Goal: Task Accomplishment & Management: Complete application form

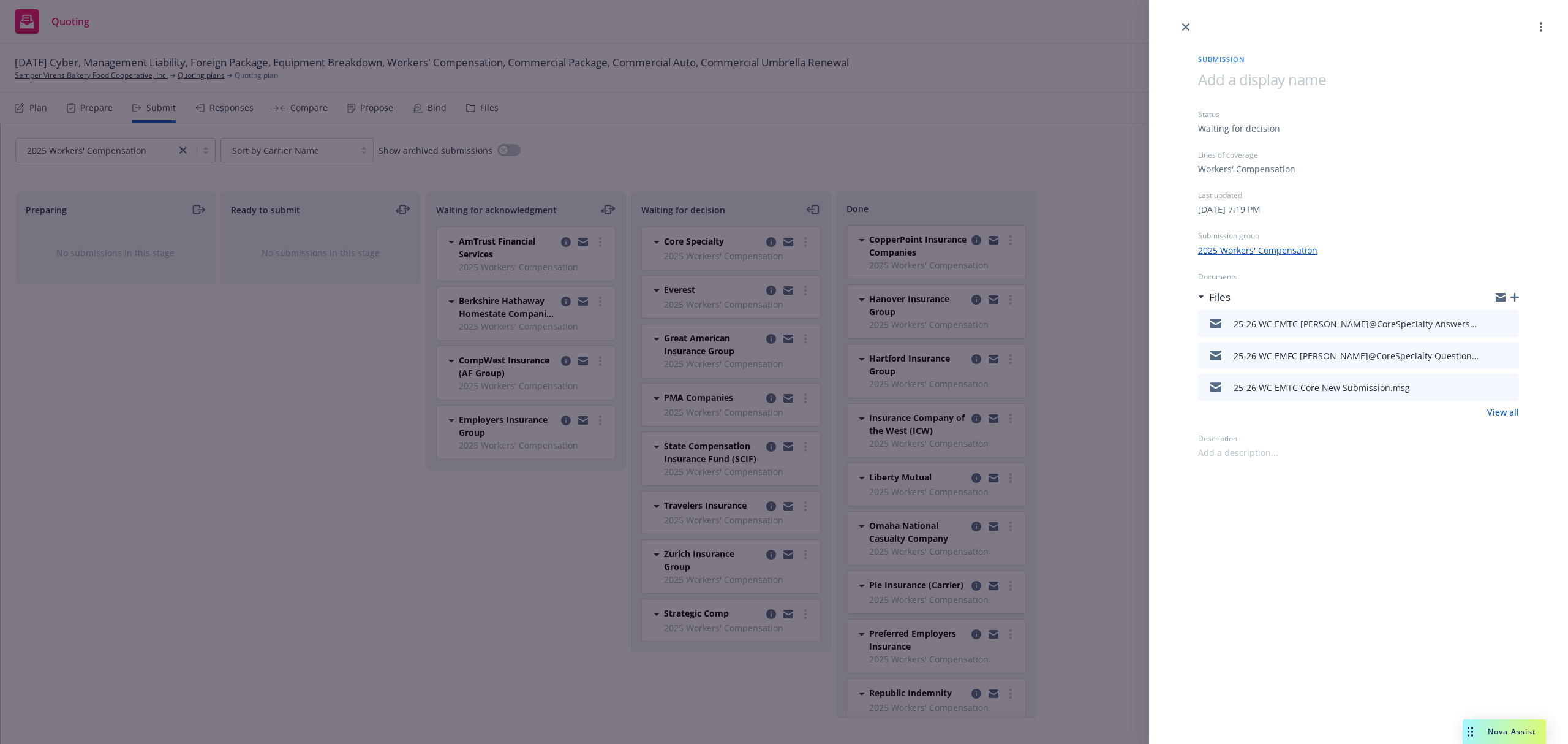
click at [30, 76] on div "Submission Status Waiting for decision Lines of coverage Workers' Compensation …" at bounding box center [784, 372] width 1568 height 744
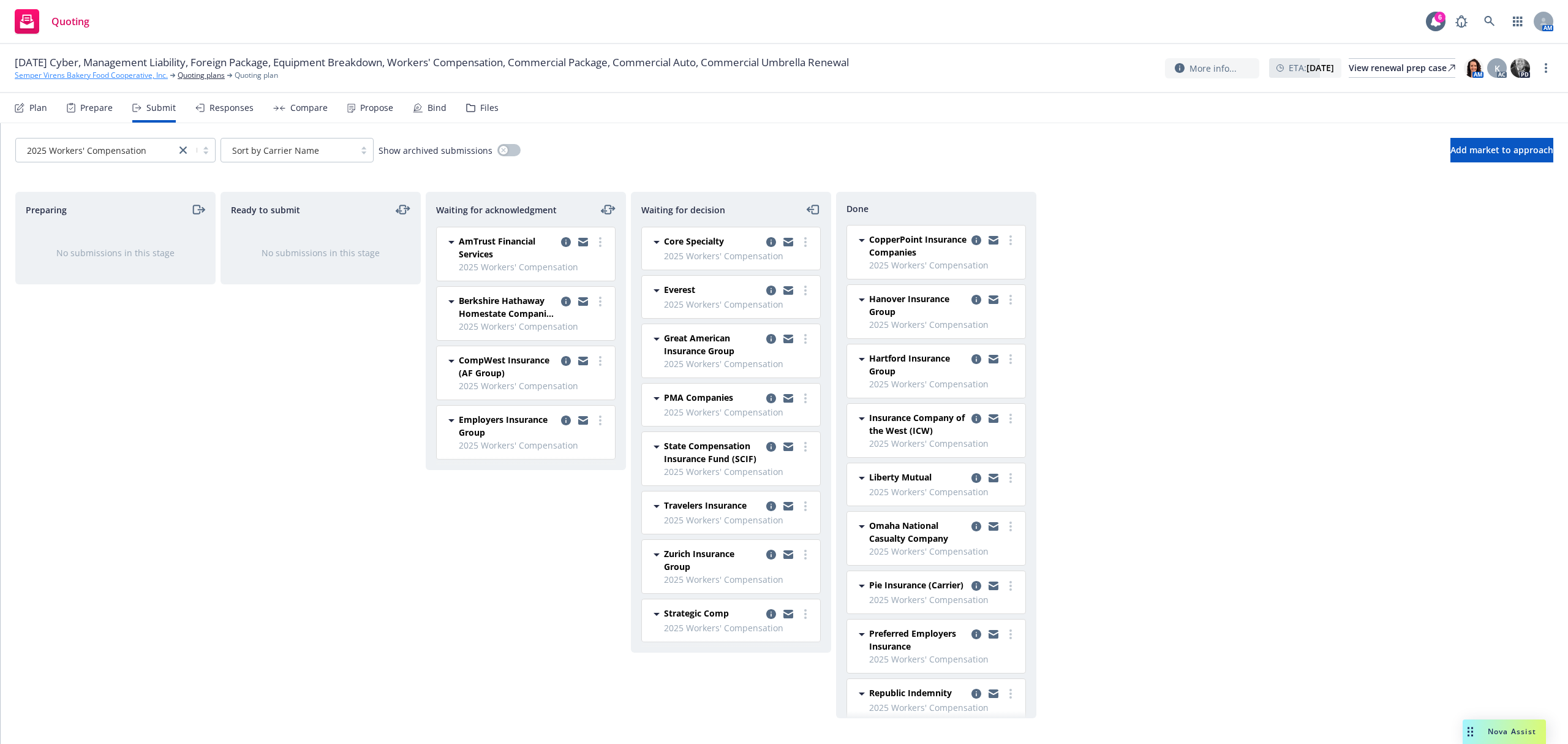
click at [30, 76] on link "Semper Virens Bakery Food Cooperative, Inc." at bounding box center [92, 75] width 154 height 11
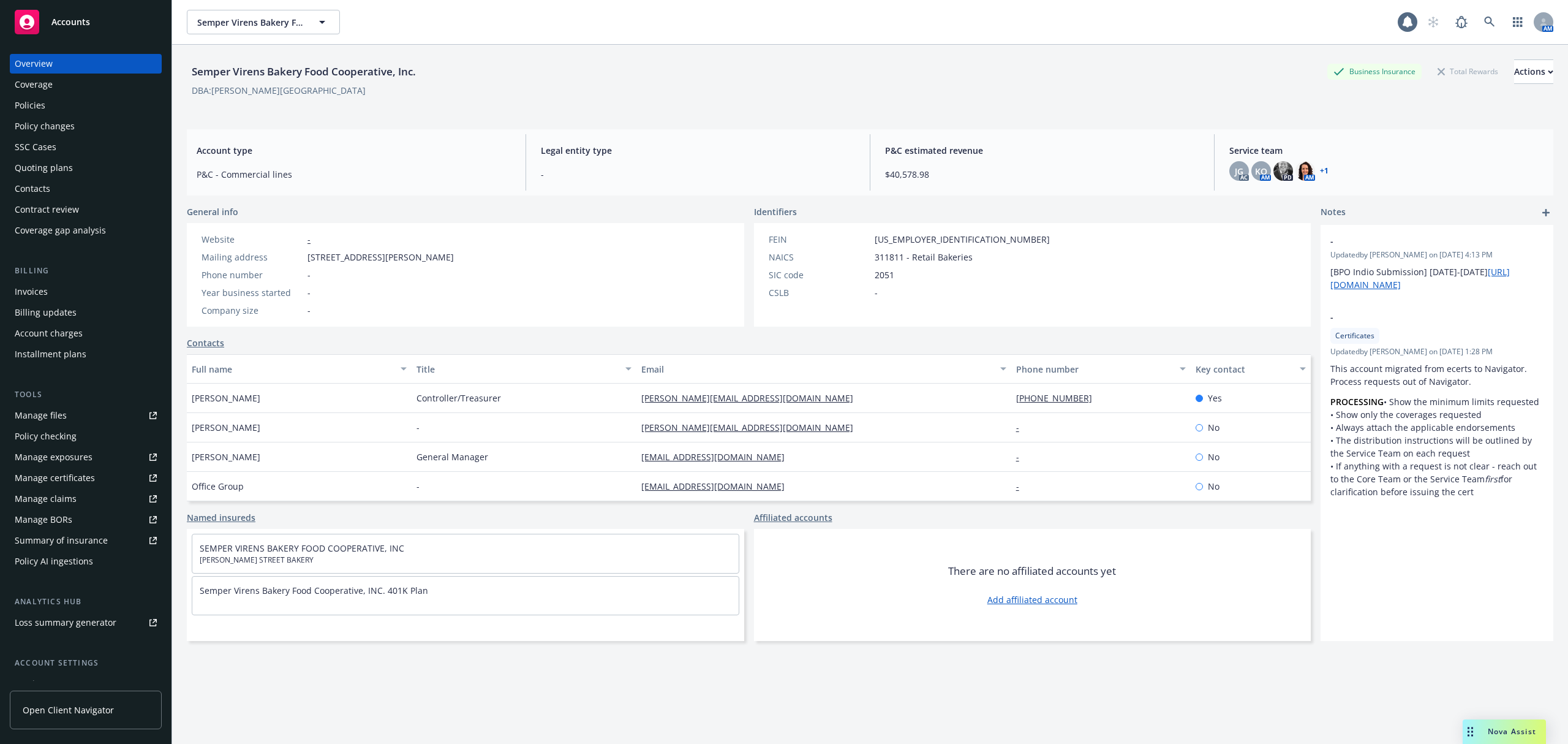
drag, startPoint x: 0, startPoint y: 0, endPoint x: 55, endPoint y: 19, distance: 58.2
click at [55, 19] on span "Accounts" at bounding box center [70, 22] width 38 height 10
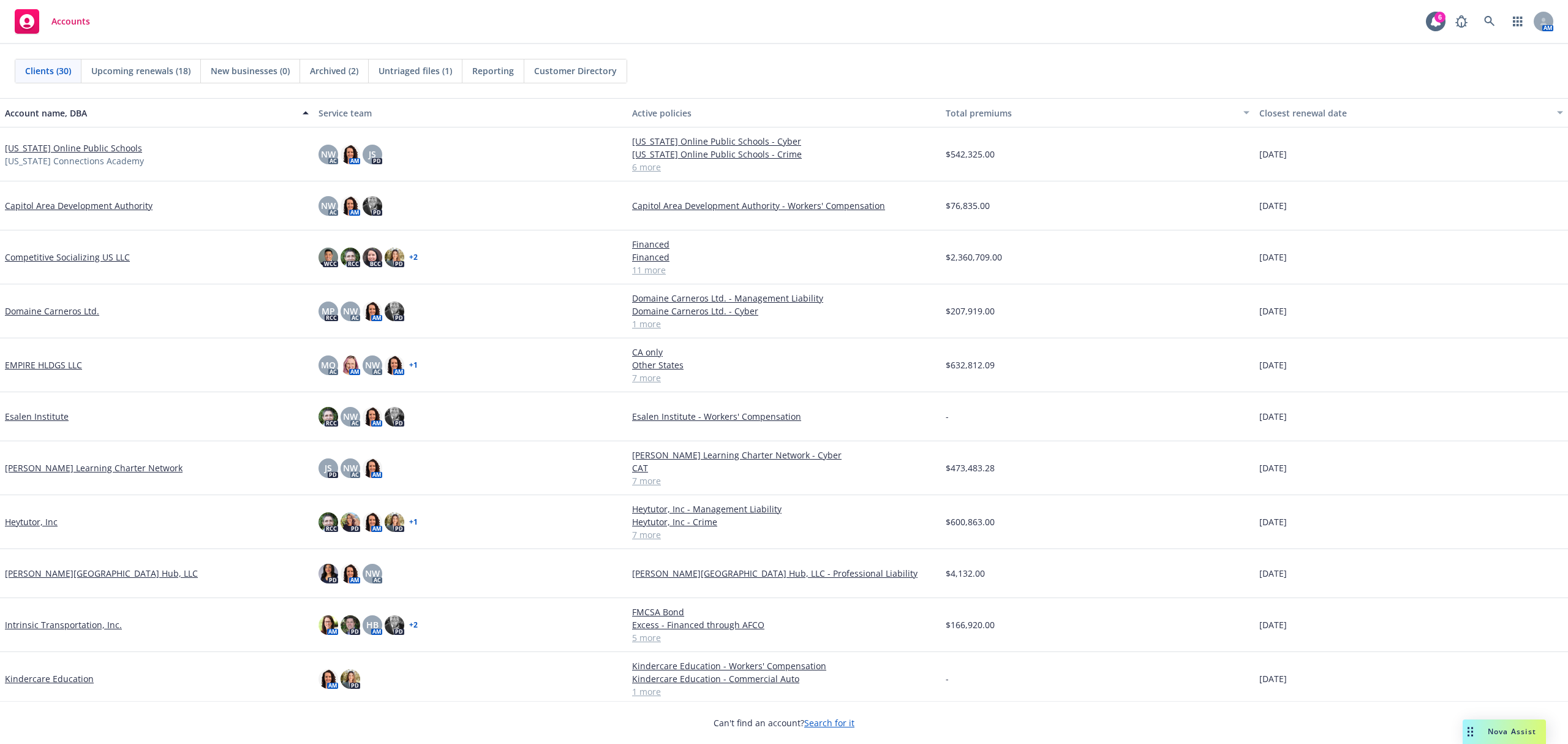
click at [56, 257] on link "Competitive Socializing US LLC" at bounding box center [67, 257] width 125 height 13
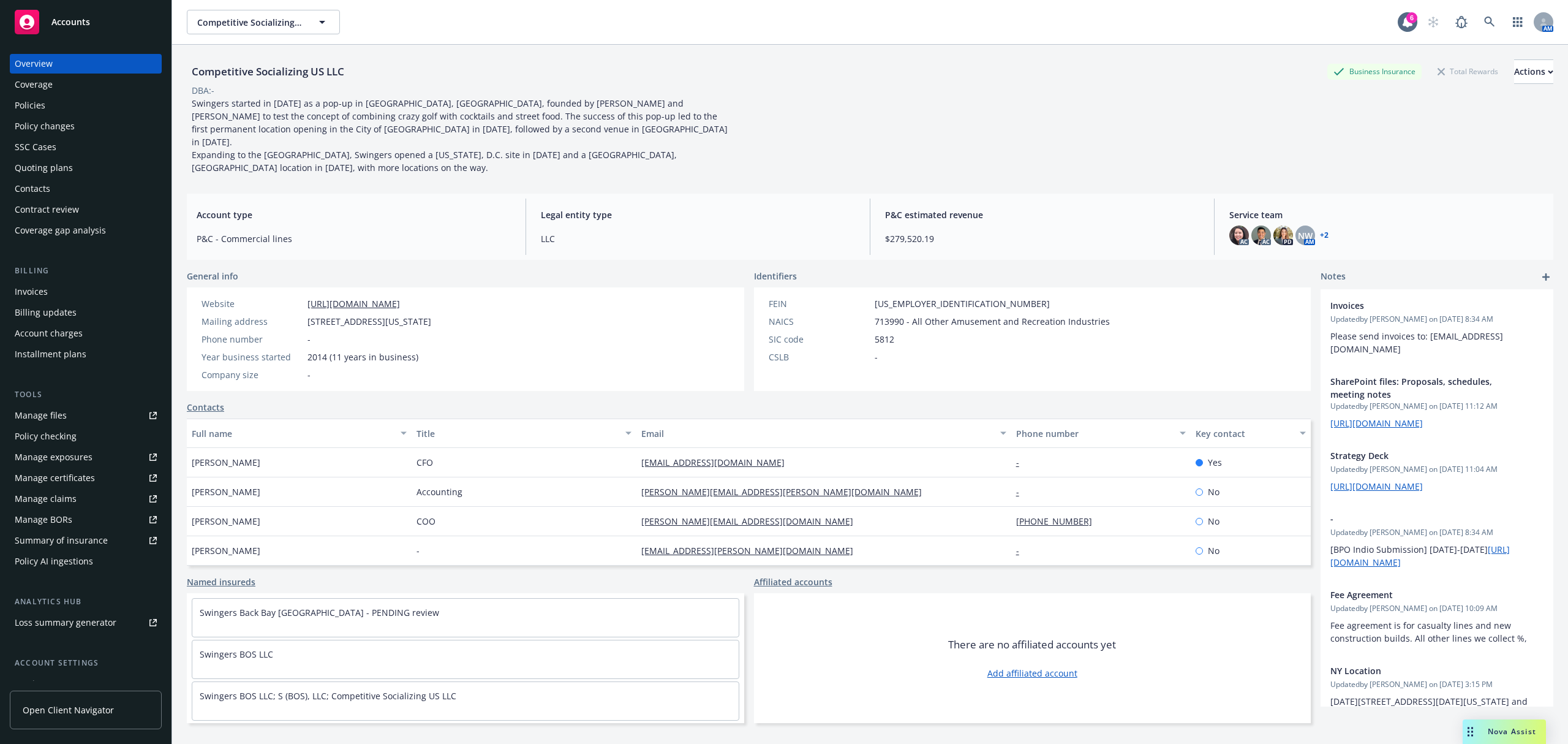
click at [43, 134] on div "Policy changes" at bounding box center [44, 126] width 60 height 20
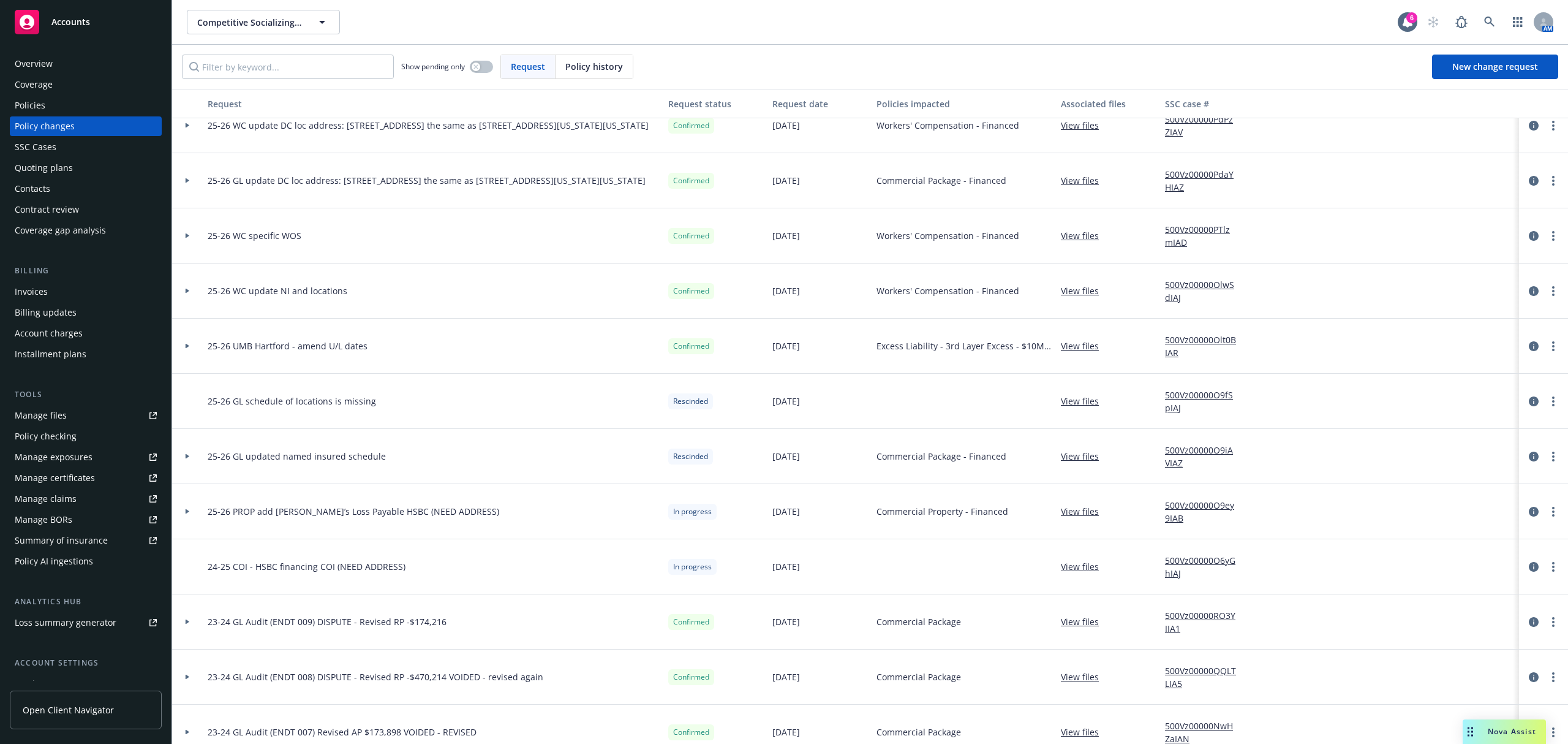
scroll to position [490, 0]
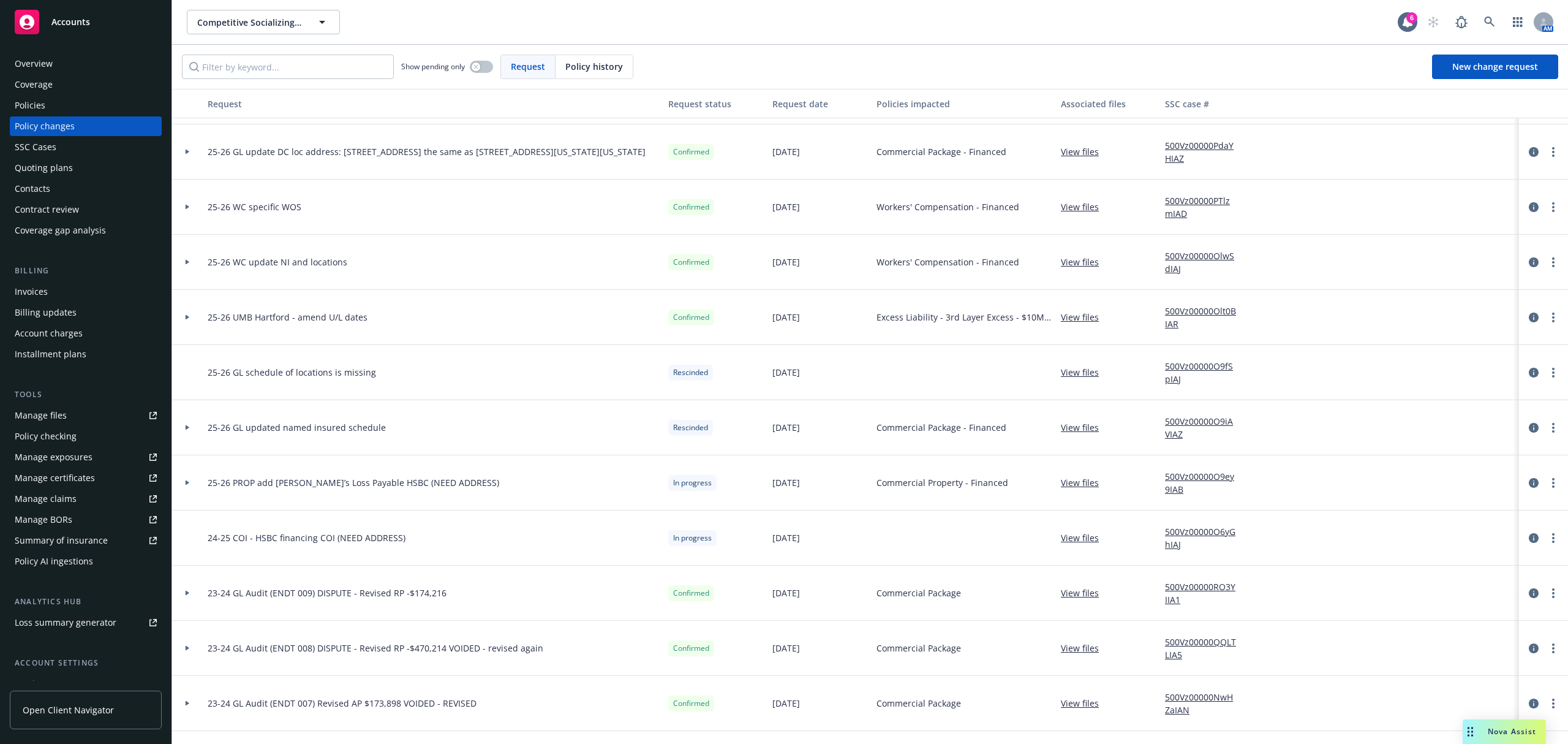
click at [1092, 591] on link "View files" at bounding box center [1085, 592] width 48 height 13
click at [104, 462] on link "Manage exposures" at bounding box center [86, 457] width 152 height 20
click at [65, 105] on div "Policies" at bounding box center [86, 105] width 142 height 20
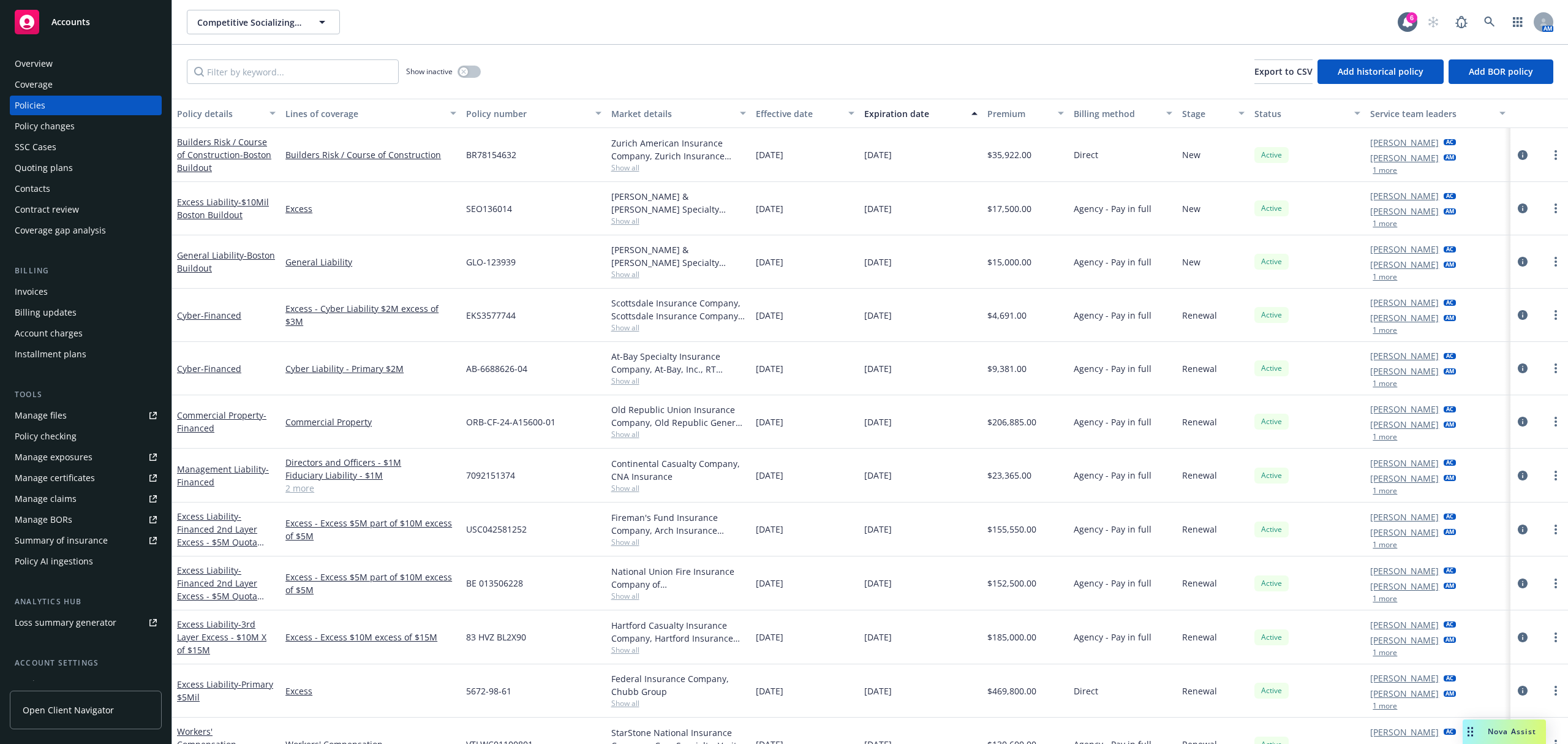
scroll to position [96, 0]
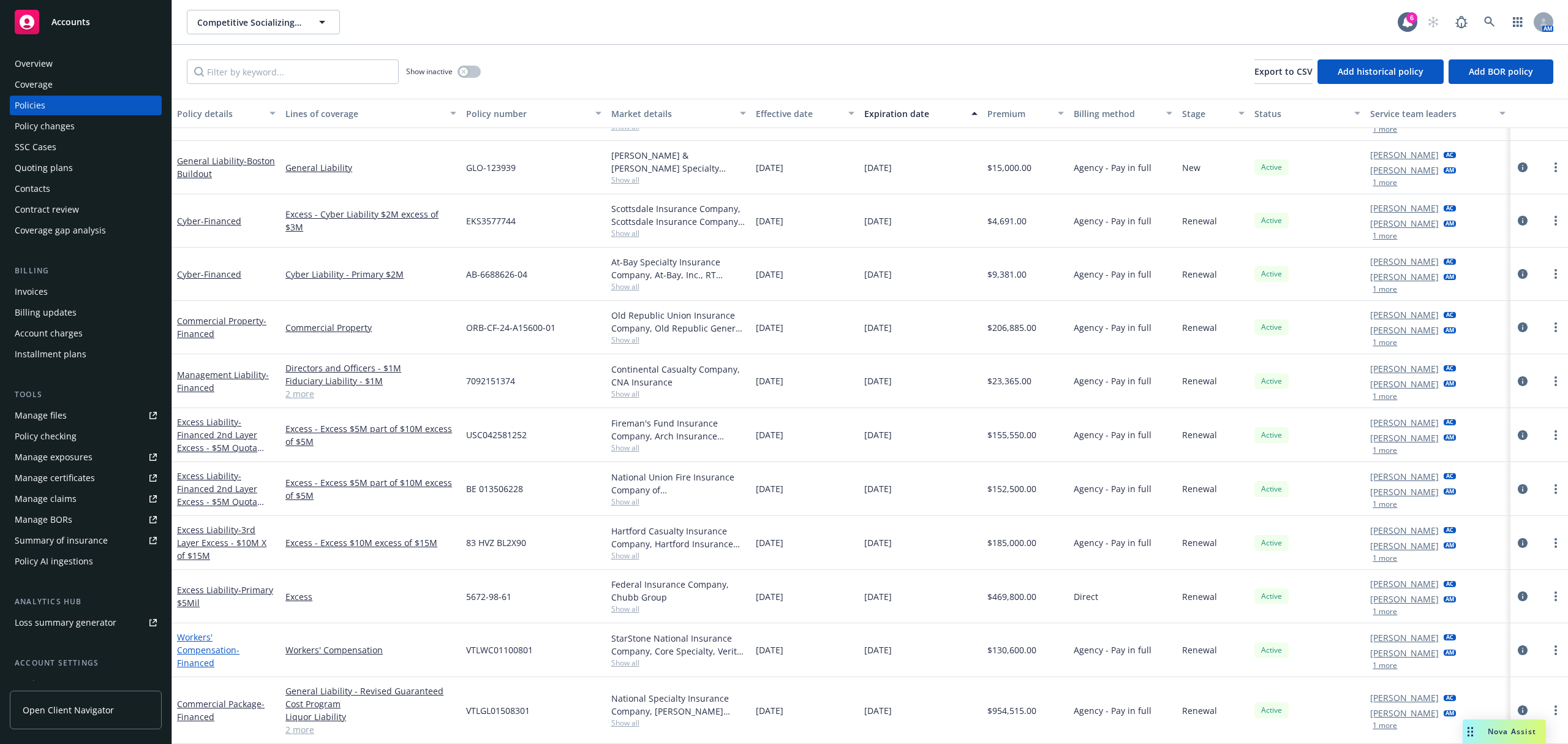
click at [239, 645] on link "Workers' Compensation - Financed" at bounding box center [208, 650] width 62 height 37
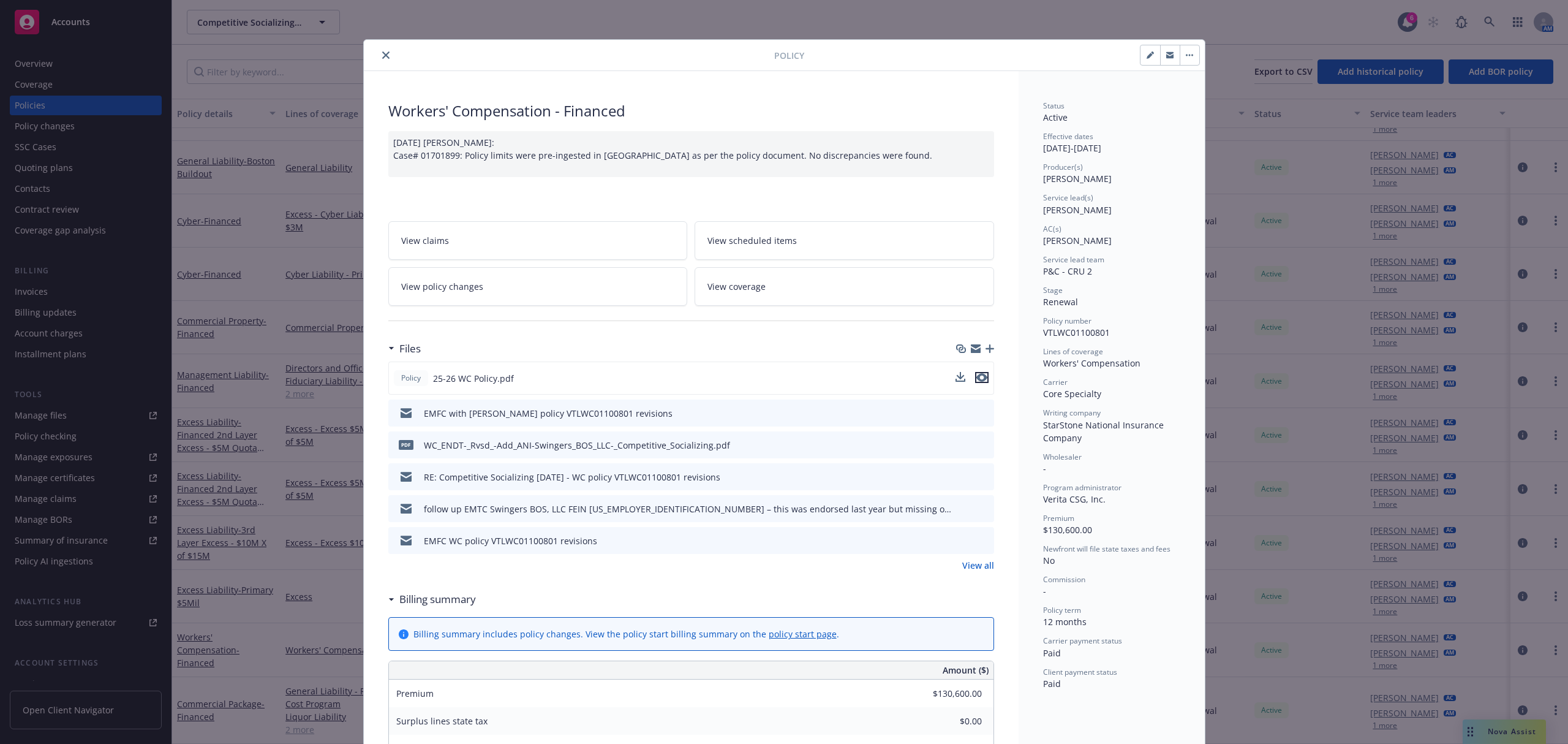
click at [976, 378] on icon "preview file" at bounding box center [981, 377] width 11 height 9
click at [382, 54] on icon "close" at bounding box center [385, 54] width 7 height 7
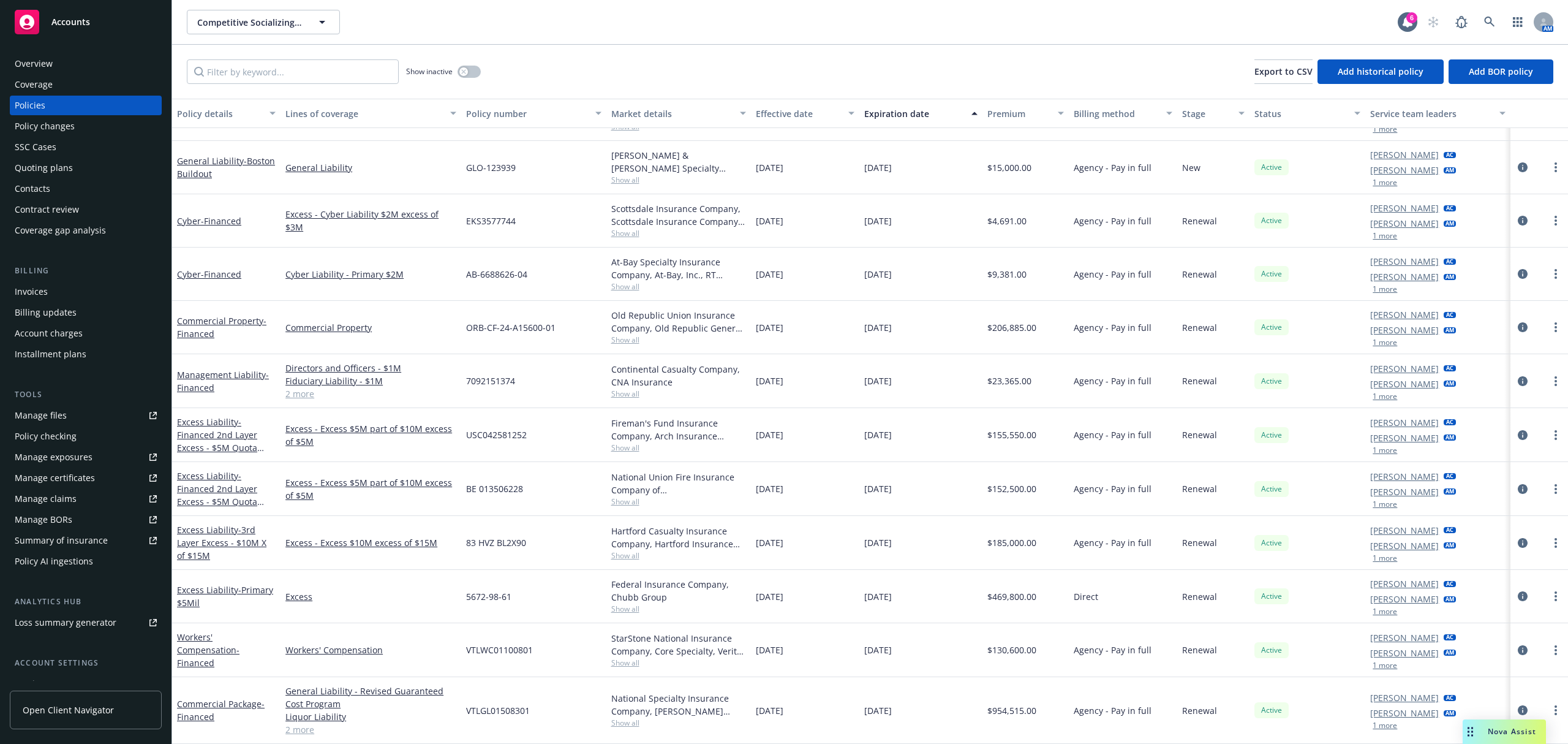
click at [51, 126] on div "Policy changes" at bounding box center [44, 126] width 60 height 20
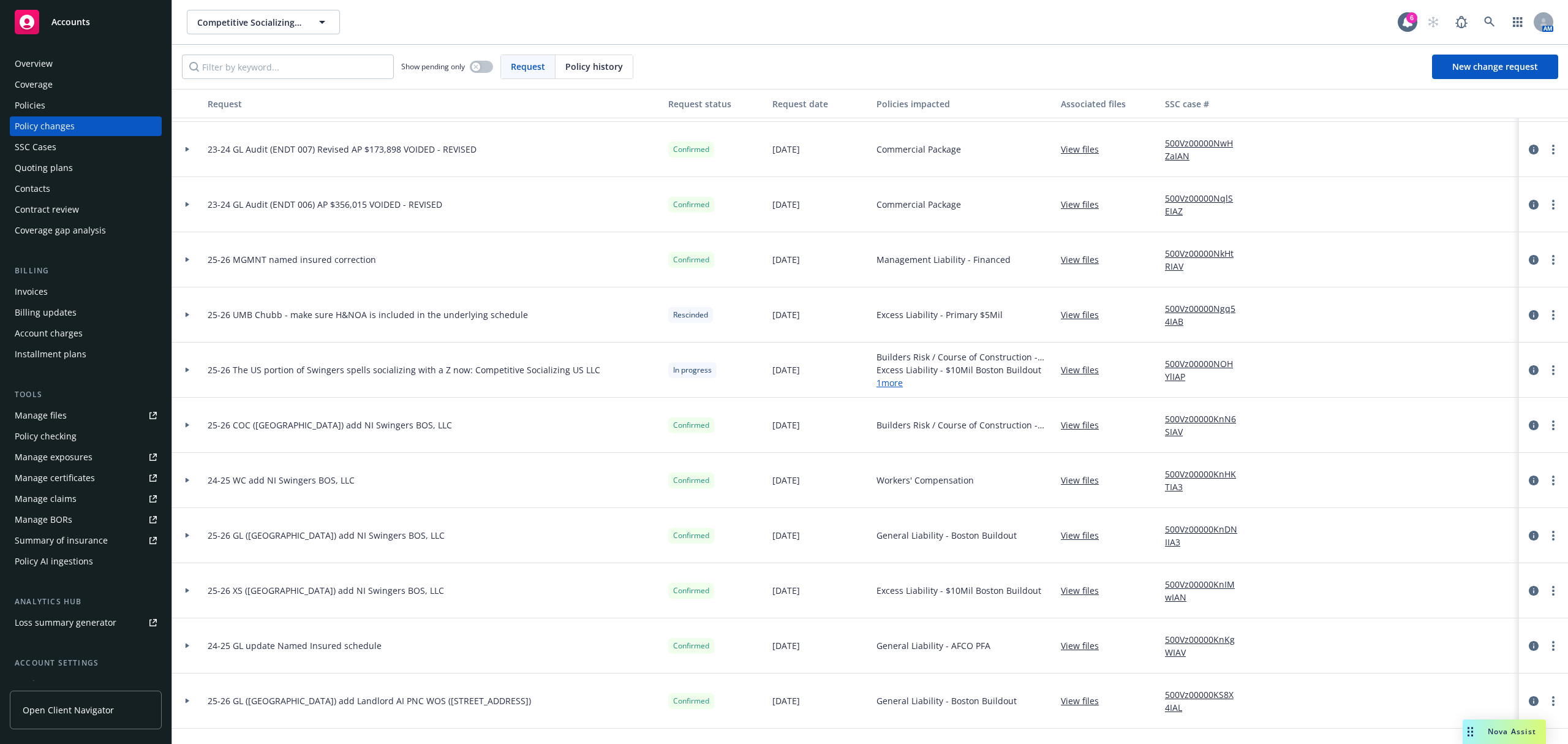
scroll to position [1062, 0]
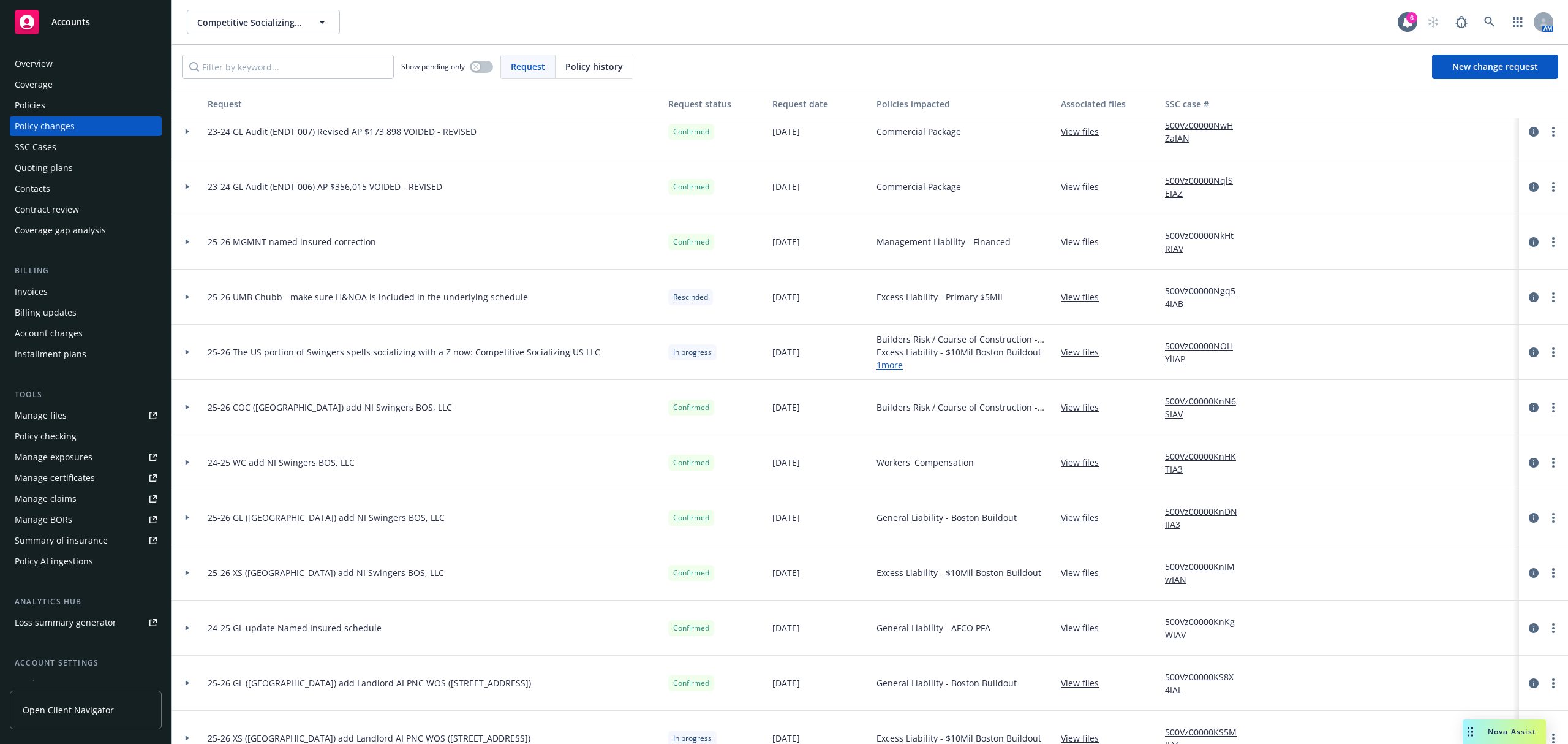
click at [1080, 348] on link "View files" at bounding box center [1085, 351] width 48 height 13
click at [95, 19] on div "Accounts" at bounding box center [86, 22] width 142 height 25
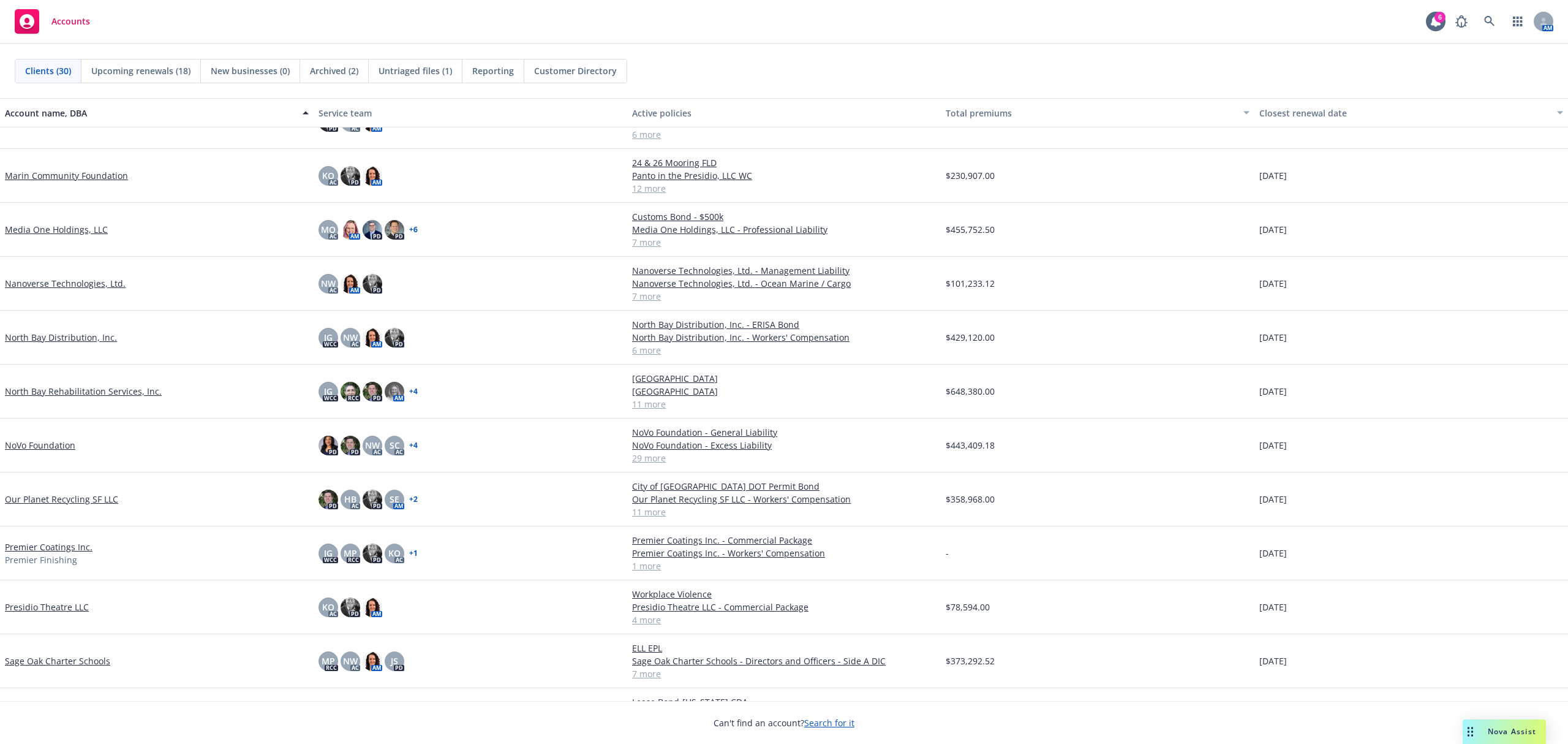
scroll to position [652, 0]
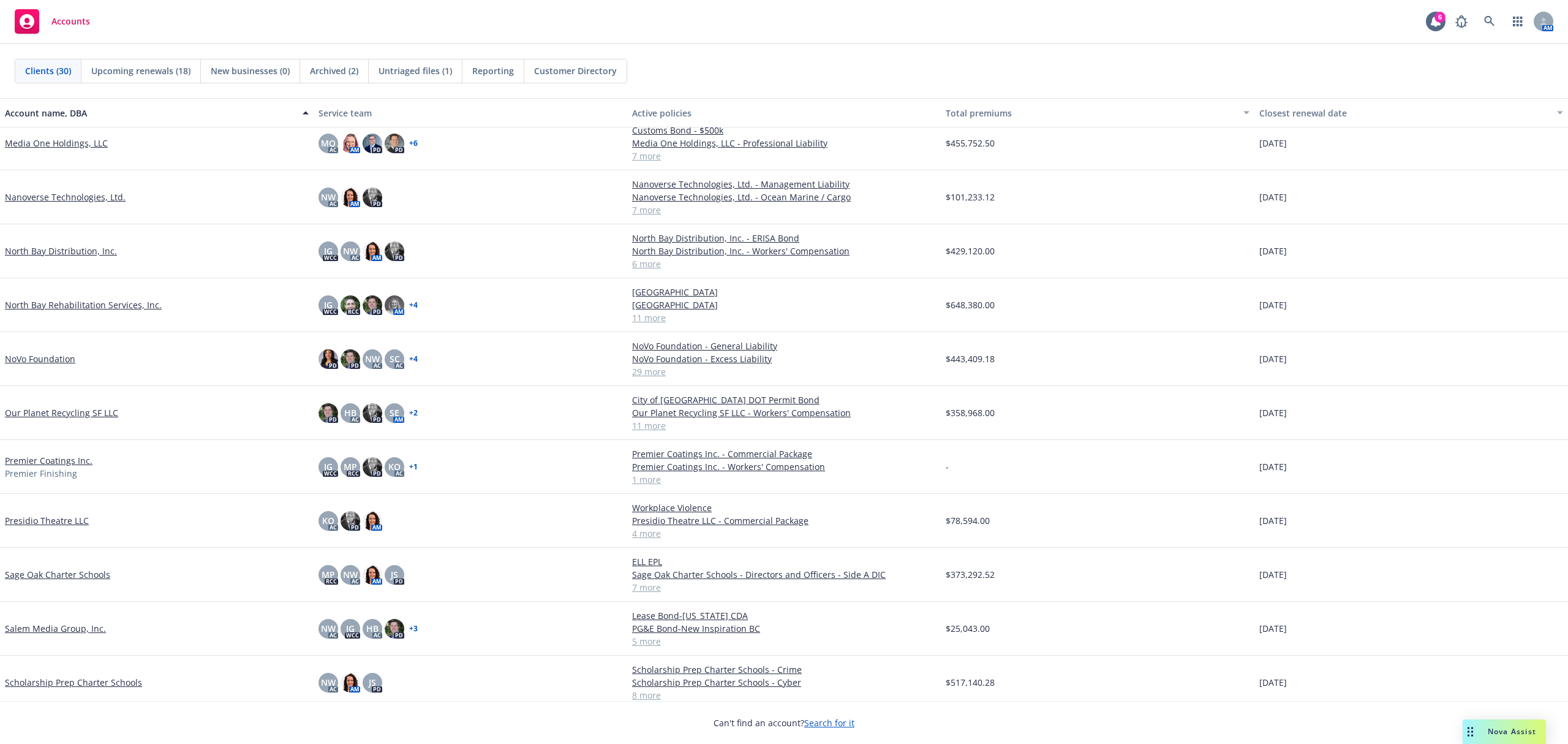
click at [52, 520] on link "Presidio Theatre LLC" at bounding box center [46, 520] width 84 height 13
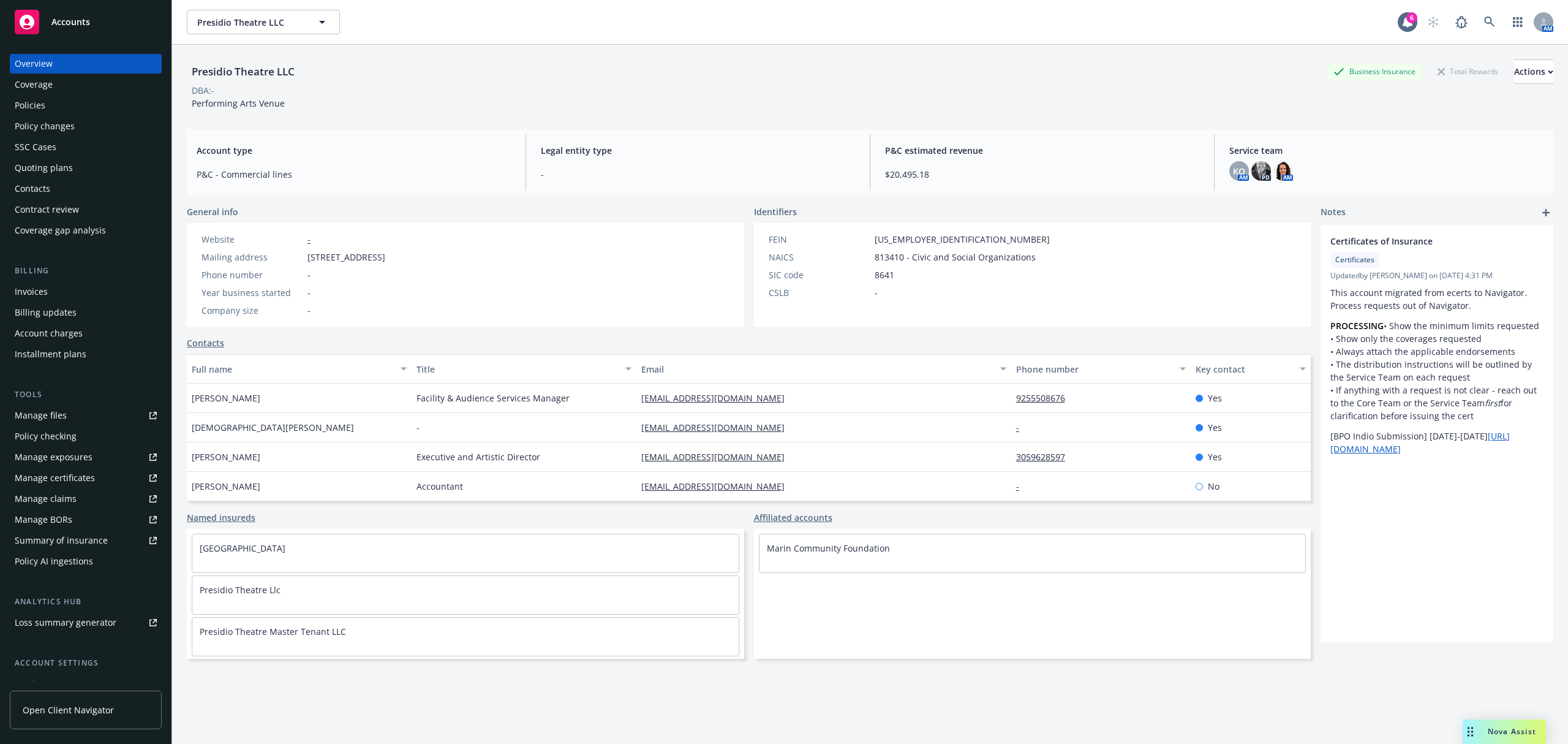
click at [77, 166] on div "Quoting plans" at bounding box center [86, 168] width 142 height 20
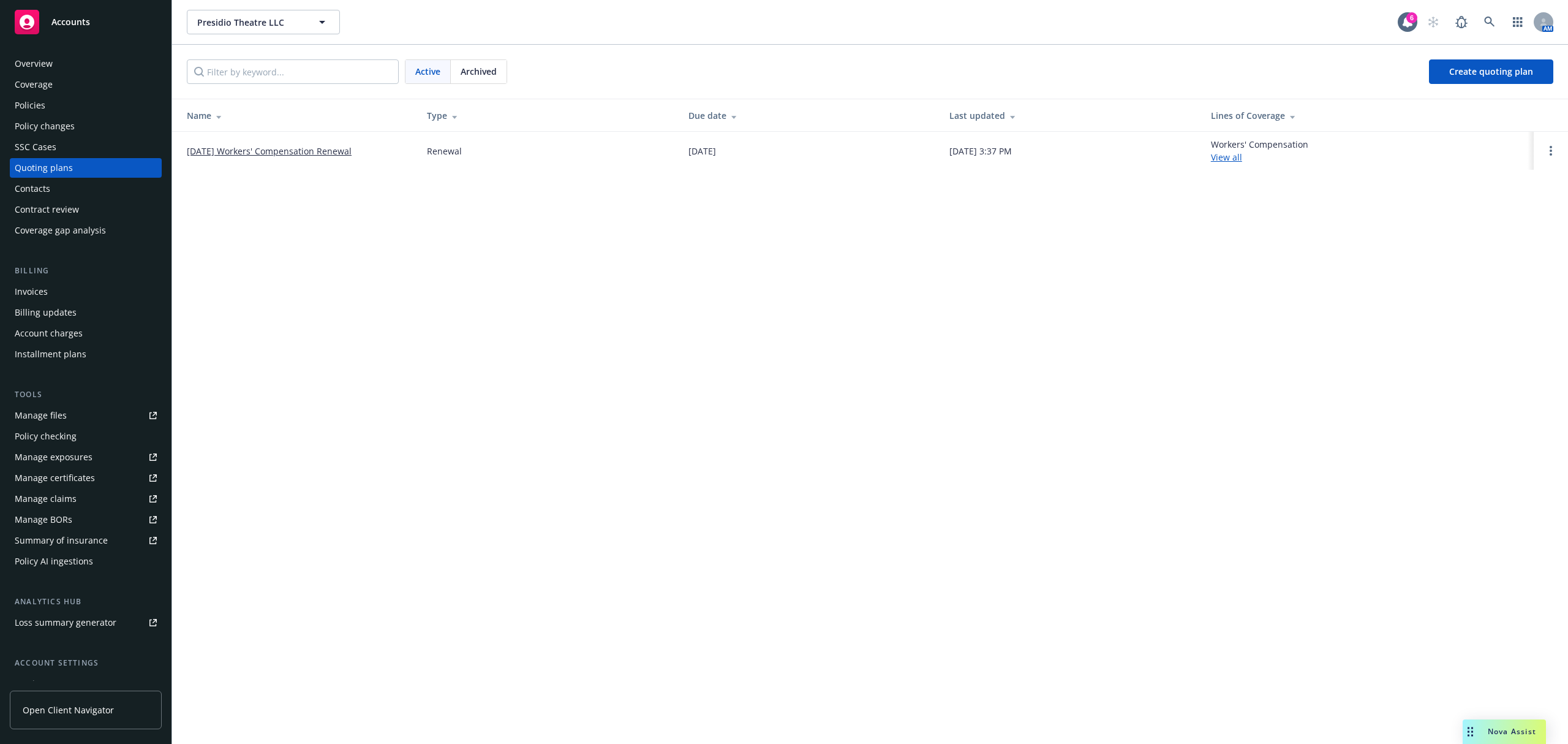
click at [476, 74] on span "Archived" at bounding box center [478, 71] width 36 height 13
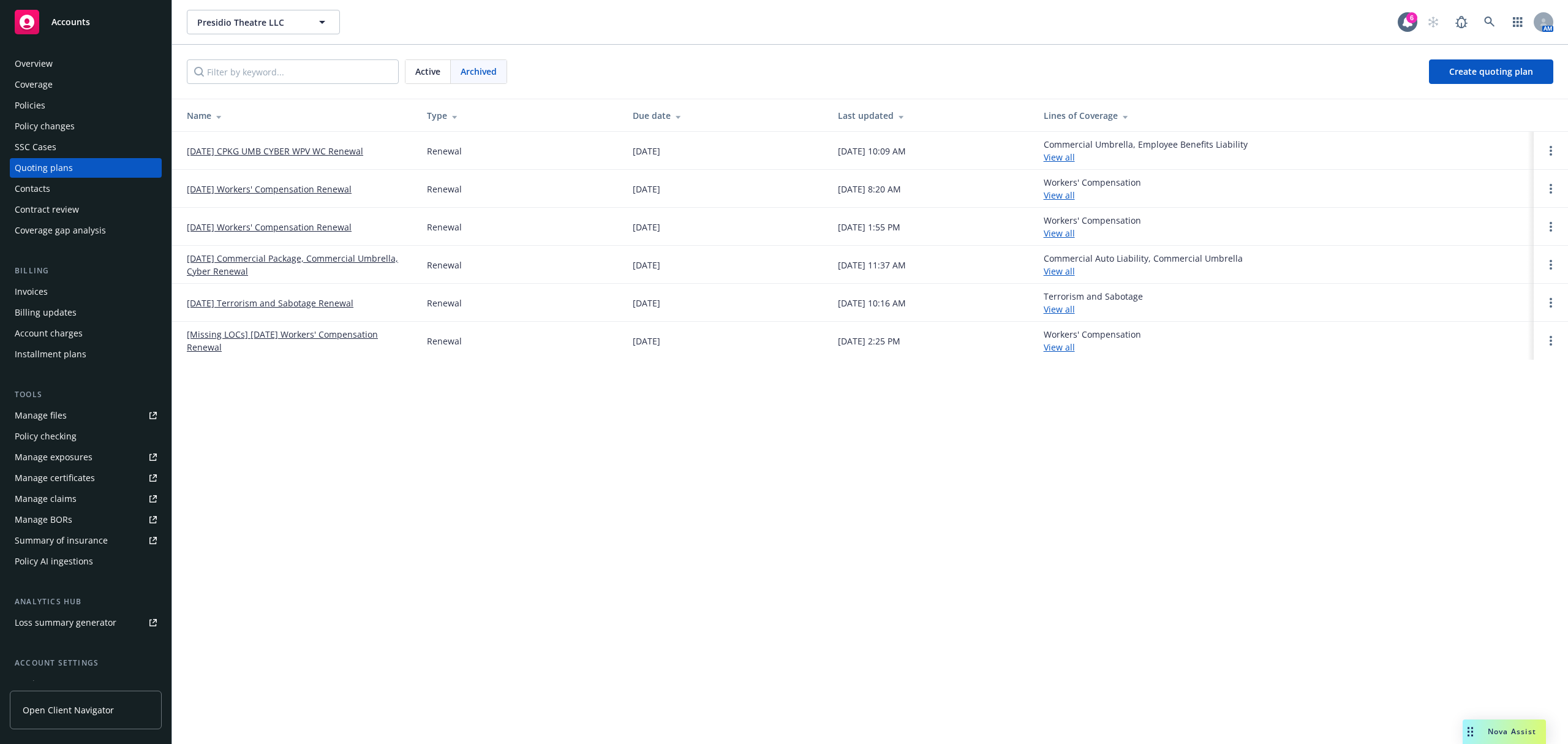
click at [335, 150] on link "09/15/25 CPKG UMB CYBER WPV WC Renewal" at bounding box center [275, 151] width 176 height 13
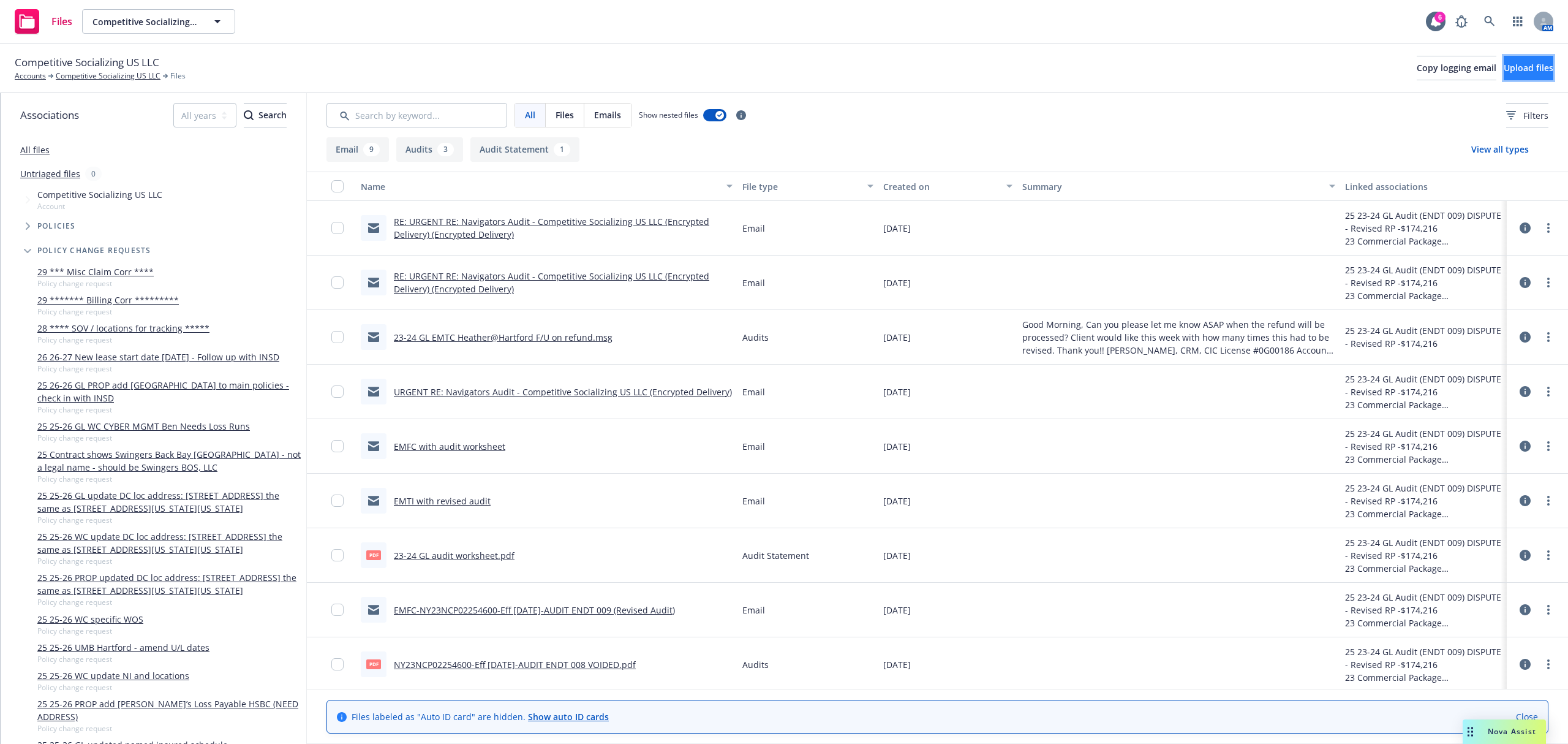
click at [1520, 66] on span "Upload files" at bounding box center [1529, 68] width 49 height 12
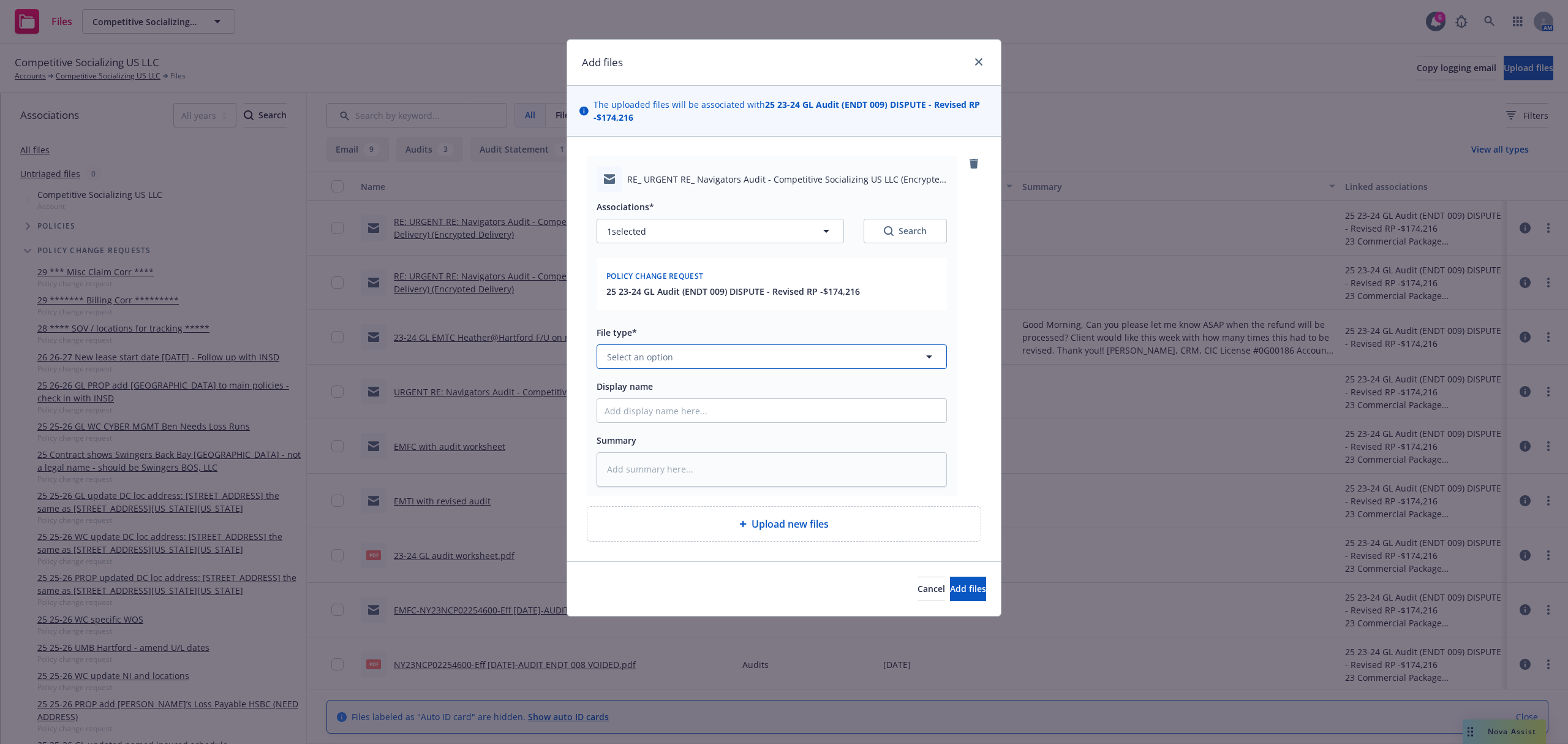
click at [653, 357] on span "Select an option" at bounding box center [640, 356] width 66 height 13
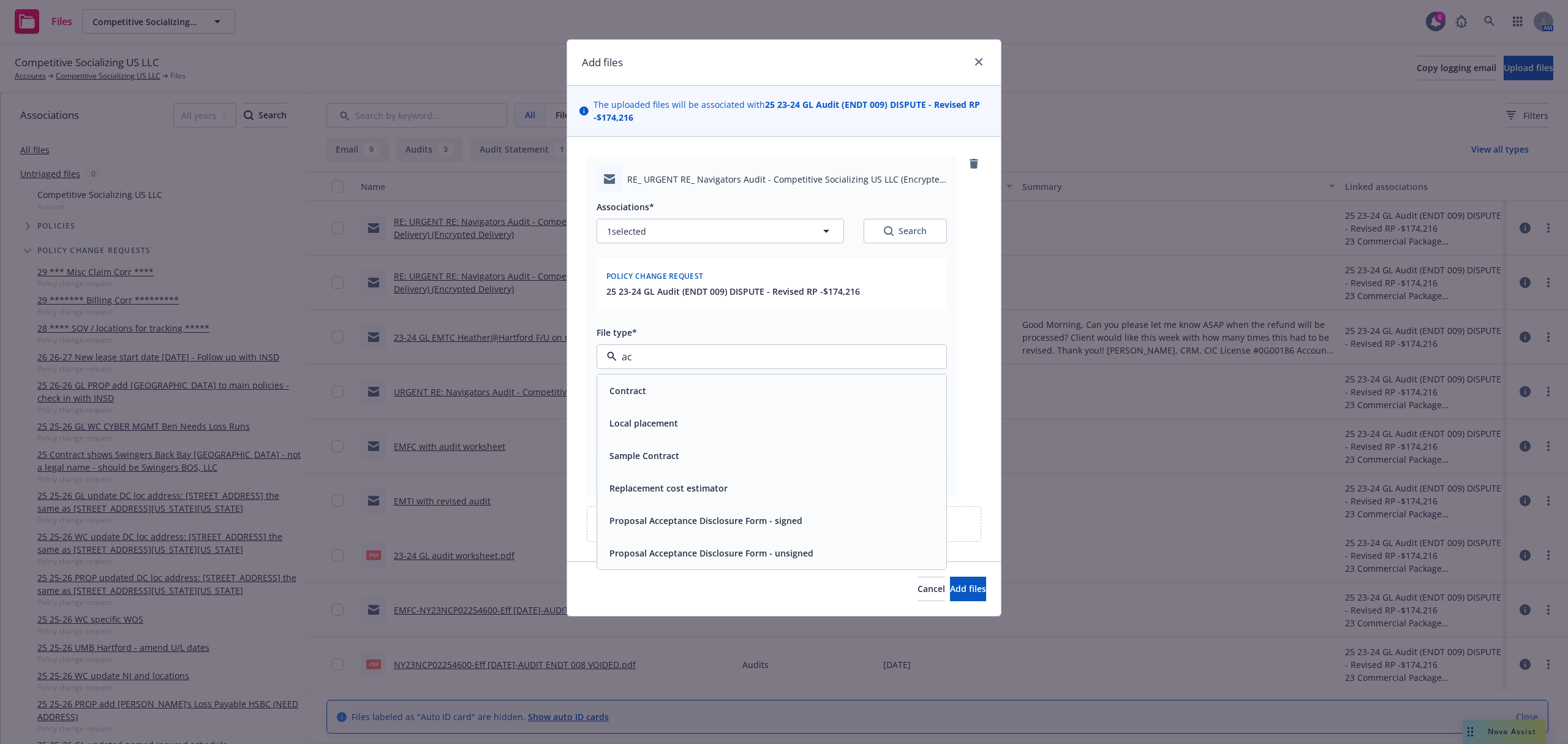
type input "a"
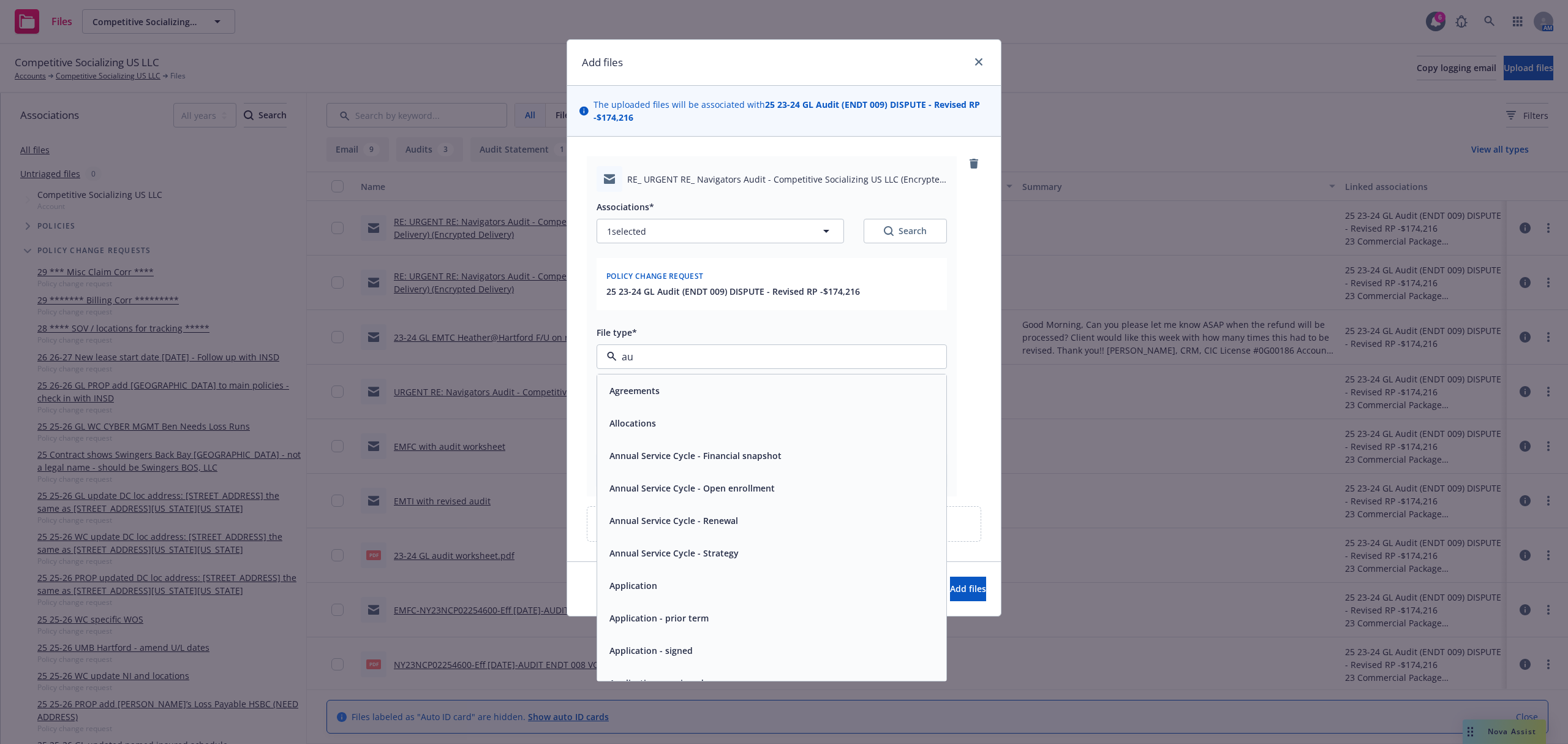
type input "aud"
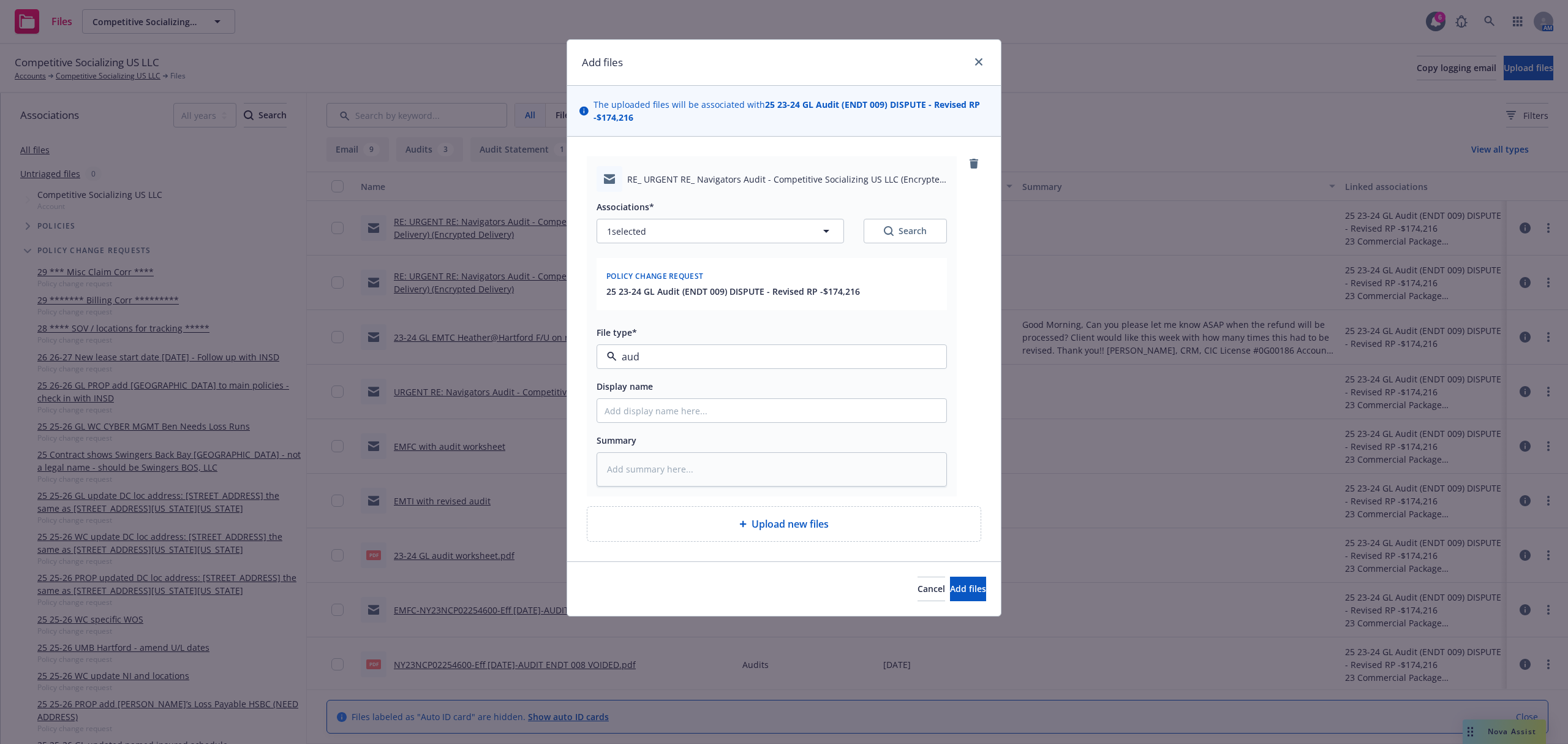
type textarea "x"
type input "2"
type textarea "x"
type input "25"
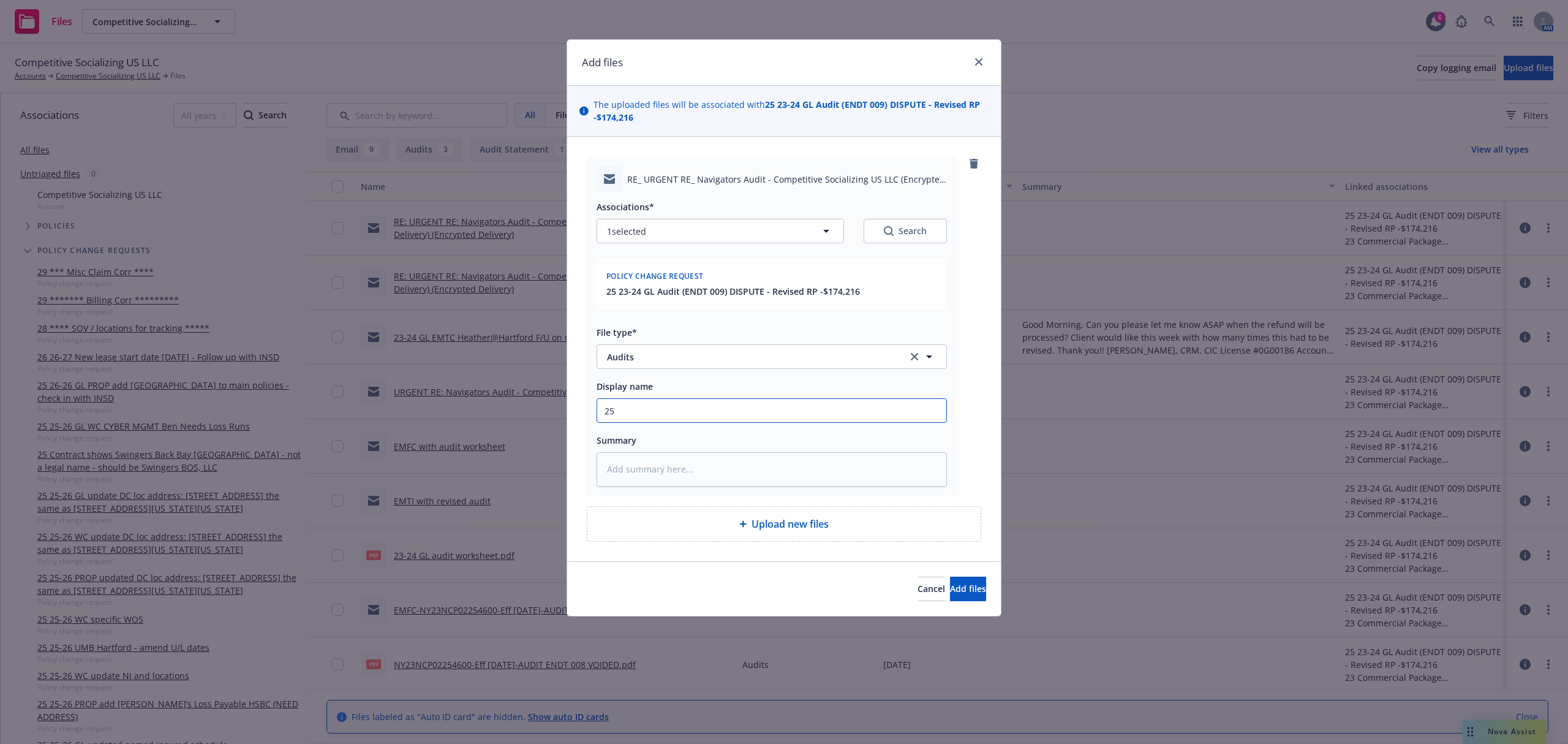
type textarea "x"
type input "2"
type textarea "x"
type input "2"
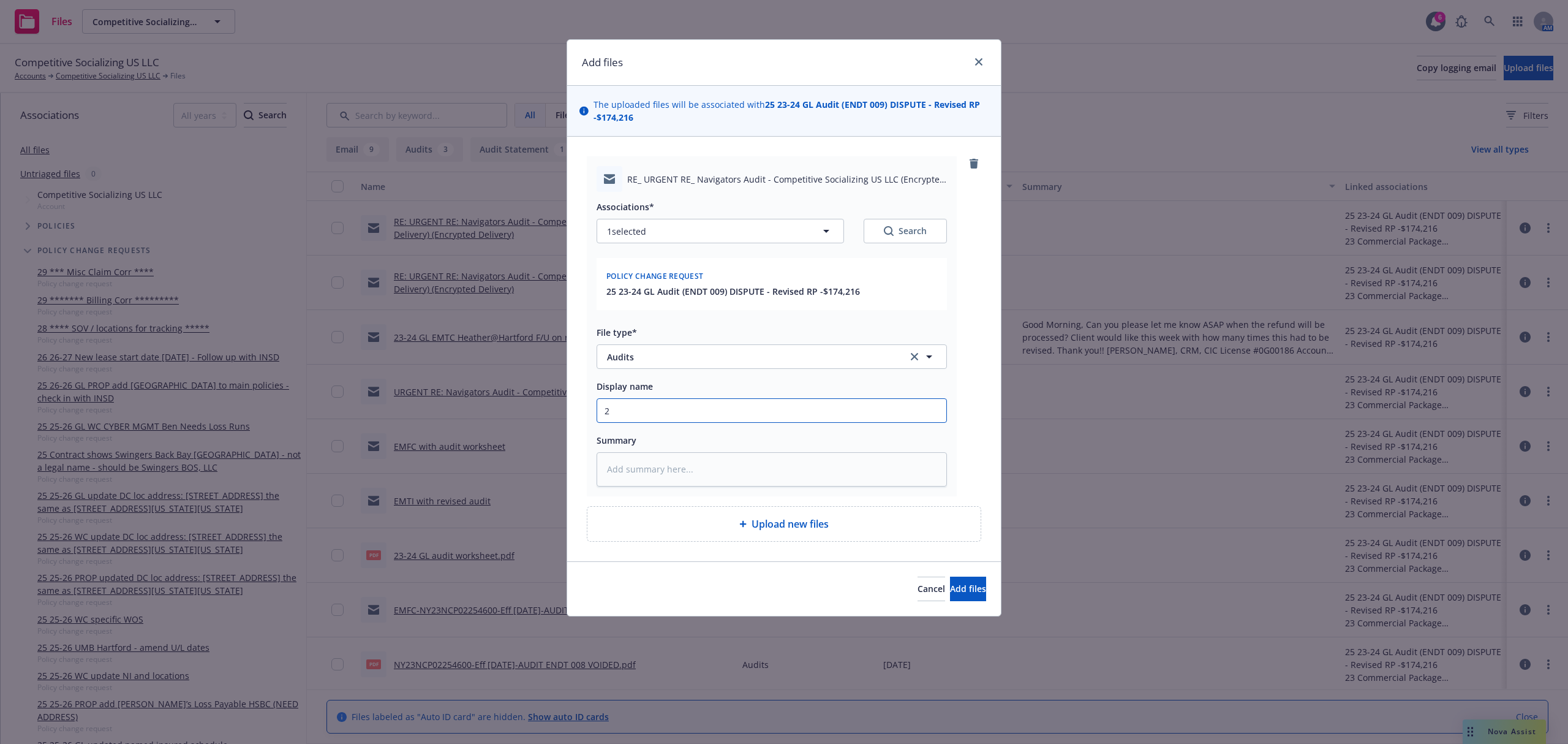
type textarea "x"
type input "23"
type textarea "x"
type input "23-"
type textarea "x"
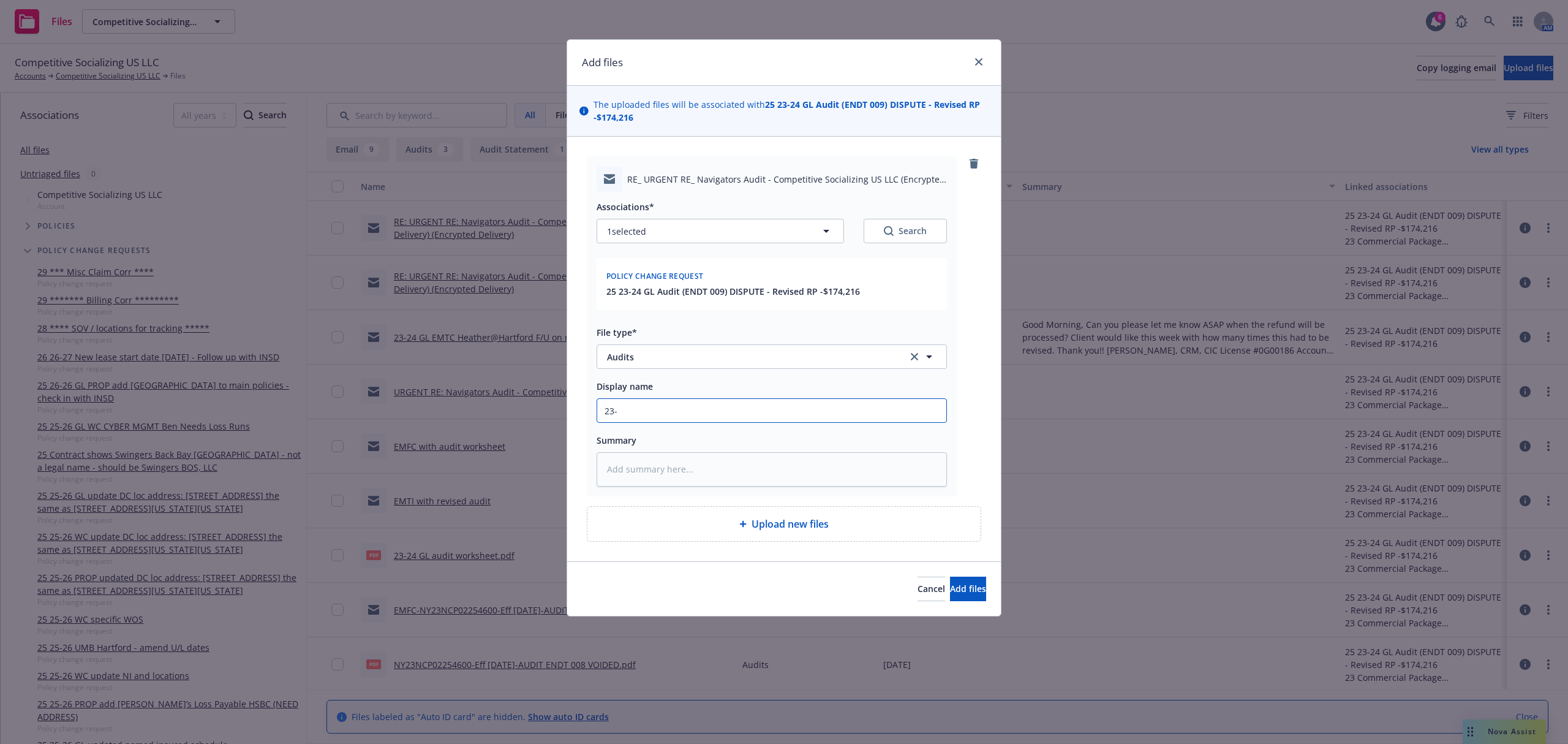
type input "23-2"
type textarea "x"
type input "23-24"
type textarea "x"
type input "23-24"
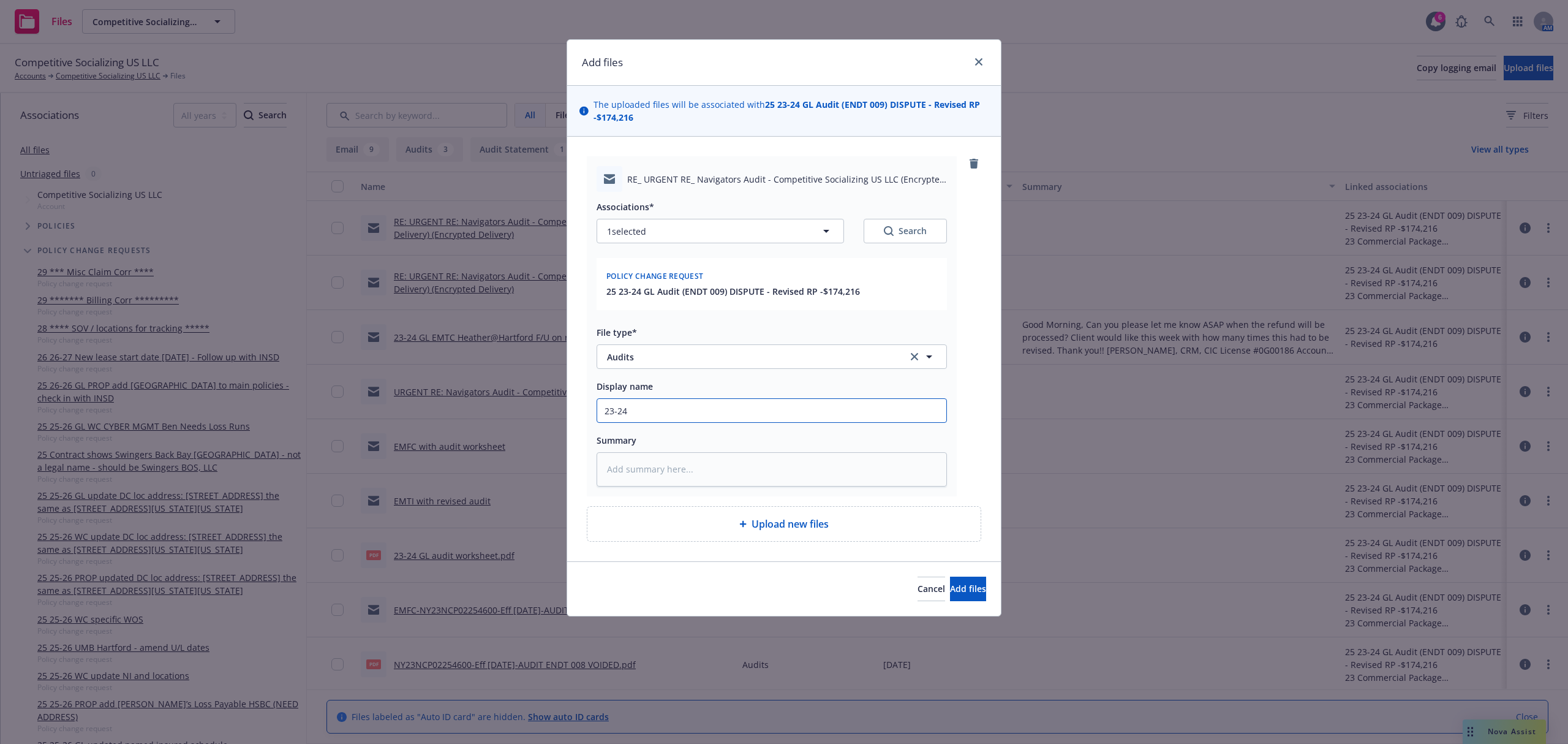
type textarea "x"
type input "23-24 W"
type textarea "x"
type input "23-24 WC"
type textarea "x"
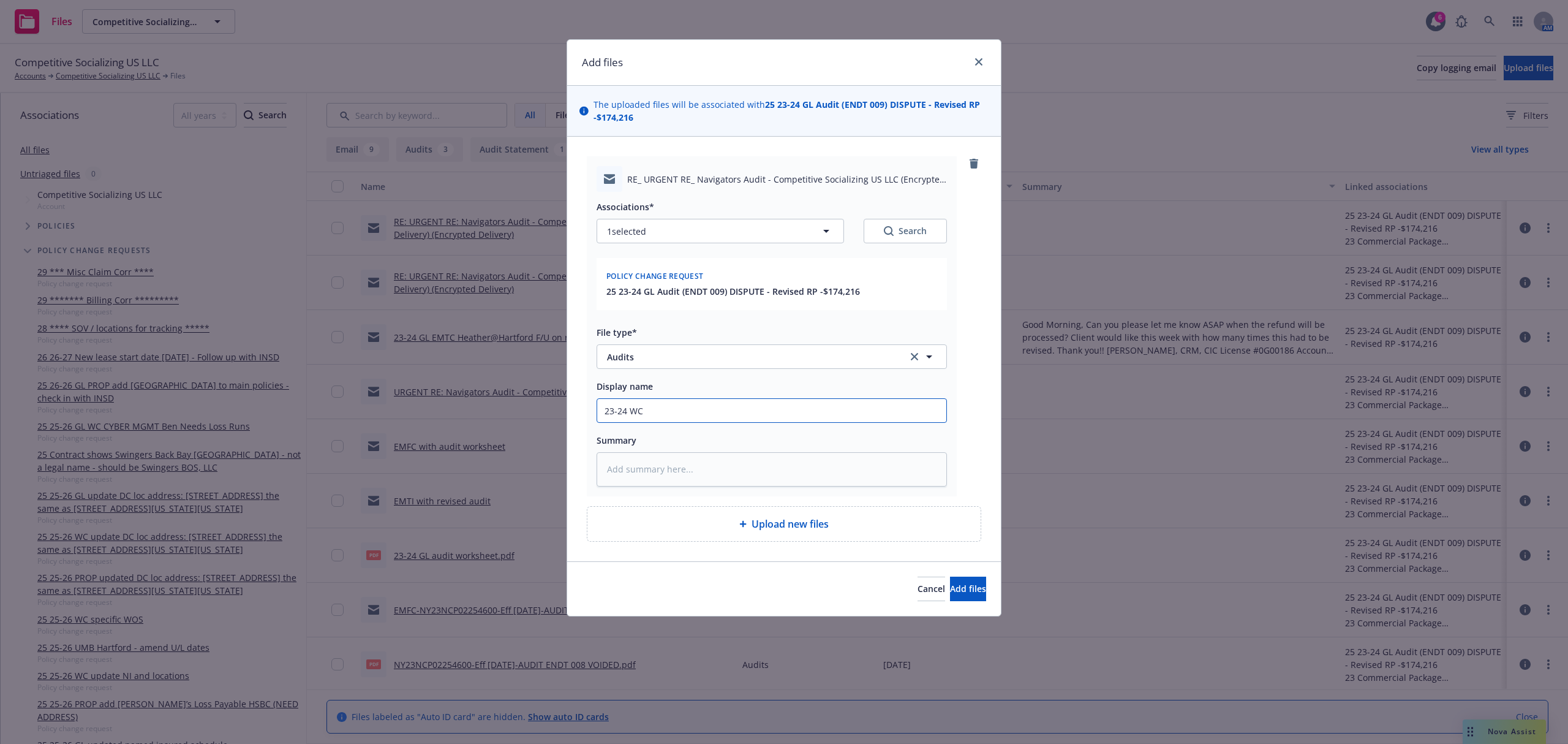
type input "23-24 WC"
type textarea "x"
type input "23-24 WC E"
type textarea "x"
type input "23-24 WC EM"
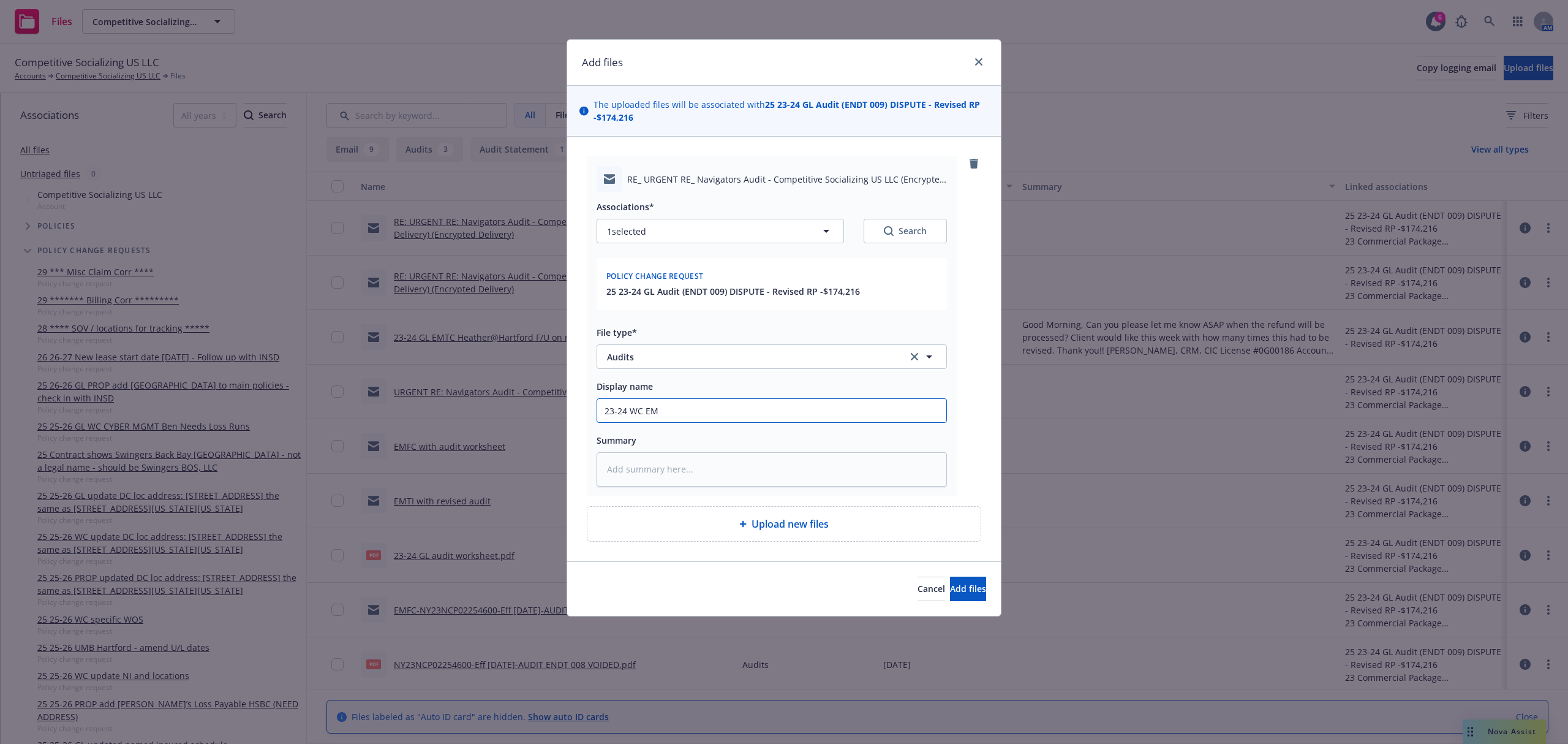
type textarea "x"
type input "23-24 WC EMF"
type textarea "x"
type input "23-24 WC EMFC"
type textarea "x"
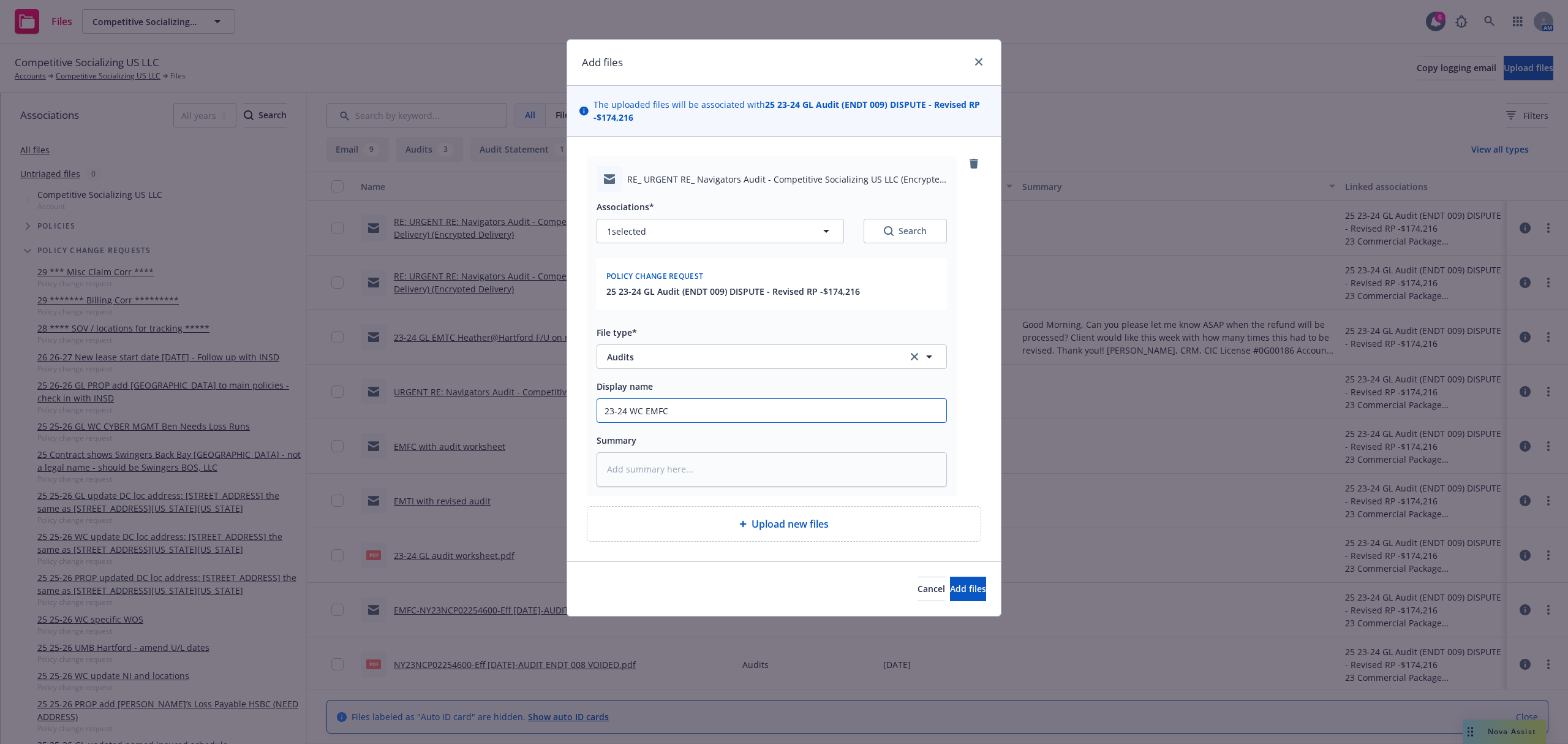
type input "23-24 WC EMFC"
type textarea "x"
type input "23-24 WC EMFC"
type textarea "x"
type input "23-24 WC EMF"
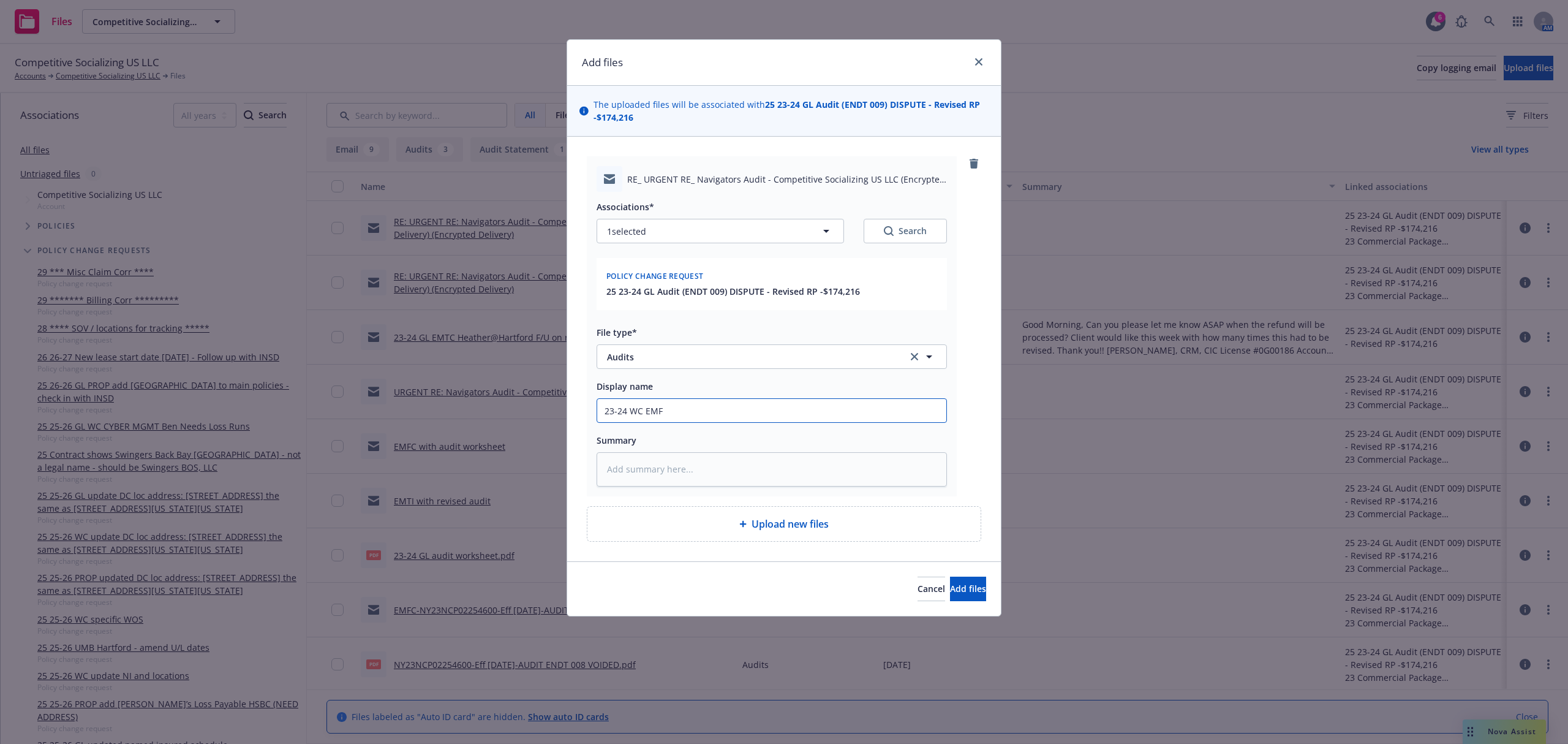
type textarea "x"
type input "23-24 WC EMF"
type textarea "x"
type input "23-24 WC EMF A"
type textarea "x"
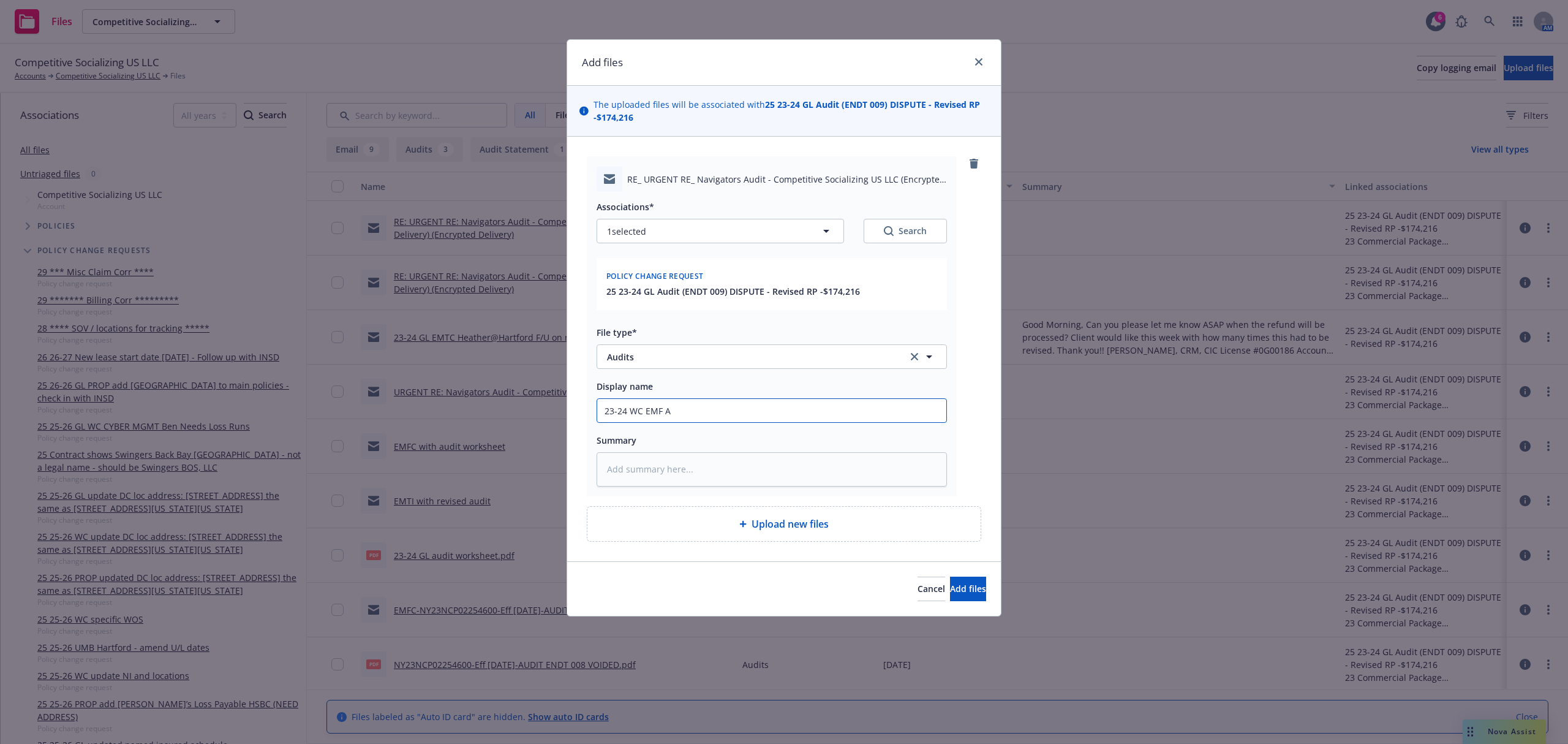
type input "23-24 WC EMF Ac"
type textarea "x"
type input "23-24 WC EMF Acc"
type textarea "x"
type input "23-24 WC EMF Acco"
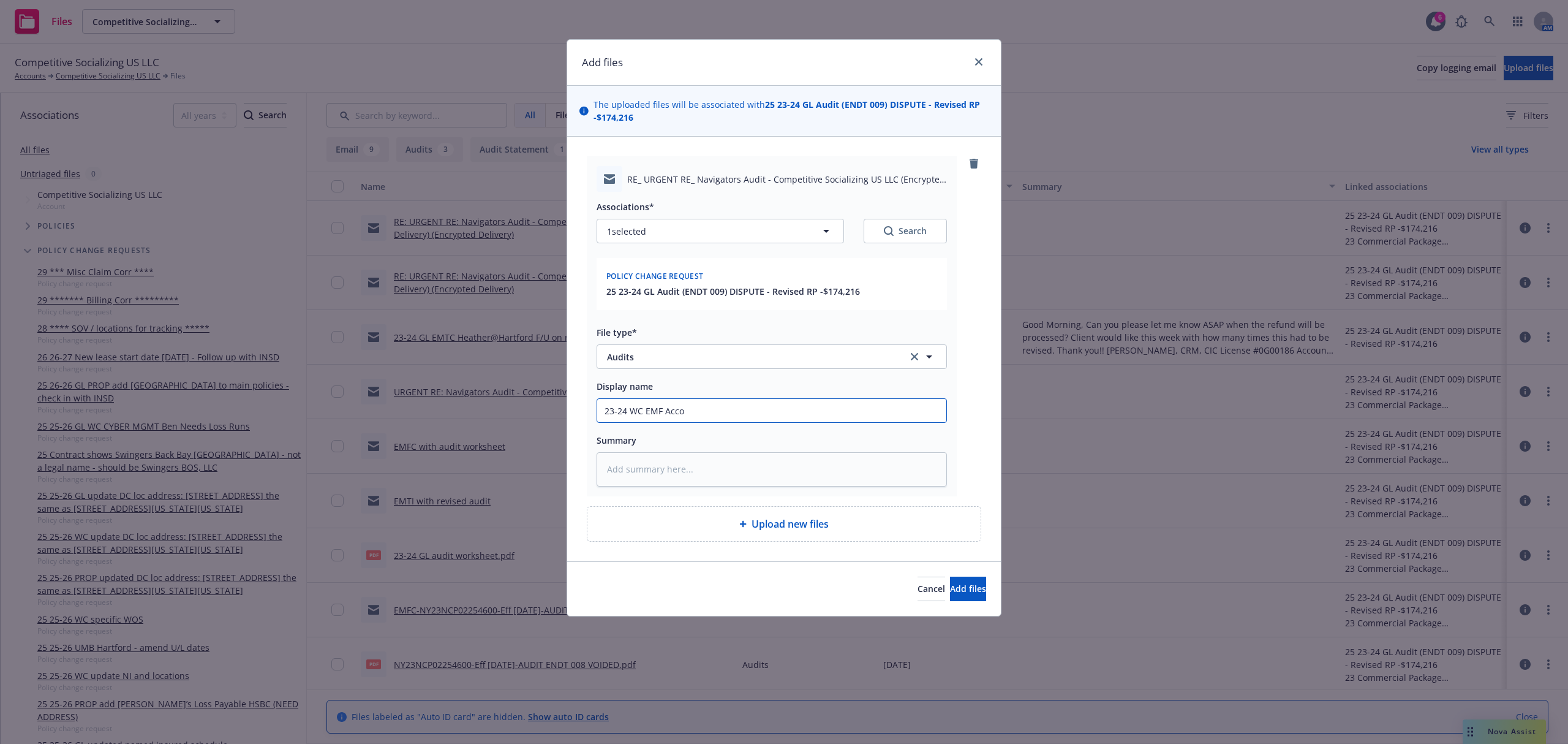
type textarea "x"
type input "23-24 WC EMF Accou"
type textarea "x"
type input "23-24 WC EMF Accoun"
type textarea "x"
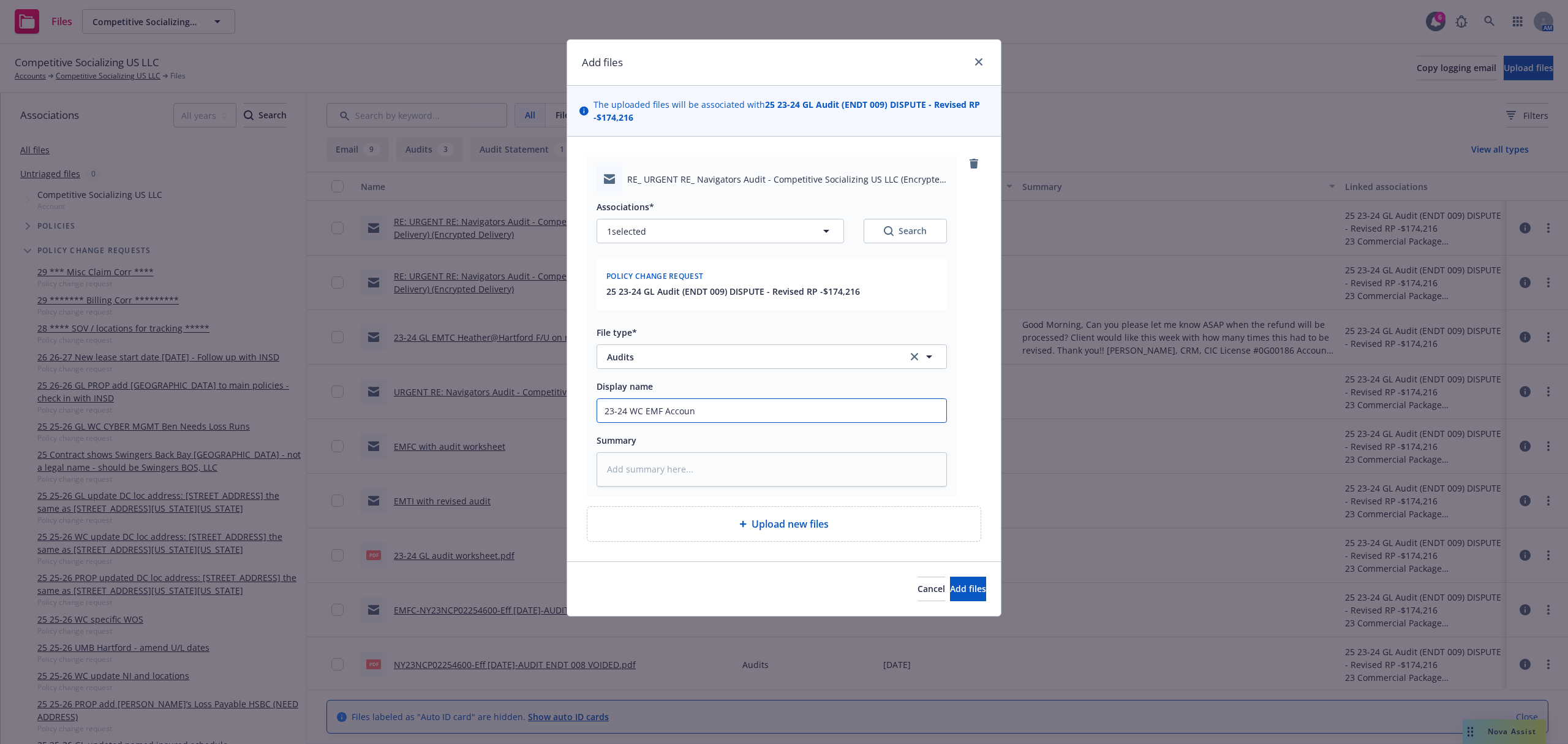
type input "23-24 WC EMF Account"
type textarea "x"
type input "23-24 WC EMF Accounti"
type textarea "x"
type input "23-24 WC EMF Accountin"
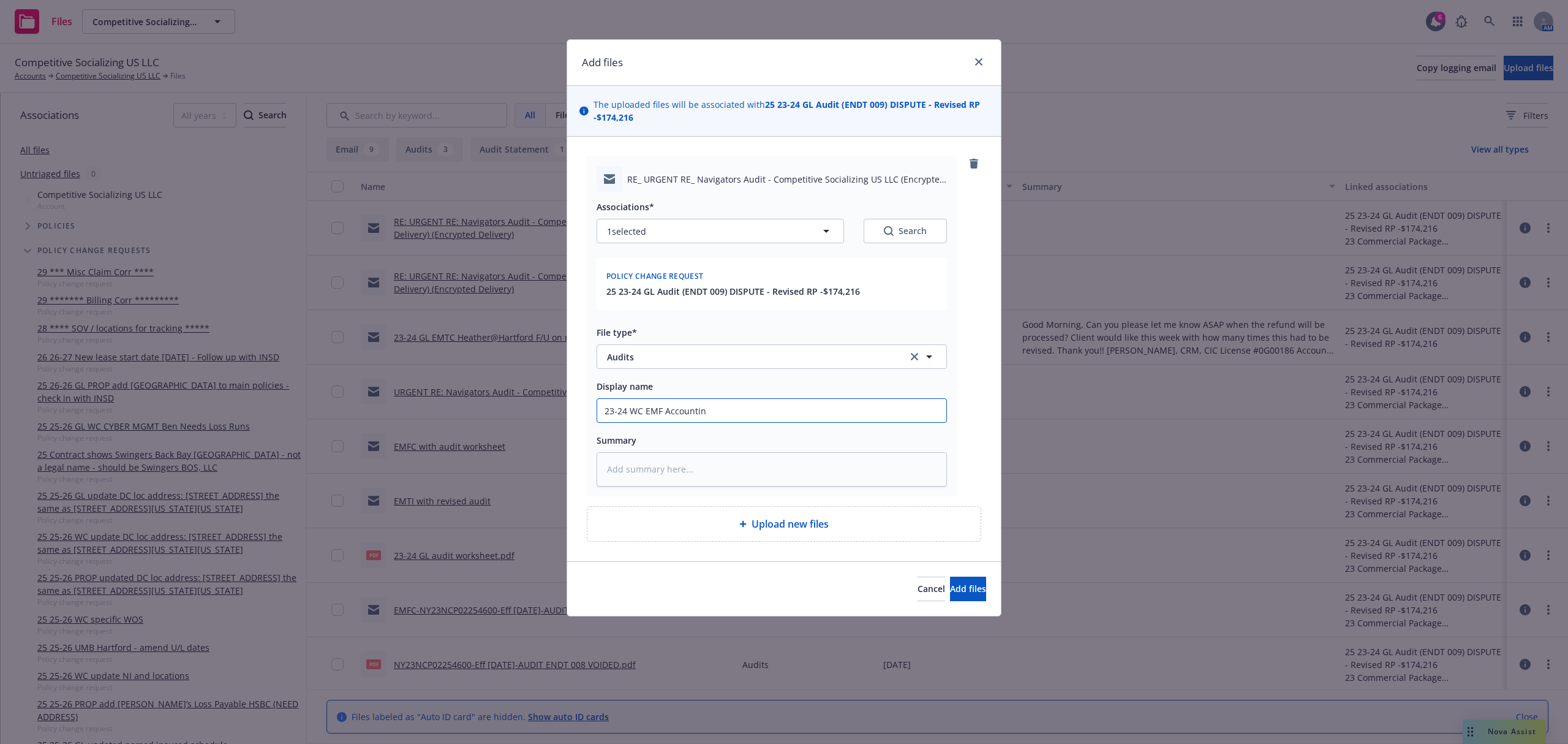
type textarea "x"
type input "23-24 WC EMF Accounting"
type textarea "x"
type input "23-24 WC EMF Accounting"
type textarea "x"
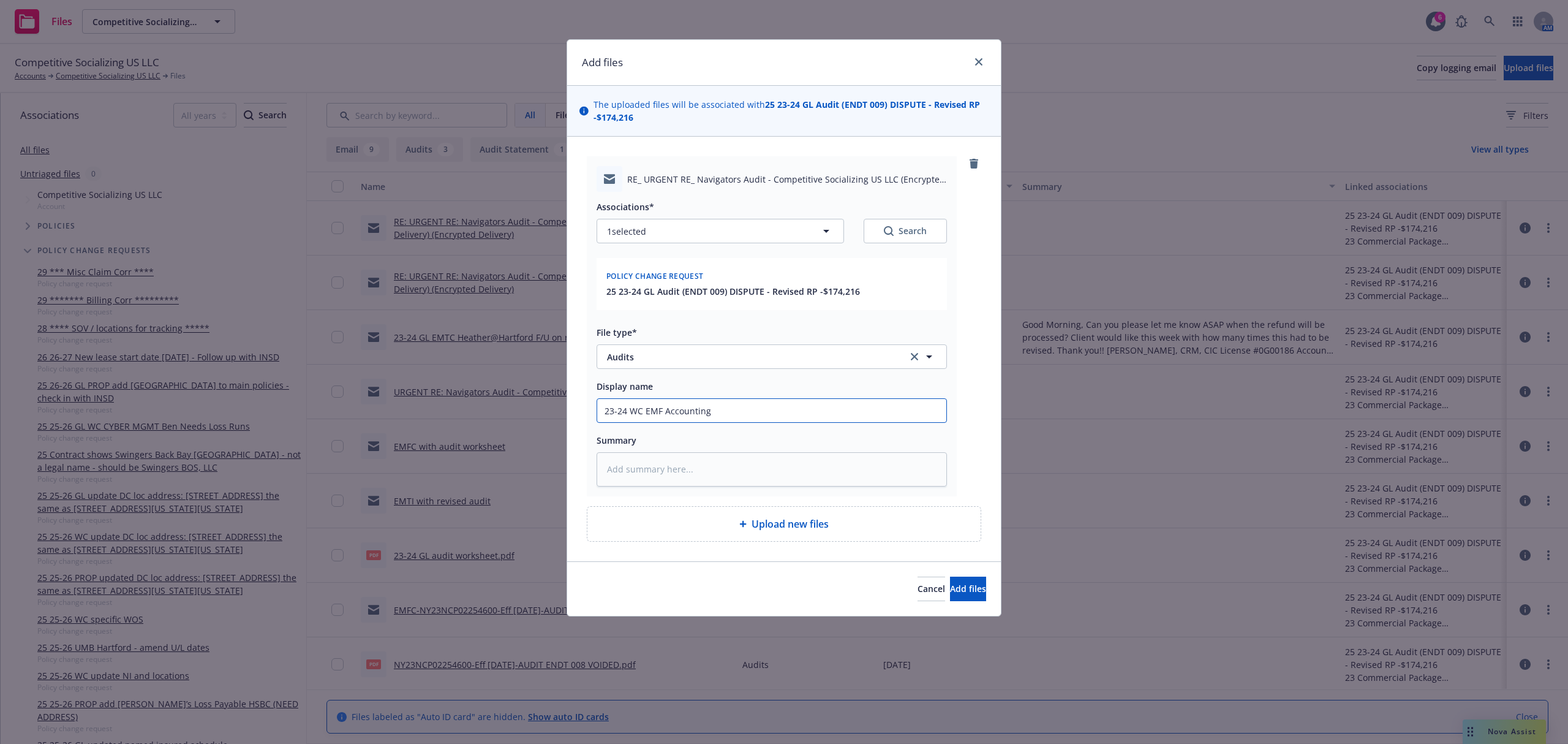
type input "23-24 WC EMF Accounting W"
type textarea "x"
type input "23-24 WC EMF Accounting Wi"
type textarea "x"
type input "23-24 WC EMF Accounting Wil"
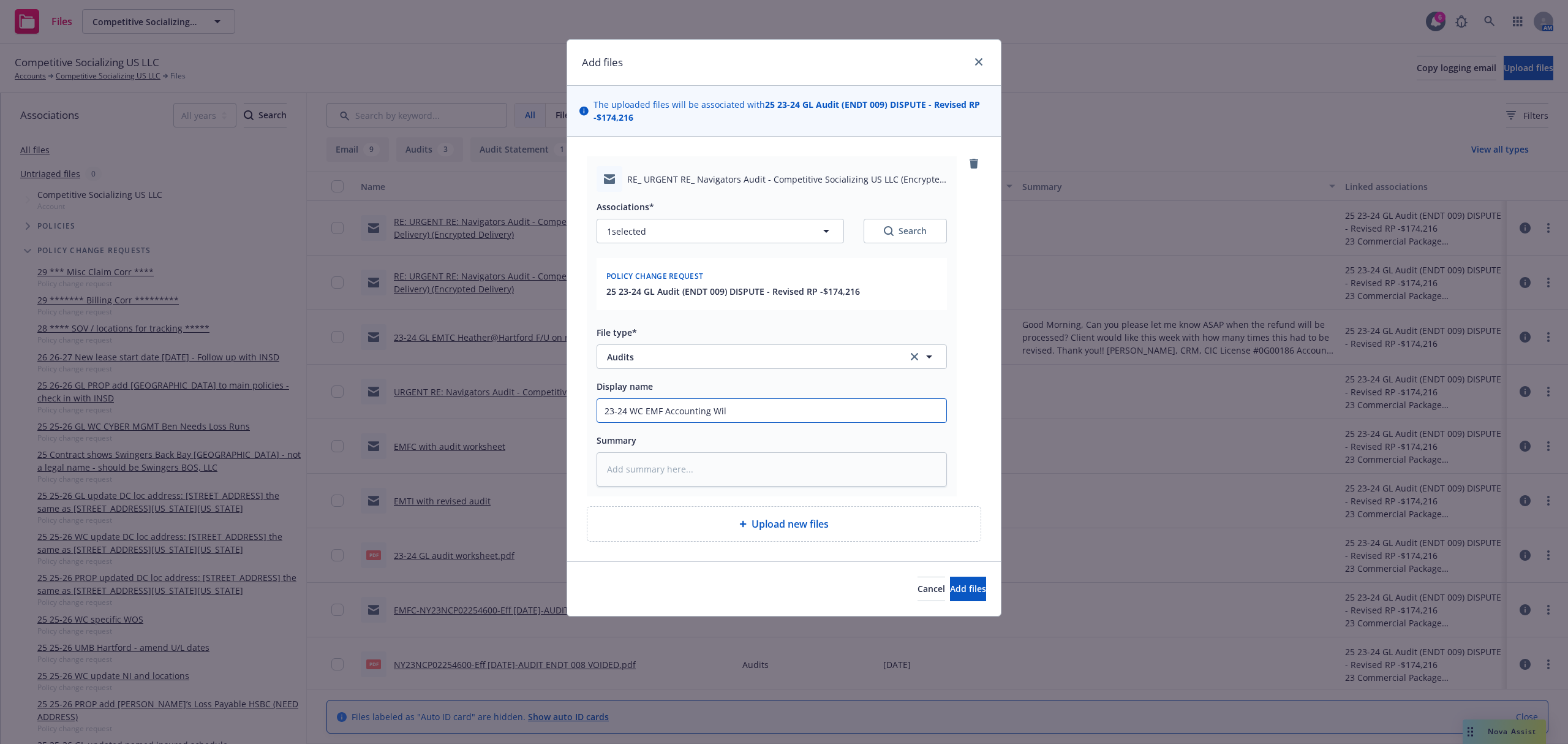
type textarea "x"
type input "23-24 WC EMF Accounting Will"
type textarea "x"
type input "23-24 WC EMF Accounting Will"
type textarea "x"
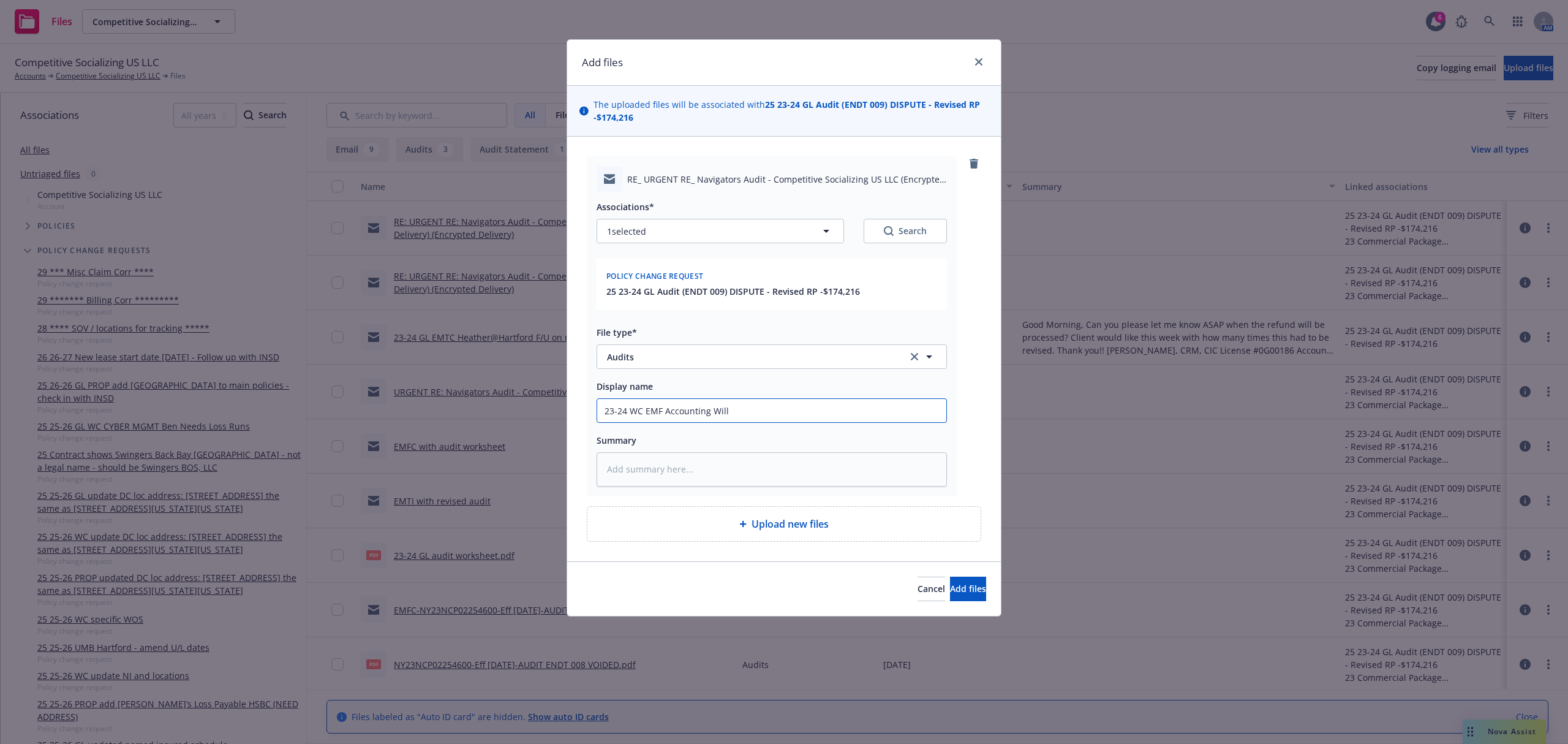
type input "23-24 WC EMF Accounting Will r"
type textarea "x"
type input "23-24 WC EMF Accounting Will re"
type textarea "x"
type input "23-24 WC EMF Accounting Will req"
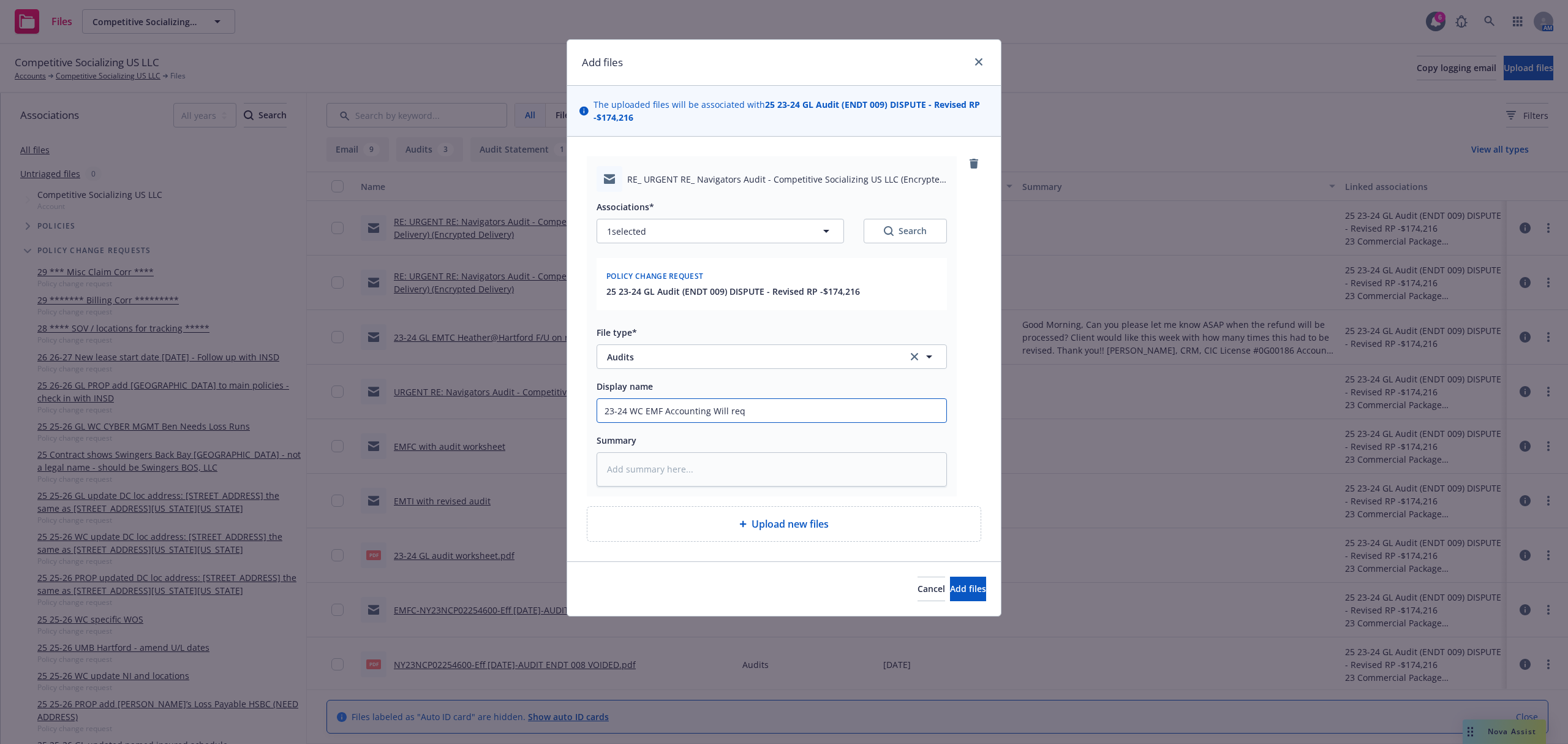
type textarea "x"
type input "23-24 WC EMF Accounting Will requ"
type textarea "x"
type input "23-24 WC EMF Accounting Will reque"
type textarea "x"
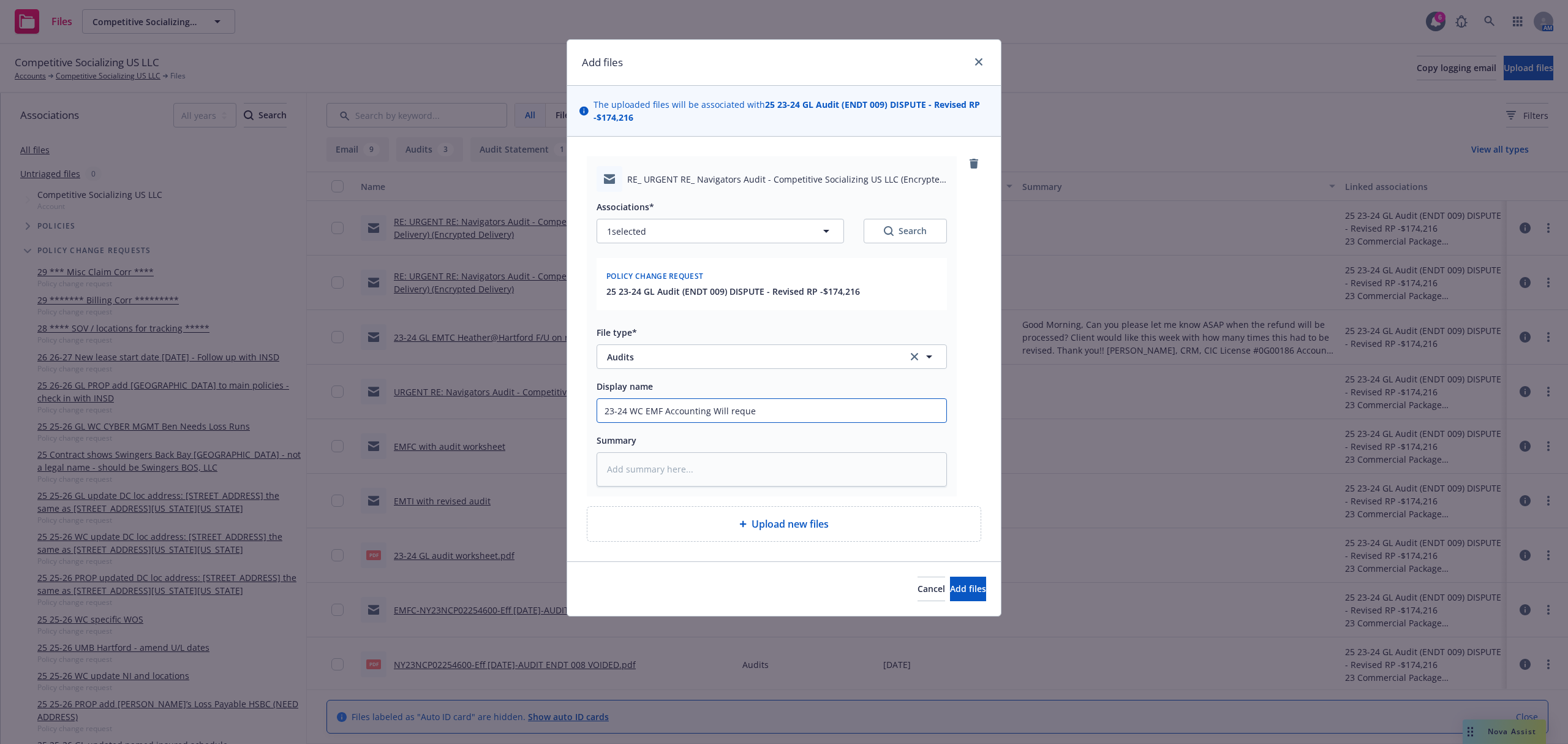
type input "23-24 WC EMF Accounting Will reques"
type textarea "x"
type input "23-24 WC EMF Accounting Will request"
type textarea "x"
type input "23-24 WC EMF Accounting Will request"
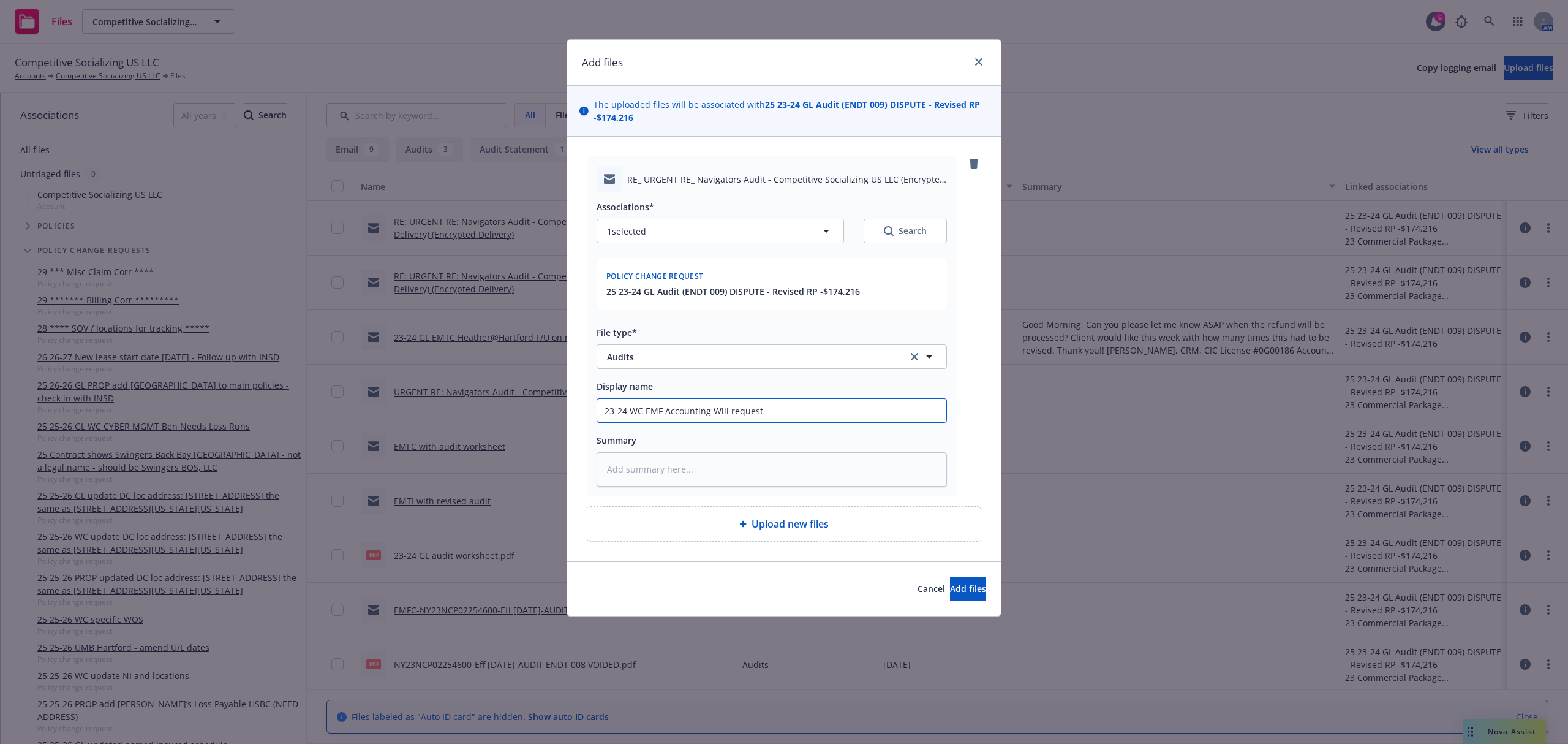
type textarea "x"
type input "23-24 WC EMF Accounting Will request f"
type textarea "x"
type input "23-24 WC EMF Accounting Will request fu"
type textarea "x"
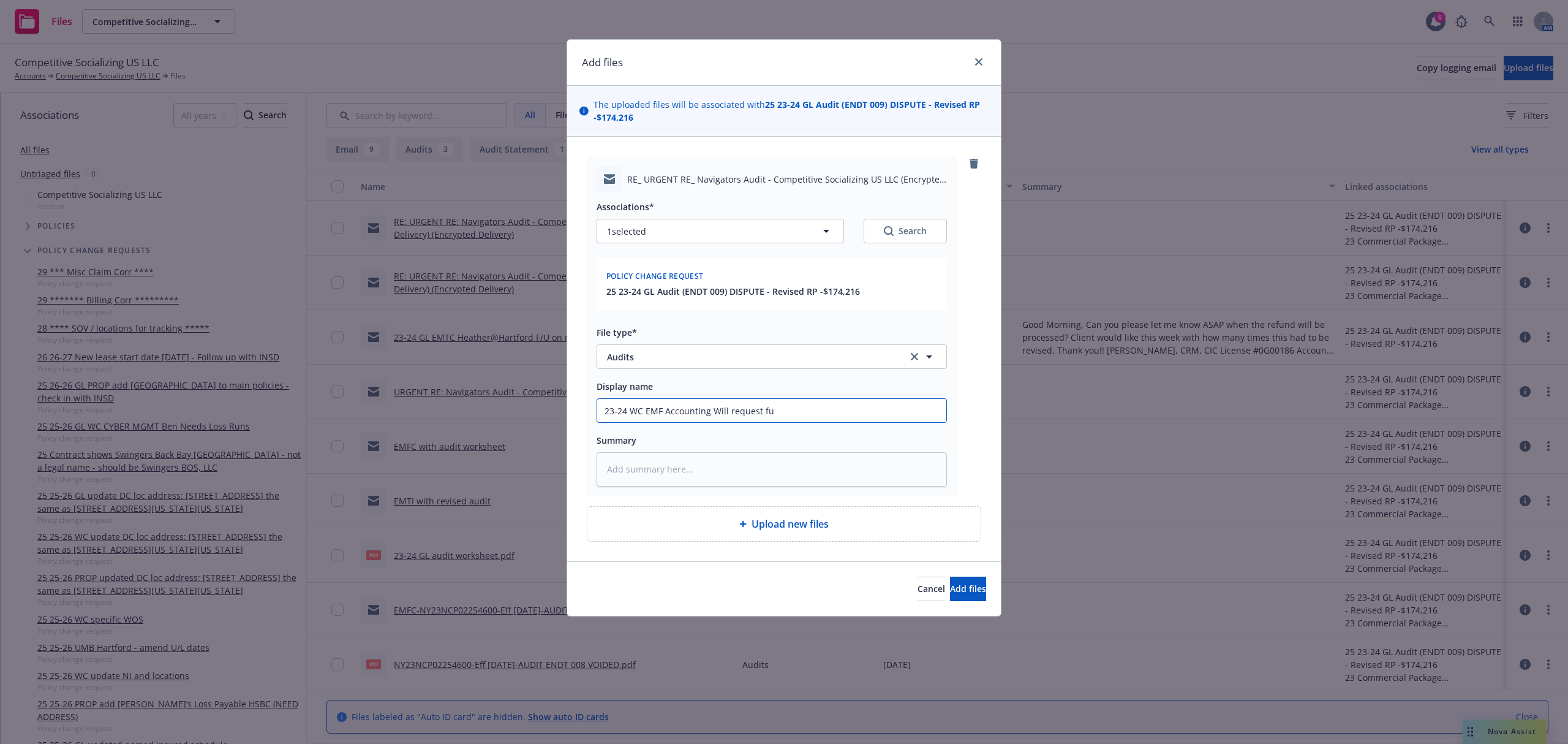
type input "23-24 WC EMF Accounting Will request fun"
type textarea "x"
type input "23-24 WC EMF Accounting Will request fund"
type textarea "x"
type input "23-24 WC EMF Accounting Will request fund"
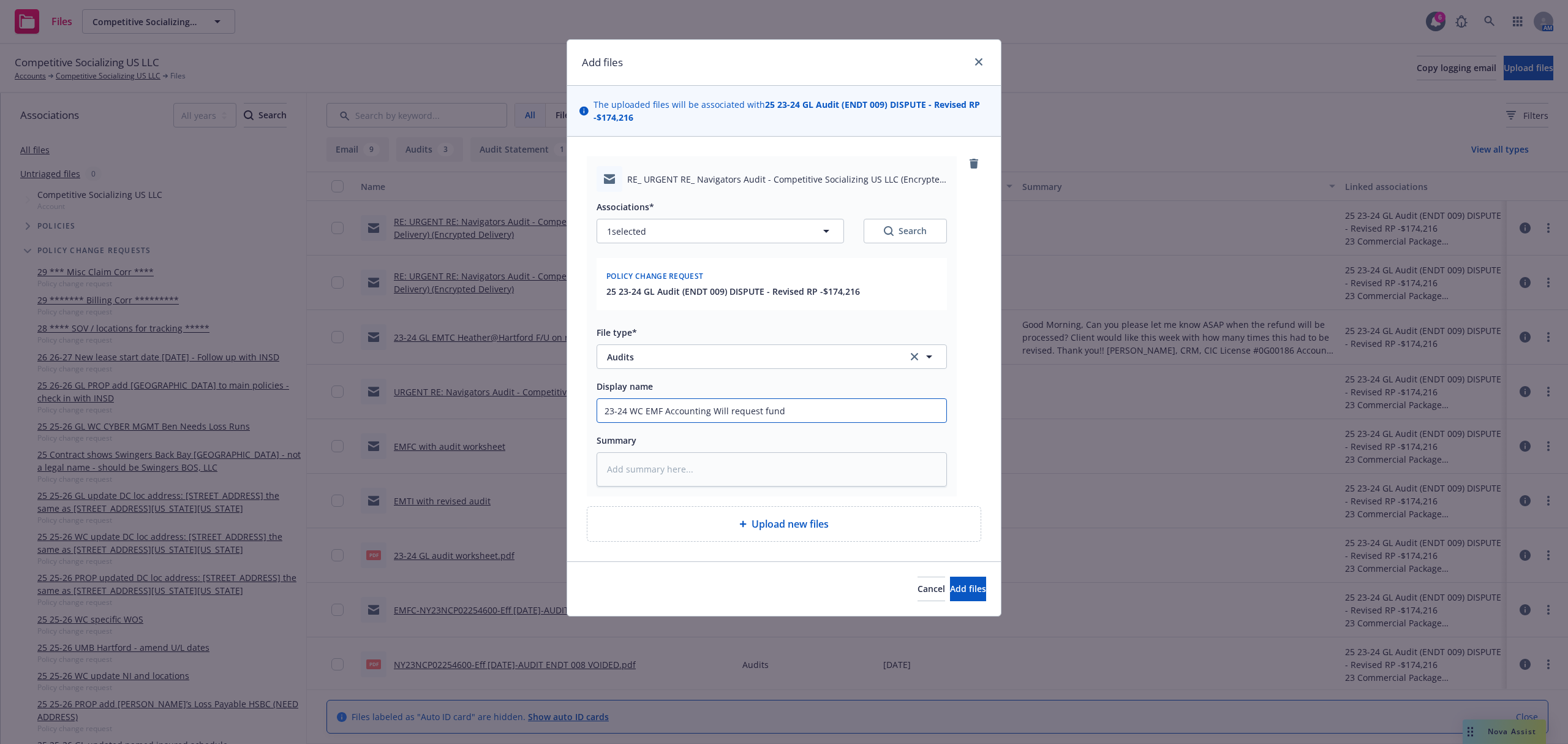
type textarea "x"
type input "23-24 WC EMF Accounting Will request fund"
type textarea "x"
type input "23-24 WC EMF Accounting Will request funds"
type textarea "x"
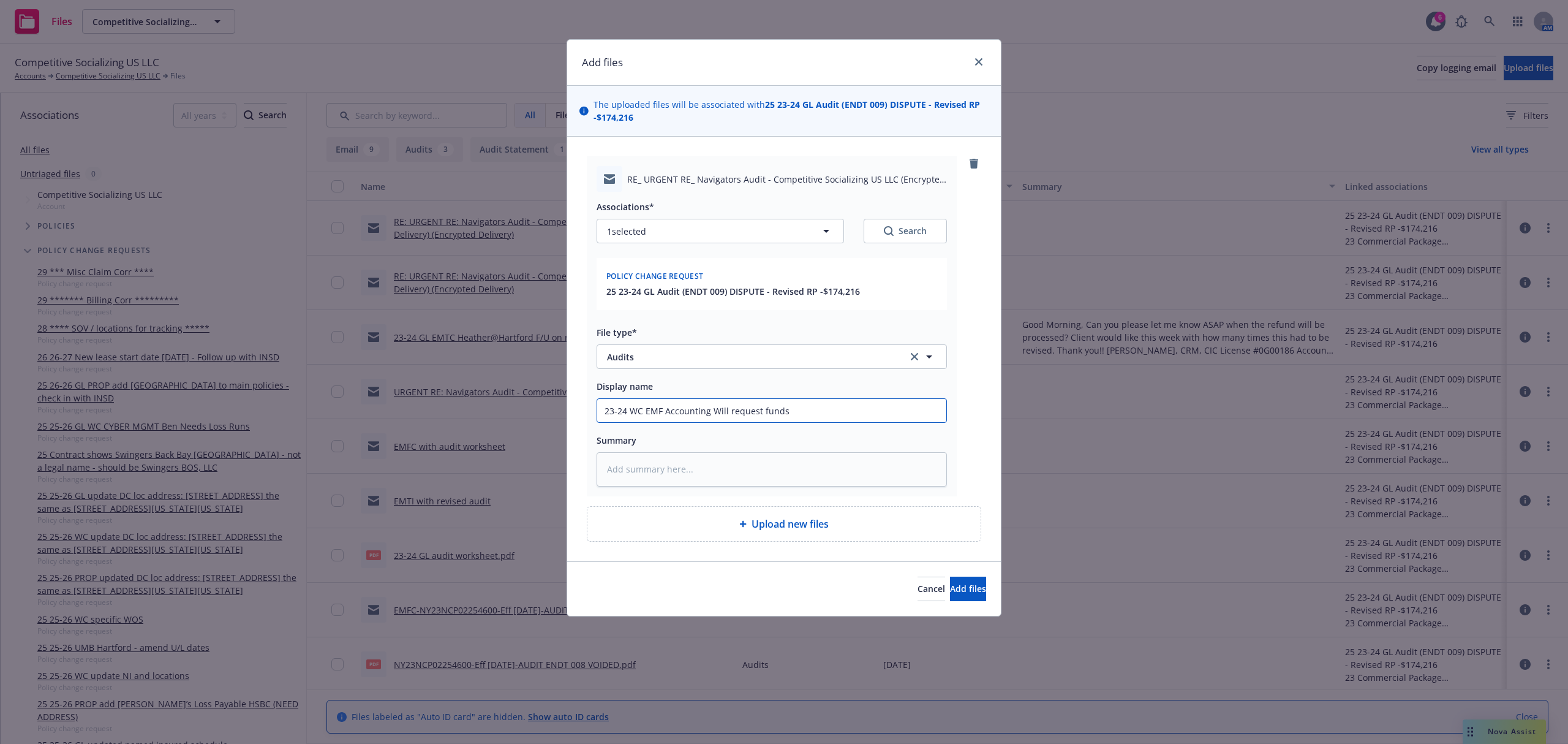
type input "23-24 WC EMF Accounting Will request funds"
type textarea "x"
type input "23-24 WC EMF Accounting Will request funds f"
type textarea "x"
type input "23-24 WC EMF Accounting Will request funds fr"
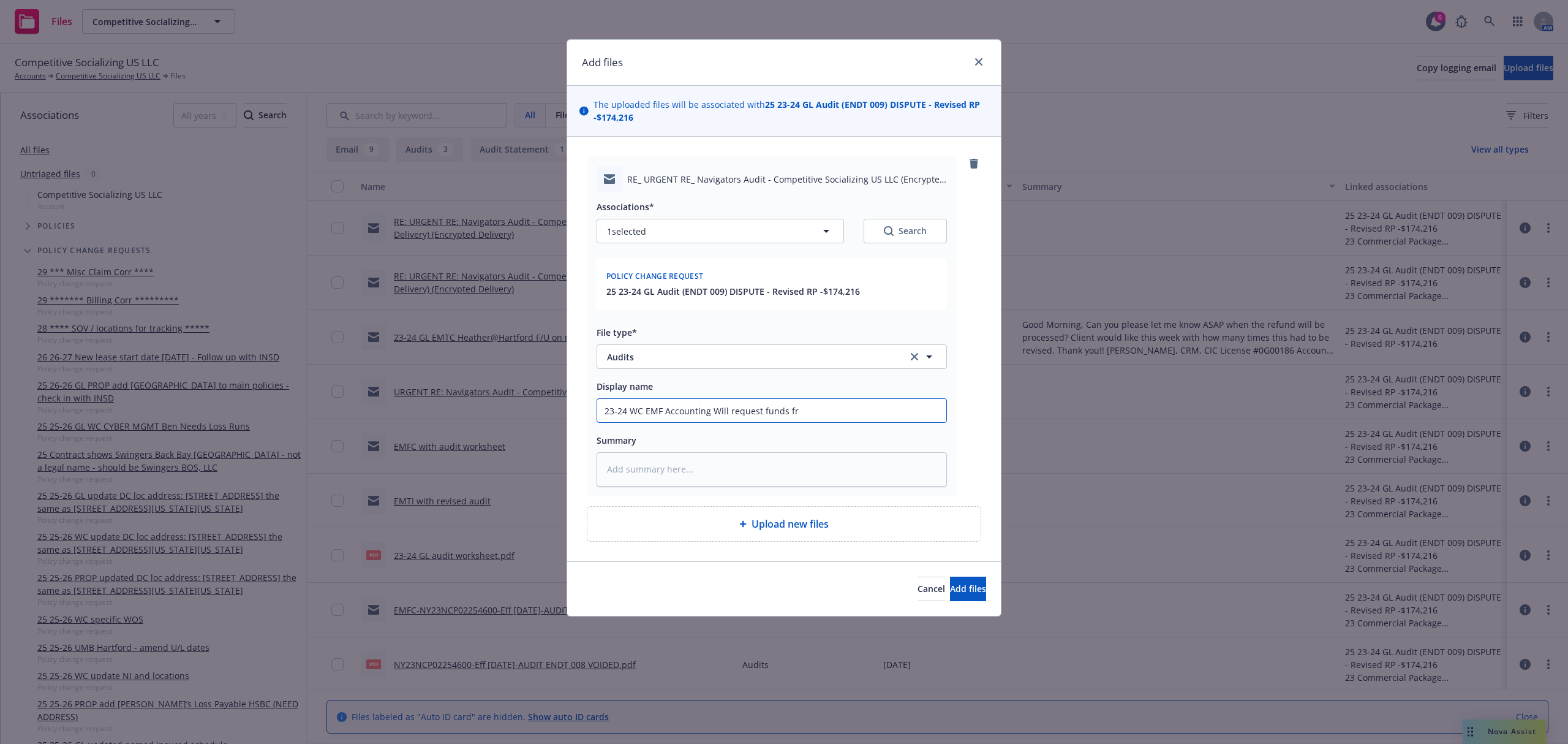
type textarea "x"
type input "23-24 WC EMF Accounting Will request funds fro"
type textarea "x"
type input "23-24 WC EMF Accounting Will request funds from"
type textarea "x"
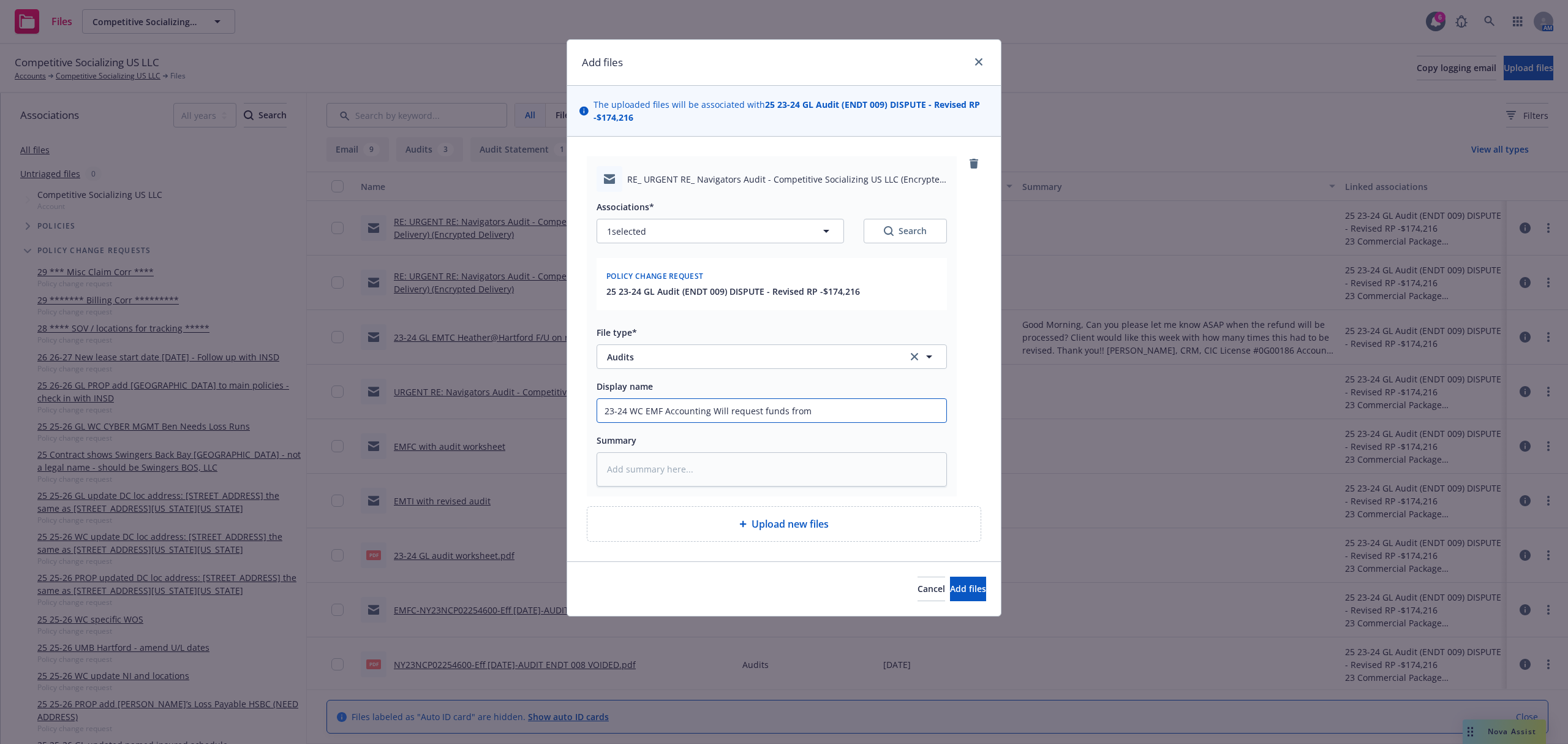
type input "23-24 WC EMF Accounting Will request funds from"
type textarea "x"
type input "23-24 WC EMF Accounting Will request funds from H"
type textarea "x"
type input "23-24 WC EMF Accounting Will request funds from Ha"
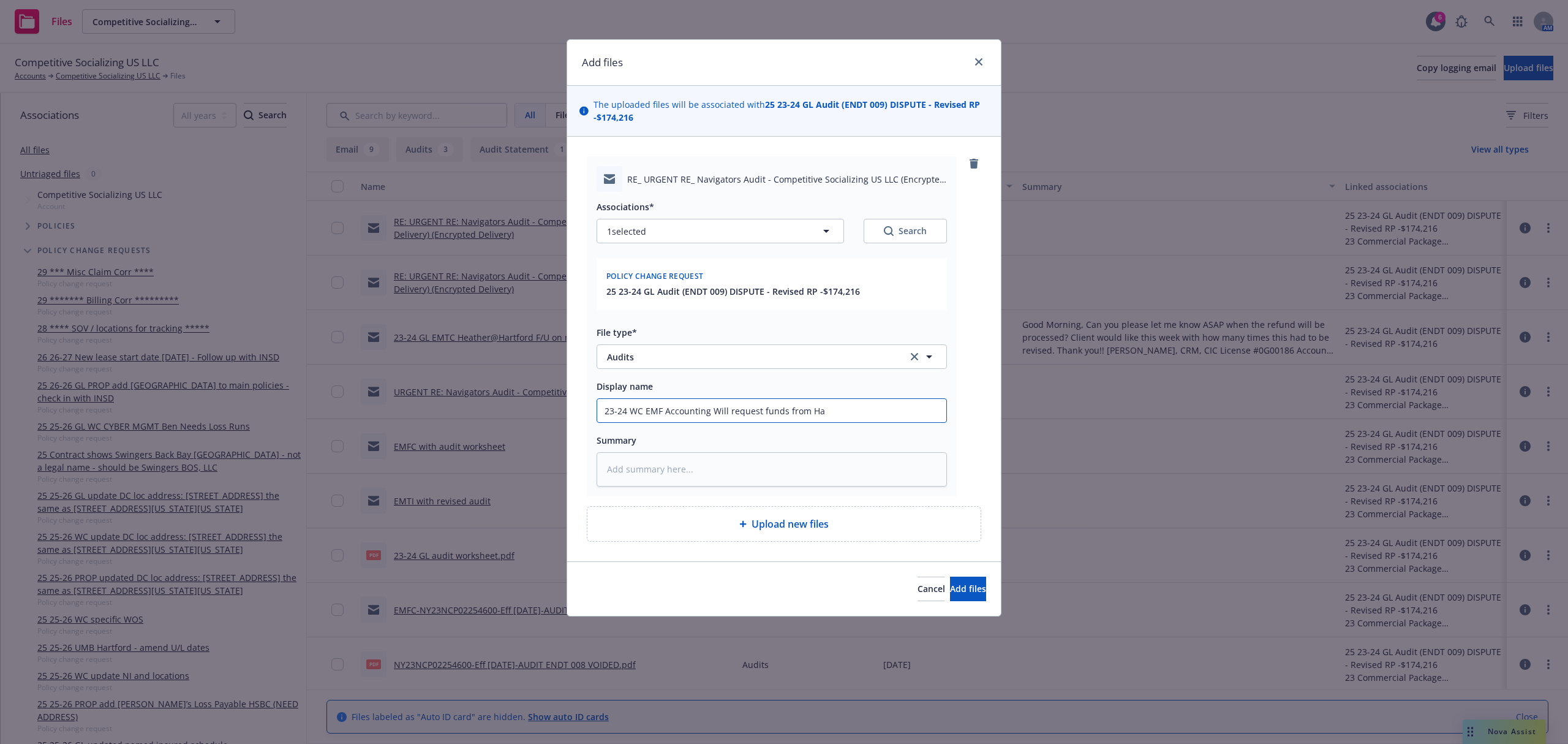
type textarea "x"
type input "23-24 WC EMF Accounting Will request funds from Har"
type textarea "x"
type input "23-24 WC EMF Accounting Will request funds from Hart"
type textarea "x"
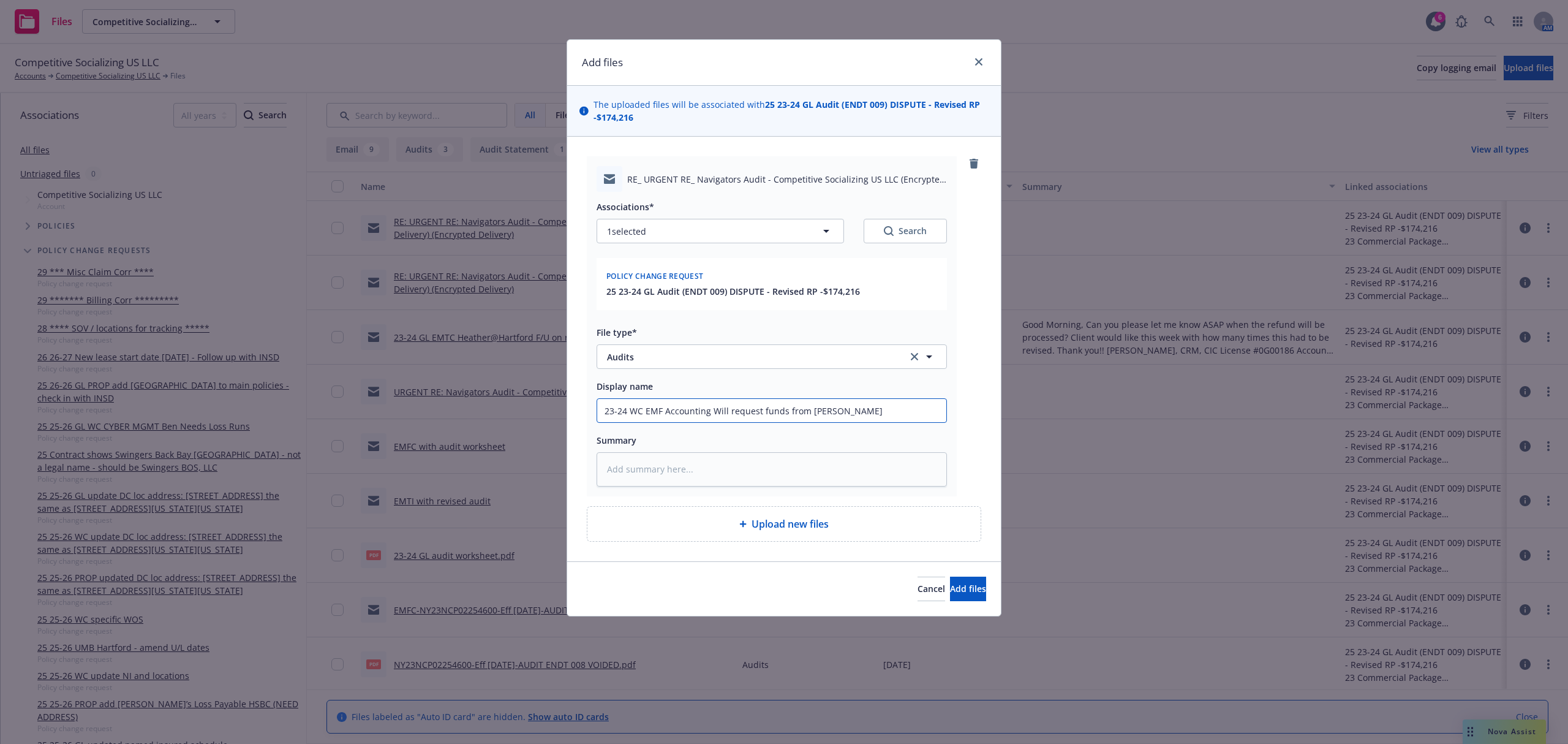
type input "23-24 WC EMF Accounting Will request funds from Hartf"
type textarea "x"
type input "23-24 WC EMF Accounting Will request funds from Hartfo"
type textarea "x"
type input "23-24 WC EMF Accounting Will request funds from Hartfor"
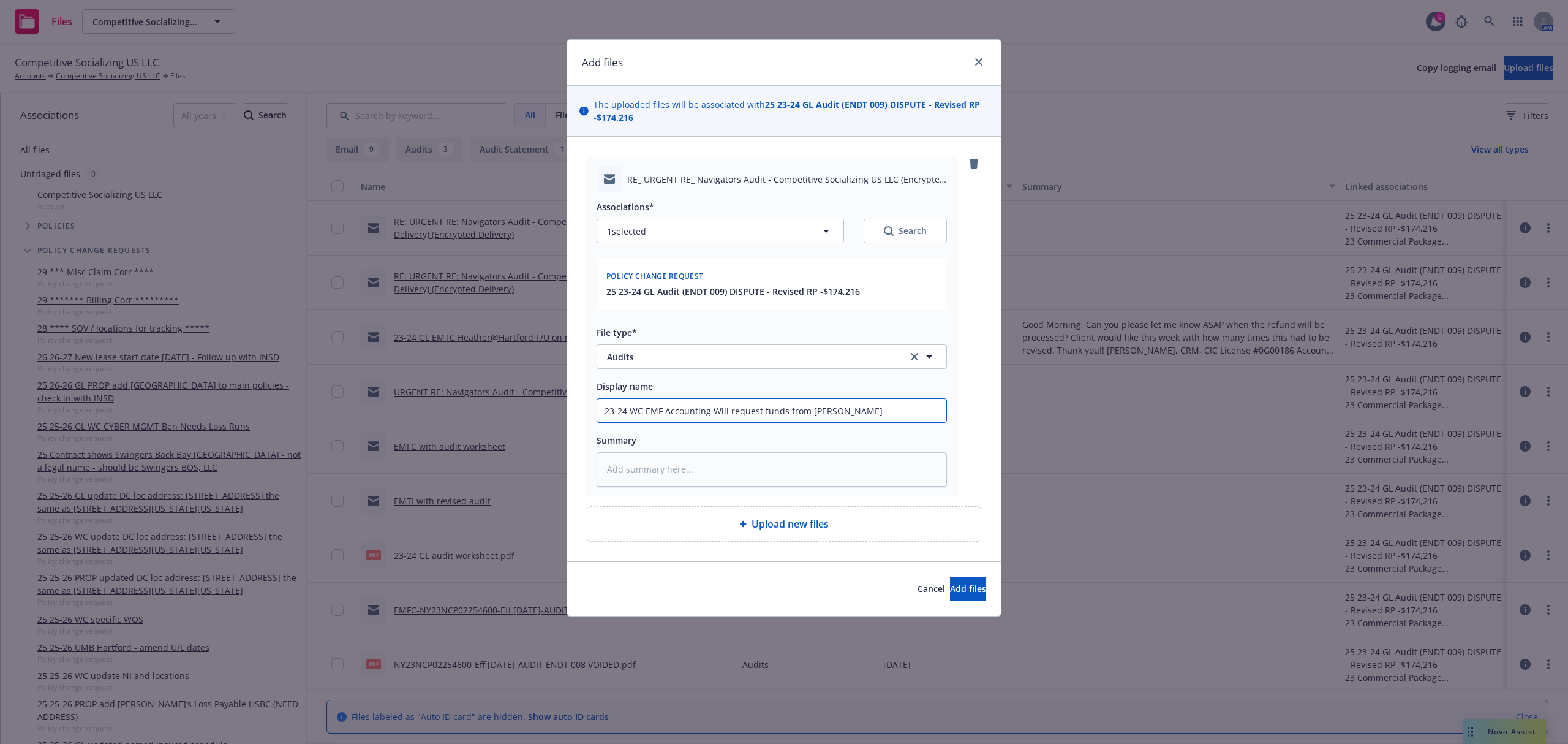
type textarea "x"
type input "23-24 WC EMF Accounting Will request funds from Hartford"
paste textarea "Hi Samantha, Then I will reach out to Hartford for the refund first. My Best Re…"
type textarea "x"
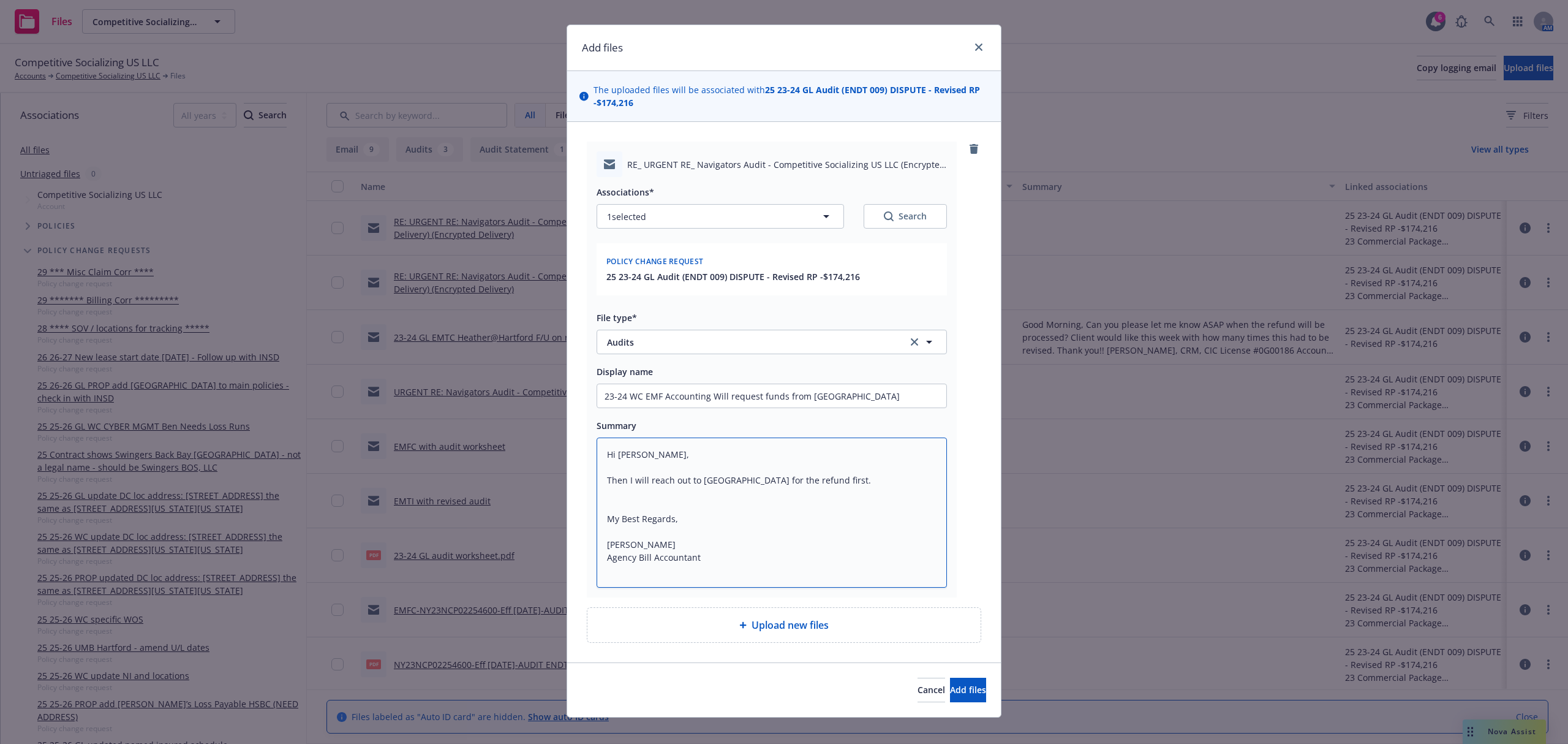
scroll to position [29, 0]
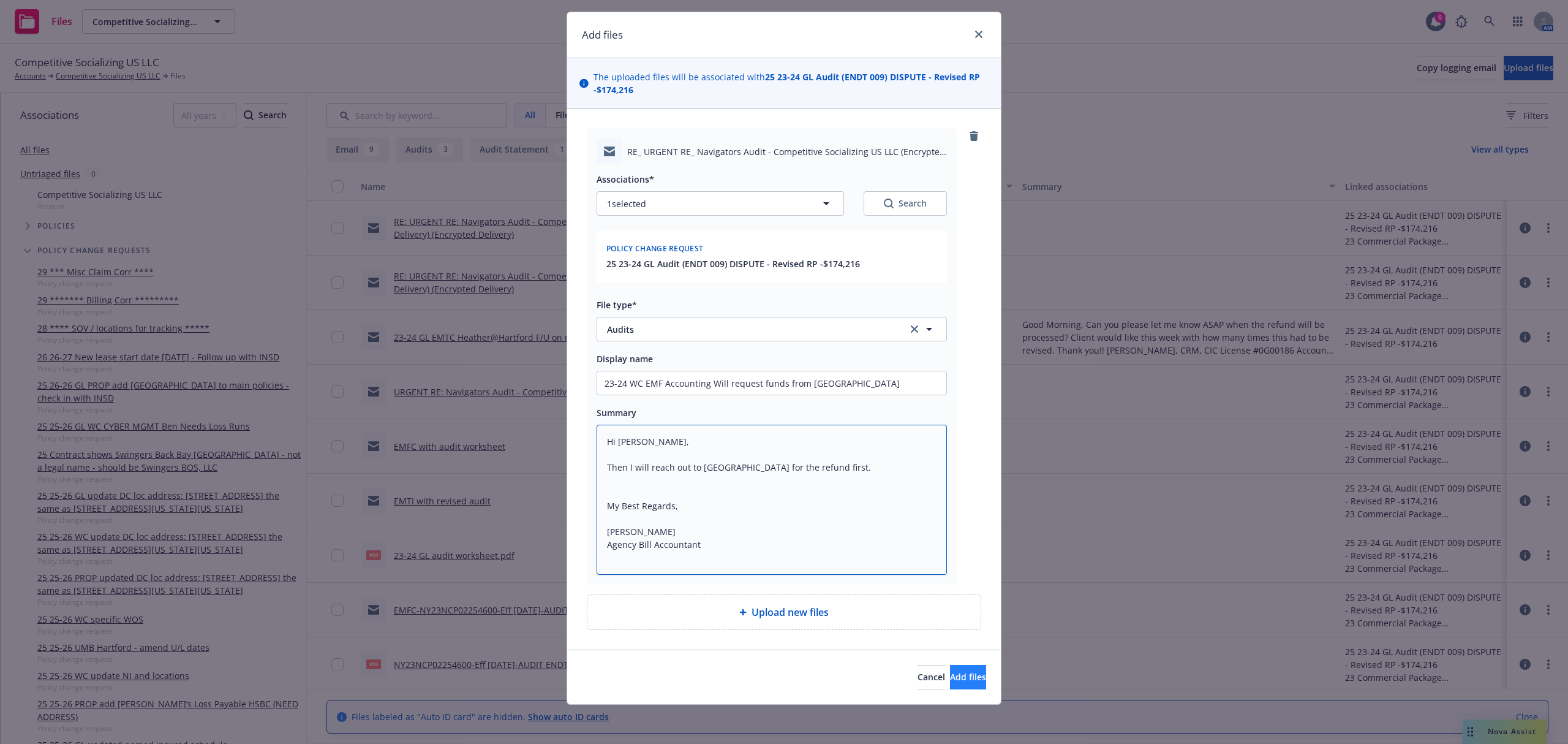
type textarea "Hi Samantha, Then I will reach out to Hartford for the refund first. My Best Re…"
click at [950, 665] on button "Add files" at bounding box center [968, 676] width 36 height 25
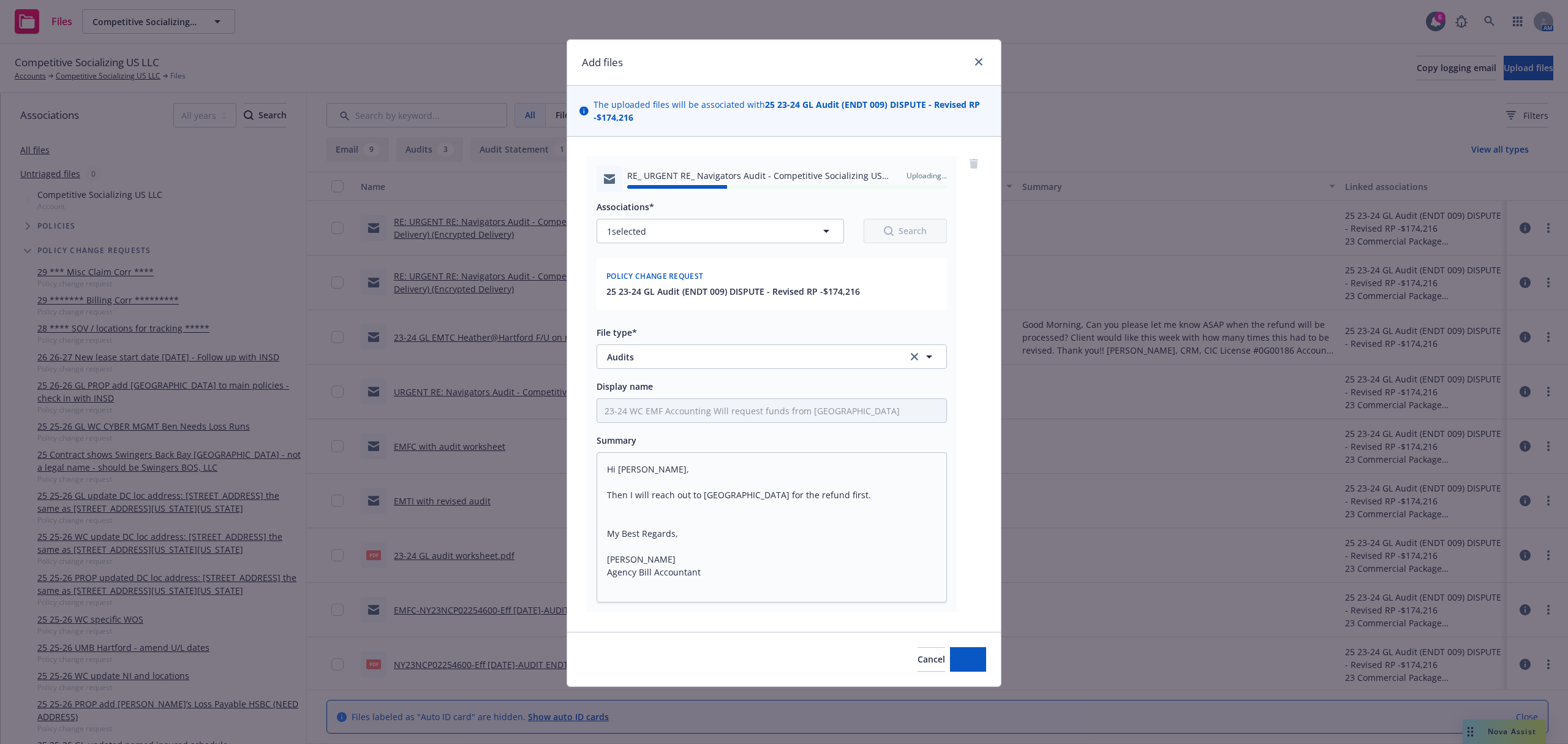
type textarea "x"
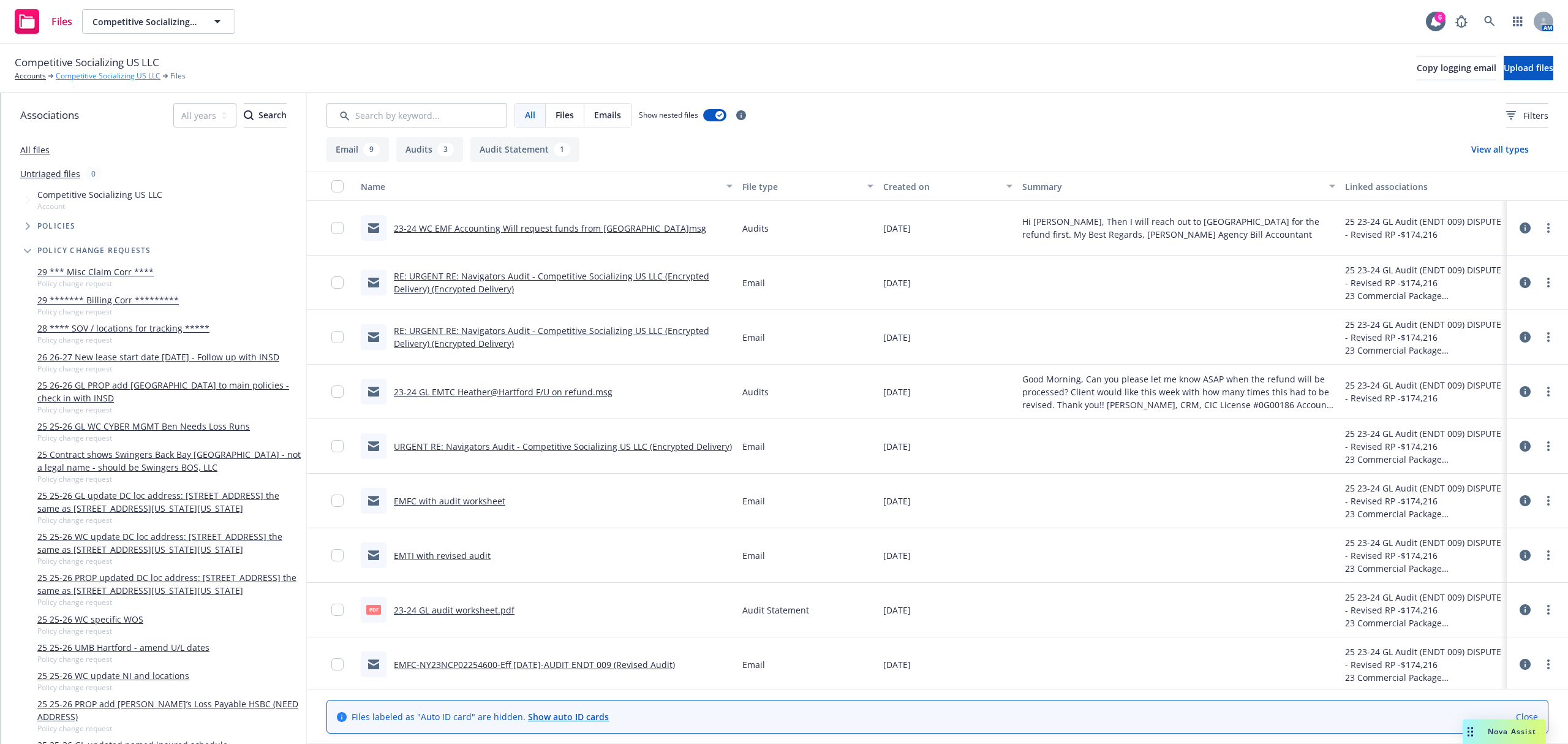
click at [82, 77] on link "Competitive Socializing US LLC" at bounding box center [108, 76] width 104 height 11
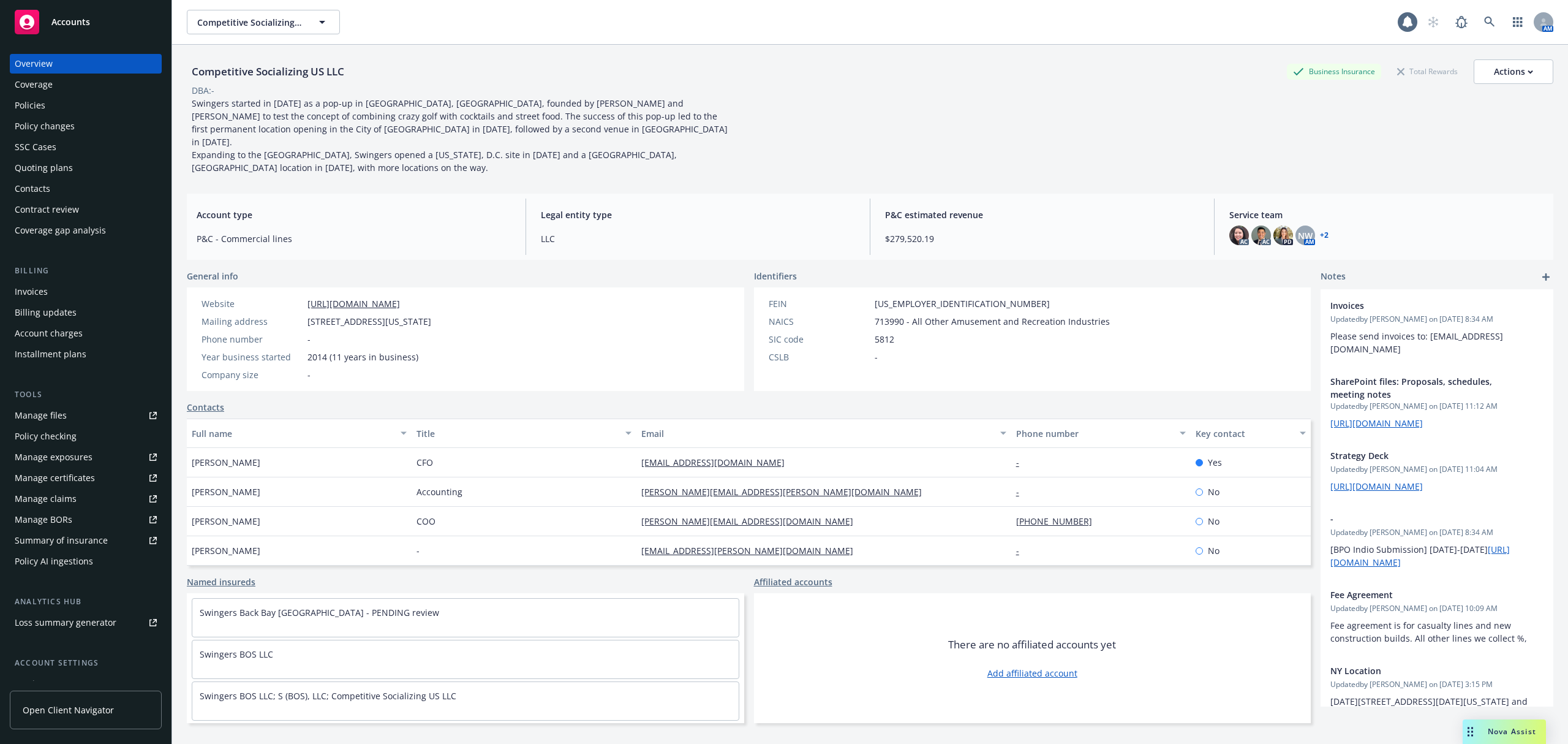
click at [49, 128] on div "Policy changes" at bounding box center [44, 126] width 60 height 20
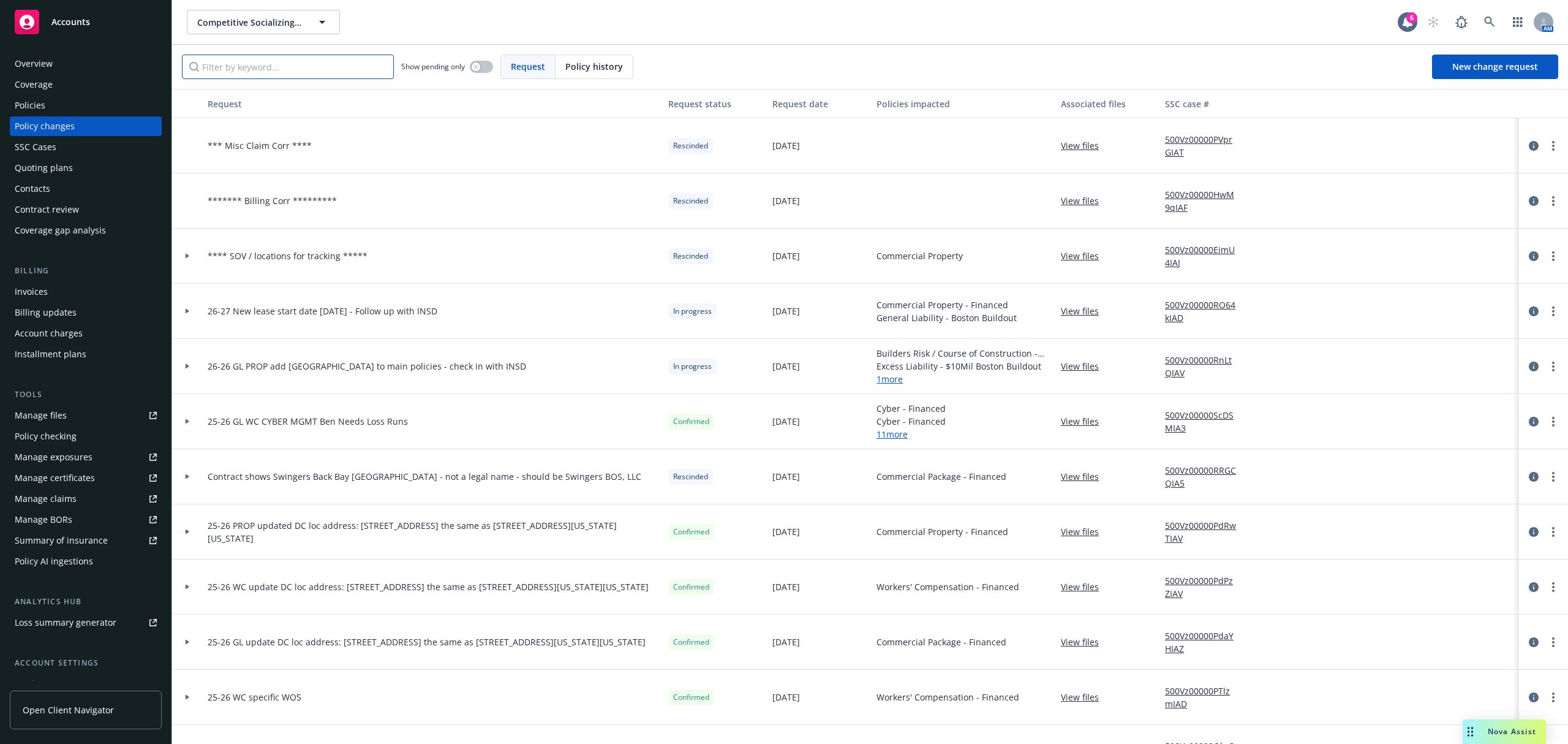
click at [311, 66] on input "Filter by keyword..." at bounding box center [287, 66] width 212 height 25
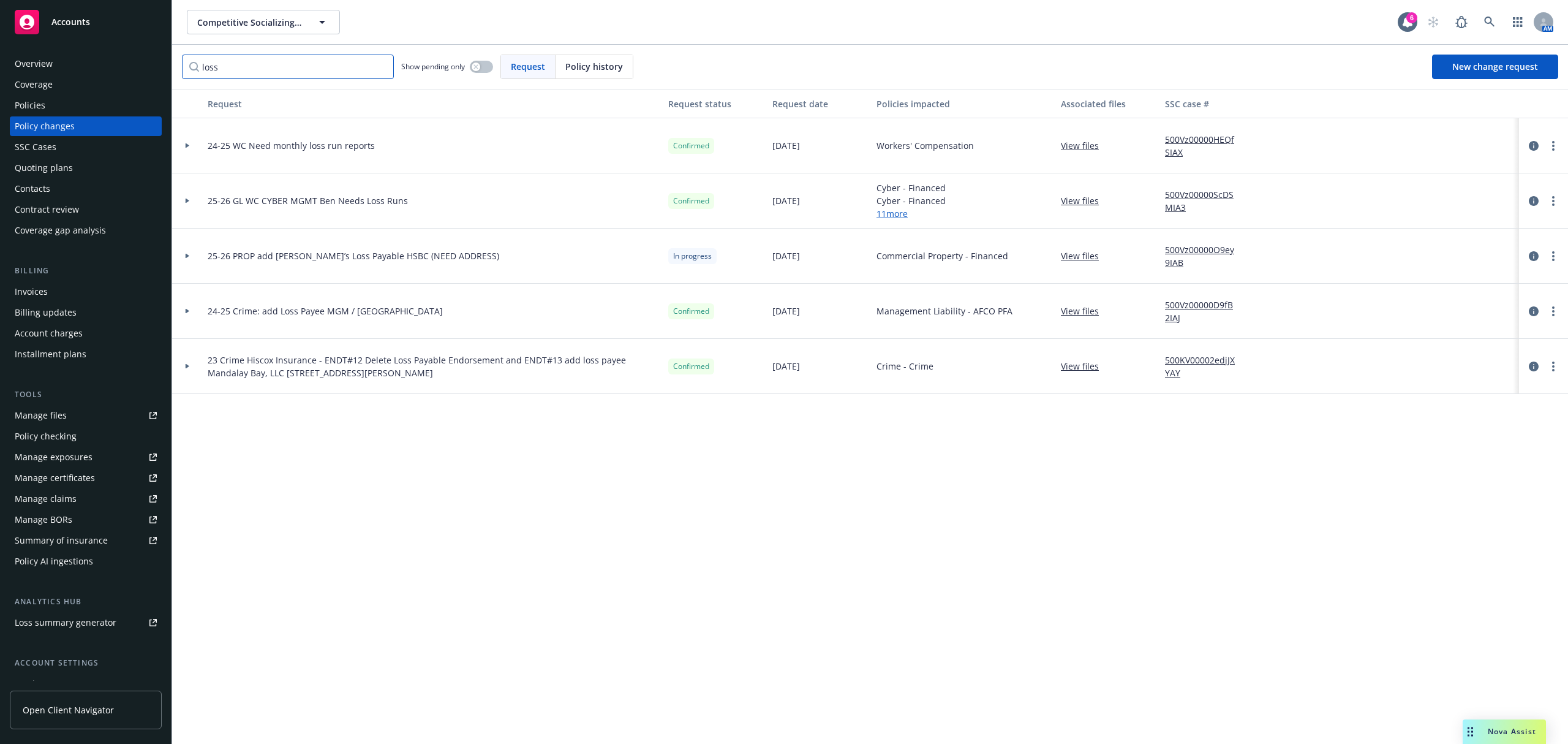
type input "loss"
click at [1077, 192] on div "View files" at bounding box center [1108, 201] width 104 height 55
click at [1080, 199] on link "View files" at bounding box center [1085, 200] width 48 height 13
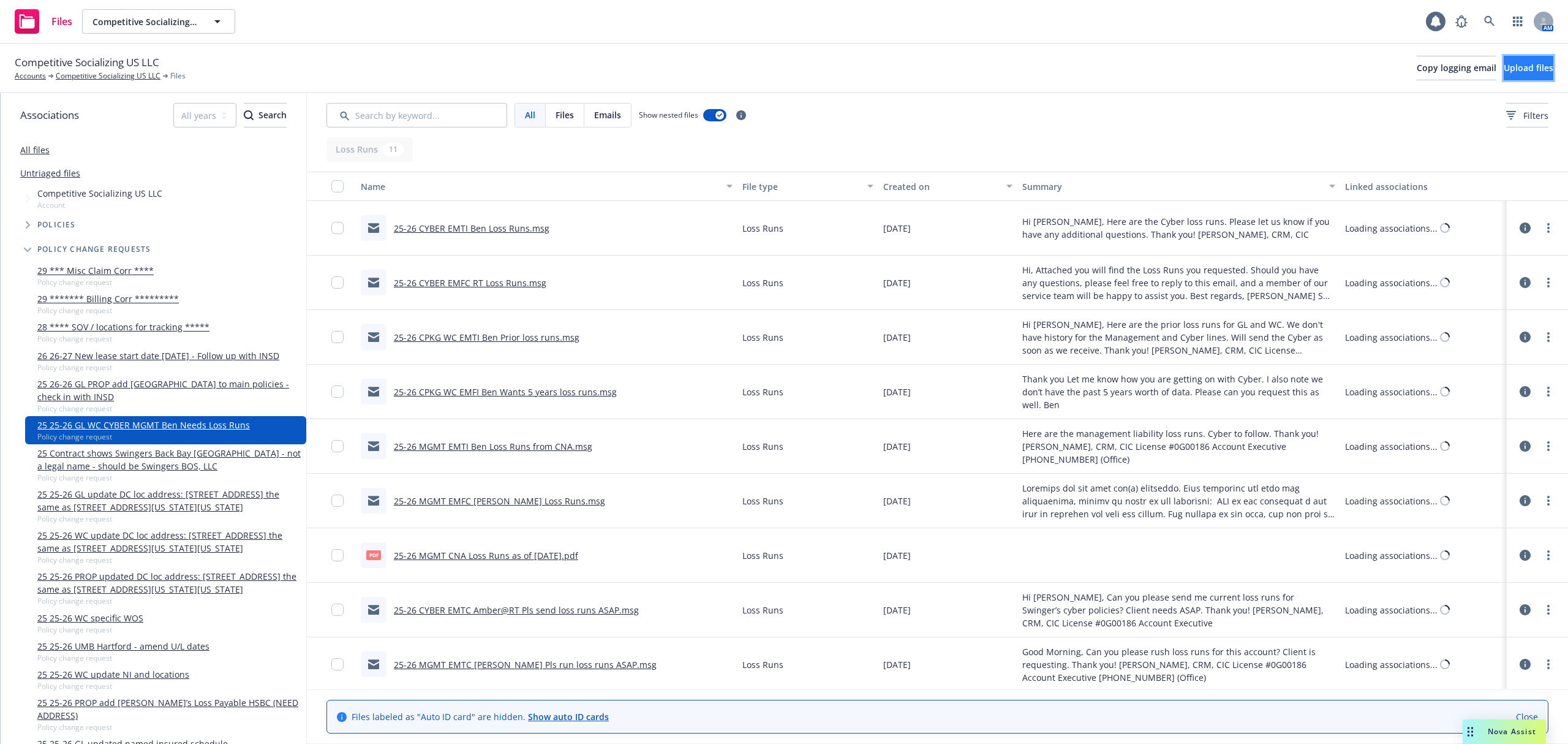
click at [1505, 64] on span "Upload files" at bounding box center [1529, 68] width 49 height 12
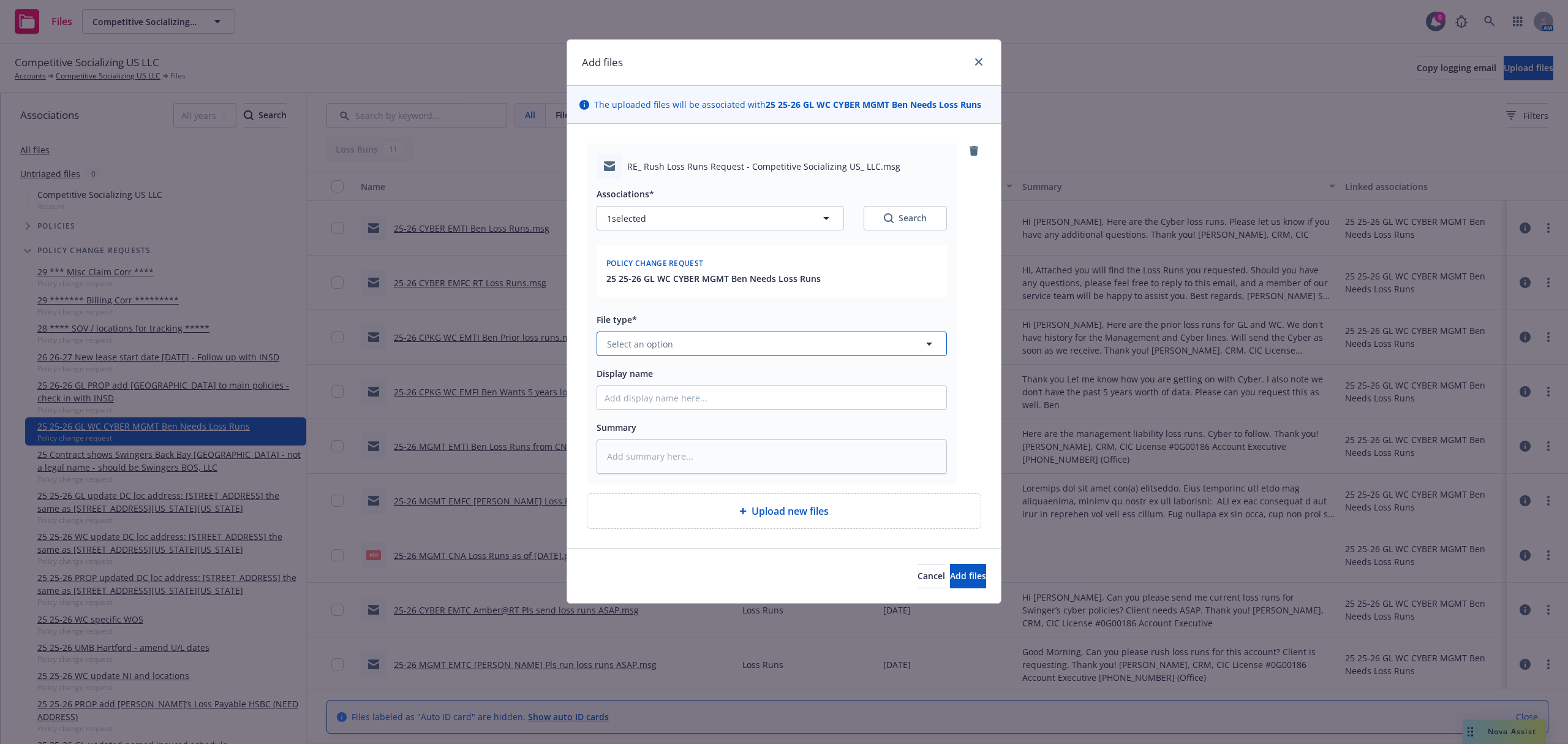
click at [697, 350] on button "Select an option" at bounding box center [772, 343] width 350 height 25
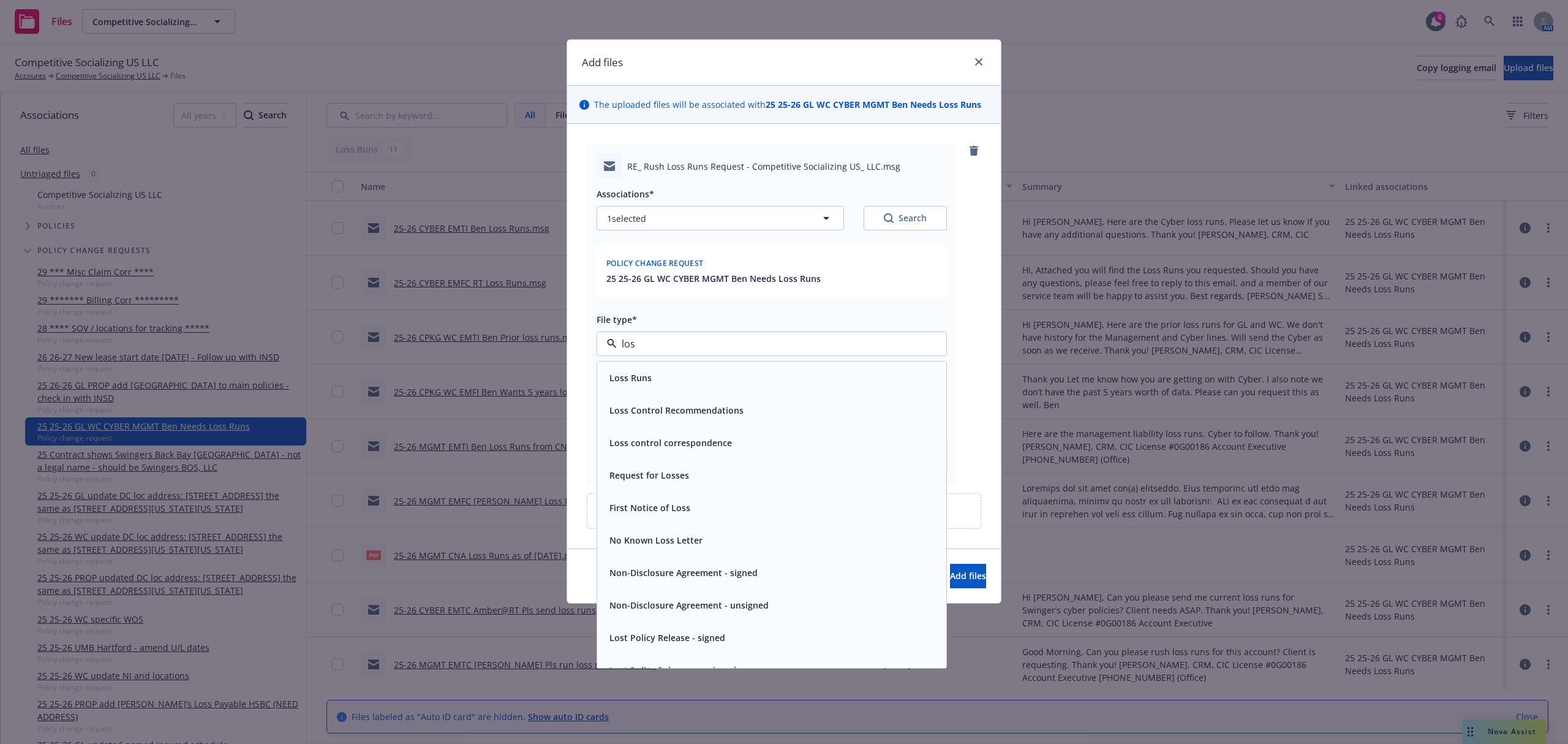
type input "loss"
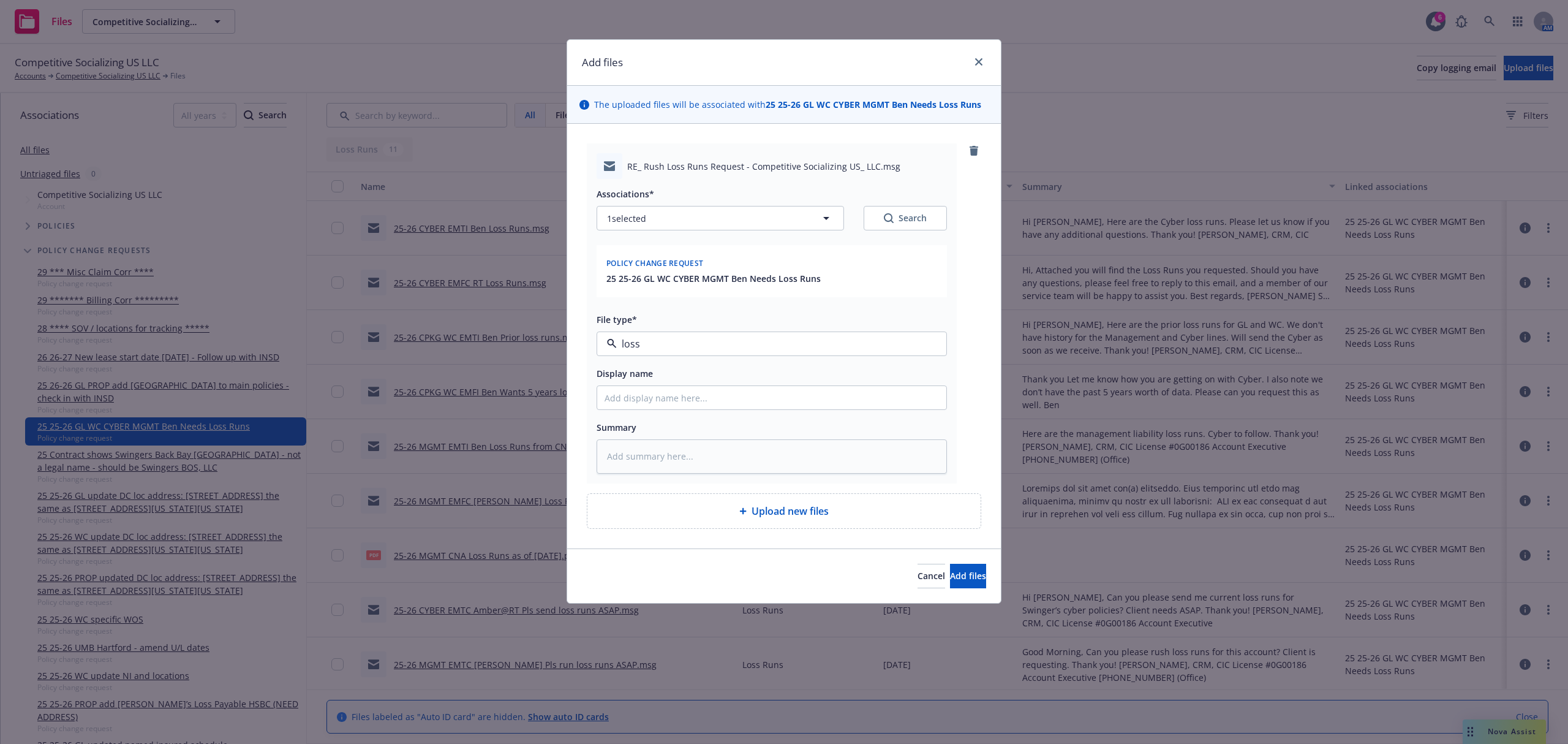
type textarea "x"
type input "2"
type textarea "x"
type input "25"
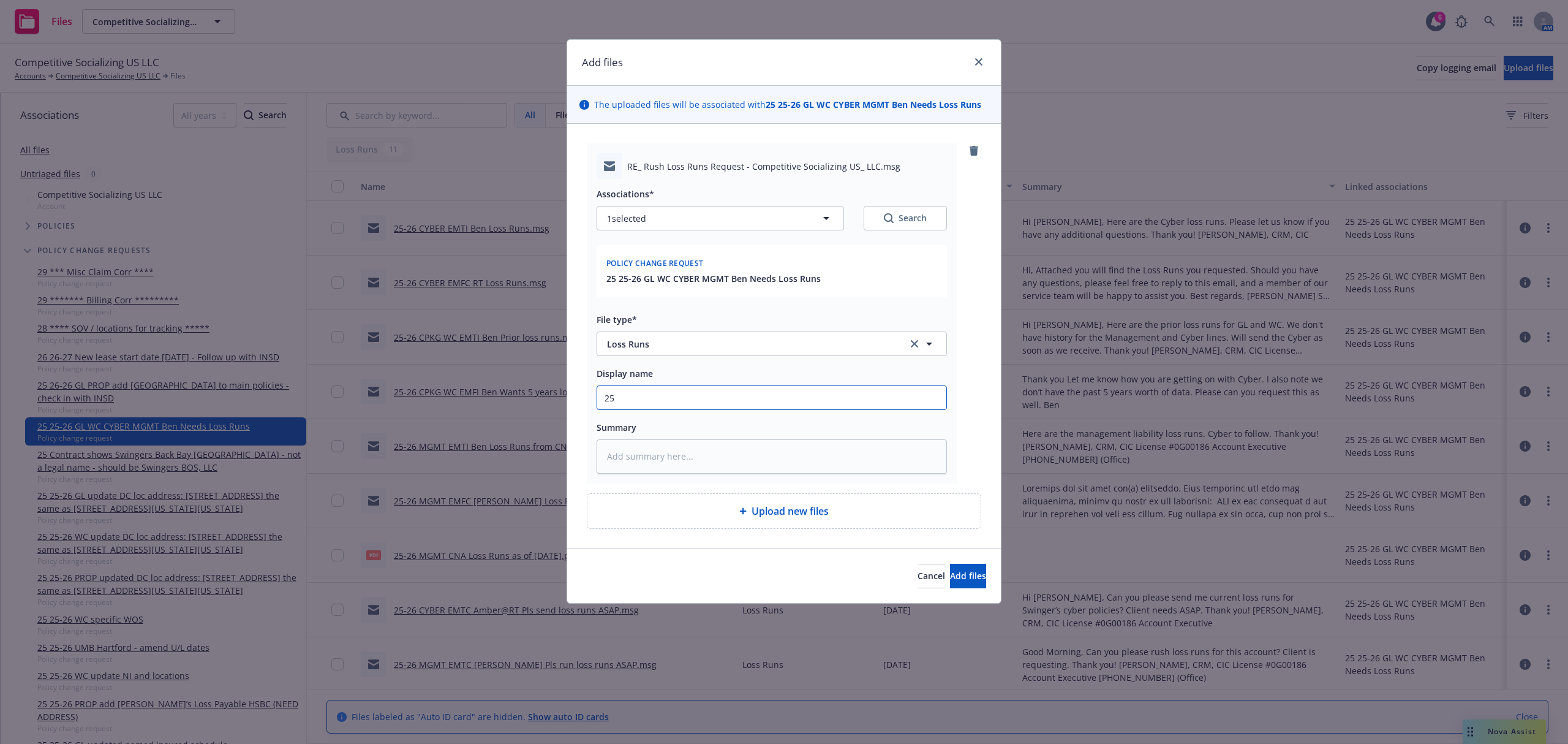
type textarea "x"
type input "25-"
type textarea "x"
type input "25-2"
type textarea "x"
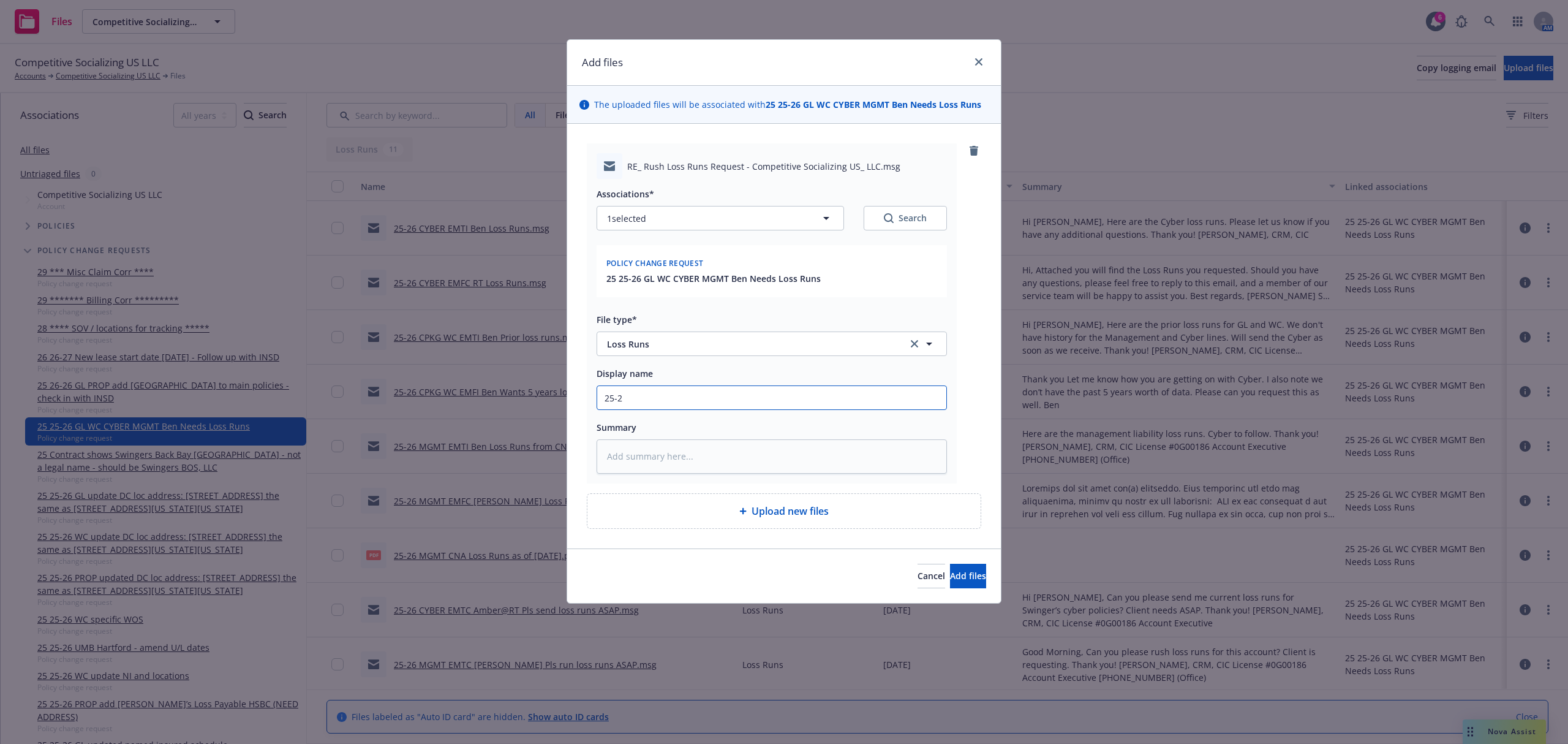
type input "25-26"
type textarea "x"
type input "25-26"
type textarea "x"
type input "25-26 P"
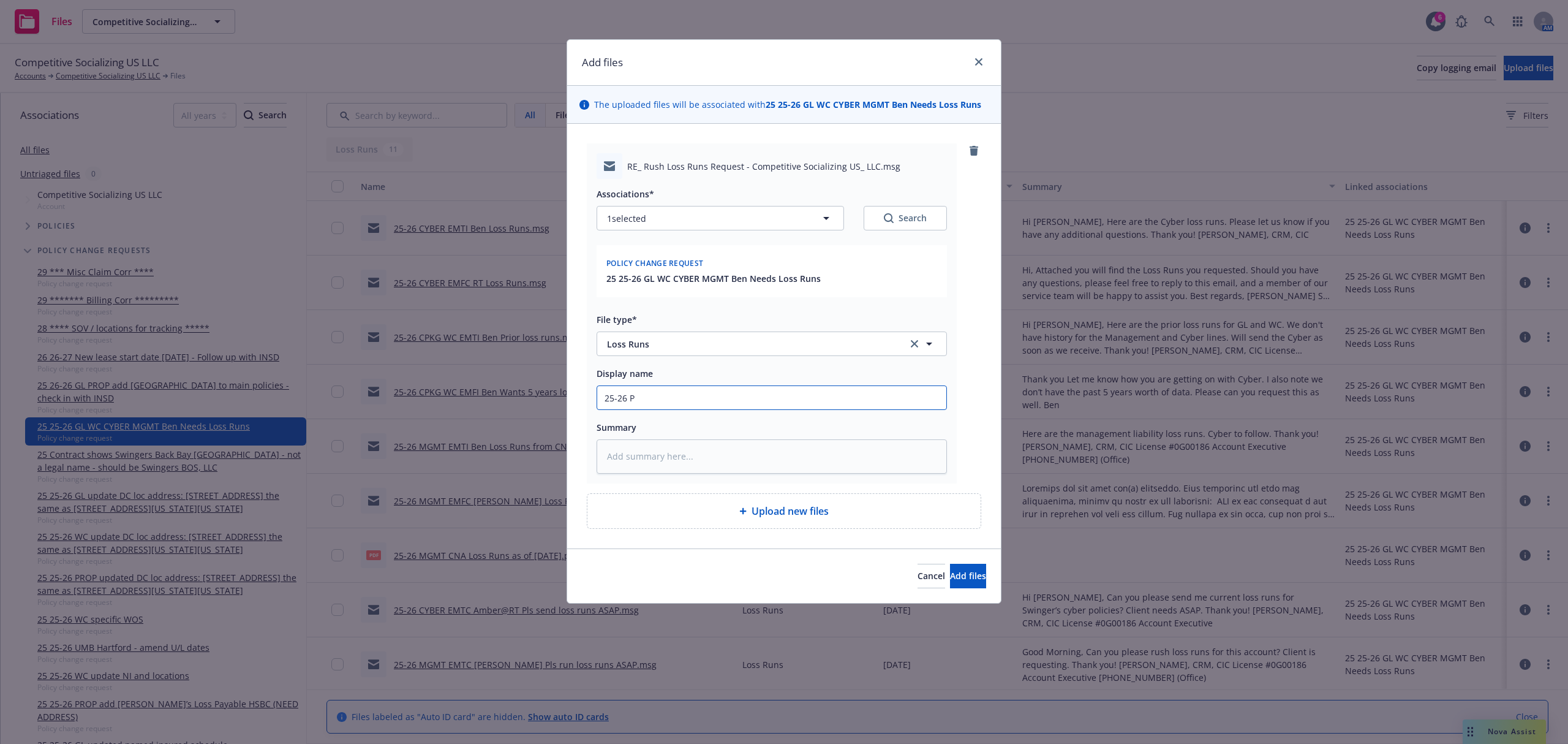
type textarea "x"
type input "25-26 PR"
type textarea "x"
type input "25-26 PRO"
type textarea "x"
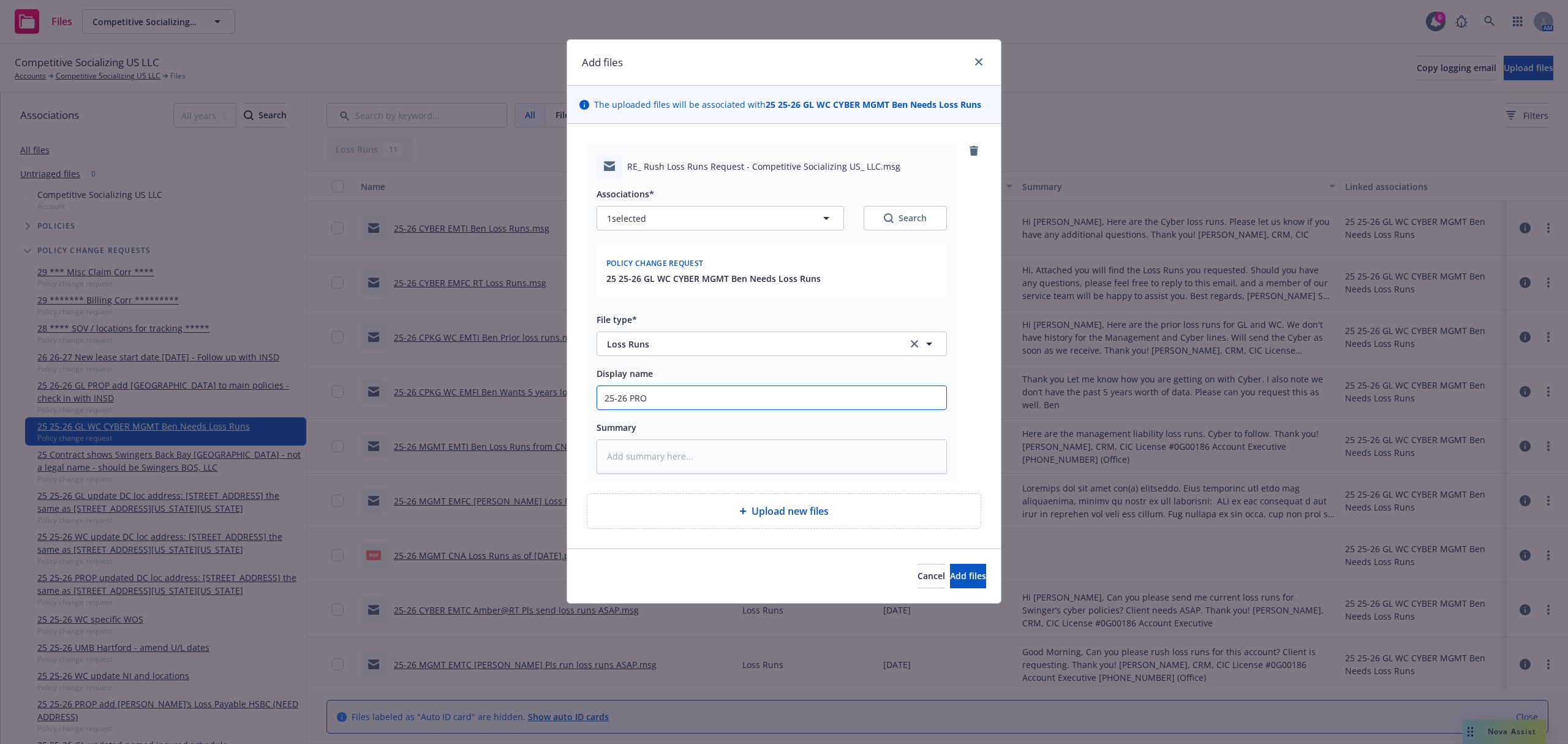
type input "25-26 PROP"
type textarea "x"
type input "25-26 PROP"
type textarea "x"
type input "25-26 PROP E"
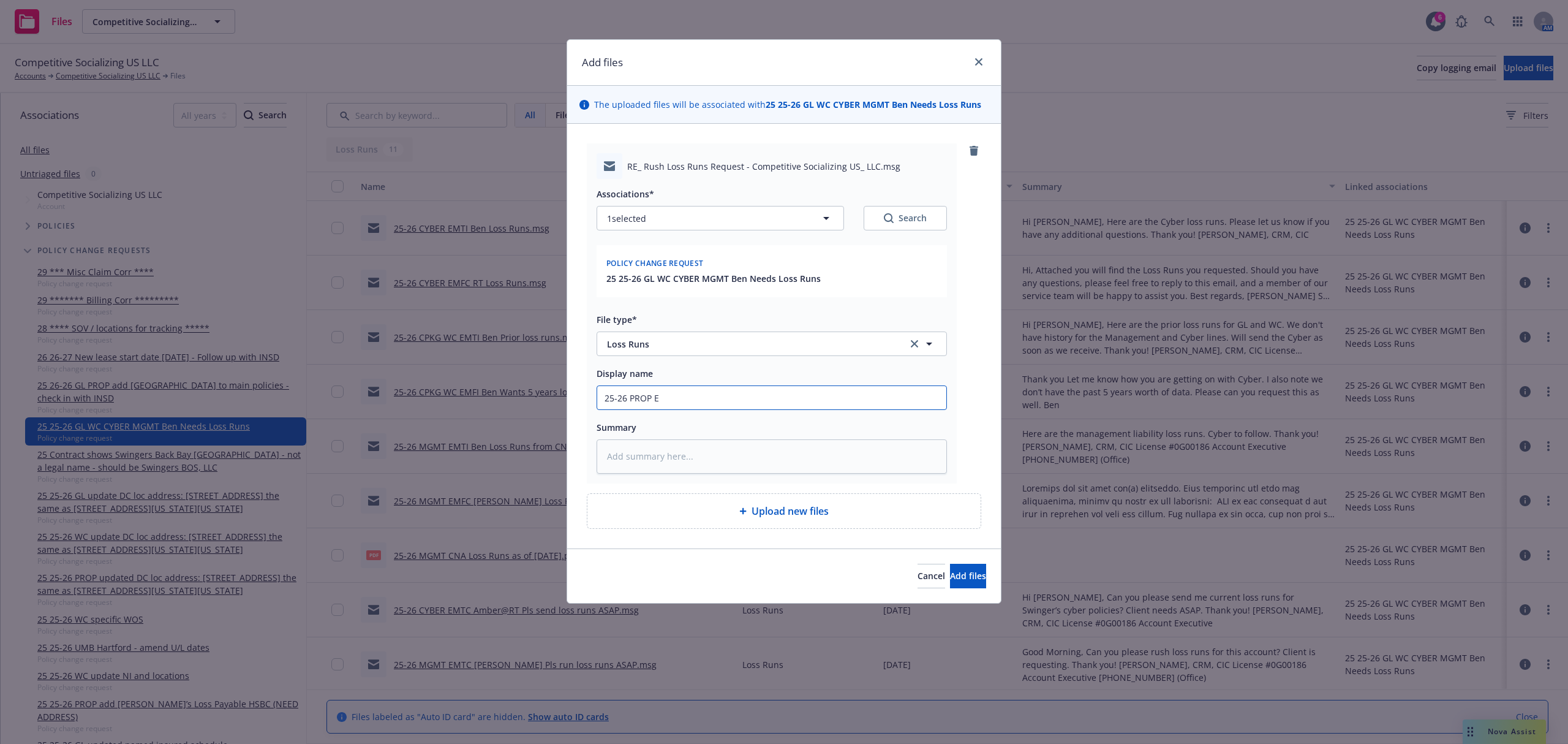
type textarea "x"
type input "25-26 PROP EM"
type textarea "x"
type input "25-26 PROP EMF"
type textarea "x"
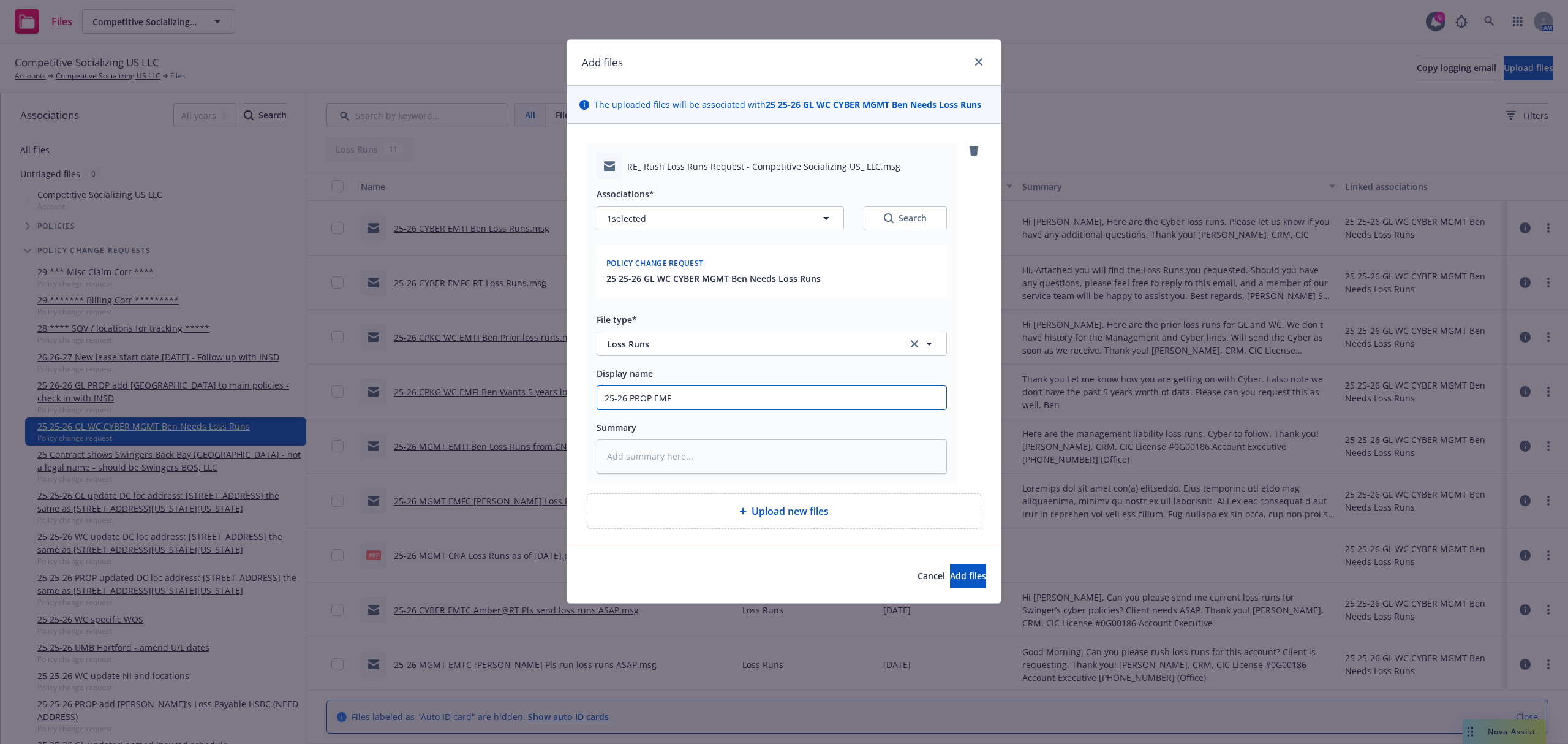
type input "25-26 PROP EMFC"
type textarea "x"
type input "25-26 PROP EMFC"
type textarea "x"
type input "25-26 PROP EMFC A"
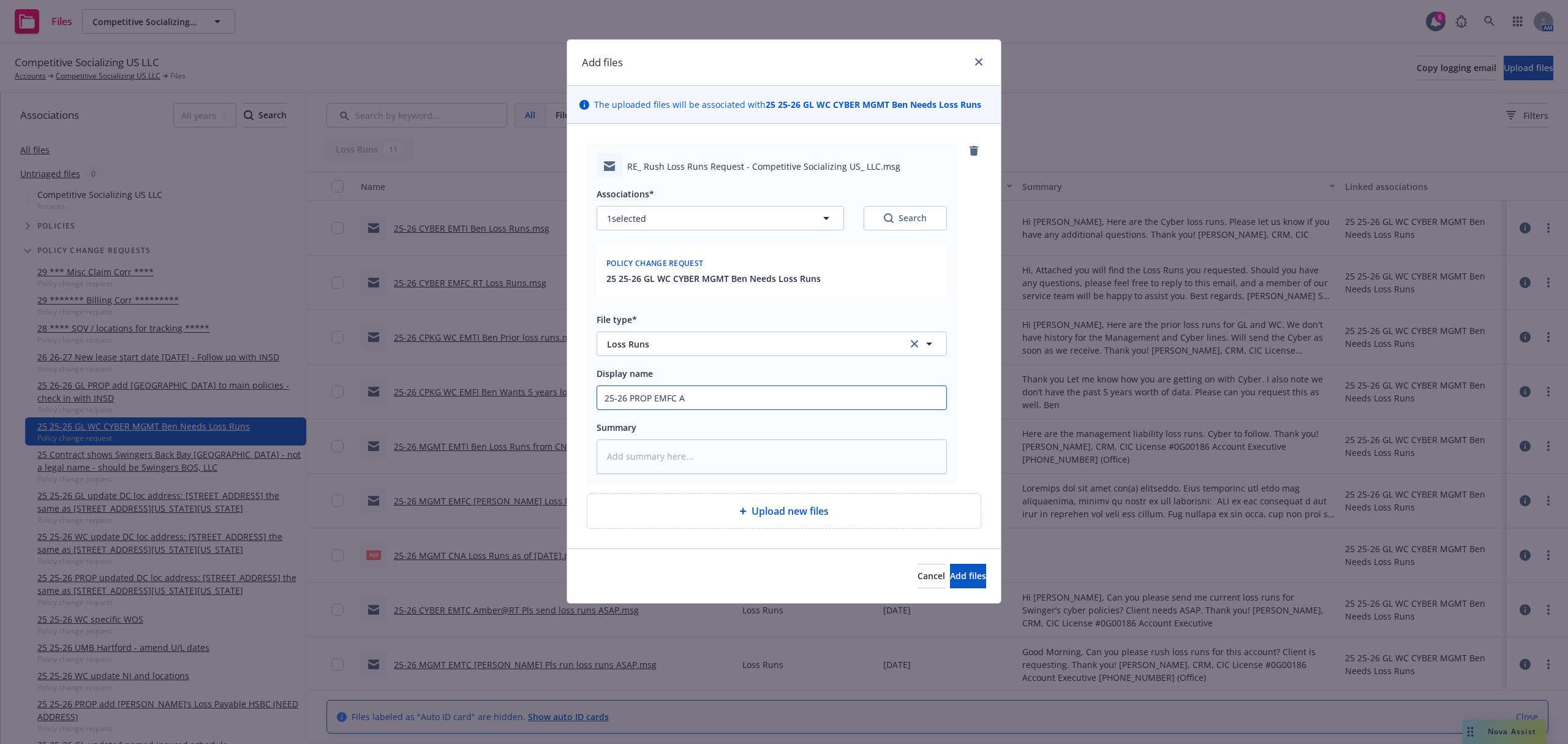
type textarea "x"
type input "25-26 PROP EMFC AmQ"
type textarea "x"
type input "25-26 PROP EMFC AmQW"
type textarea "x"
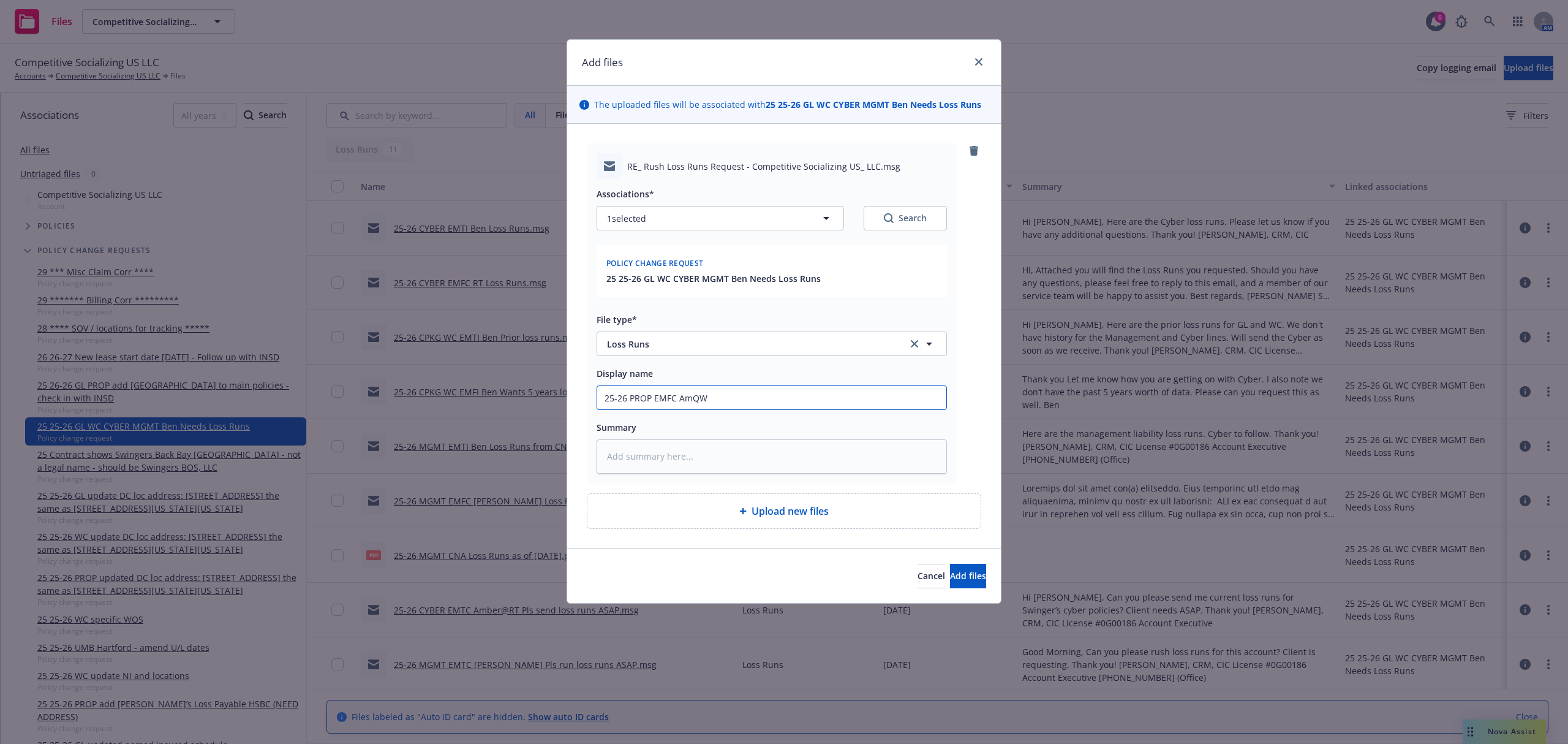
type input "25-26 PROP EMFC AmQWi"
type textarea "x"
type input "25-26 PROP EMFC AmQW"
type textarea "x"
type input "25-26 PROP EMFC AmQ"
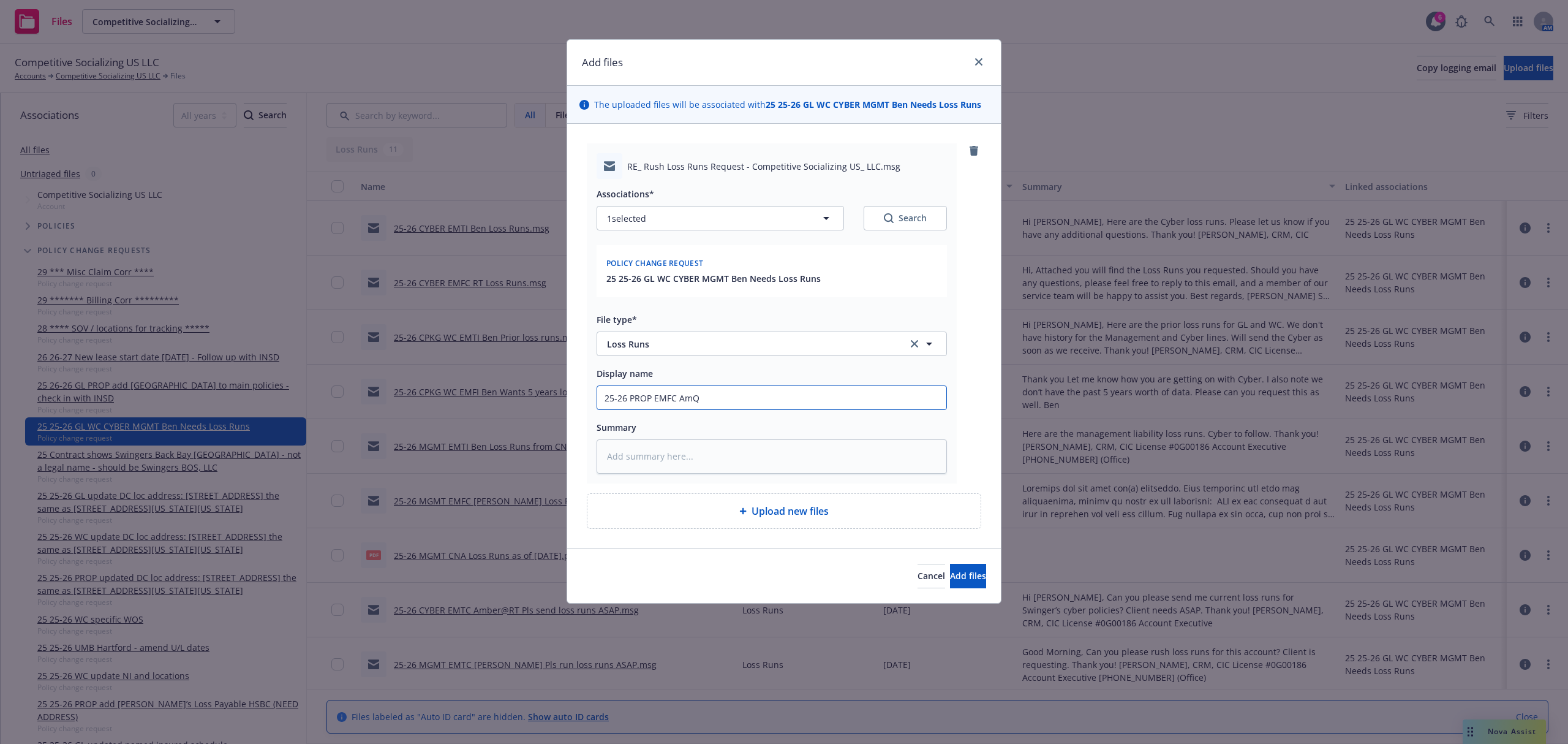
type textarea "x"
type input "25-26 PROP EMFC Am"
type textarea "x"
type input "25-26 PROP EMFC AmW"
type textarea "x"
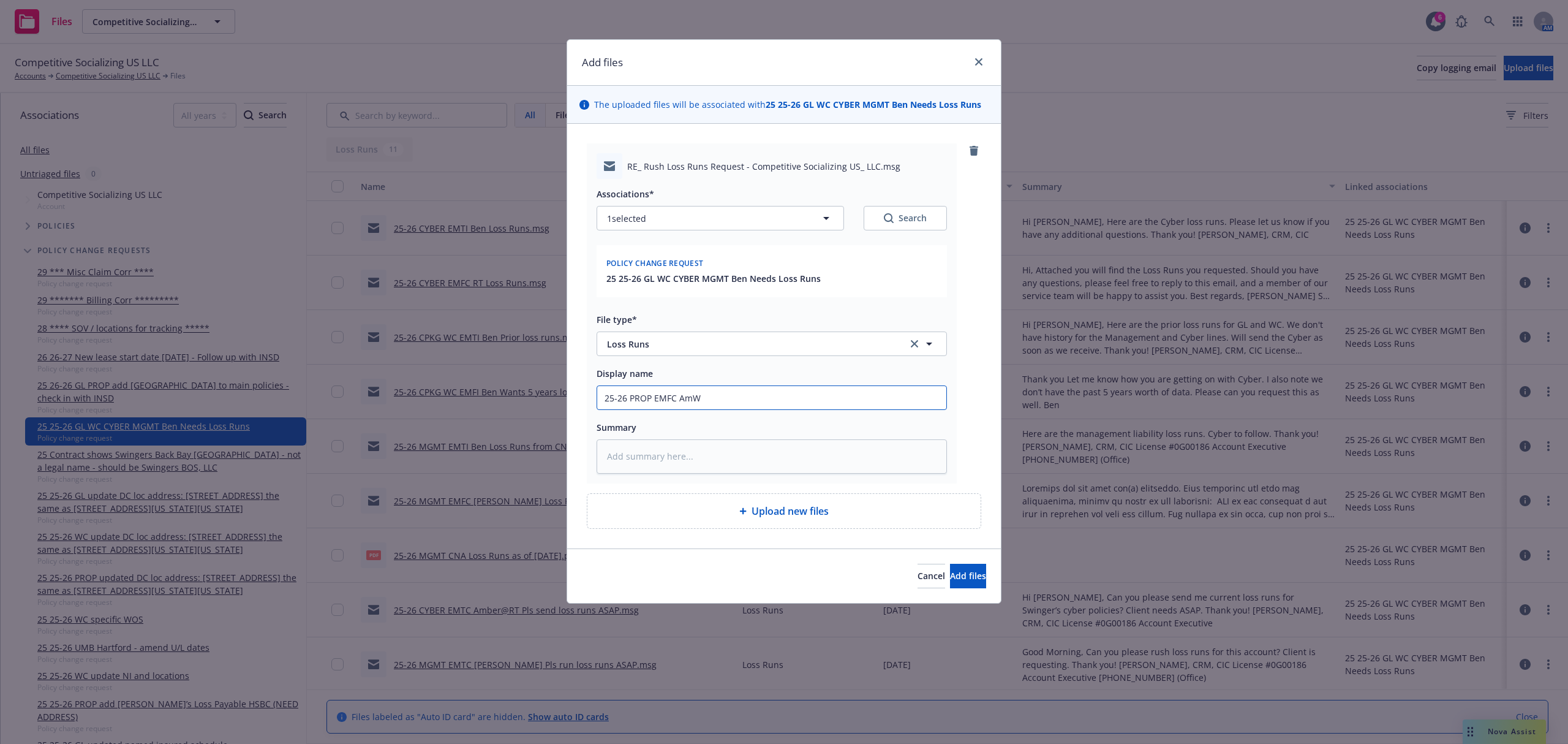
type input "25-26 PROP EMFC AmWi"
type textarea "x"
type input "25-26 PROP EMFC AmWin"
type textarea "x"
type input "25-26 PROP EMFC AmWins"
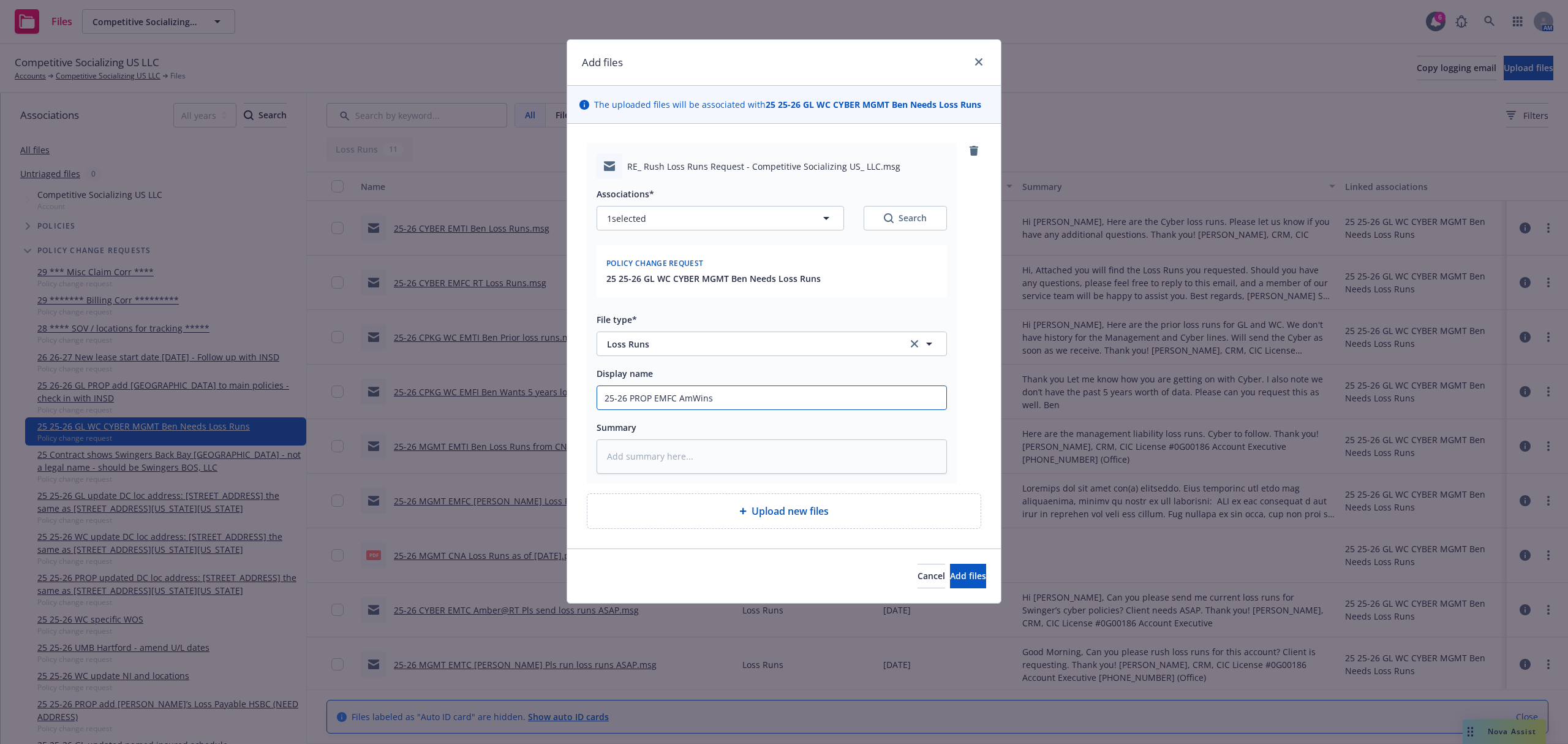
type textarea "x"
type input "25-26 PROP EMFC AmWins"
type textarea "x"
type input "25-26 PROP EMFC AmWins P"
type textarea "x"
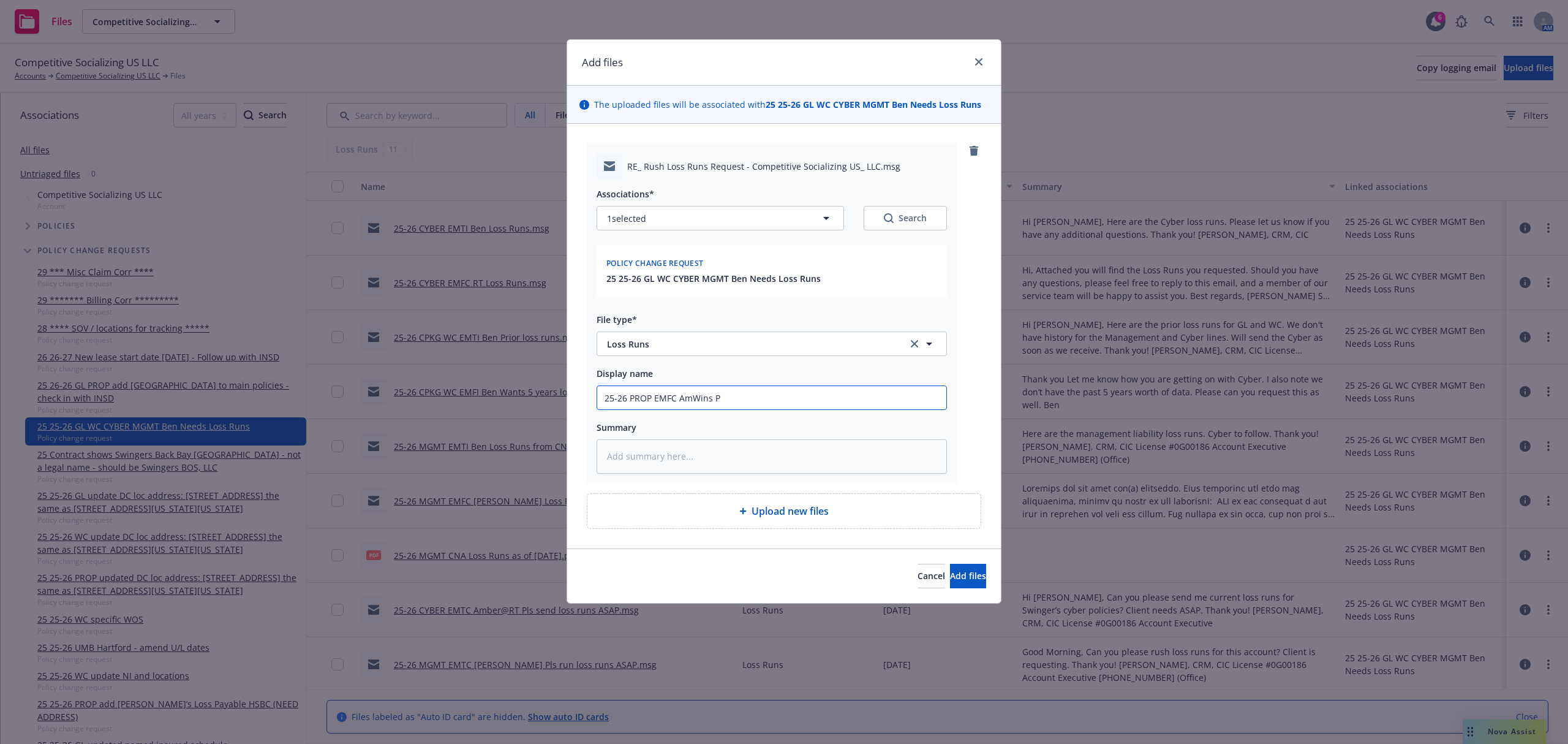
type input "25-26 PROP EMFC AmWins Pr"
type textarea "x"
type input "25-26 PROP EMFC AmWins Pro"
type textarea "x"
type input "25-26 PROP EMFC AmWins Prop"
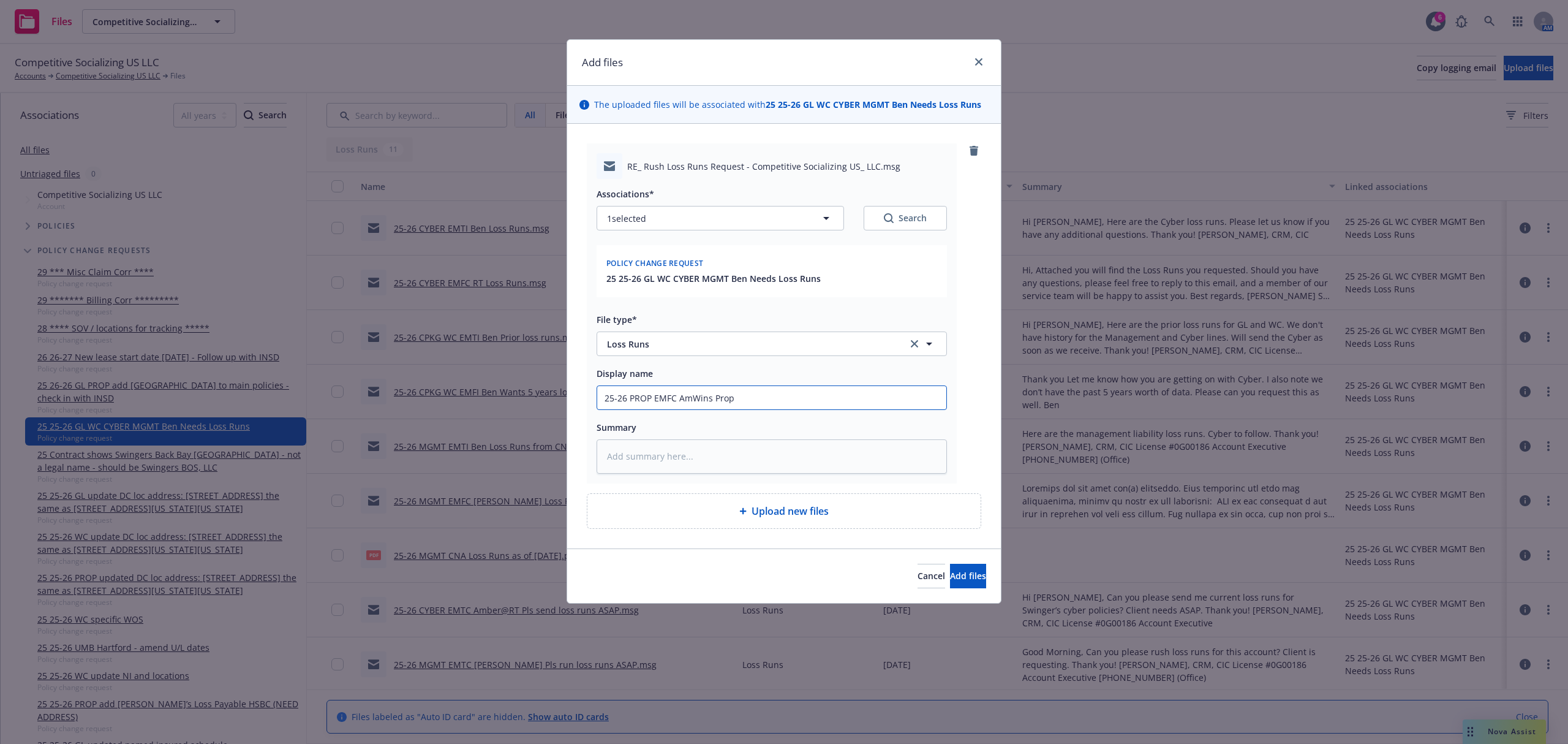
type textarea "x"
type input "25-26 PROP EMFC AmWins Prope"
type textarea "x"
type input "25-26 PROP EMFC AmWins Propert"
type textarea "x"
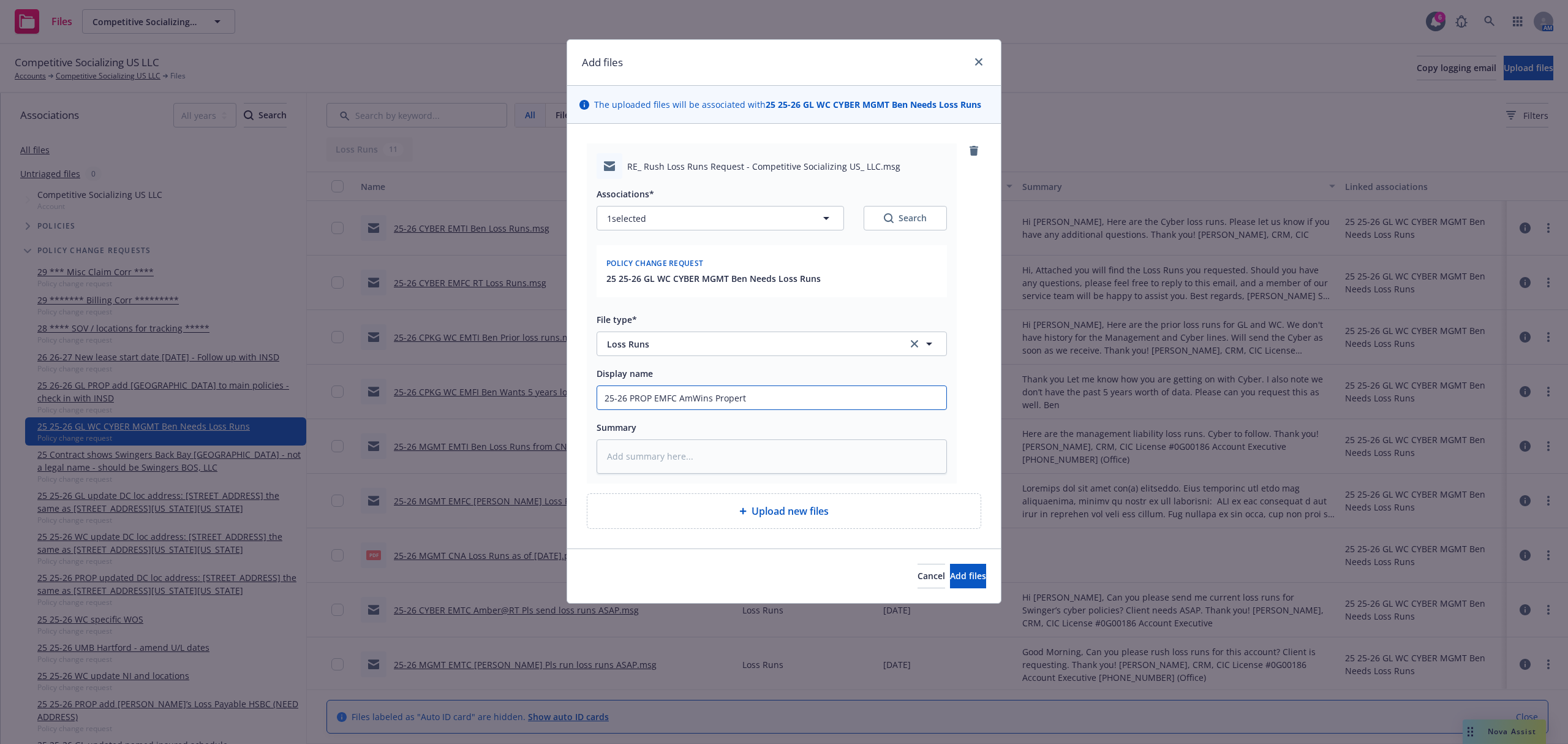
type input "25-26 PROP EMFC AmWins Property"
type textarea "x"
type input "25-26 PROP EMFC AmWins Propertyy"
type textarea "x"
type input "25-26 PROP EMFC AmWins Property"
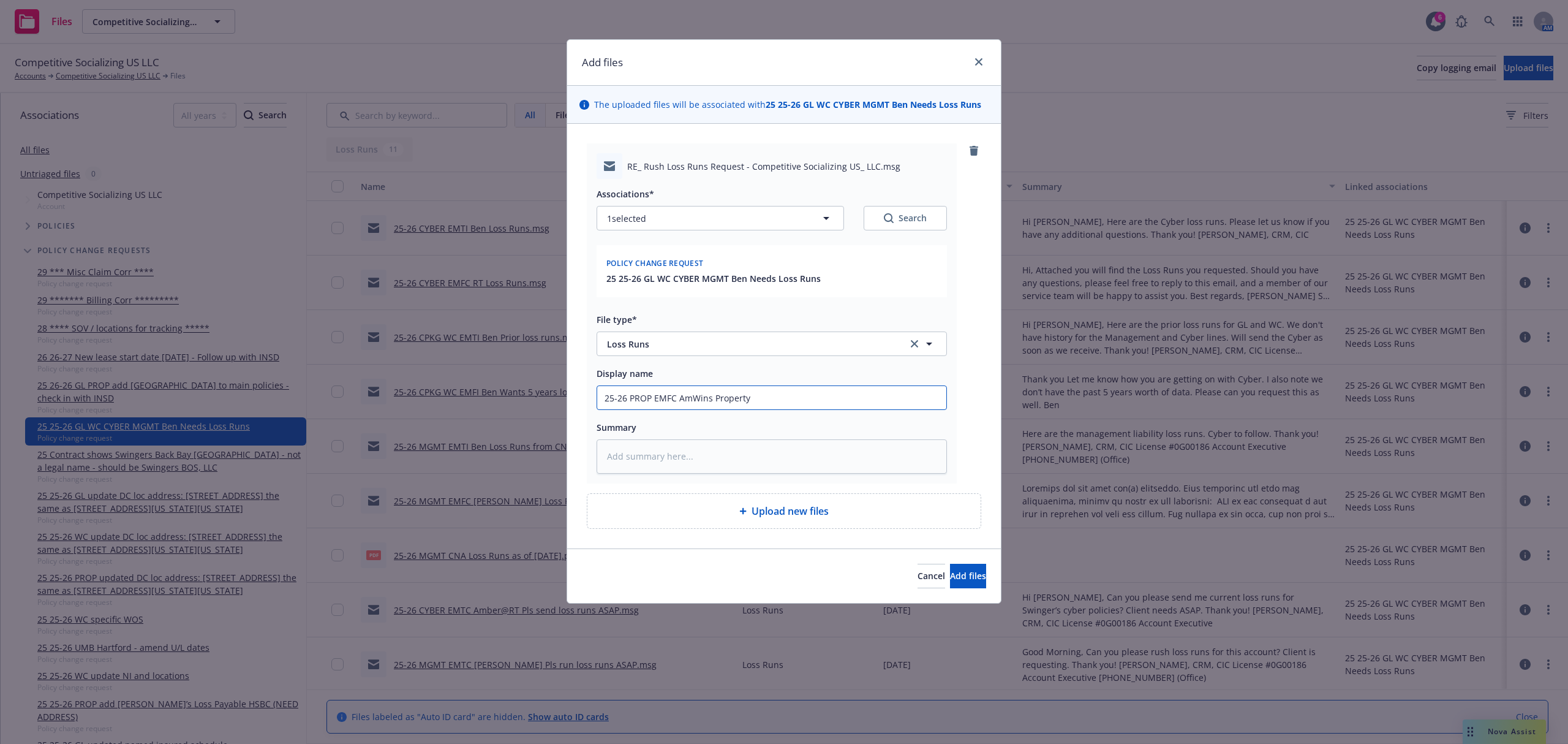
type textarea "x"
type input "25-26 PROP EMFC AmWins Property"
type textarea "x"
type input "25-26 PROP EMFC AmWins Property L"
type textarea "x"
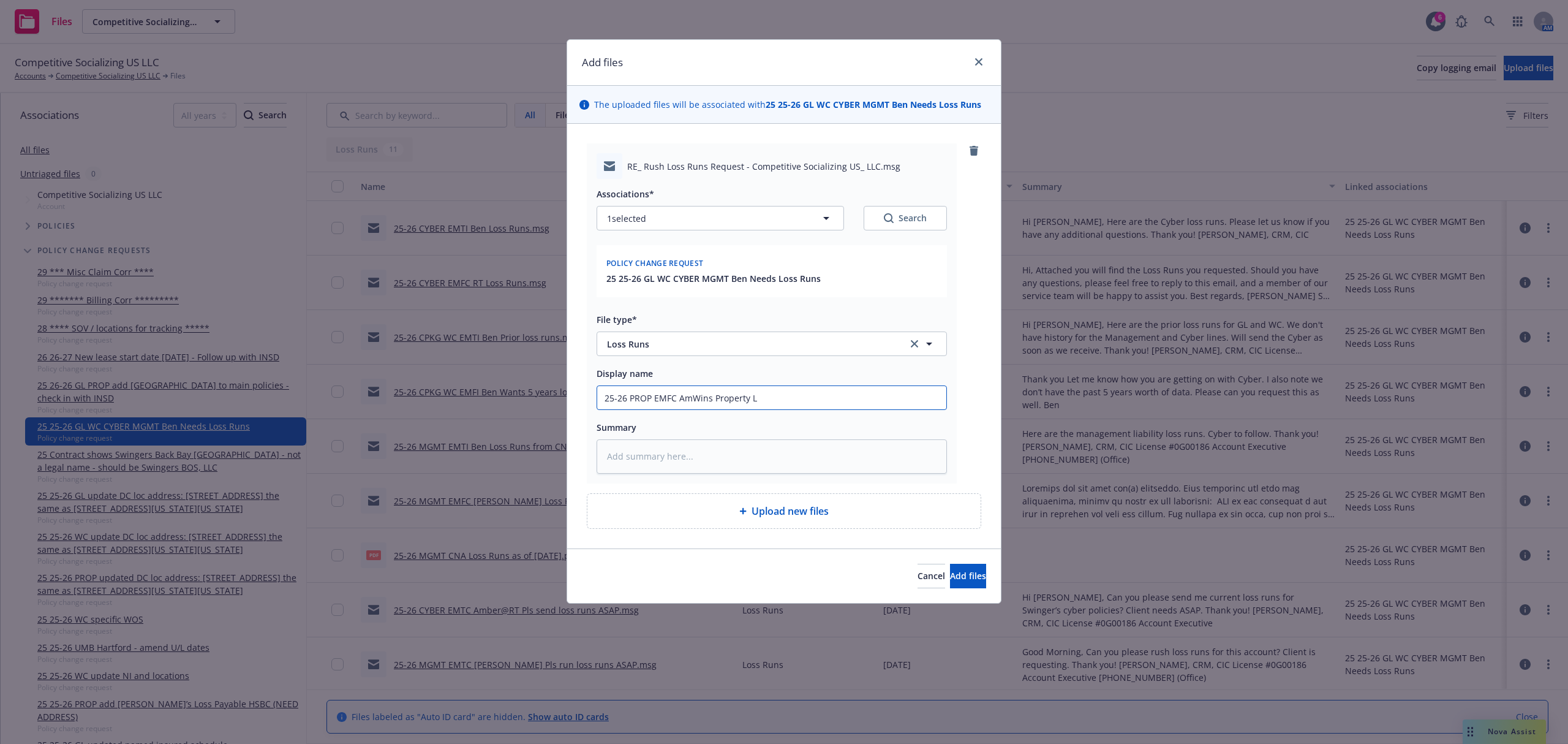
type input "25-26 PROP EMFC AmWins Property Lo"
type textarea "x"
type input "25-26 PROP EMFC AmWins Property Los"
type textarea "x"
type input "25-26 PROP EMFC AmWins Property Loss"
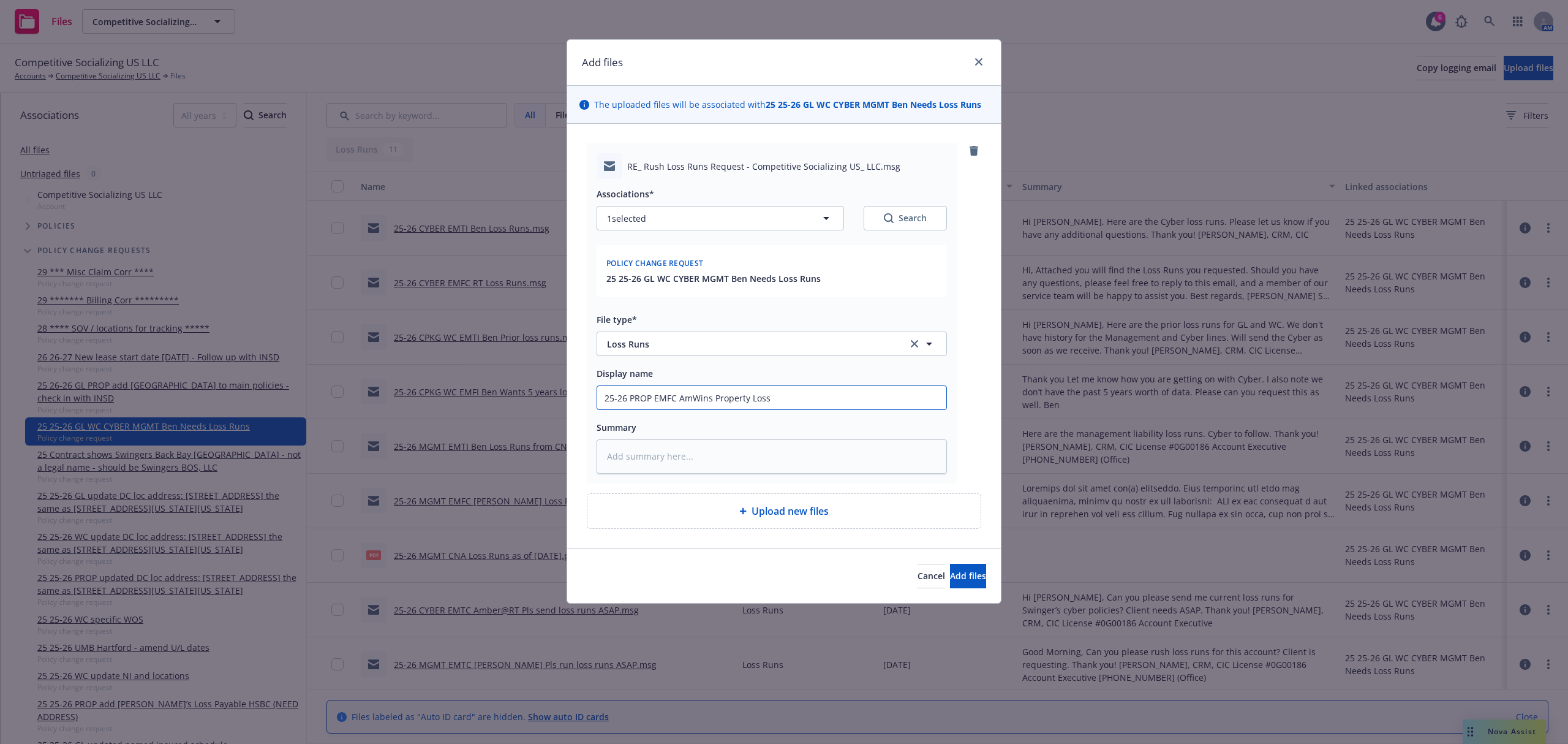
type textarea "x"
type input "25-26 PROP EMFC AmWins Property Loss"
type textarea "x"
type input "25-26 PROP EMFC AmWins Property Loss R"
type textarea "x"
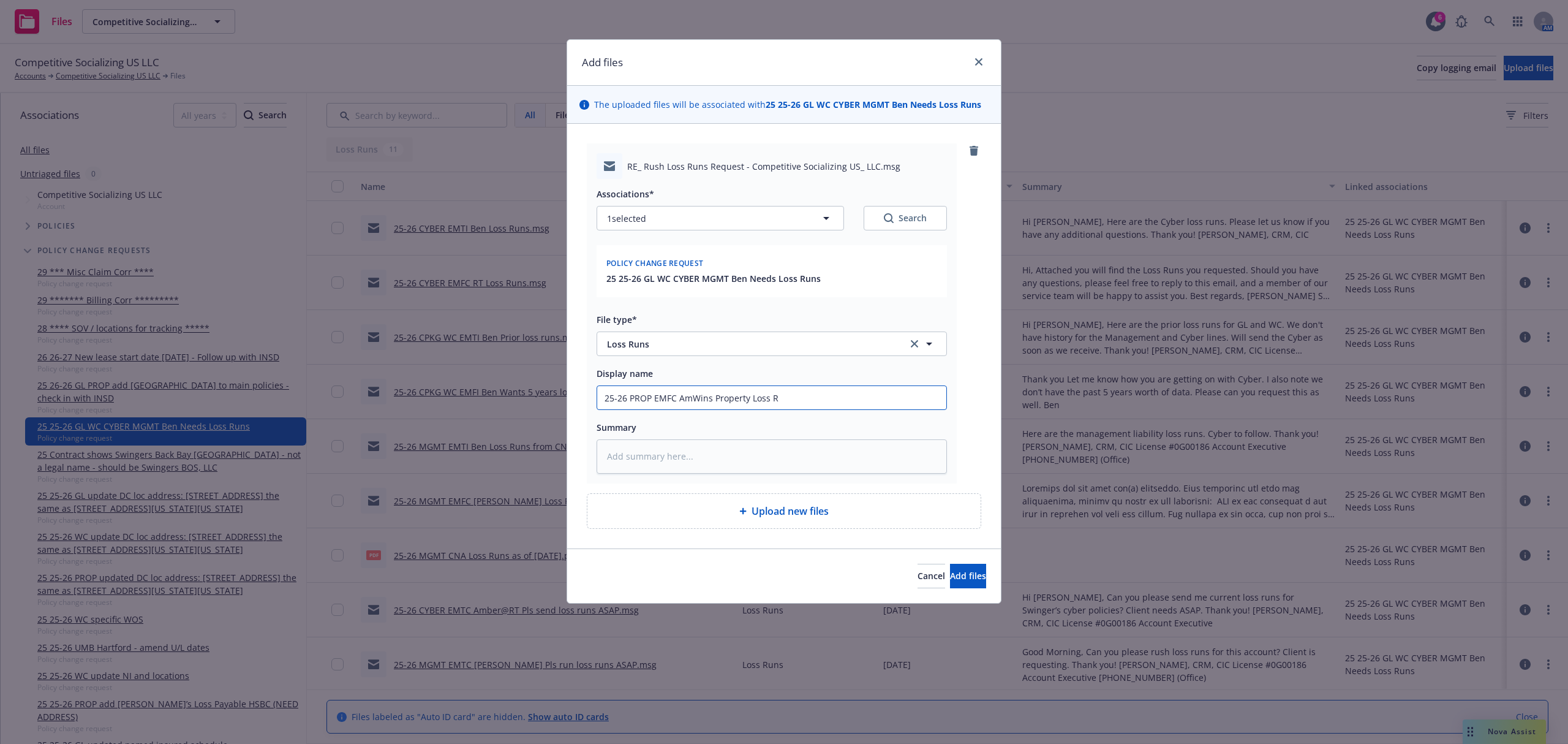
type input "25-26 PROP EMFC AmWins Property Loss Ru"
type textarea "x"
type input "25-26 PROP EMFC AmWins Property Loss Run"
type textarea "x"
type input "25-26 PROP EMFC AmWins Property Loss Runs"
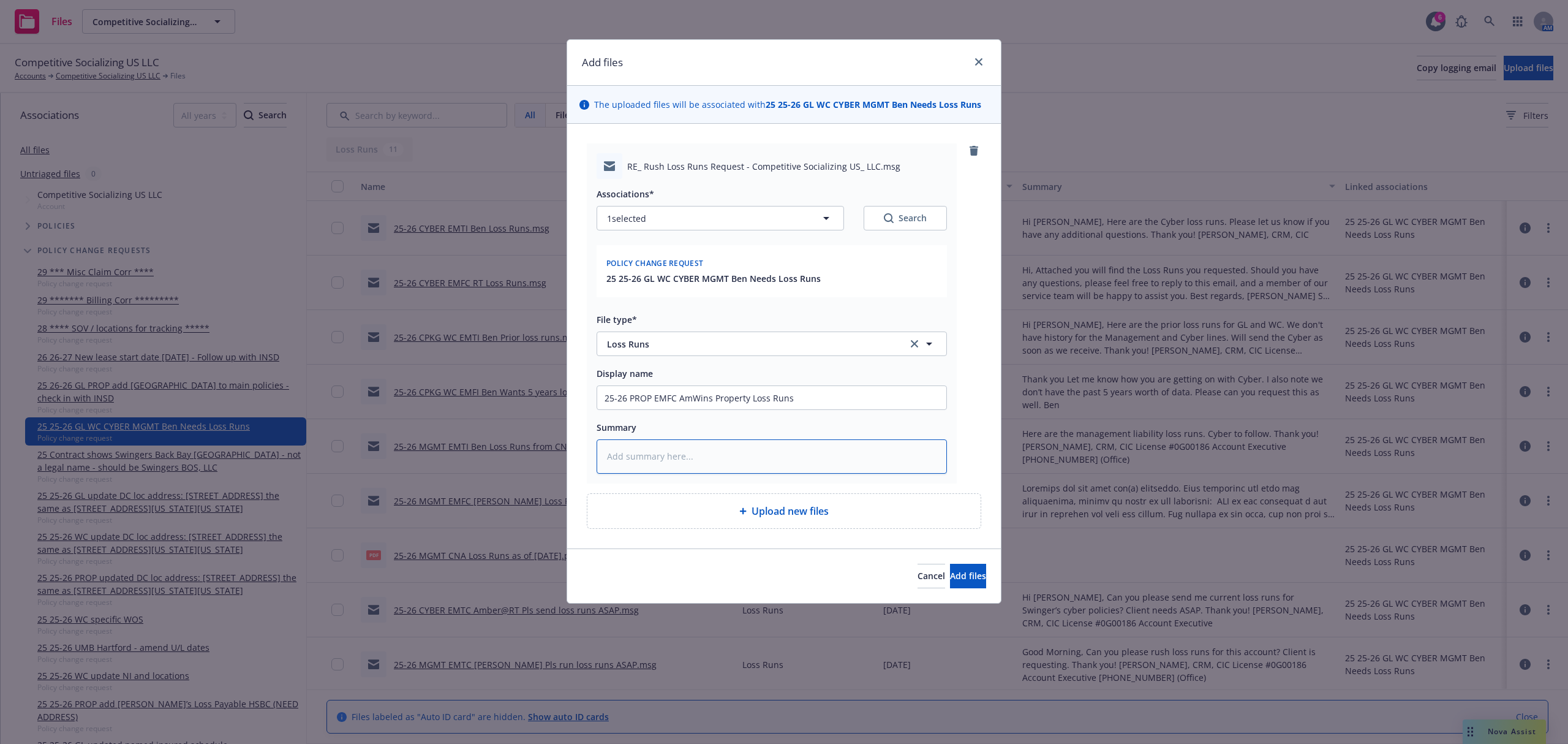
paste textarea "Dear Samantha Foster, Please find the requested loss runs attached for your rev…"
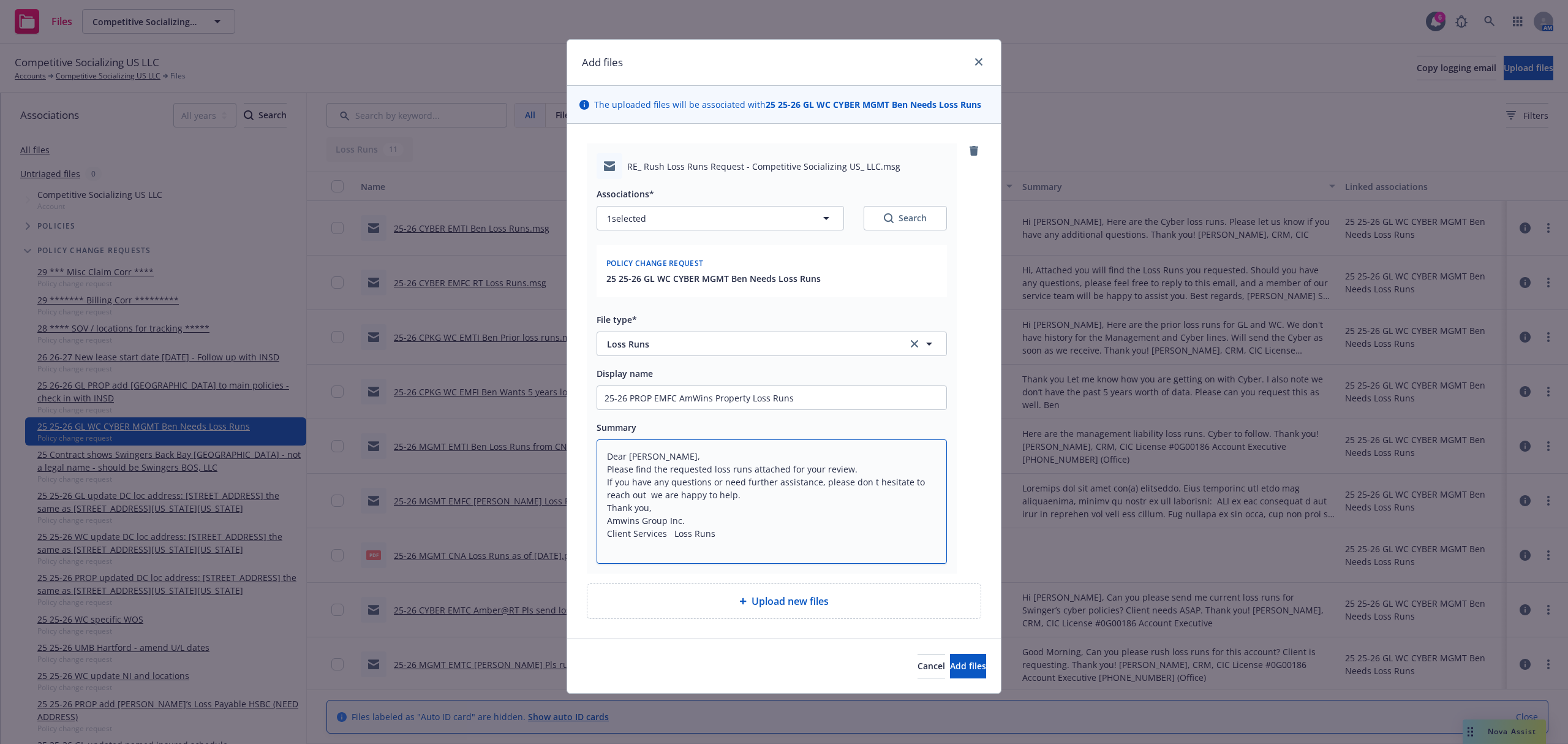
type textarea "x"
type textarea "Dear Samantha Foster, Please find the requested loss runs attached for your rev…"
click at [950, 666] on span "Add files" at bounding box center [968, 665] width 36 height 12
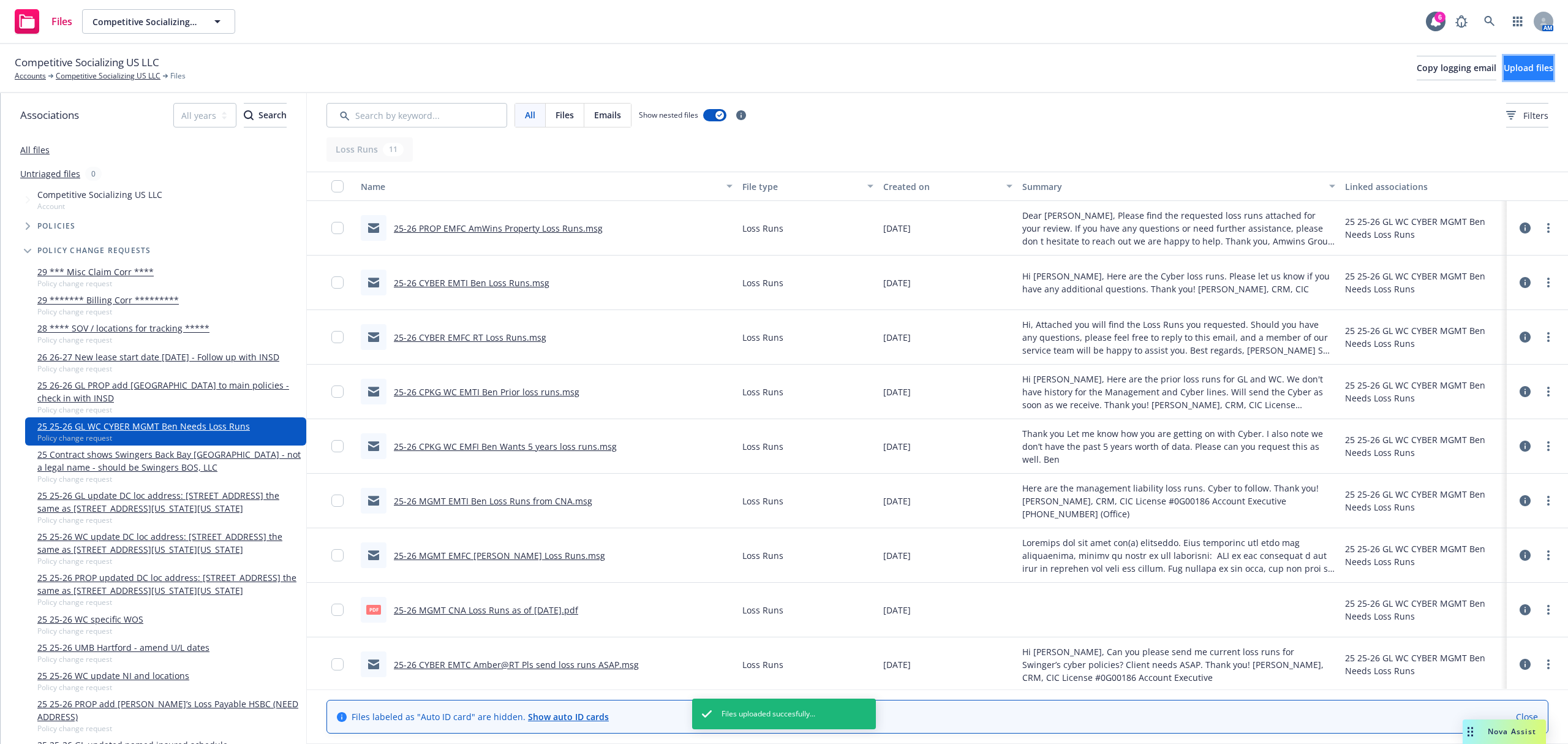
click at [1518, 59] on button "Upload files" at bounding box center [1529, 68] width 49 height 25
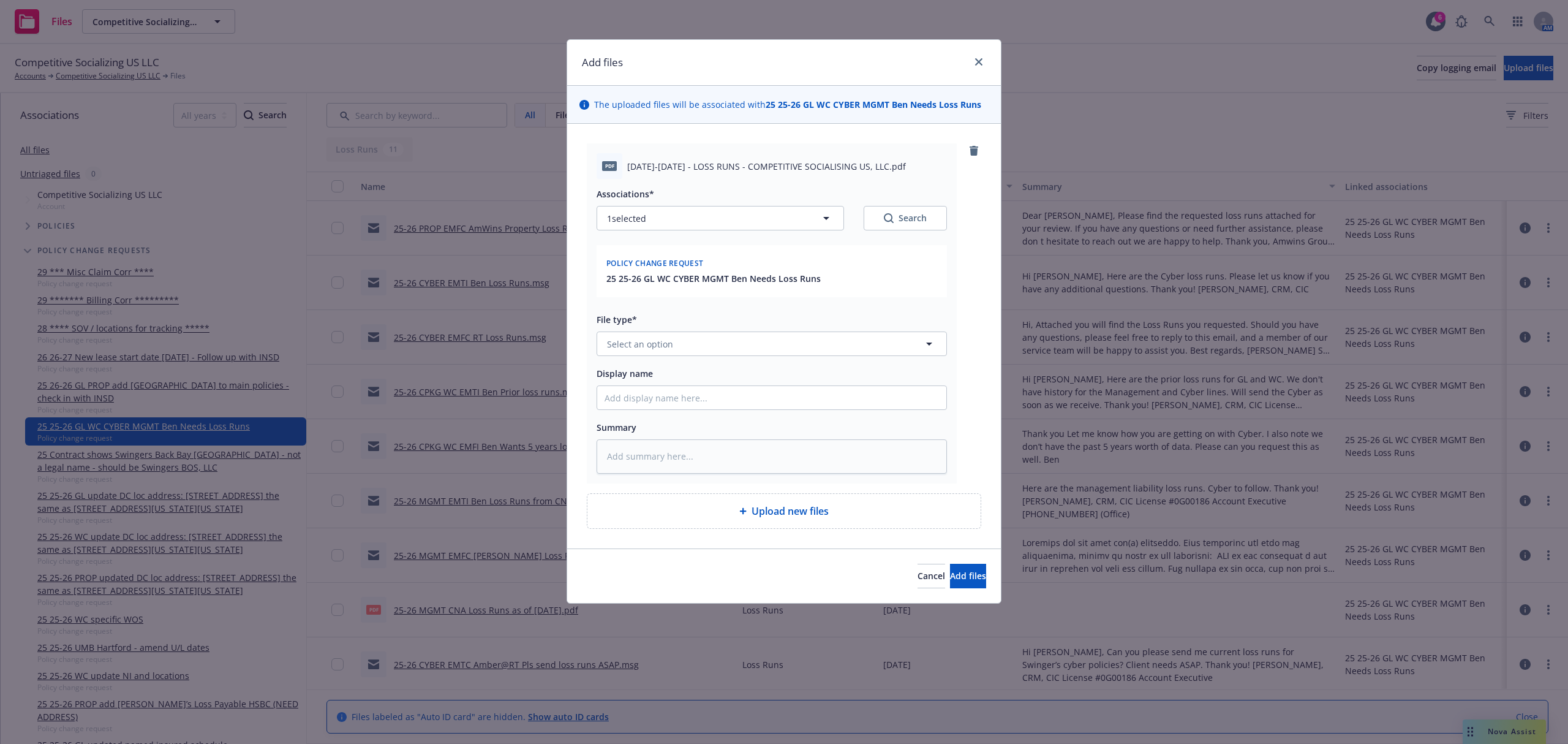
type textarea "x"
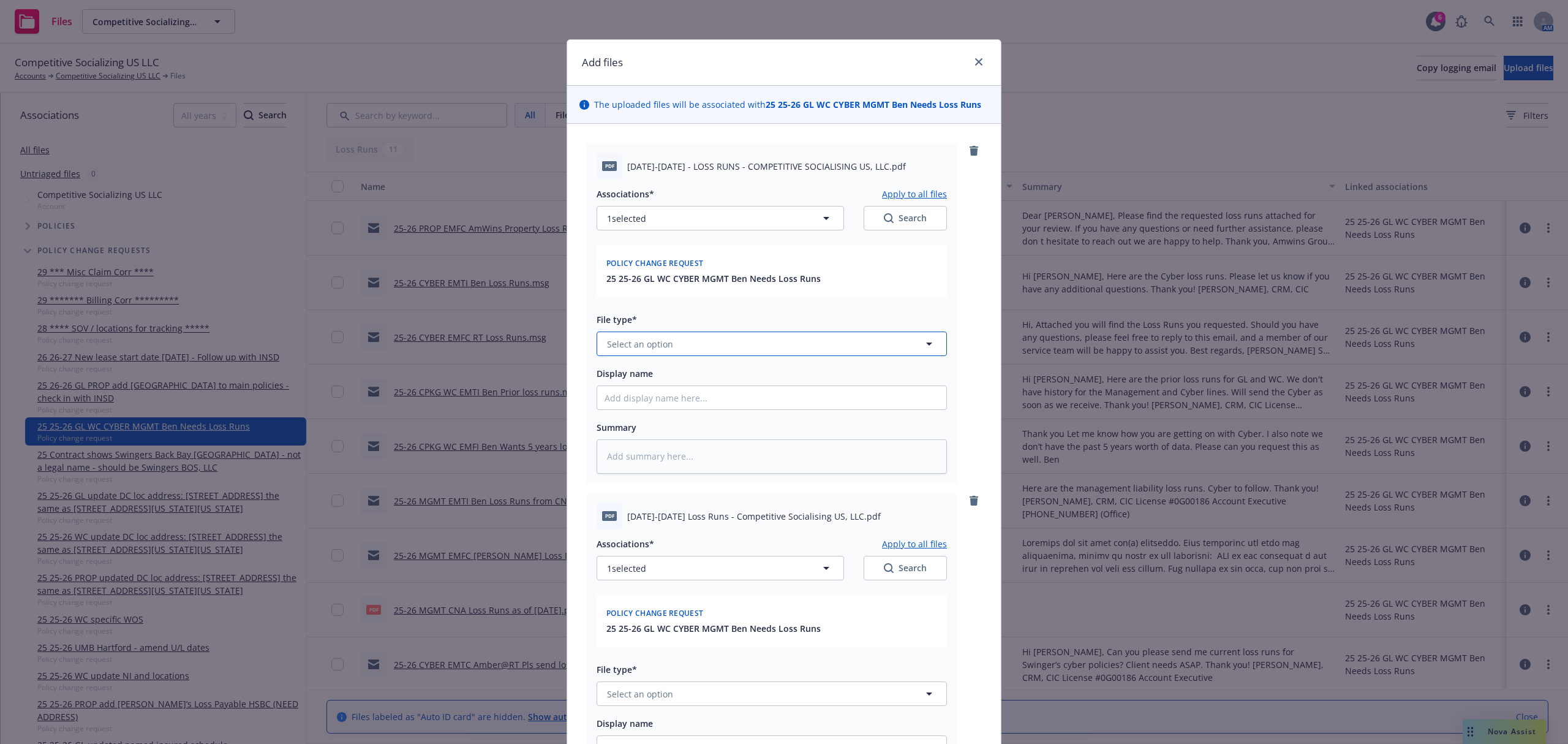
click at [690, 341] on button "Select an option" at bounding box center [772, 343] width 350 height 25
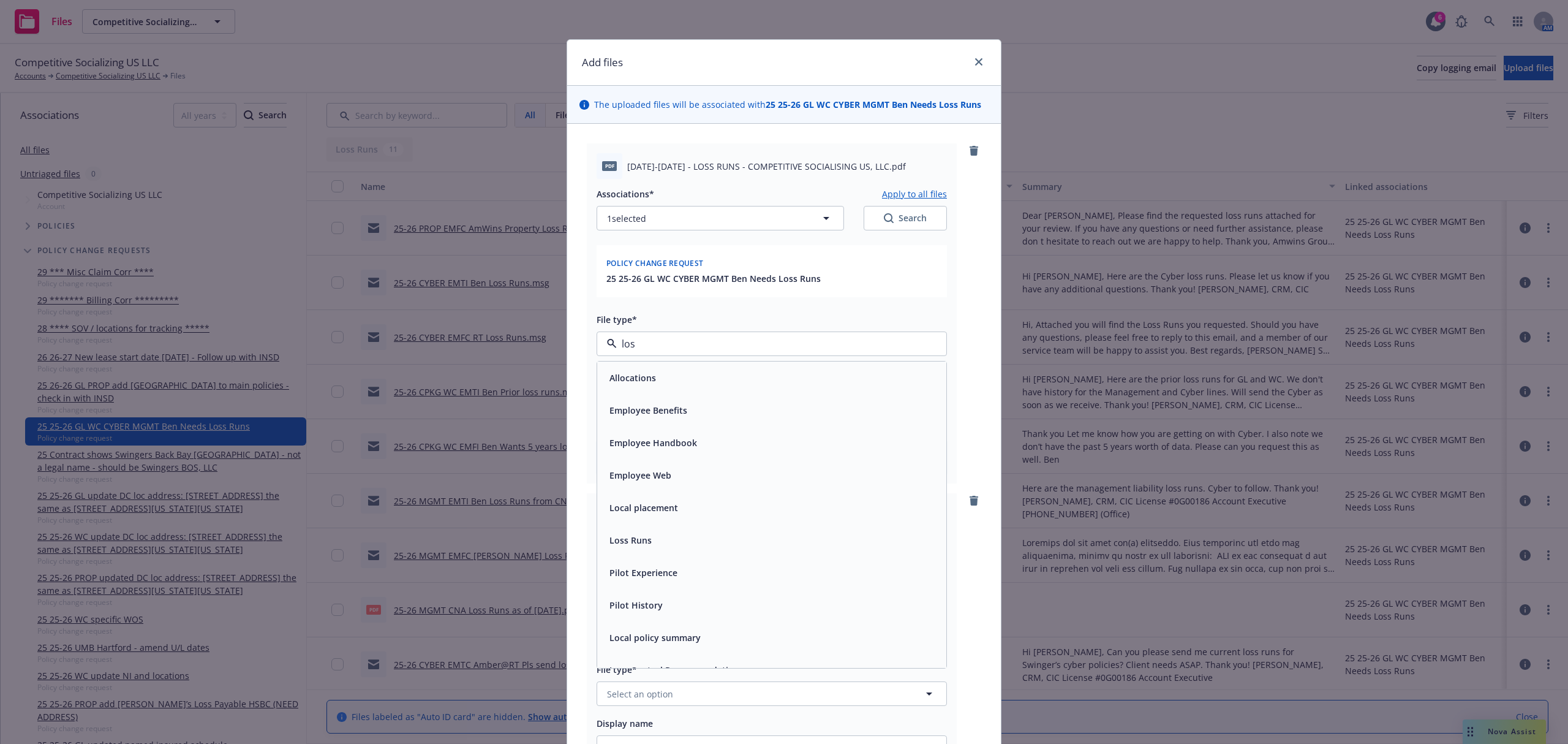
type input "loss"
click at [699, 380] on div "Loss Runs" at bounding box center [772, 378] width 335 height 18
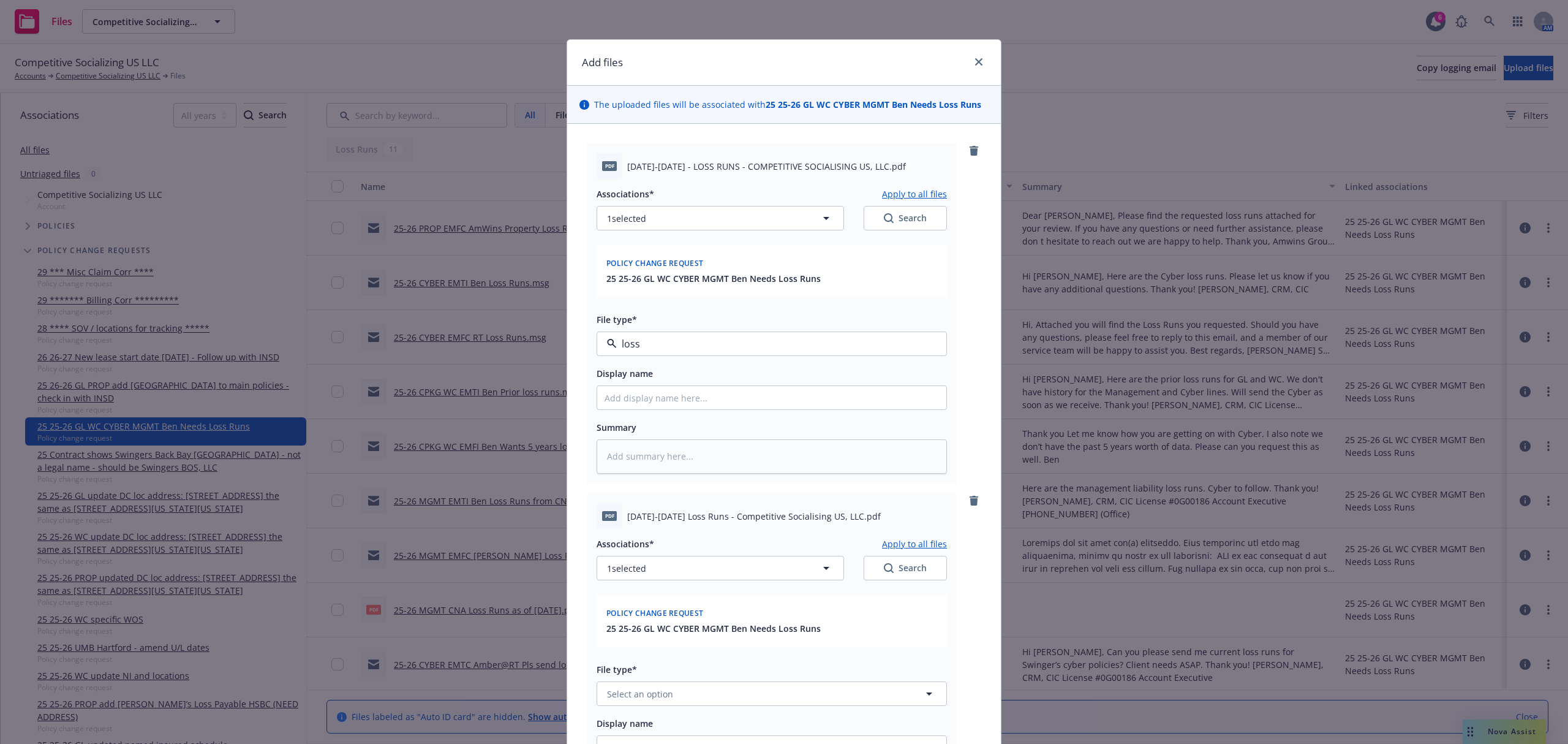
type textarea "x"
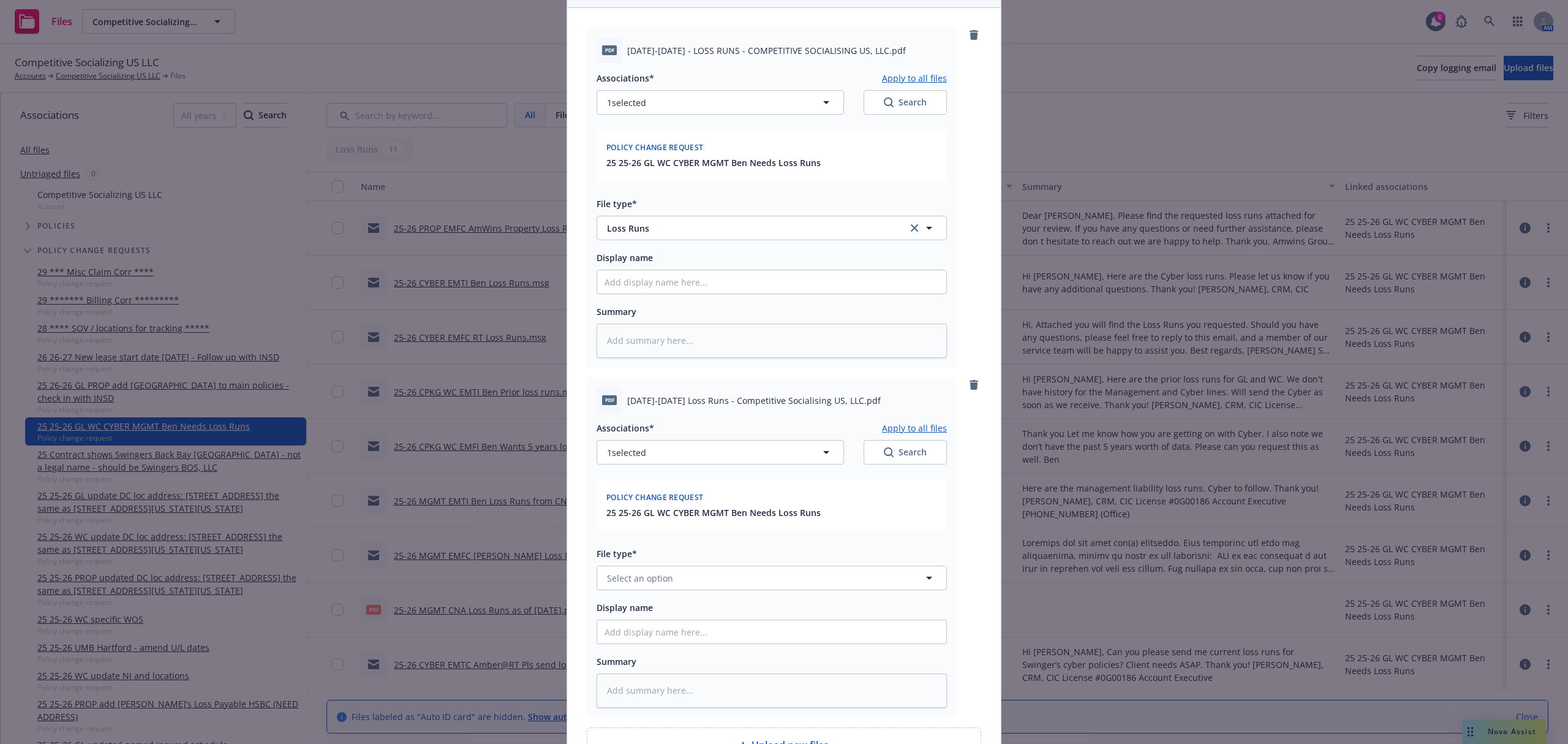
scroll to position [250, 0]
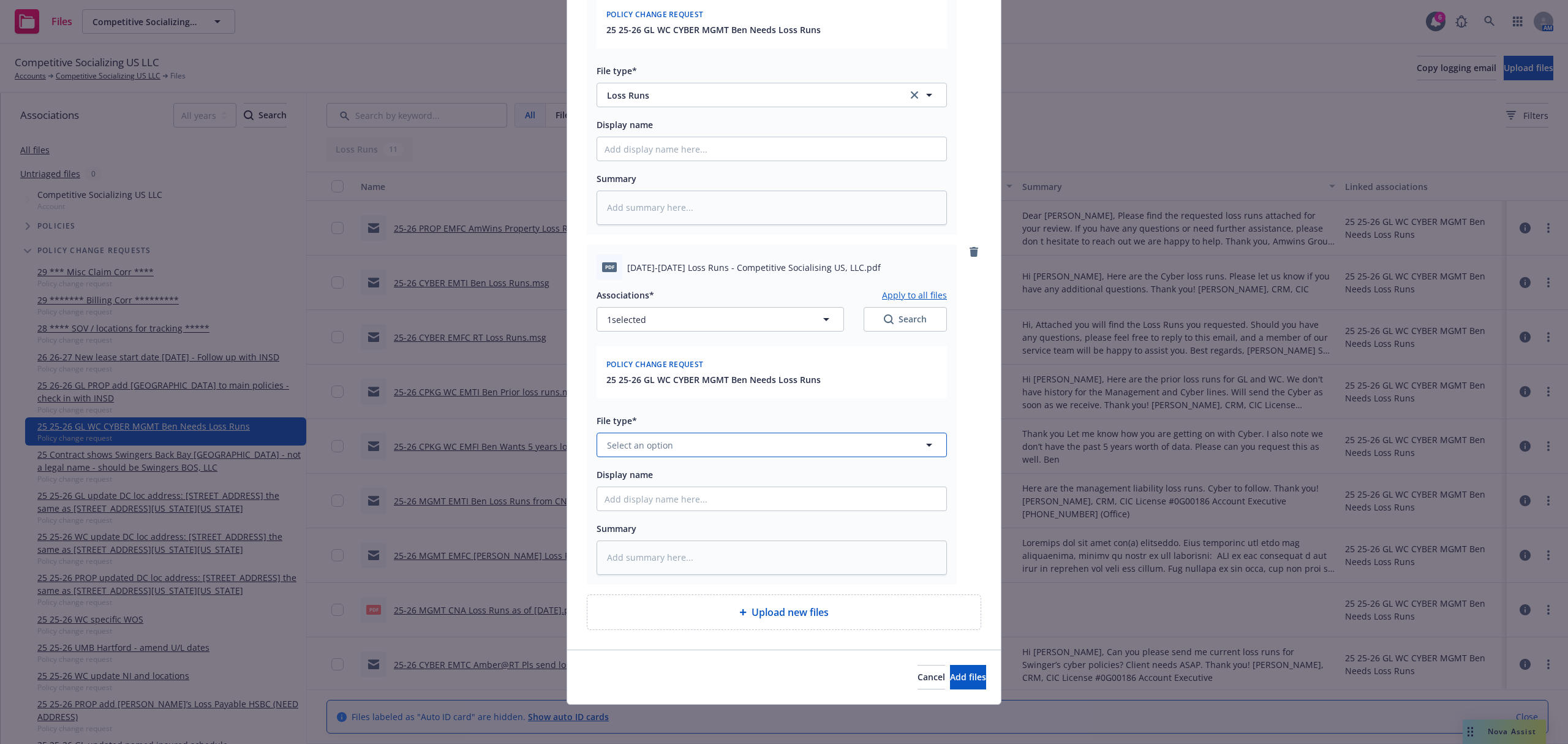
click at [655, 447] on span "Select an option" at bounding box center [640, 445] width 66 height 13
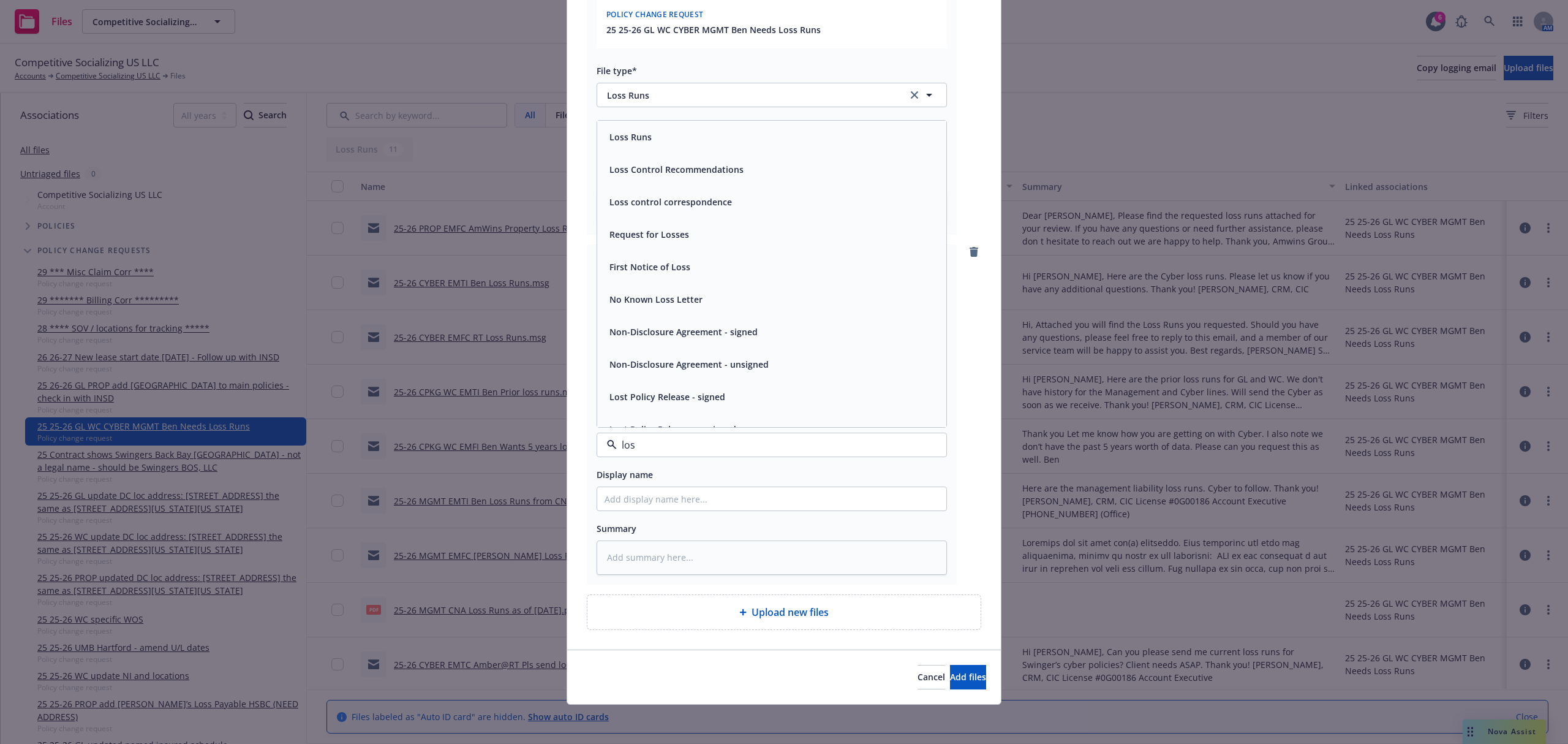
type input "loss"
click at [664, 146] on div "Loss Runs" at bounding box center [772, 137] width 349 height 32
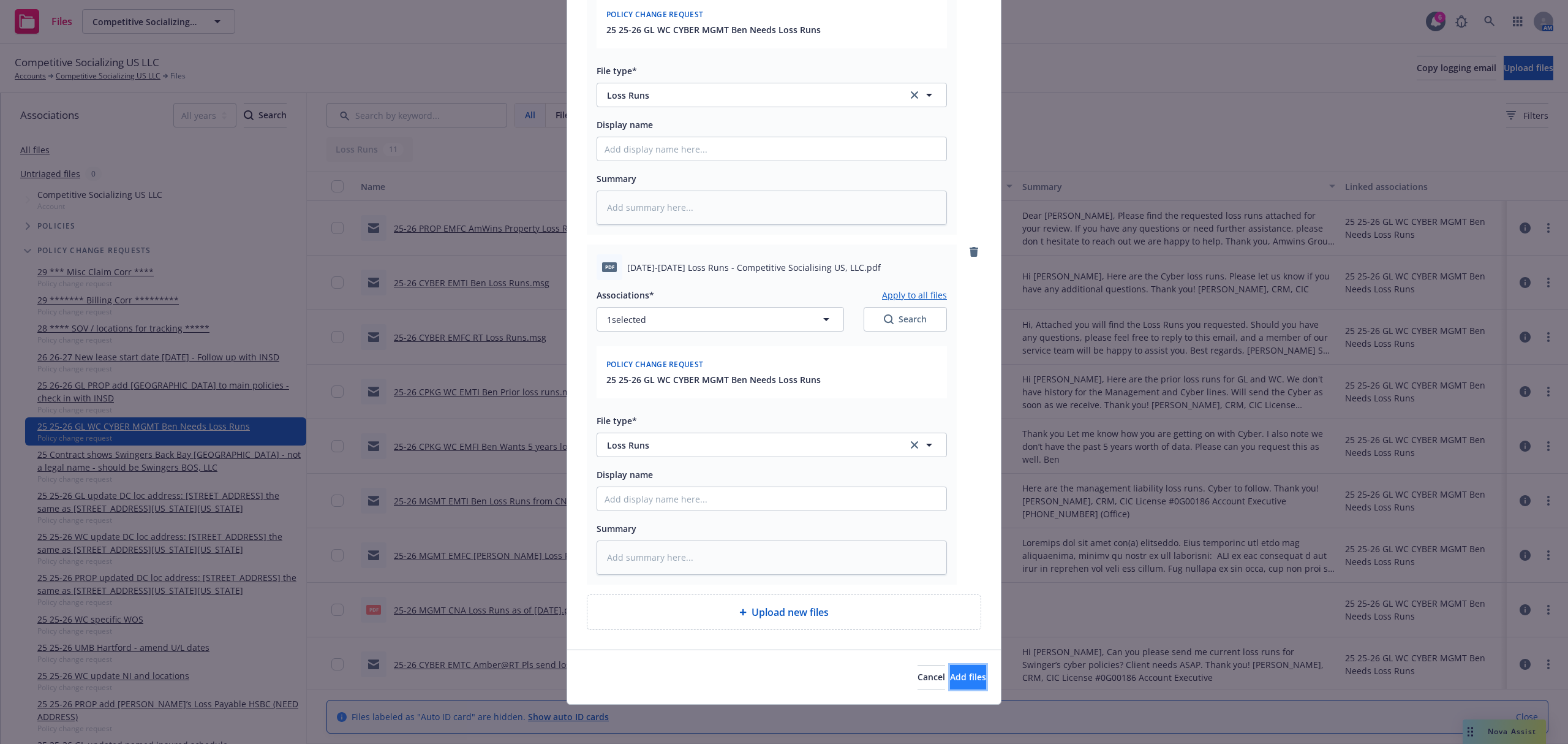
click at [950, 682] on button "Add files" at bounding box center [968, 676] width 36 height 25
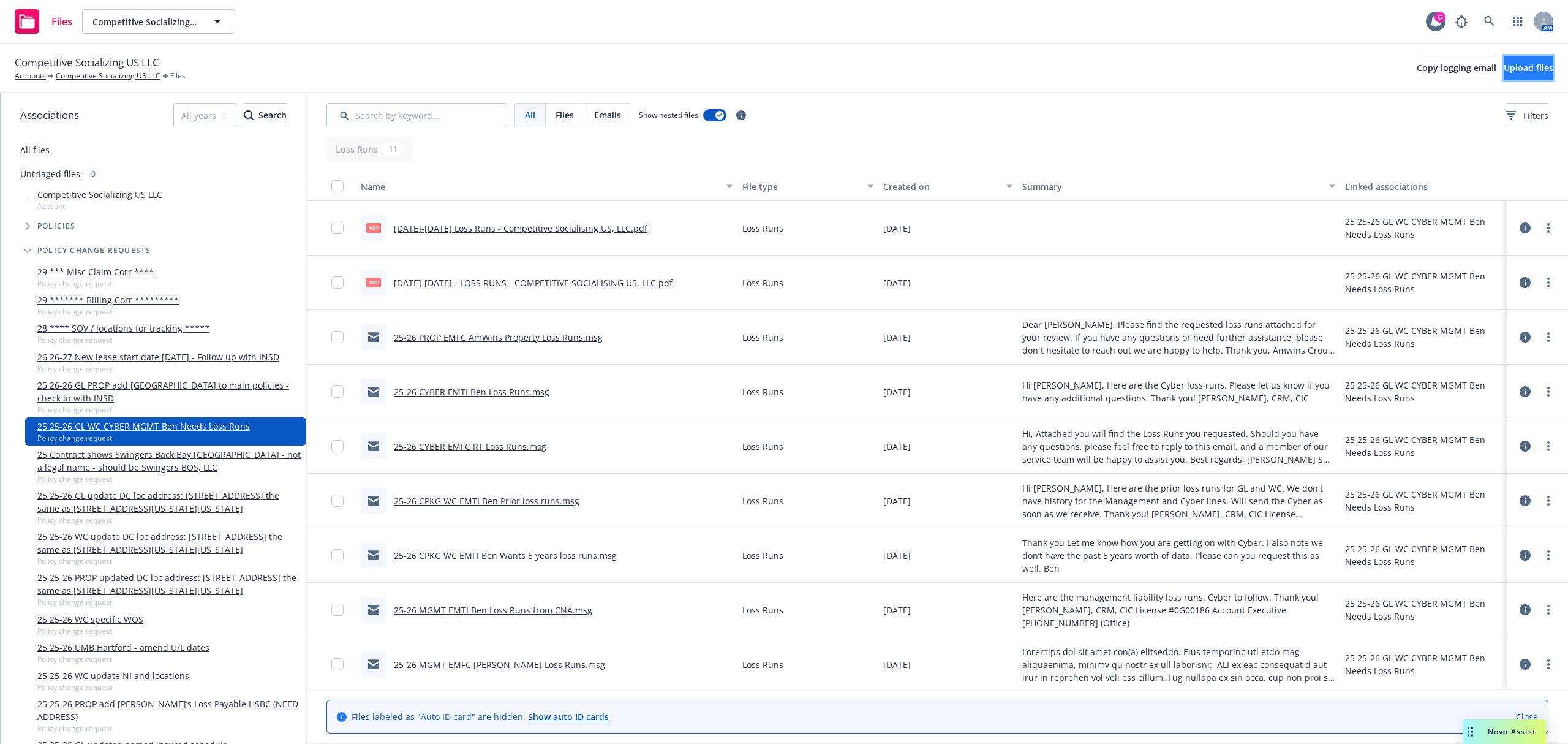
click at [1508, 65] on span "Upload files" at bounding box center [1529, 68] width 49 height 12
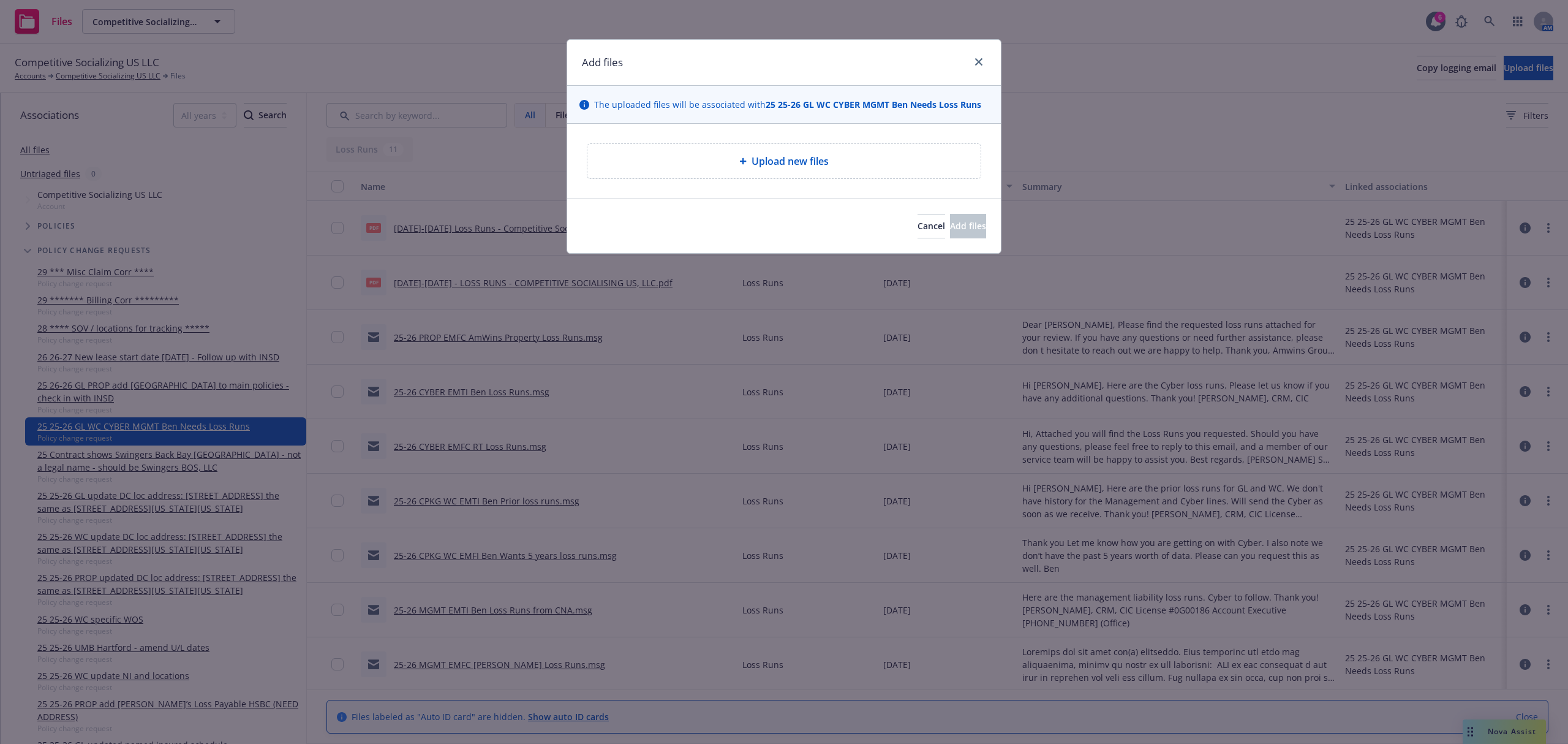
type textarea "x"
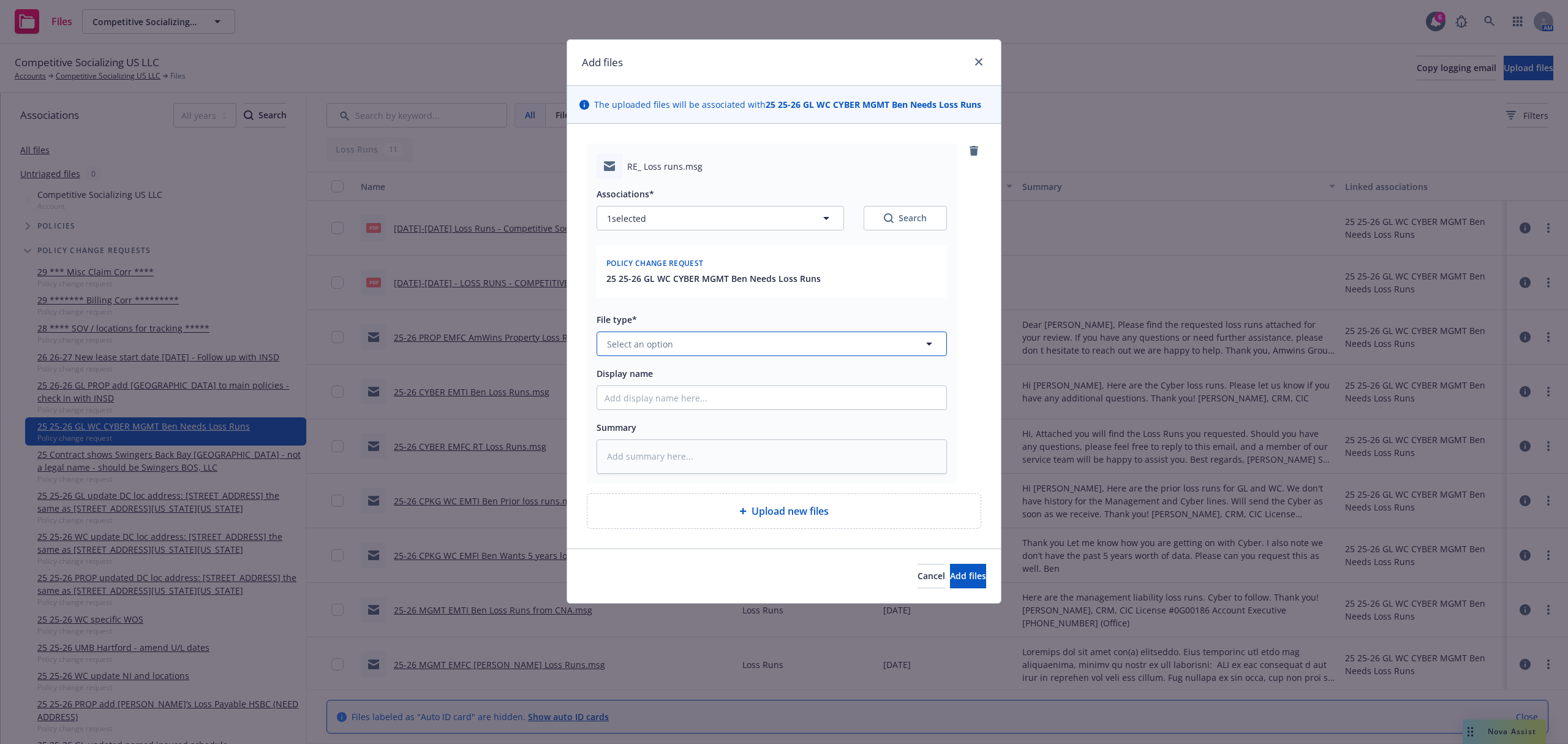
click at [674, 339] on button "Select an option" at bounding box center [772, 343] width 350 height 25
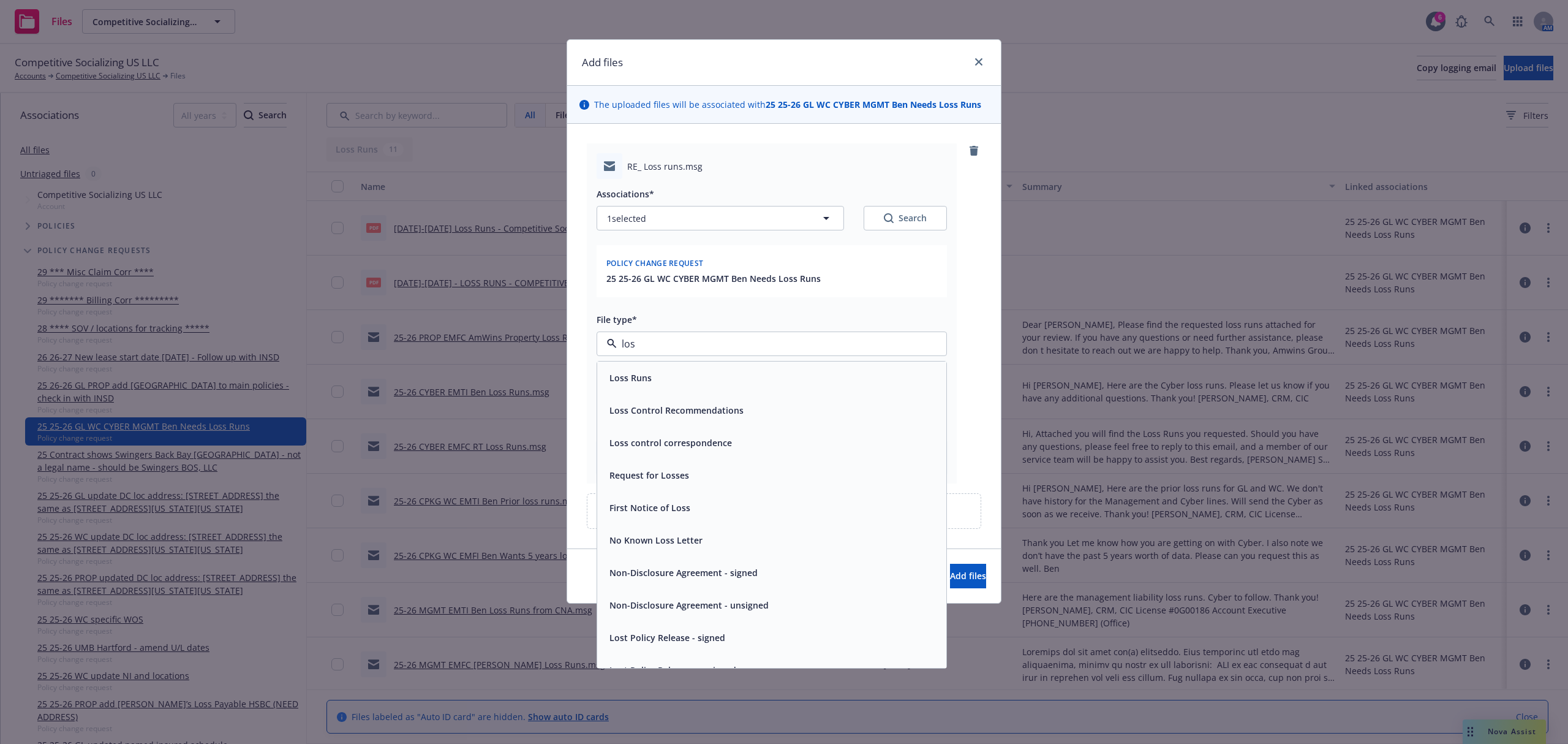
type input "loss"
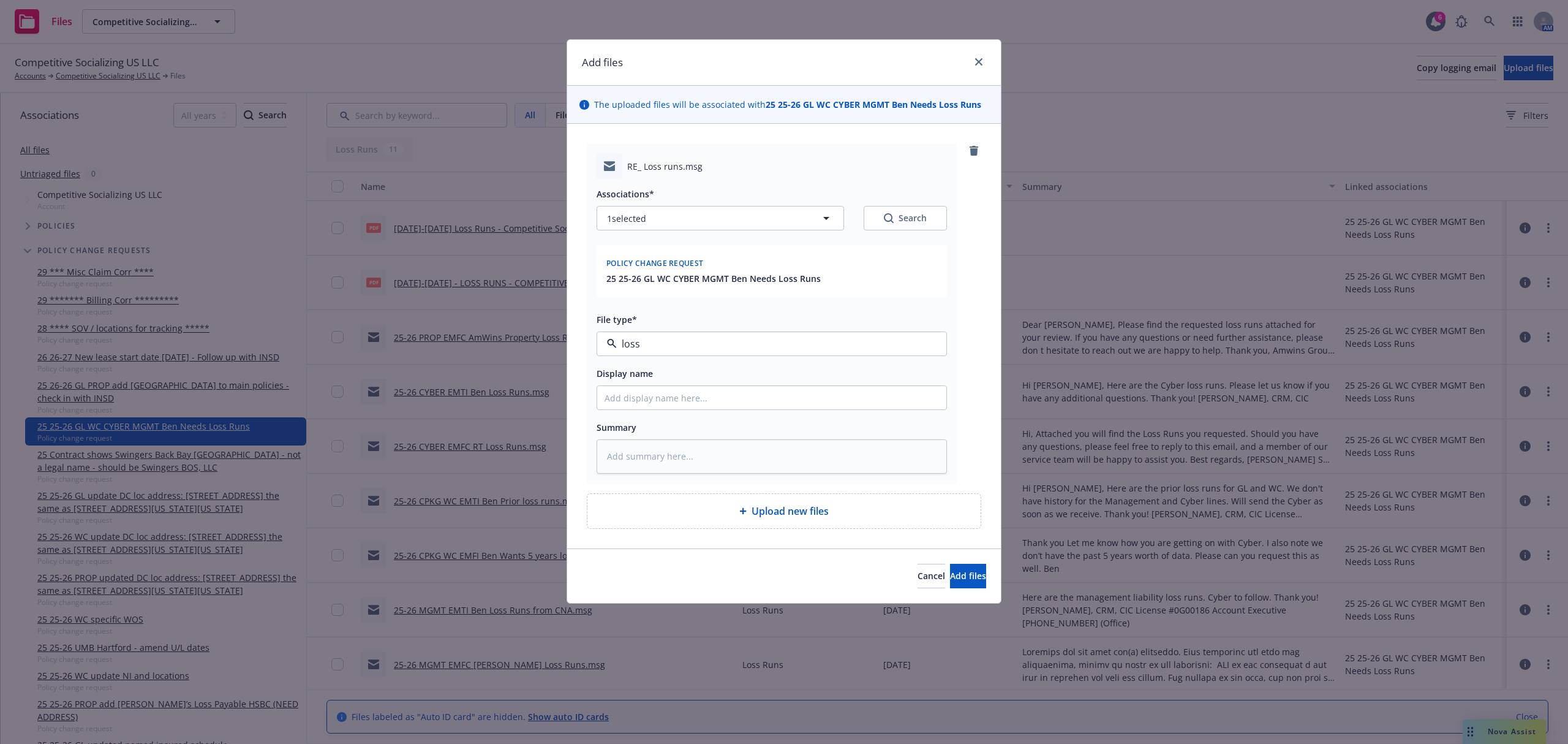
type textarea "x"
type input "2"
type textarea "x"
type input "25"
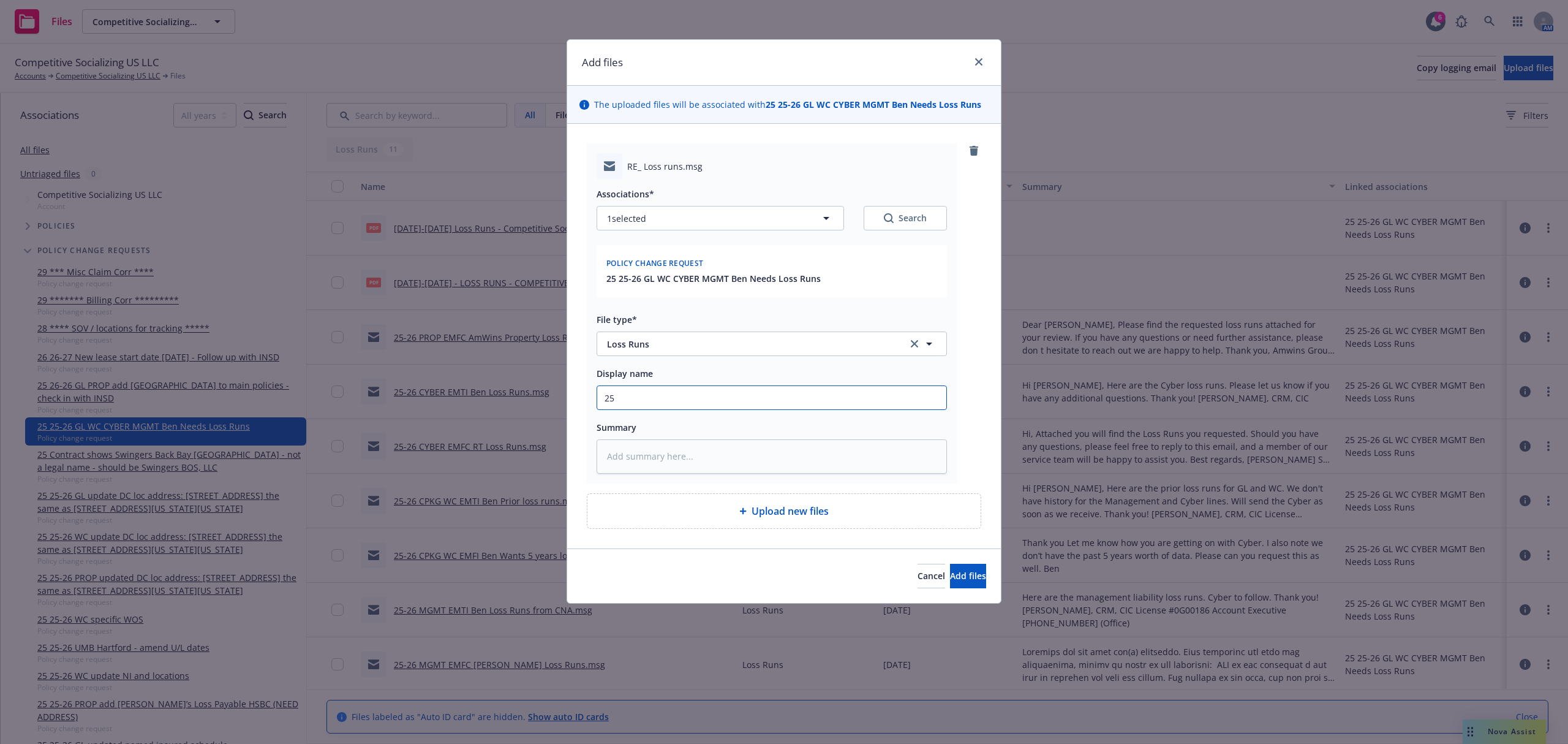
type textarea "x"
type input "25-"
type textarea "x"
type input "25-6"
type textarea "x"
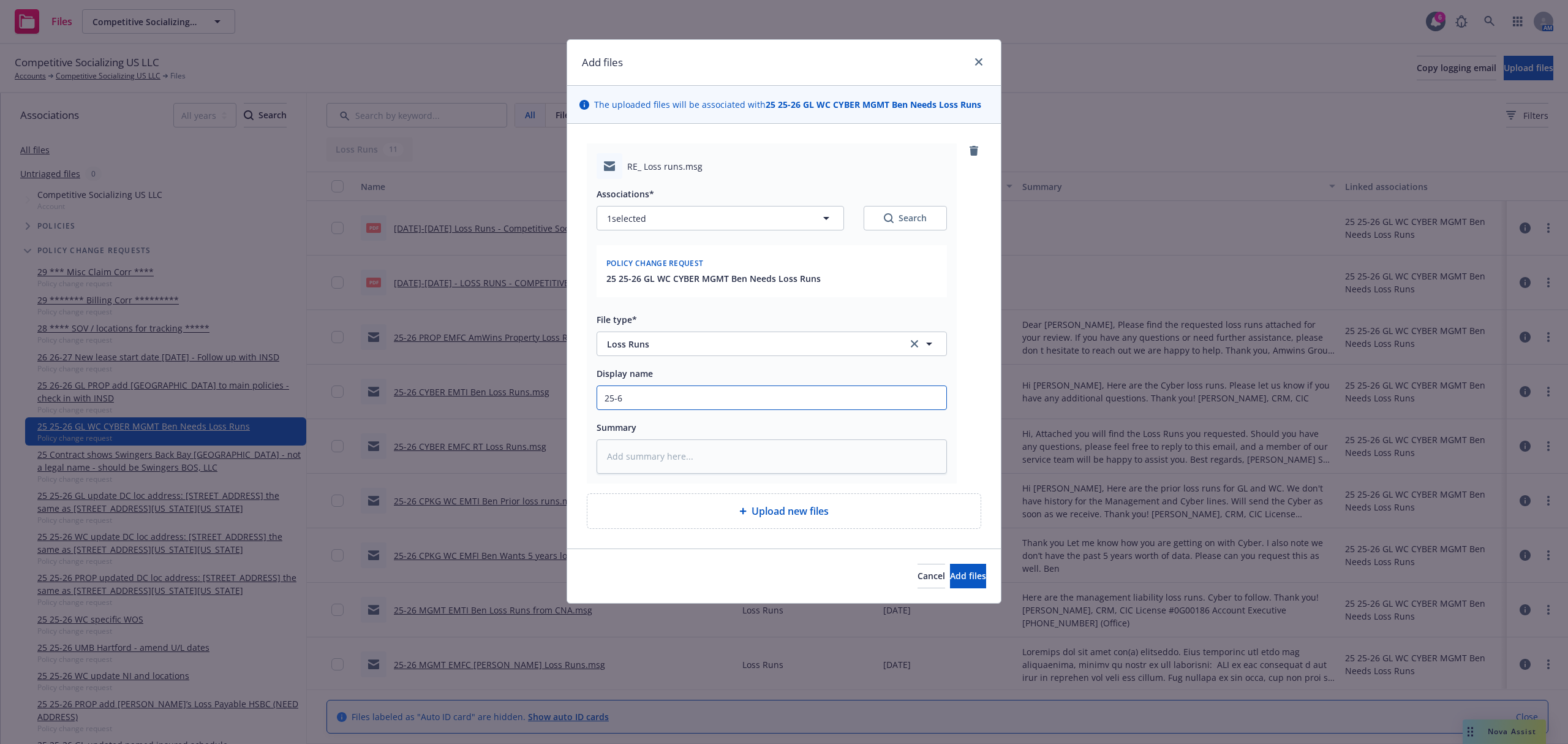
type input "25-"
type textarea "x"
type input "25-2"
type textarea "x"
type input "25-26"
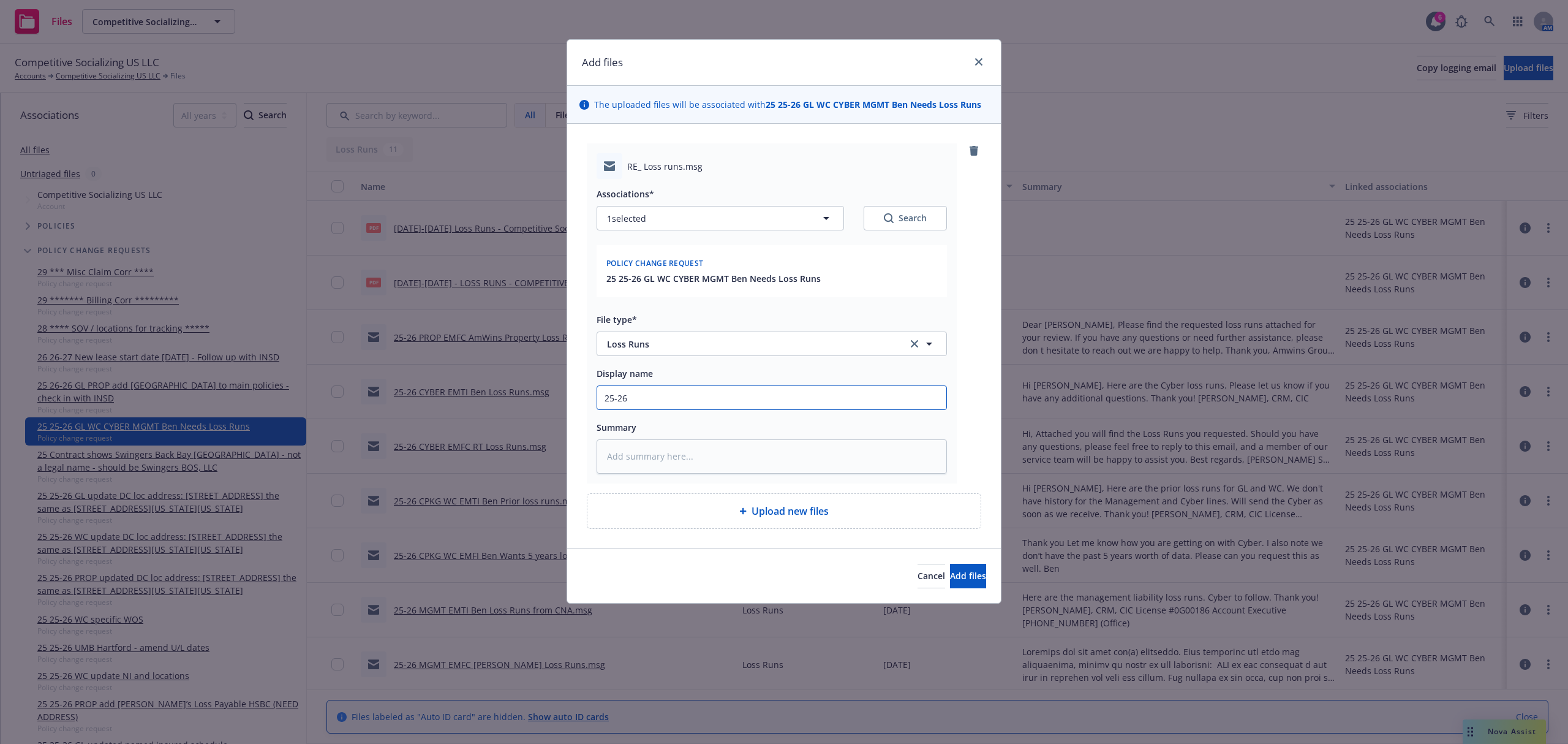
type textarea "x"
type input "25-26"
type textarea "x"
type input "25-26 P"
type textarea "x"
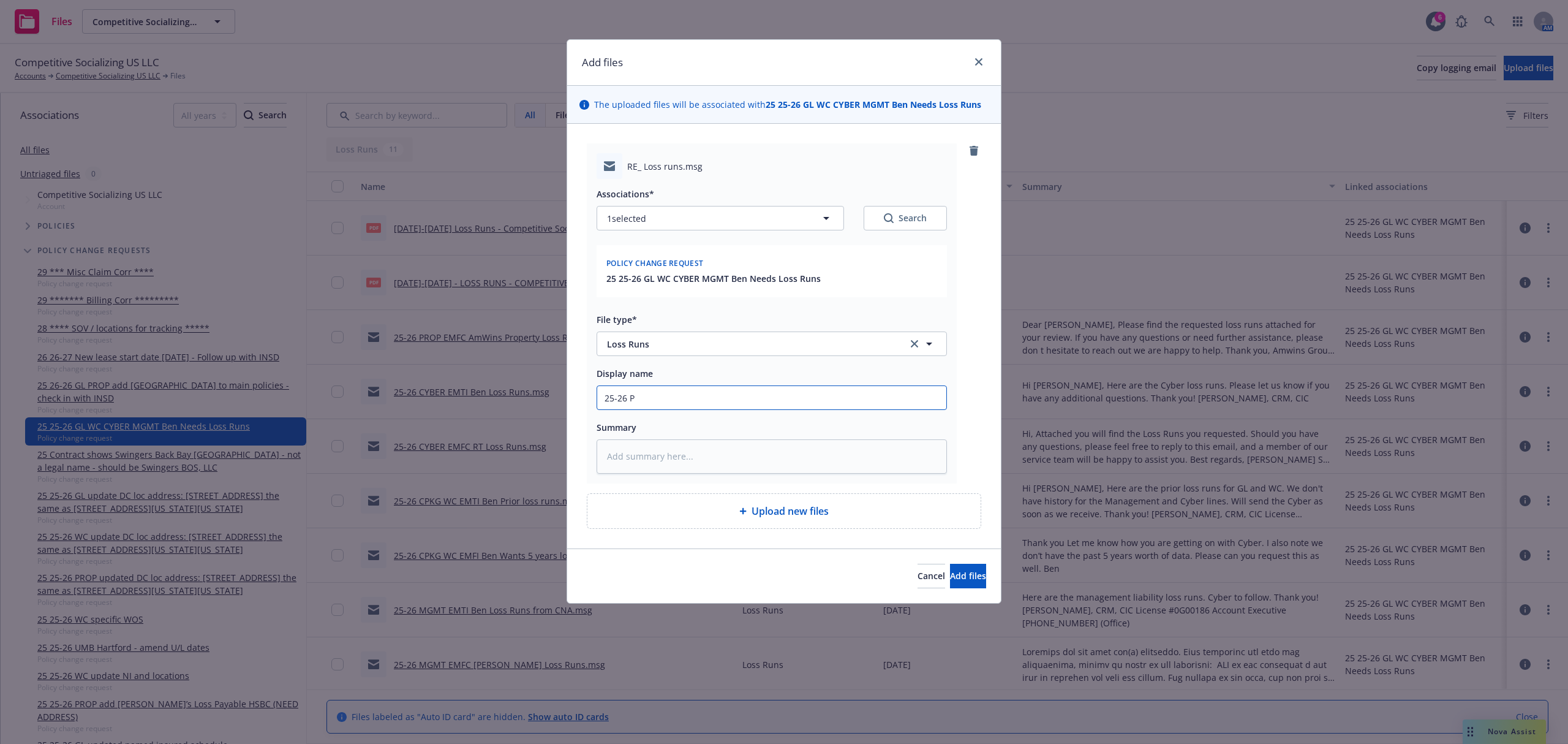
type input "25-26 PR"
type textarea "x"
type input "25-26 PRO"
type textarea "x"
type input "25-26 PROP"
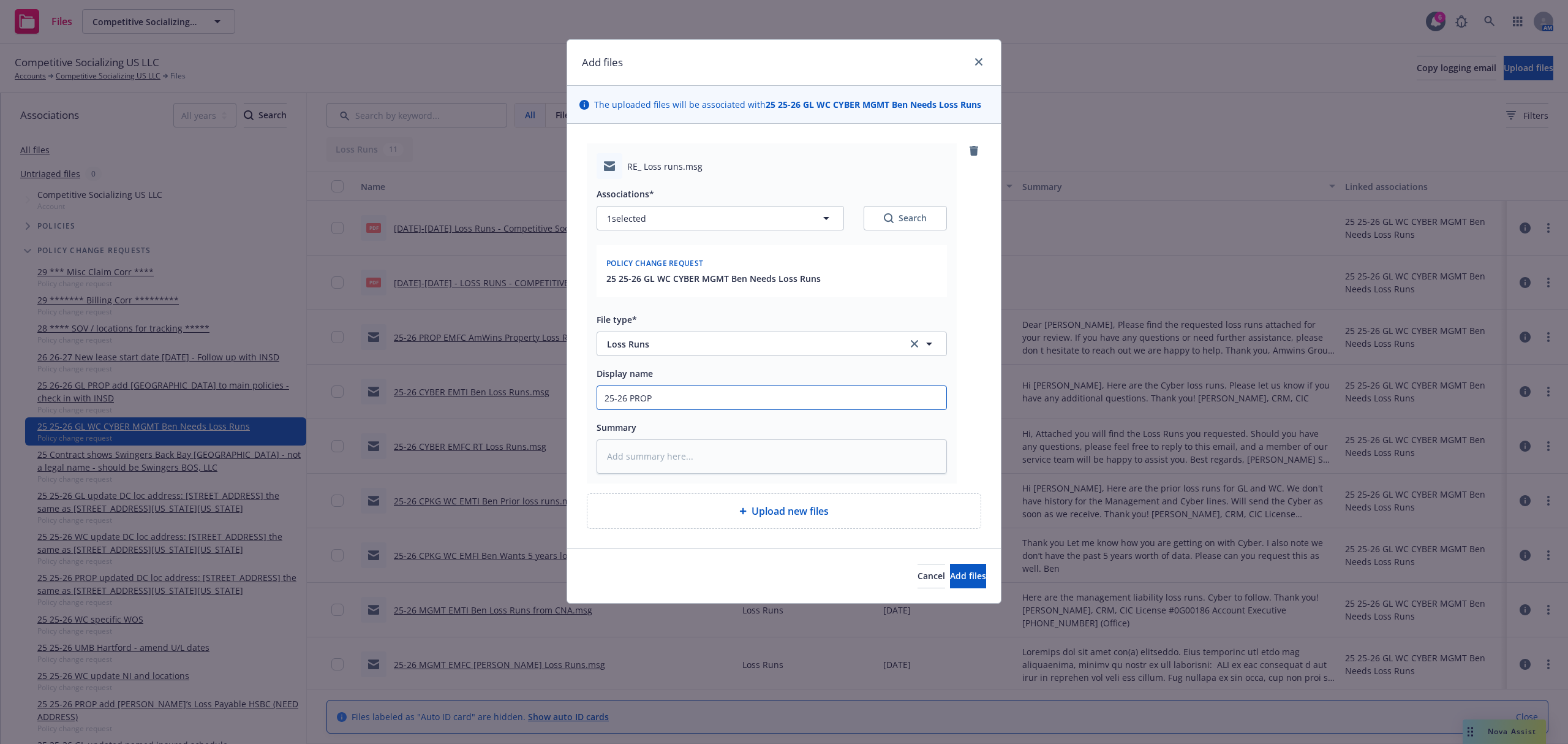
type textarea "x"
type input "25-26 PROP"
type textarea "x"
type input "25-26 PROP E"
type textarea "x"
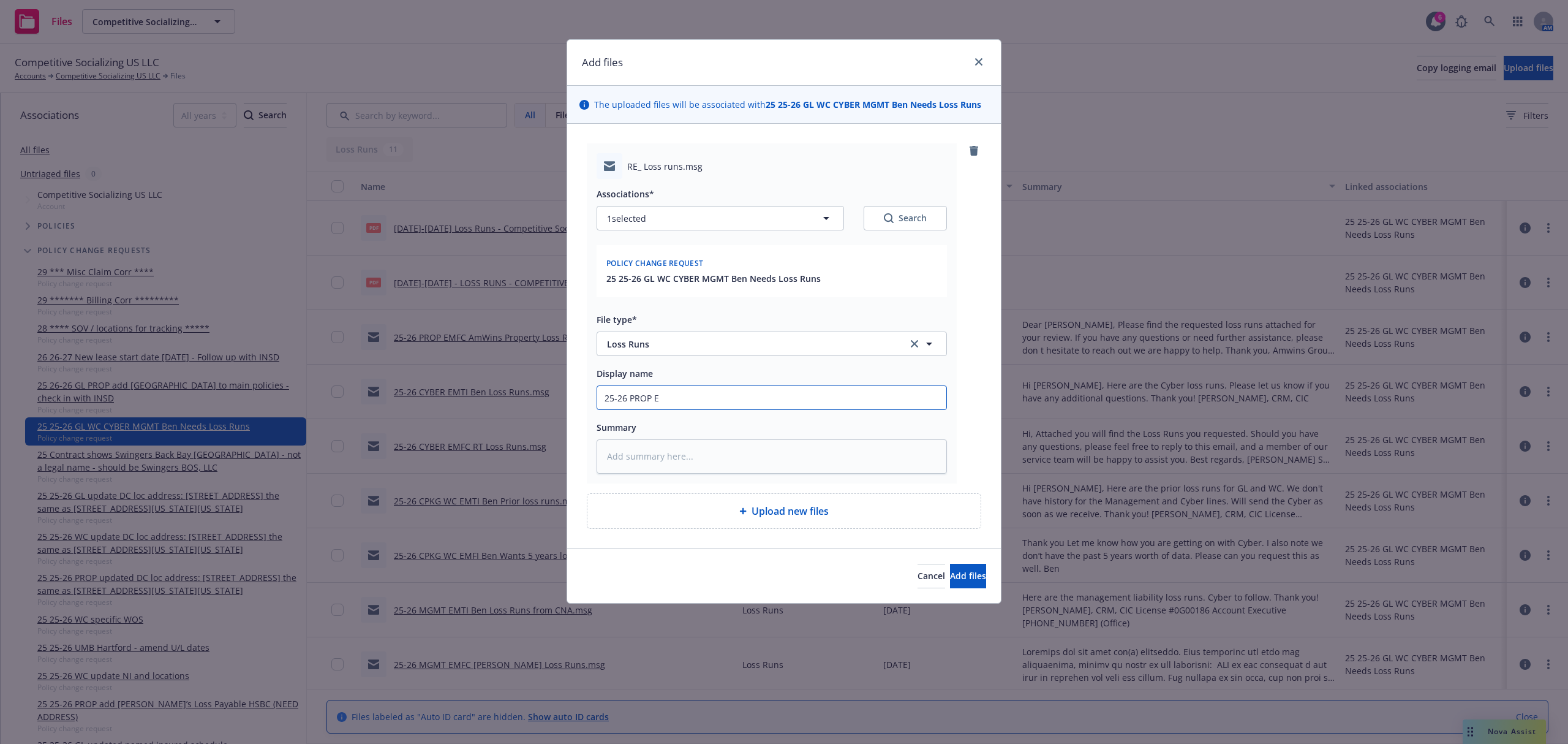
type input "25-26 PROP EM"
type textarea "x"
type input "25-26 PROP EMT"
type textarea "x"
type input "25-26 PROP EMTI"
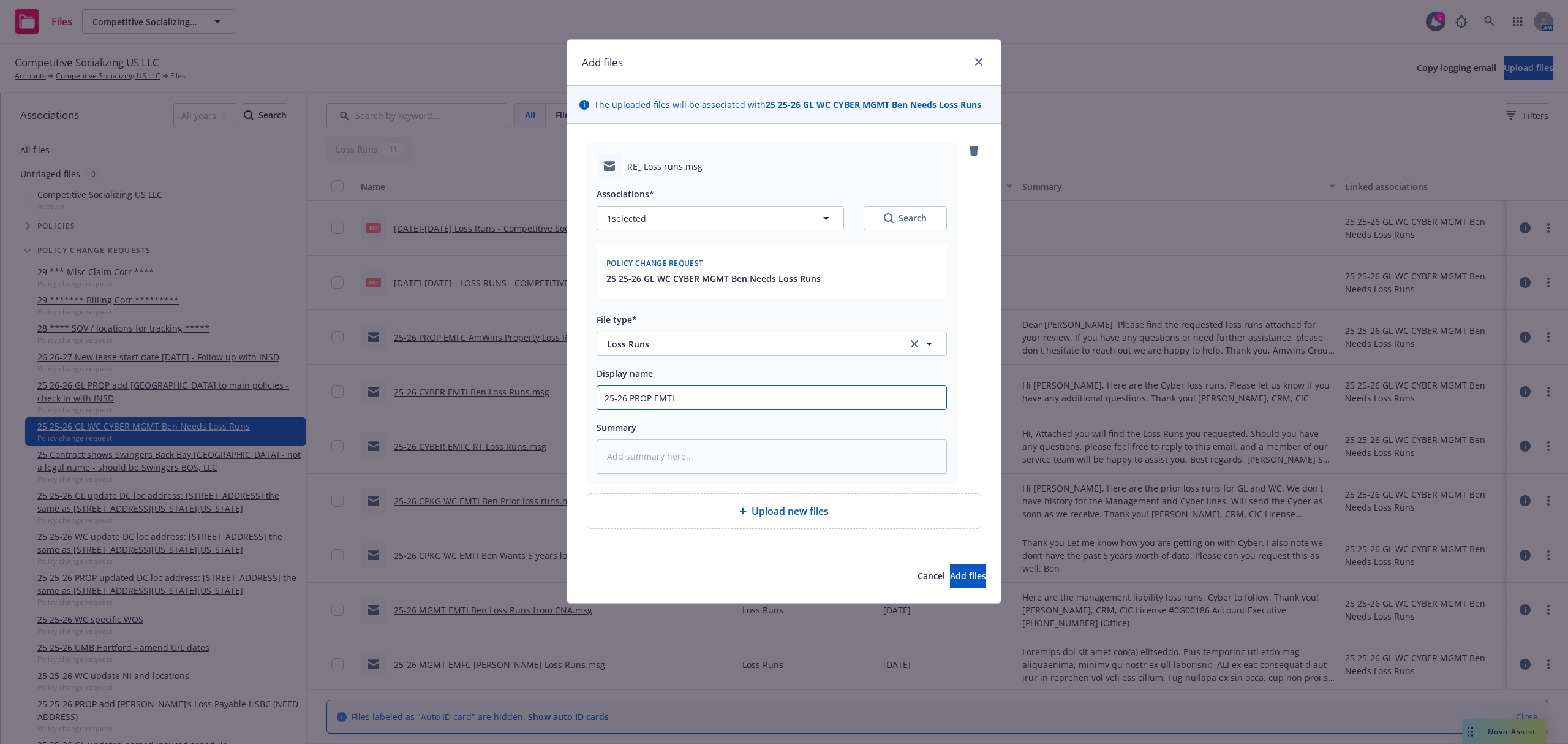
type textarea "x"
type input "25-26 PROP EMTI"
type textarea "x"
type input "25-26 PROP EMTI B"
type textarea "x"
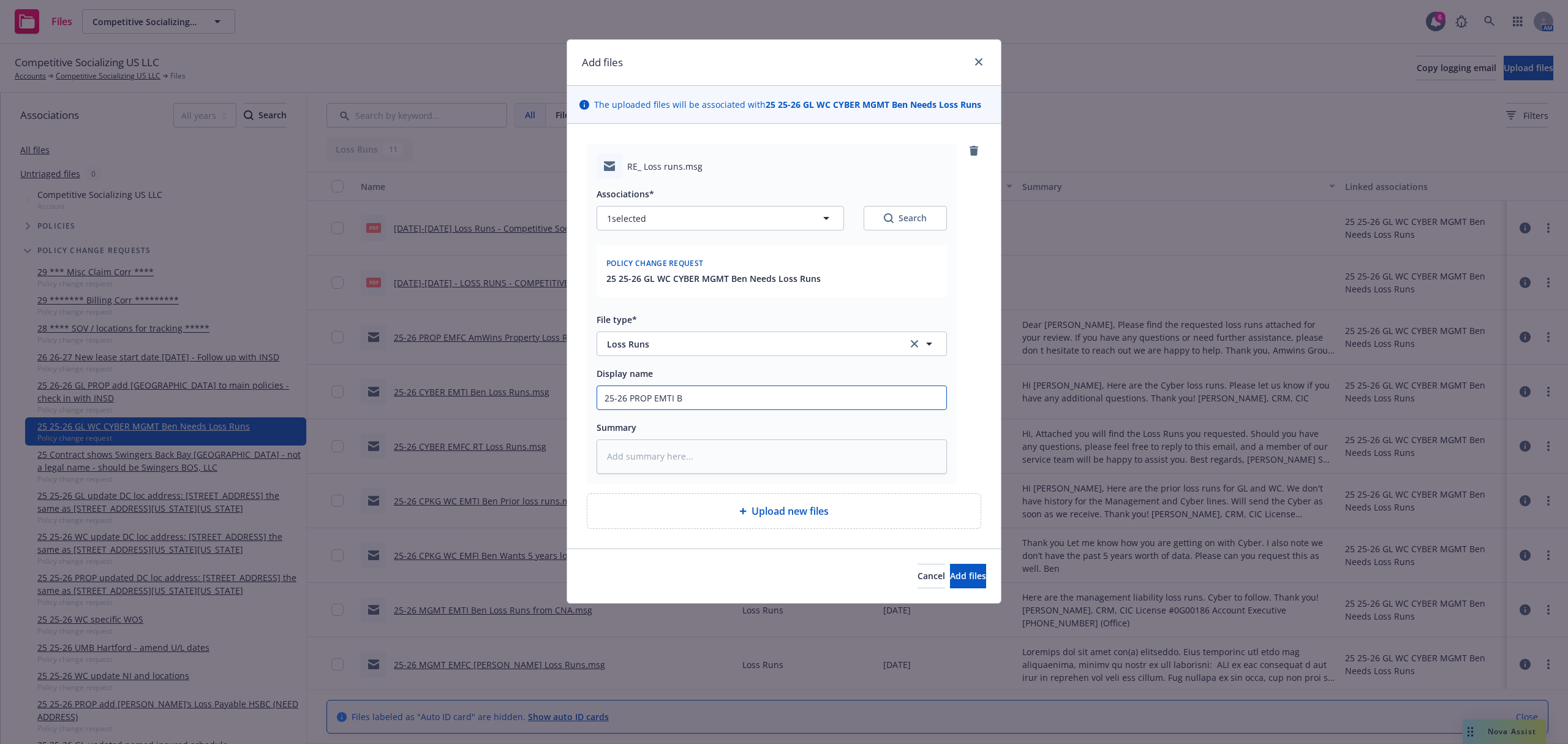
type input "25-26 PROP EMTI Be"
type textarea "x"
type input "25-26 PROP EMTI Ben"
type textarea "x"
type input "25-26 PROP EMTI Ben"
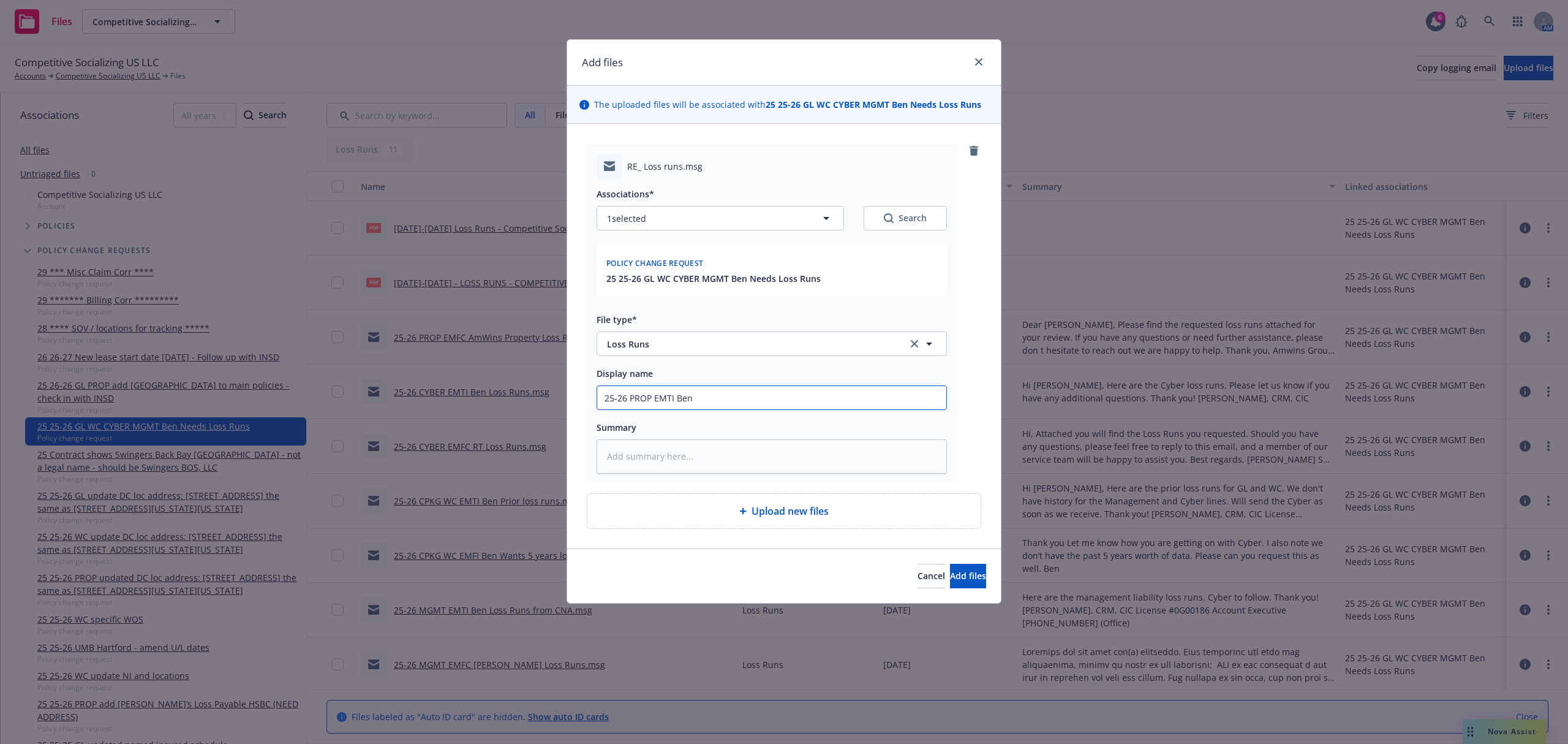
type textarea "x"
type input "25-26 PROP EMTI Ben P"
type textarea "x"
type input "25-26 PROP EMTI Ben Pr"
type textarea "x"
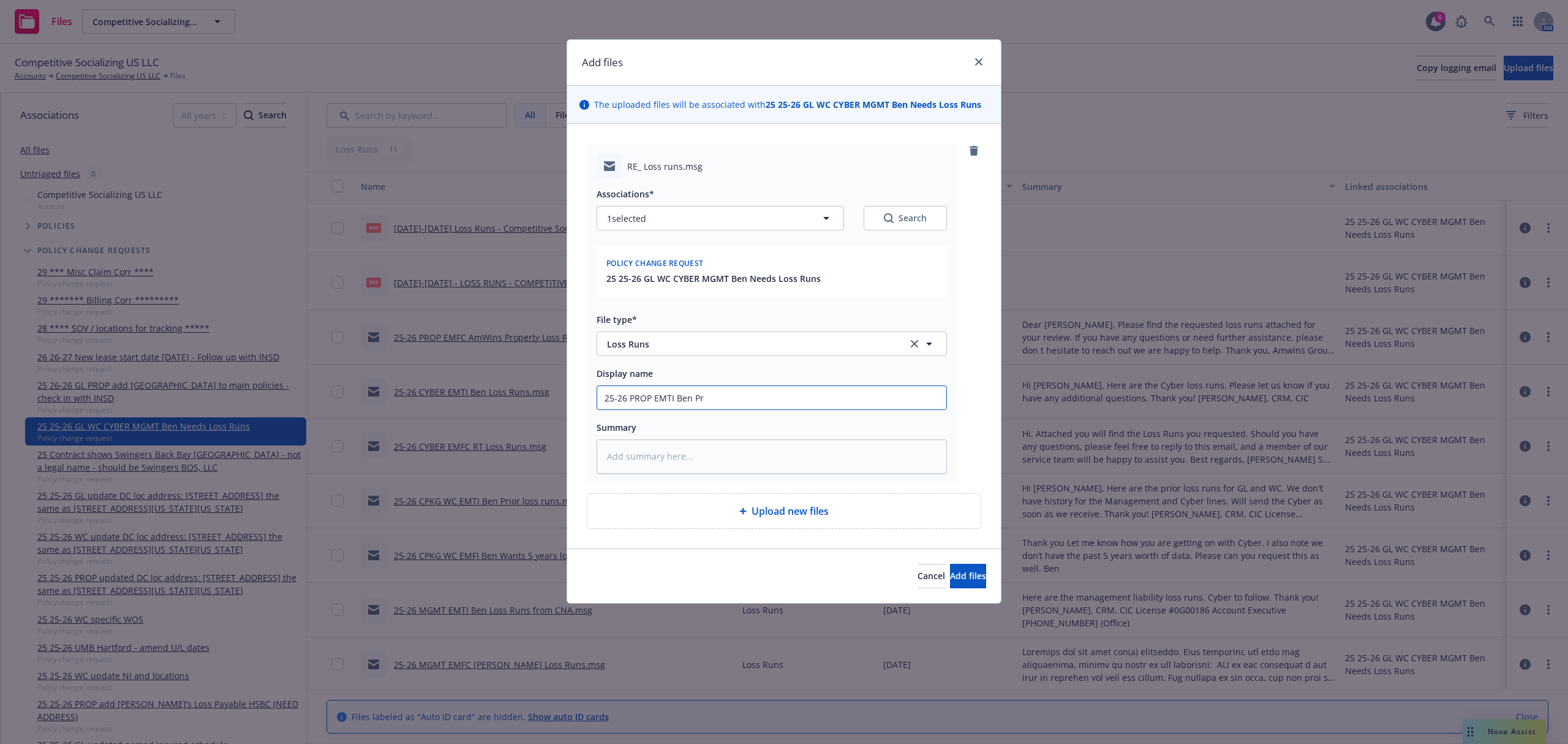
type input "25-26 PROP EMTI Ben Pro"
type textarea "x"
type input "25-26 PROP EMTI Ben Prope"
type textarea "x"
type input "25-26 PROP EMTI Ben Proper"
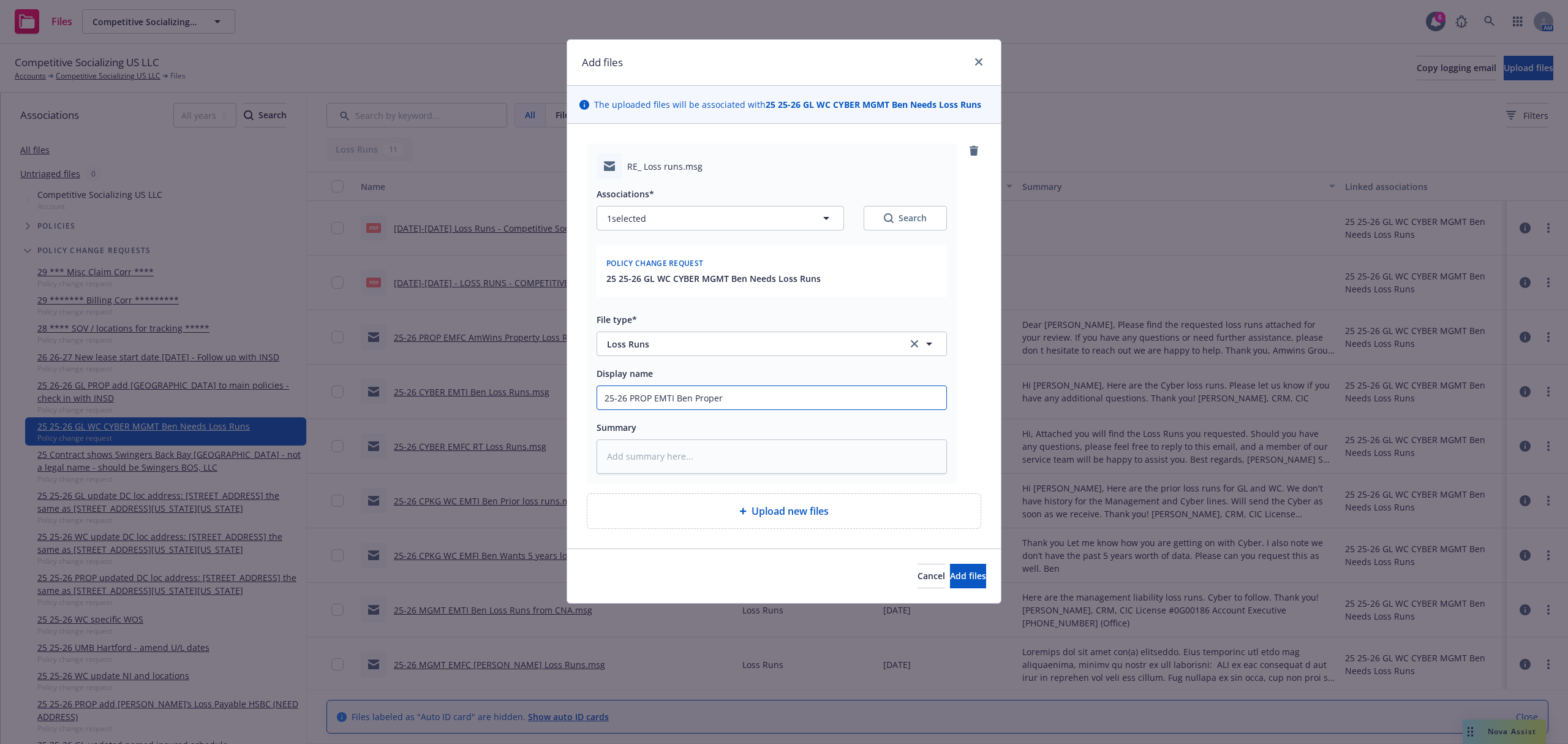
type textarea "x"
type input "25-26 PROP EMTI Ben Propert"
type textarea "x"
type input "25-26 PROP EMTI Ben Property"
type textarea "x"
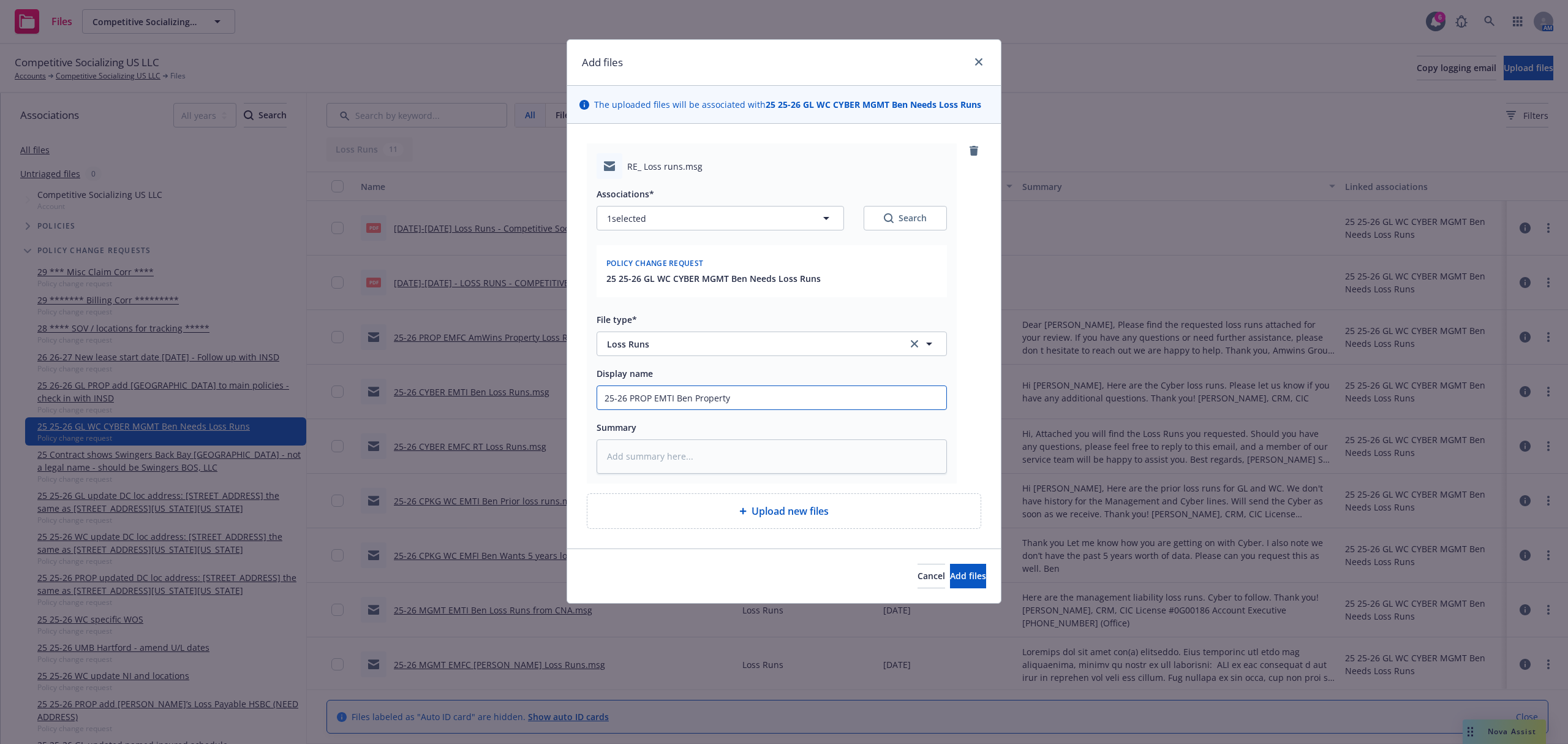
type input "25-26 PROP EMTI Ben Property"
type textarea "x"
type input "25-26 PROP EMTI Ben Property l"
type textarea "x"
type input "25-26 PROP EMTI Ben Property lo"
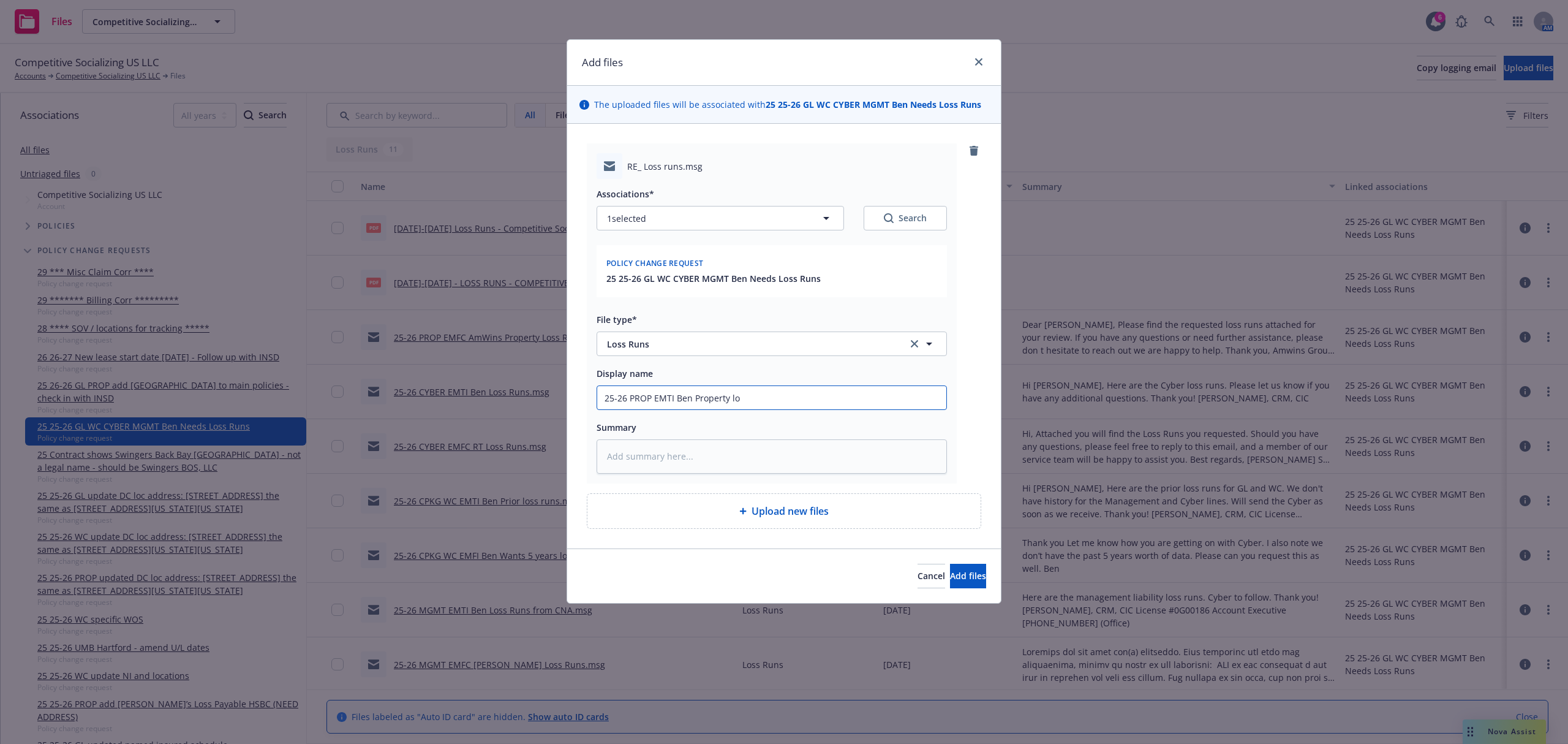
type textarea "x"
type input "25-26 PROP EMTI Ben Property los"
type textarea "x"
type input "25-26 PROP EMTI Ben Property loss"
type textarea "x"
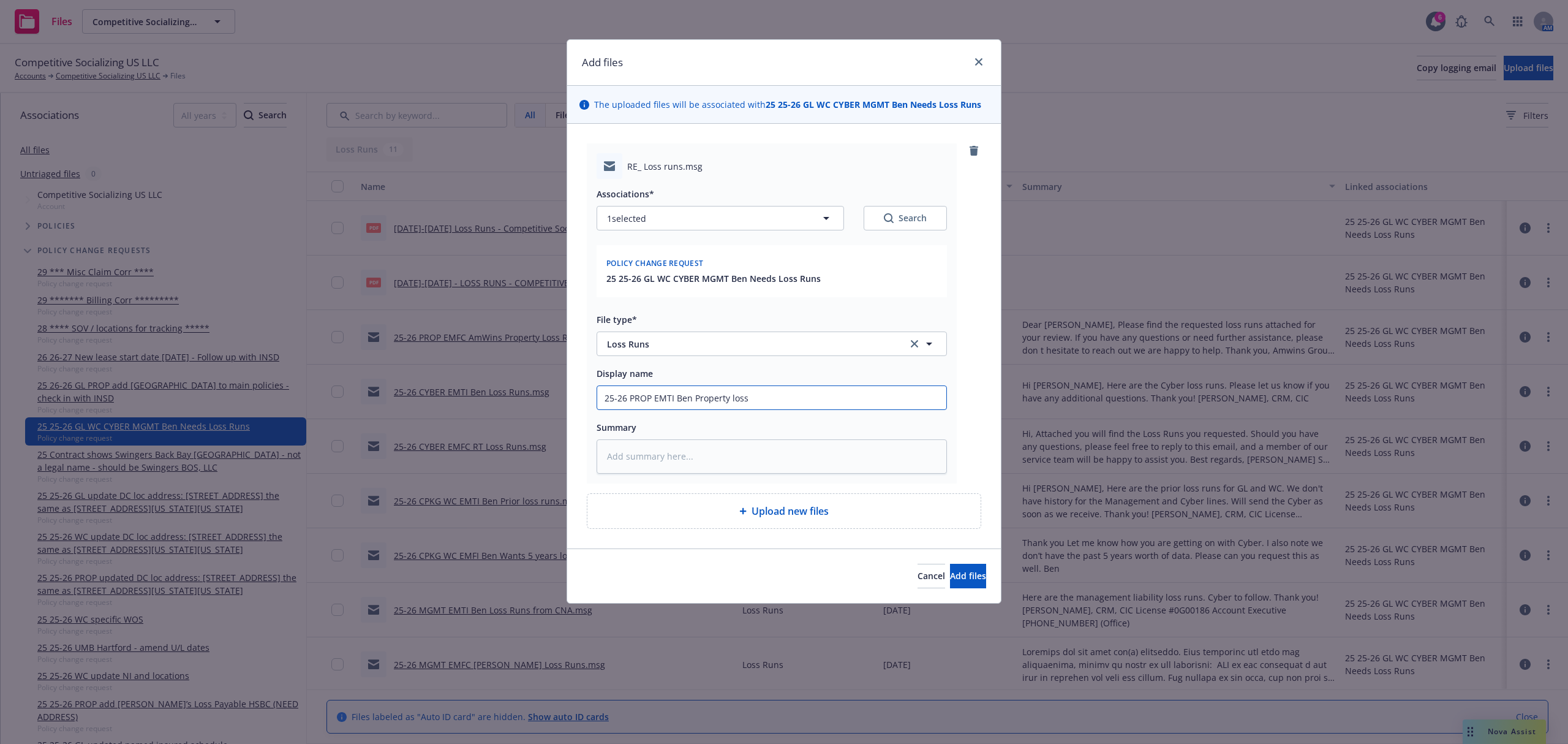
type input "25-26 PROP EMTI Ben Property loss"
type textarea "x"
type input "25-26 PROP EMTI Ben Property loss r"
type textarea "x"
type input "25-26 PROP EMTI Ben Property loss ru"
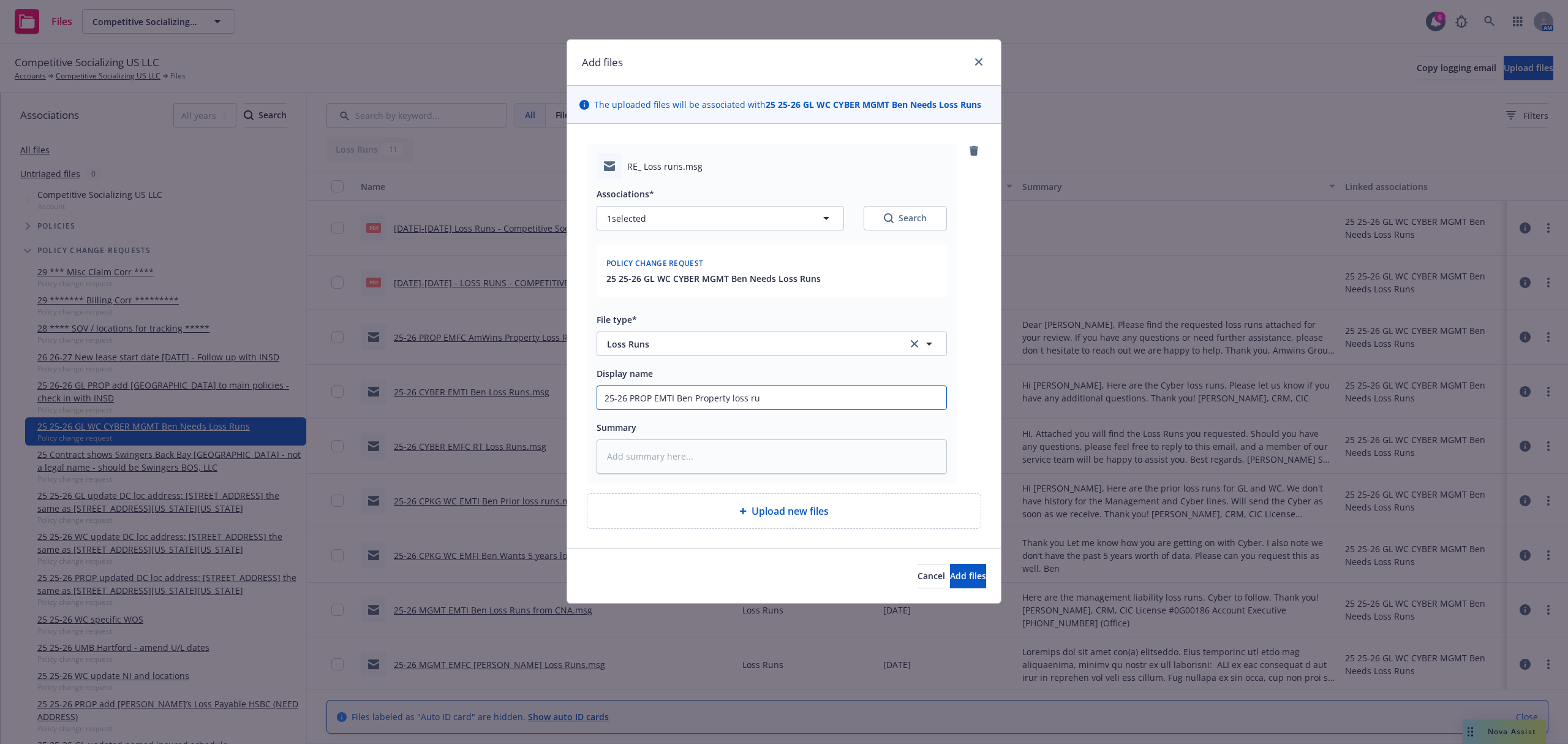
type textarea "x"
type input "25-26 PROP EMTI Ben Property loss run"
type textarea "x"
type input "25-26 PROP EMTI Ben Property loss runs"
paste textarea "Hi Ben, Here’s the remaining property loss runs. For the Hartford return premiu…"
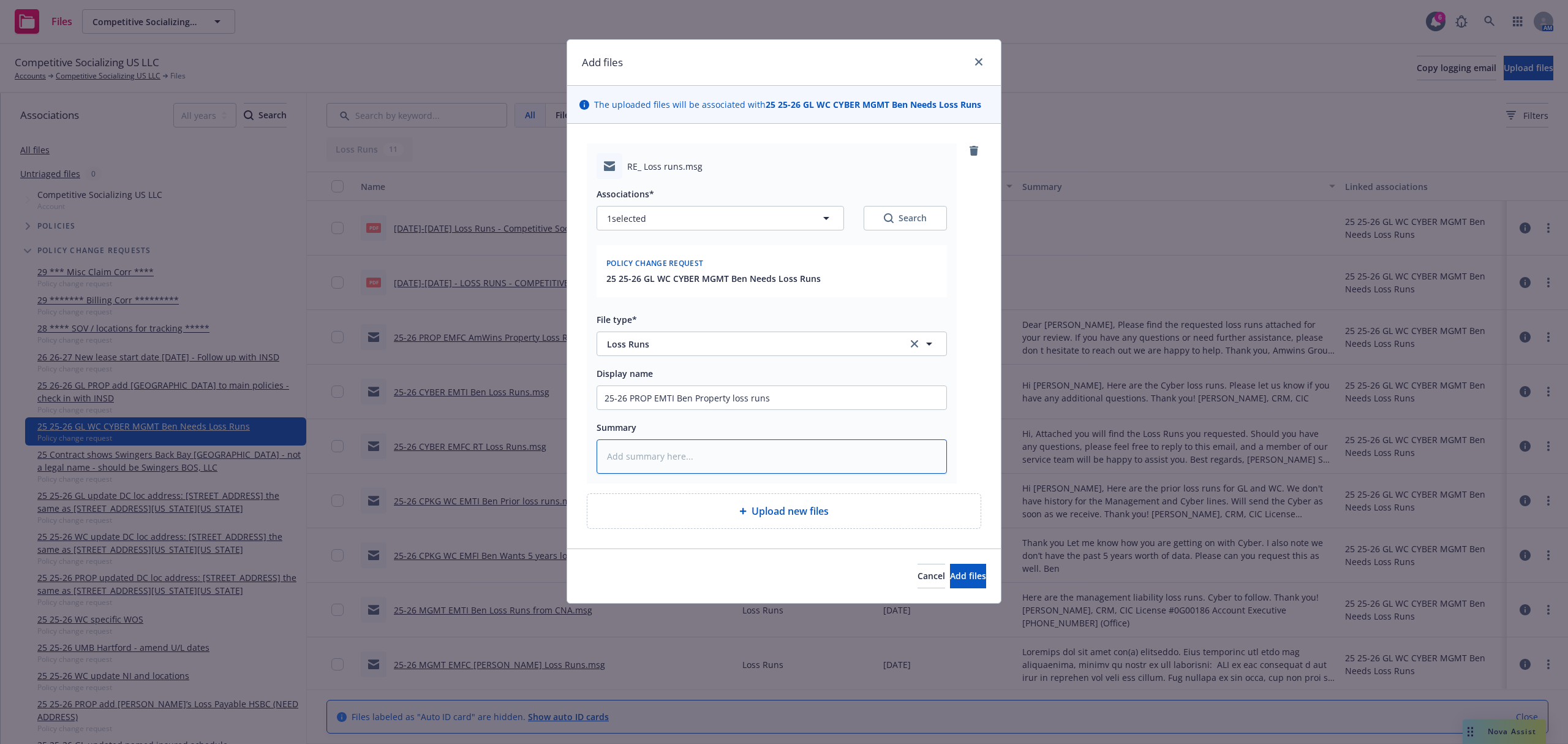
type textarea "x"
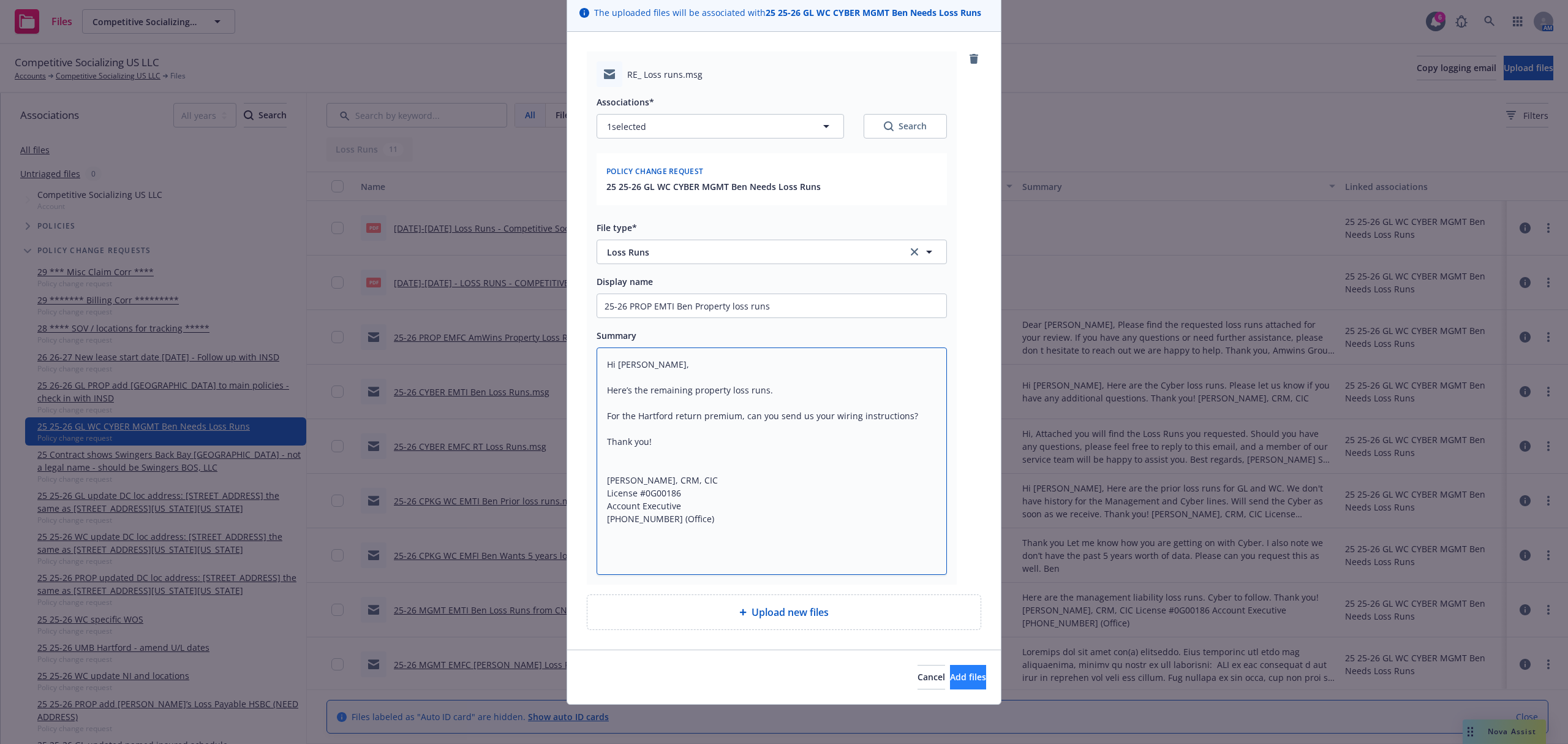
type textarea "Hi Ben, Here’s the remaining property loss runs. For the Hartford return premiu…"
click at [950, 675] on span "Add files" at bounding box center [968, 677] width 36 height 12
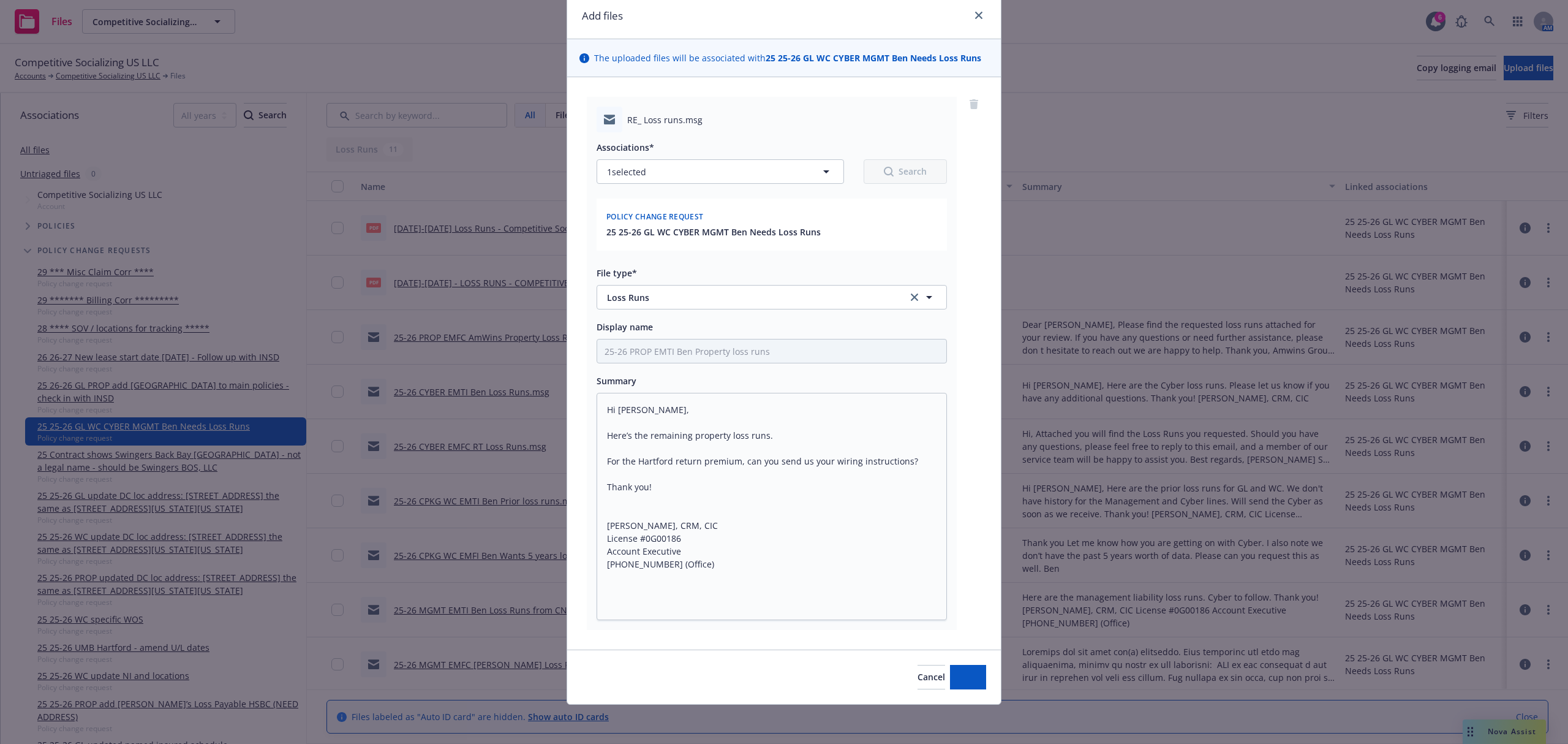
scroll to position [47, 0]
type textarea "x"
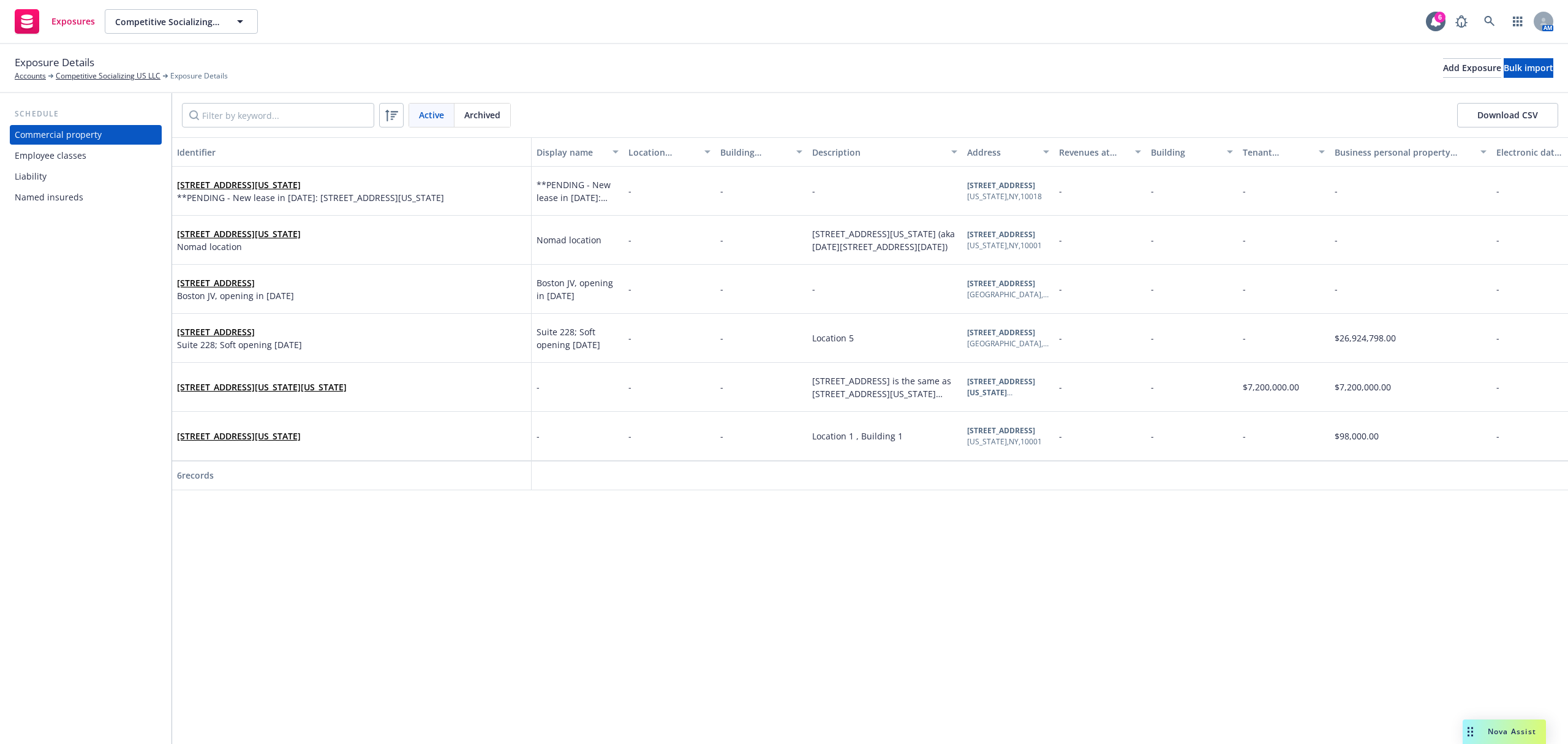
click at [62, 202] on div "Named insureds" at bounding box center [49, 197] width 69 height 20
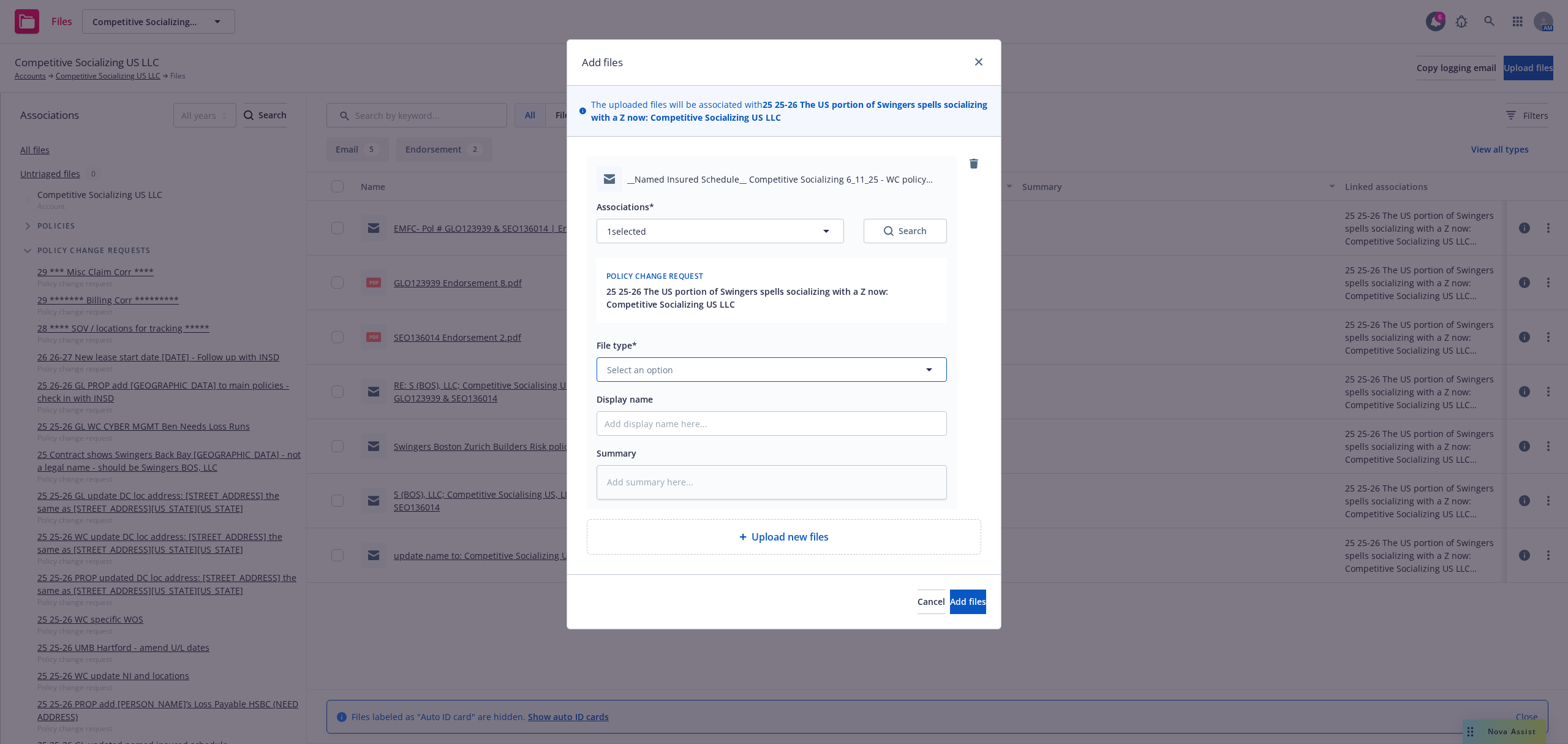
click at [674, 376] on button "Select an option" at bounding box center [772, 369] width 350 height 25
type input "change"
type textarea "x"
type input "2"
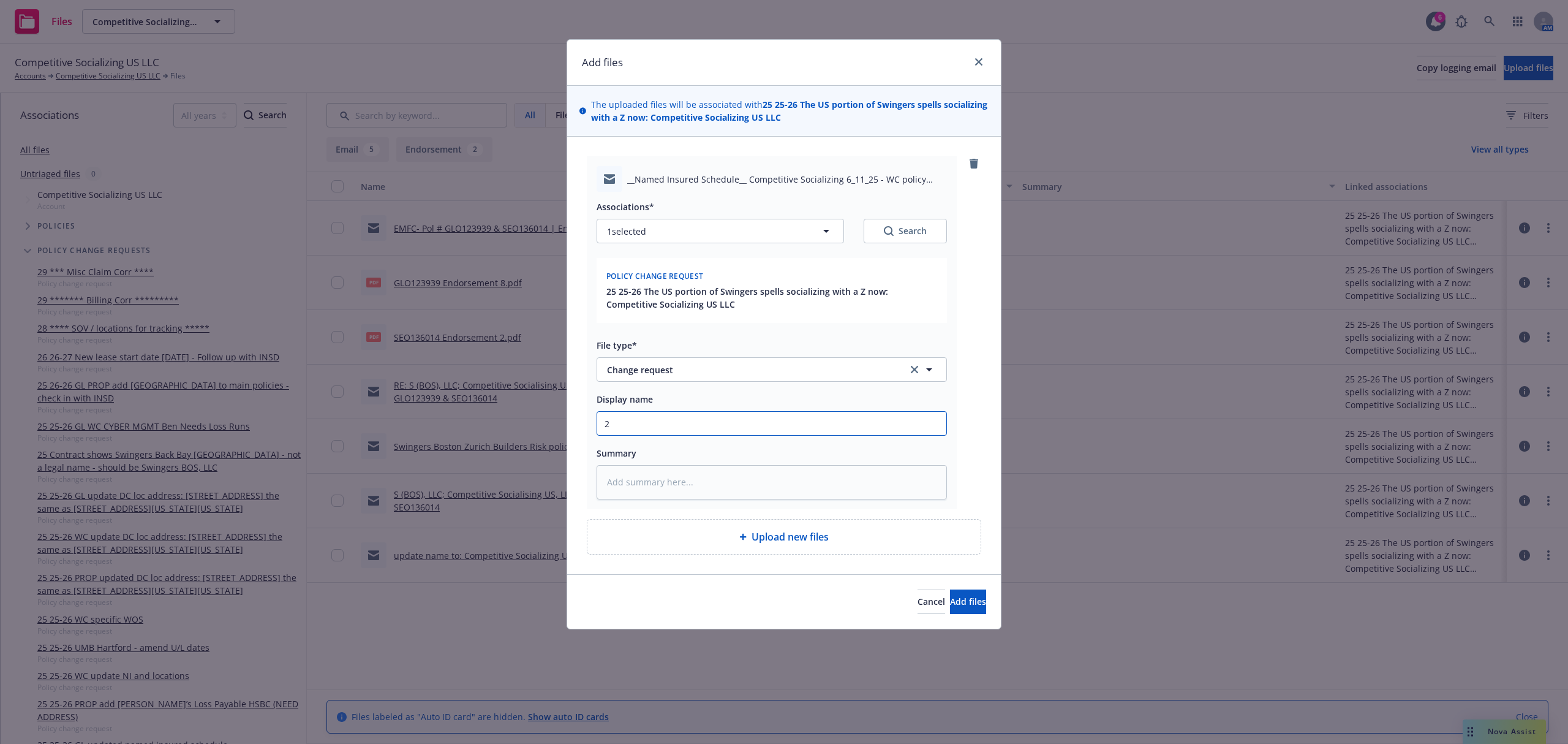
type textarea "x"
type input "25"
type textarea "x"
type input "25-"
type textarea "x"
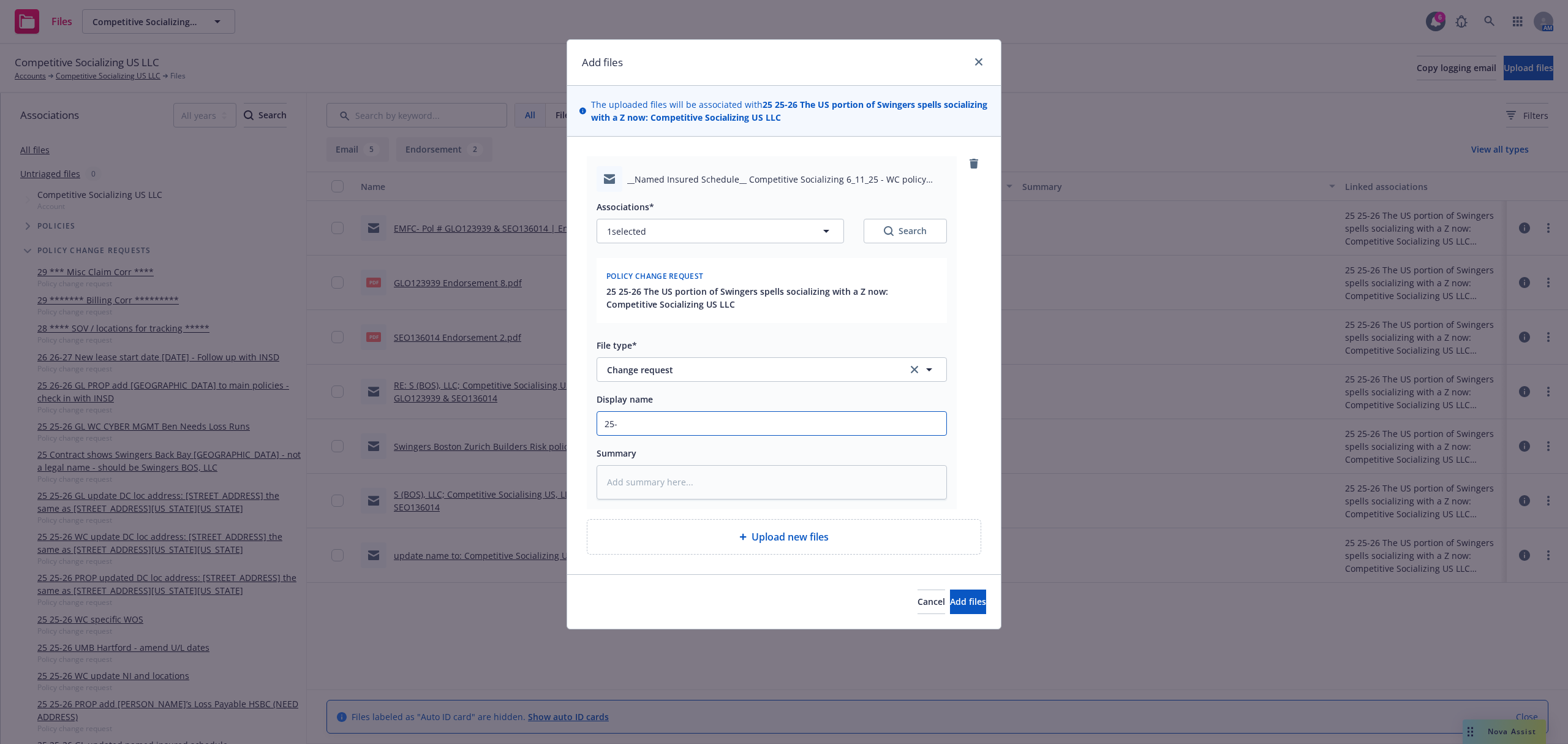
type input "25-2"
type textarea "x"
type input "25-26"
type textarea "x"
type input "25-26"
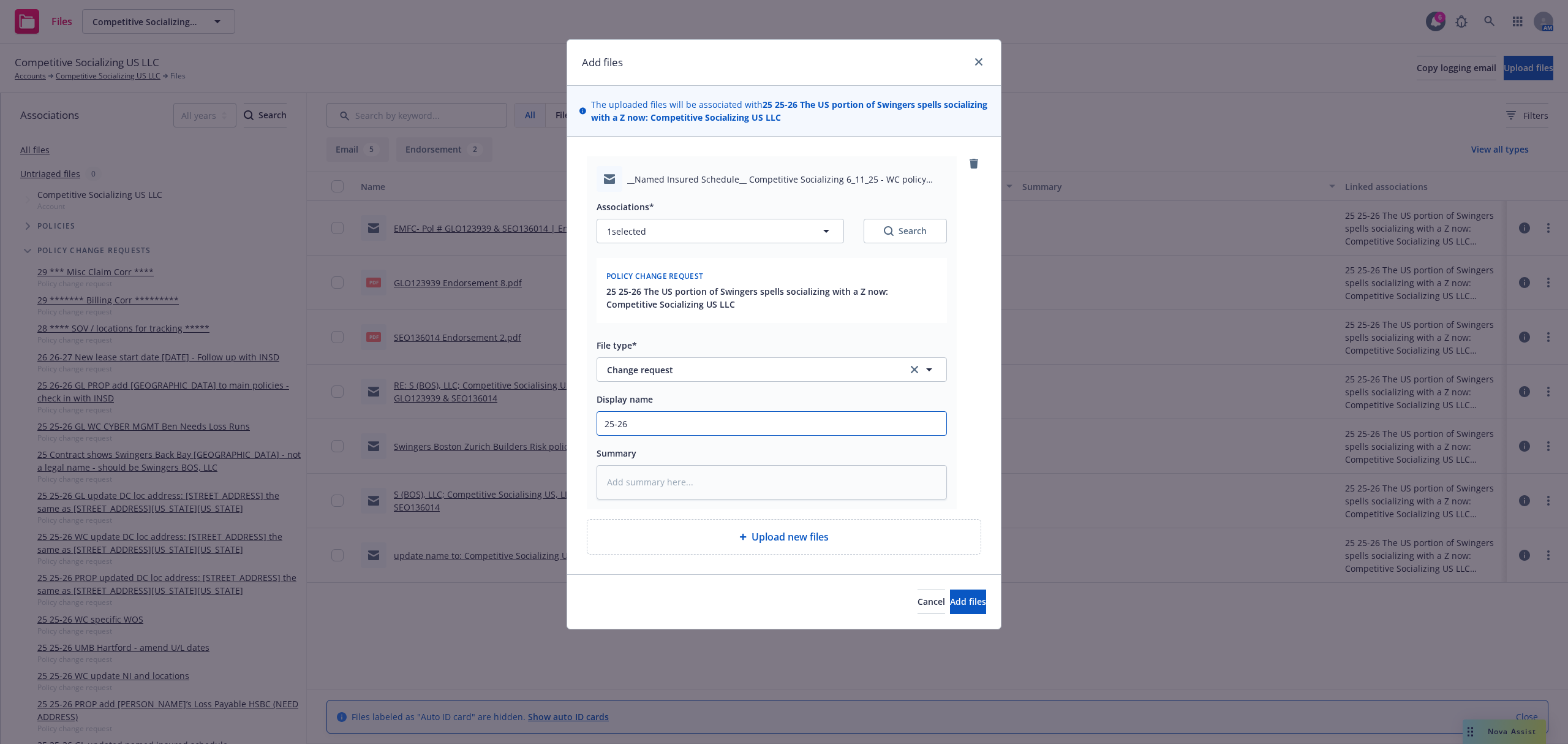
type textarea "x"
type input "25-26 W"
type textarea "x"
type input "25-26 WC"
type textarea "x"
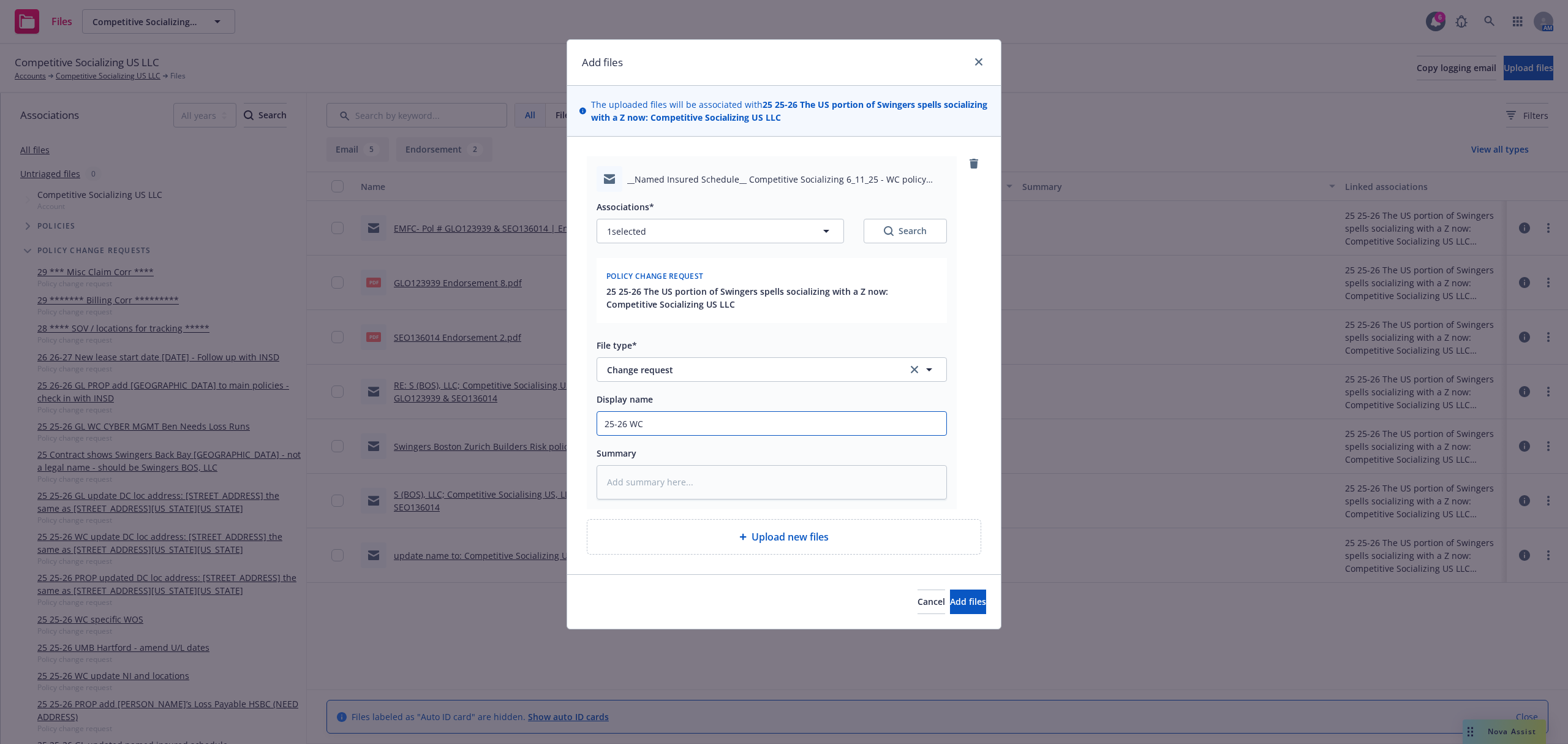
type input "25-26 WC"
type textarea "x"
type input "25-26 WC E"
type textarea "x"
type input "25-26 WC EM"
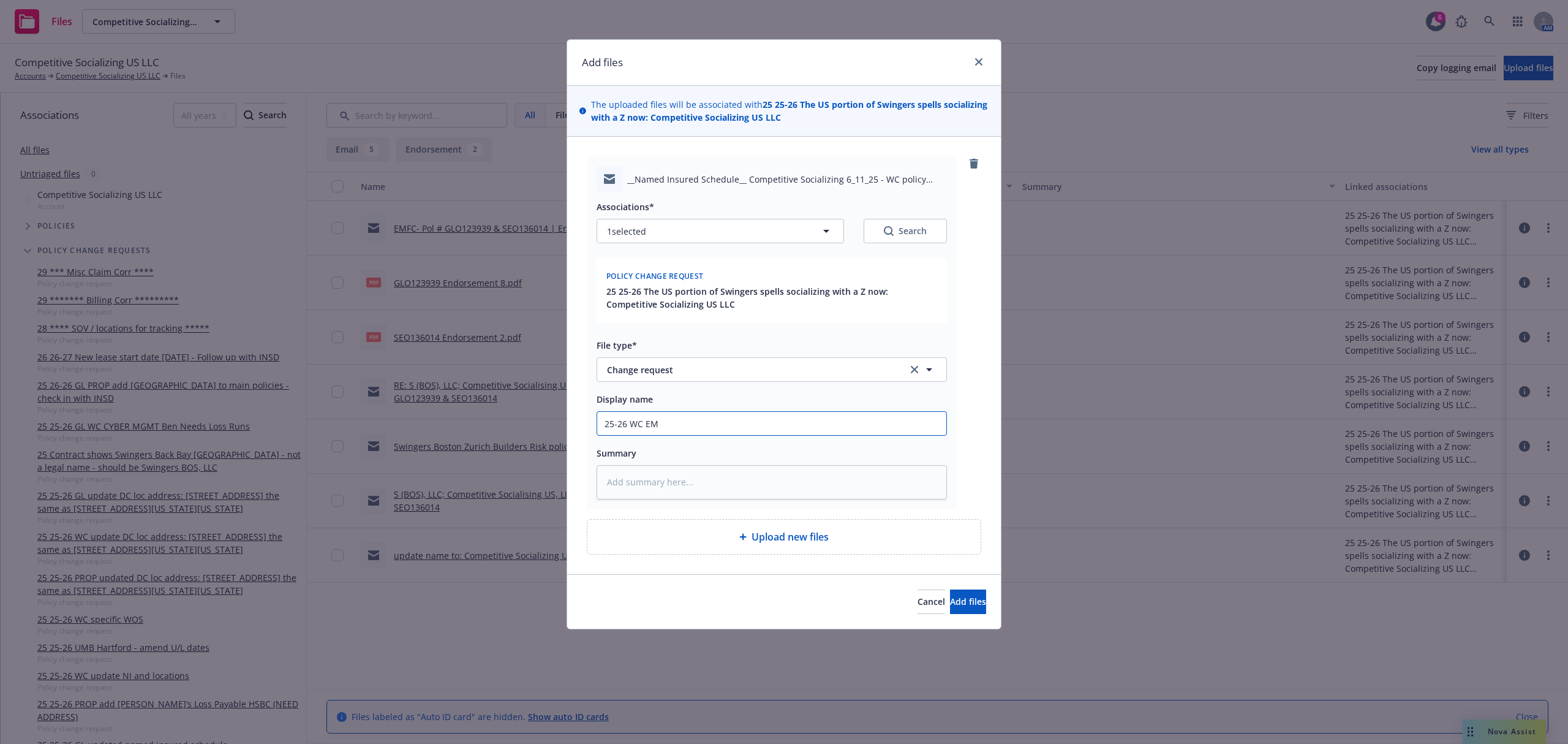
type textarea "x"
type input "25-26 WC EMT"
type textarea "x"
type input "25-26 WC EMTC"
type textarea "x"
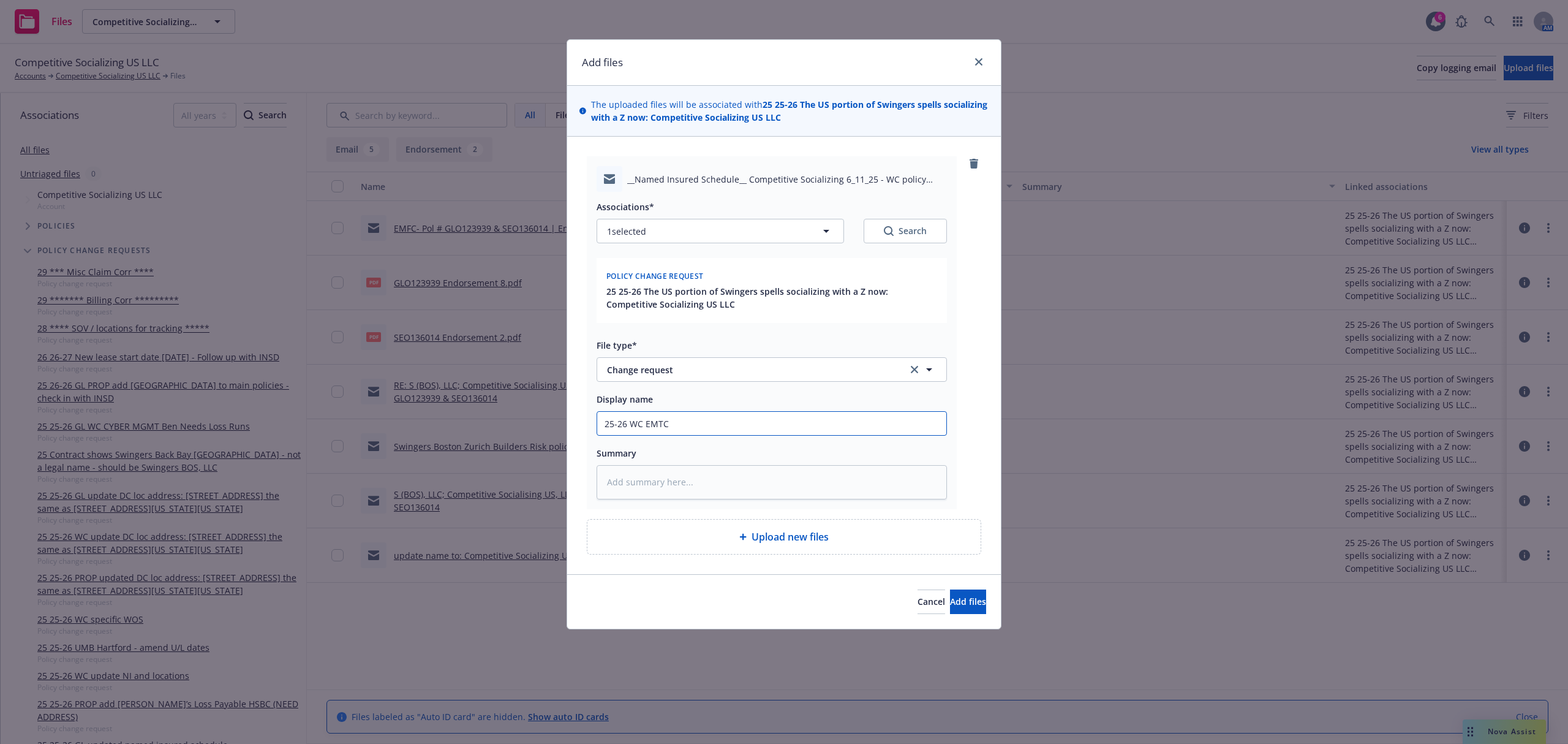
type input "25-26 WC EMTC"
type textarea "x"
type input "25-26 WC EMTC K"
type textarea "x"
type input "25-26 WC EMTC Ka"
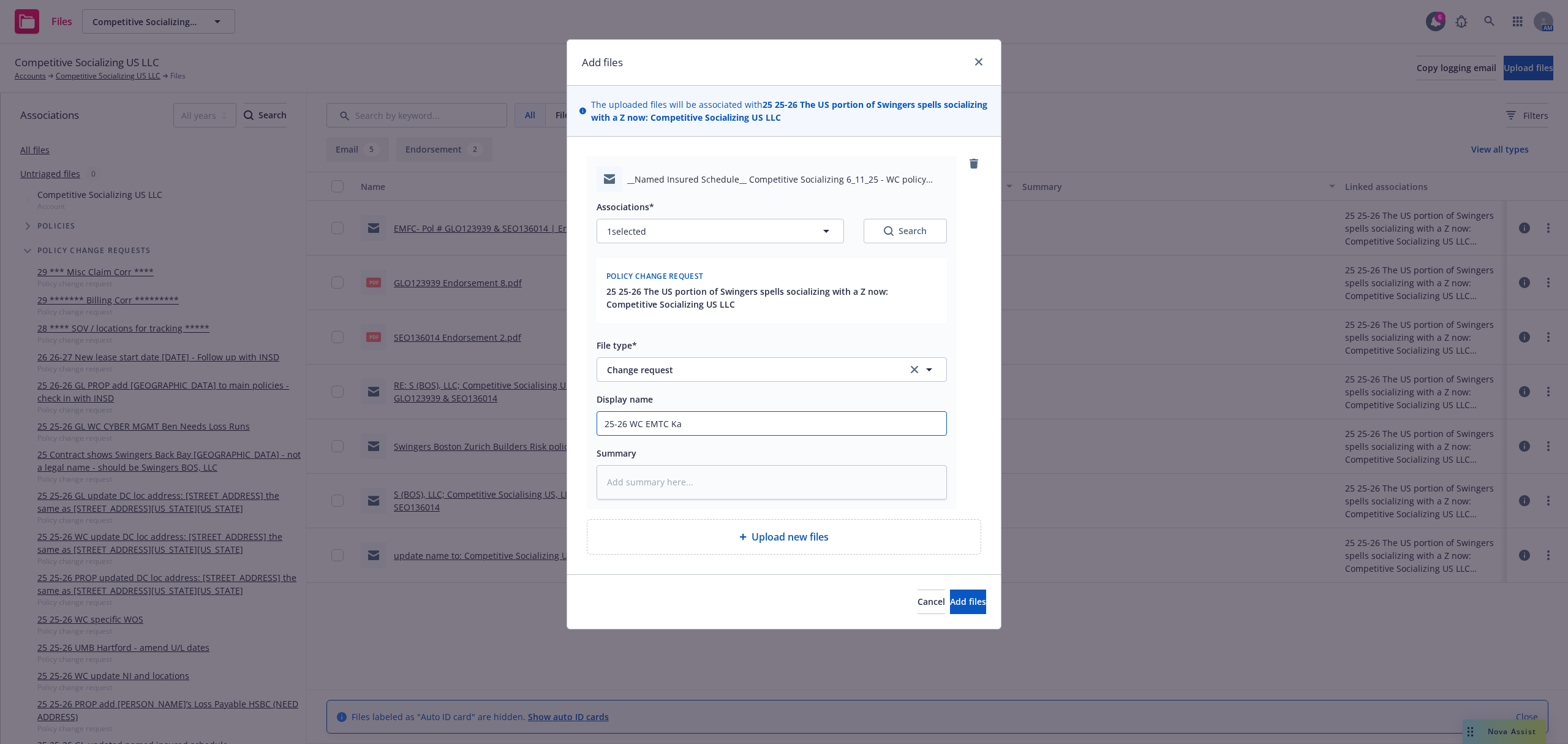
type textarea "x"
type input "25-26 WC EMTC Kar"
type textarea "x"
type input "25-26 WC EMTC Kare"
type textarea "x"
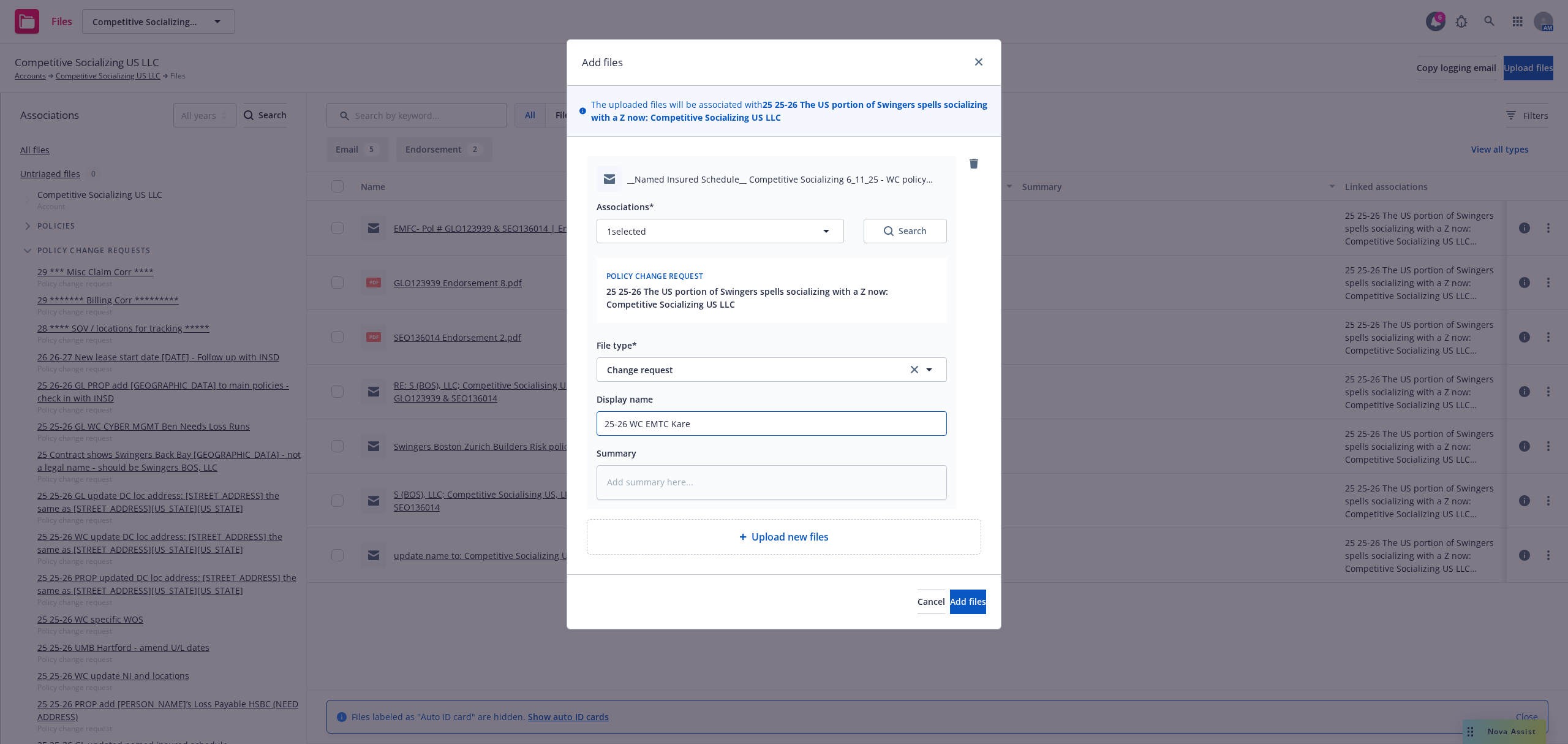
type input "25-26 WC EMTC Karen"
type textarea "x"
type input "25-26 WC EMTC Karen@"
type textarea "x"
type input "25-26 WC EMTC Karen@V"
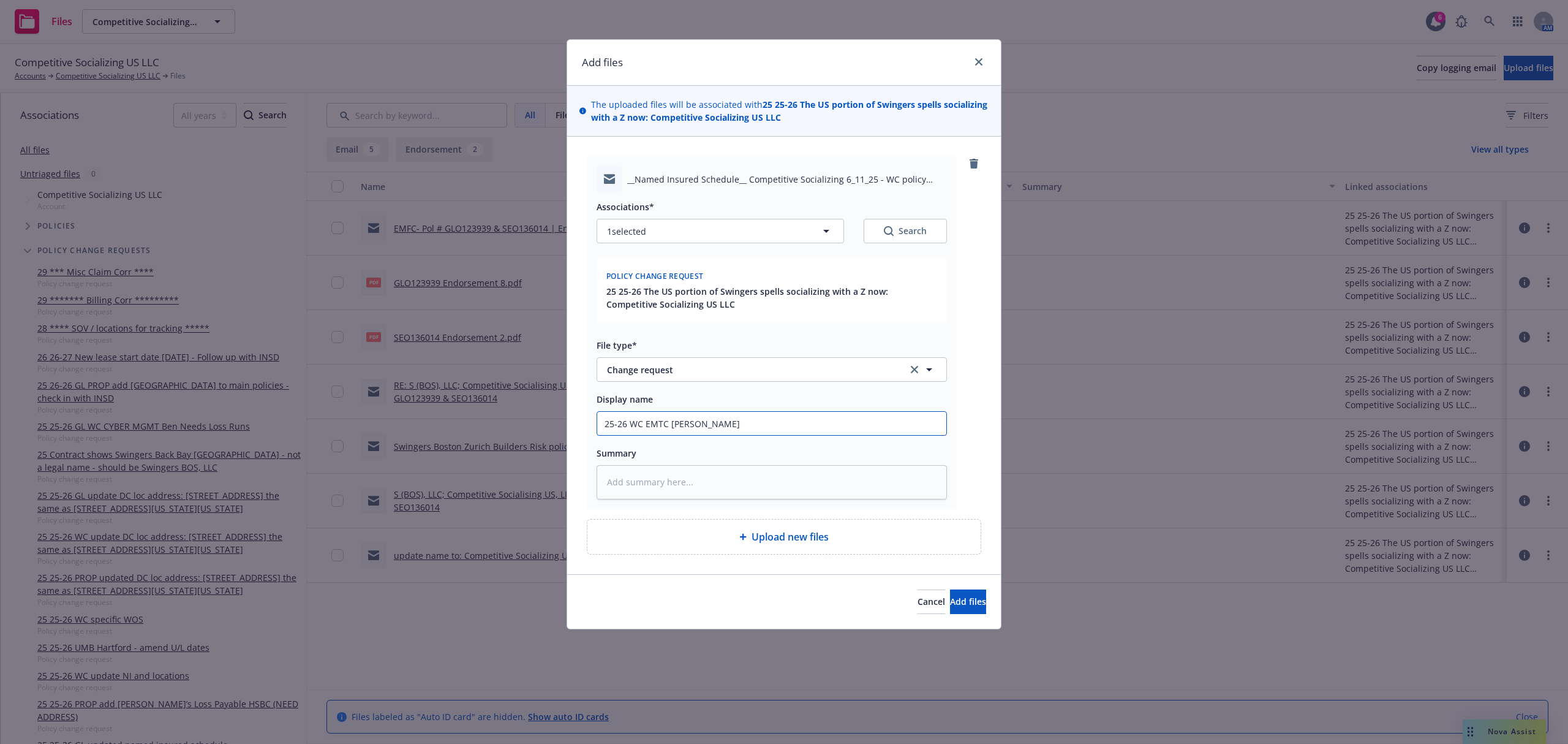
type textarea "x"
type input "25-26 WC EMTC Karen@Ve"
type textarea "x"
type input "25-26 WC EMTC Karen@Ver"
type textarea "x"
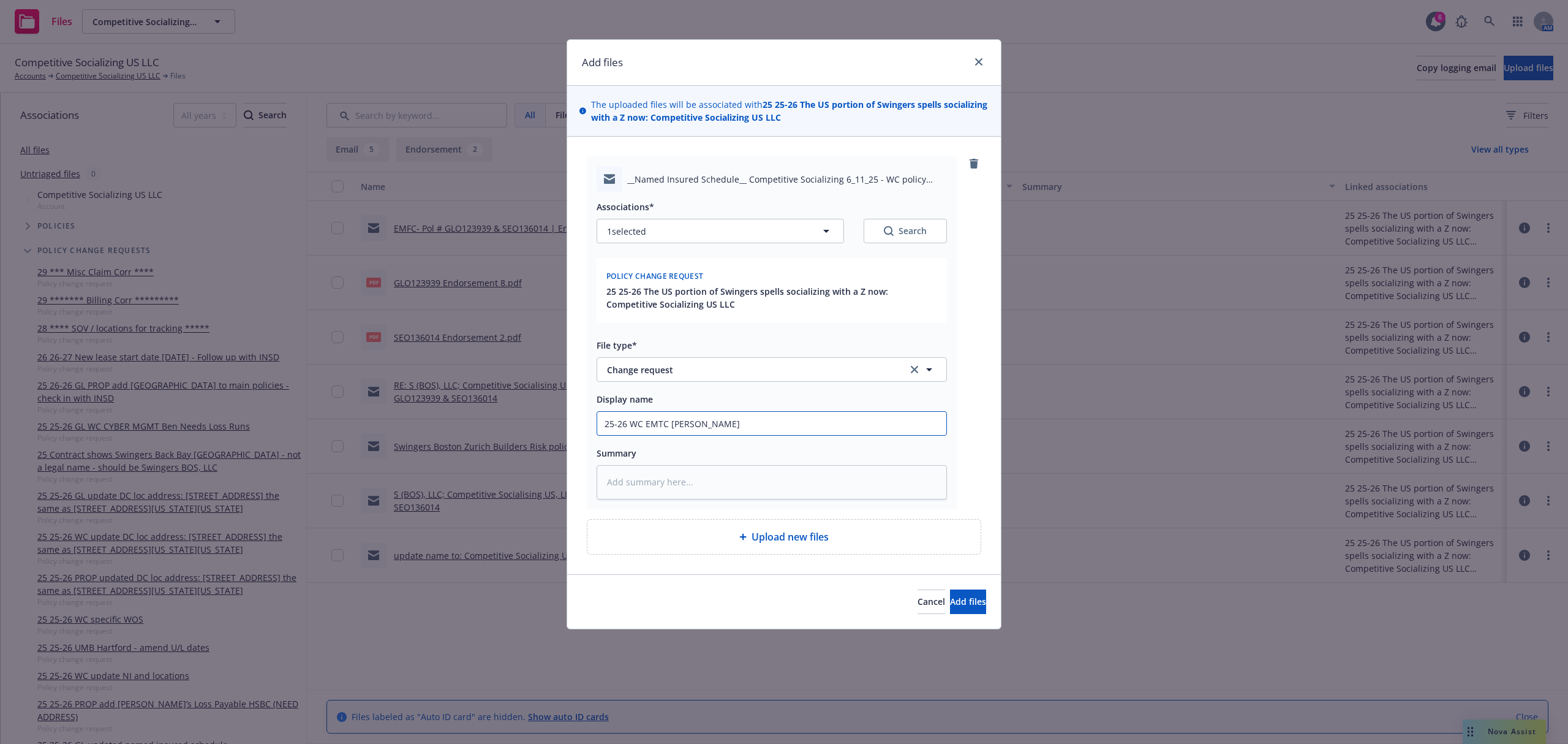
type input "25-26 WC EMTC Karen@Veri"
type textarea "x"
type input "25-26 WC EMTC Karen@Verit"
type textarea "x"
type input "25-26 WC EMTC Karen@Verita"
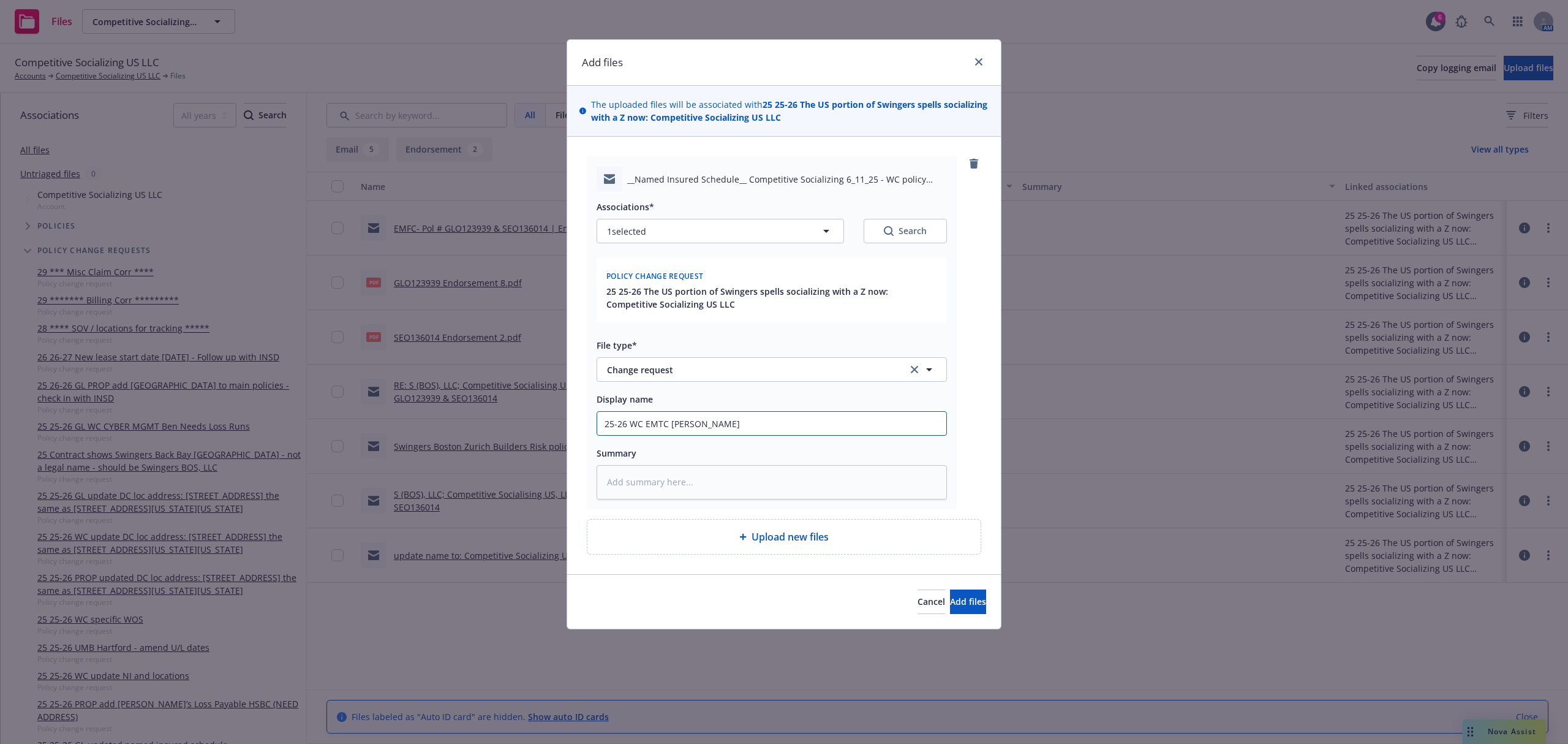
type textarea "x"
type input "25-26 WC EMTC Karen@Verita"
type textarea "x"
type input "25-26 WC EMTC Karen@Verita P"
type textarea "x"
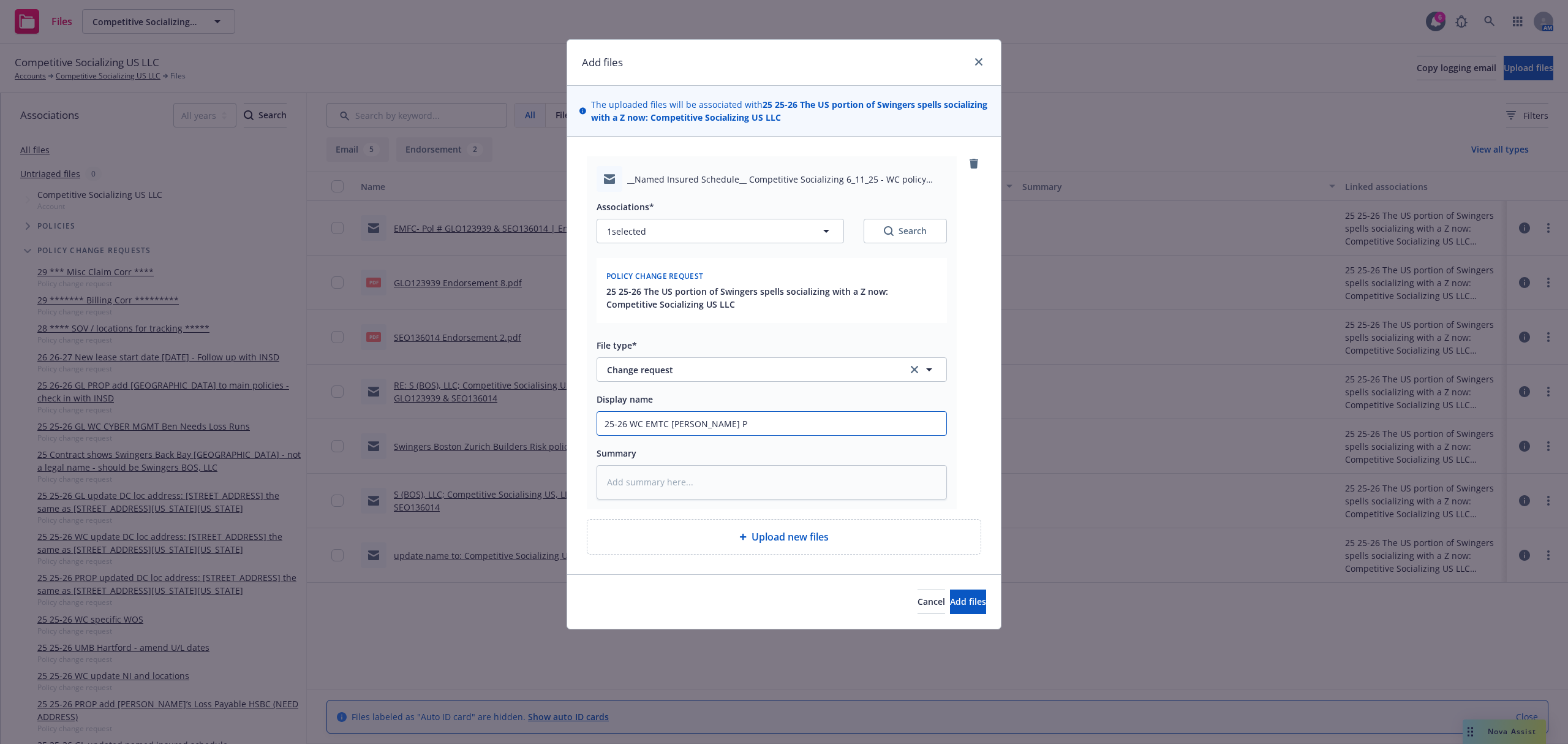
type input "25-26 WC EMTC Karen@Verita Pl"
type textarea "x"
type input "25-26 WC EMTC Karen@Verita Pls"
type textarea "x"
type input "25-26 WC EMTC Karen@Verita Pls"
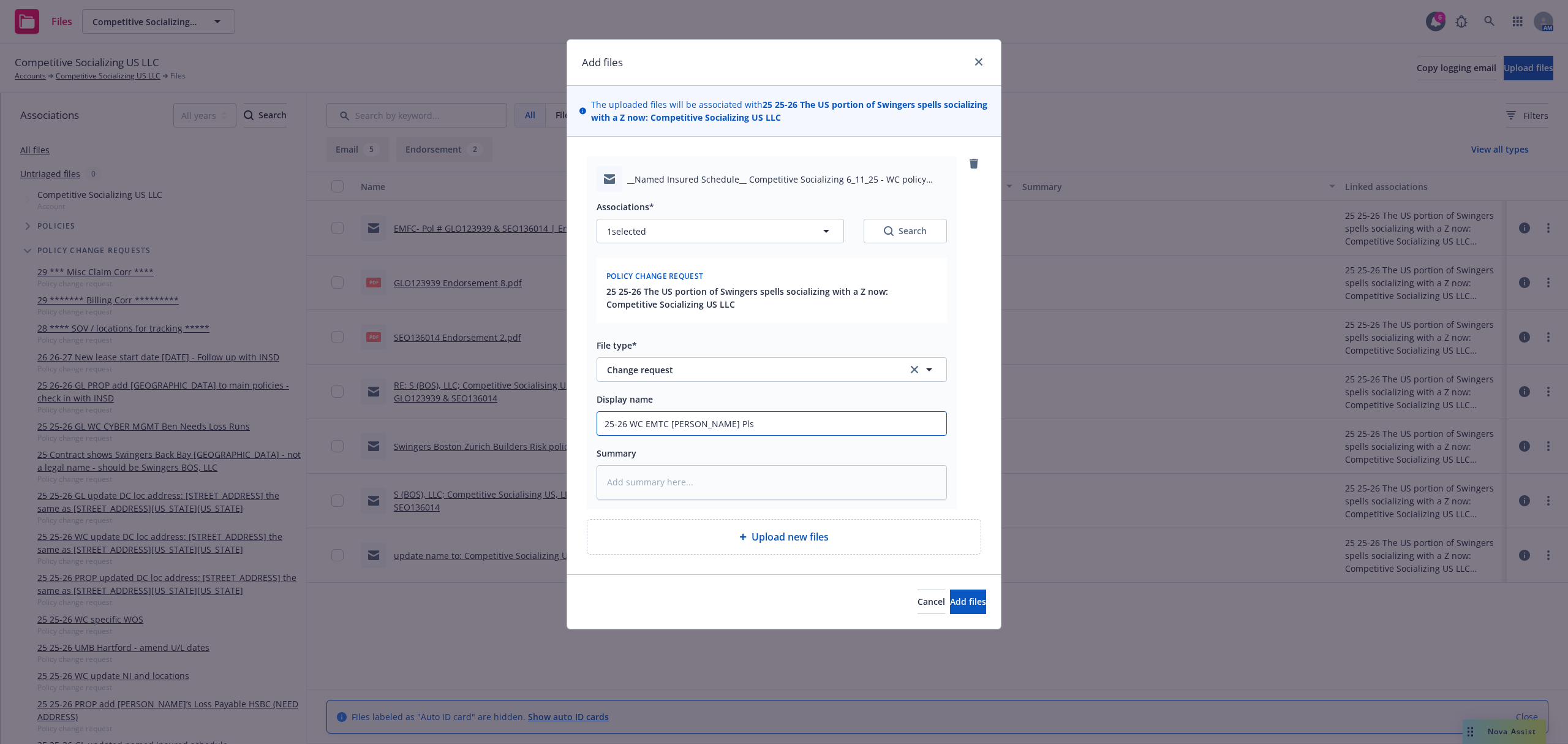
type textarea "x"
type input "25-26 WC EMTC Karen@Verita Pls c"
type textarea "x"
type input "25-26 WC EMTC Karen@Verita Pls co"
type textarea "x"
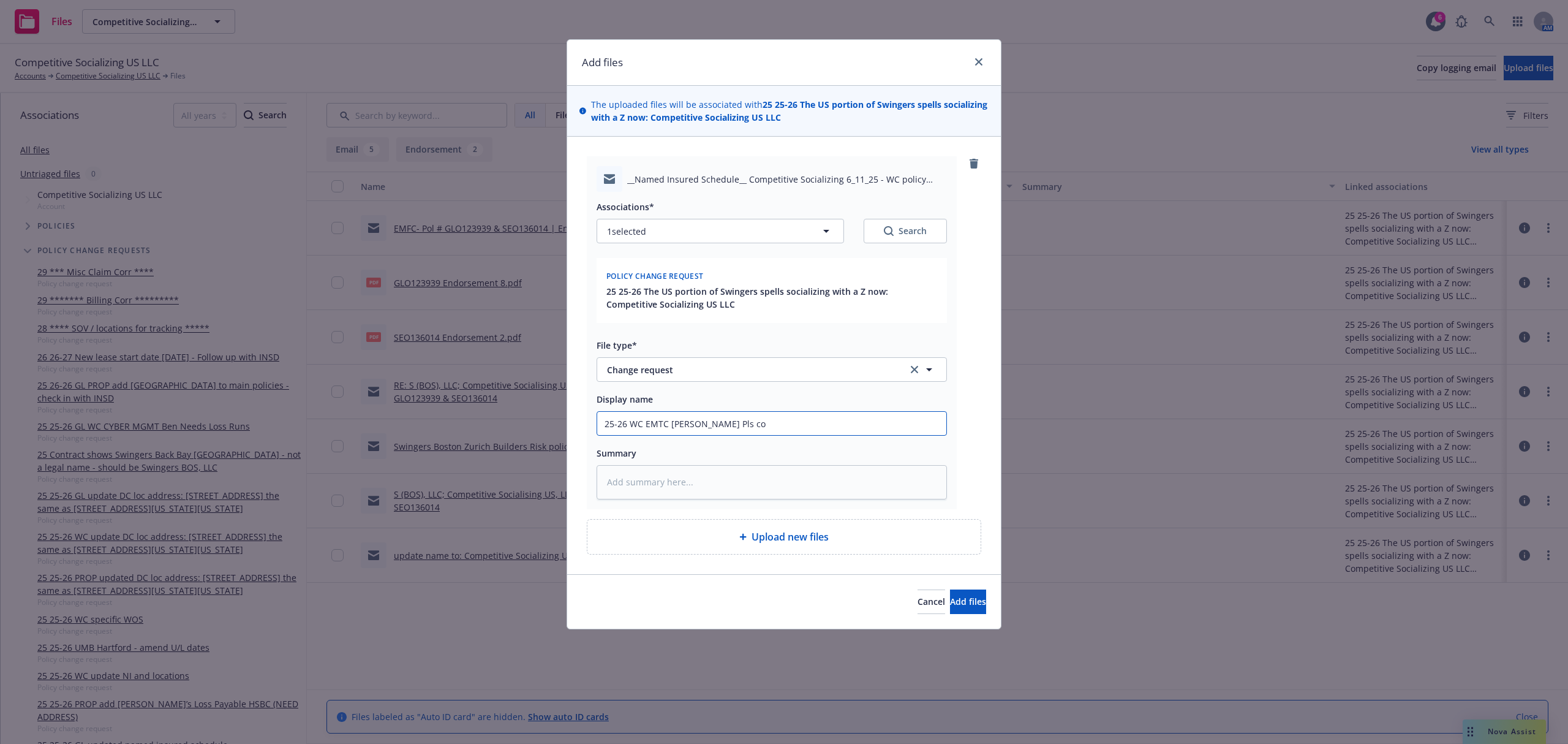
type input "25-26 WC EMTC Karen@Verita Pls cor"
type textarea "x"
type input "25-26 WC EMTC Karen@Verita Pls corr"
type textarea "x"
type input "25-26 WC EMTC Karen@Verita Pls corre"
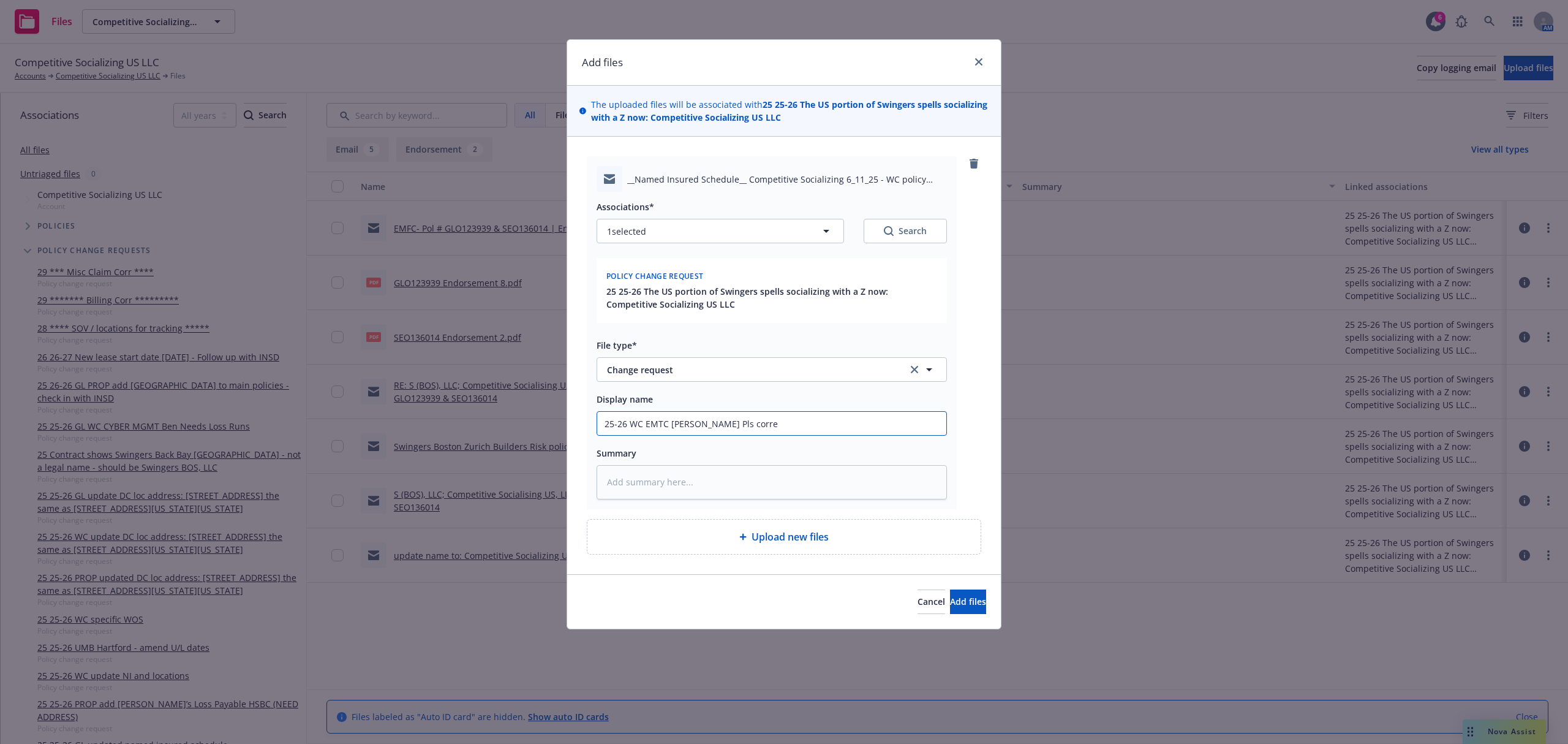
type textarea "x"
type input "25-26 WC EMTC Karen@Verita Pls correc"
type textarea "x"
type input "25-26 WC EMTC Karen@Verita Pls correct"
type textarea "x"
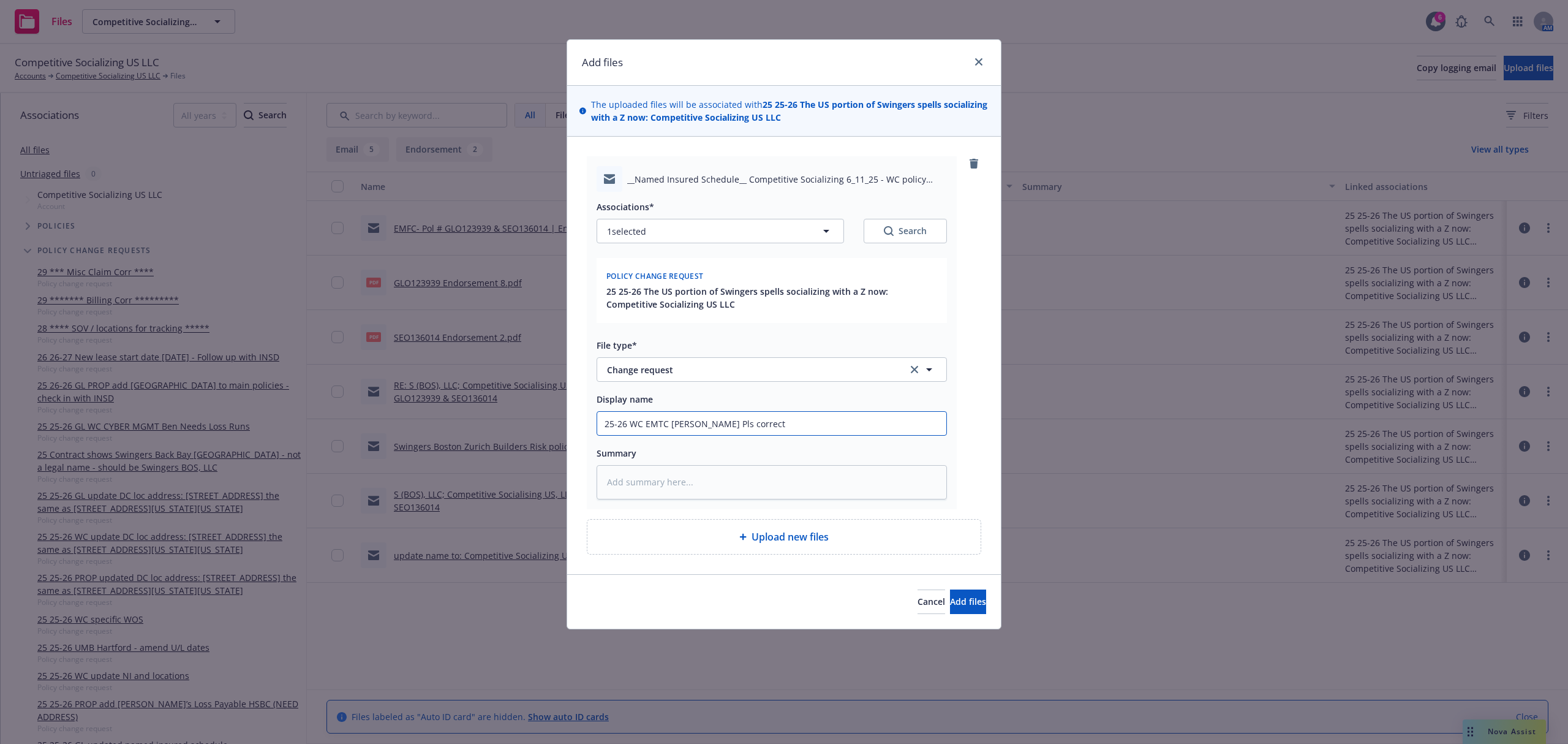
type input "25-26 WC EMTC Karen@Verita Pls correct"
type textarea "x"
type input "25-26 WC EMTC Karen@Verita Pls correct N"
type textarea "x"
type input "25-26 WC EMTC Karen@Verita Pls correct NI"
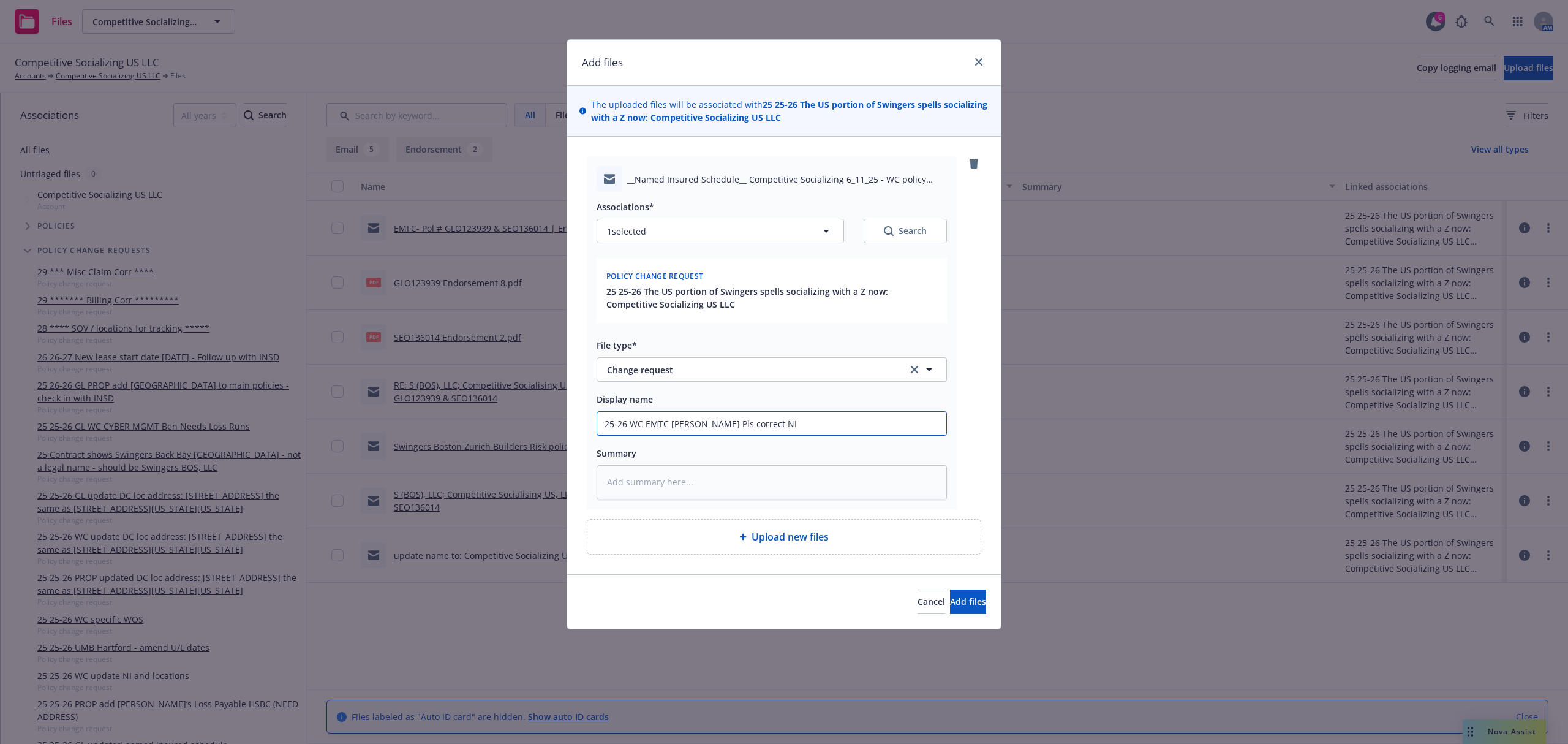
type textarea "x"
type input "25-26 WC EMTC Karen@Verita Pls correct NI"
type textarea "x"
type input "25-26 WC EMTC Karen@Verita Pls correct NI s"
type textarea "x"
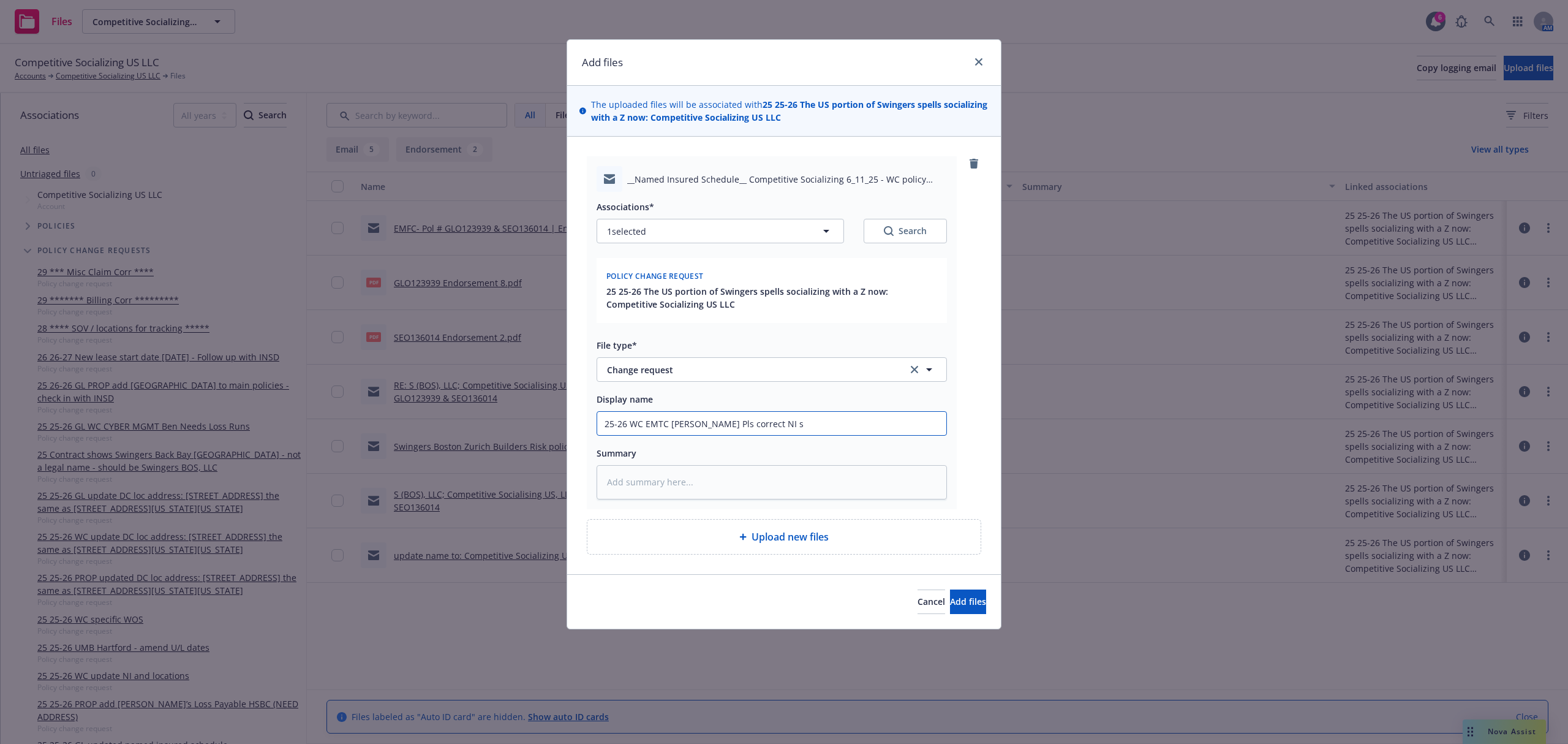
type input "25-26 WC EMTC Karen@Verita Pls correct NI sc"
type textarea "x"
type input "25-26 WC EMTC Karen@Verita Pls correct NI sch"
type textarea "x"
type input "25-26 WC EMTC Karen@Verita Pls correct NI sche"
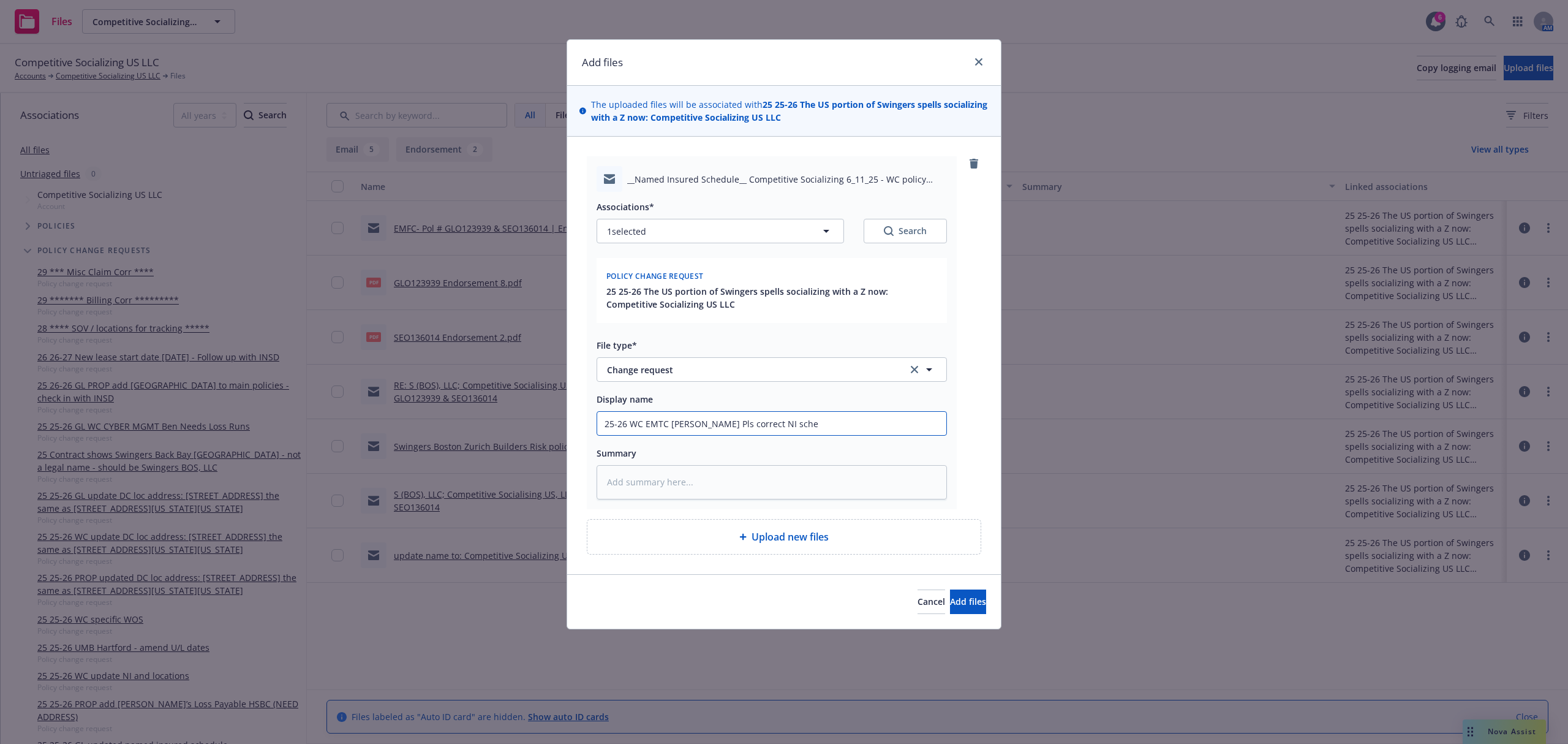
type textarea "x"
type input "25-26 WC EMTC Karen@Verita Pls correct NI sched"
type textarea "x"
type input "25-26 WC EMTC Karen@Verita Pls correct NI schedu"
type textarea "x"
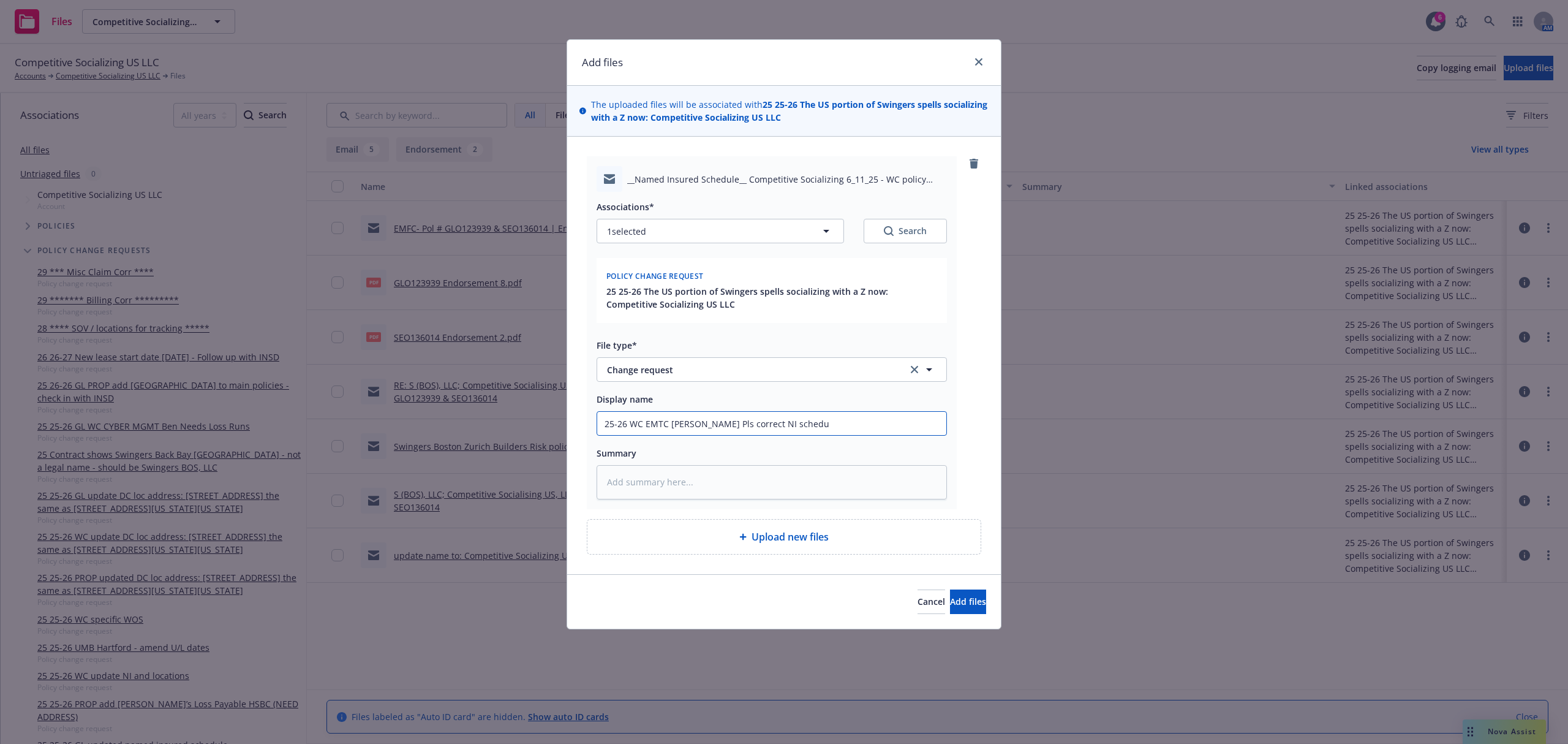
type input "25-26 WC EMTC Karen@Verita Pls correct NI schedul"
type textarea "x"
type input "25-26 WC EMTC Karen@Verita Pls correct NI schedule"
type textarea "x"
type input "25-26 WC EMTC Karen@Verita Pls correct NI schedule"
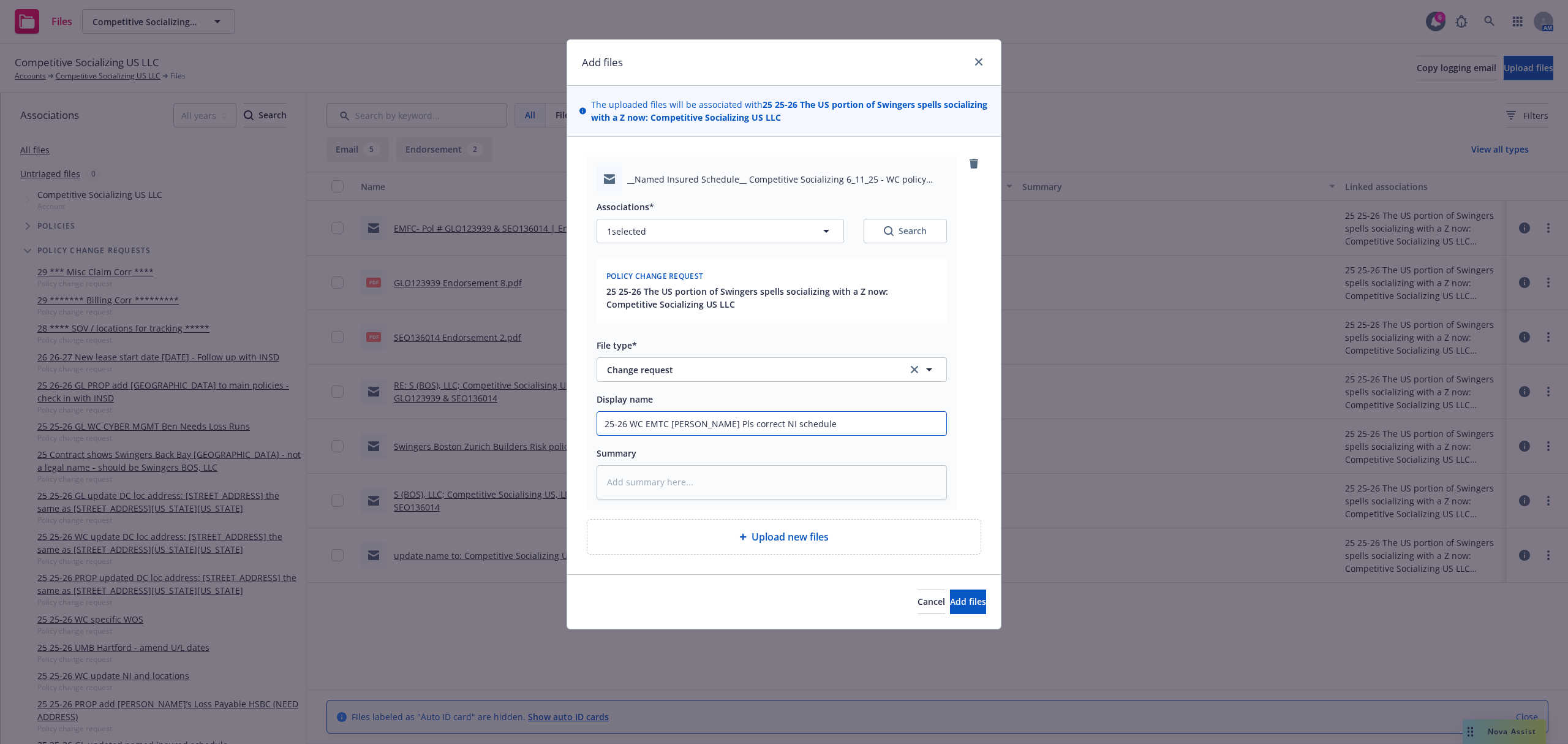
type textarea "x"
type input "25-26 WC EMTC Karen@Verita Pls correct NI schedule a"
type textarea "x"
type input "25-26 WC EMTC Karen@Verita Pls correct NI schedule an"
type textarea "x"
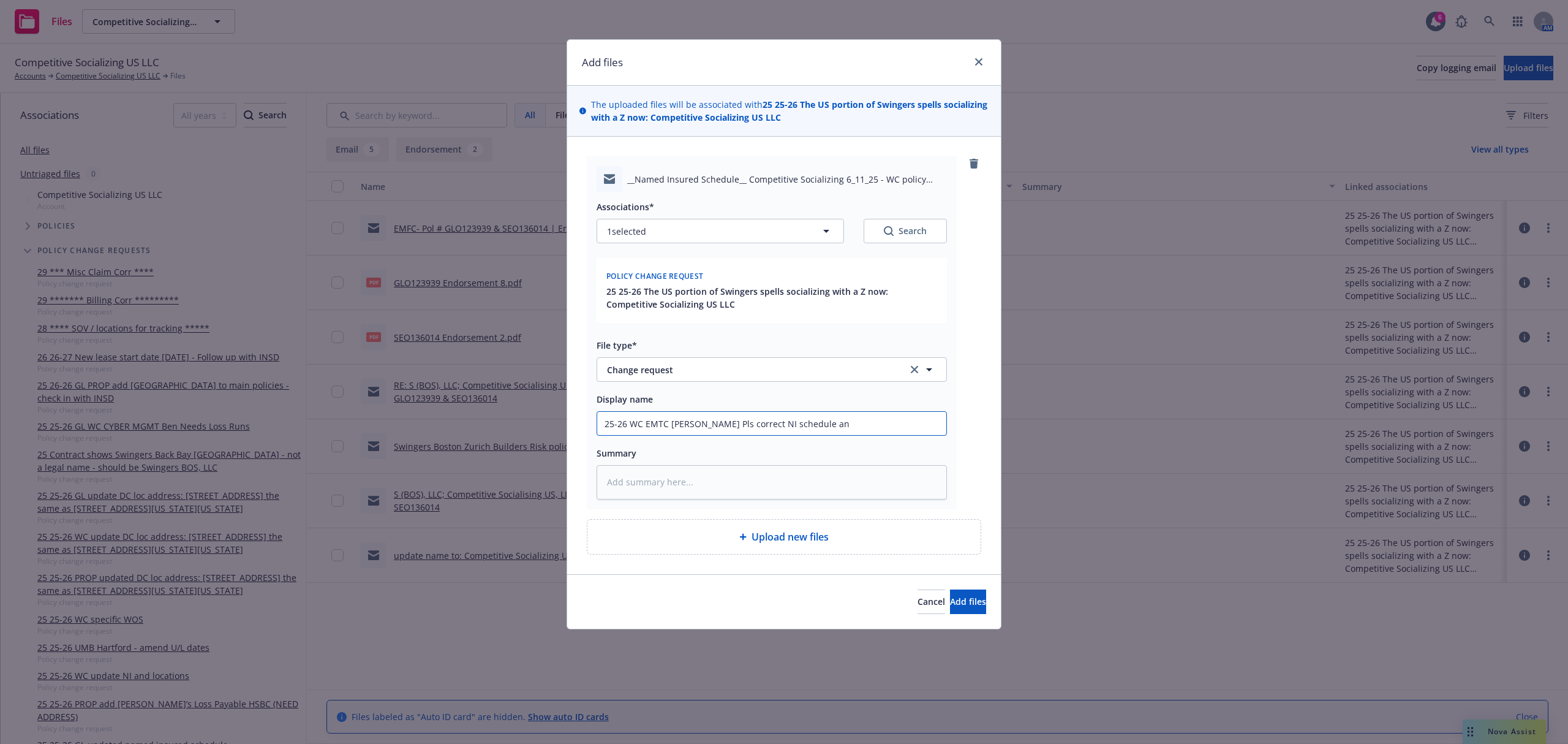
type input "25-26 WC EMTC Karen@Verita Pls correct NI schedule and"
type textarea "x"
type input "25-26 WC EMTC Karen@Verita Pls correct NI schedule and"
type textarea "x"
type input "25-26 WC EMTC Karen@Verita Pls correct NI schedule and a"
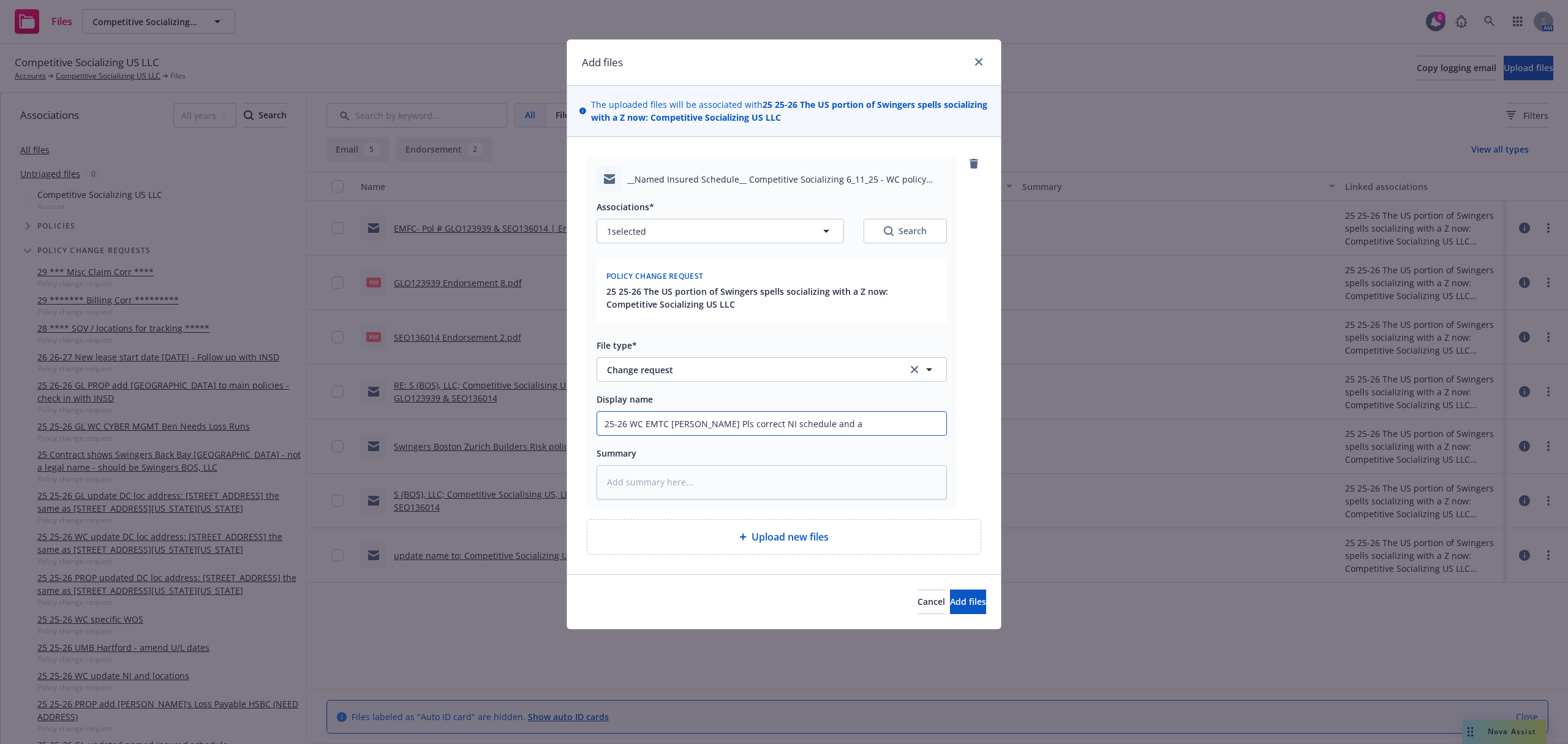
type textarea "x"
type input "25-26 WC EMTC Karen@Verita Pls correct NI schedule and ad"
type textarea "x"
type input "25-26 WC EMTC Karen@Verita Pls correct NI schedule and add"
type textarea "x"
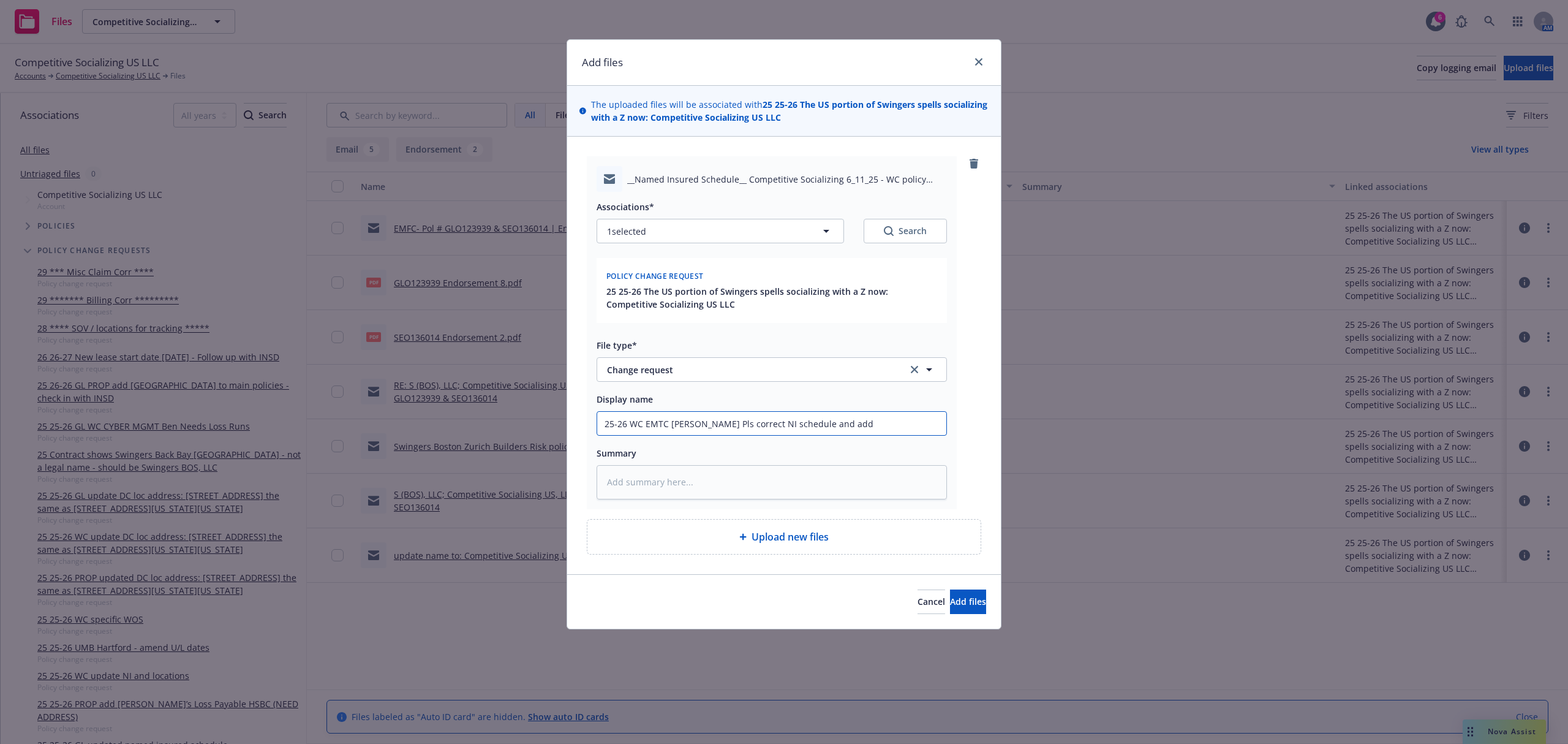
type input "25-26 WC EMTC Karen@Verita Pls correct NI schedule and add"
type textarea "x"
type input "25-26 WC EMTC Karen@Verita Pls correct NI schedule and add B"
type textarea "x"
type input "25-26 WC EMTC Karen@Verita Pls correct NI schedule and add Bos"
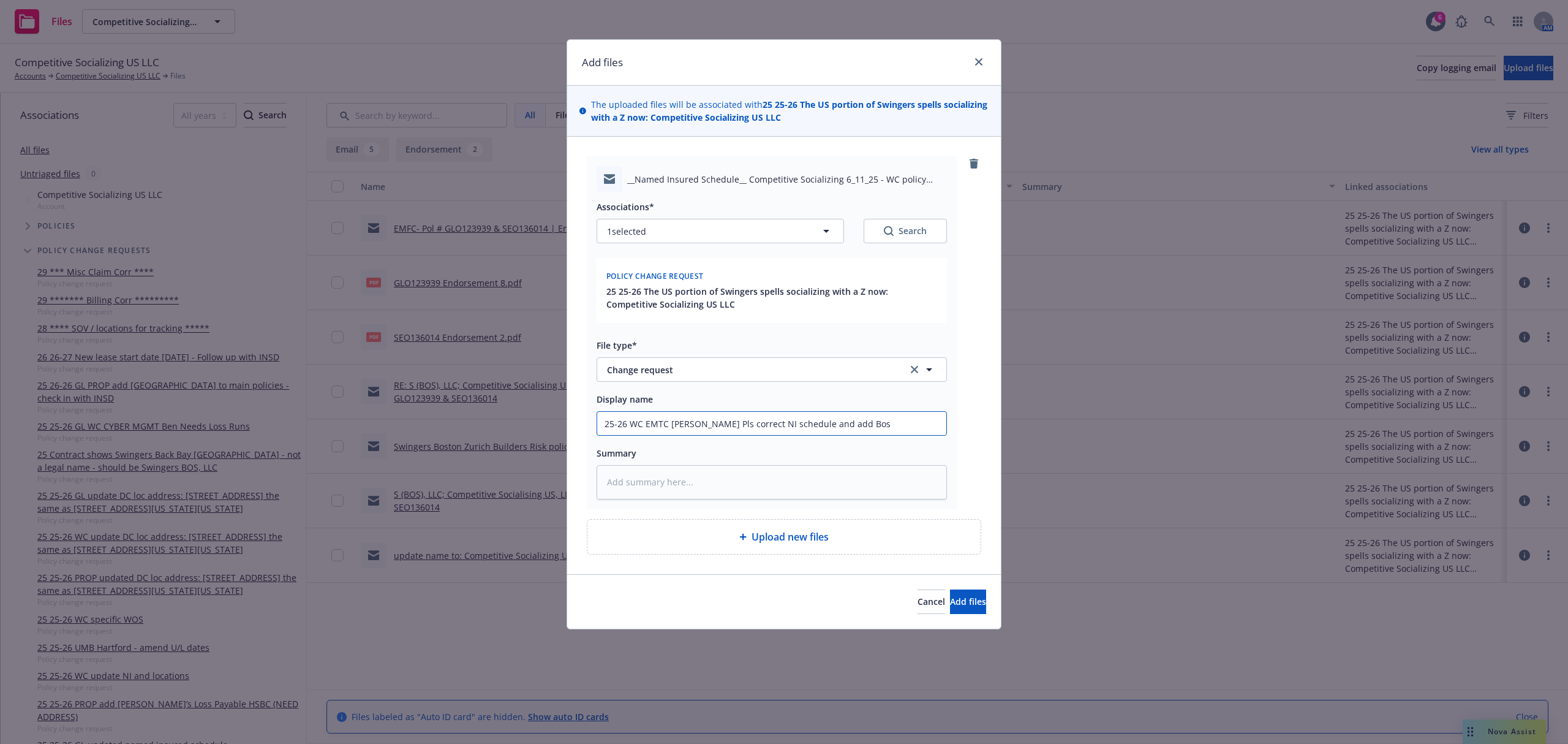
type textarea "x"
type input "25-26 WC EMTC Karen@Verita Pls correct NI schedule and add Bost"
type textarea "x"
type input "25-26 WC EMTC Karen@Verita Pls correct NI schedule and add Bosto"
type textarea "x"
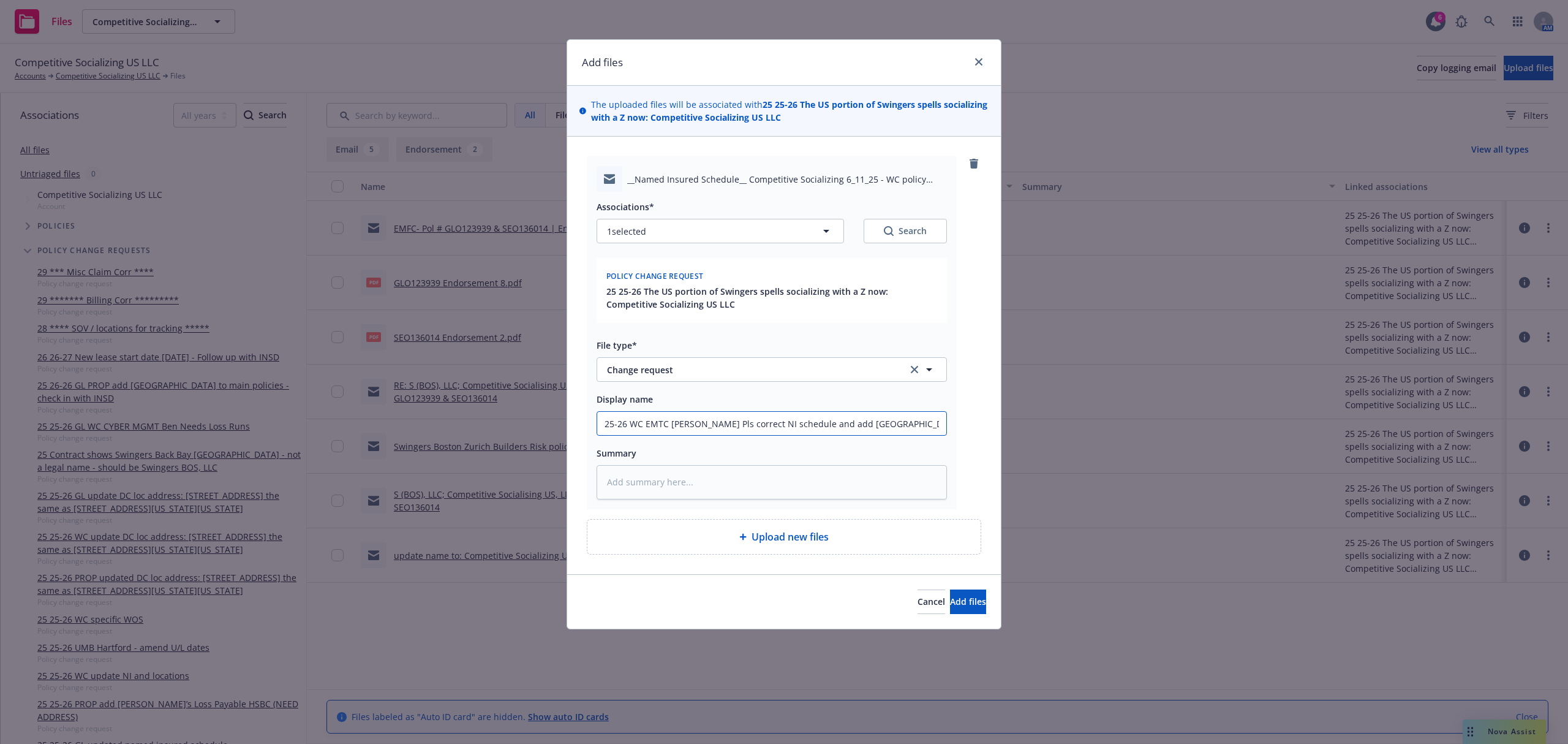
type input "25-26 WC EMTC Karen@Verita Pls correct NI schedule and add Boston"
click at [647, 481] on textarea at bounding box center [772, 481] width 350 height 34
paste textarea "Hi Karen, I’ve updated the spreadsheet for your review. Please add Boston locat…"
type textarea "x"
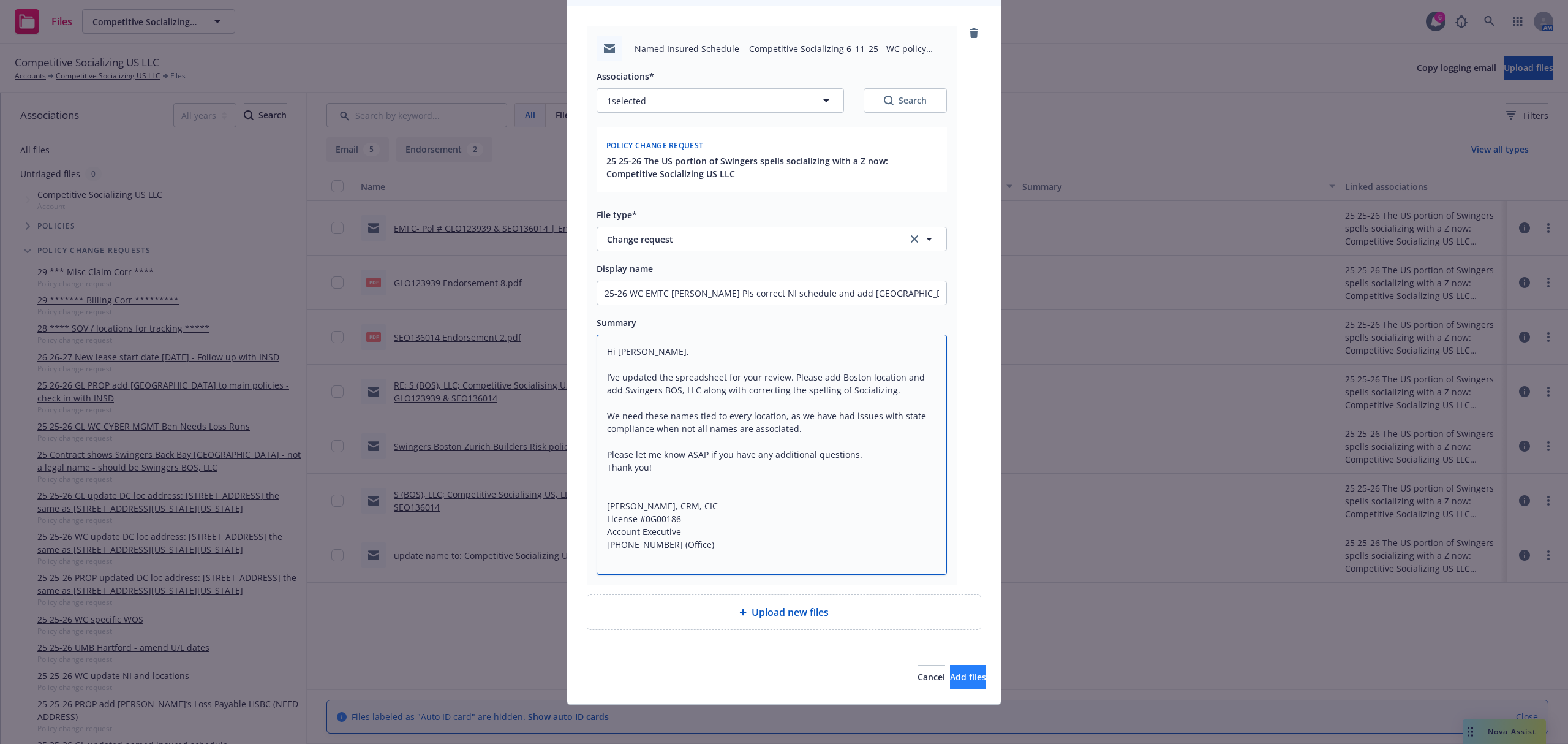
type textarea "Hi Karen, I’ve updated the spreadsheet for your review. Please add Boston locat…"
click at [950, 672] on span "Add files" at bounding box center [968, 677] width 36 height 12
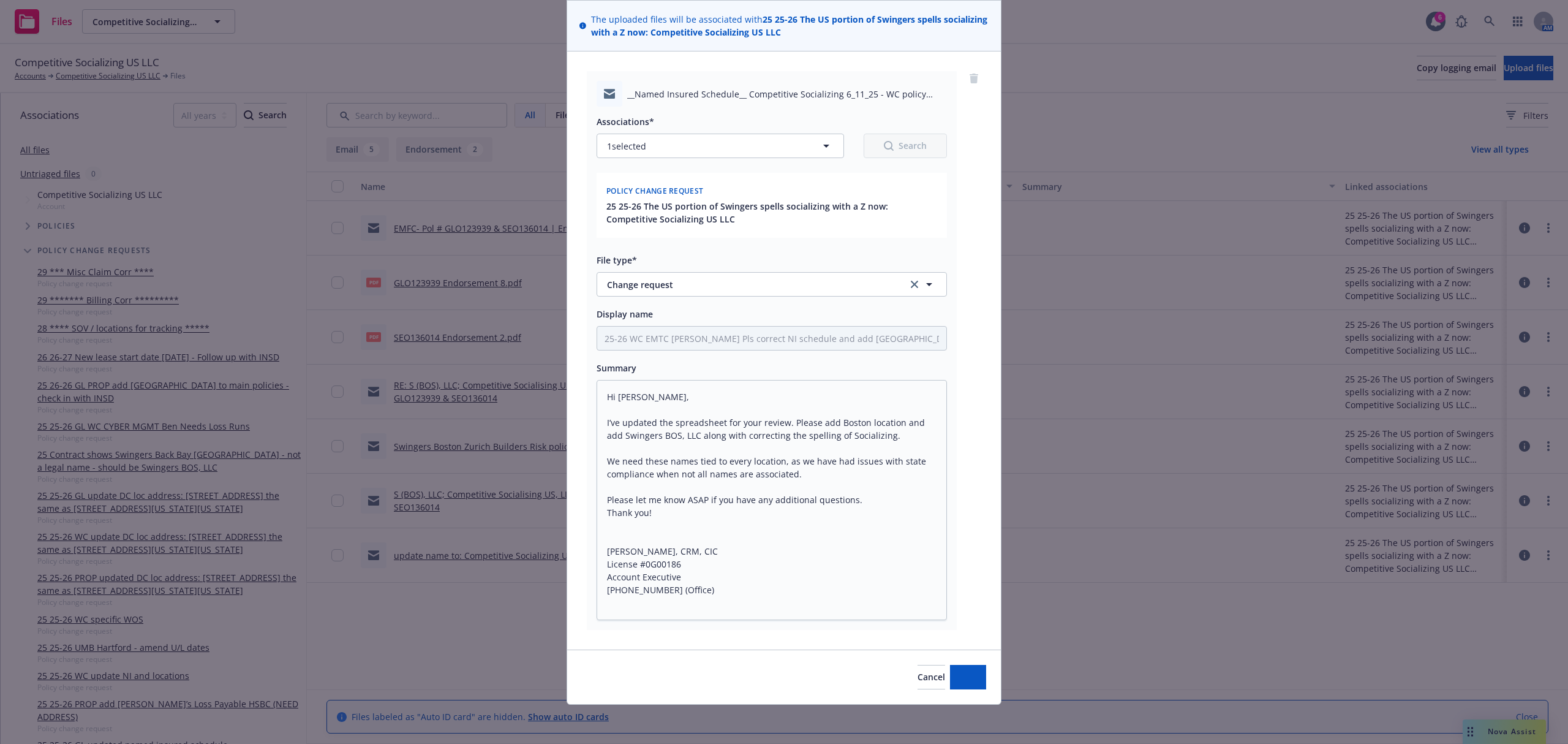
scroll to position [86, 0]
type textarea "x"
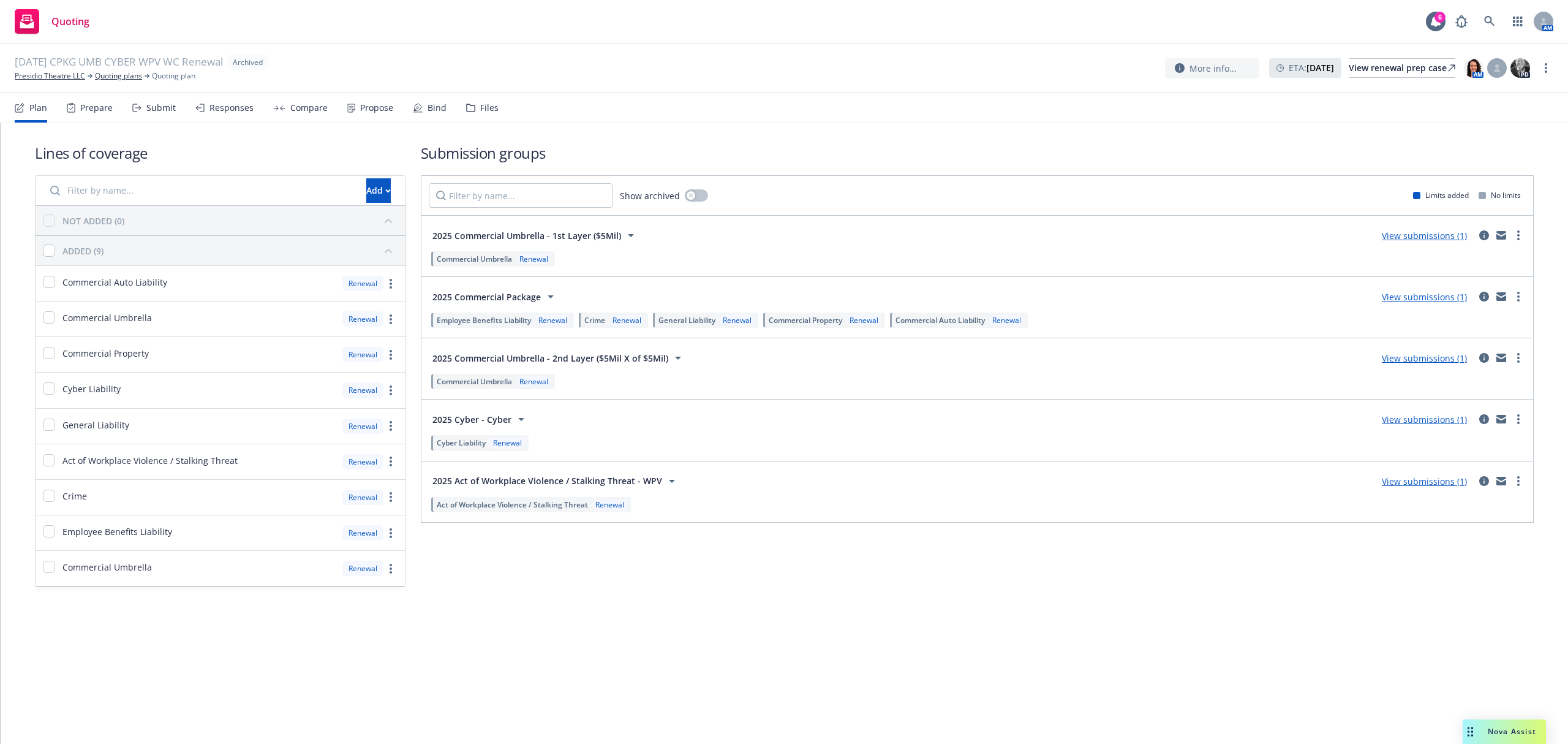
click at [485, 103] on div "Files" at bounding box center [489, 108] width 19 height 10
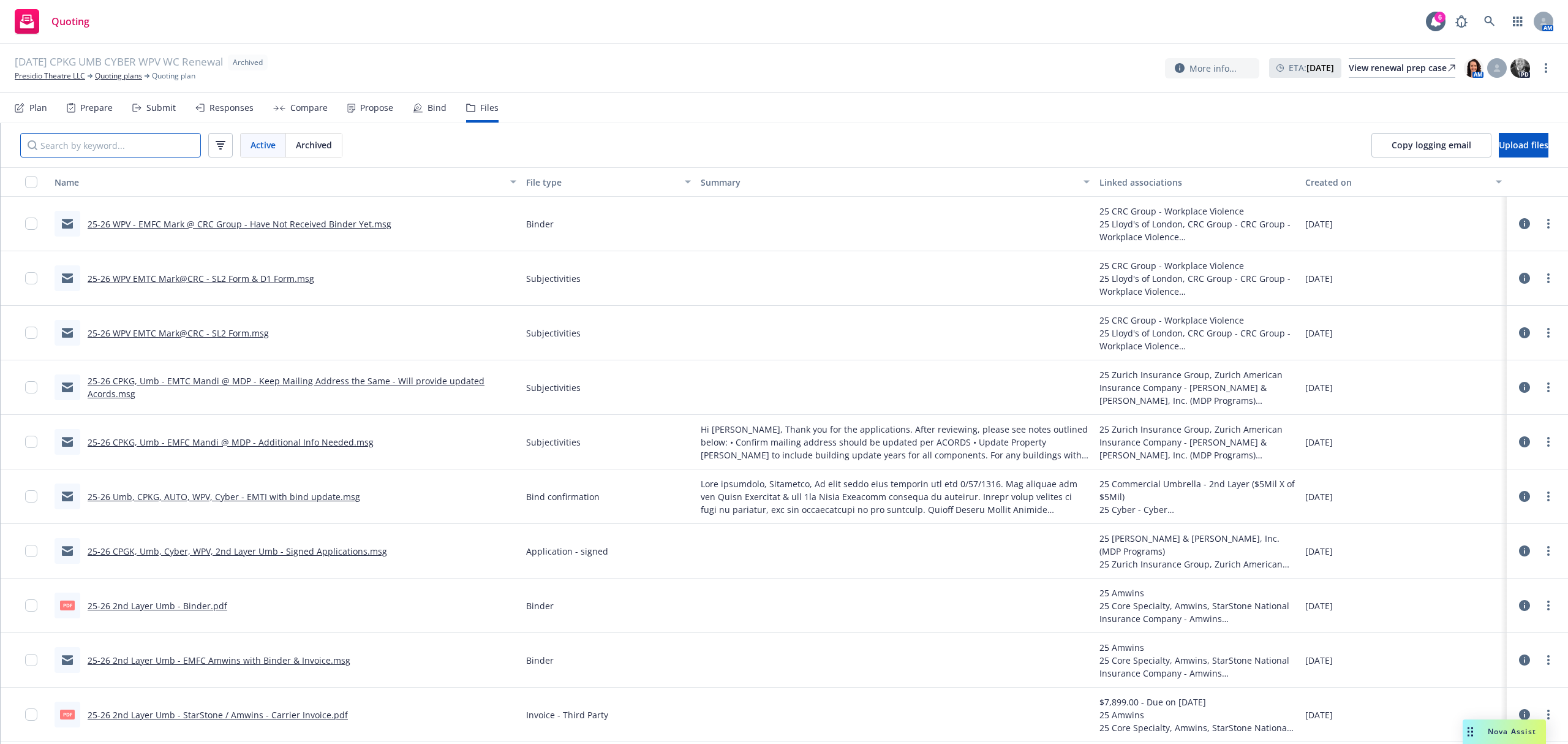
click at [141, 146] on input "Search by keyword..." at bounding box center [111, 145] width 181 height 25
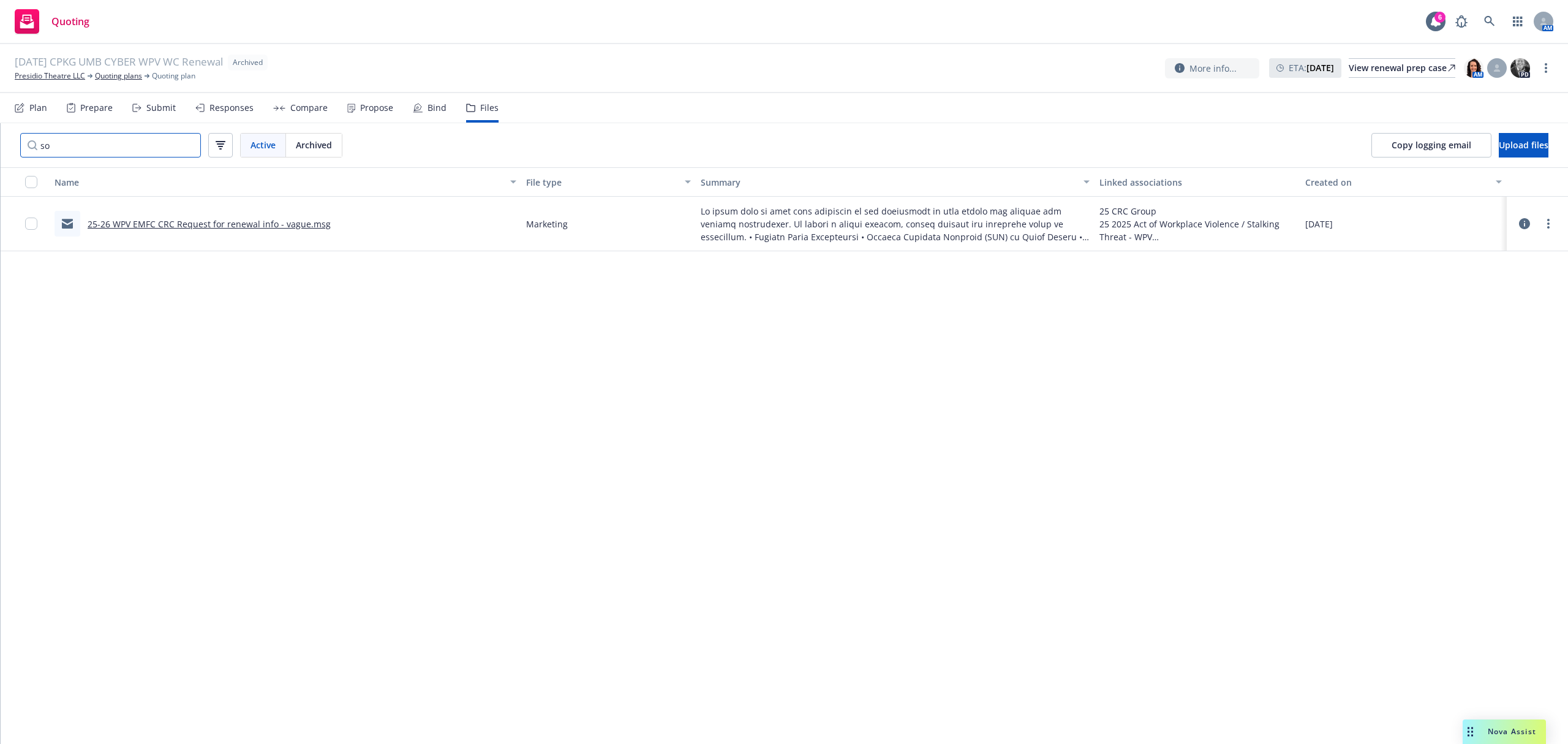
type input "s"
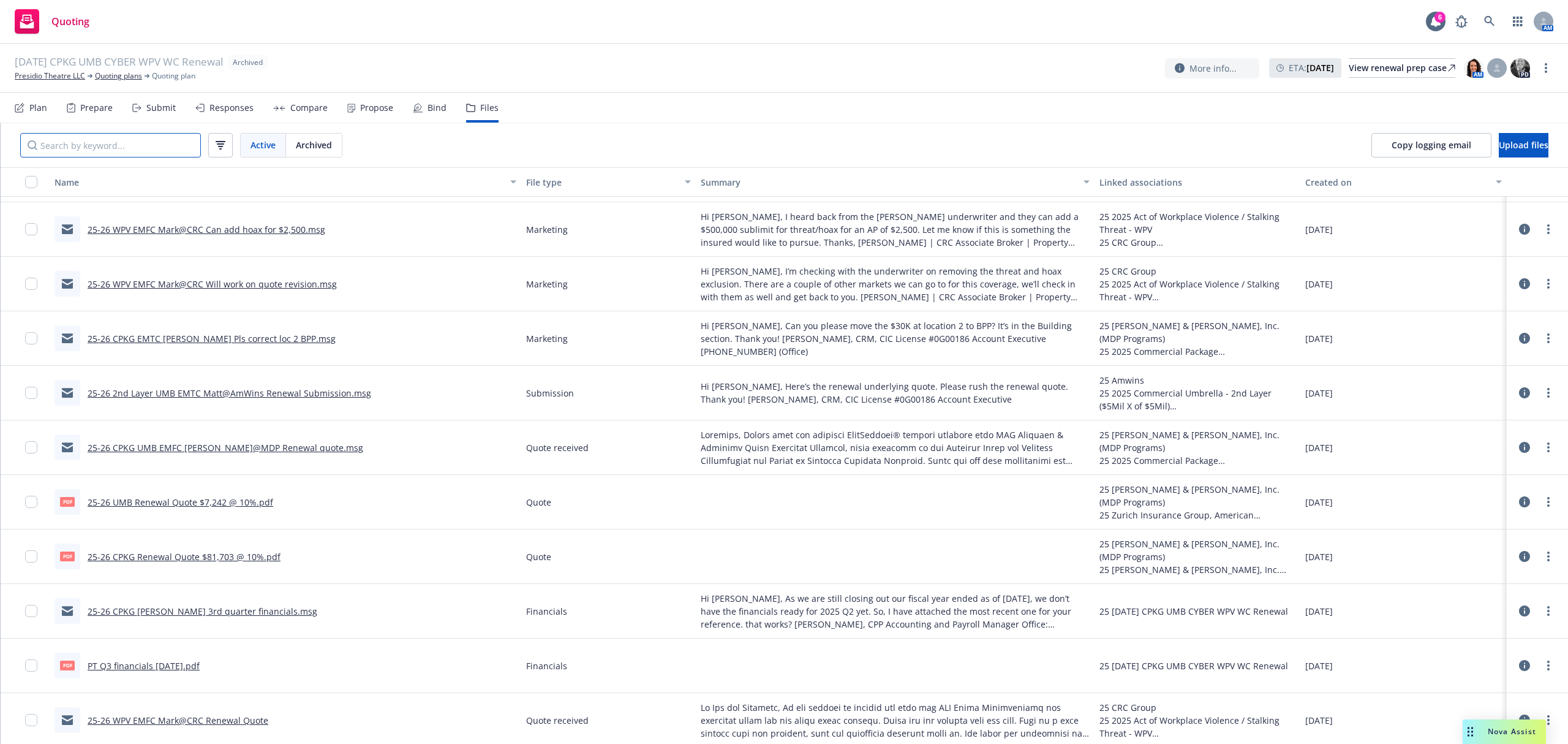
scroll to position [2015, 0]
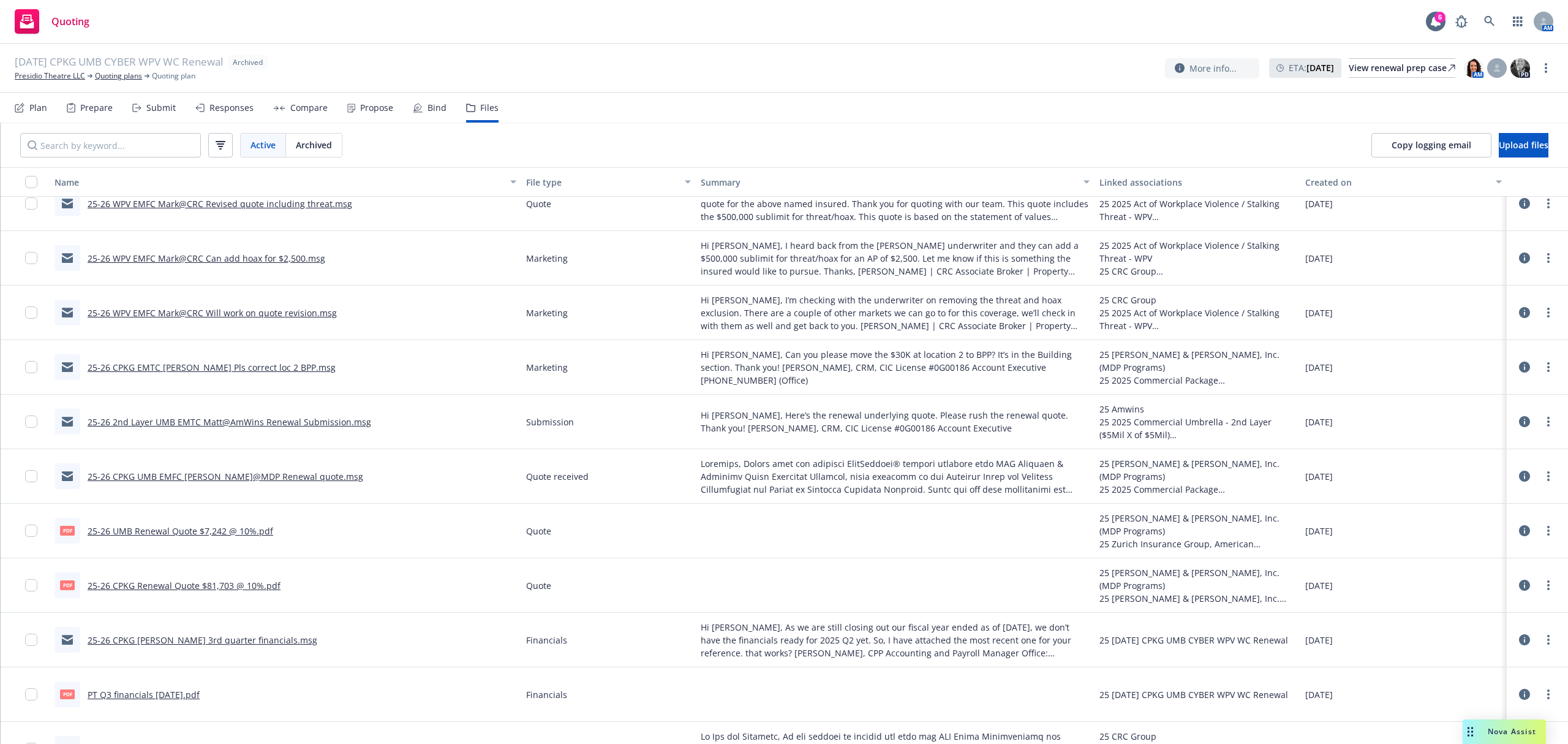
click at [243, 366] on link "25-26 CPKG EMTC [PERSON_NAME] Pls correct loc 2 BPP.msg" at bounding box center [212, 367] width 248 height 12
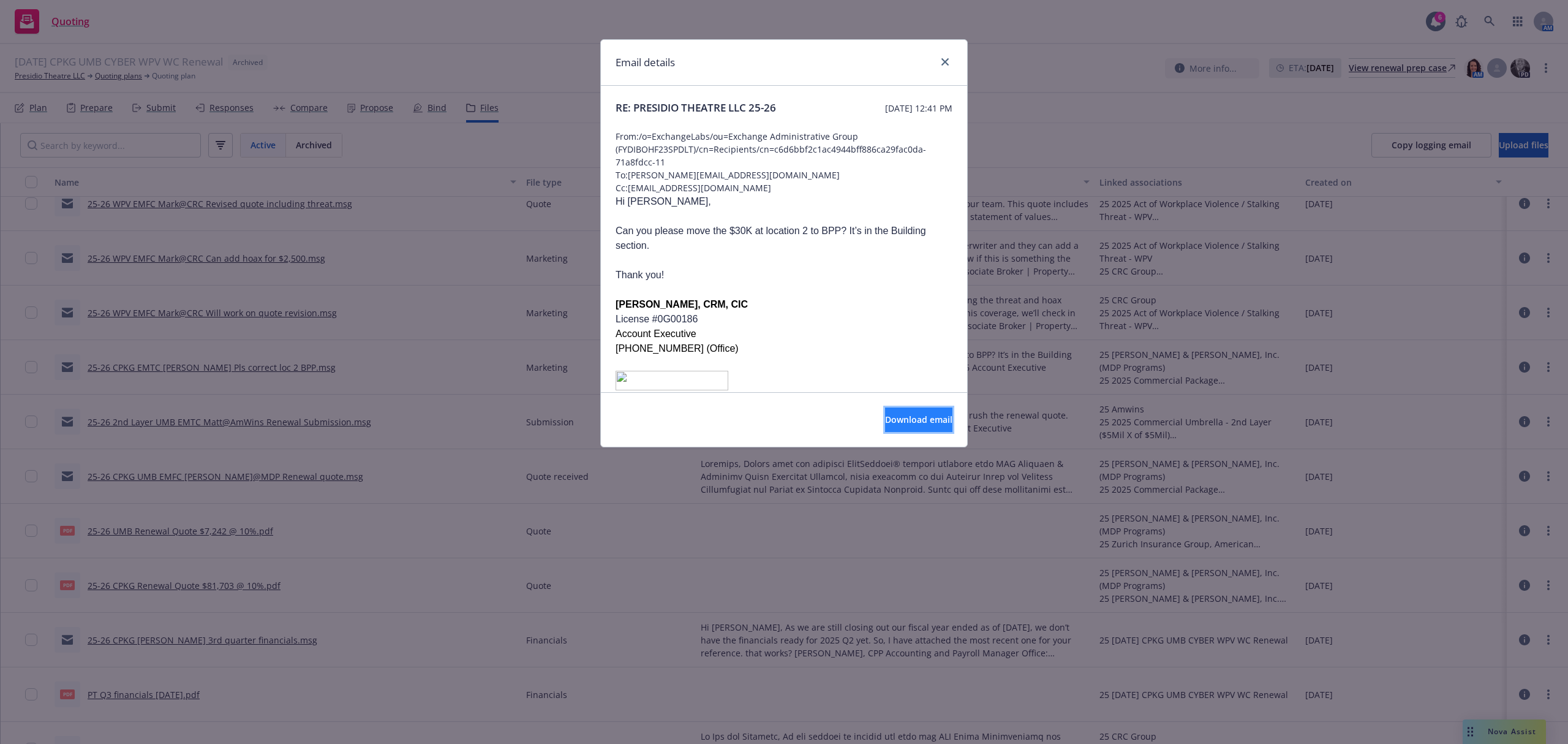
click at [885, 427] on button "Download email" at bounding box center [918, 419] width 67 height 25
click at [948, 57] on link "close" at bounding box center [945, 61] width 15 height 15
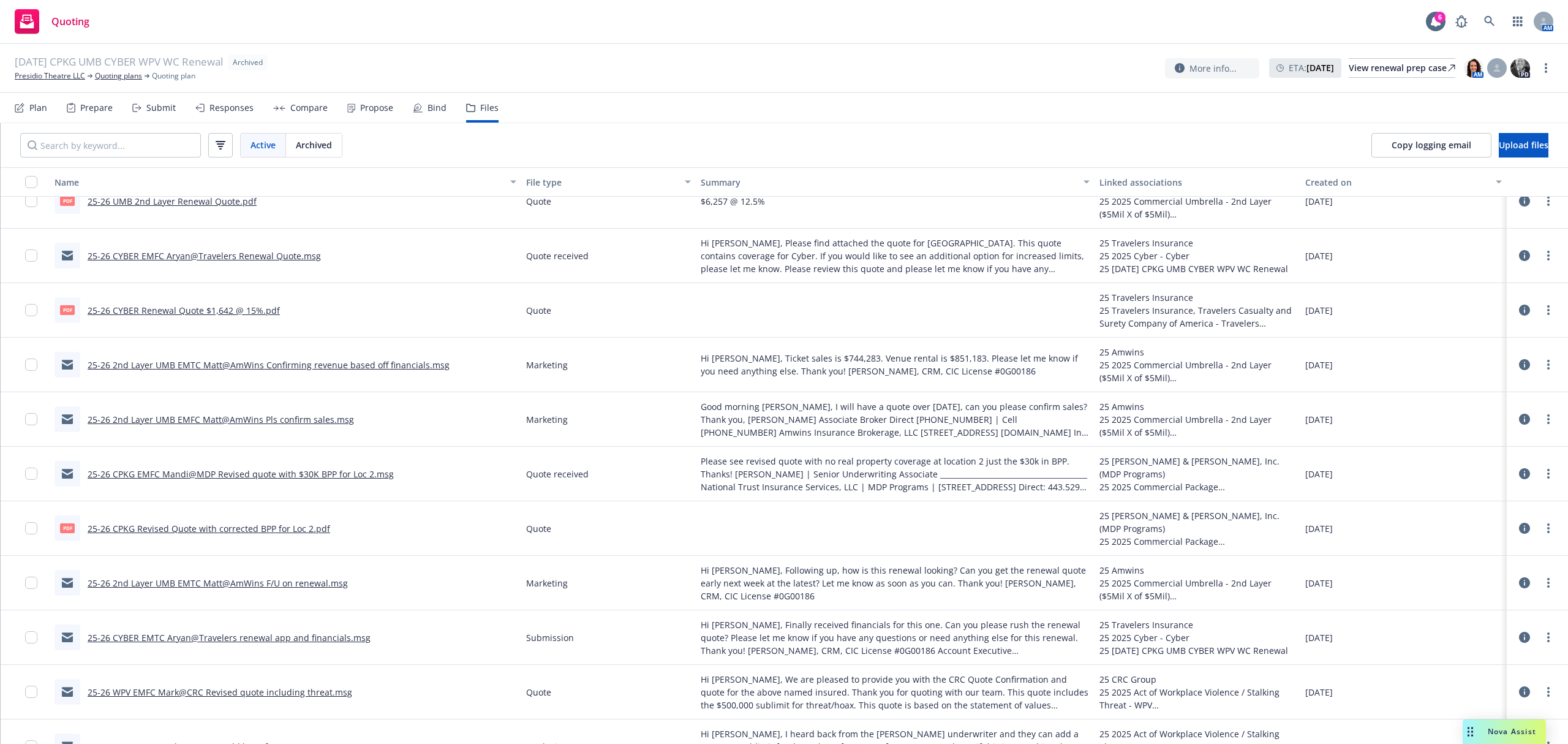
scroll to position [1525, 0]
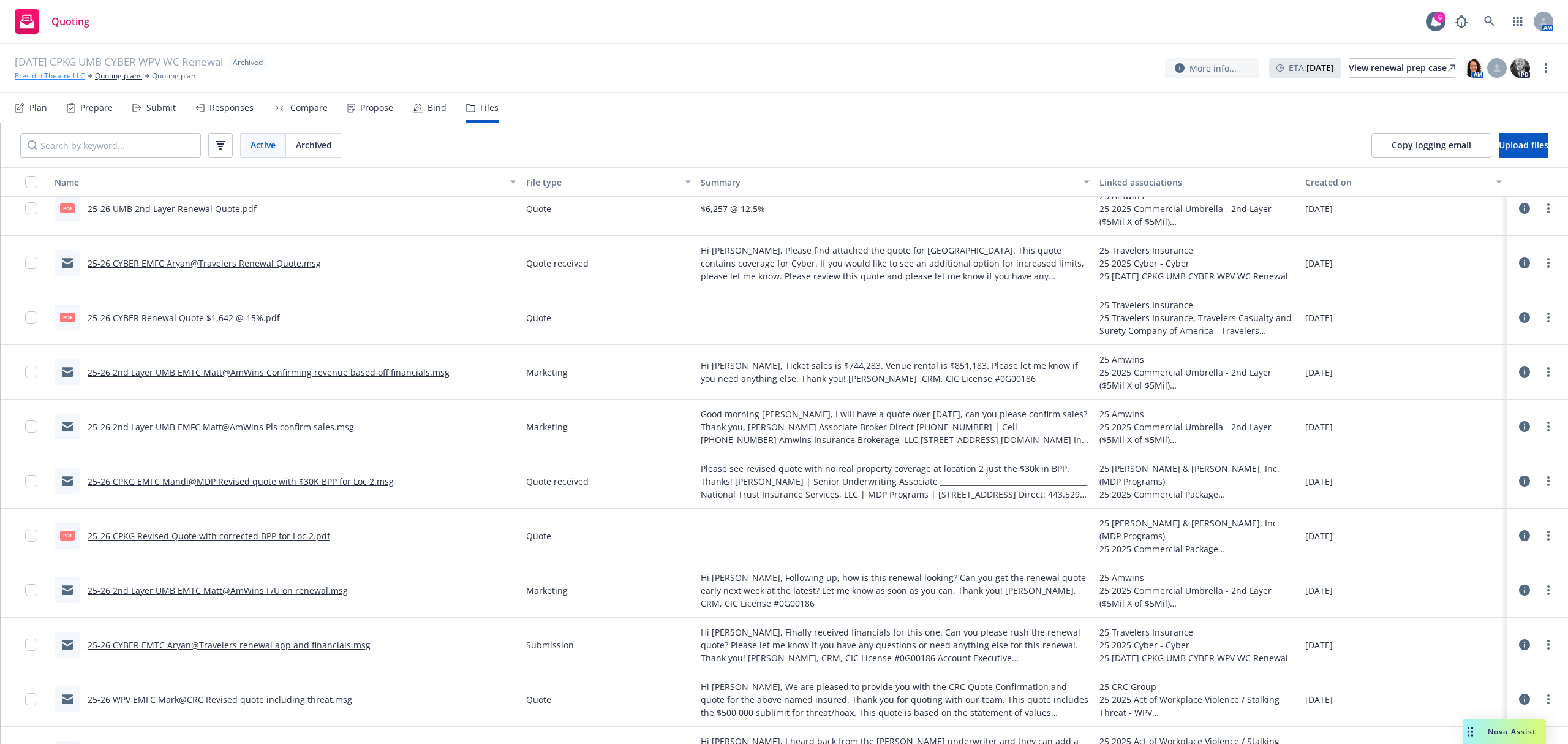
click at [28, 72] on link "Presidio Theatre LLC" at bounding box center [50, 76] width 71 height 11
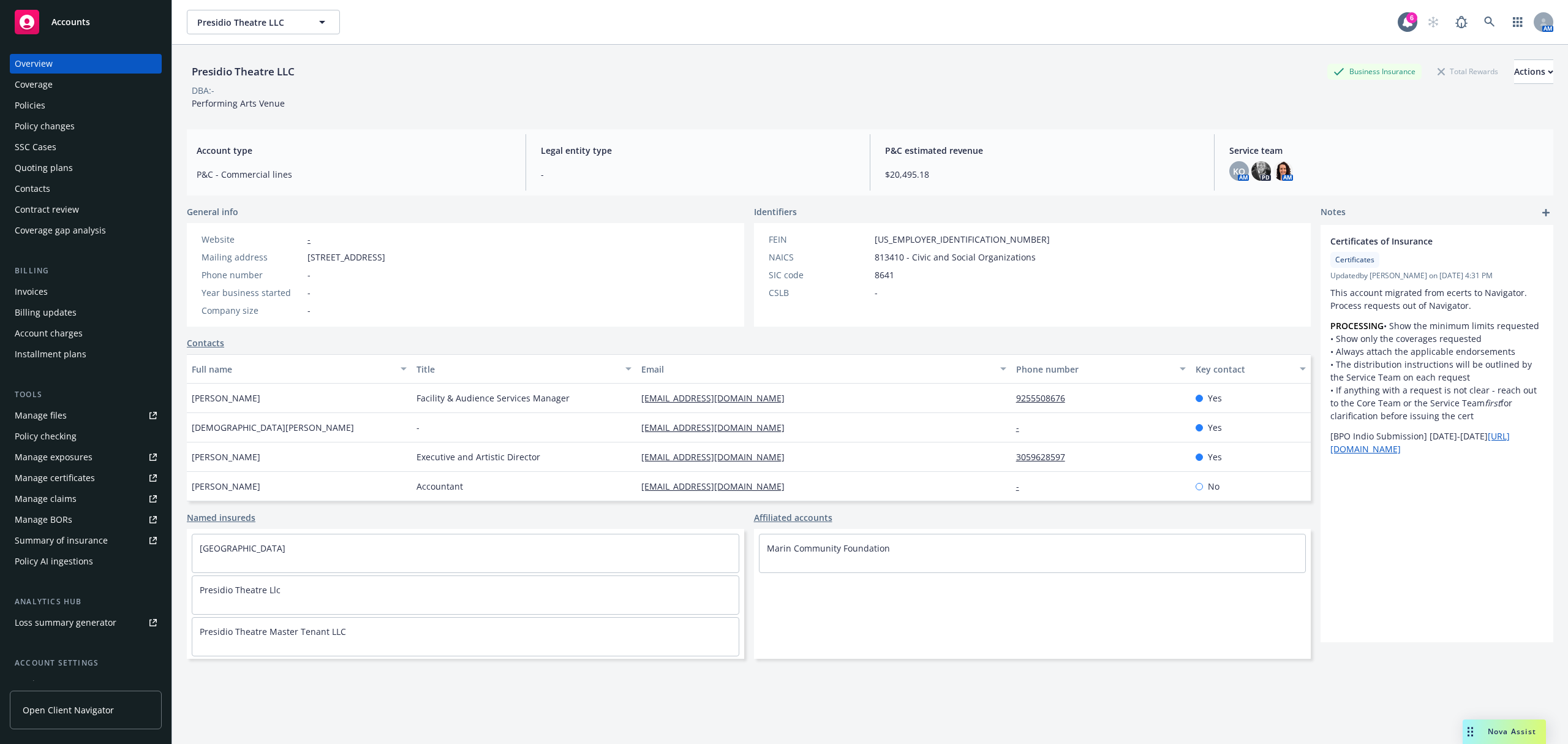
click at [71, 422] on link "Manage files" at bounding box center [86, 415] width 152 height 20
click at [72, 25] on span "Accounts" at bounding box center [70, 22] width 38 height 10
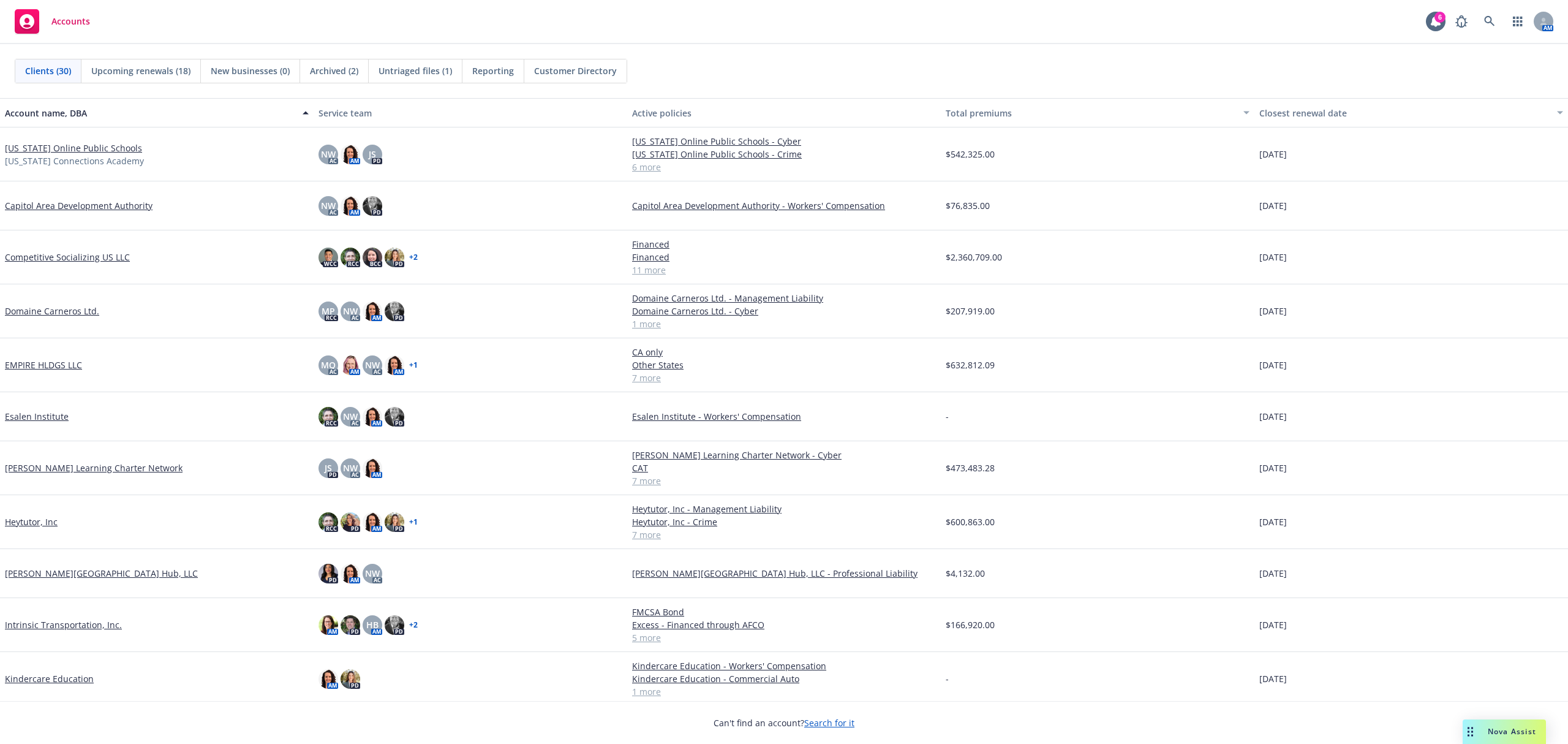
scroll to position [327, 0]
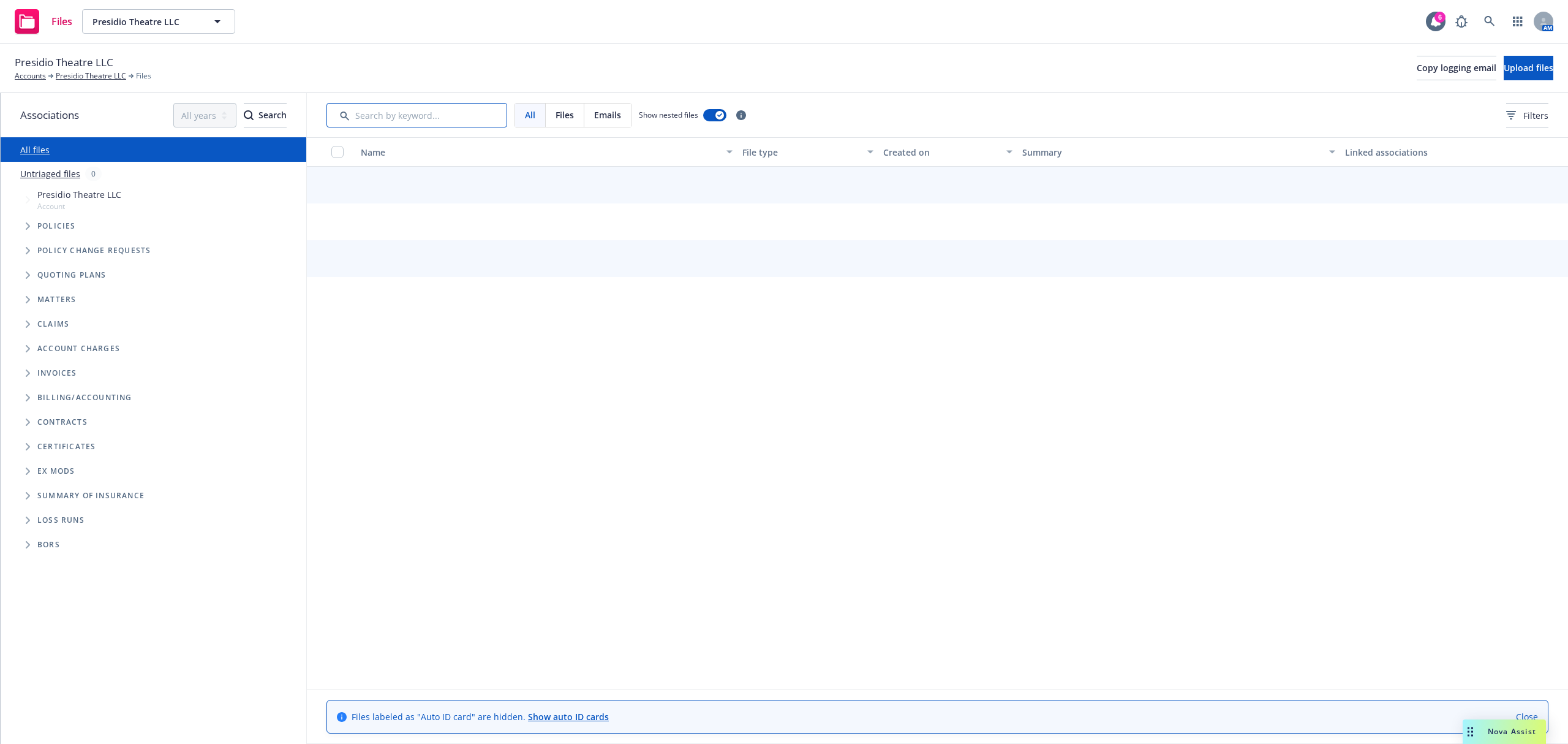
click at [371, 113] on input "Search by keyword..." at bounding box center [417, 115] width 181 height 25
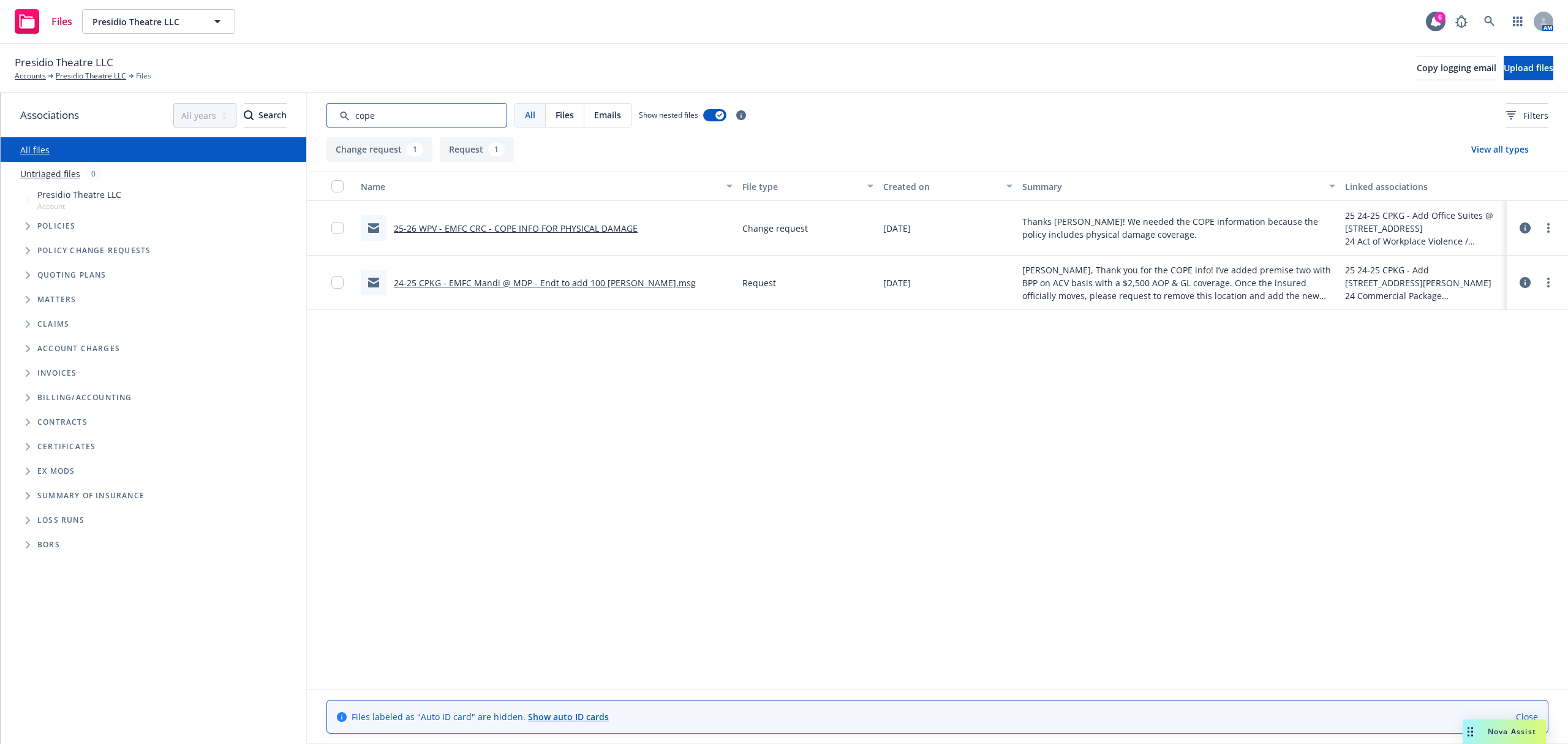
type input "cope"
click at [572, 228] on link "25-26 WPV - EMFC CRC - COPE INFO FOR PHYSICAL DAMAGE" at bounding box center [516, 228] width 244 height 12
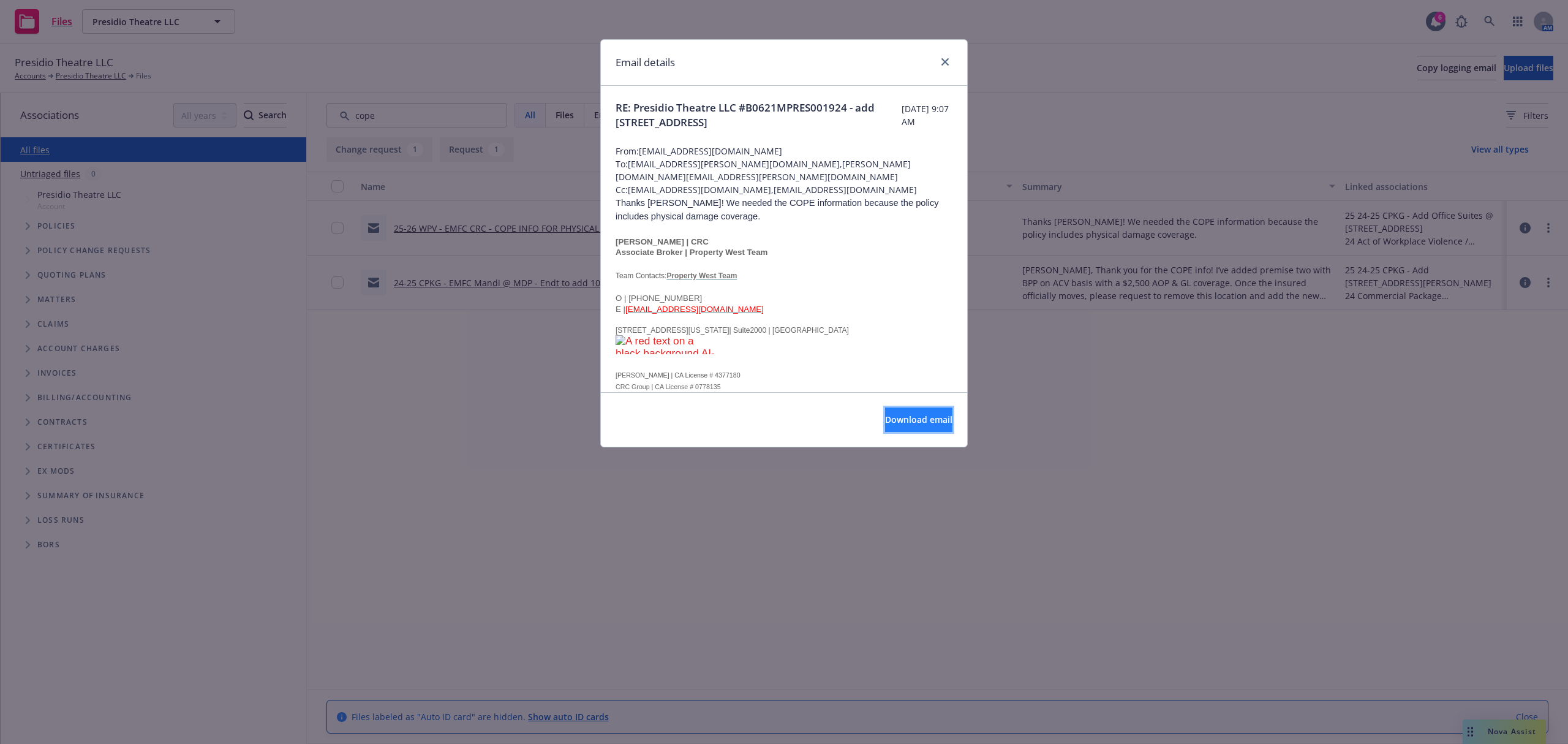
click at [892, 424] on span "Download email" at bounding box center [918, 419] width 67 height 12
click at [945, 59] on icon "close" at bounding box center [945, 61] width 7 height 7
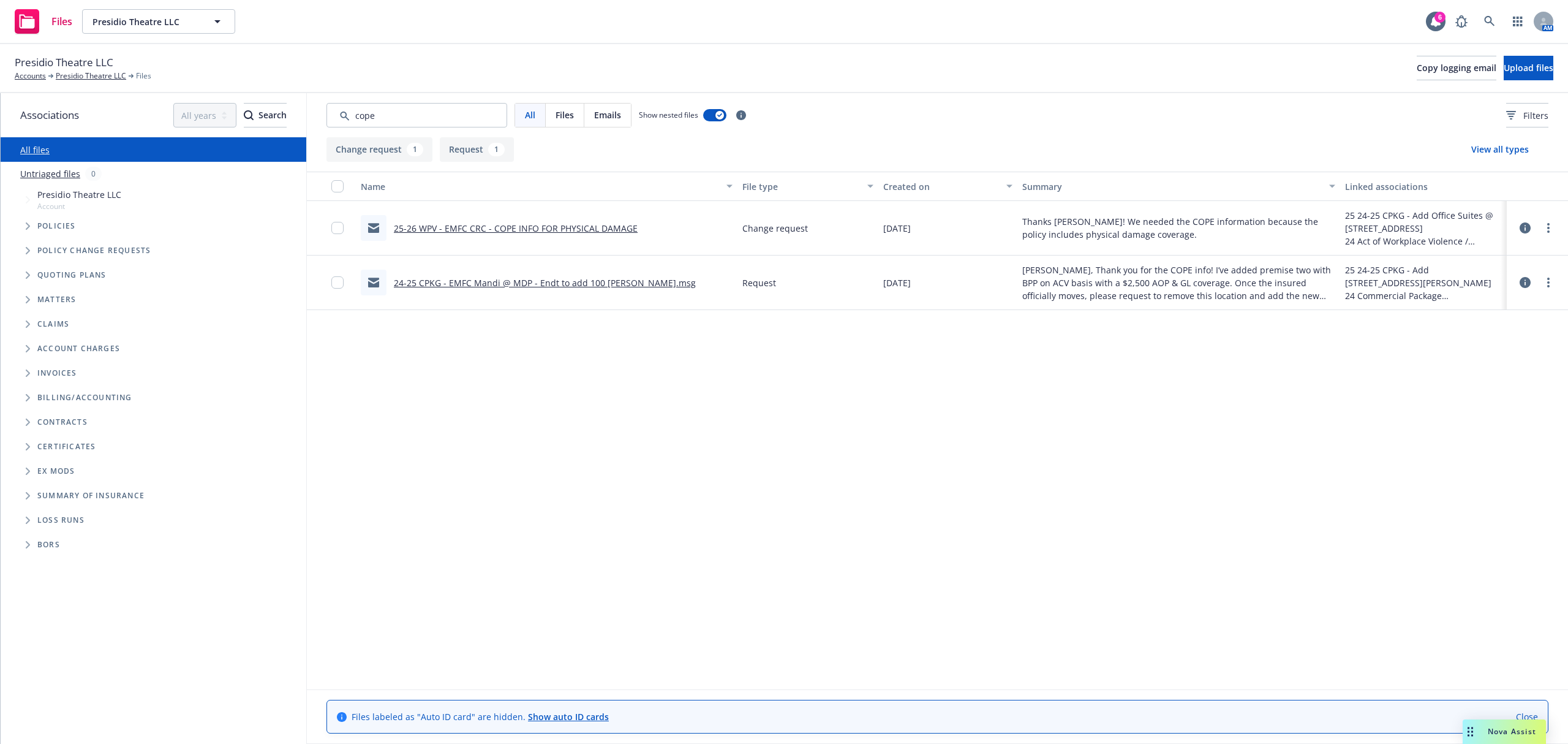
click at [437, 282] on link "24-25 CPKG - EMFC Mandi @ MDP - Endt to add 100 [PERSON_NAME].msg" at bounding box center [544, 282] width 302 height 12
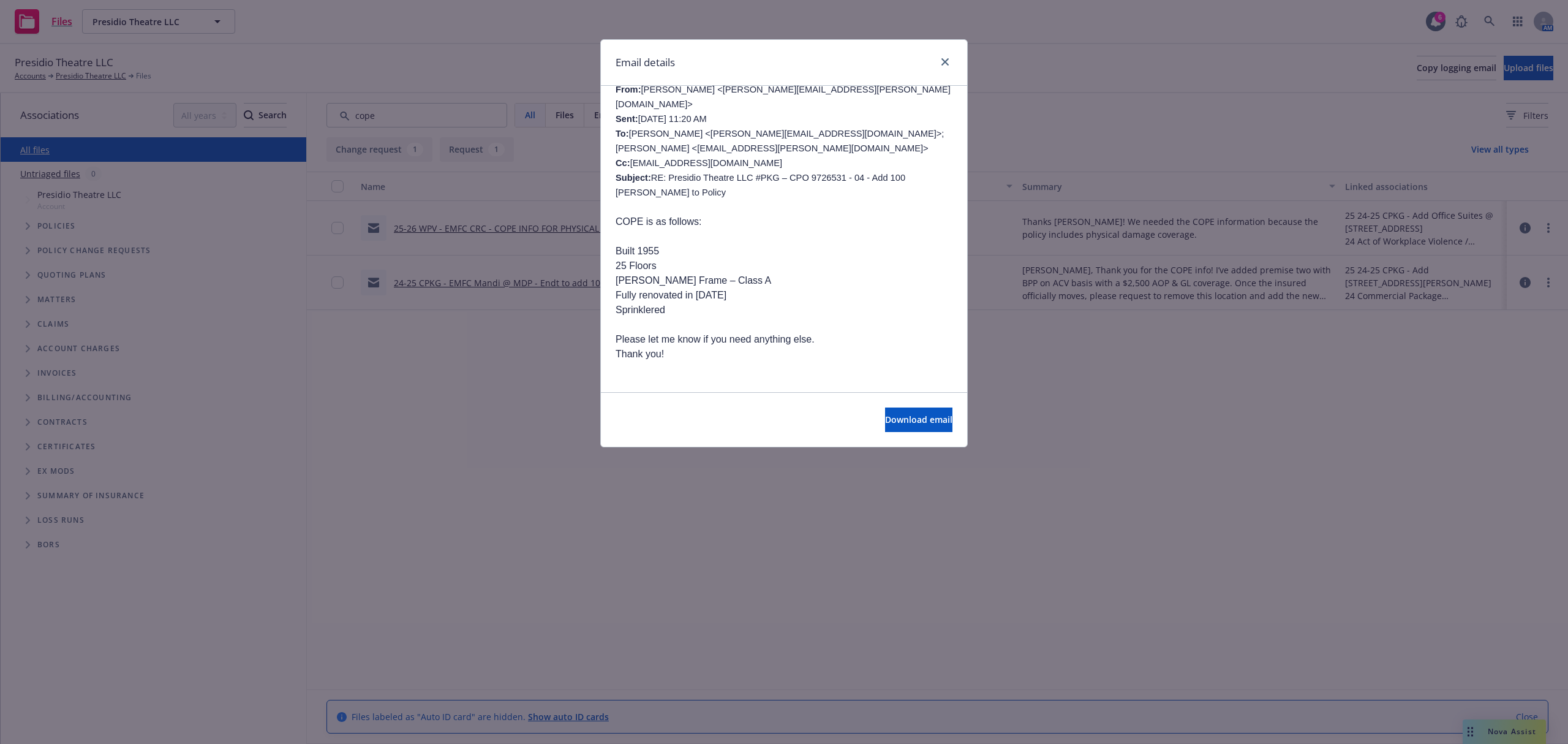
scroll to position [490, 0]
click at [885, 430] on button "Download email" at bounding box center [918, 419] width 67 height 25
click at [942, 60] on icon "close" at bounding box center [945, 61] width 7 height 7
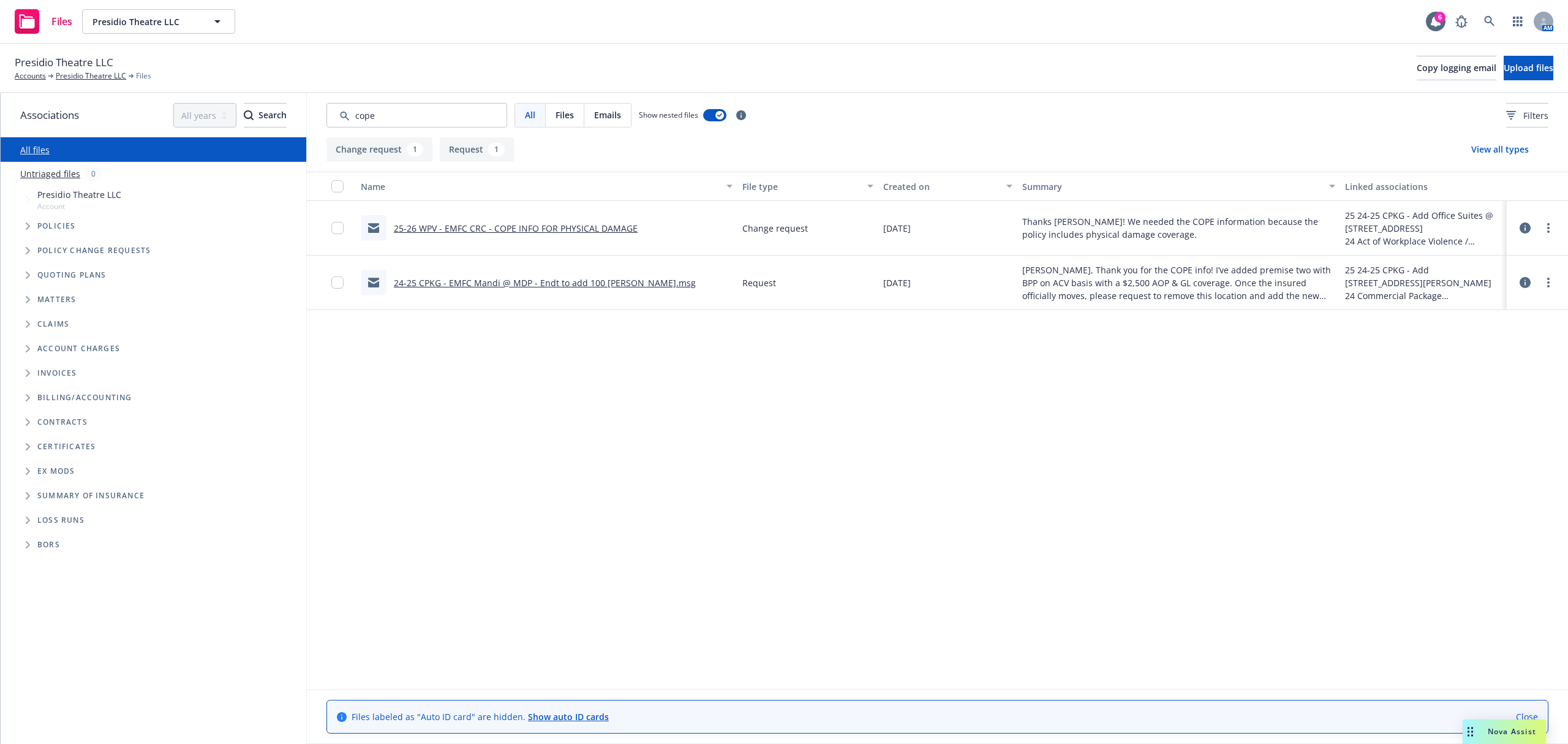
click at [28, 249] on icon "Tree Example" at bounding box center [28, 250] width 4 height 7
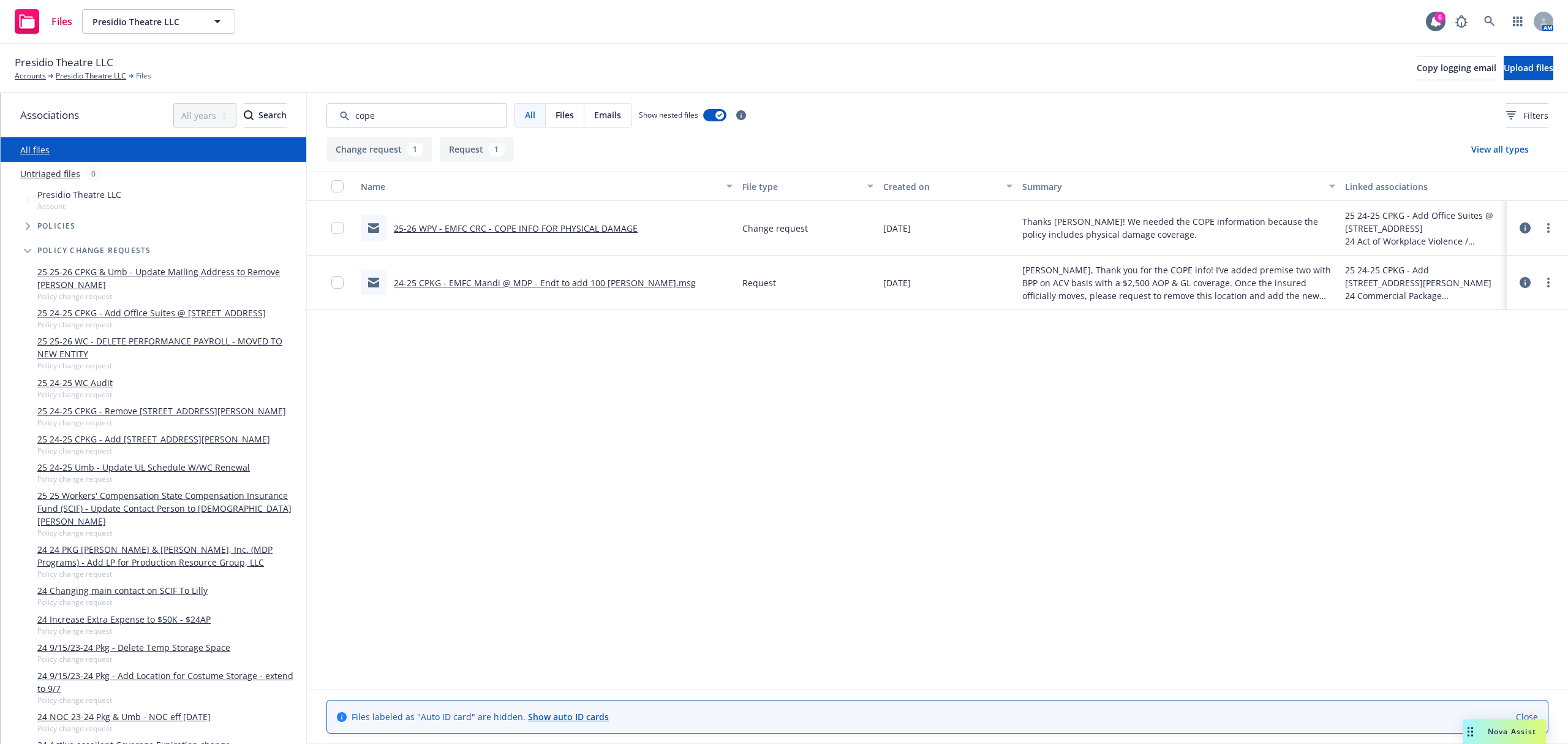
click at [140, 312] on link "25 24-25 CPKG - Add Office Suites @ 40 Mesa St. San Francisco, CA" at bounding box center [152, 312] width 228 height 13
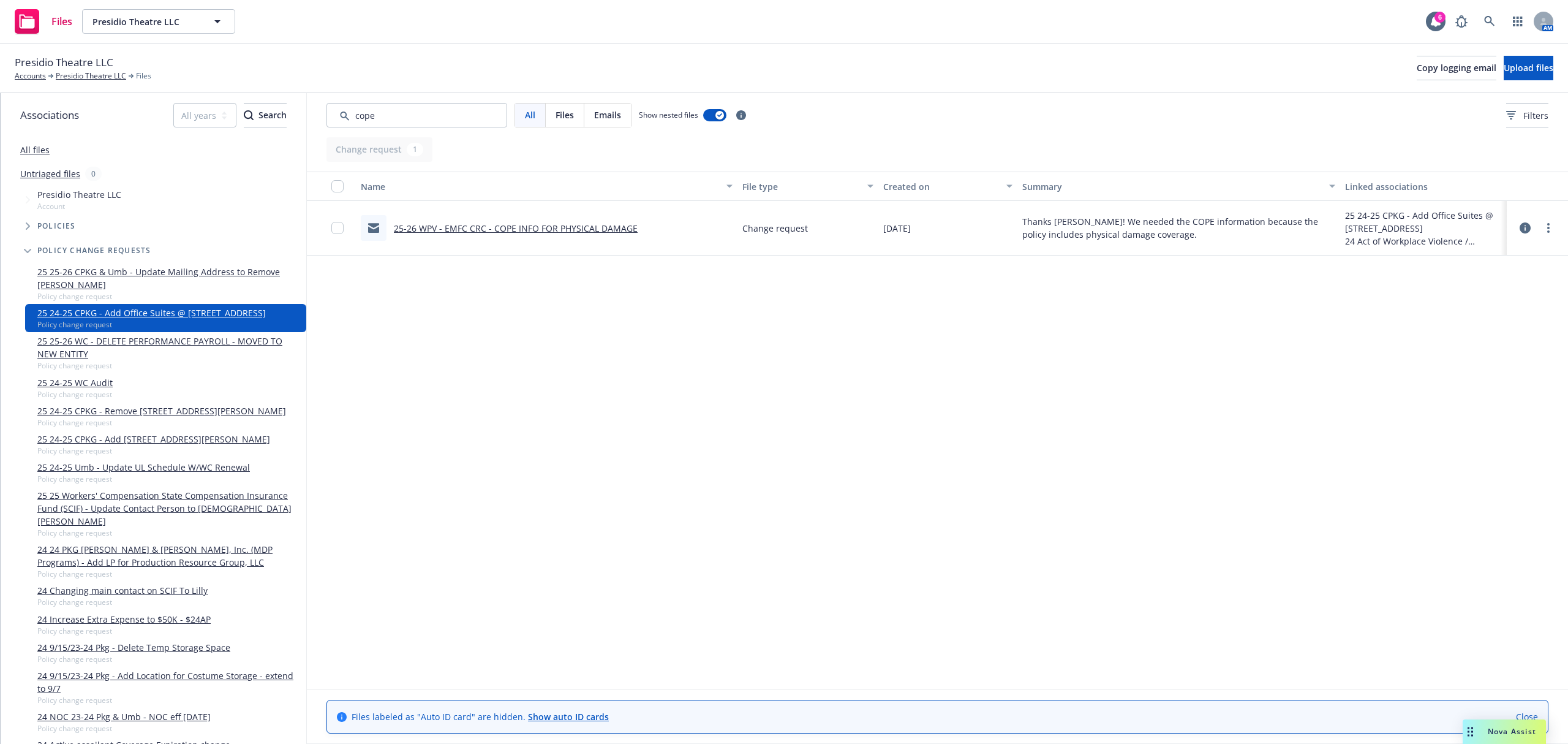
click at [441, 230] on link "25-26 WPV - EMFC CRC - COPE INFO FOR PHYSICAL DAMAGE" at bounding box center [516, 228] width 244 height 12
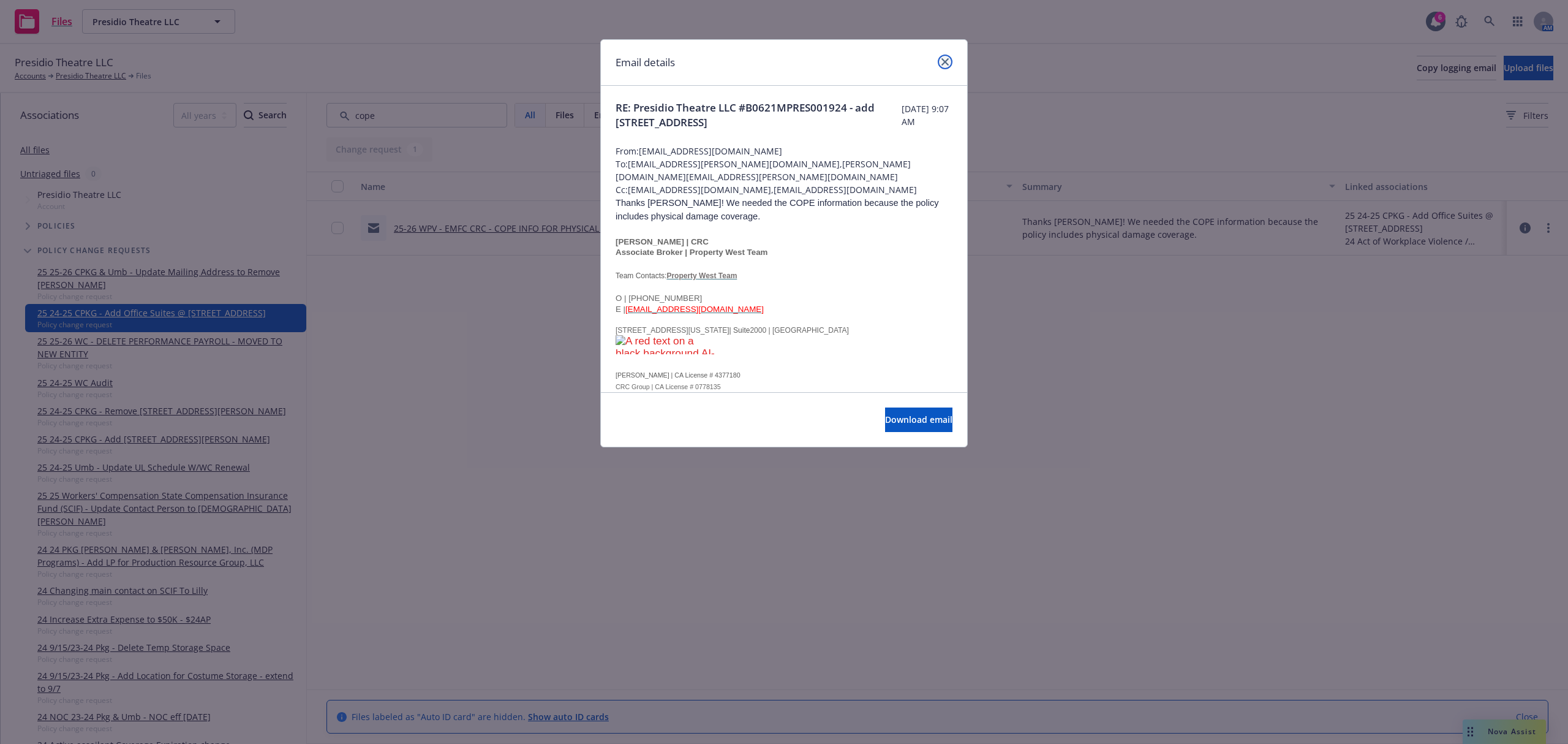
click at [944, 58] on icon "close" at bounding box center [945, 61] width 7 height 7
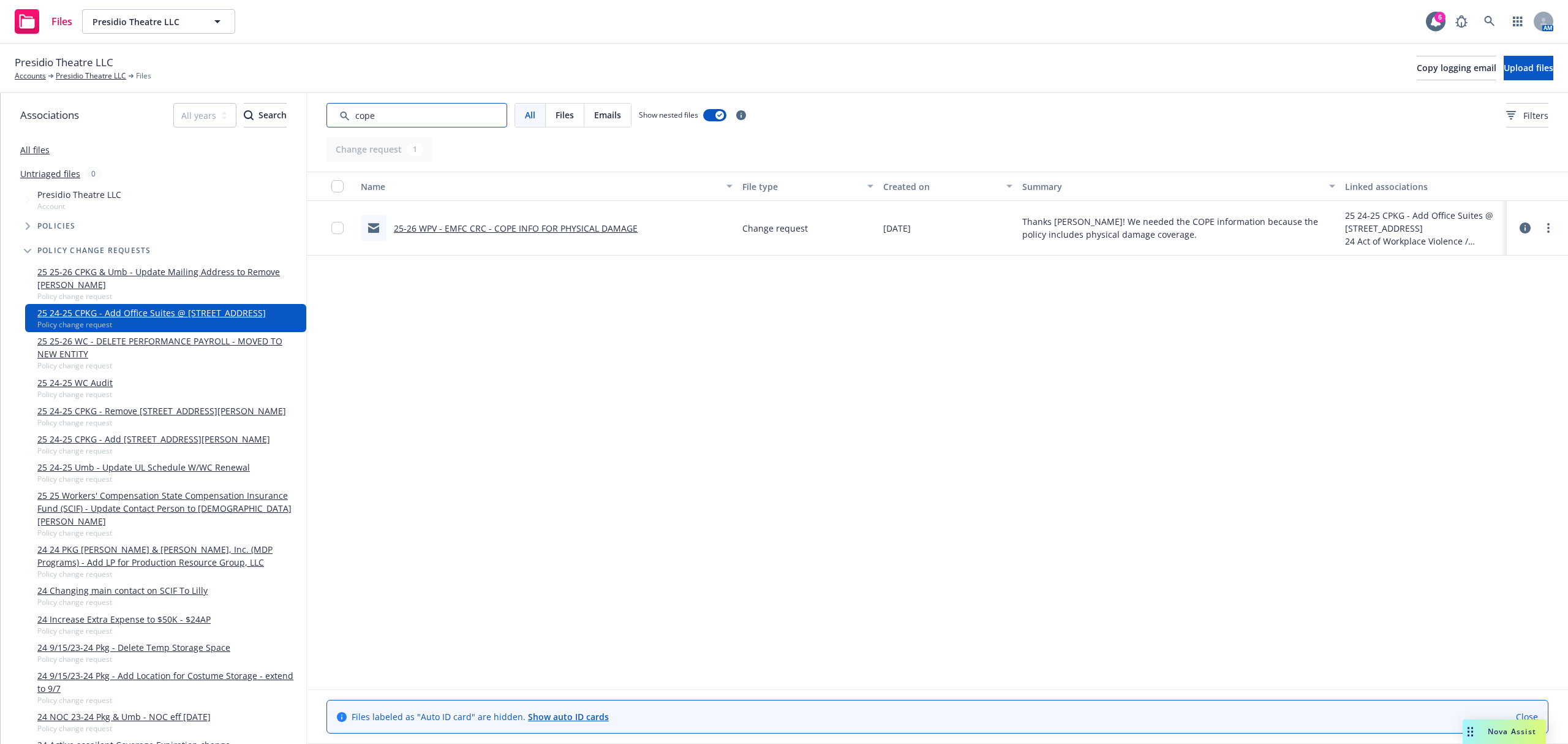
drag, startPoint x: 429, startPoint y: 117, endPoint x: 276, endPoint y: 113, distance: 153.1
click at [276, 113] on div "Associations All years 2027 2026 2025 2024 2023 2022 2021 2020 2019 2018 2017 2…" at bounding box center [784, 418] width 1568 height 651
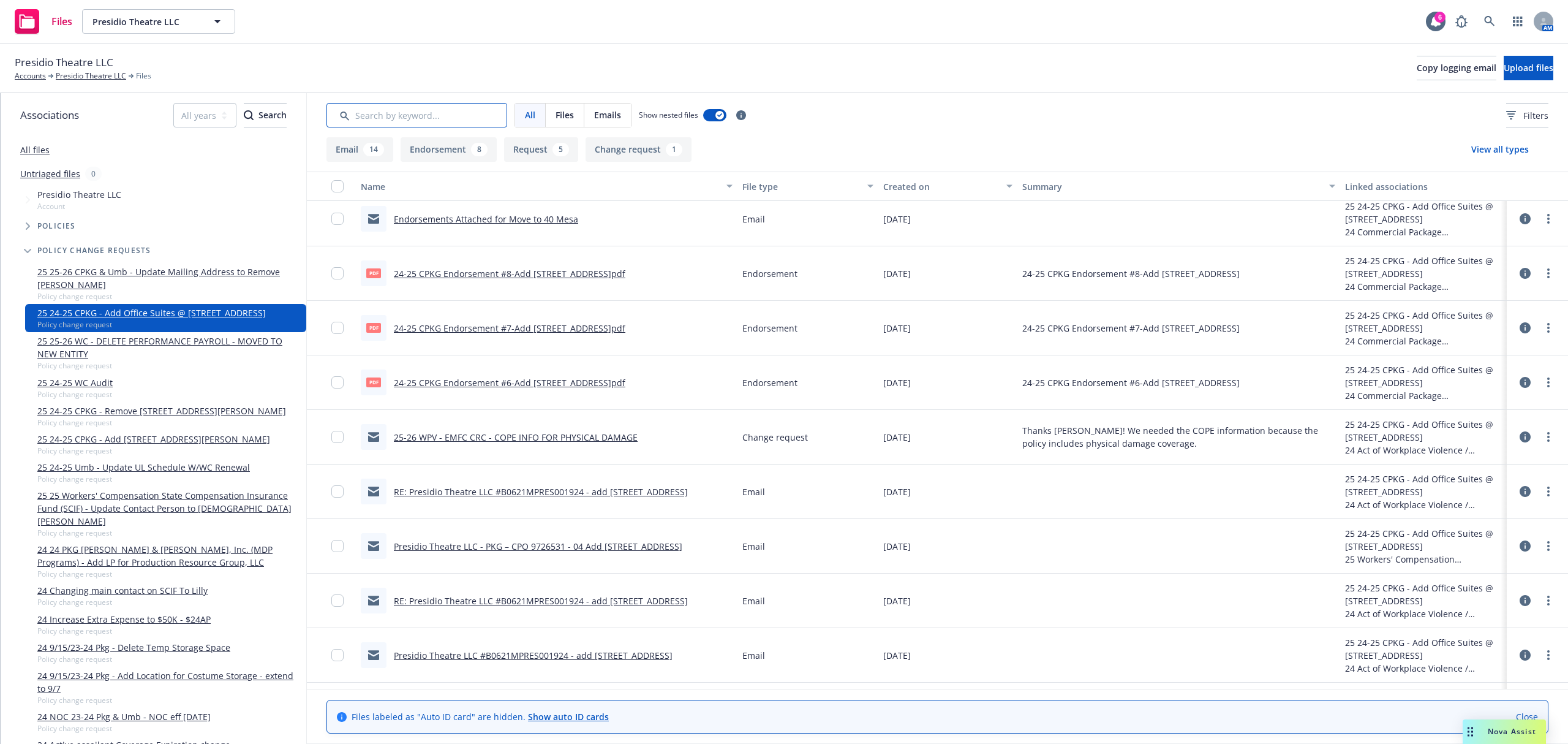
scroll to position [82, 0]
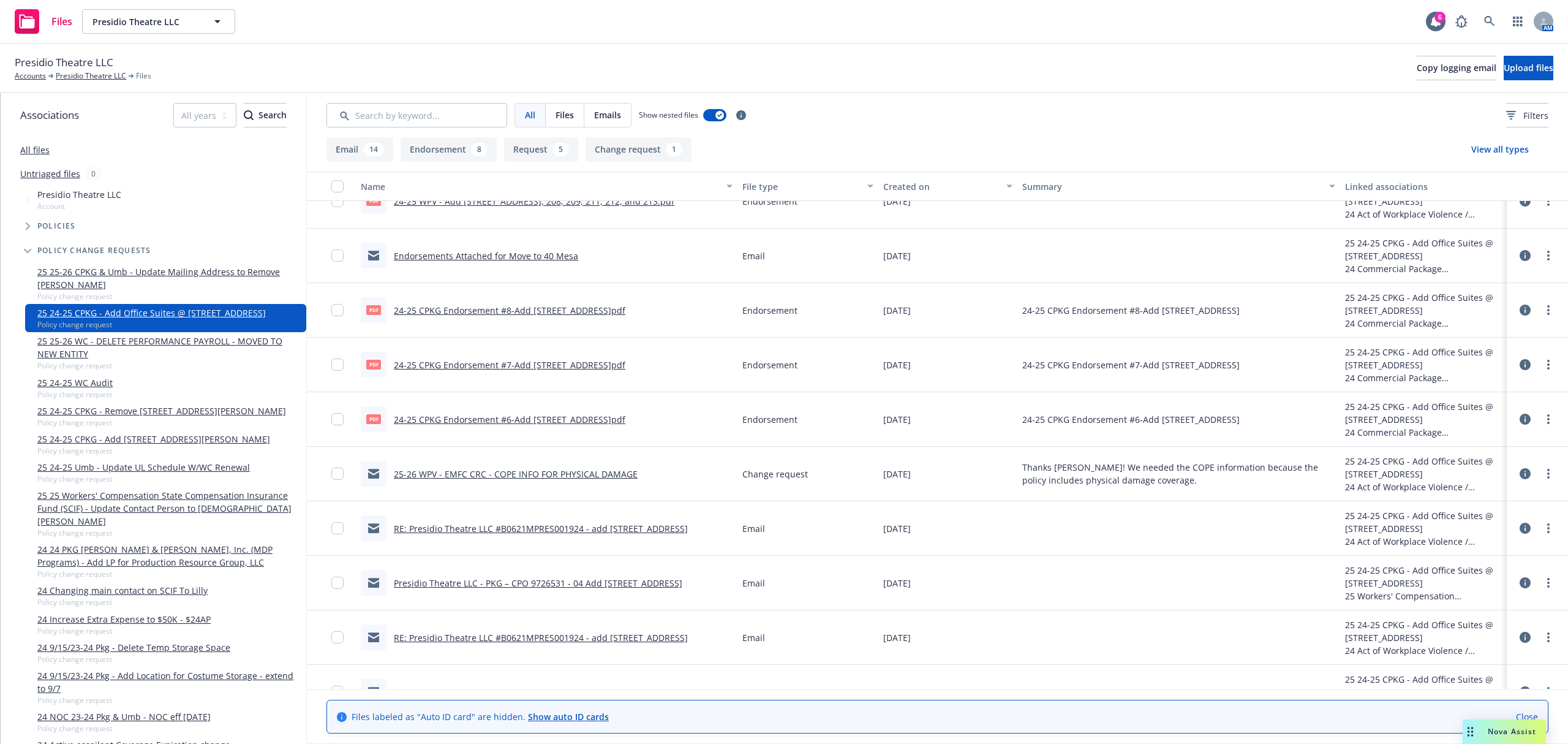
click at [606, 527] on link "RE: Presidio Theatre LLC #B0621MPRES001924 - add 40 Mesa St San Francisco" at bounding box center [540, 528] width 294 height 12
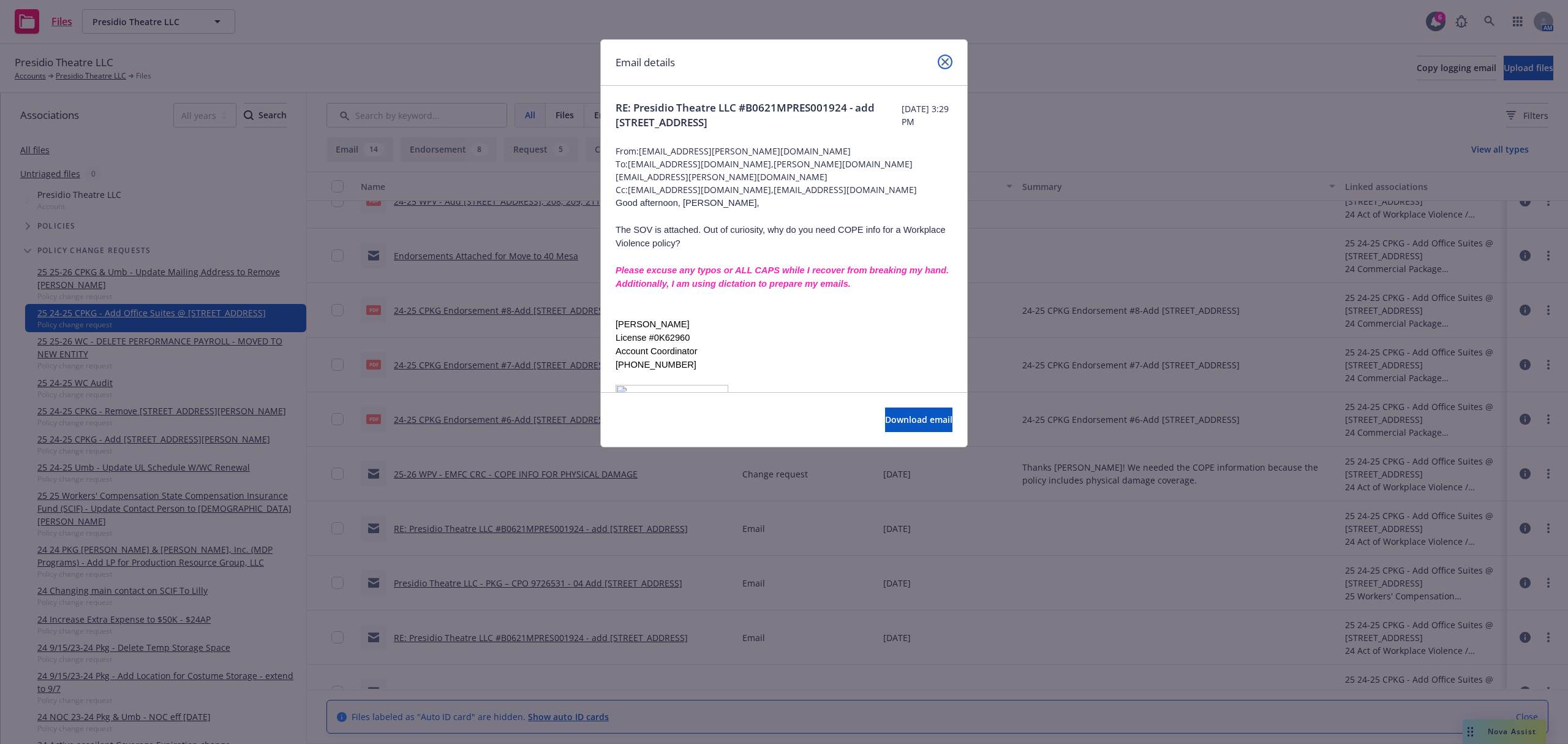
click at [948, 64] on icon "close" at bounding box center [945, 61] width 7 height 7
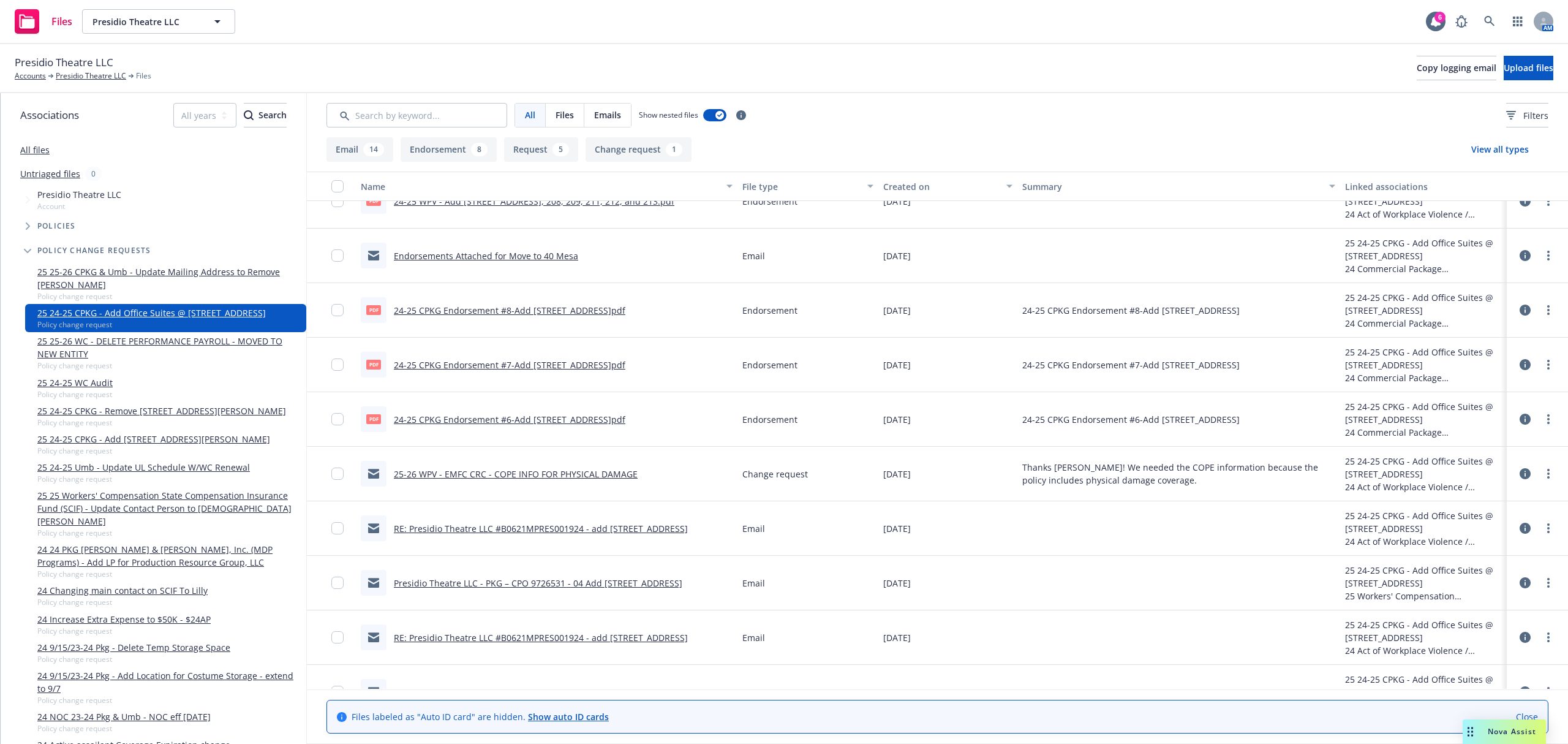
scroll to position [0, 0]
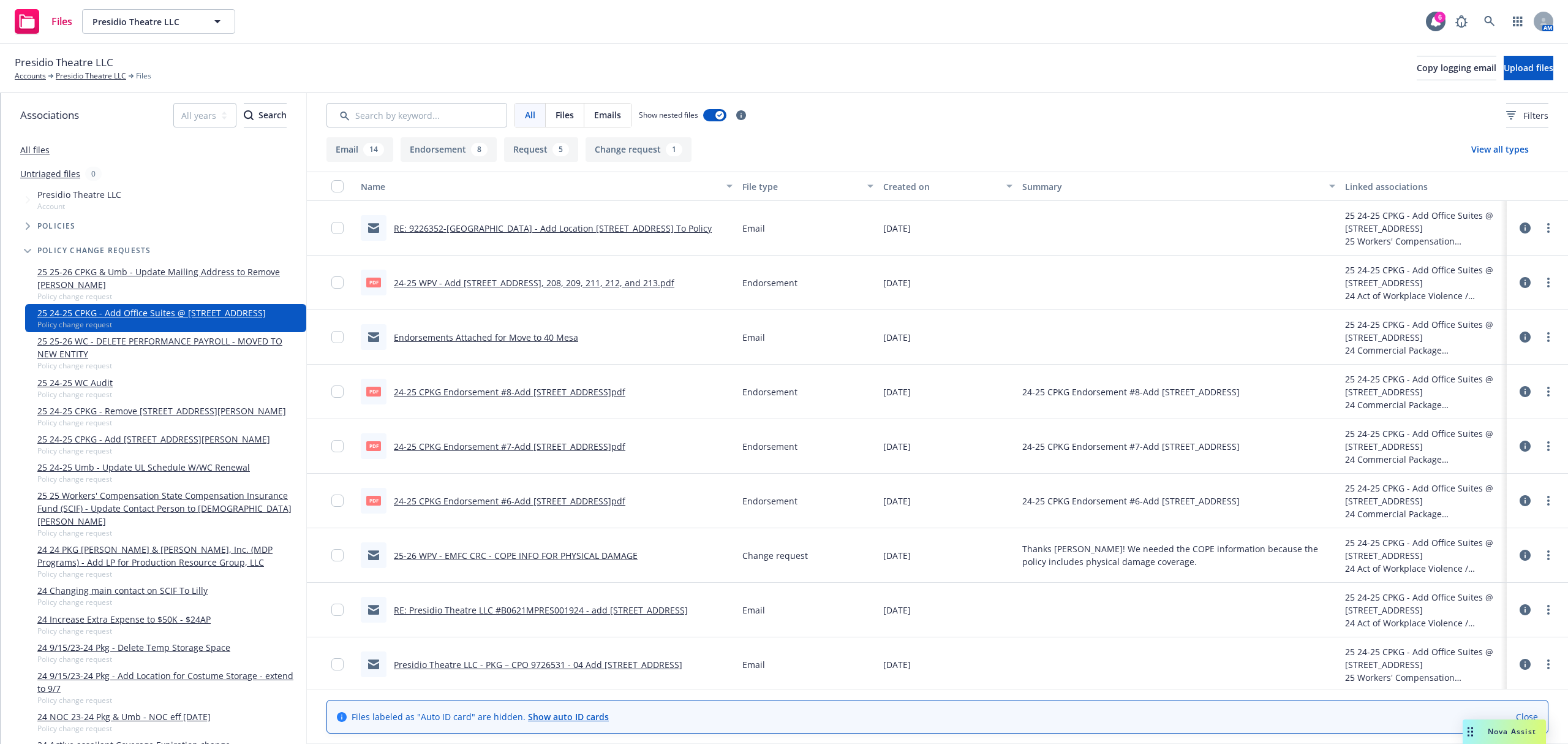
click at [520, 336] on link "Endorsements Attached for Move to 40 Mesa" at bounding box center [485, 338] width 184 height 12
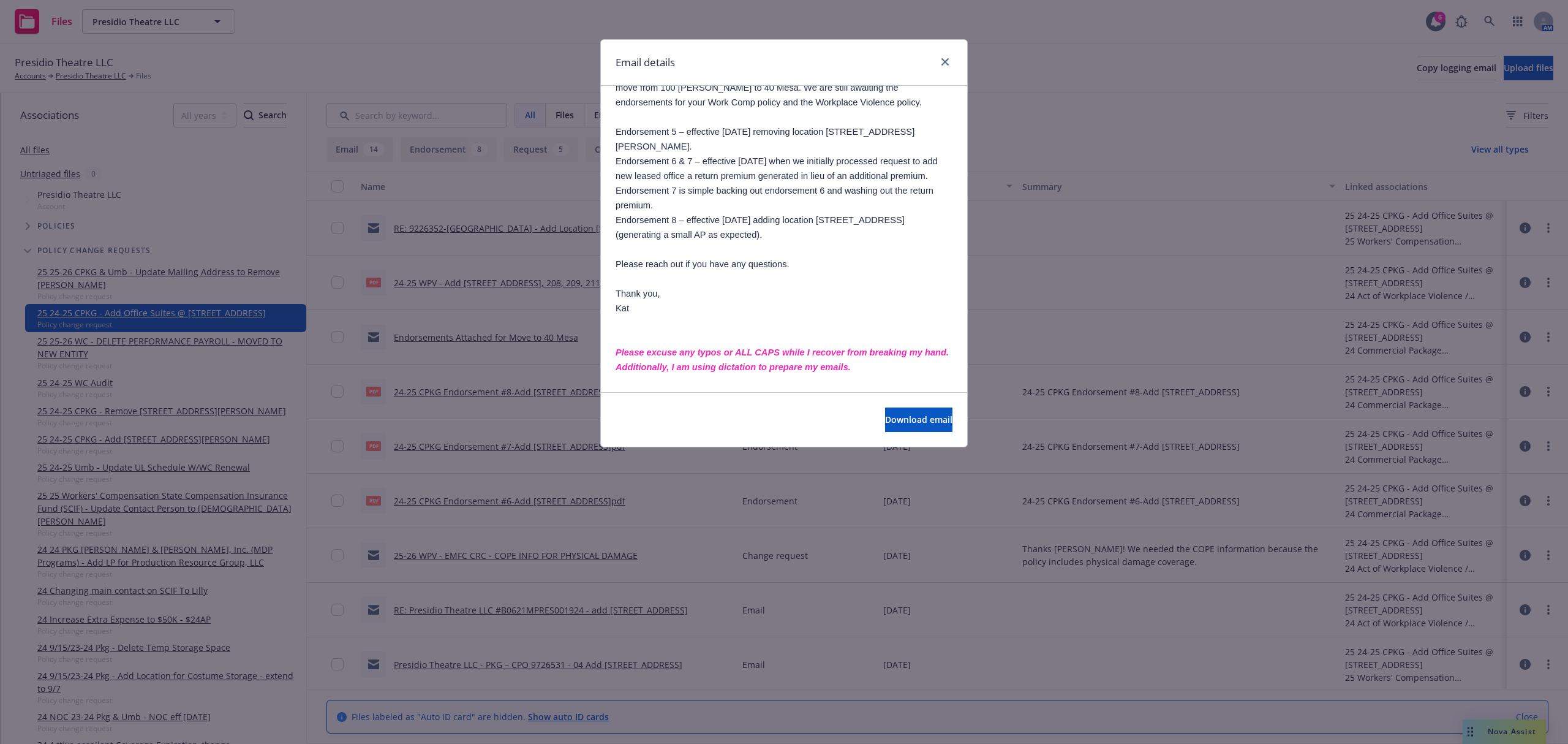
scroll to position [163, 0]
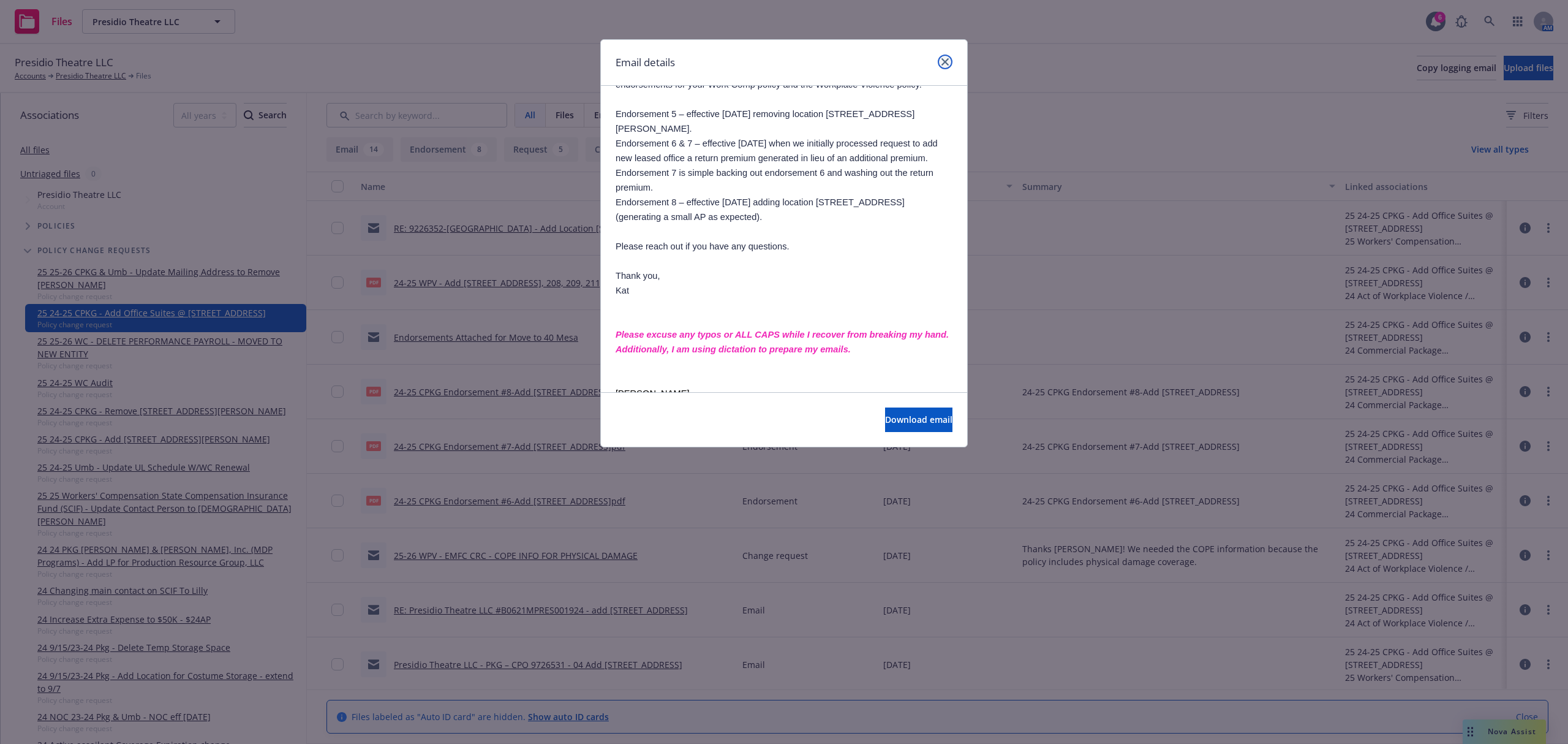
click at [950, 62] on link "close" at bounding box center [945, 61] width 15 height 15
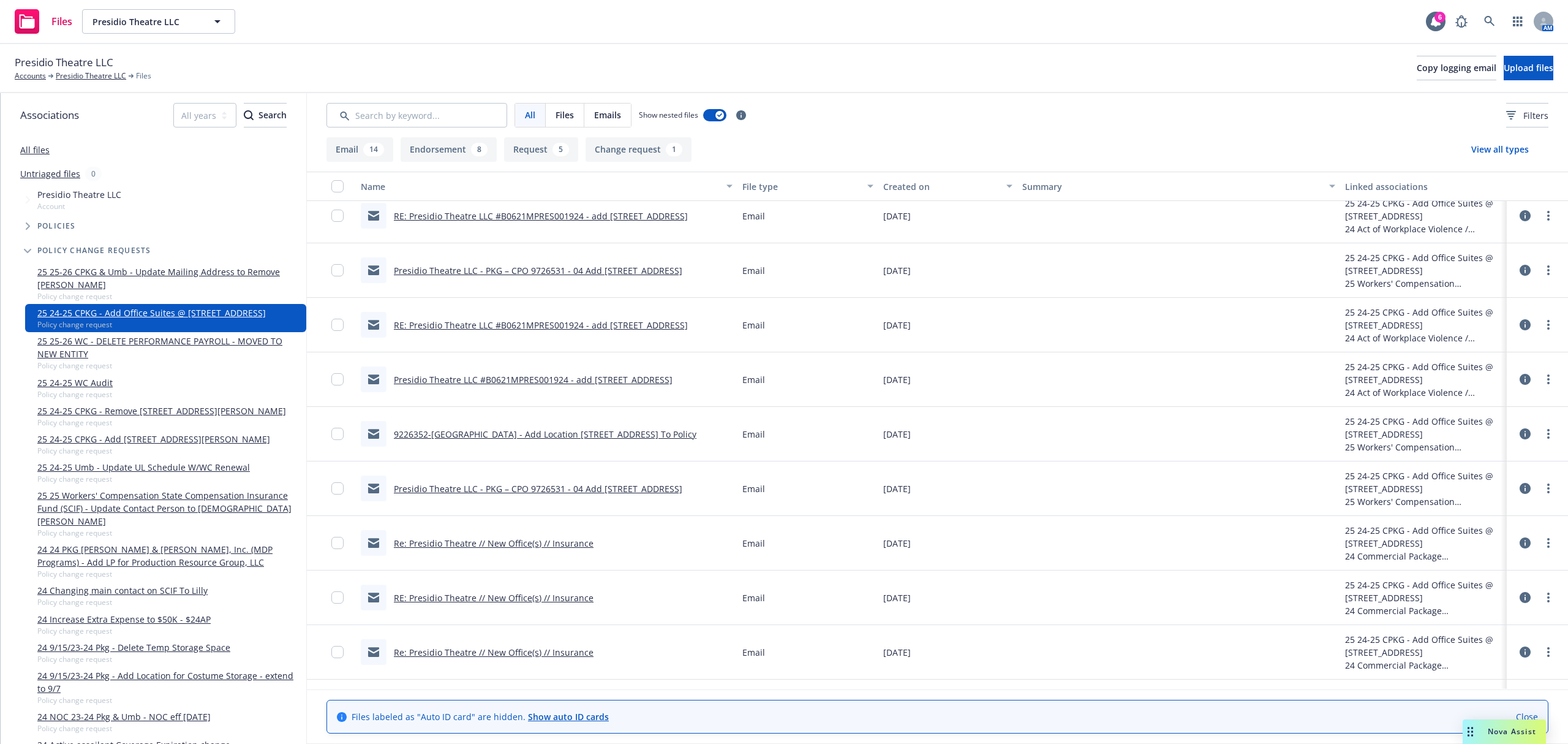
scroll to position [408, 0]
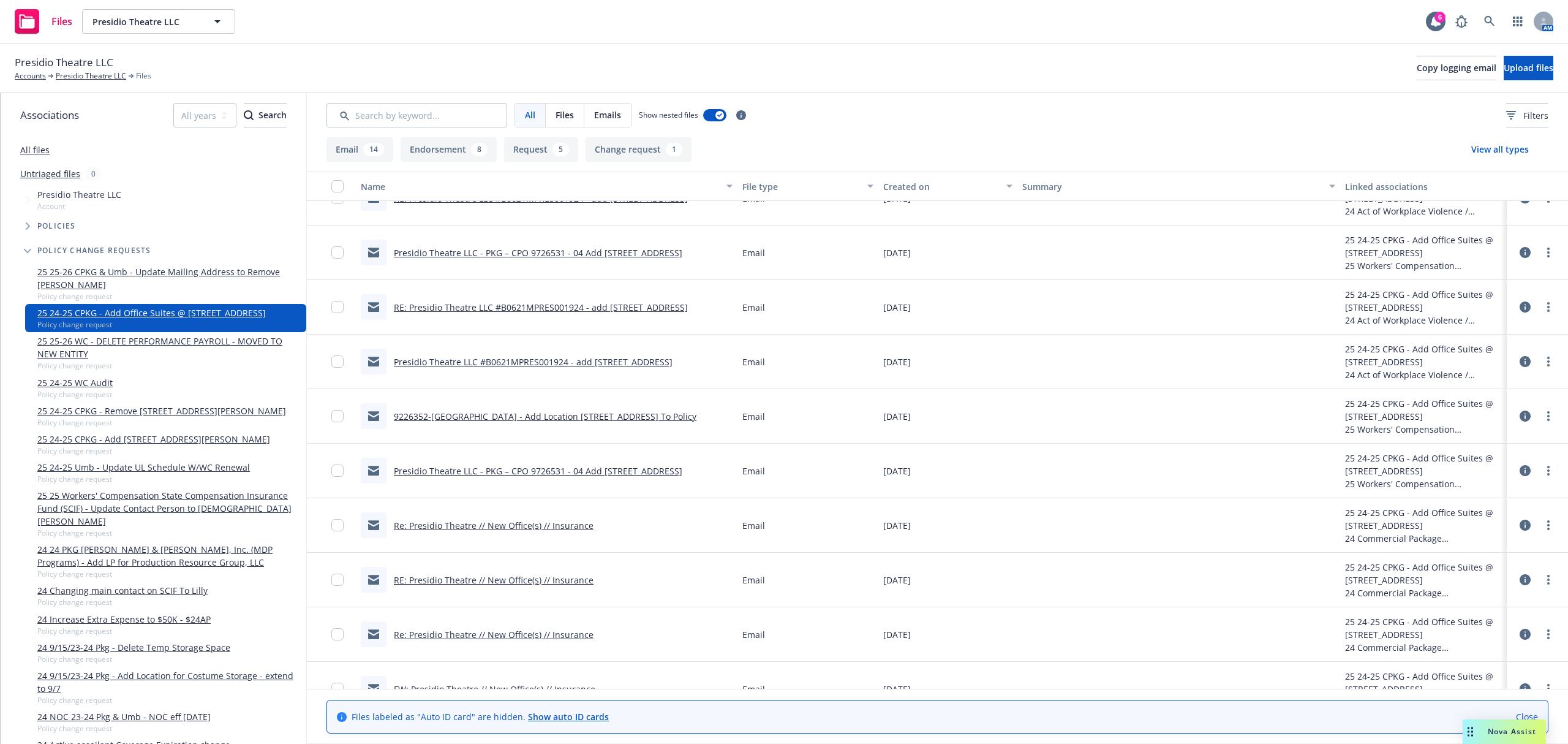
click at [554, 405] on div "9226352-25 Presidio Theatre - Add Location 40 Mesa St To Policy" at bounding box center [529, 416] width 336 height 26
click at [554, 415] on link "9226352-25 Presidio Theatre - Add Location 40 Mesa St To Policy" at bounding box center [544, 416] width 302 height 12
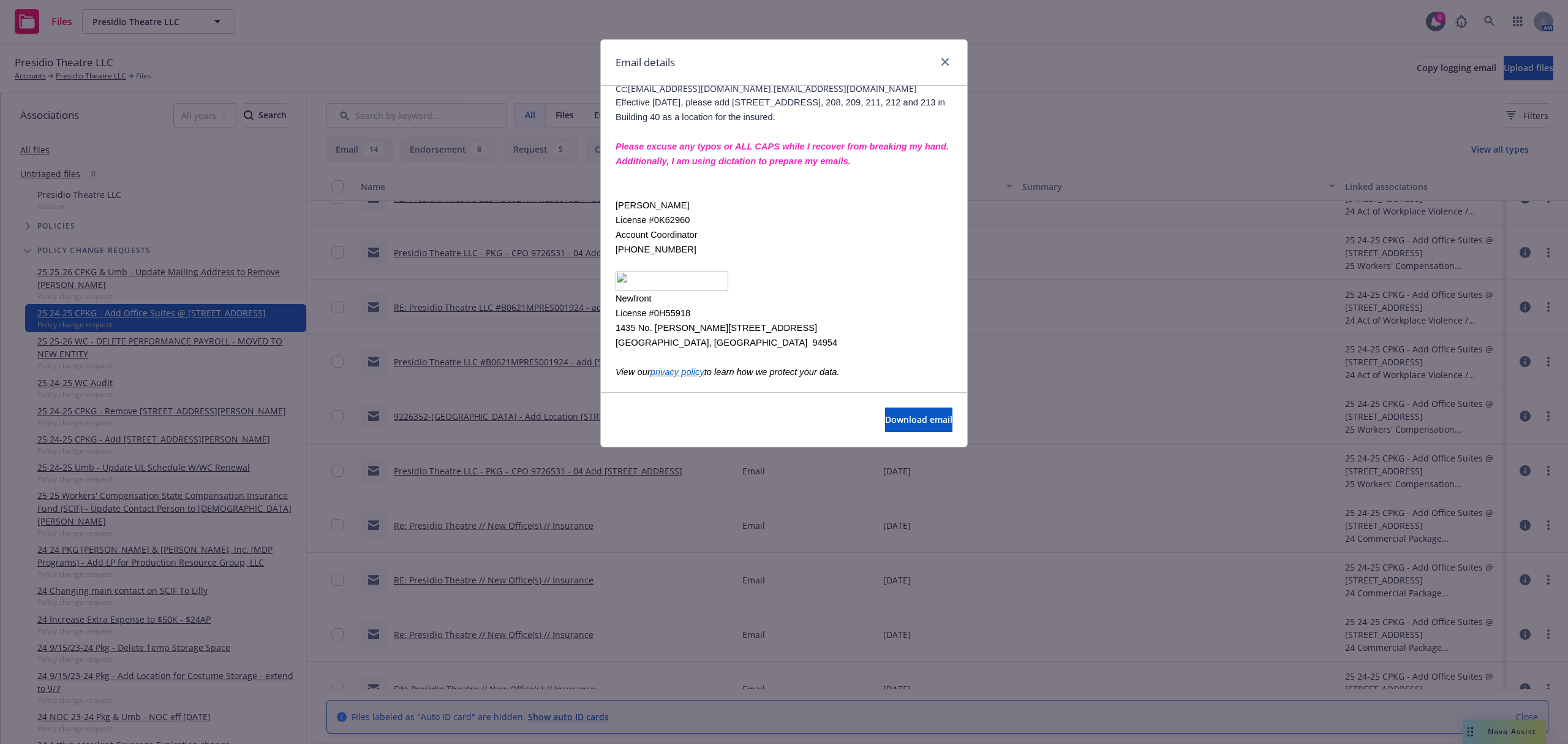
scroll to position [132, 0]
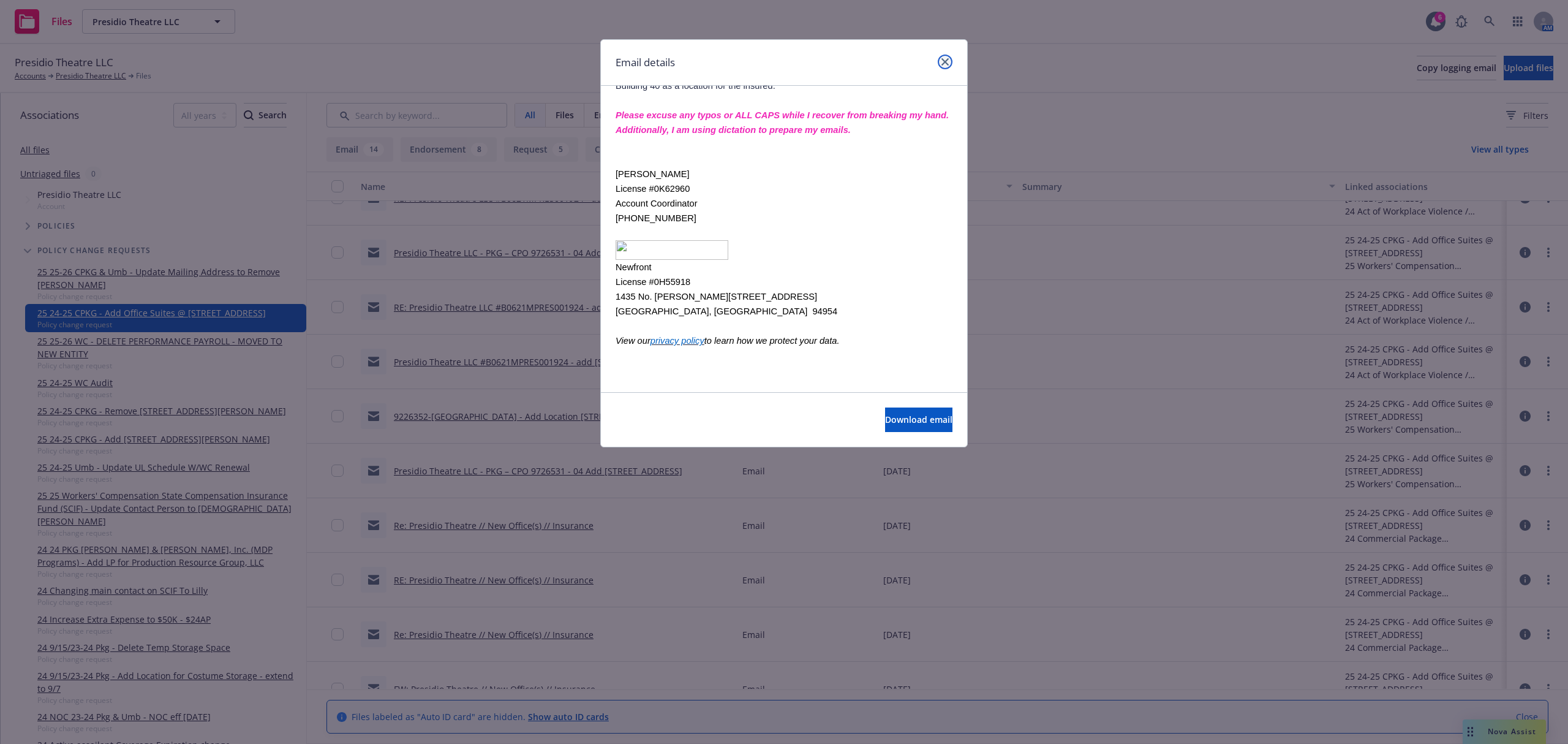
click at [947, 58] on icon "close" at bounding box center [945, 61] width 7 height 7
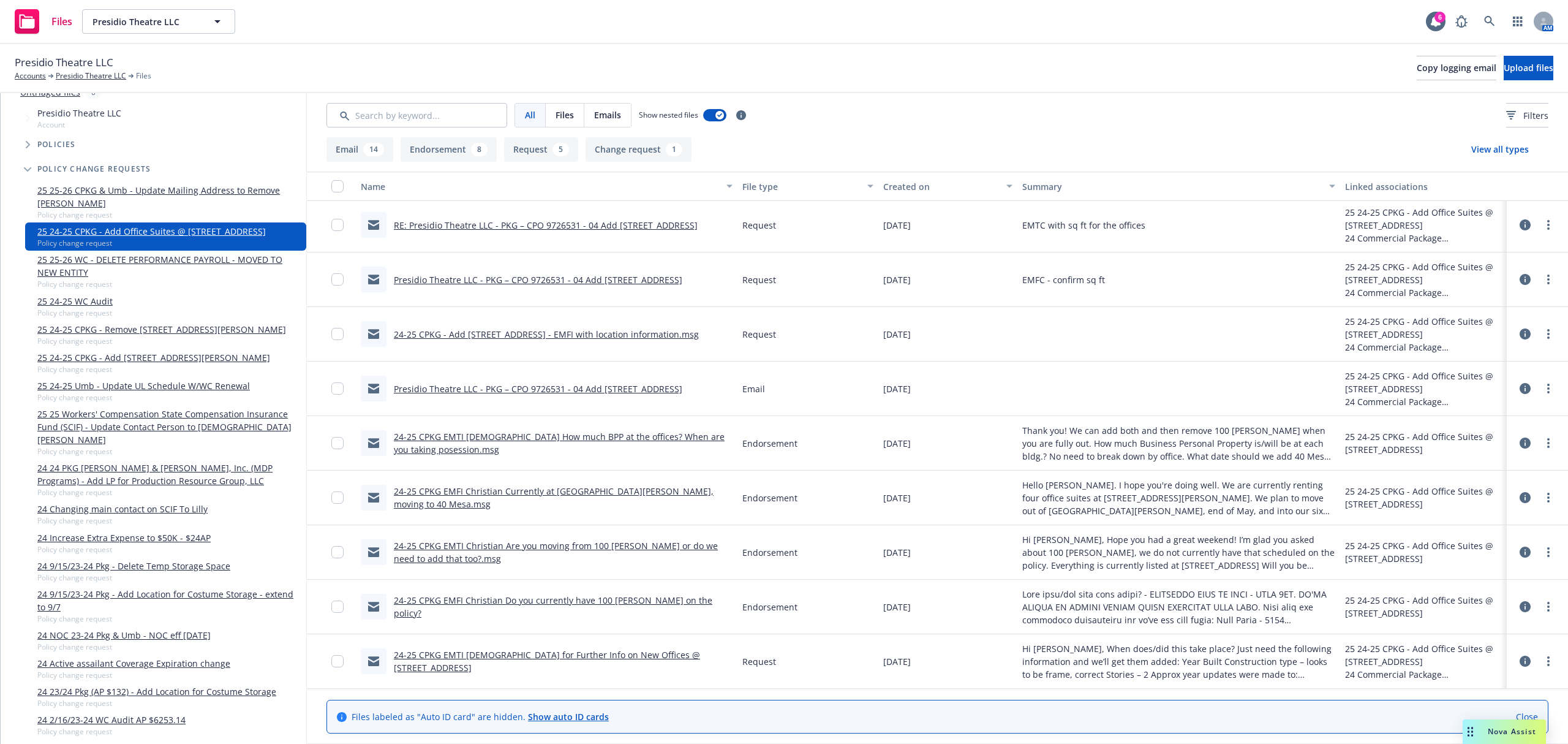
scroll to position [948, 0]
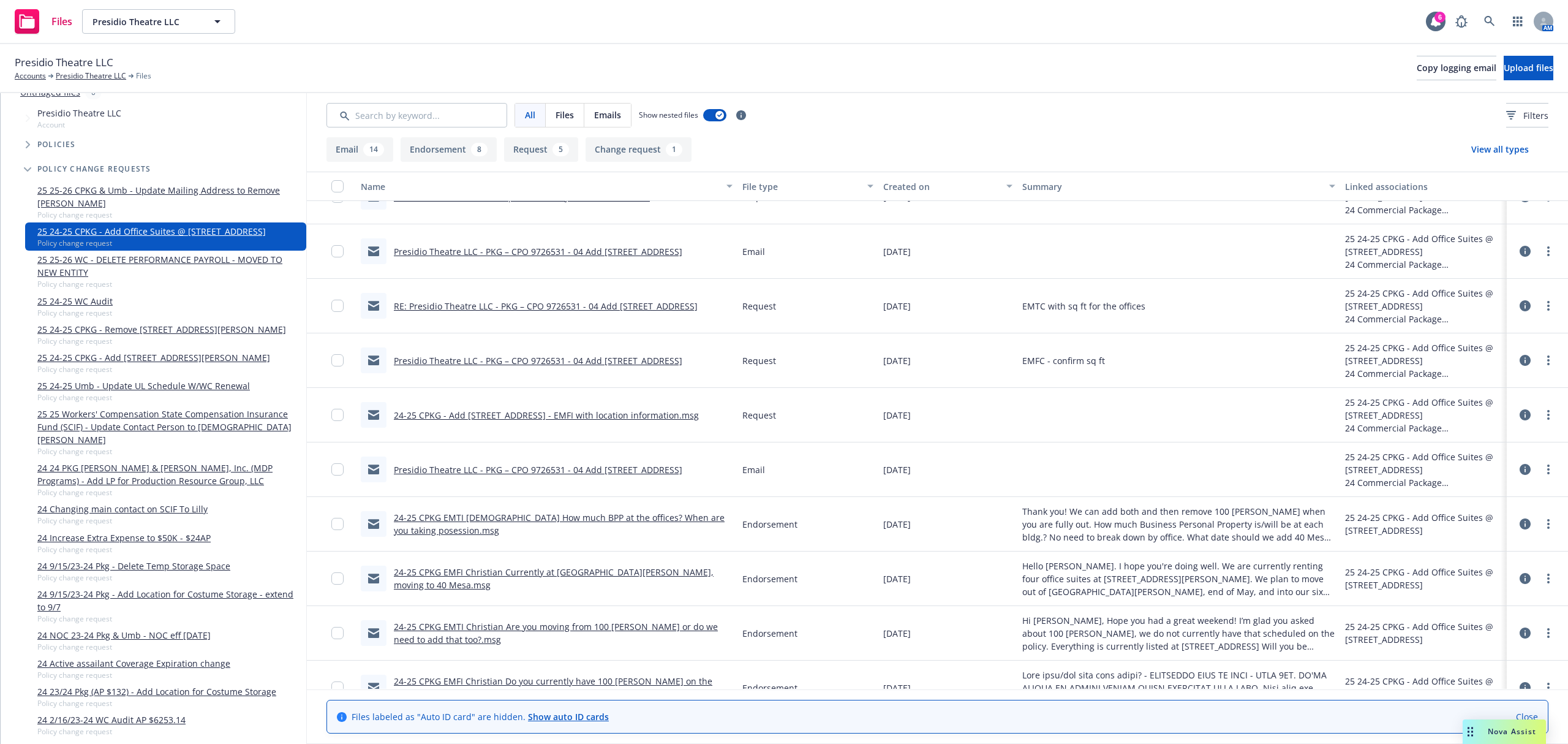
click at [579, 469] on link "Presidio Theatre LLC - PKG – CPO 9726531 - 04 Add 40 Mesa St. San Francisco, CA" at bounding box center [537, 469] width 288 height 12
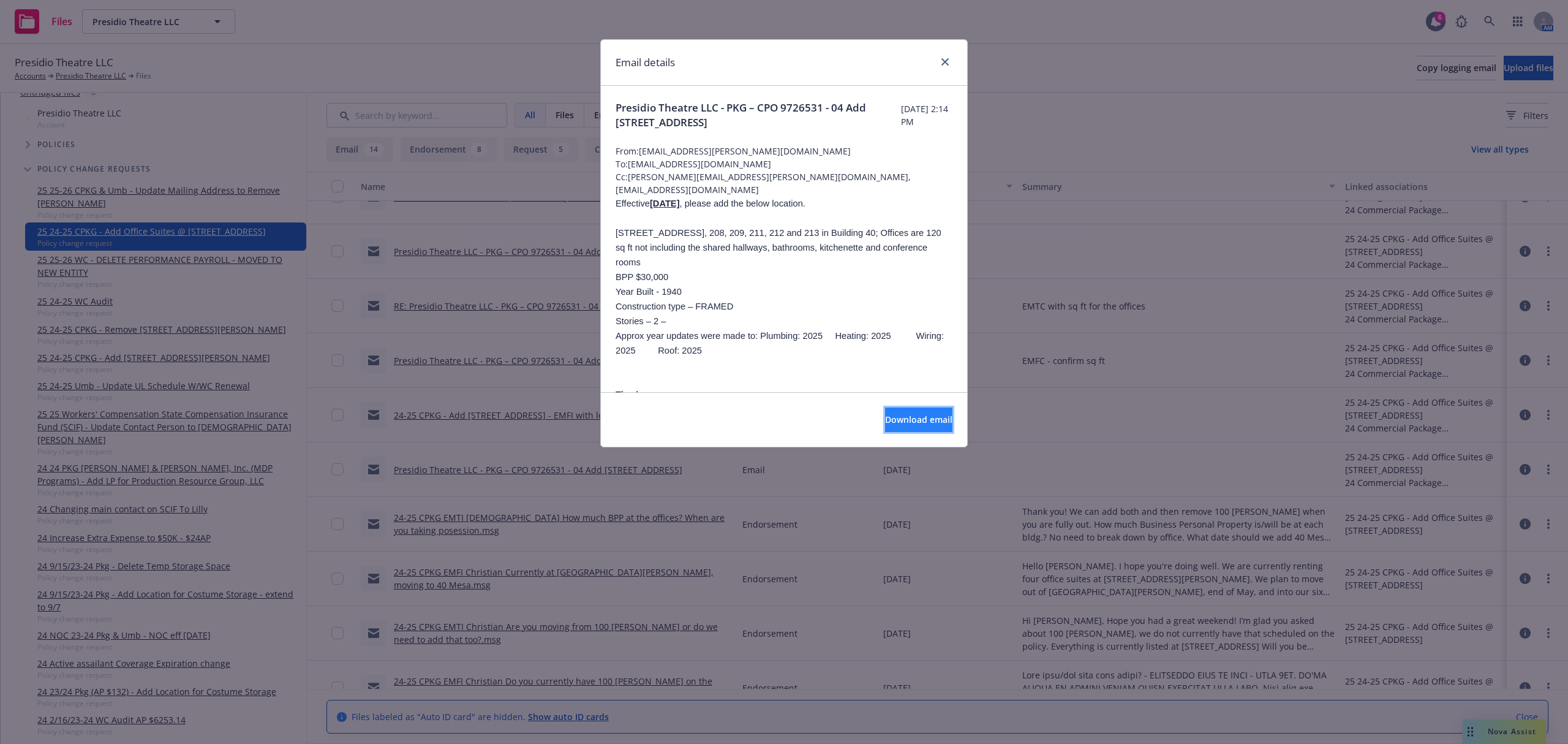
click at [909, 407] on button "Download email" at bounding box center [918, 419] width 67 height 25
click at [942, 58] on icon "close" at bounding box center [945, 61] width 7 height 7
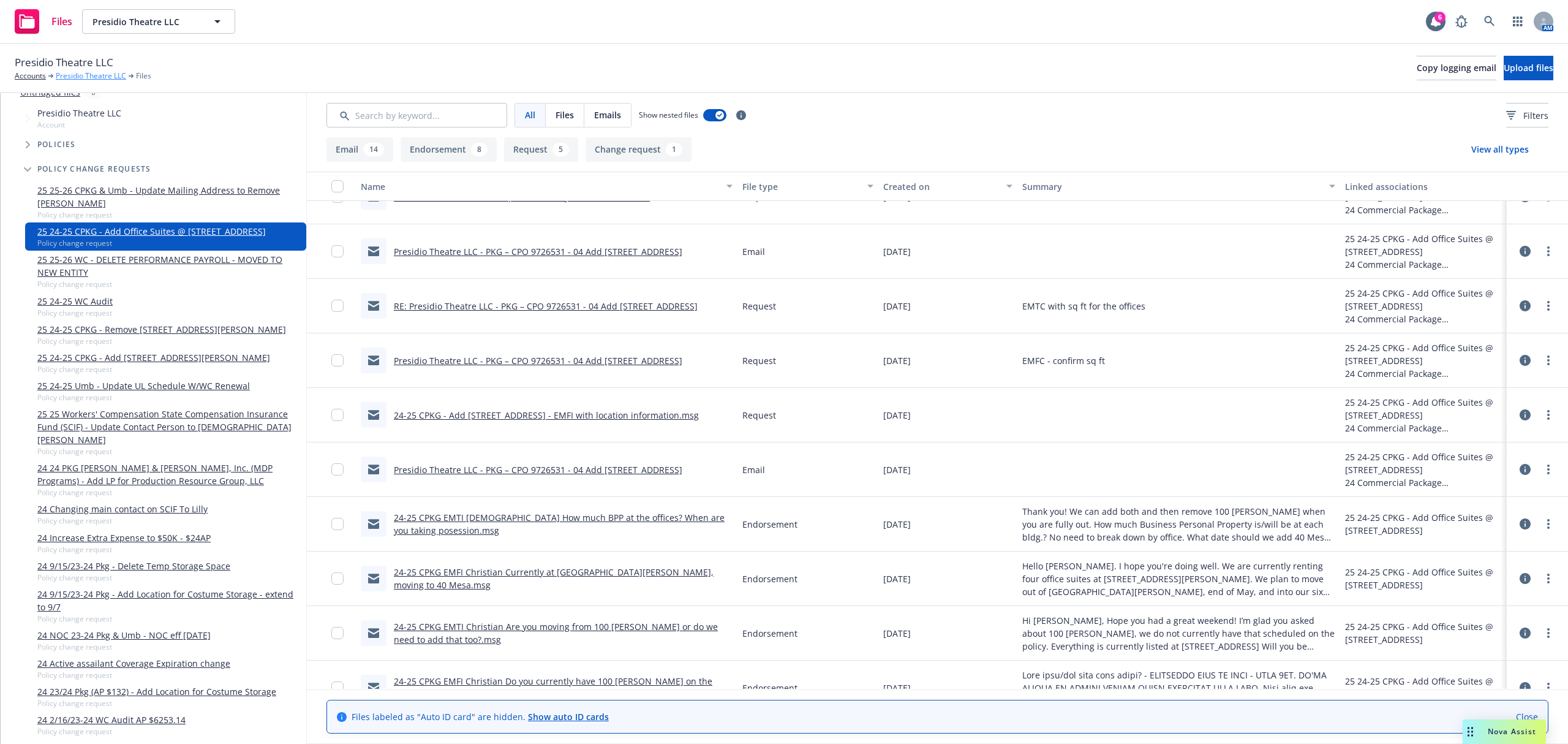
click at [76, 72] on link "Presidio Theatre LLC" at bounding box center [92, 76] width 71 height 11
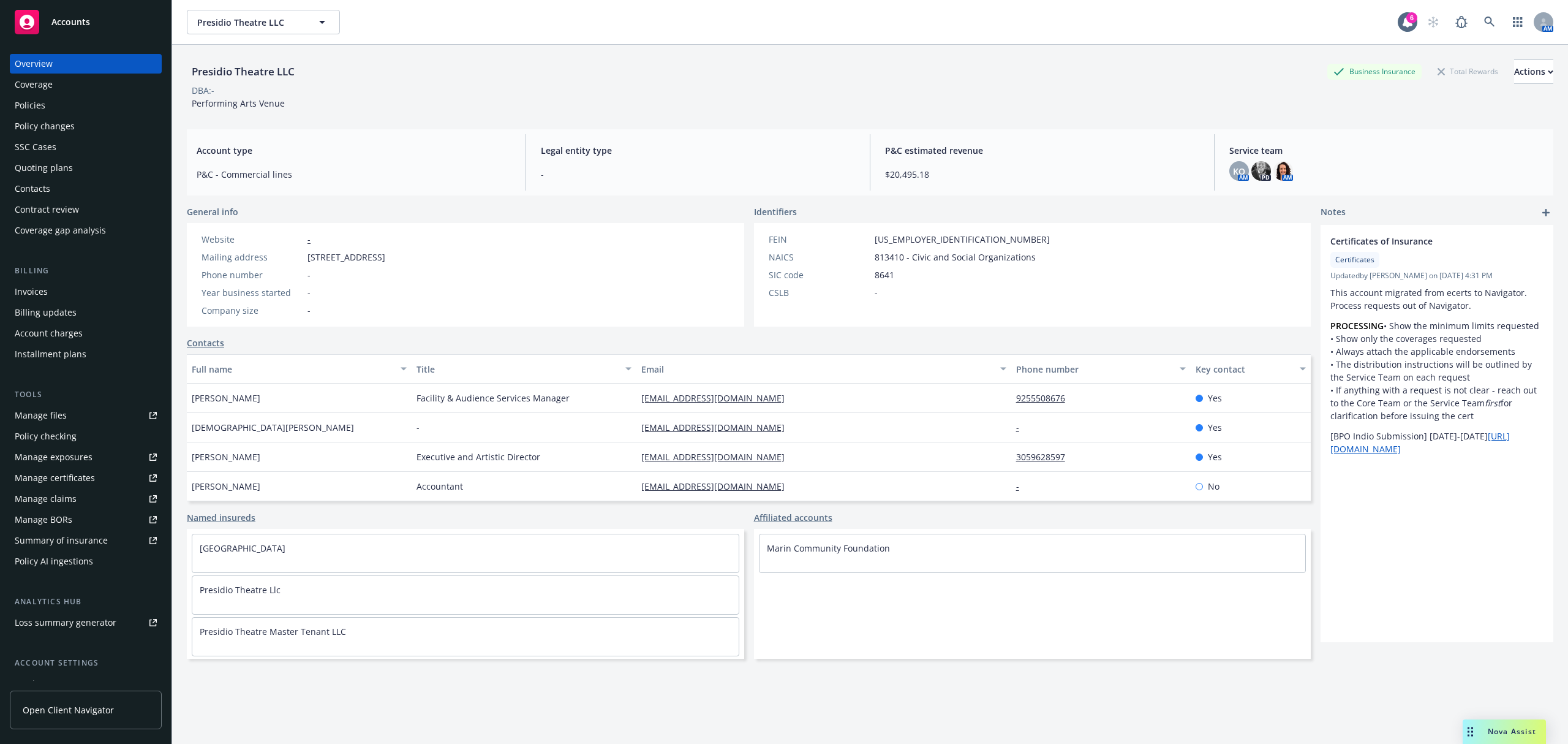
click at [39, 412] on div "Manage files" at bounding box center [40, 415] width 52 height 20
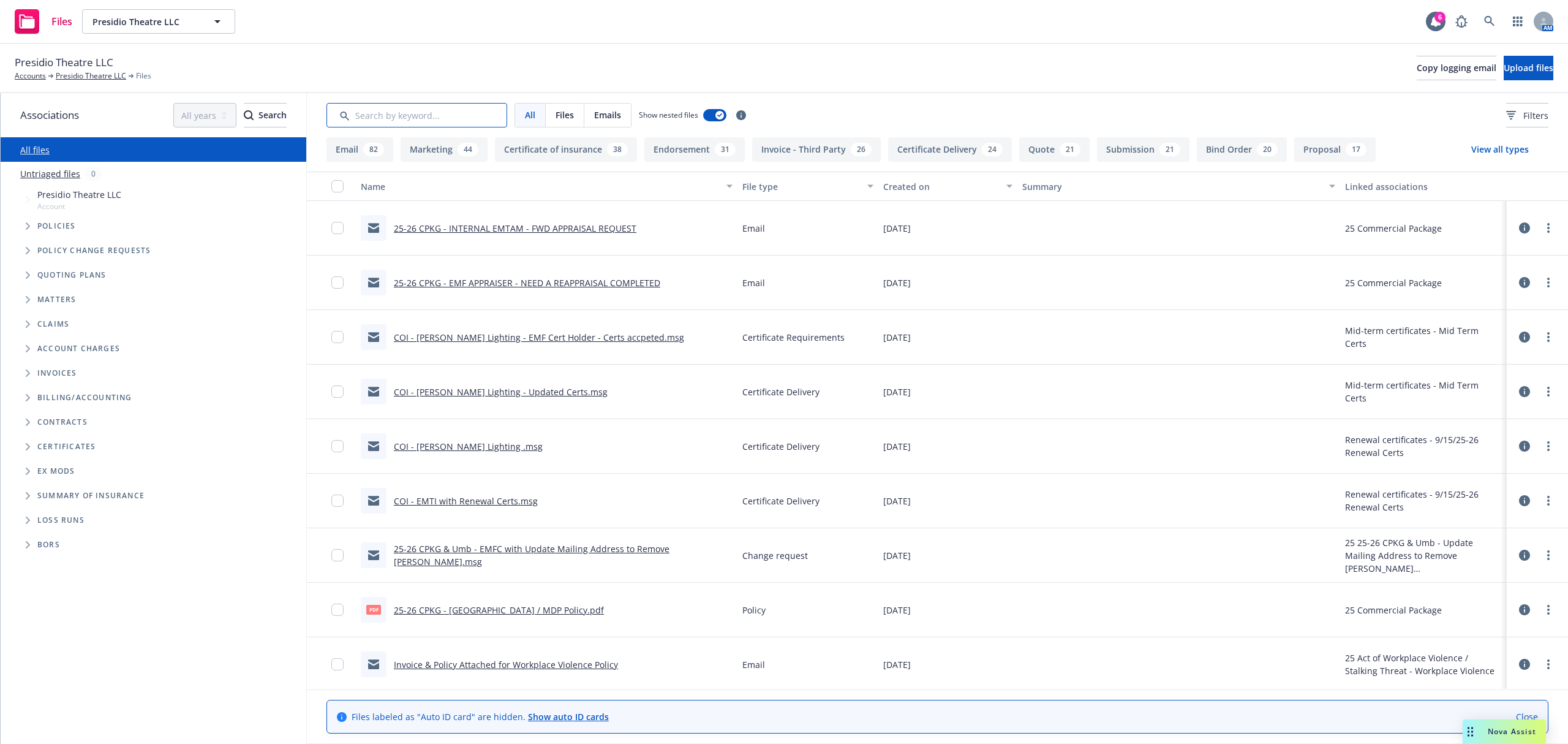
click at [410, 111] on input "Search by keyword..." at bounding box center [417, 115] width 181 height 25
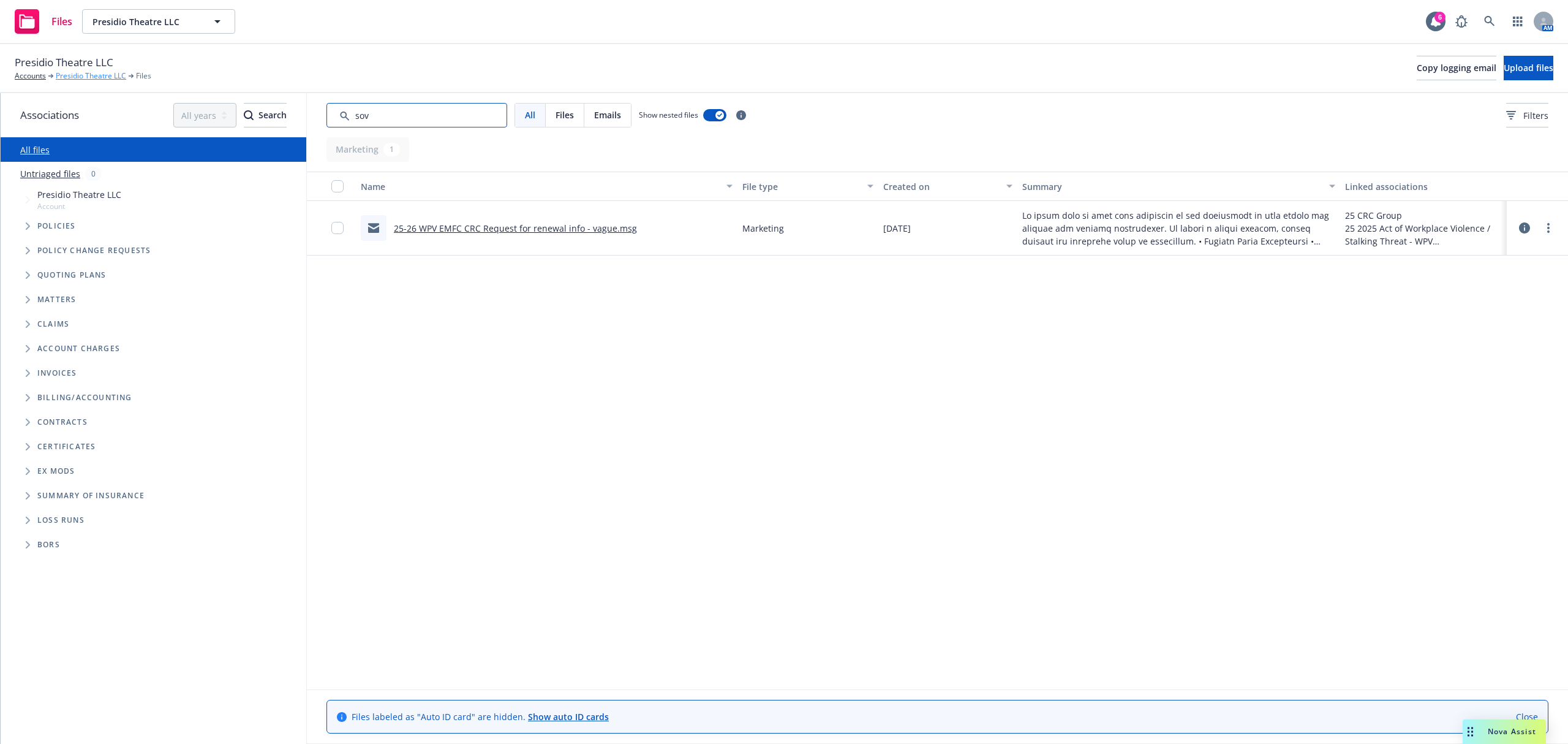
type input "sov"
click at [77, 79] on link "Presidio Theatre LLC" at bounding box center [92, 76] width 71 height 11
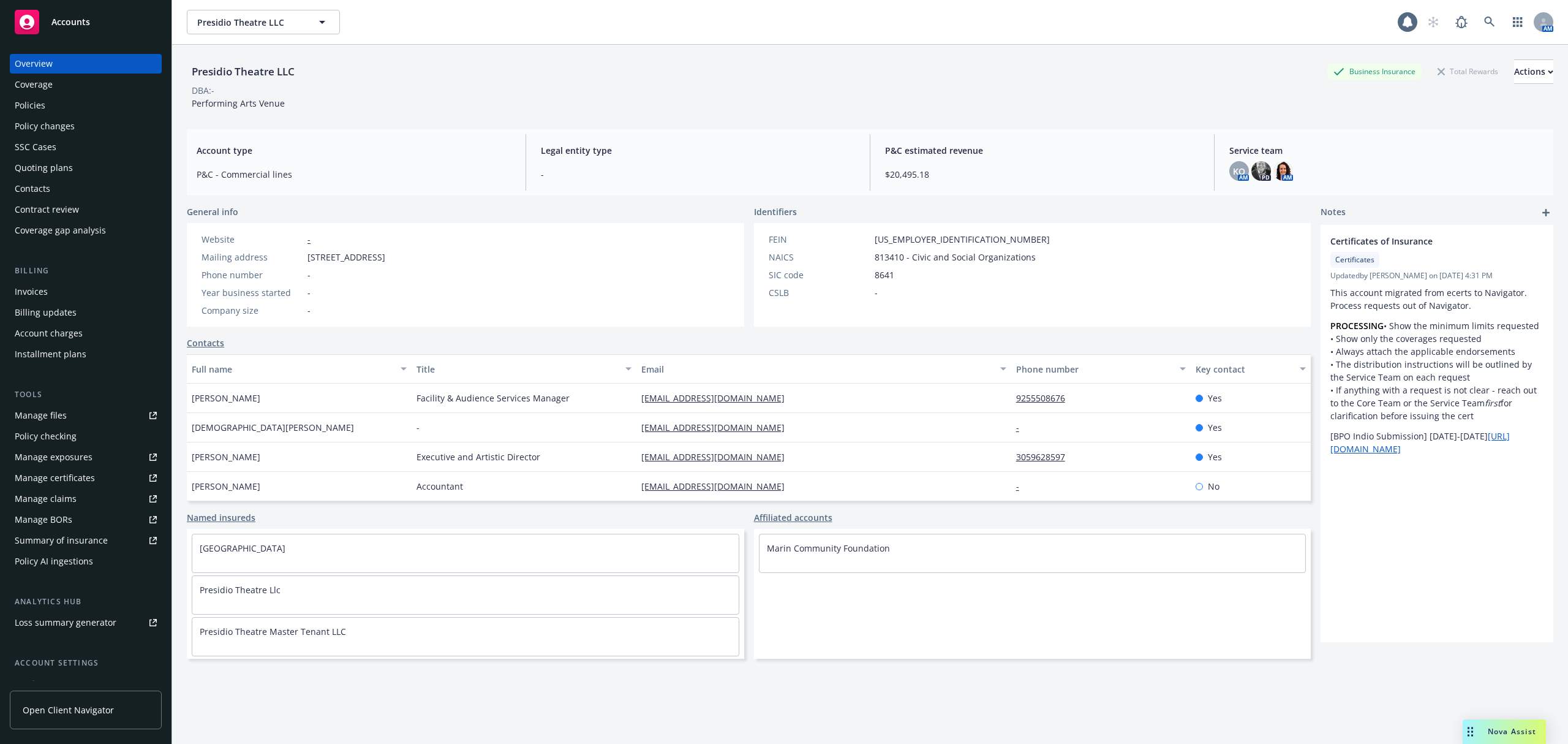
click at [64, 164] on div "Quoting plans" at bounding box center [43, 168] width 58 height 20
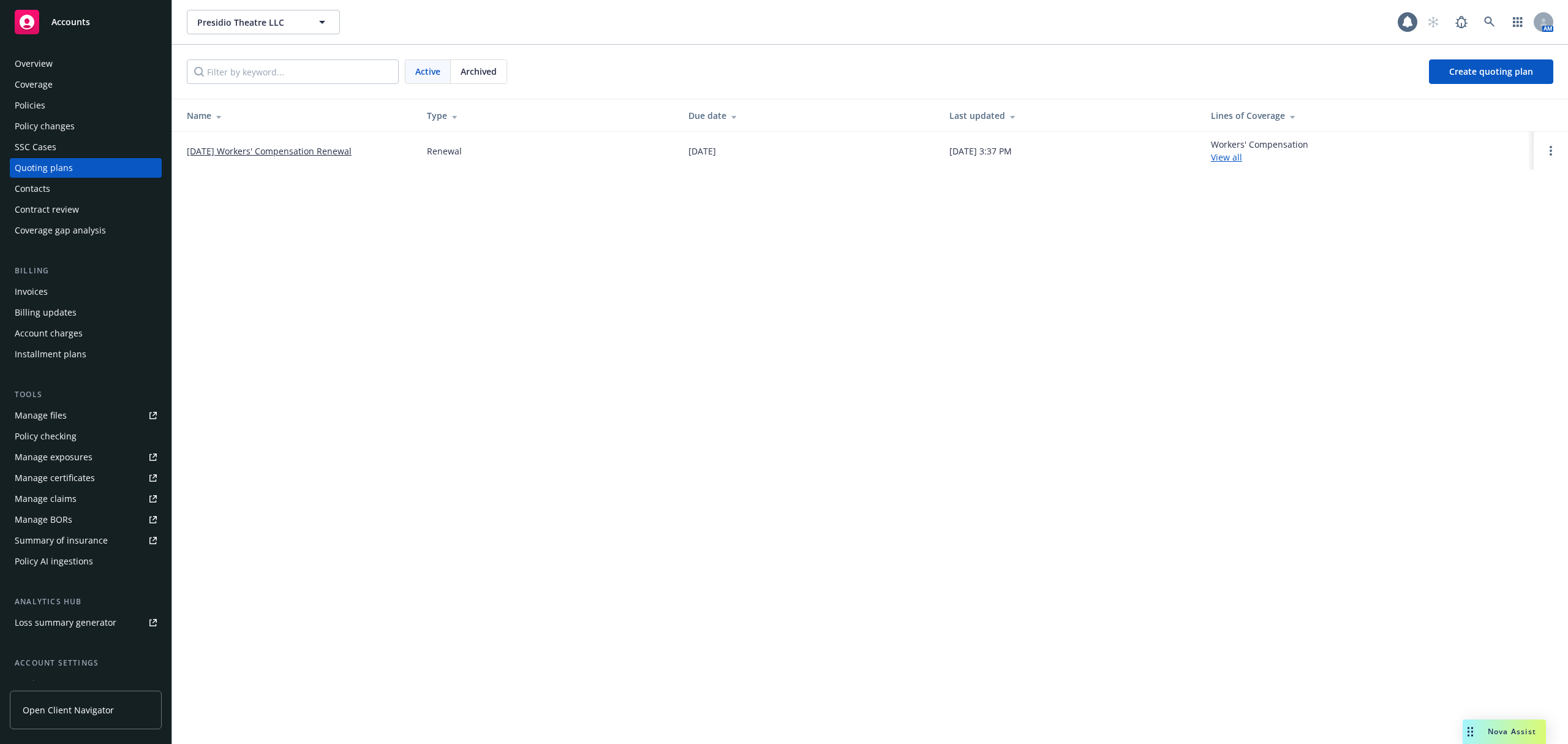
click at [470, 69] on span "Archived" at bounding box center [478, 71] width 36 height 13
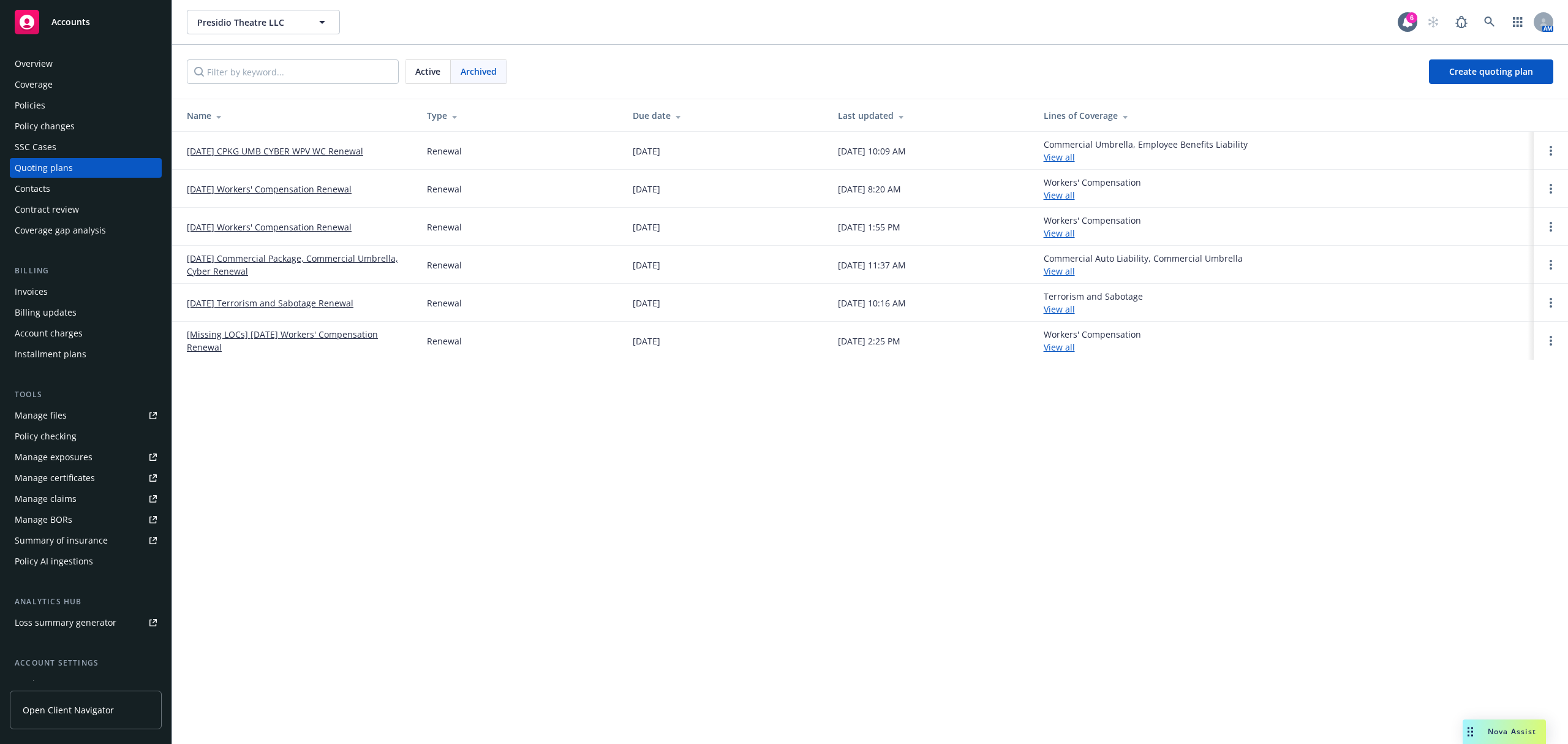
click at [255, 152] on link "[DATE] CPKG UMB CYBER WPV WC Renewal" at bounding box center [275, 151] width 176 height 13
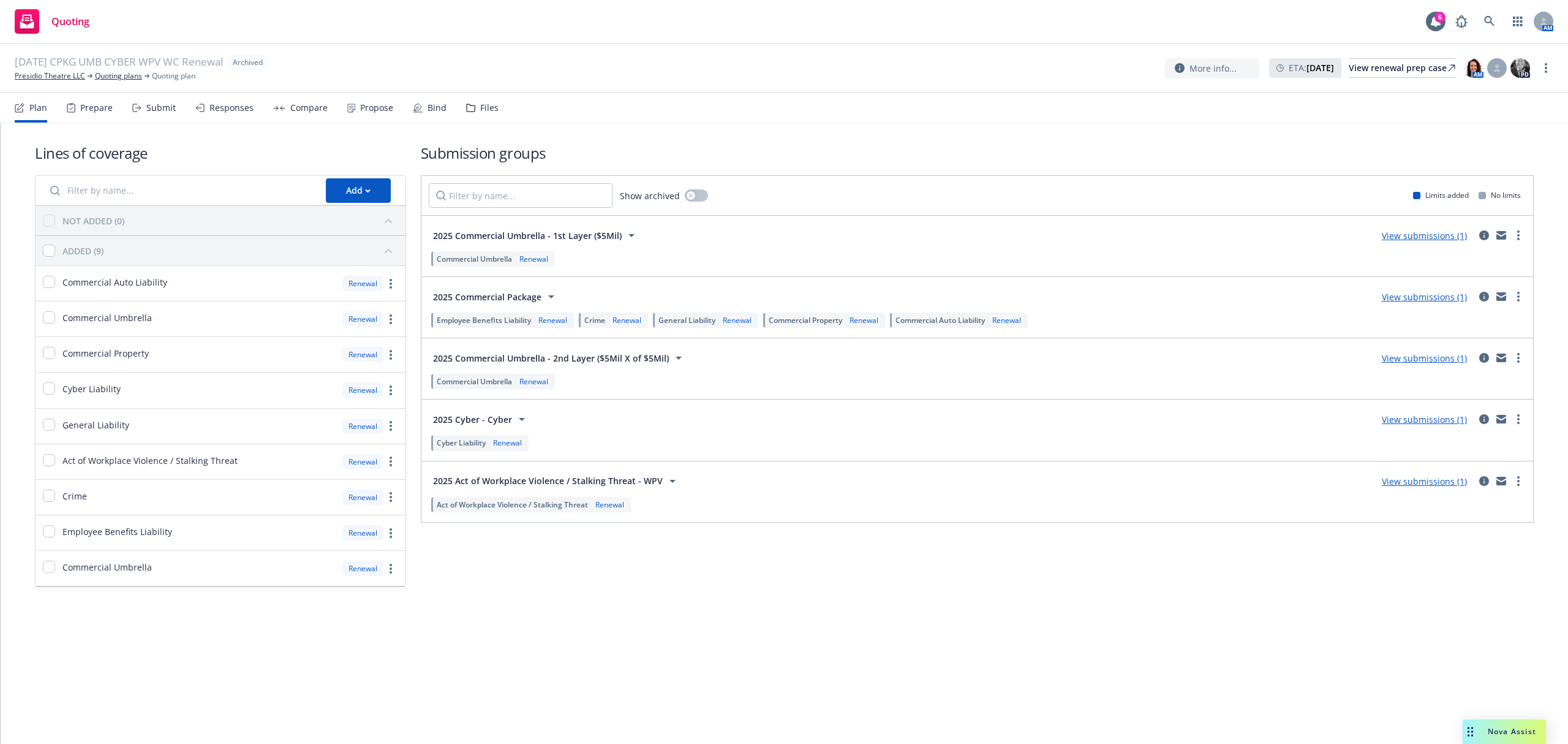
click at [481, 113] on div "Files" at bounding box center [489, 108] width 19 height 10
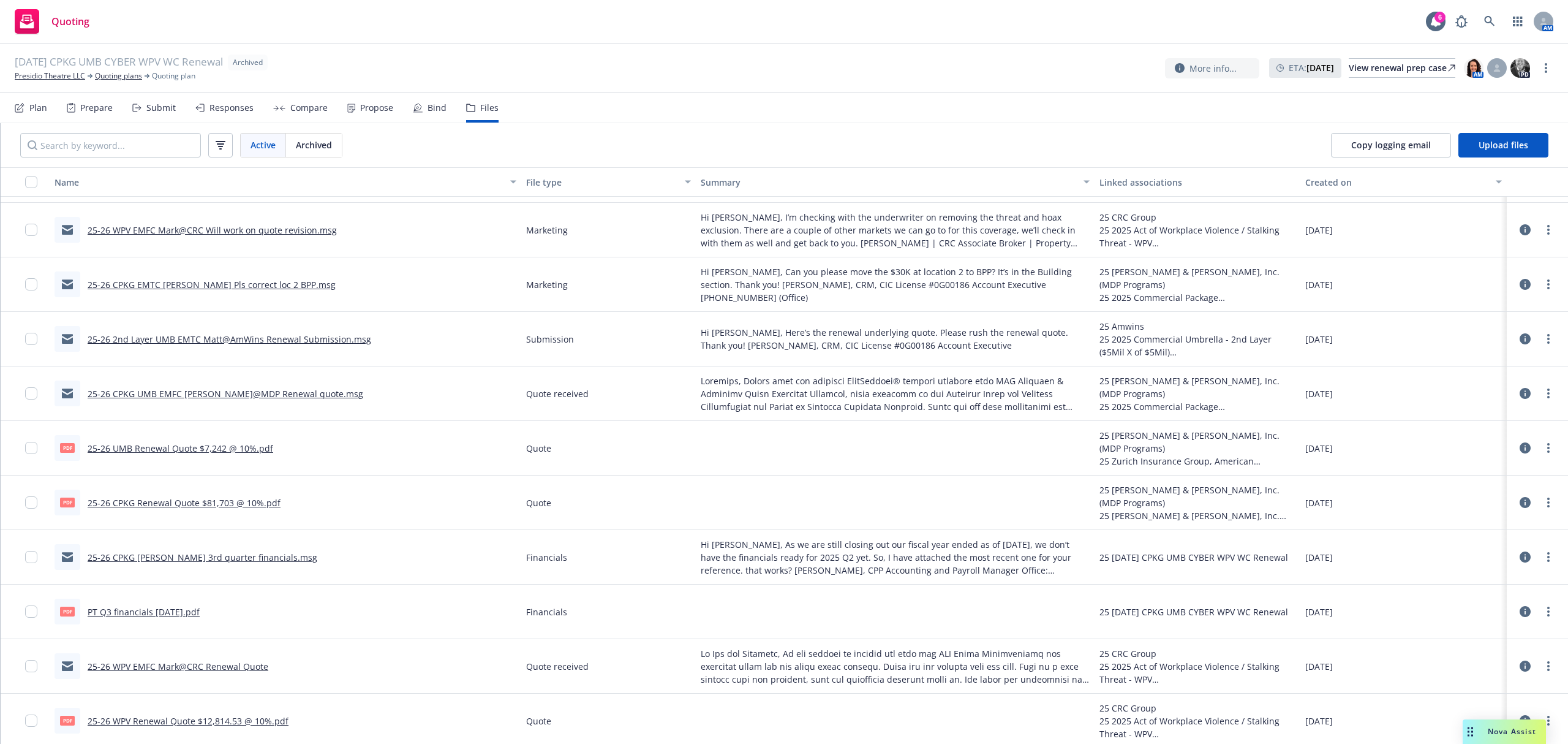
scroll to position [2015, 0]
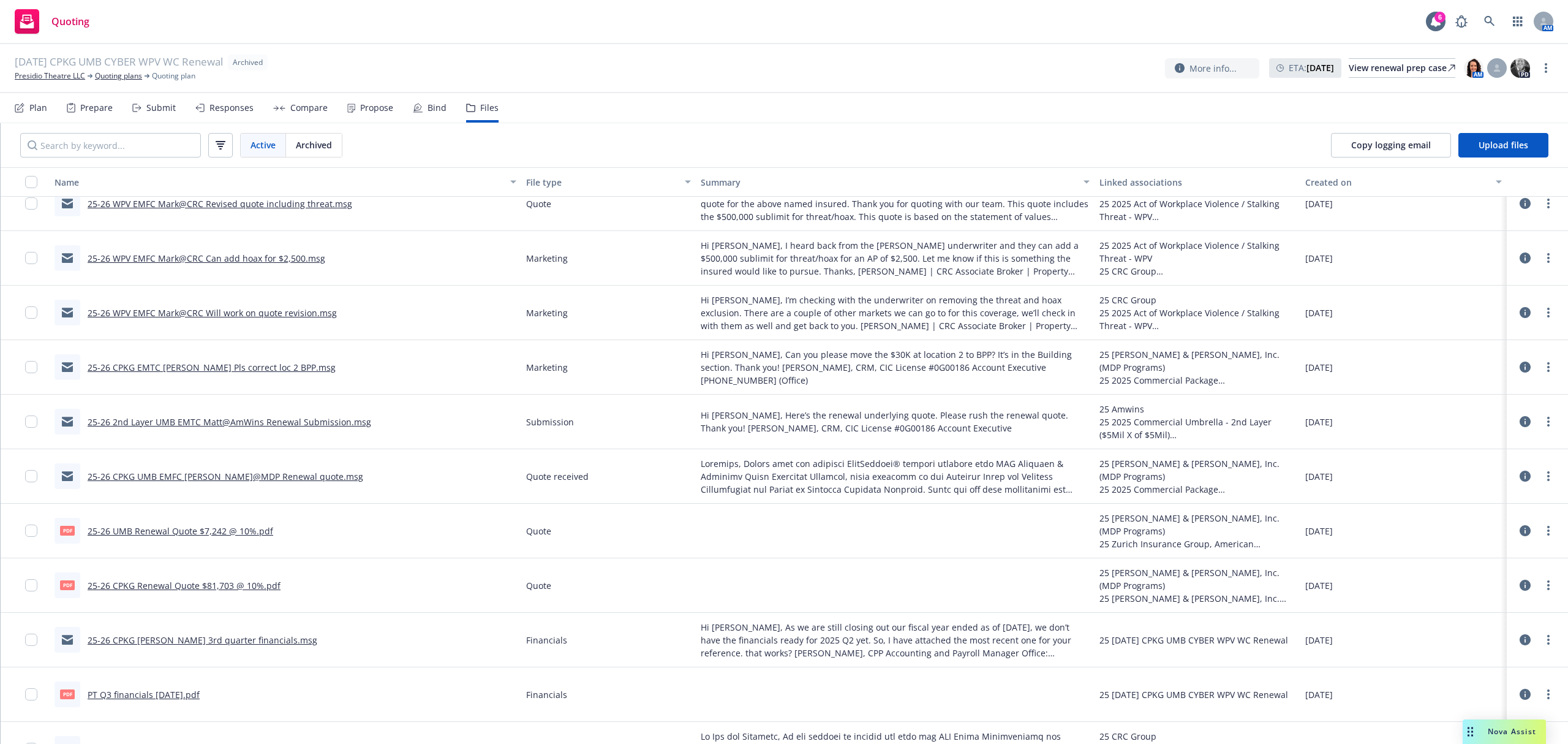
click at [263, 420] on link "25-26 2nd Layer UMB EMTC Matt@AmWins Renewal Submission.msg" at bounding box center [229, 422] width 283 height 12
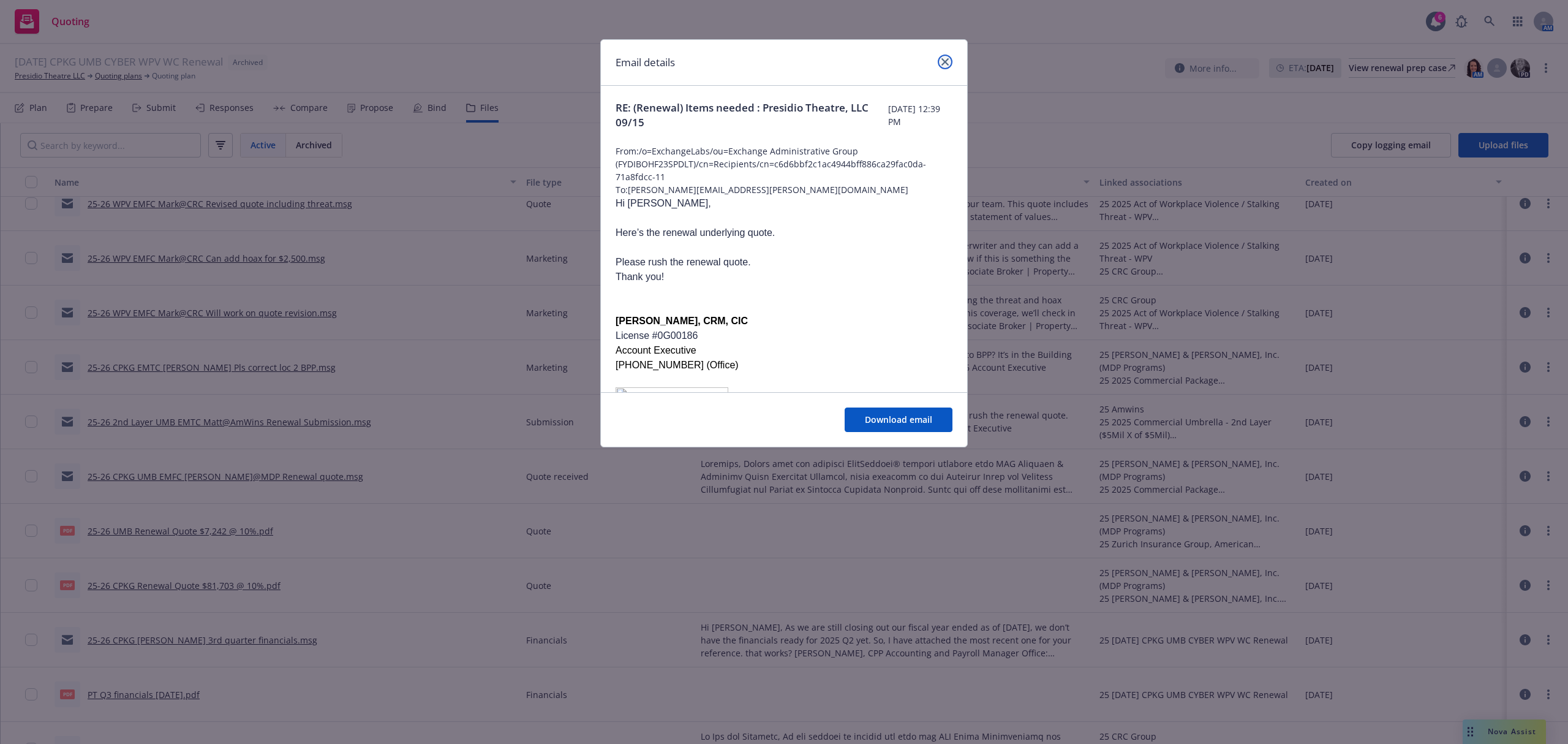
click at [947, 60] on icon "close" at bounding box center [945, 61] width 7 height 7
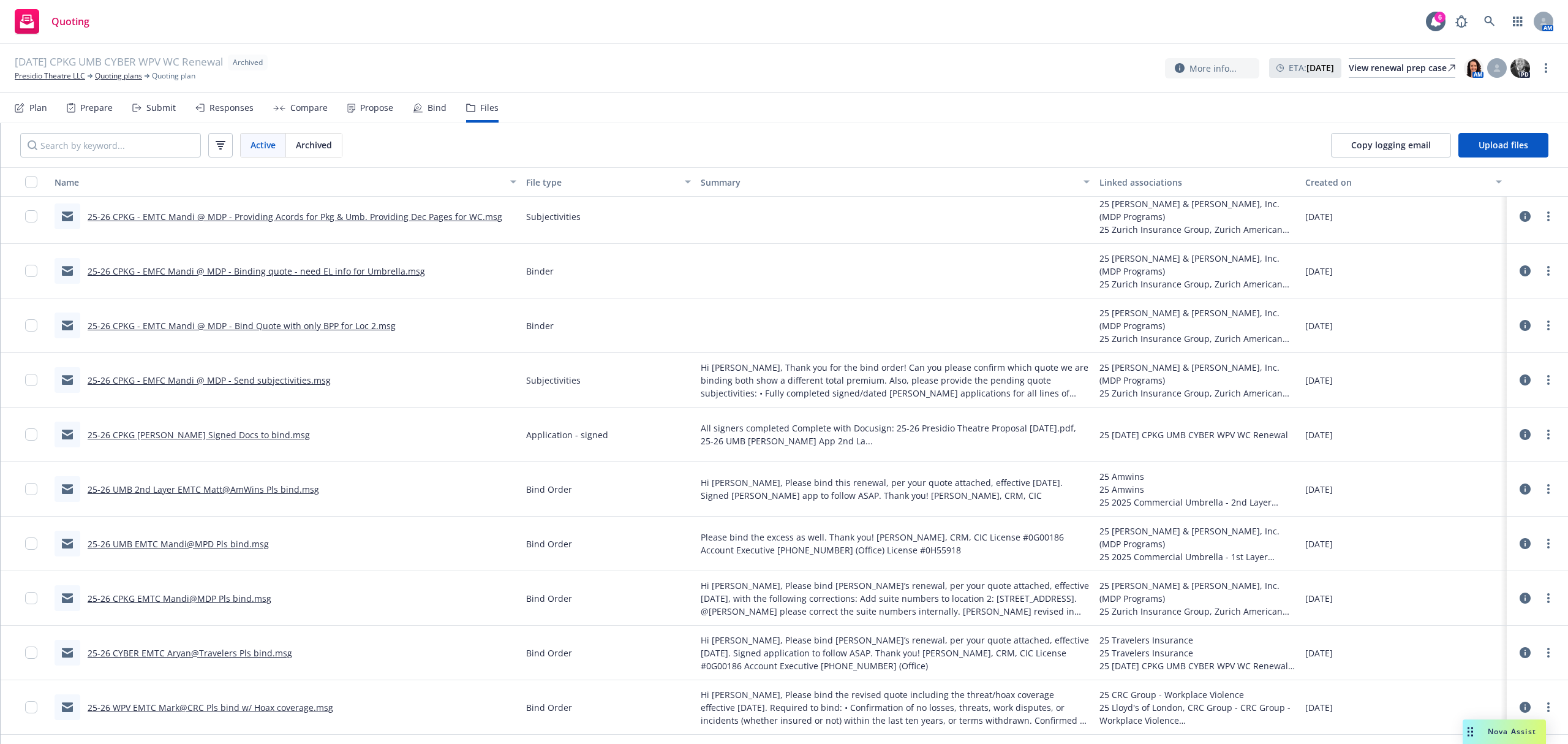
scroll to position [627, 0]
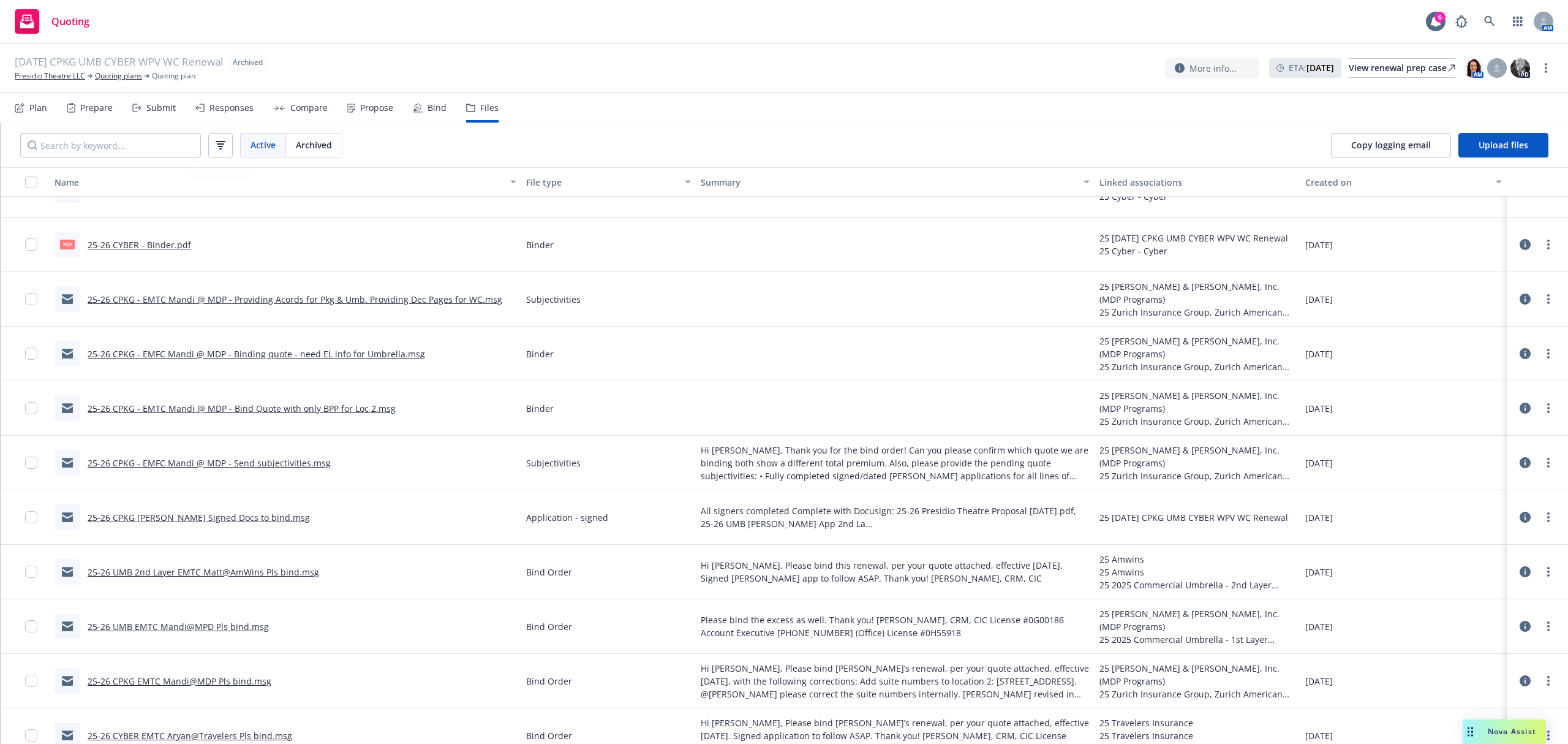
click at [147, 98] on div "Submit" at bounding box center [154, 108] width 43 height 30
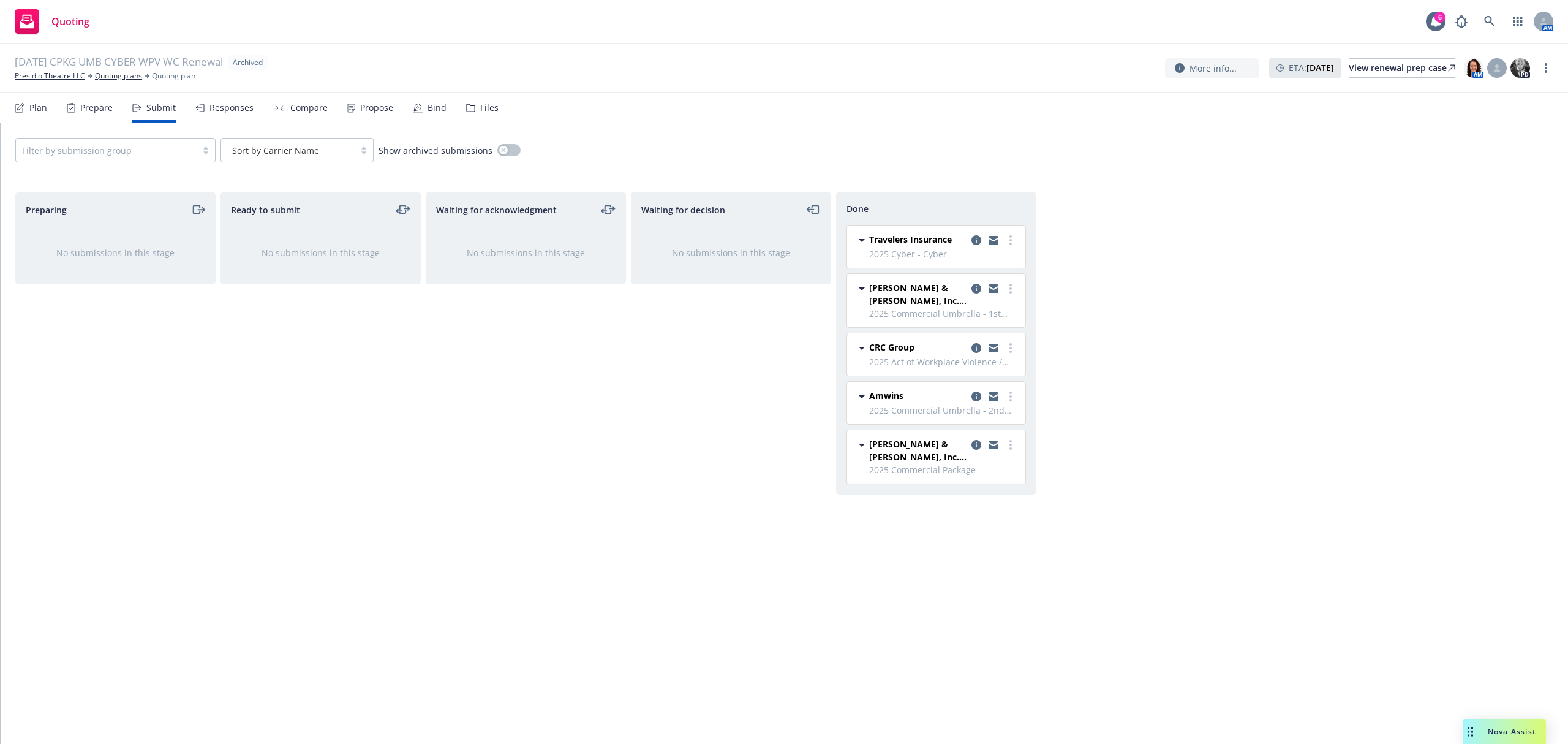
click at [157, 144] on div at bounding box center [105, 150] width 168 height 15
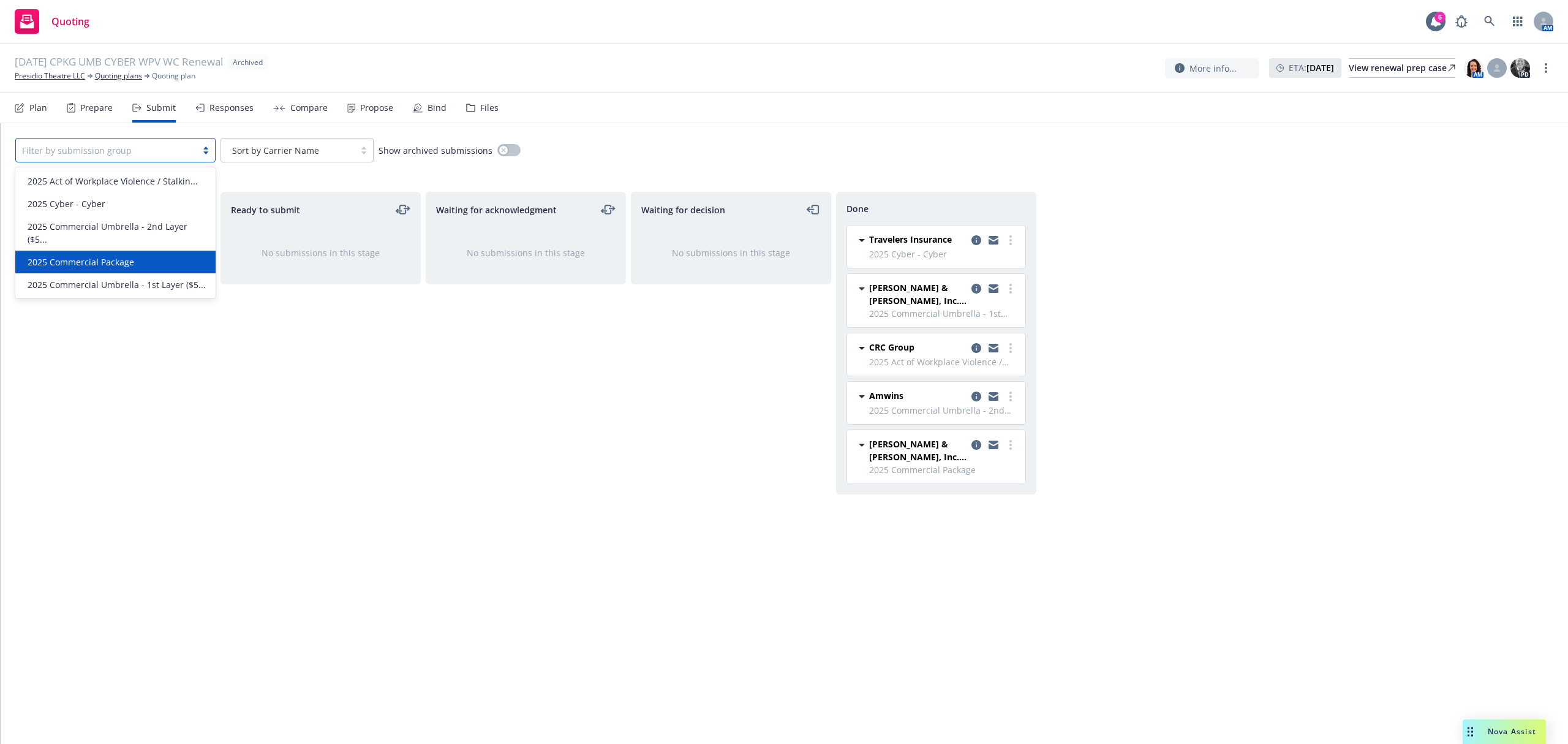
click at [156, 256] on div "2025 Commercial Package" at bounding box center [115, 262] width 186 height 13
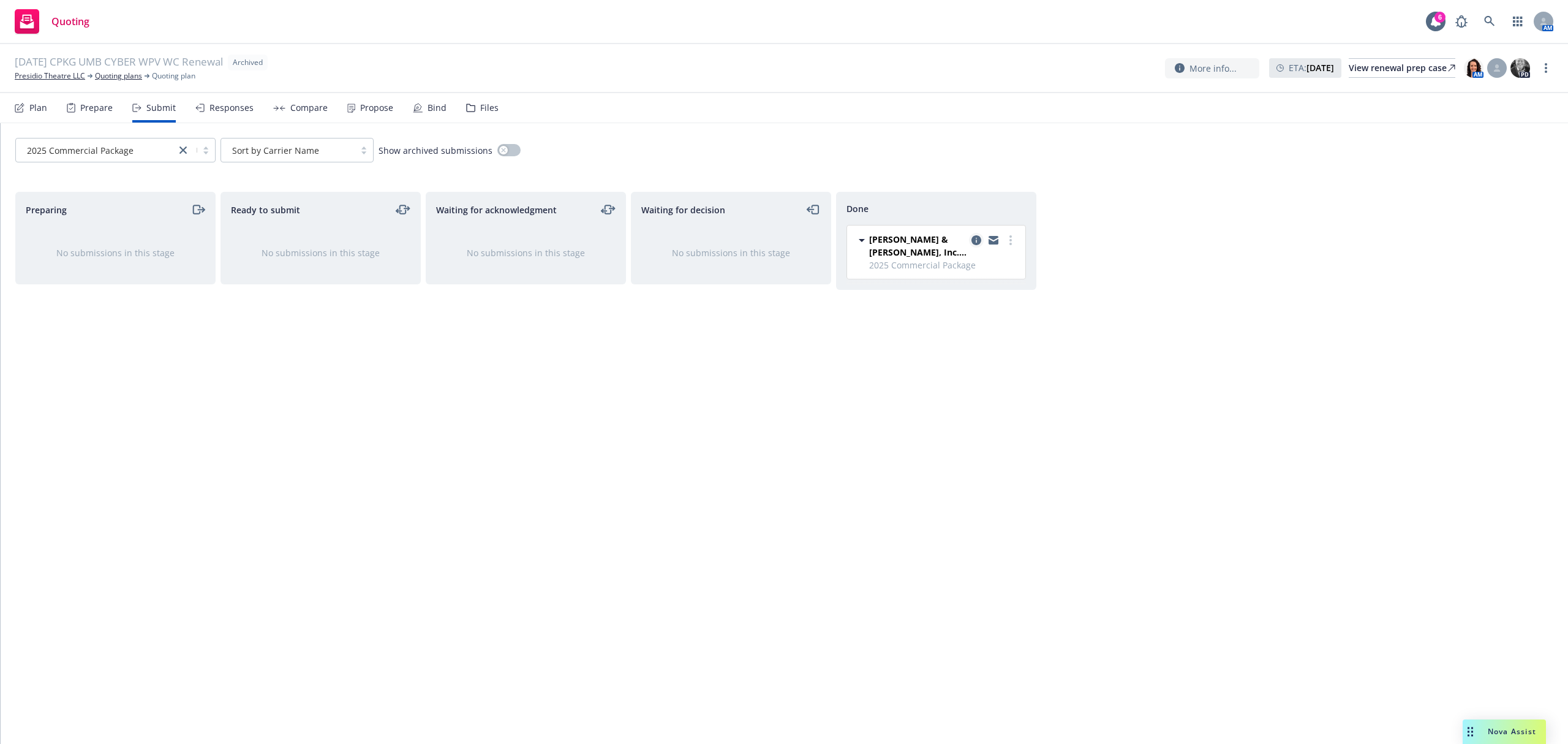
click at [976, 242] on icon "copy logging email" at bounding box center [976, 240] width 10 height 10
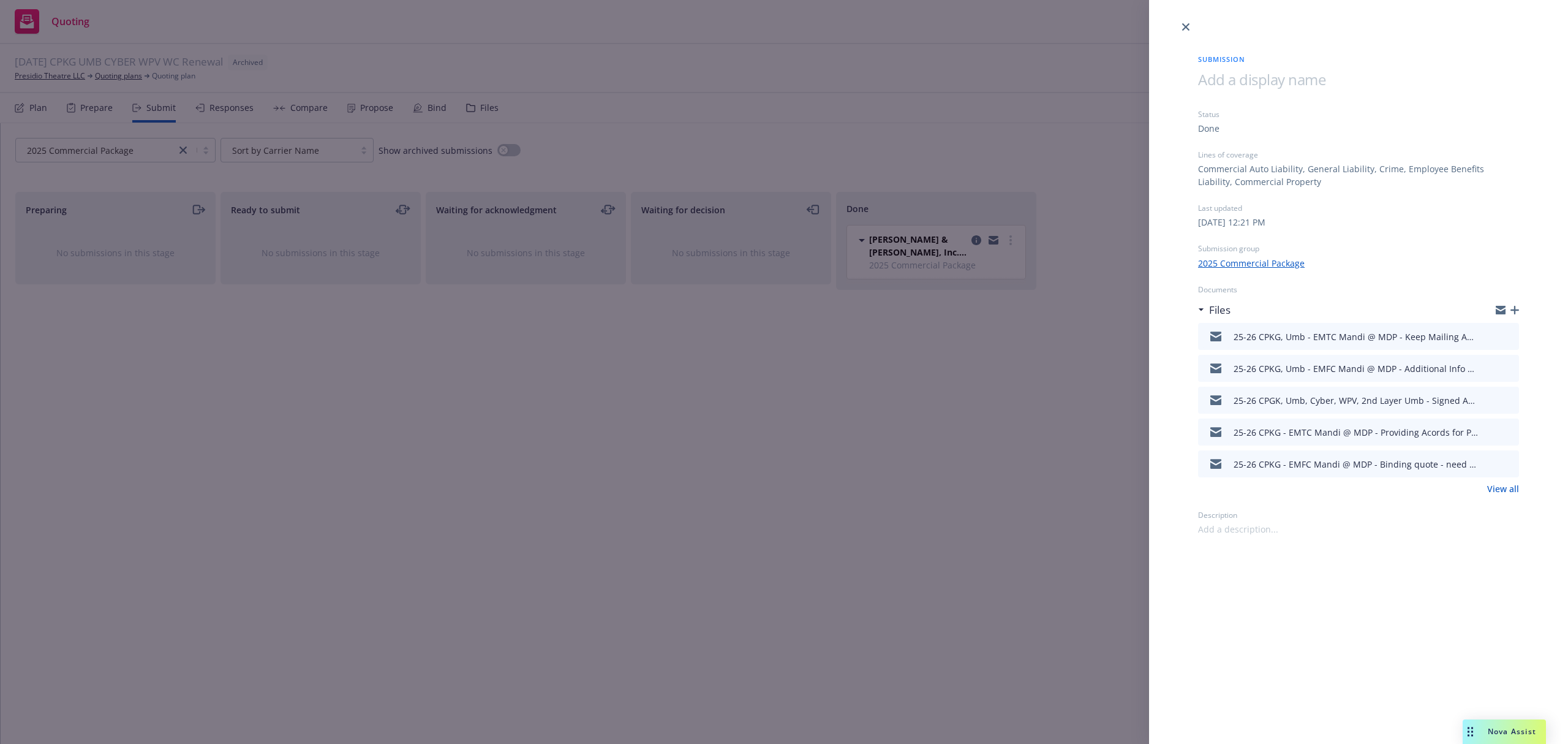
click at [1518, 492] on link "View all" at bounding box center [1503, 488] width 31 height 13
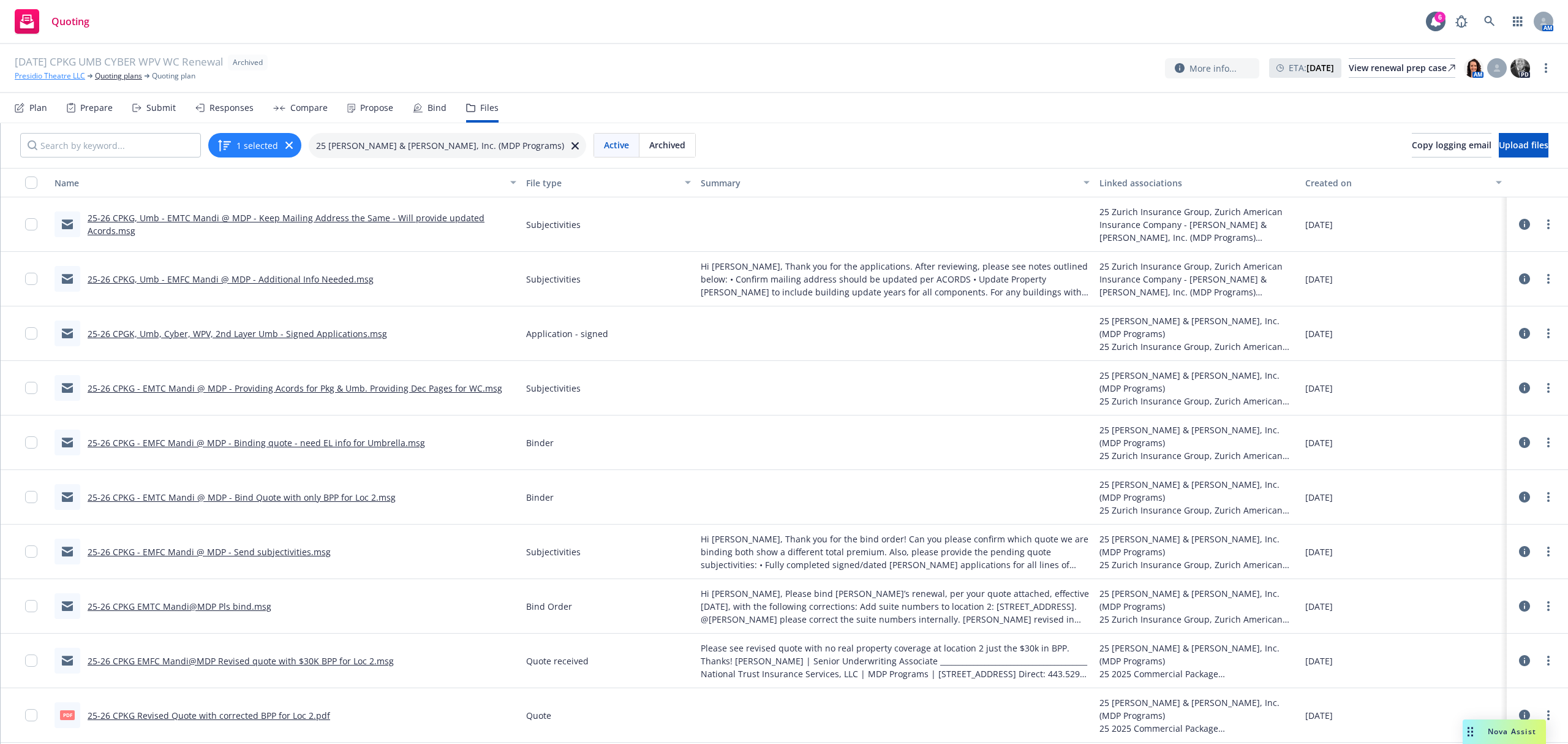
click at [44, 72] on link "Presidio Theatre LLC" at bounding box center [50, 76] width 71 height 11
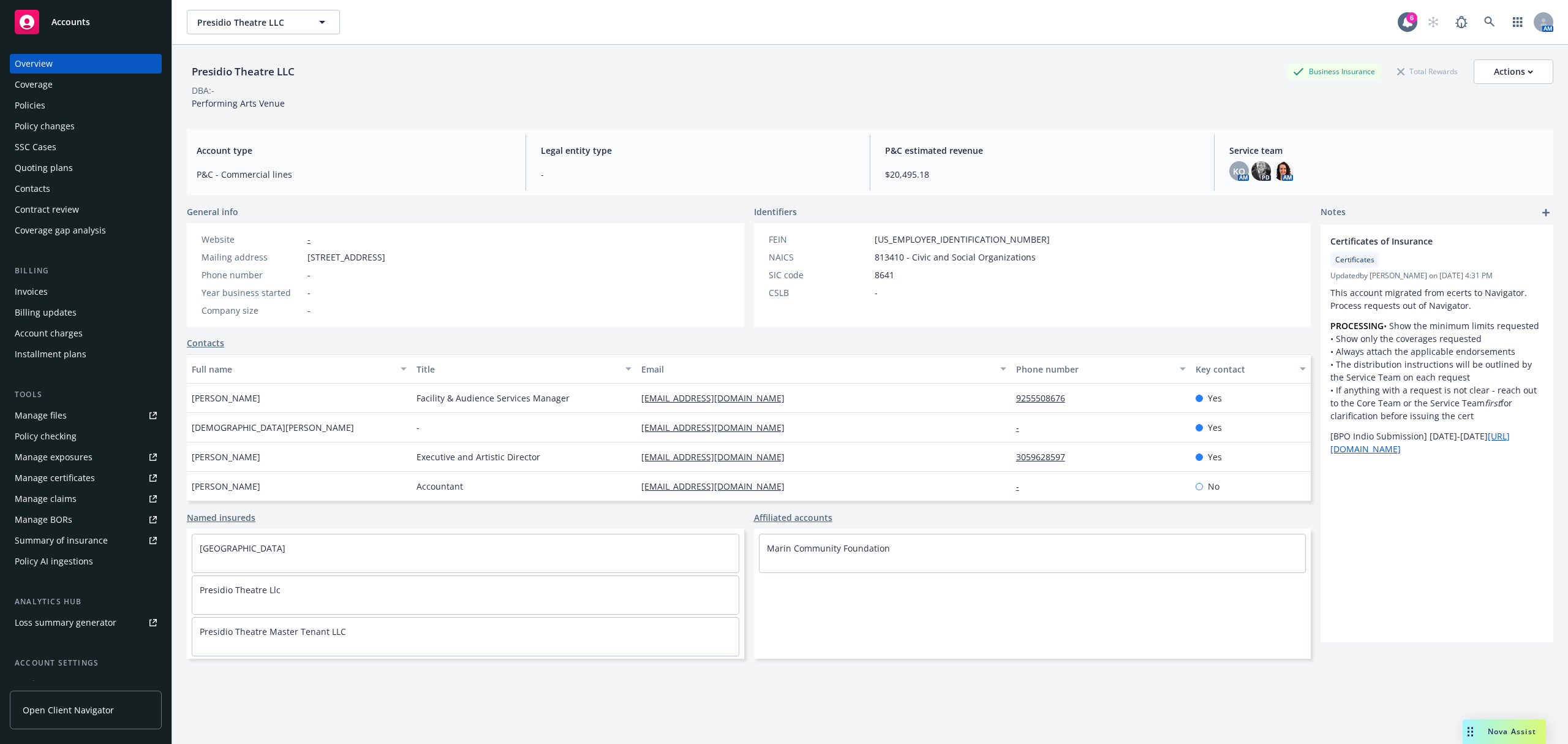
click at [54, 104] on div "Policies" at bounding box center [86, 105] width 142 height 20
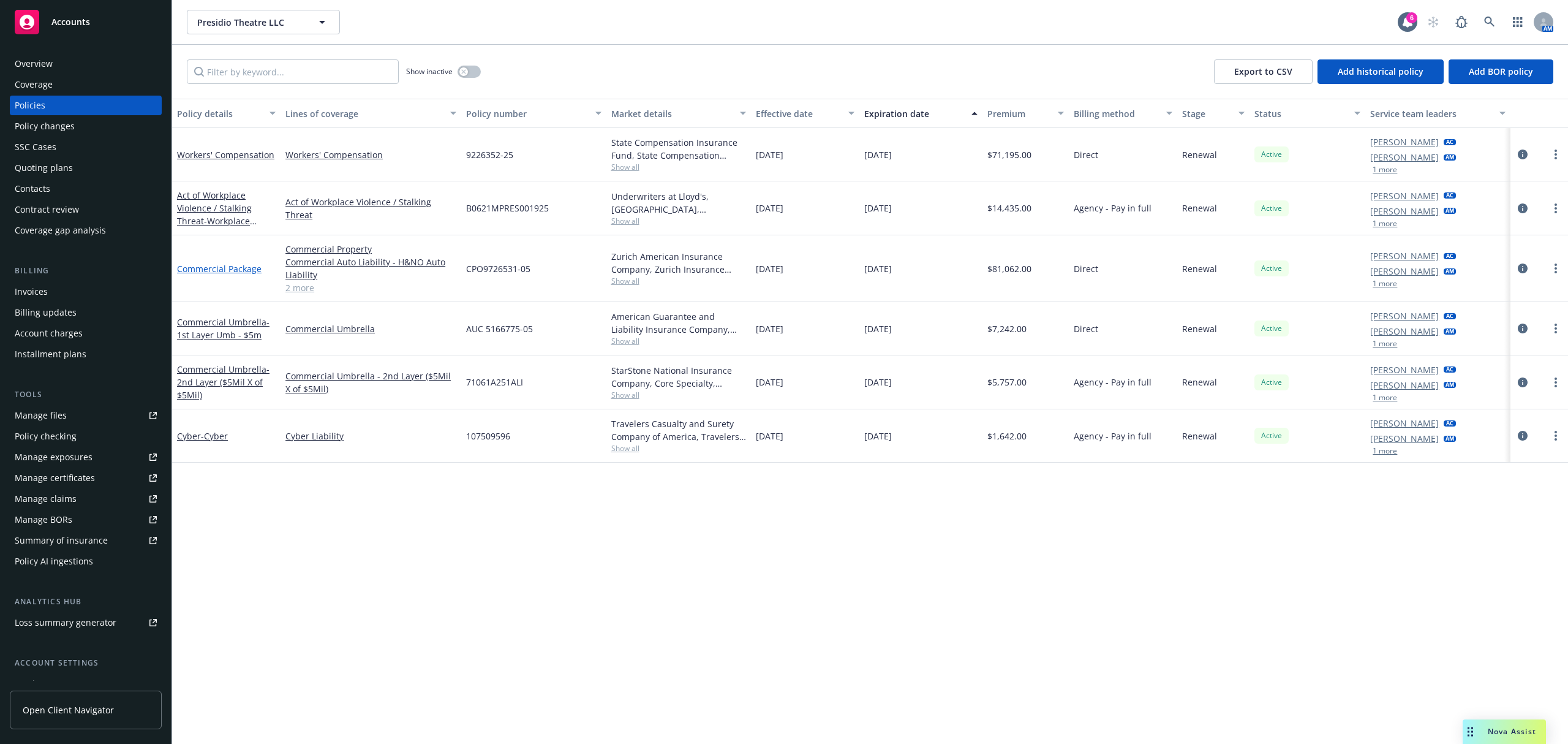
click at [202, 266] on link "Commercial Package" at bounding box center [220, 269] width 85 height 12
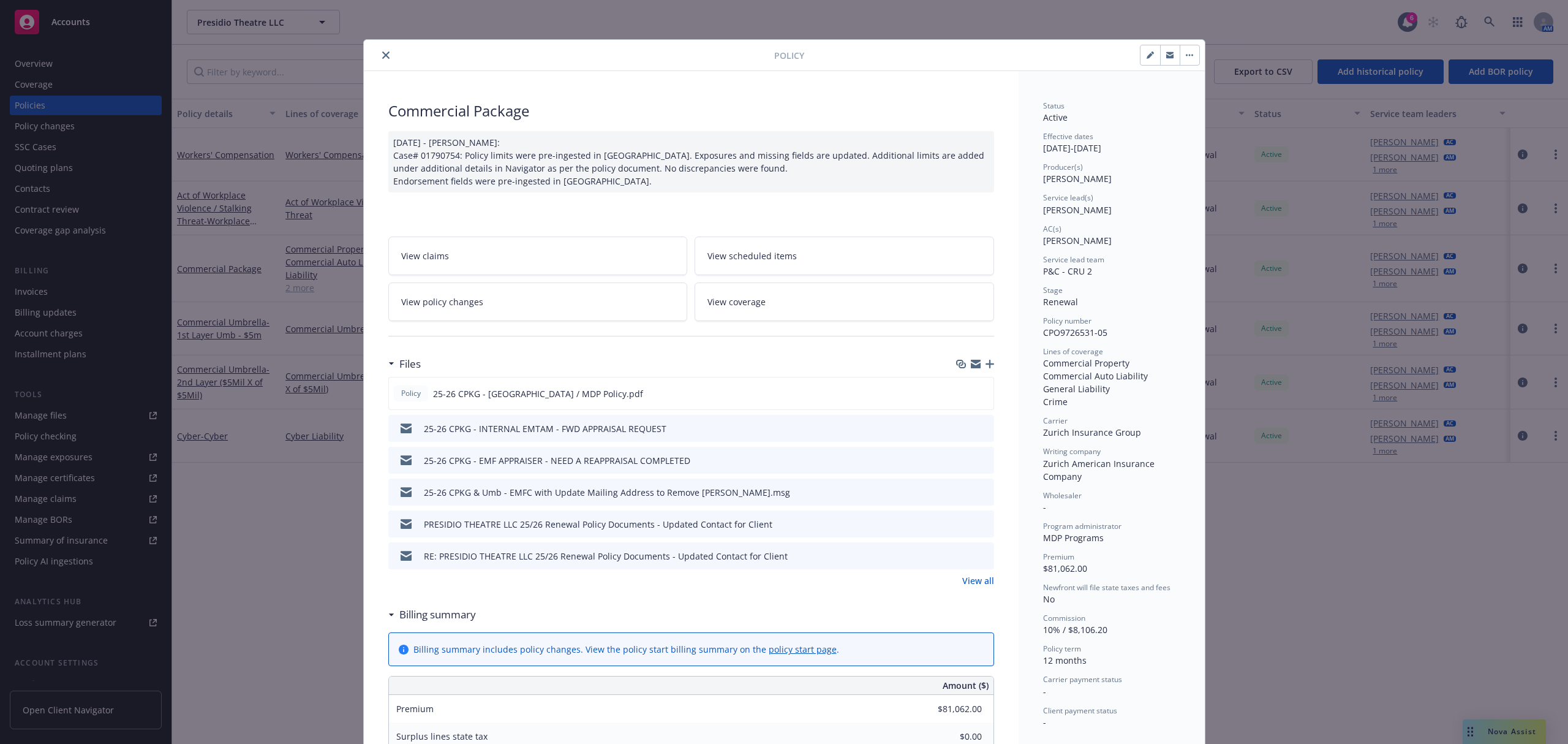
click at [498, 304] on link "View policy changes" at bounding box center [538, 301] width 299 height 38
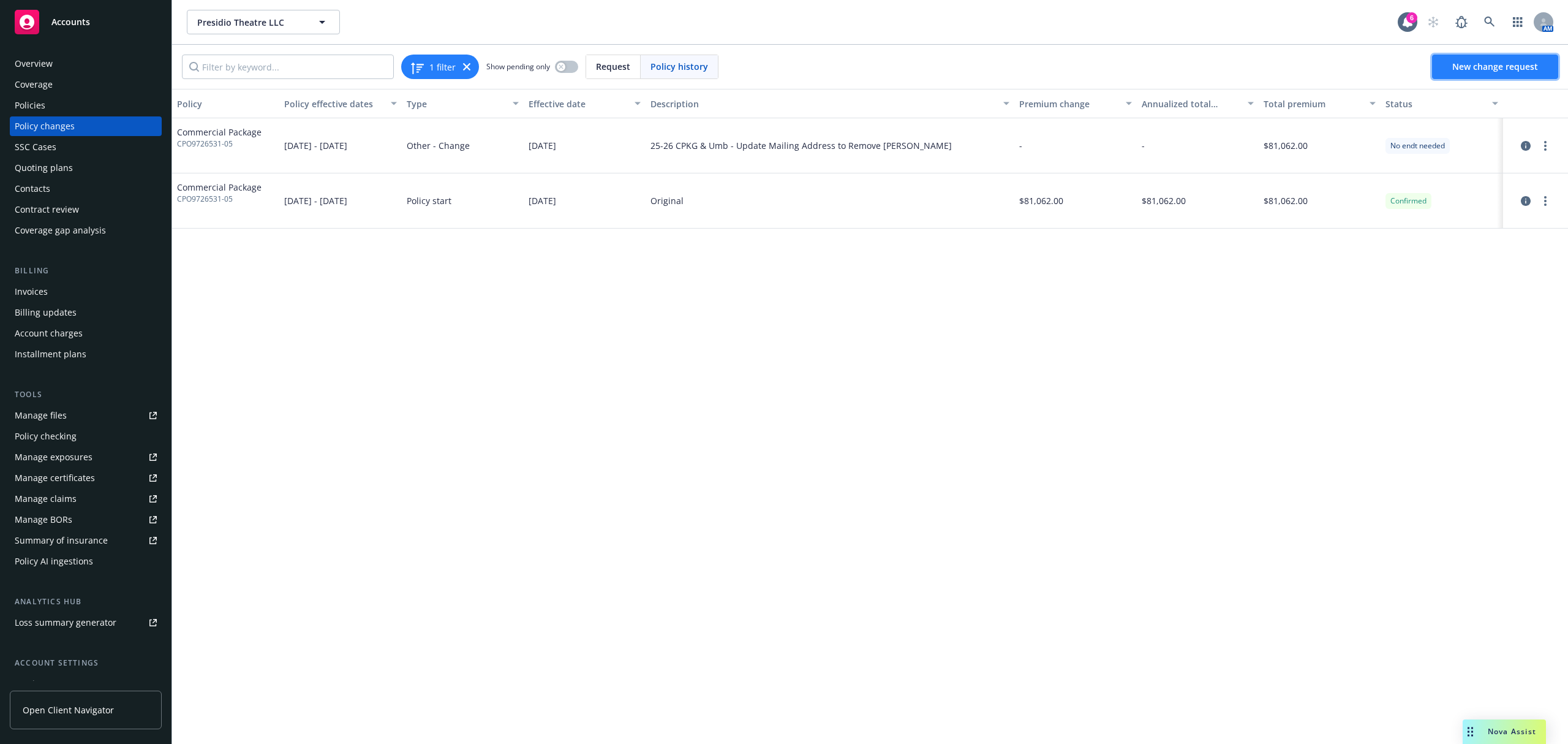
click at [1488, 65] on span "New change request" at bounding box center [1495, 67] width 86 height 12
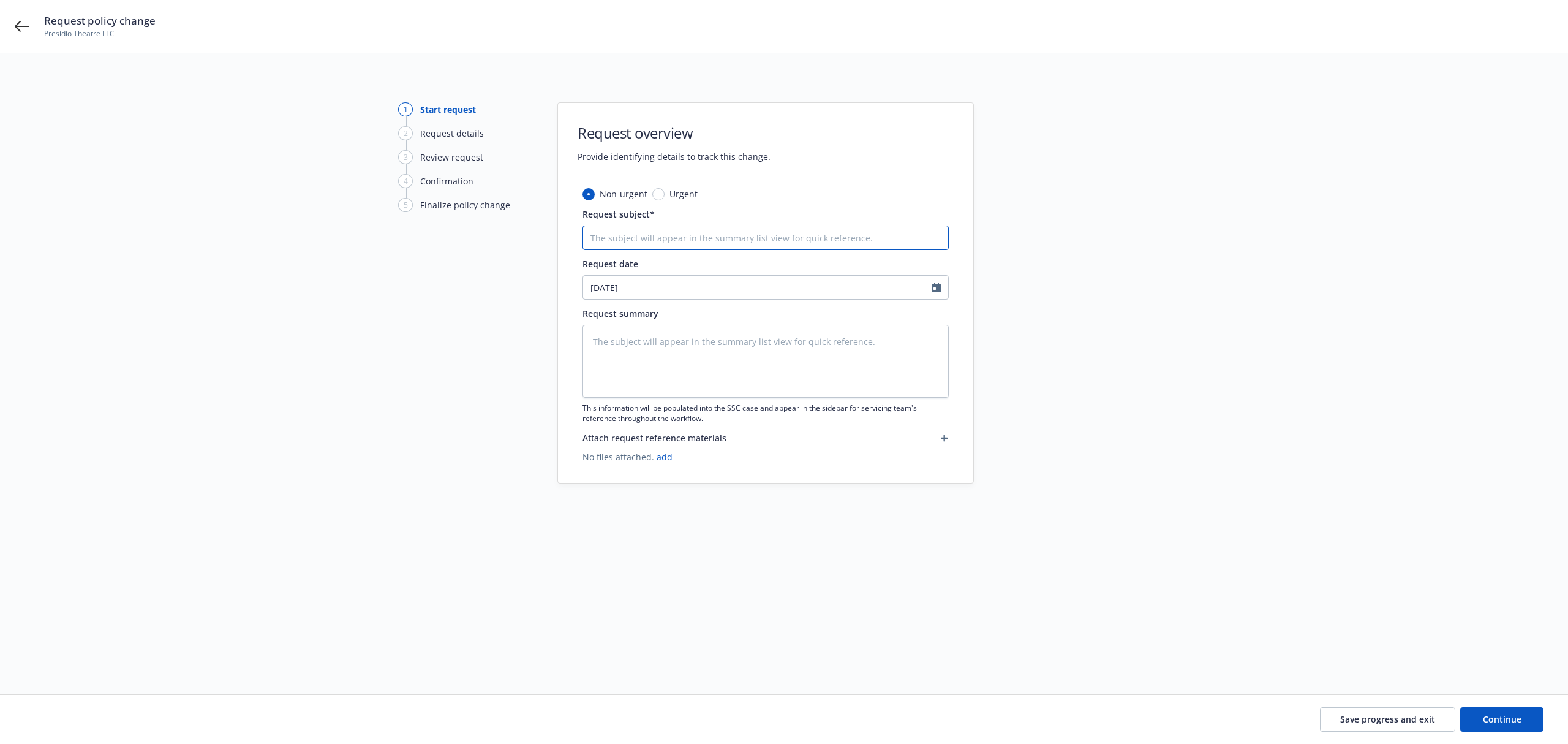
click at [607, 240] on input "Request subject*" at bounding box center [766, 237] width 366 height 25
type textarea "x"
type input "2"
type textarea "x"
type input "25"
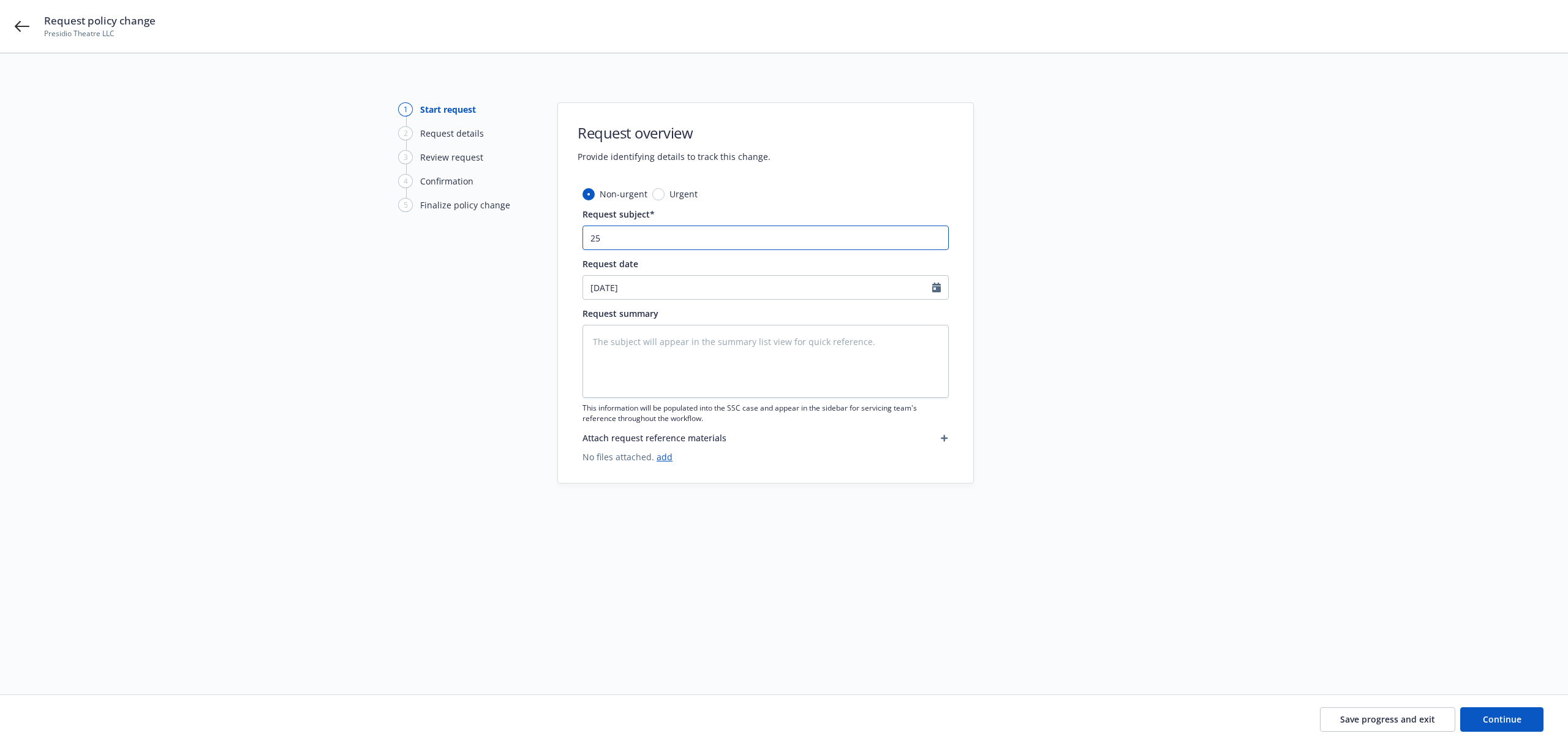
type textarea "x"
type input "25-"
type textarea "x"
type input "25-2"
type textarea "x"
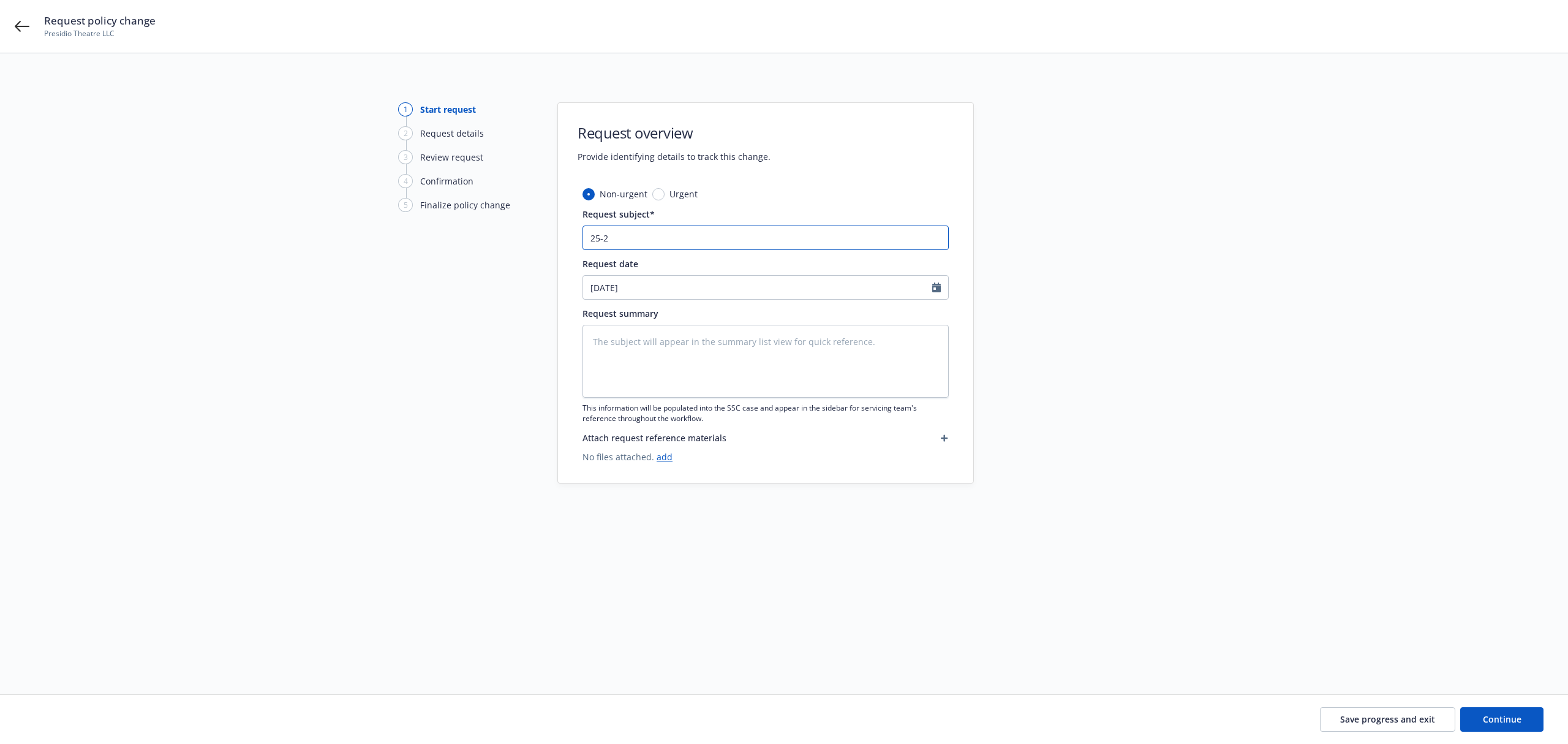
type input "25-26"
type textarea "x"
type input "25-26"
type textarea "x"
type input "25-26 C"
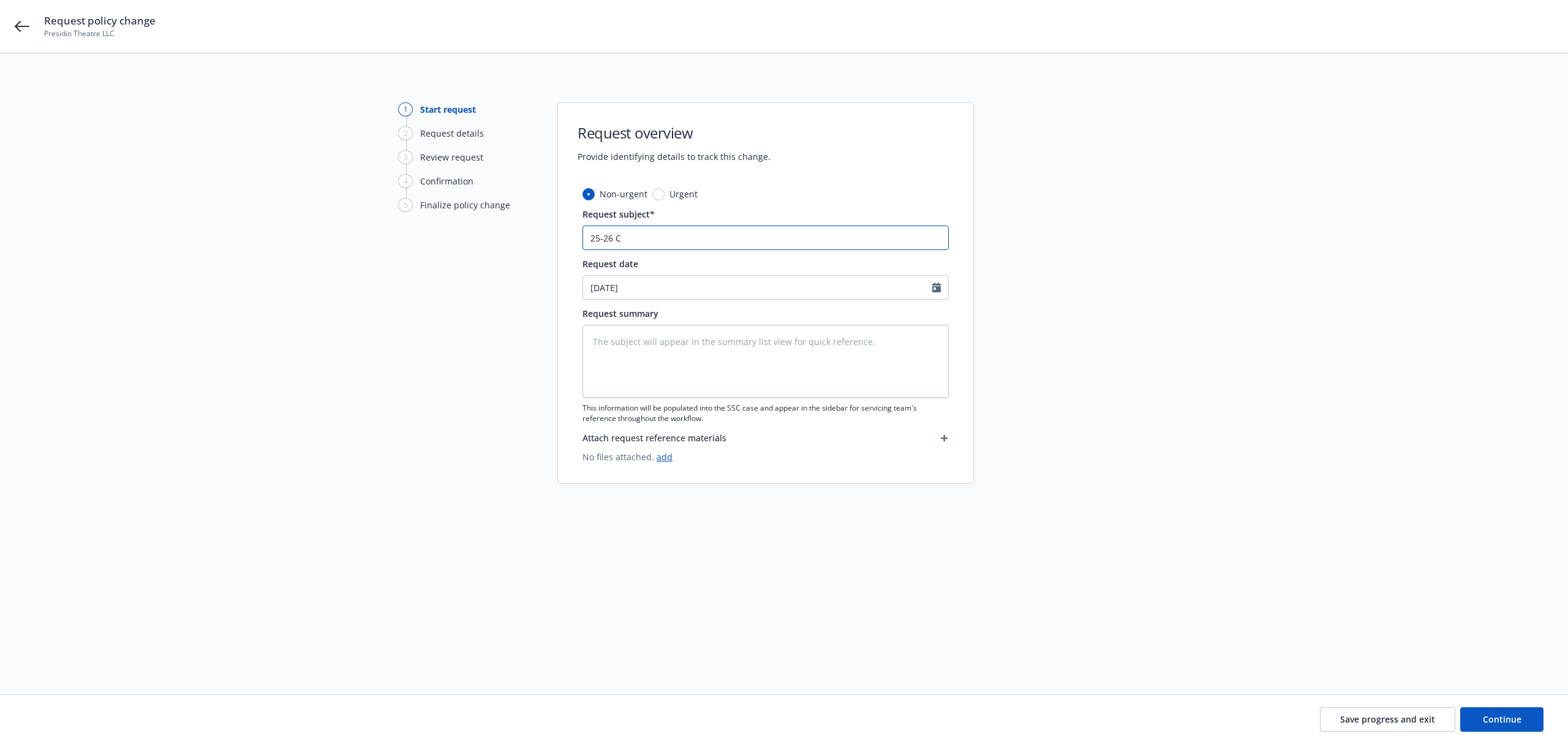
type textarea "x"
type input "25-26 CP"
type textarea "x"
type input "25-26 CPK"
type textarea "x"
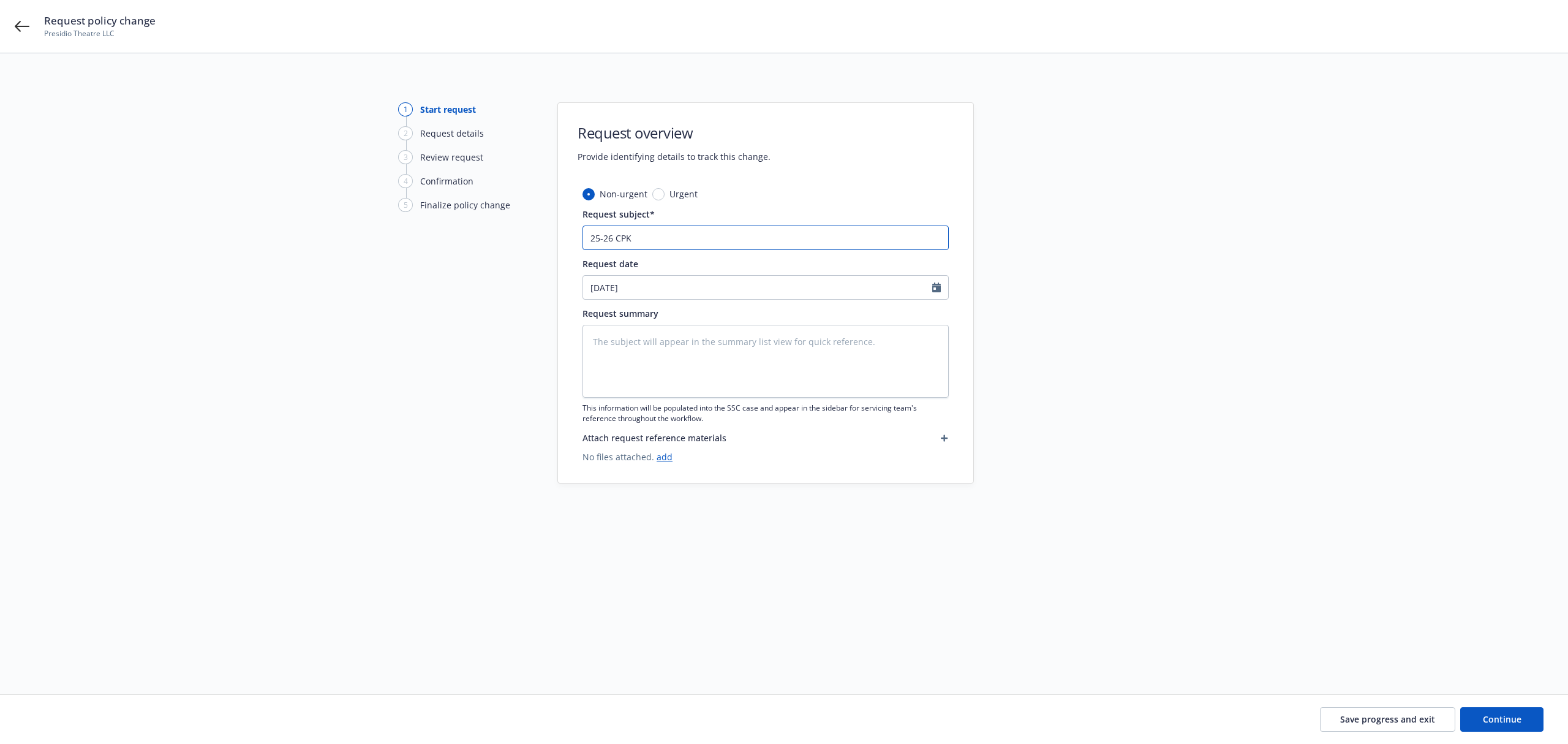
type input "25-26 CPKG"
type textarea "x"
type input "25-26 CPKG"
type textarea "x"
type input "25-26 CPKG N"
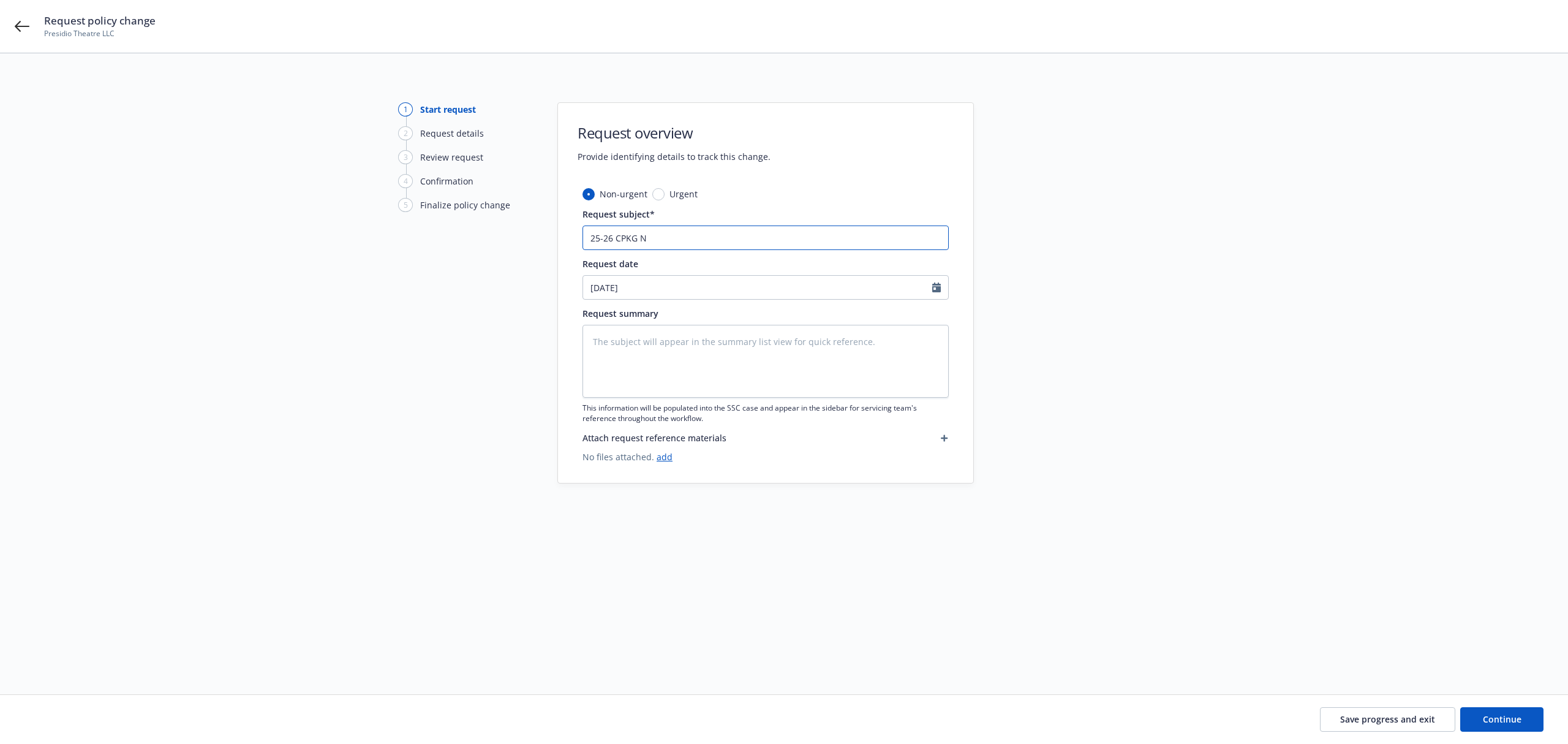
type textarea "x"
type input "25-26 CPKG Ne"
type textarea "x"
type input "25-26 CPKG Nee"
type textarea "x"
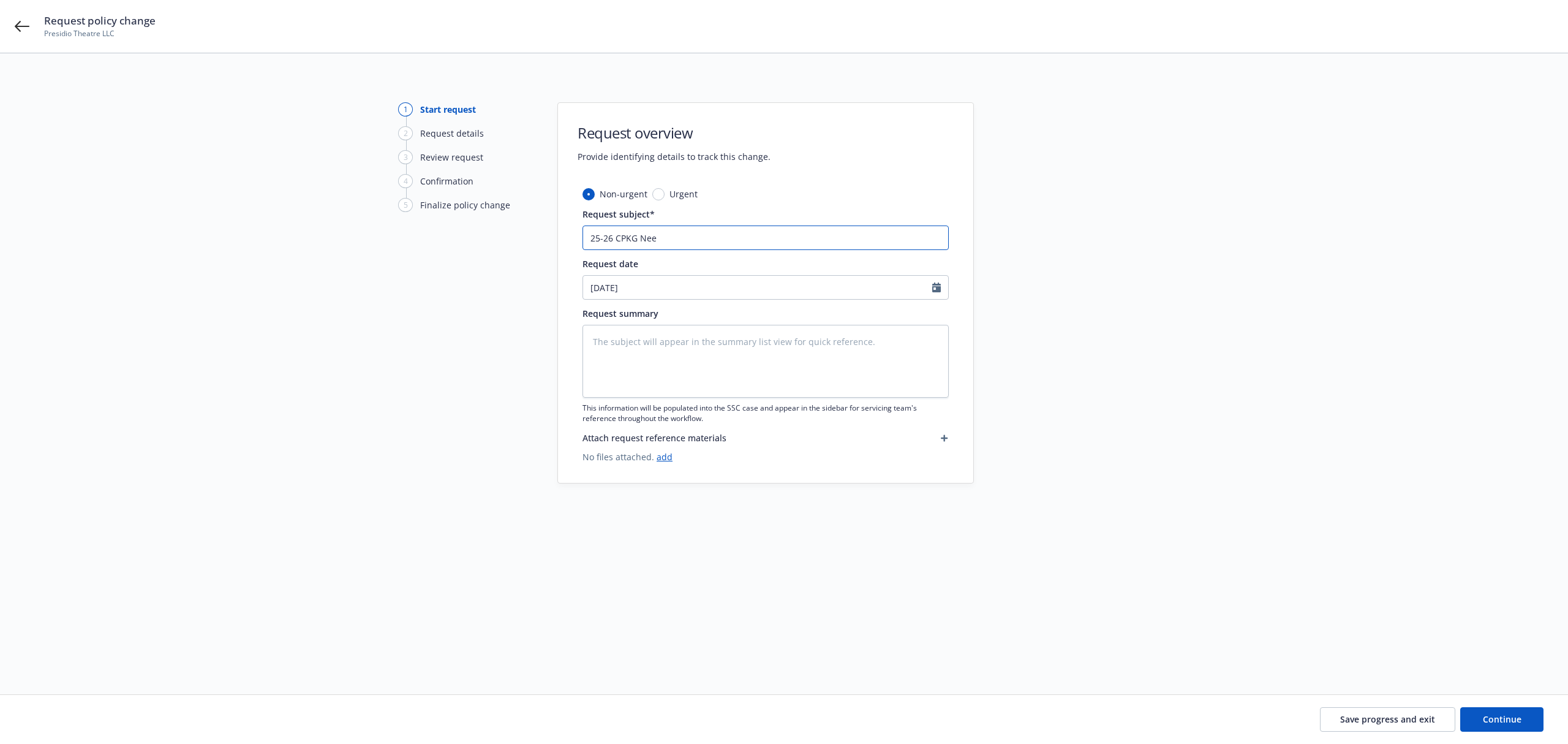
type input "25-26 CPKG Need"
type textarea "x"
type input "25-26 CPKG Need"
type textarea "x"
type input "25-26 CPKG Need U"
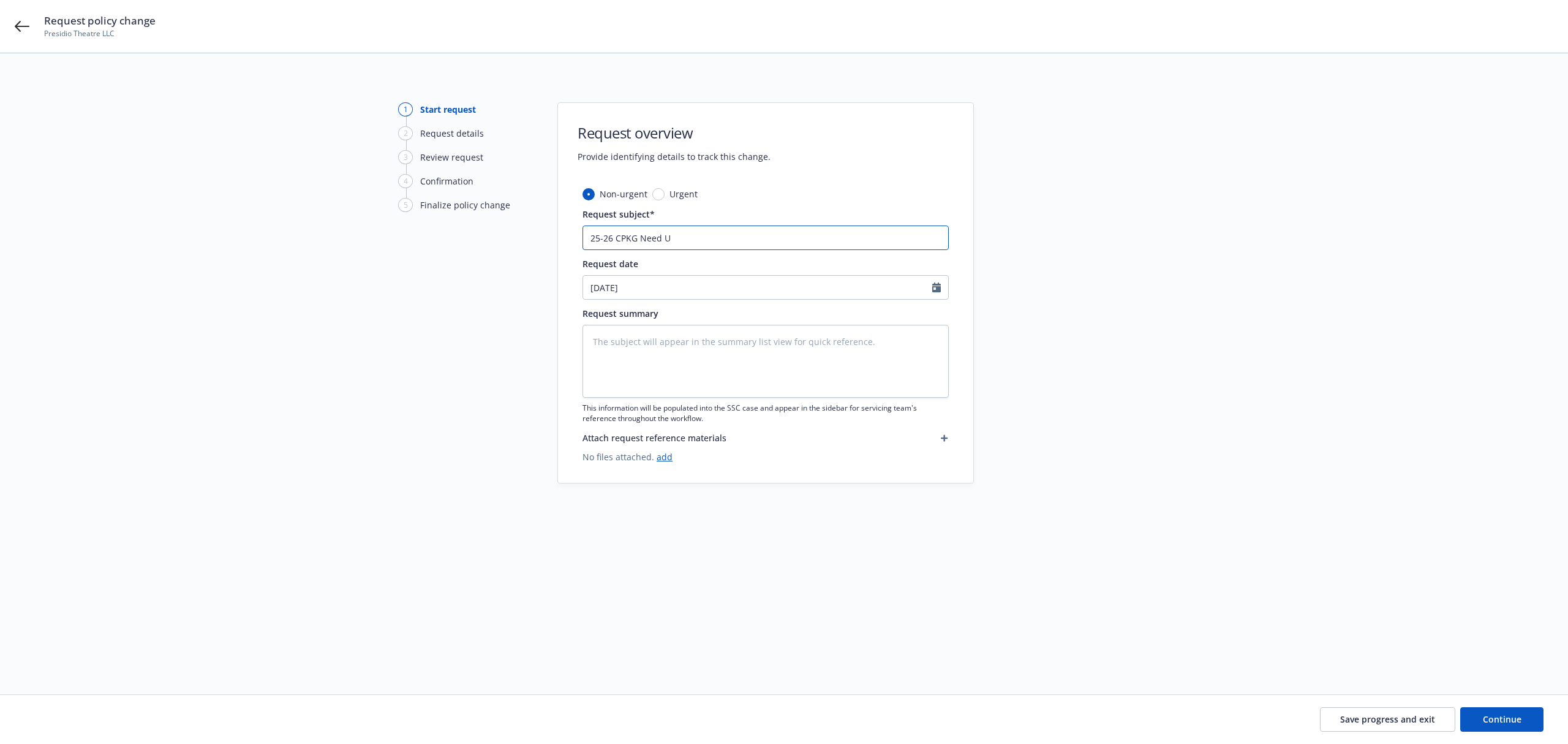
type textarea "x"
type input "25-26 CPKG Need Up"
type textarea "x"
type input "25-26 CPKG Need Upd"
type textarea "x"
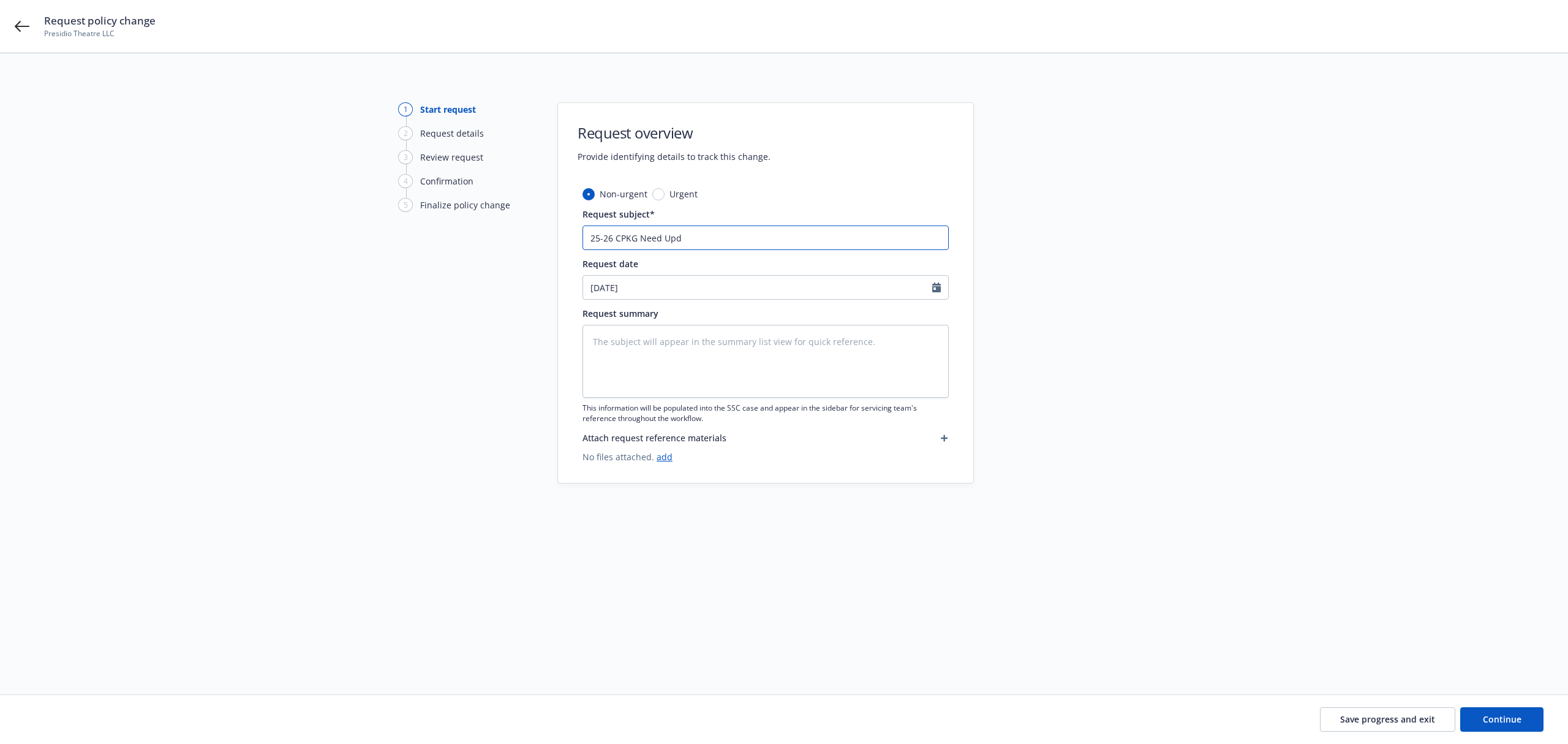
type input "25-26 CPKG Need Upda"
type textarea "x"
type input "25-26 CPKG Need Updat"
type textarea "x"
type input "25-26 CPKG Need Update"
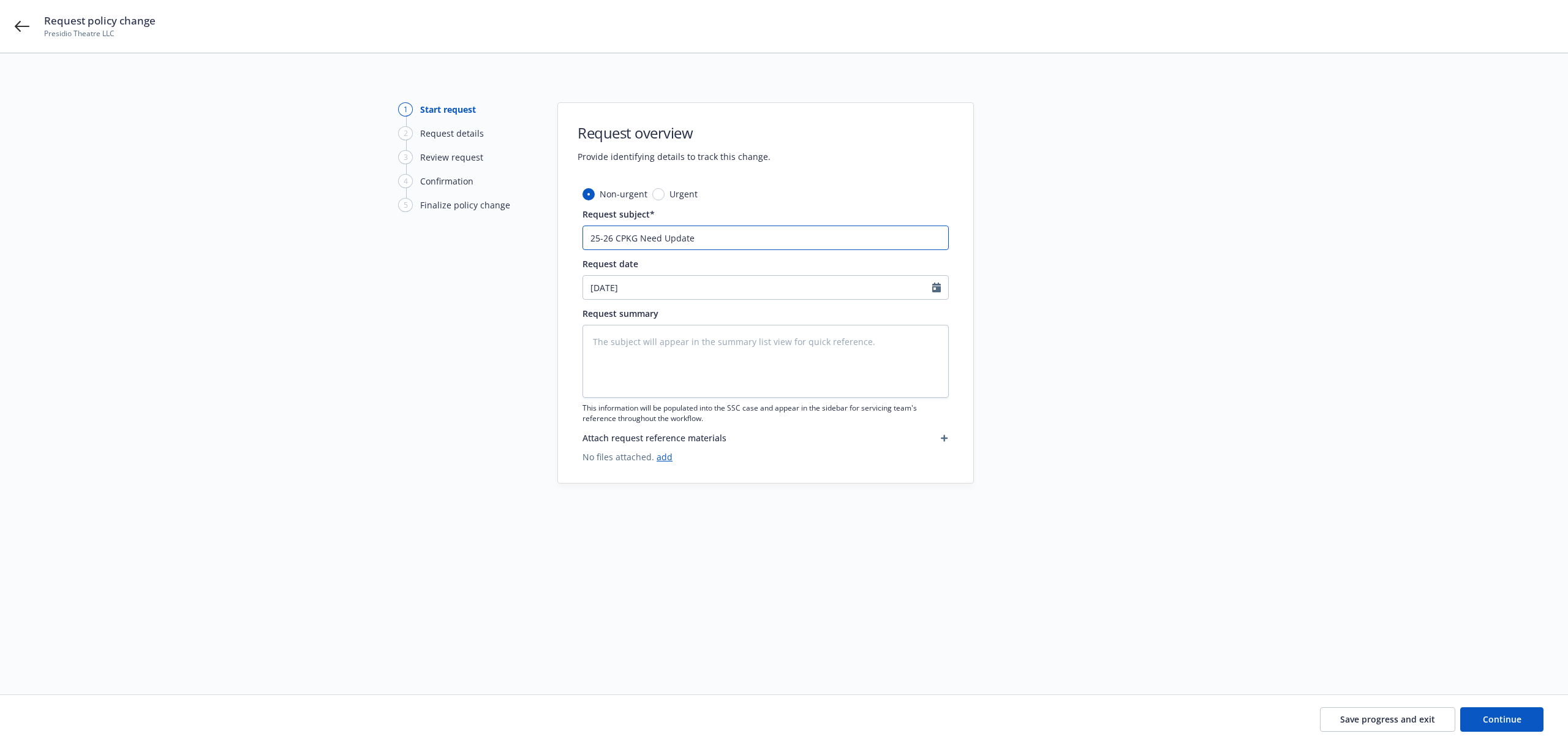
type textarea "x"
type input "25-26 CPKG Need Updated"
type textarea "x"
type input "25-26 CPKG Need Updated"
type textarea "x"
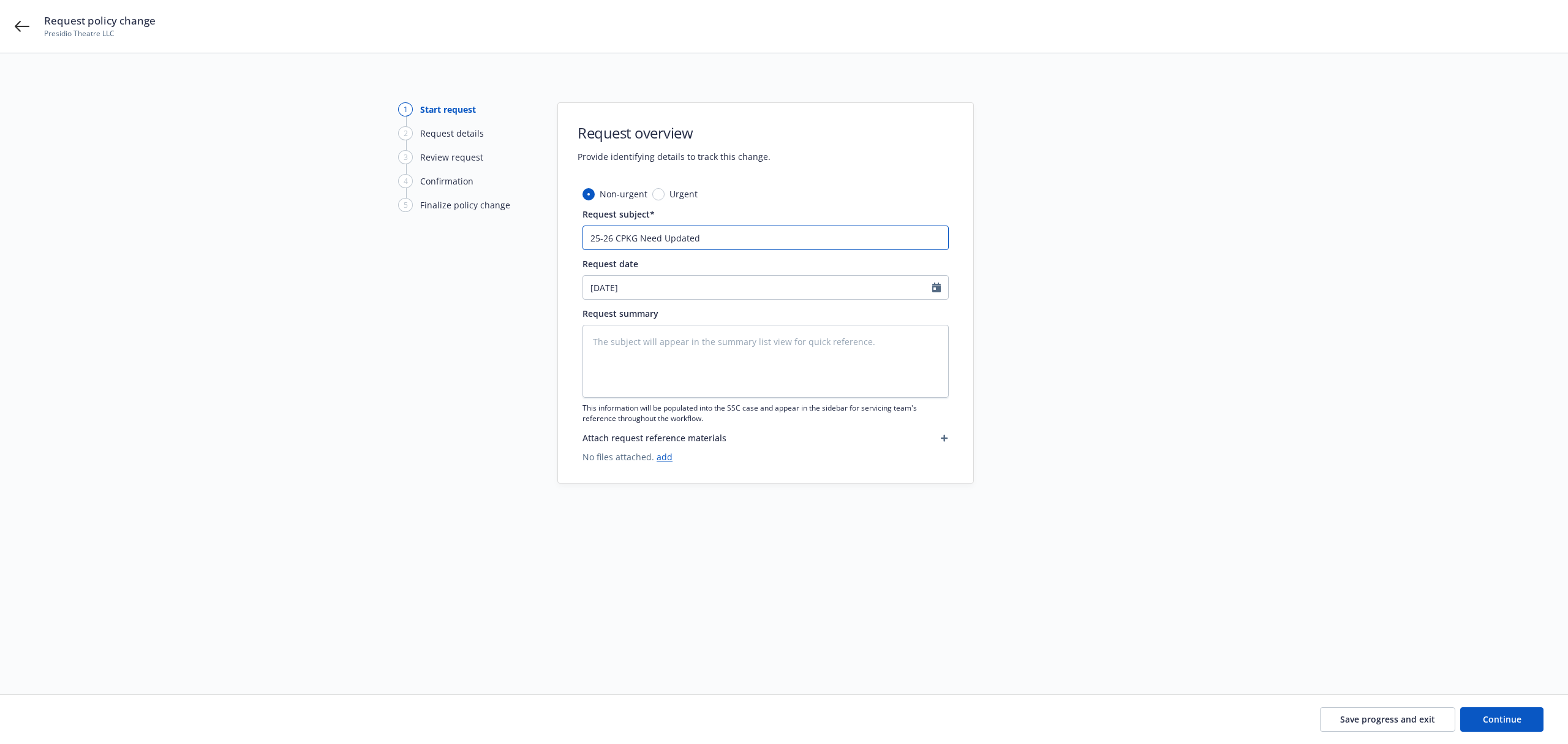
type input "25-26 CPKG Need Updated C"
type textarea "x"
type input "25-26 CPKG Need Updated CO"
type textarea "x"
type input "25-26 CPKG Need Updated COP"
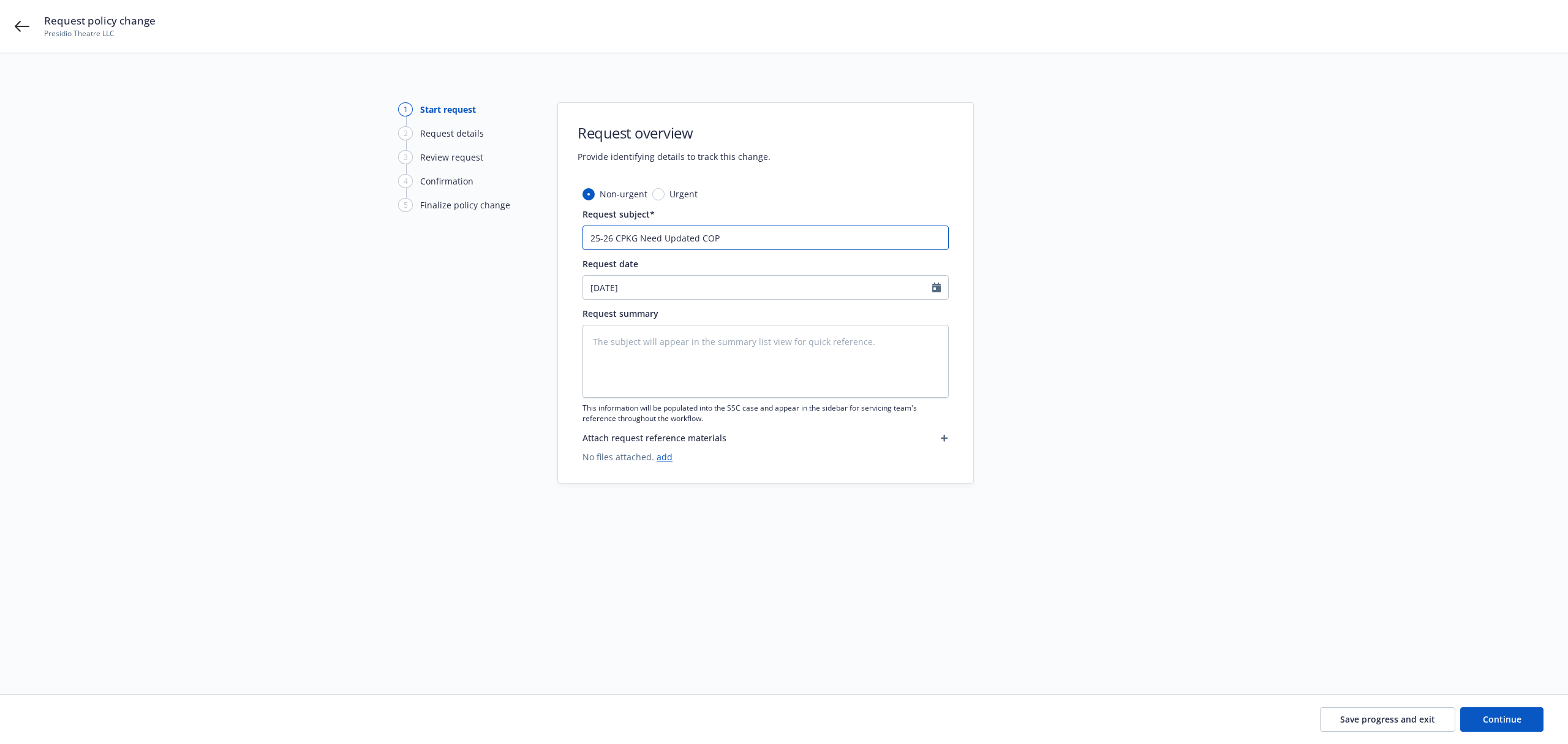
type textarea "x"
type input "25-26 CPKG Need Updated COPE"
type textarea "x"
type input "25-26 CPKG Need Updated COPE"
type textarea "x"
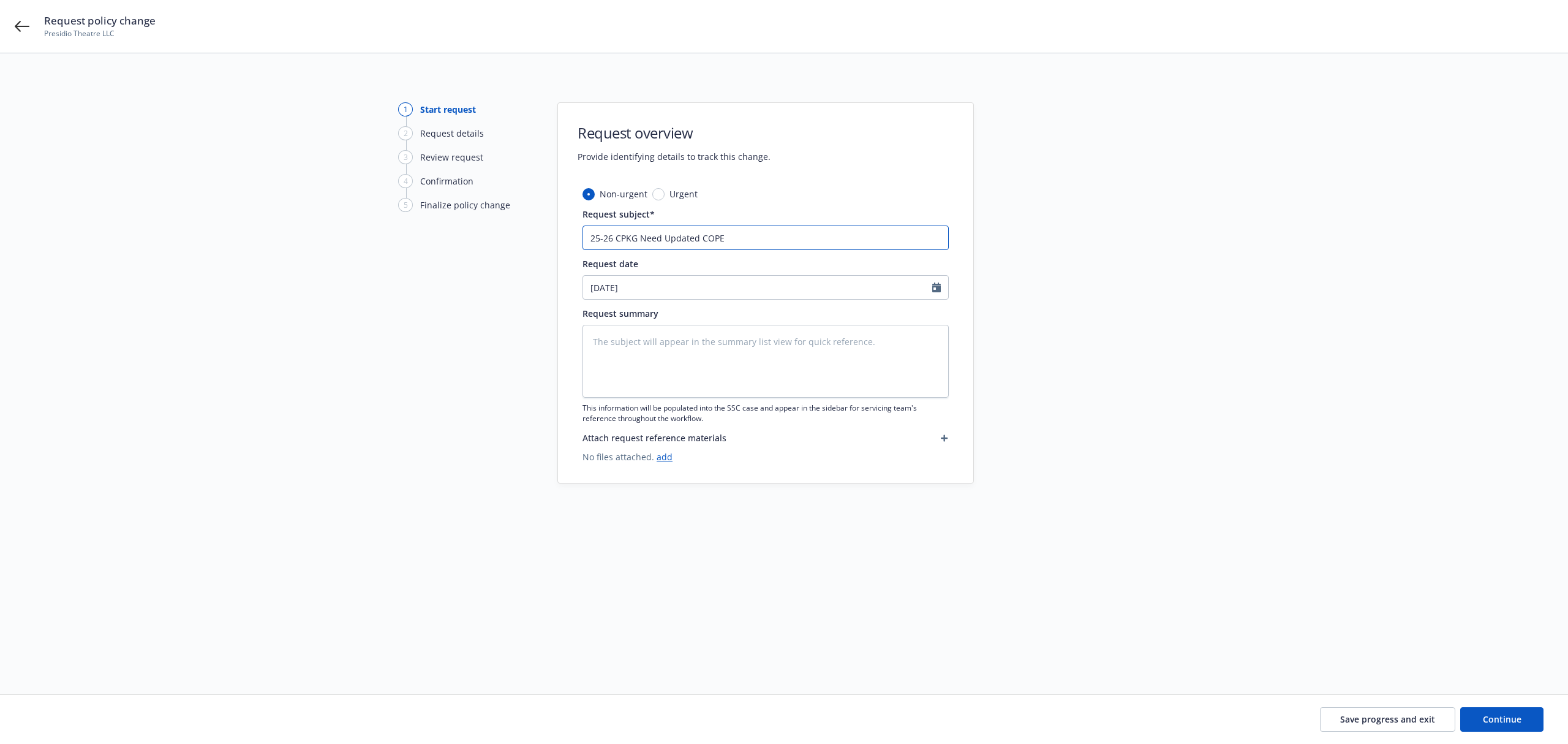
type input "25-26 CPKG Need Updated COPE f"
type textarea "x"
type input "25-26 CPKG Need Updated COPE fo"
type textarea "x"
type input "25-26 CPKG Need Updated COPE for"
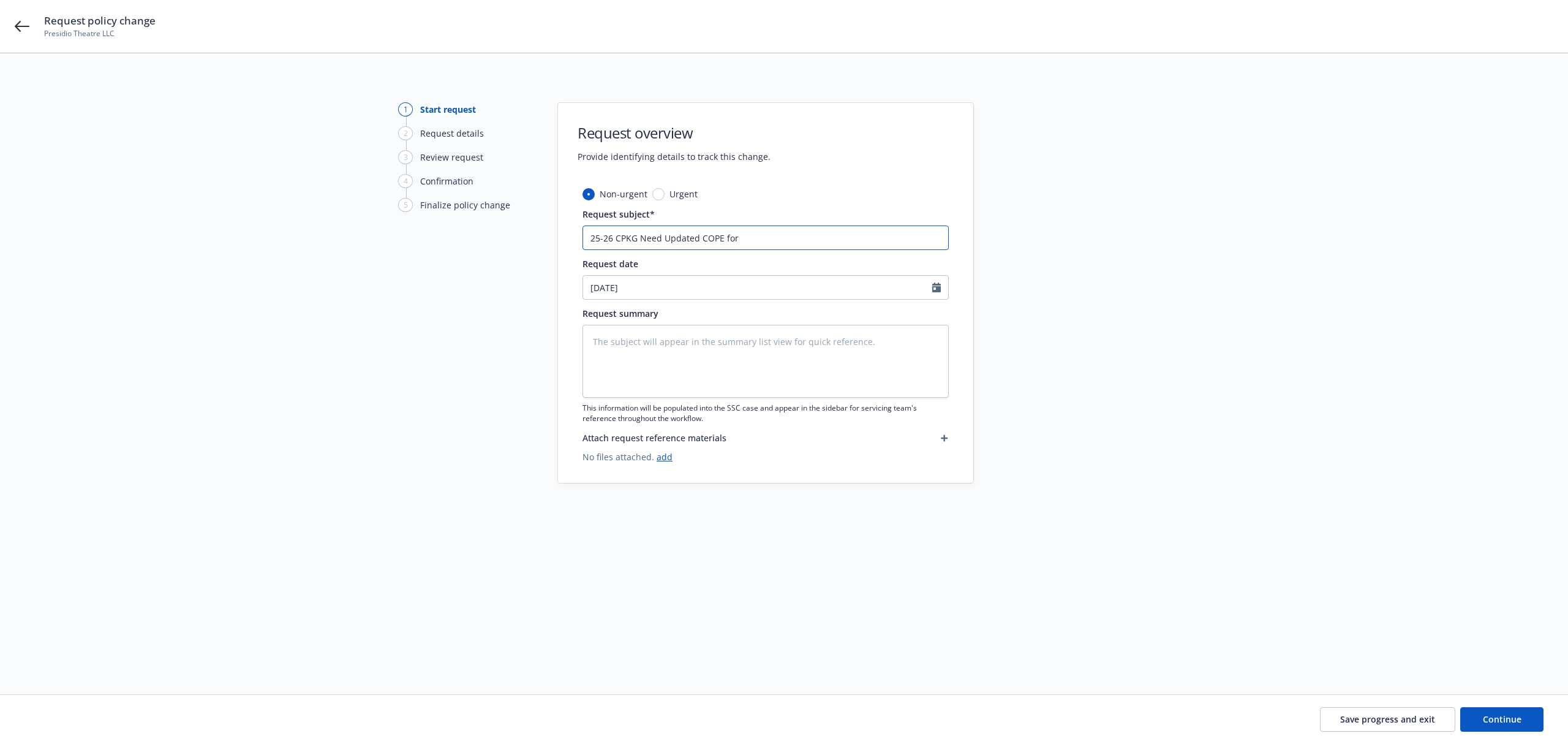
type textarea "x"
type input "25-26 CPKG Need Updated COPE for"
type textarea "x"
type input "25-26 CPKG Need Updated COPE for T"
type textarea "x"
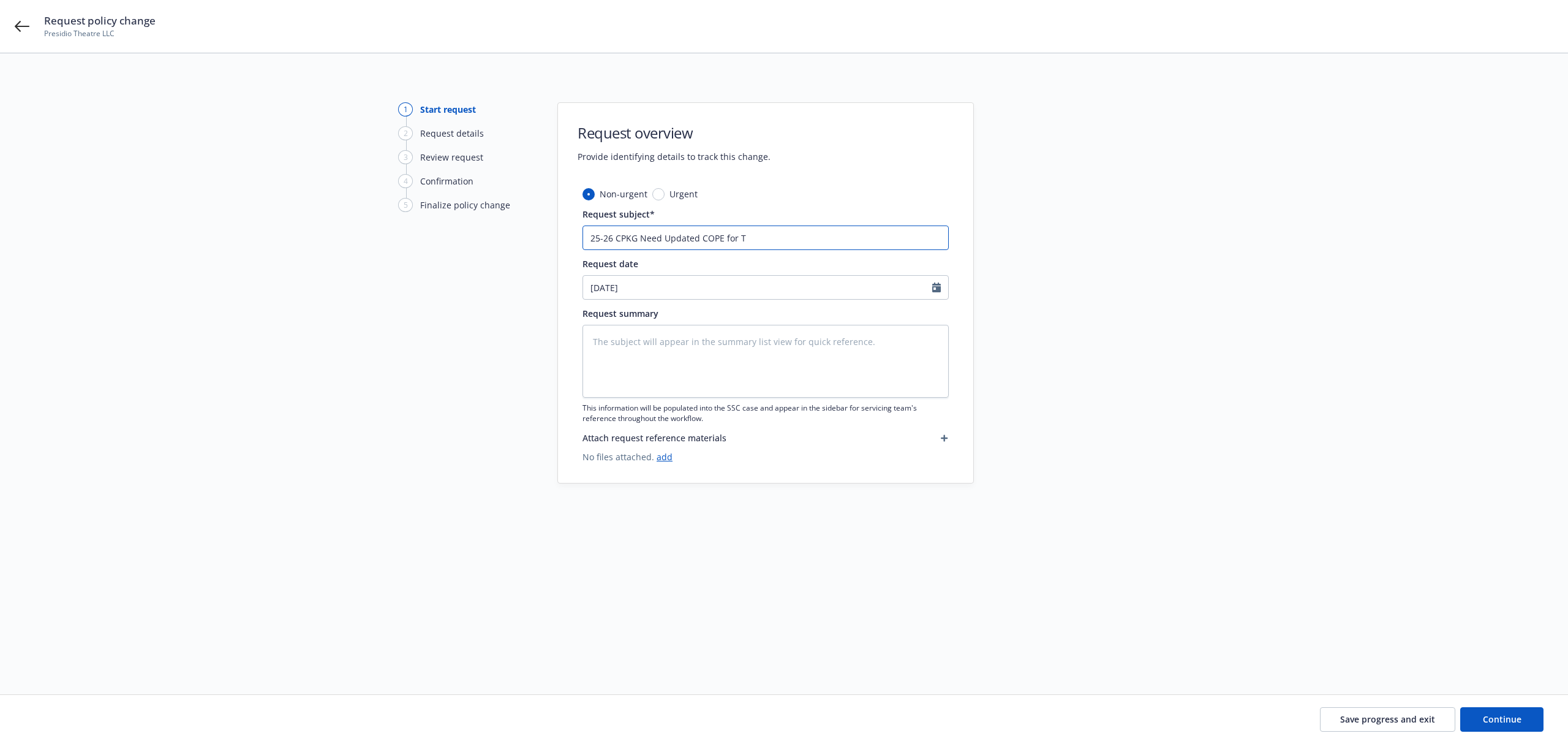
type input "25-26 CPKG Need Updated COPE for Th"
type textarea "x"
type input "25-26 CPKG Need Updated COPE for The"
type textarea "x"
type input "25-26 CPKG Need Updated COPE for Thea"
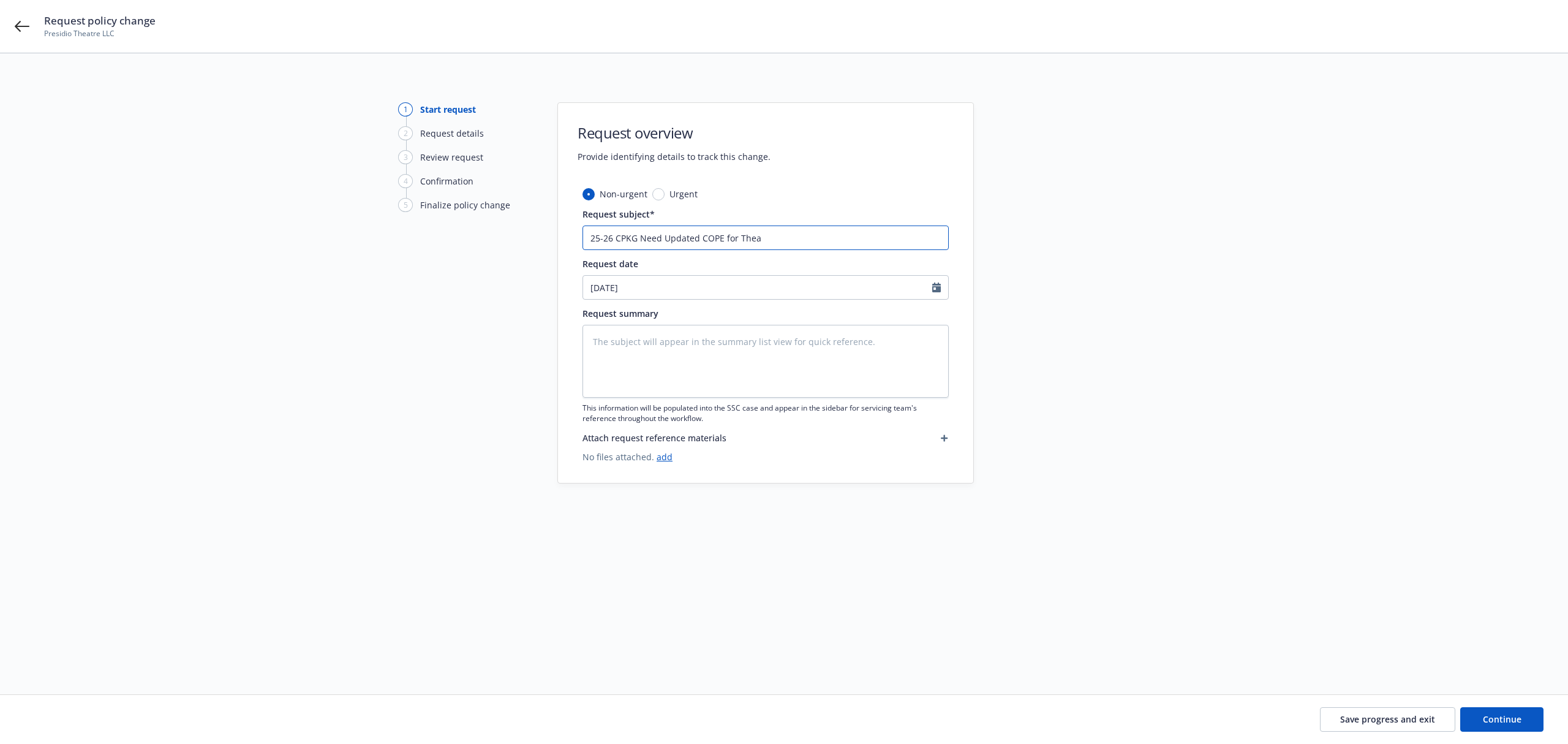
type textarea "x"
type input "25-26 CPKG Need Updated COPE for Theat"
type textarea "x"
type input "25-26 CPKG Need Updated COPE for Theatr"
type textarea "x"
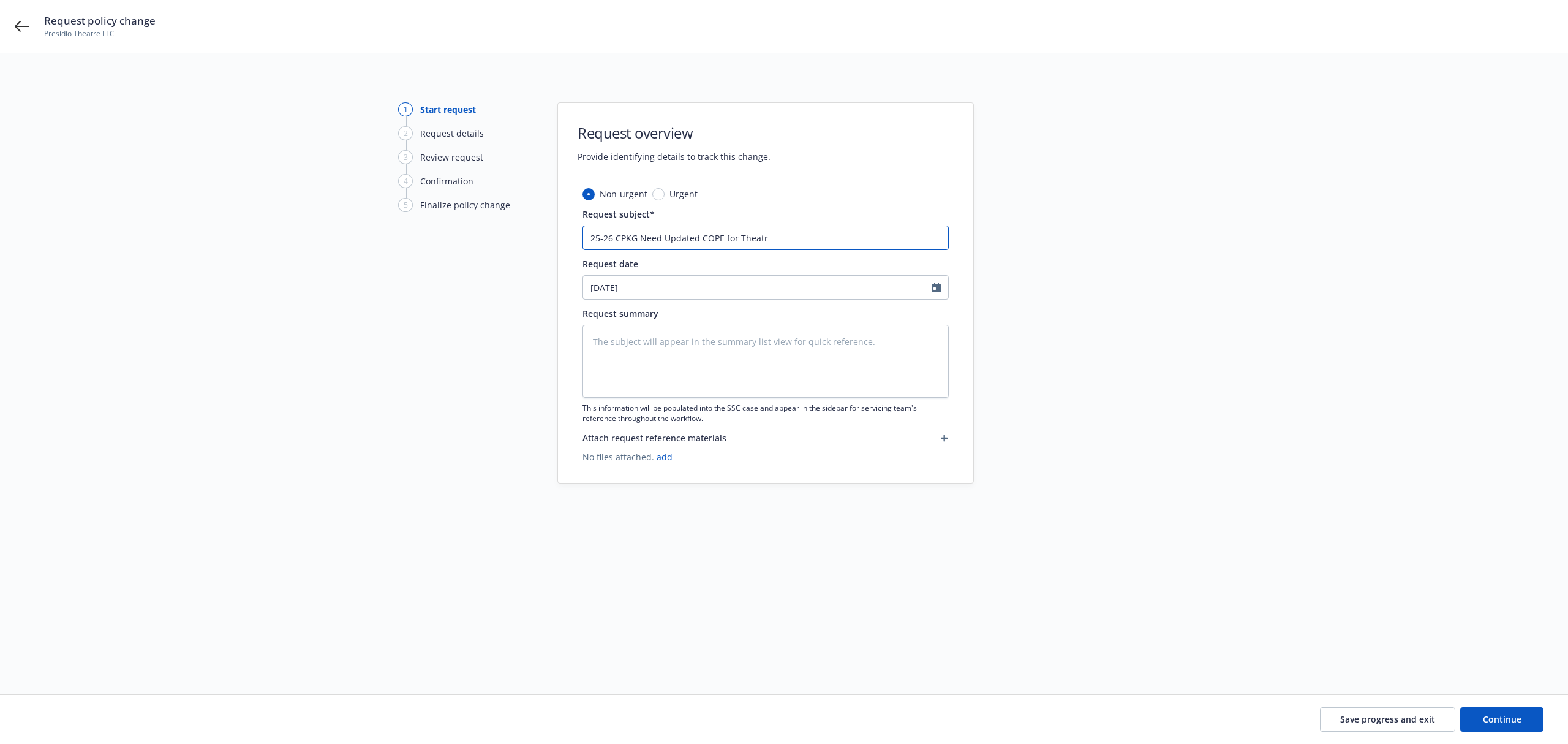
type input "25-26 CPKG Need Updated COPE for Theatre"
type textarea "x"
type input "25-26 CPKG Need Updated COPE for Theatre"
type textarea "x"
type input "25-26 CPKG Need Updated COPE for Theatre B"
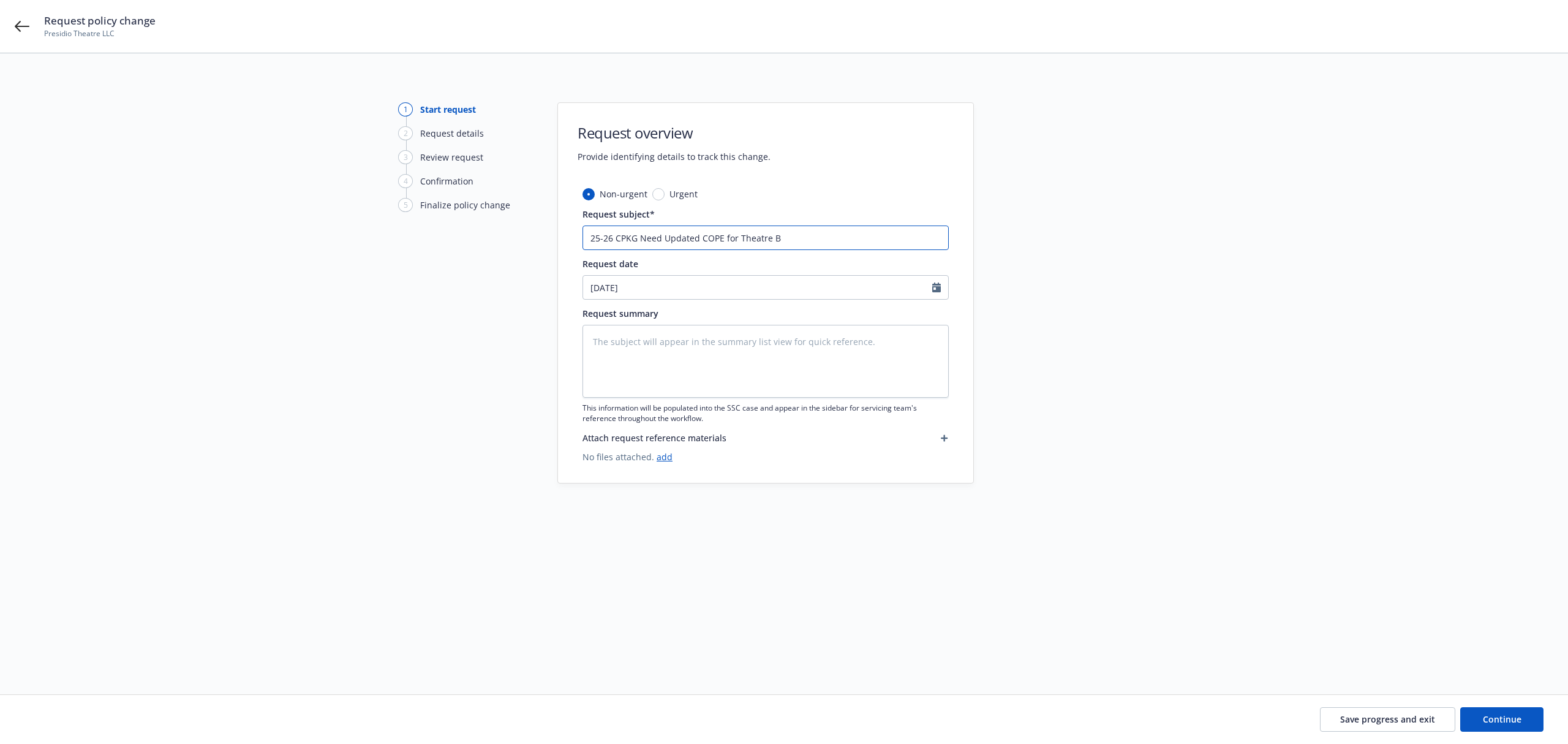
type textarea "x"
type input "25-26 CPKG Need Updated COPE for Theatre Bl"
type textarea "x"
type input "25-26 CPKG Need Updated COPE for Theatre Bld"
type textarea "x"
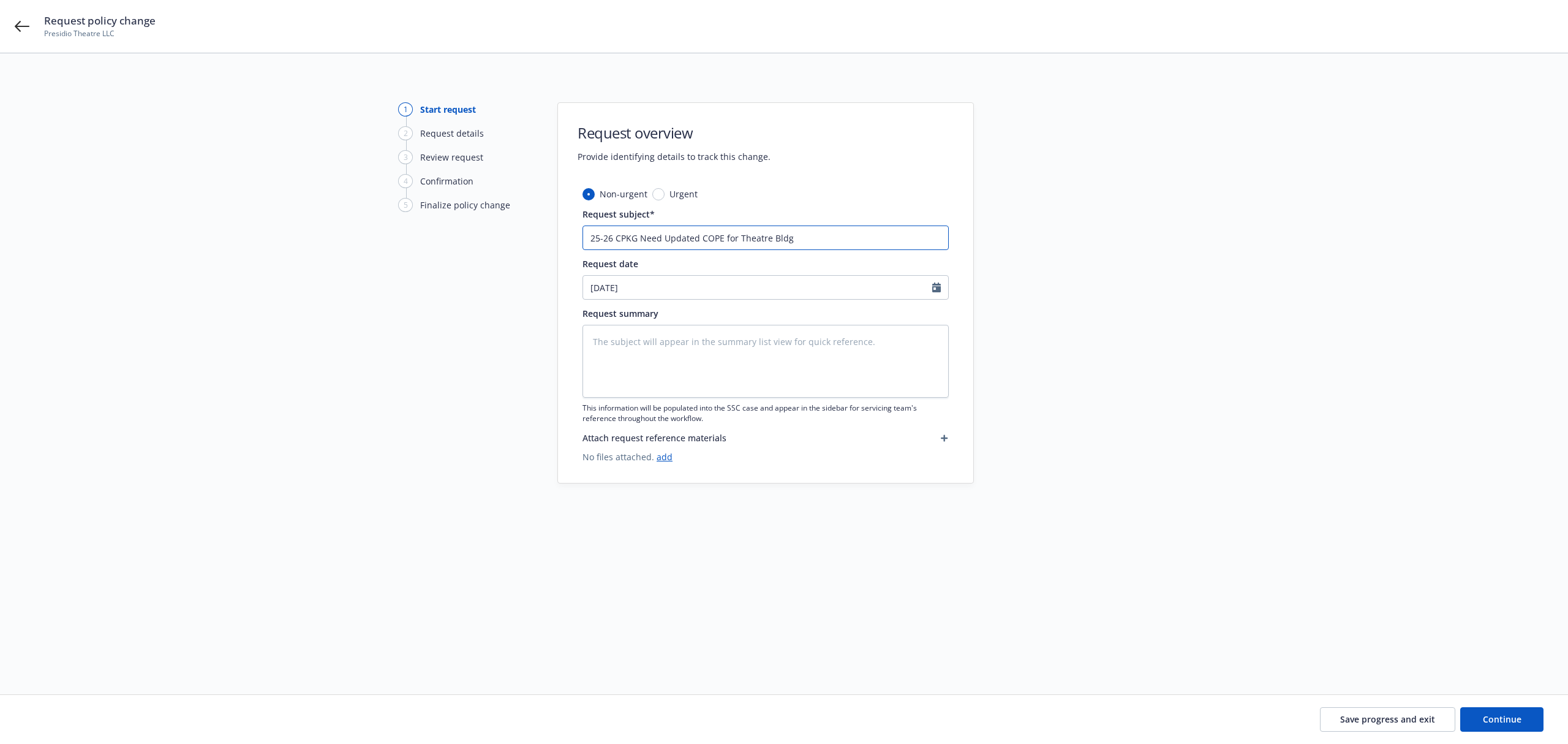
type input "25-26 CPKG Need Updated COPE for Theatre Bldg"
click at [697, 378] on textarea at bounding box center [766, 361] width 366 height 73
paste textarea "Hi [PERSON_NAME], Thank you for the applications. After reviewing, please see n…"
type textarea "x"
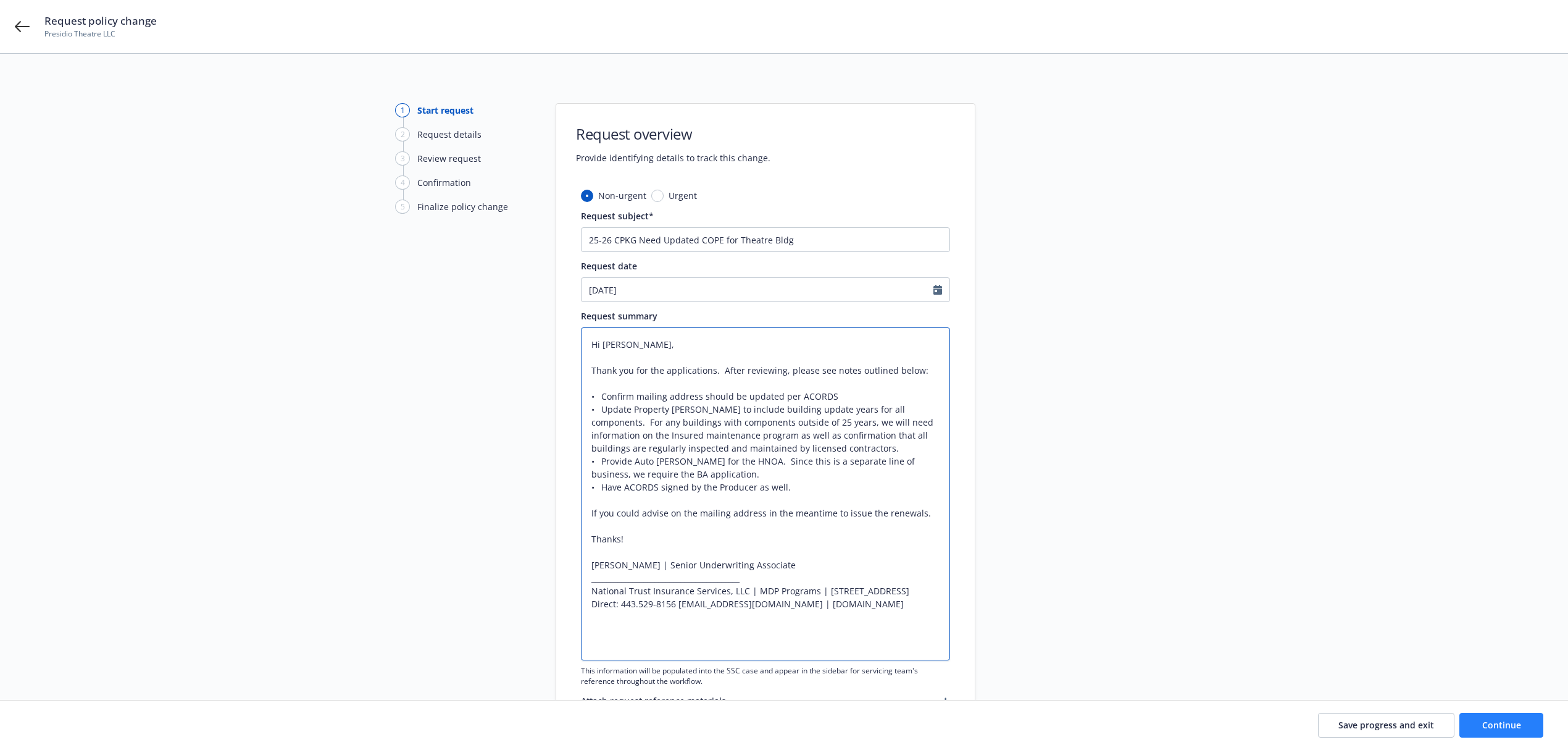
type textarea "Hi [PERSON_NAME], Thank you for the applications. After reviewing, please see n…"
click at [1509, 726] on span "Continue" at bounding box center [1501, 724] width 39 height 12
type textarea "x"
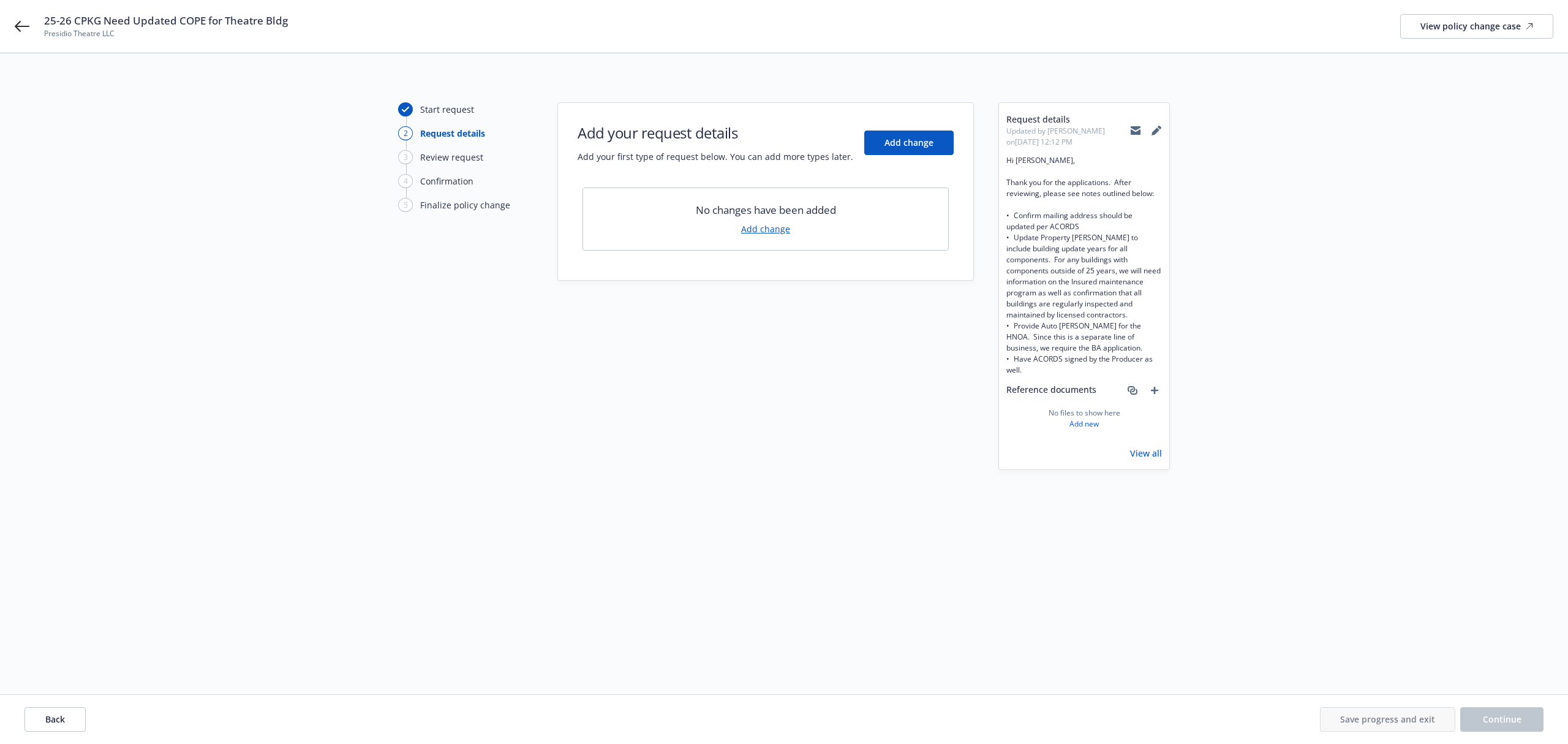
click at [767, 233] on link "Add change" at bounding box center [766, 228] width 49 height 13
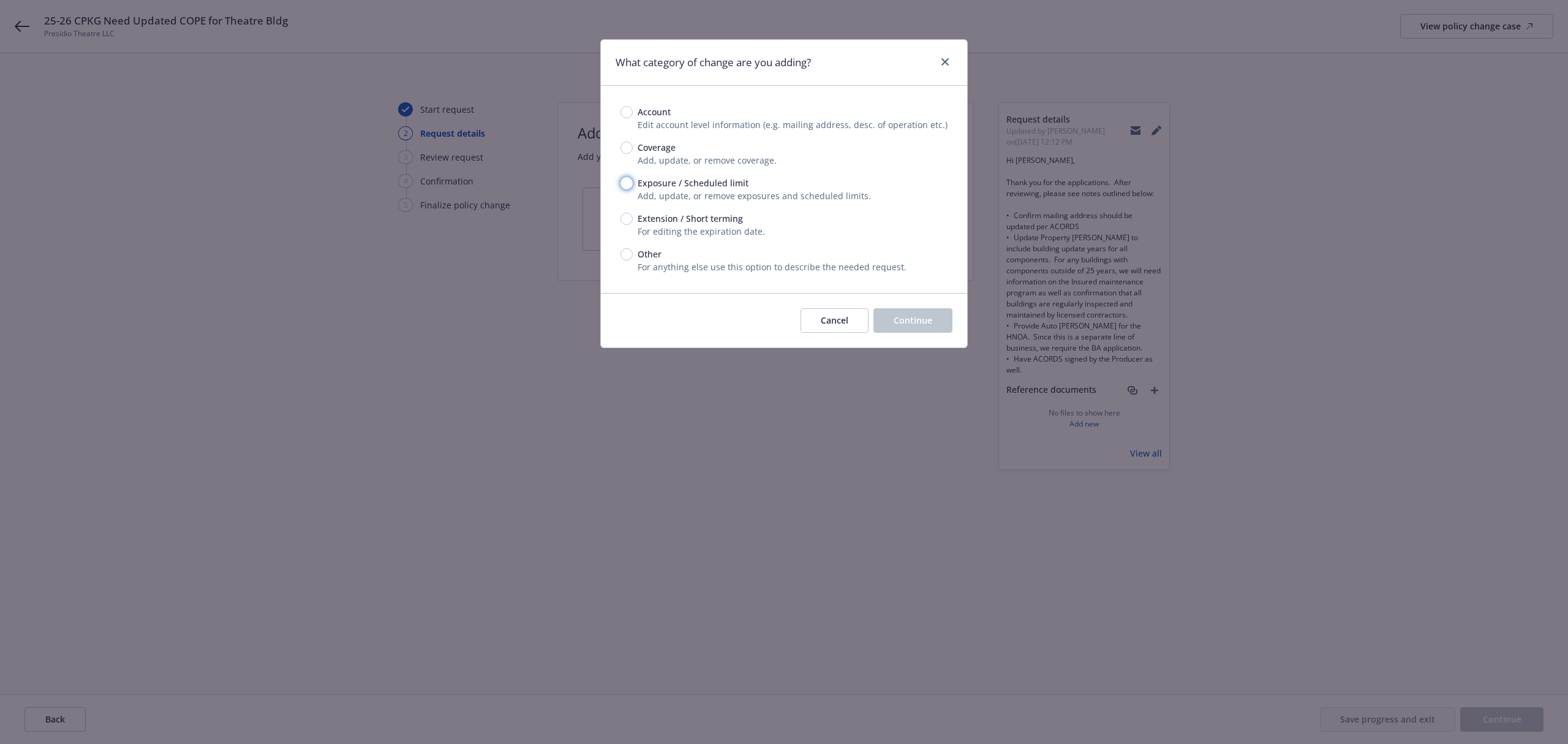
click at [625, 184] on input "Exposure / Scheduled limit" at bounding box center [626, 183] width 12 height 12
radio input "true"
click at [897, 316] on span "Continue" at bounding box center [912, 320] width 38 height 12
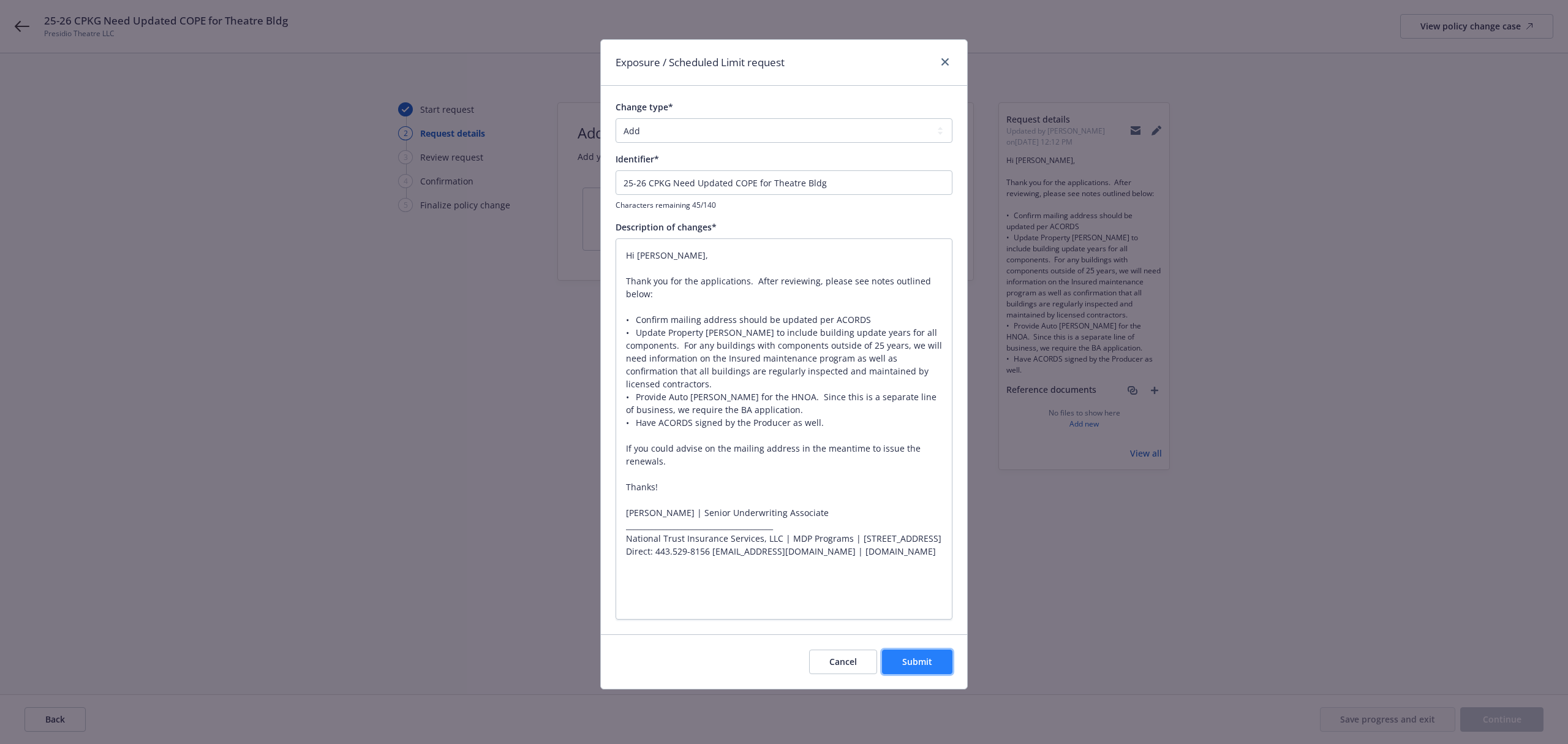
click at [906, 670] on button "Submit" at bounding box center [917, 661] width 71 height 25
type textarea "x"
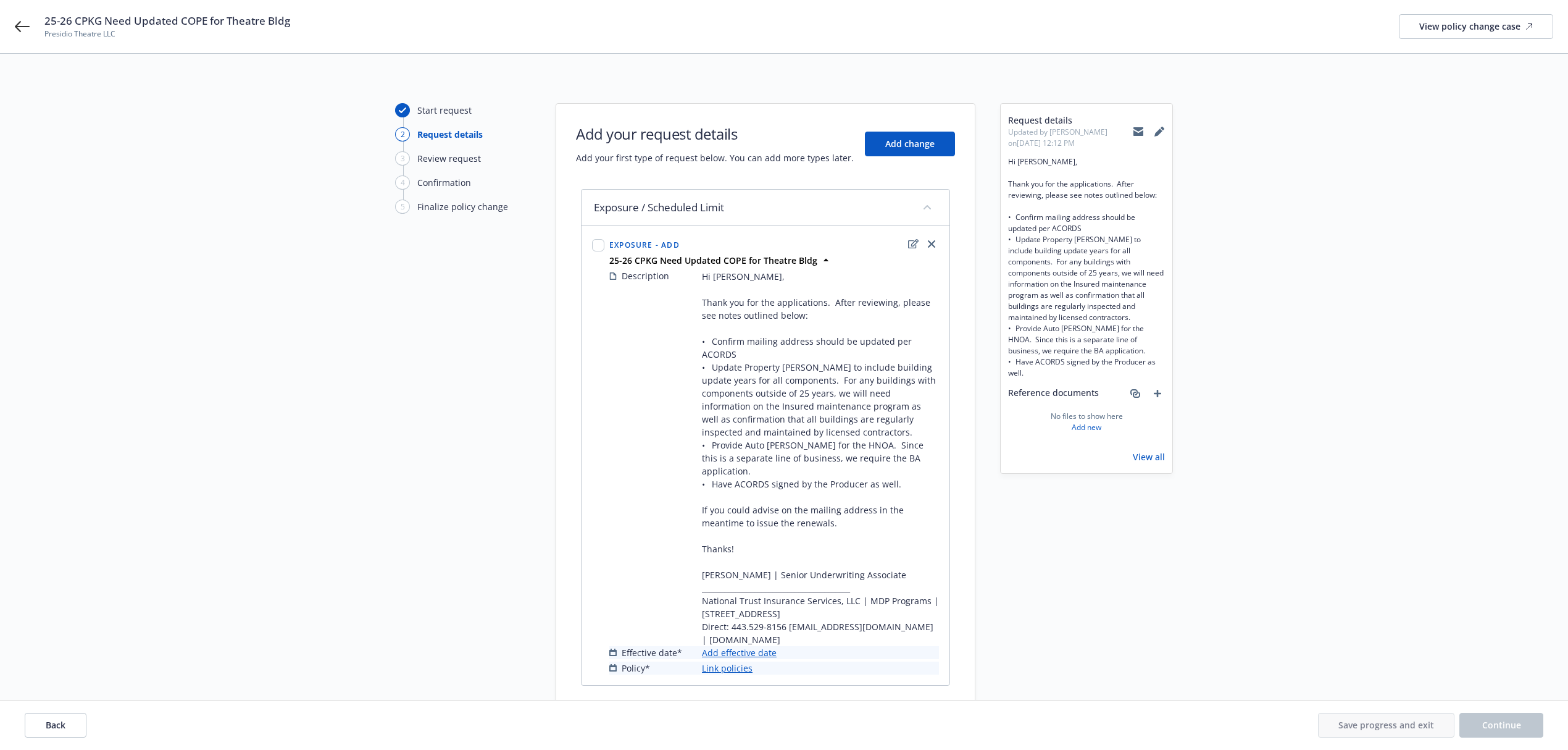
click at [742, 651] on link "Add effective date" at bounding box center [739, 652] width 74 height 13
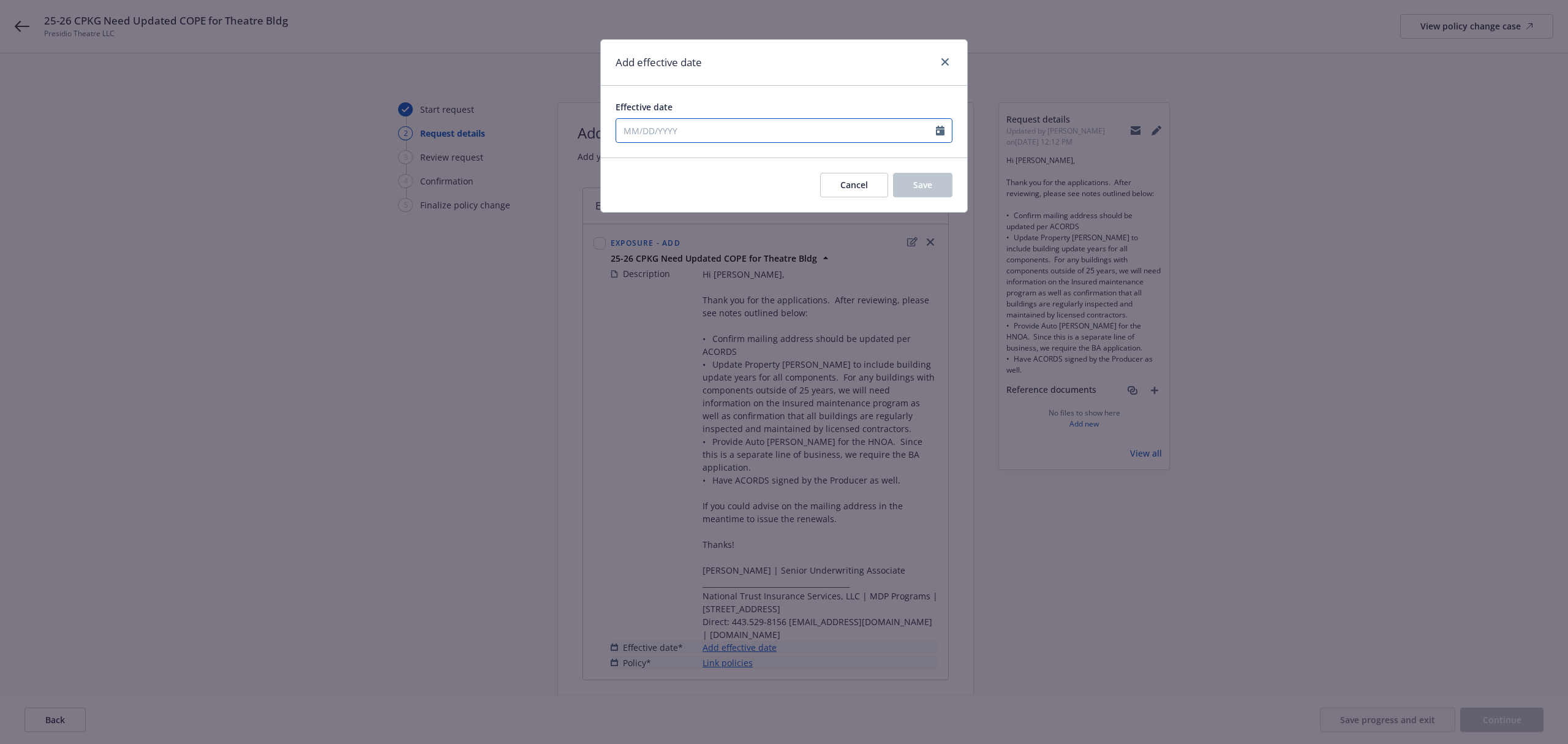
click at [940, 127] on icon "Calendar" at bounding box center [940, 131] width 9 height 10
select select "10"
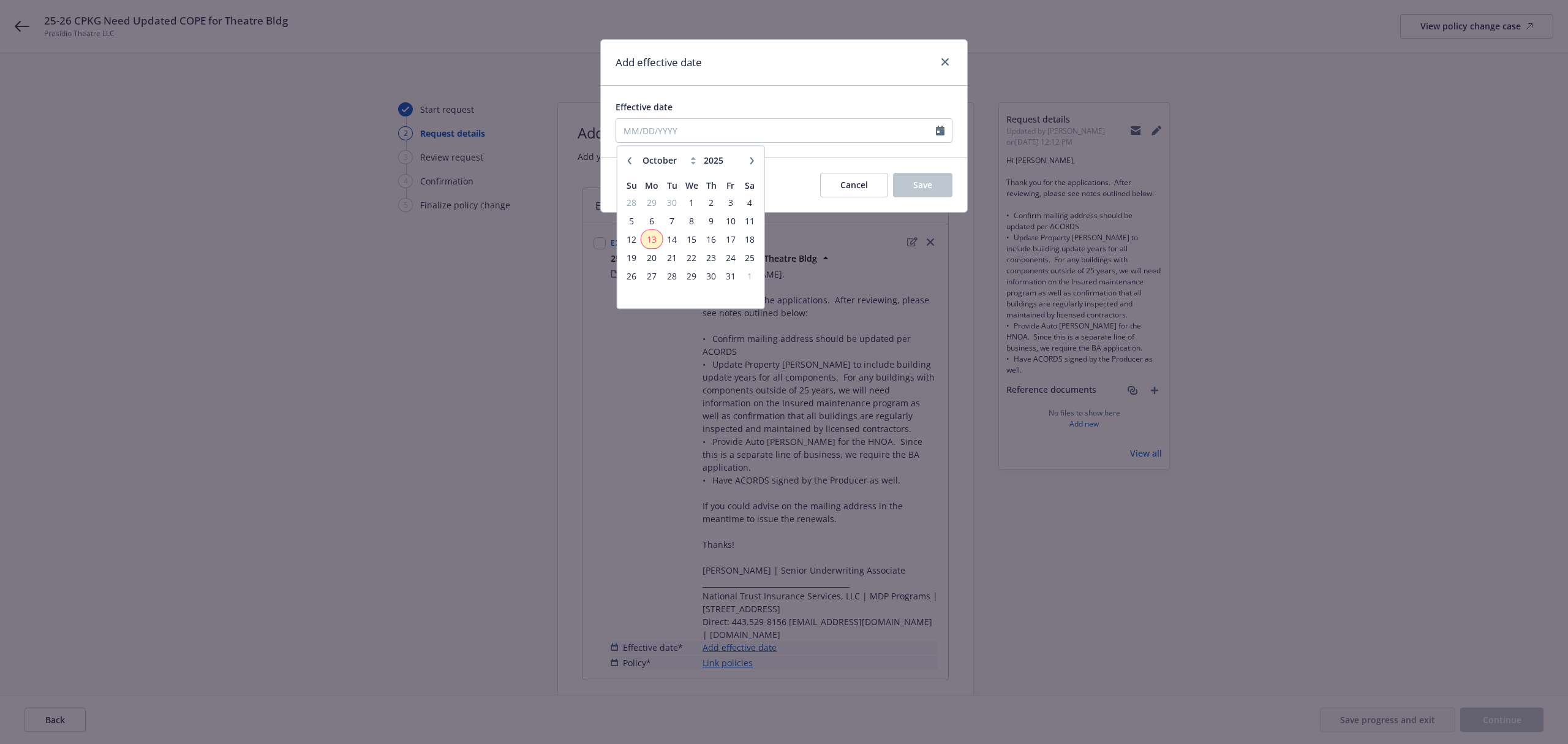
click at [647, 241] on span "13" at bounding box center [652, 239] width 19 height 16
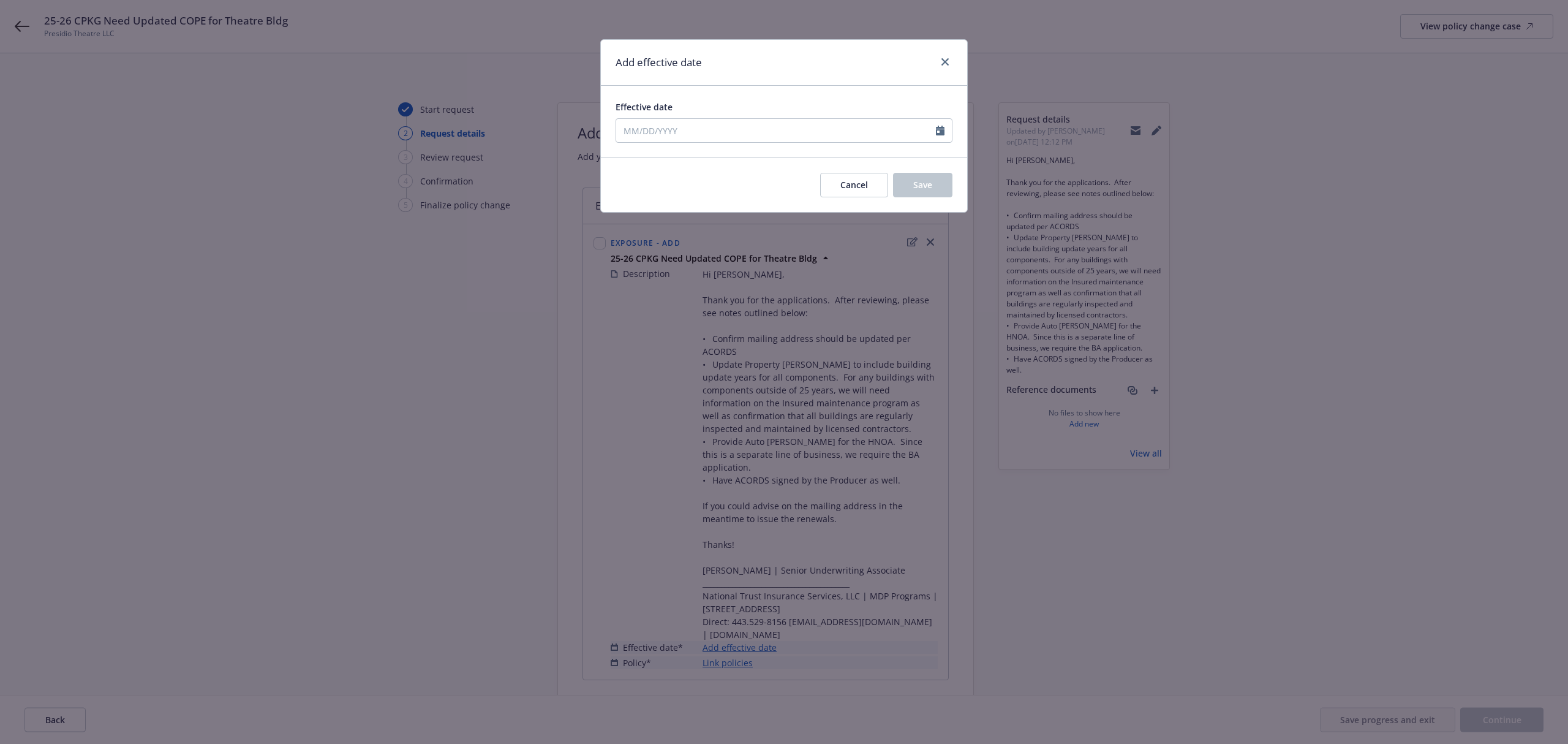
type input "[DATE]"
click at [915, 186] on span "Save" at bounding box center [922, 185] width 19 height 12
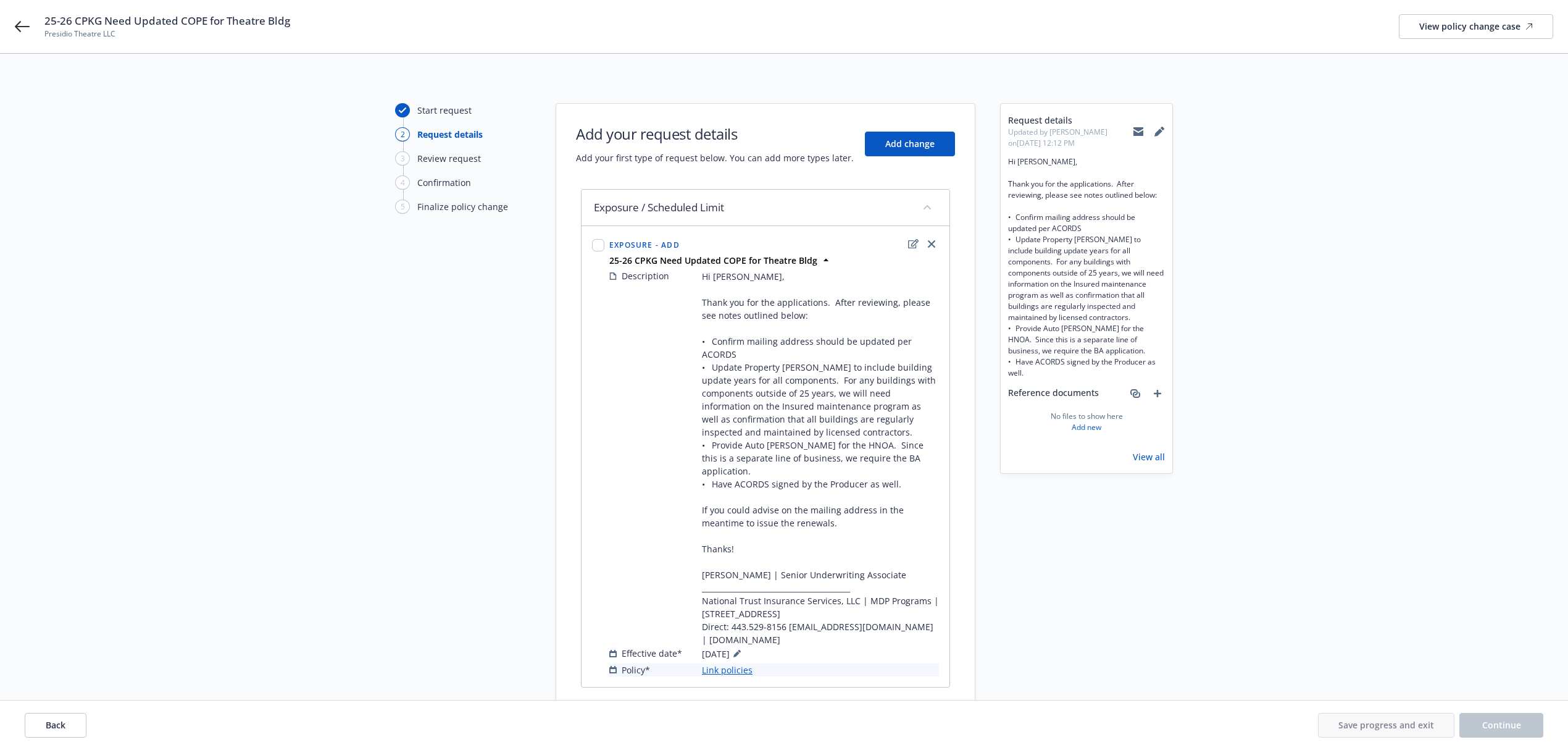
click at [736, 673] on link "Link policies" at bounding box center [727, 669] width 51 height 13
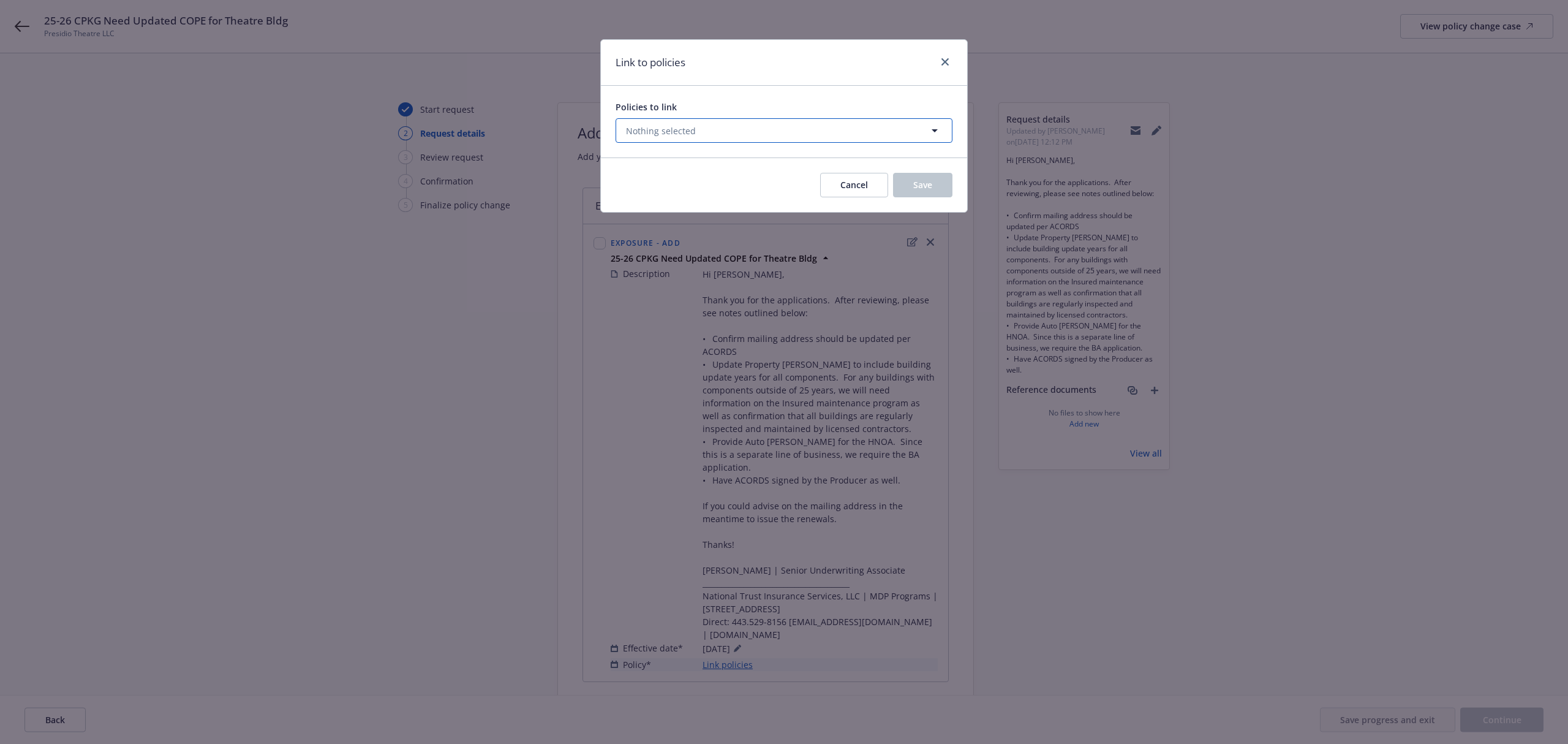
click at [696, 139] on button "Nothing selected" at bounding box center [784, 130] width 337 height 25
select select "ACTIVE"
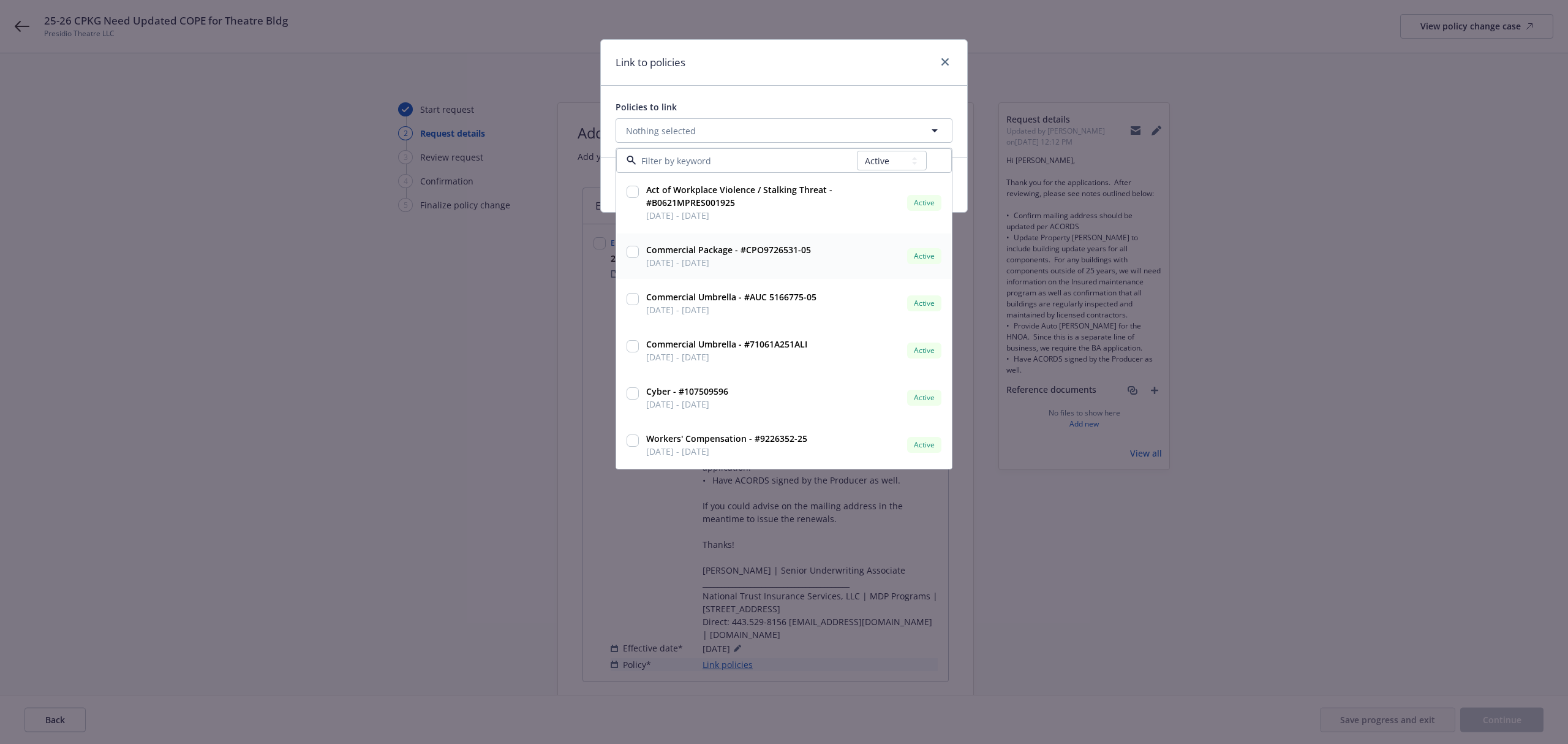
click at [627, 256] on input "checkbox" at bounding box center [633, 252] width 12 height 12
checkbox input "true"
click at [700, 87] on div "Policies to link 1 selected All Active Upcoming Expired Cancelled Act of Workpl…" at bounding box center [784, 182] width 366 height 194
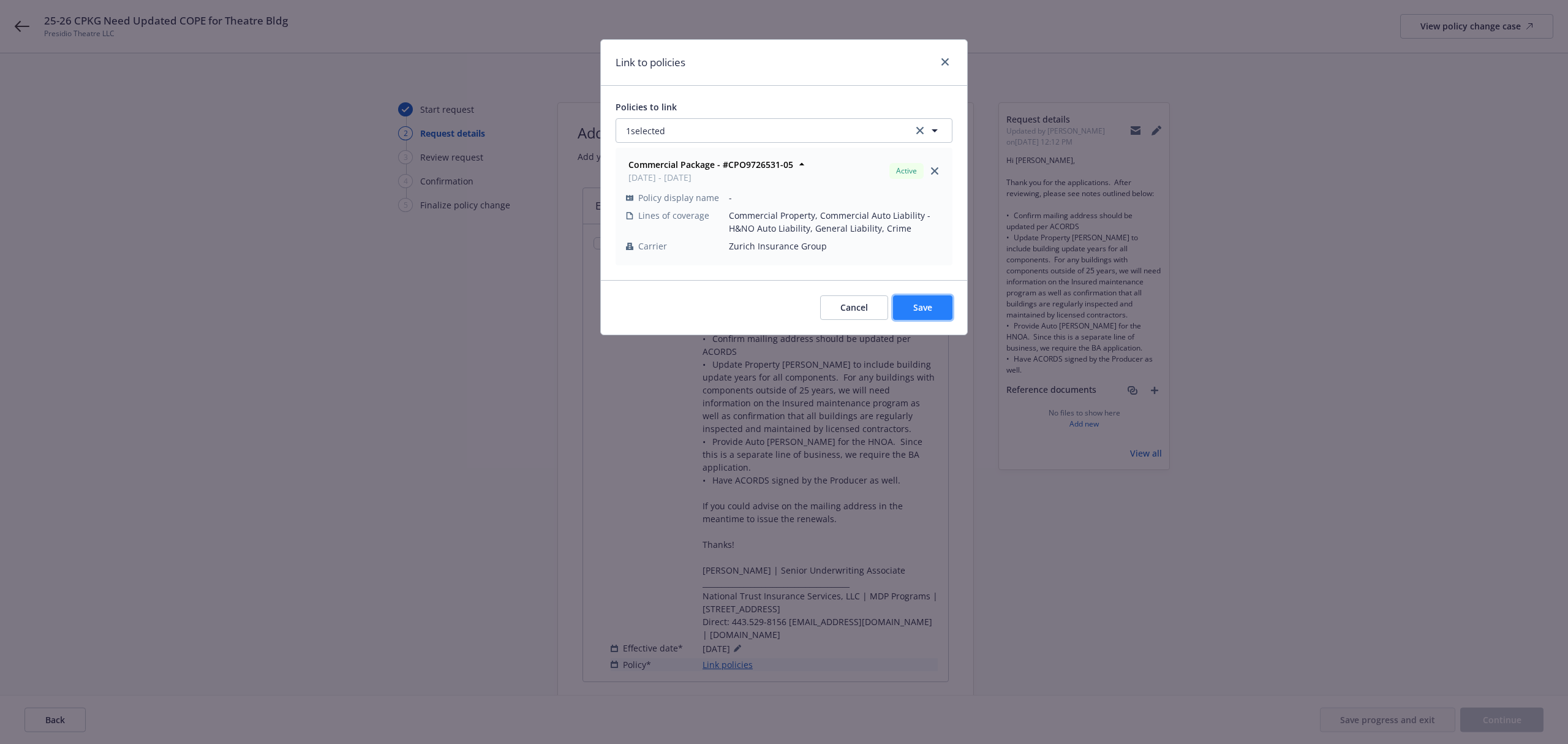
click at [917, 300] on button "Save" at bounding box center [922, 307] width 59 height 25
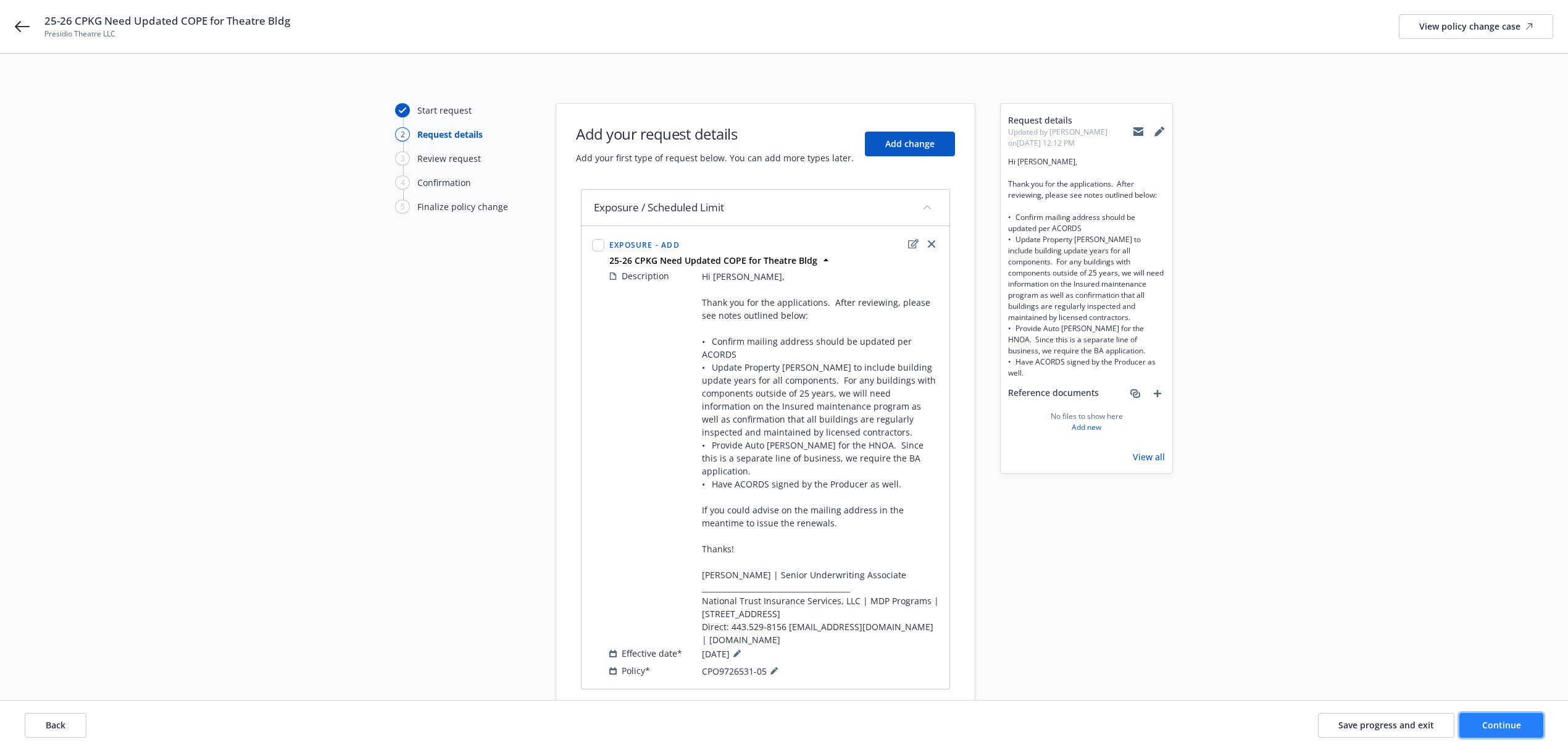
click at [1490, 727] on span "Continue" at bounding box center [1501, 724] width 39 height 12
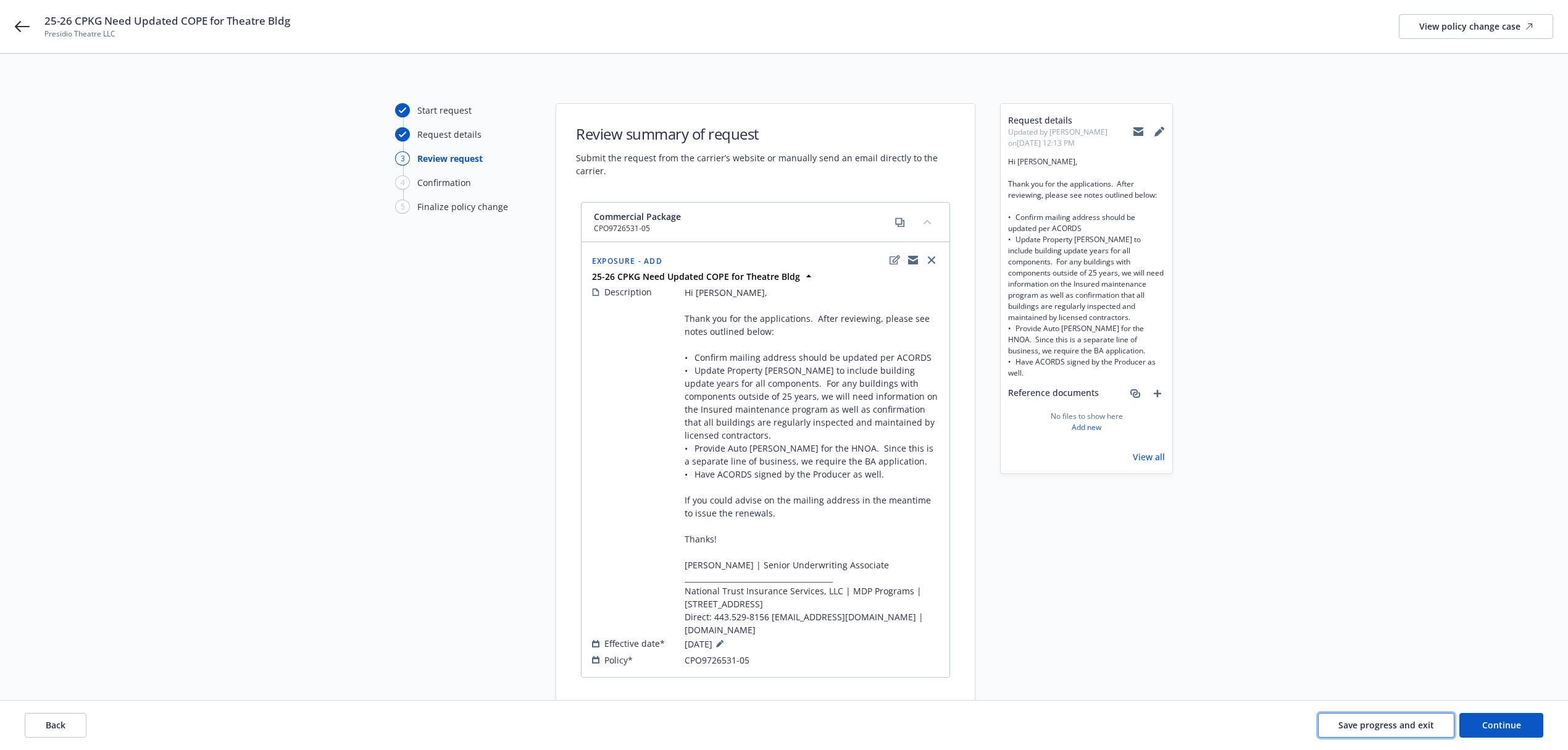
click at [1419, 732] on button "Save progress and exit" at bounding box center [1387, 724] width 137 height 25
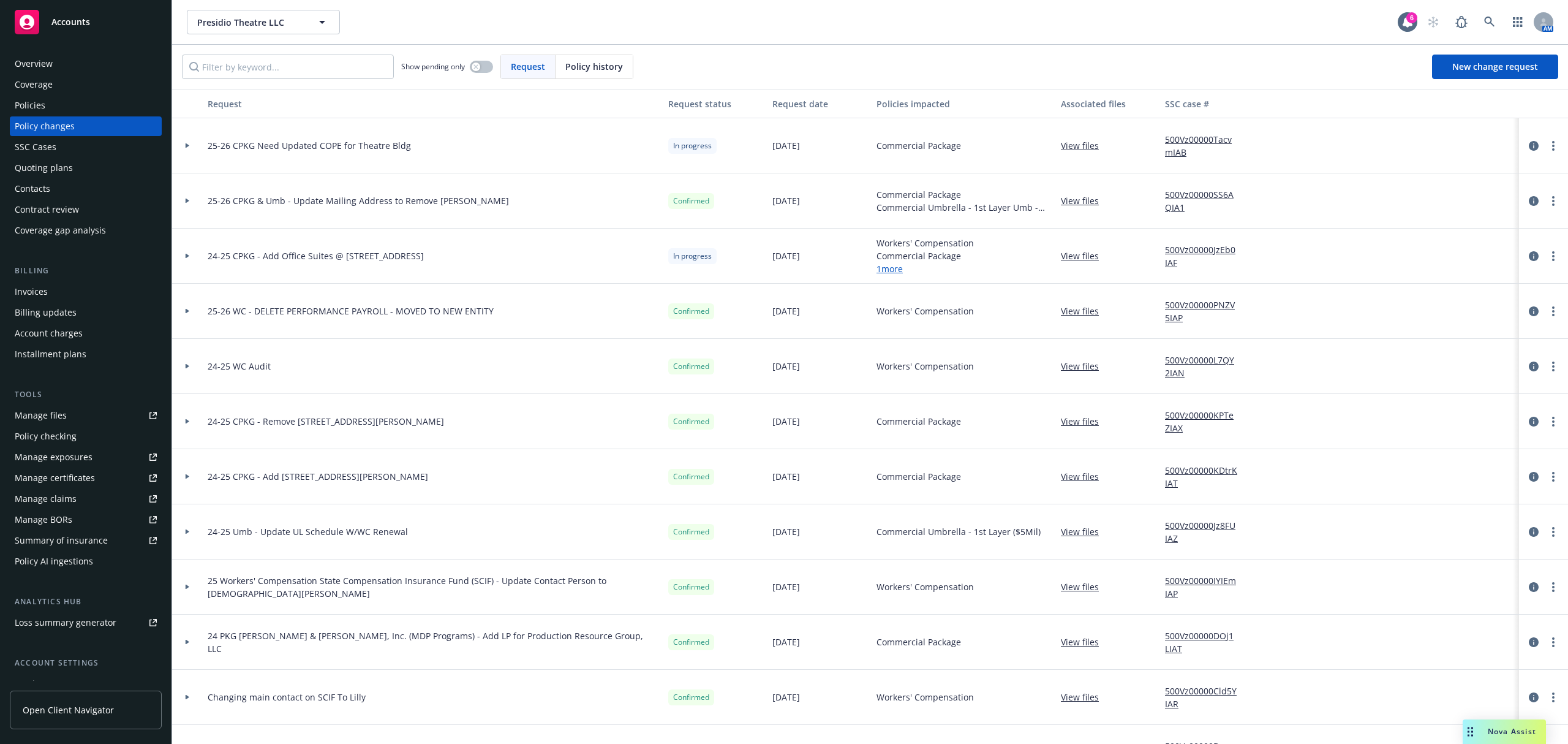
click at [1073, 146] on link "View files" at bounding box center [1085, 145] width 48 height 13
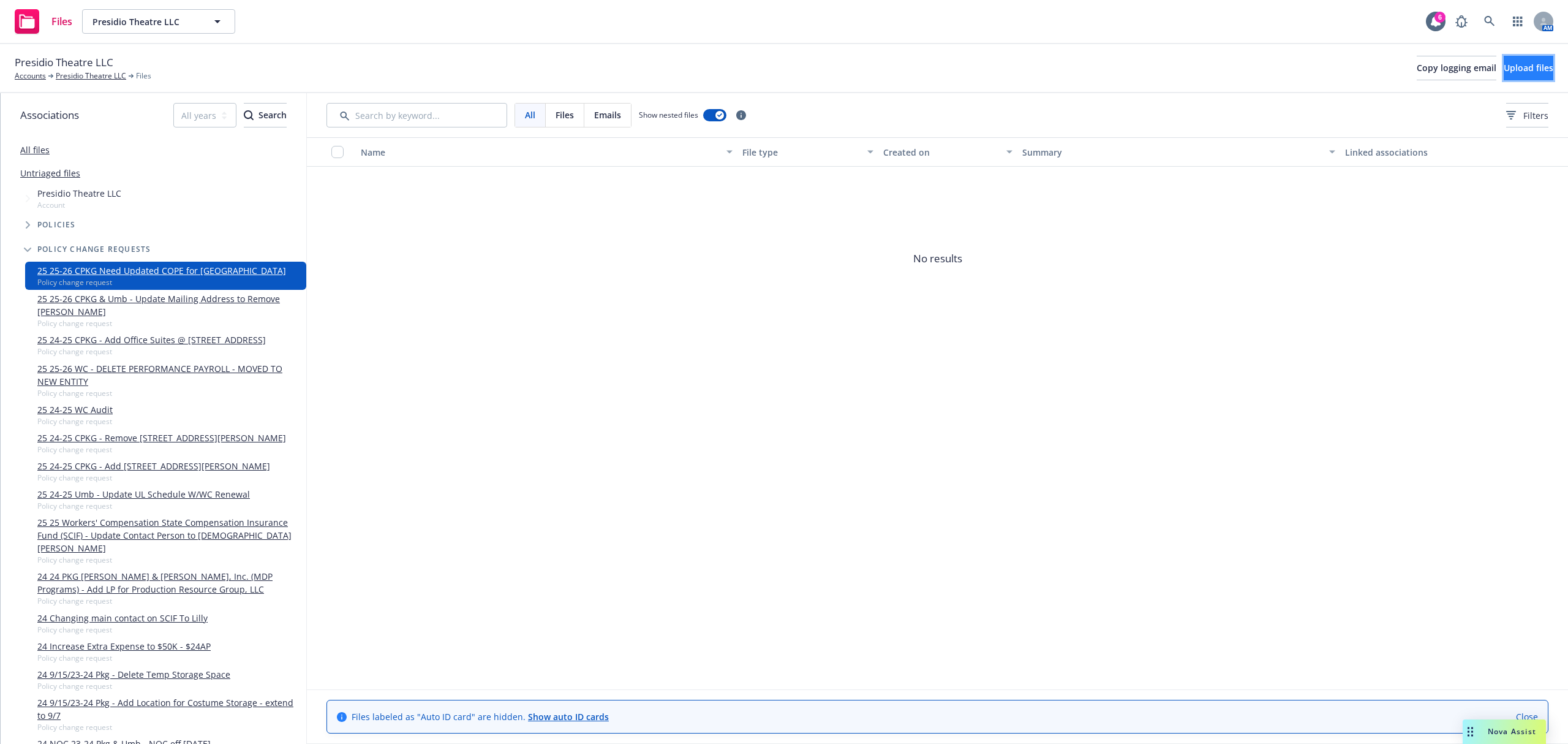
click at [1504, 69] on span "Upload files" at bounding box center [1529, 68] width 49 height 12
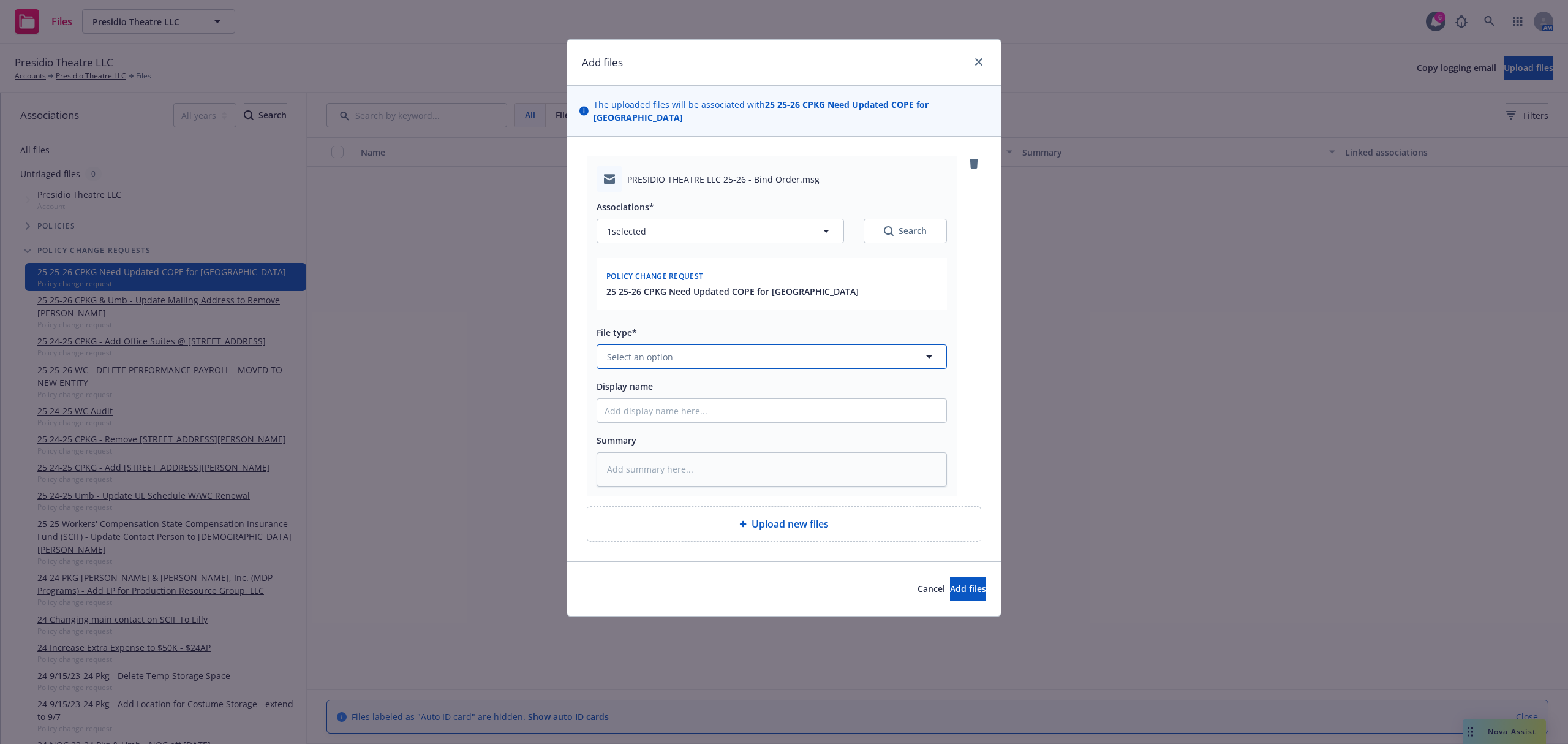
click at [669, 351] on button "Select an option" at bounding box center [772, 356] width 350 height 25
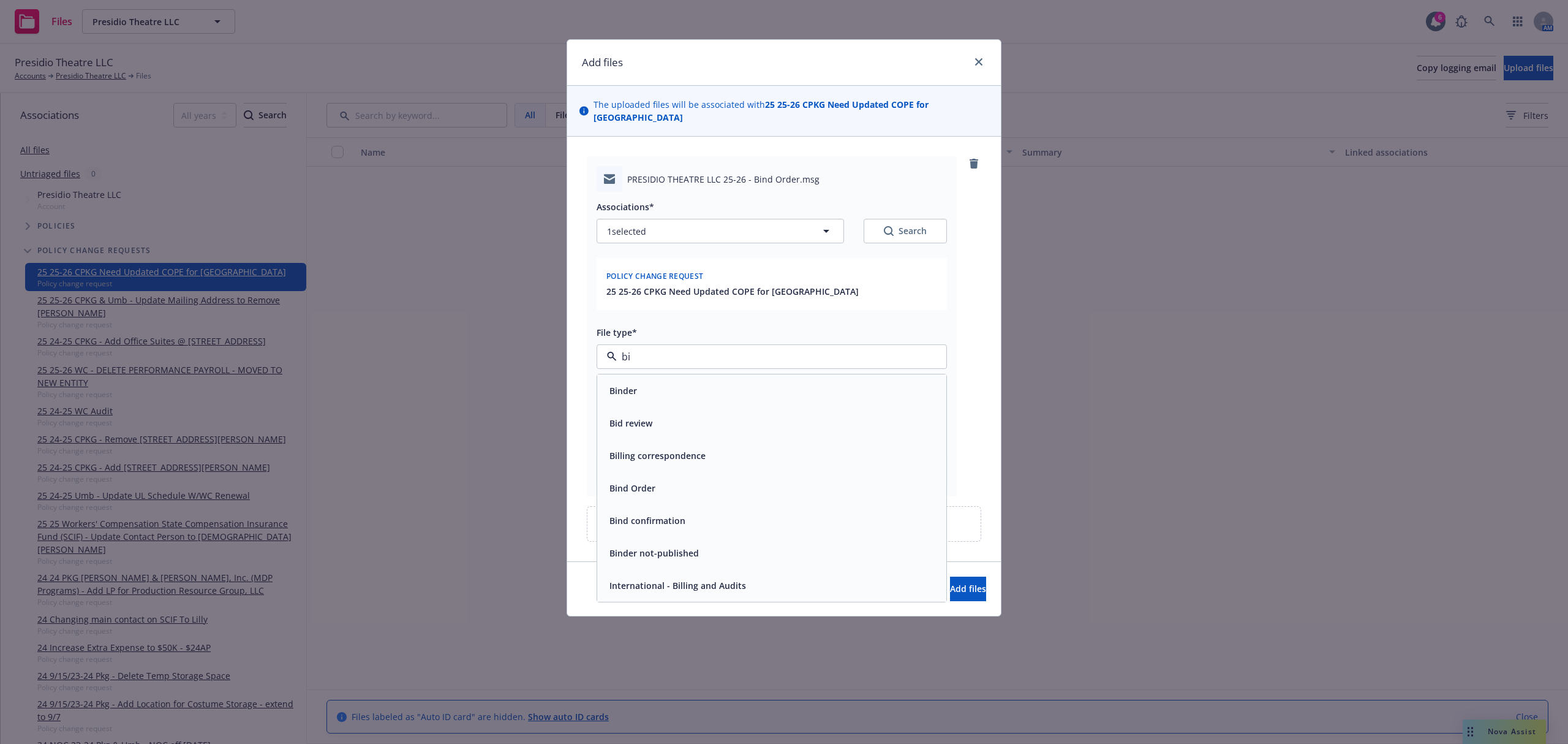
type input "b"
type input "bind"
type textarea "x"
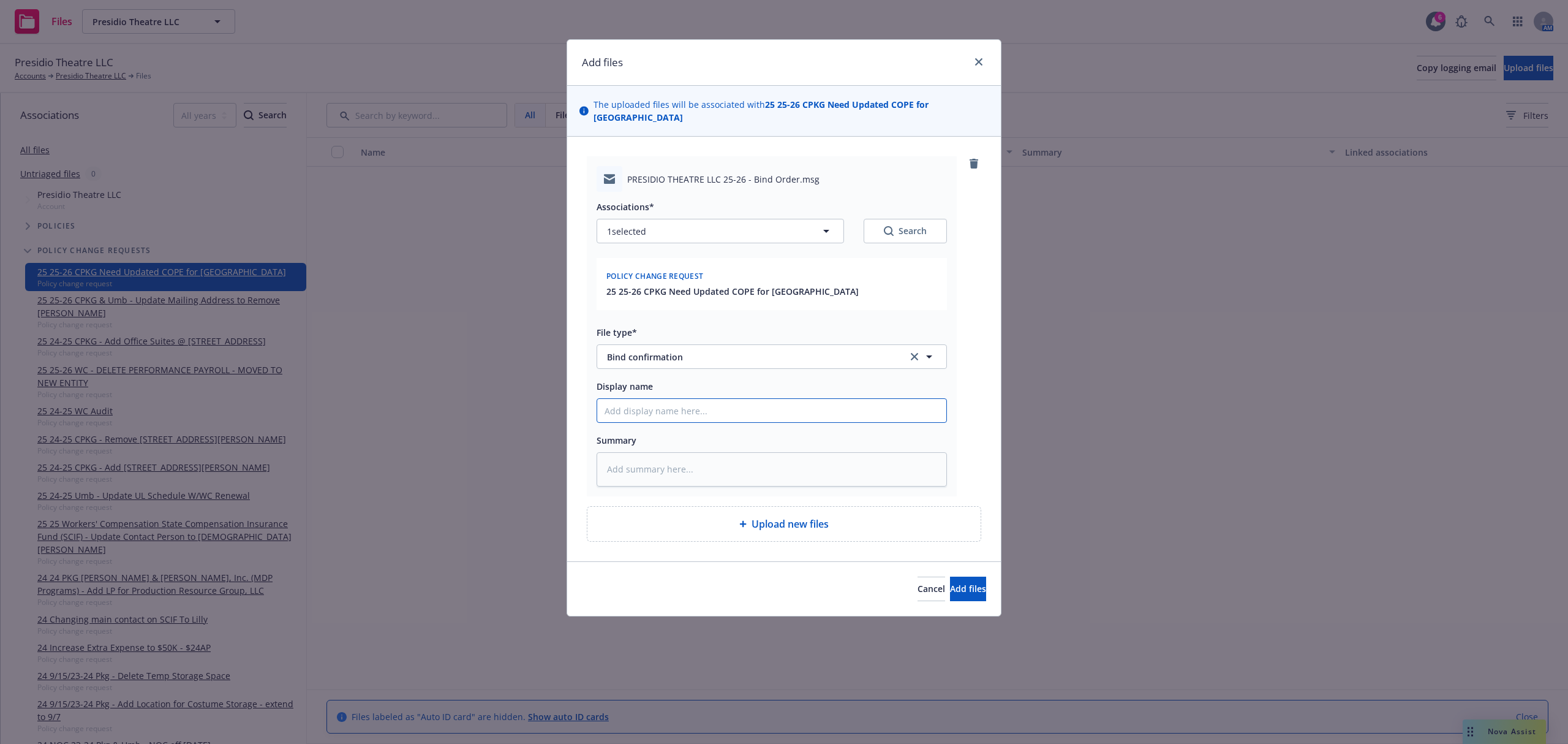
type textarea "x"
type input "2"
type textarea "x"
type input "25"
type textarea "x"
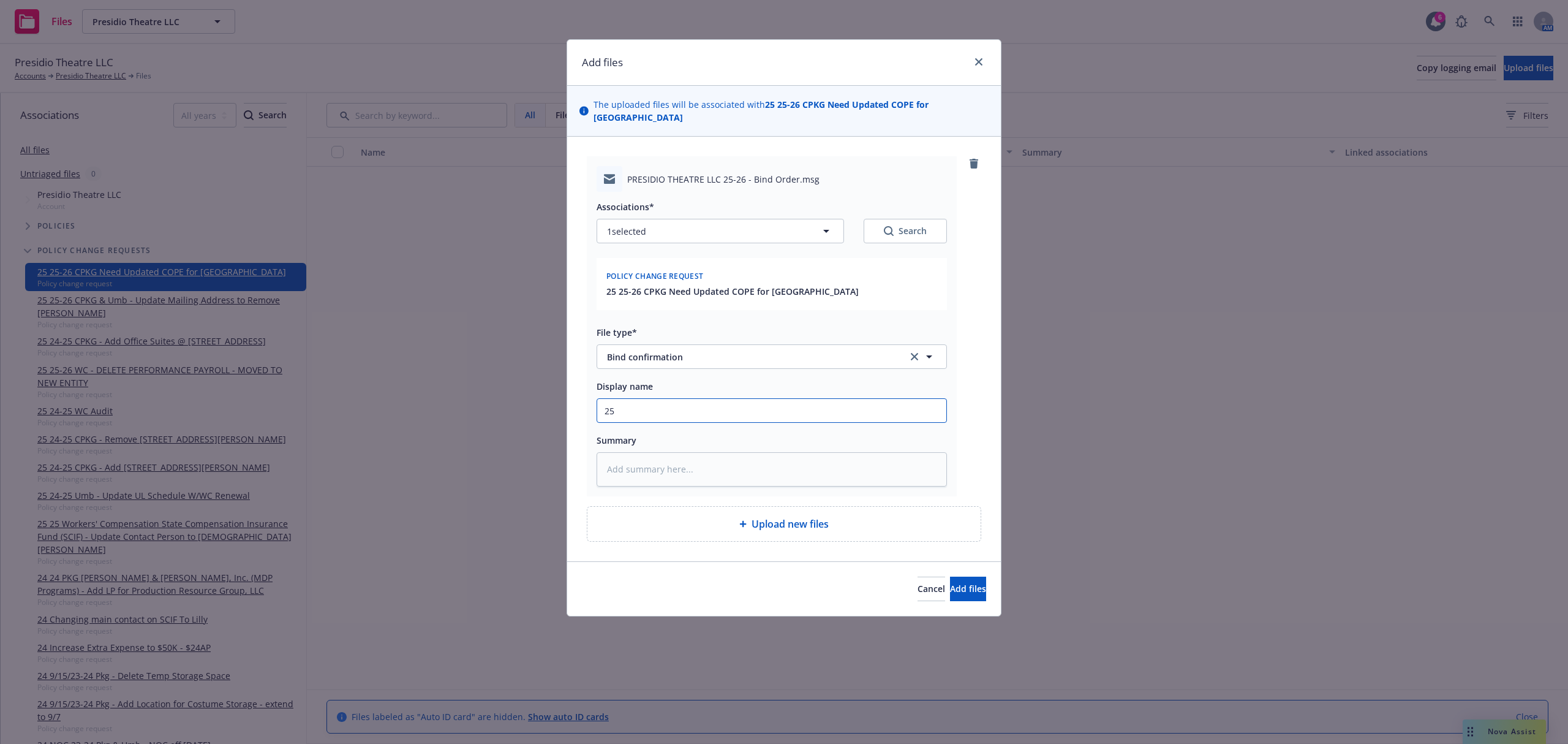
type input "25-"
type textarea "x"
type input "25-2"
type textarea "x"
type input "25-26"
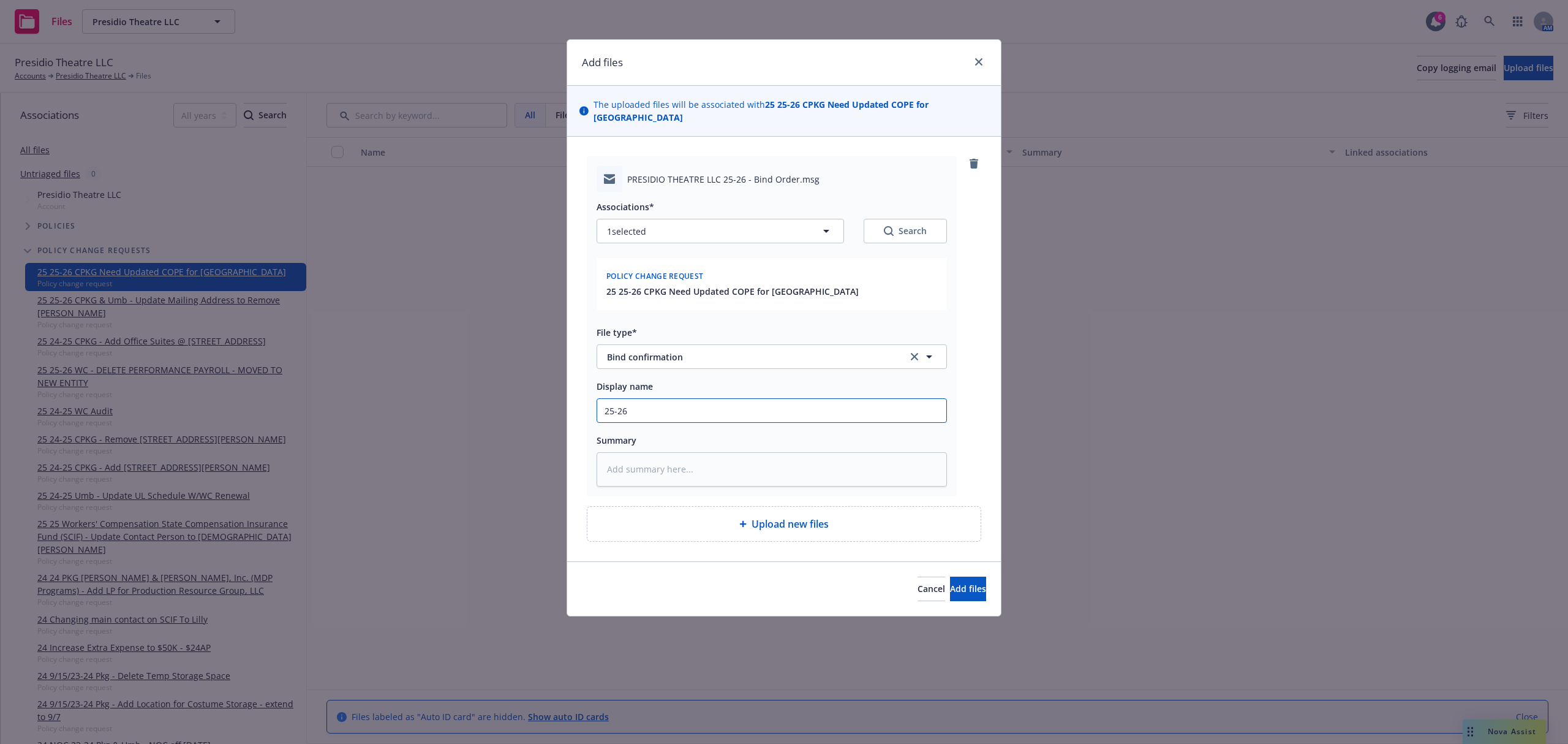
type textarea "x"
type input "25-26"
type textarea "x"
type input "25-26 C"
type textarea "x"
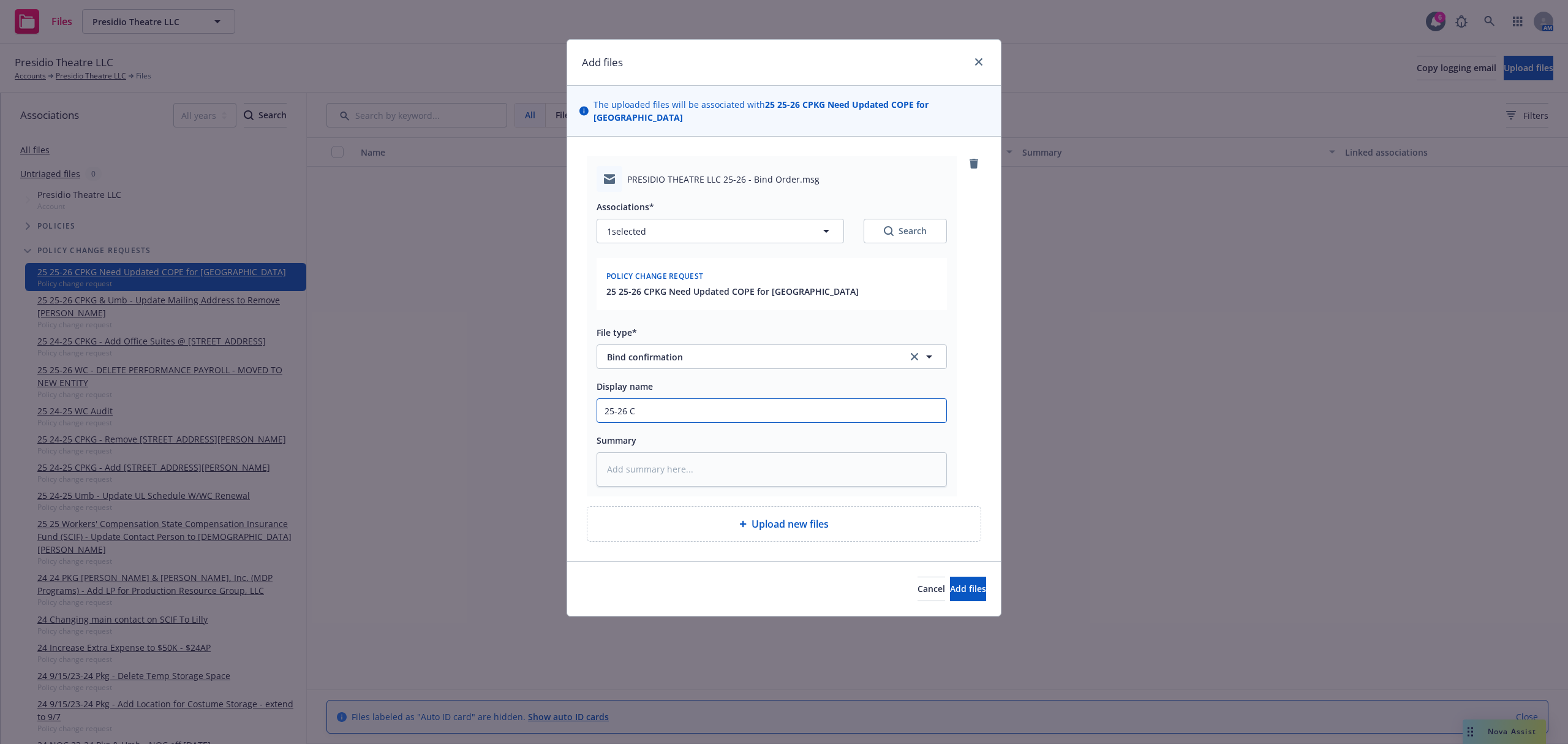
type input "25-26 CP"
type textarea "x"
type input "25-26 CPK"
type textarea "x"
type input "25-26 CPKG"
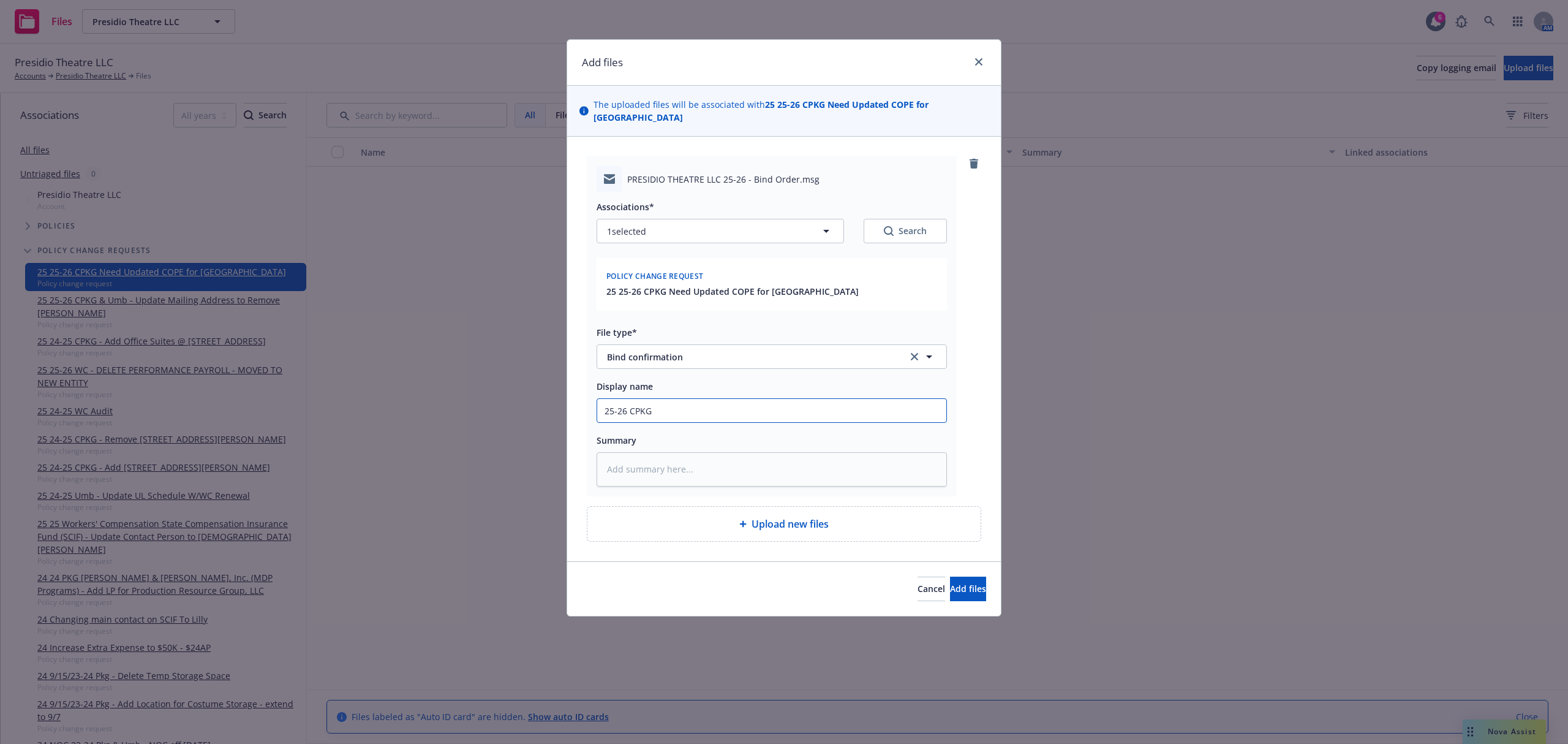
type textarea "x"
type input "25-26 CPKG"
type textarea "x"
type input "25-26 CPKG E"
type textarea "x"
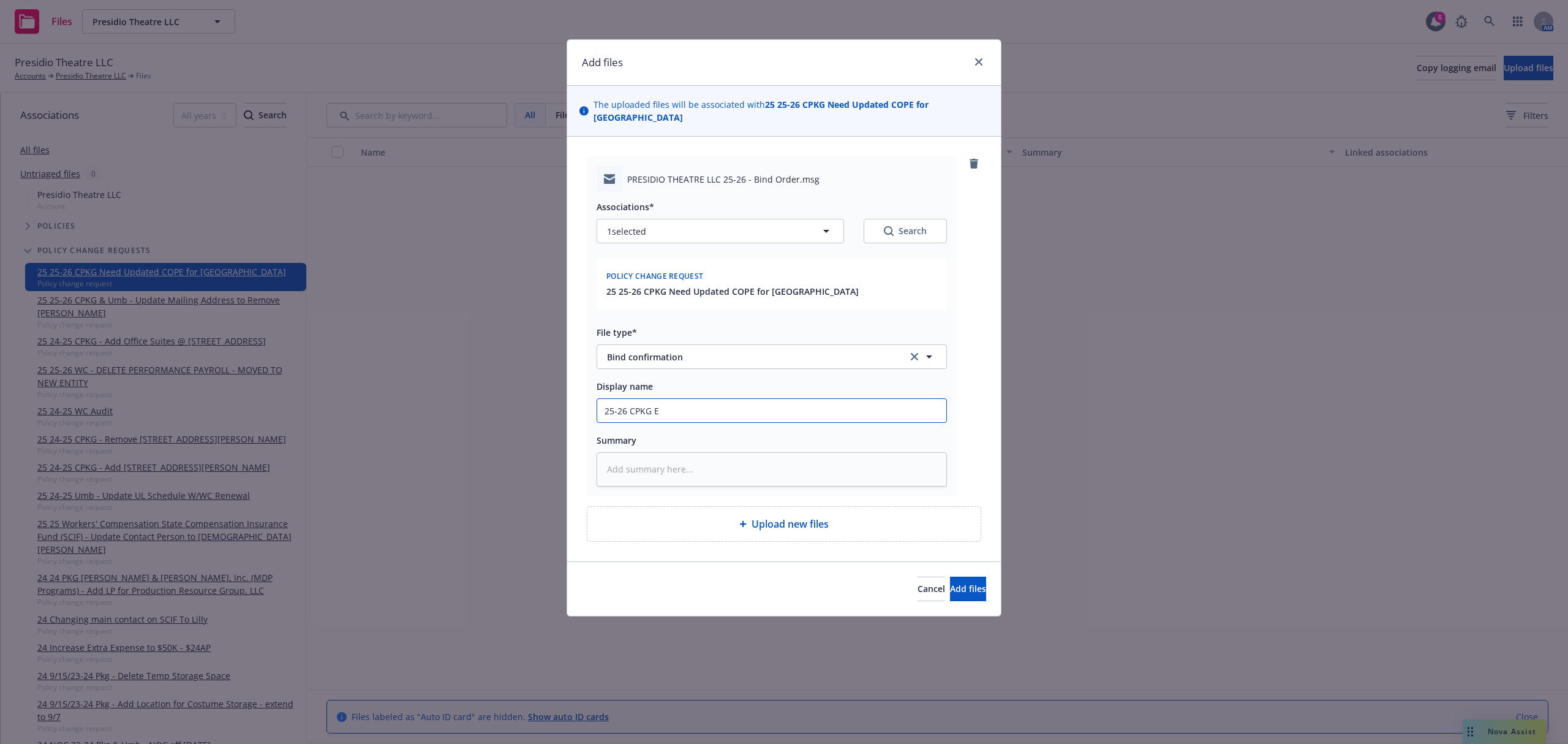
type input "25-26 CPKG EM"
type textarea "x"
type input "25-26 CPKG EMF"
type textarea "x"
type input "25-26 CPKG EMFC"
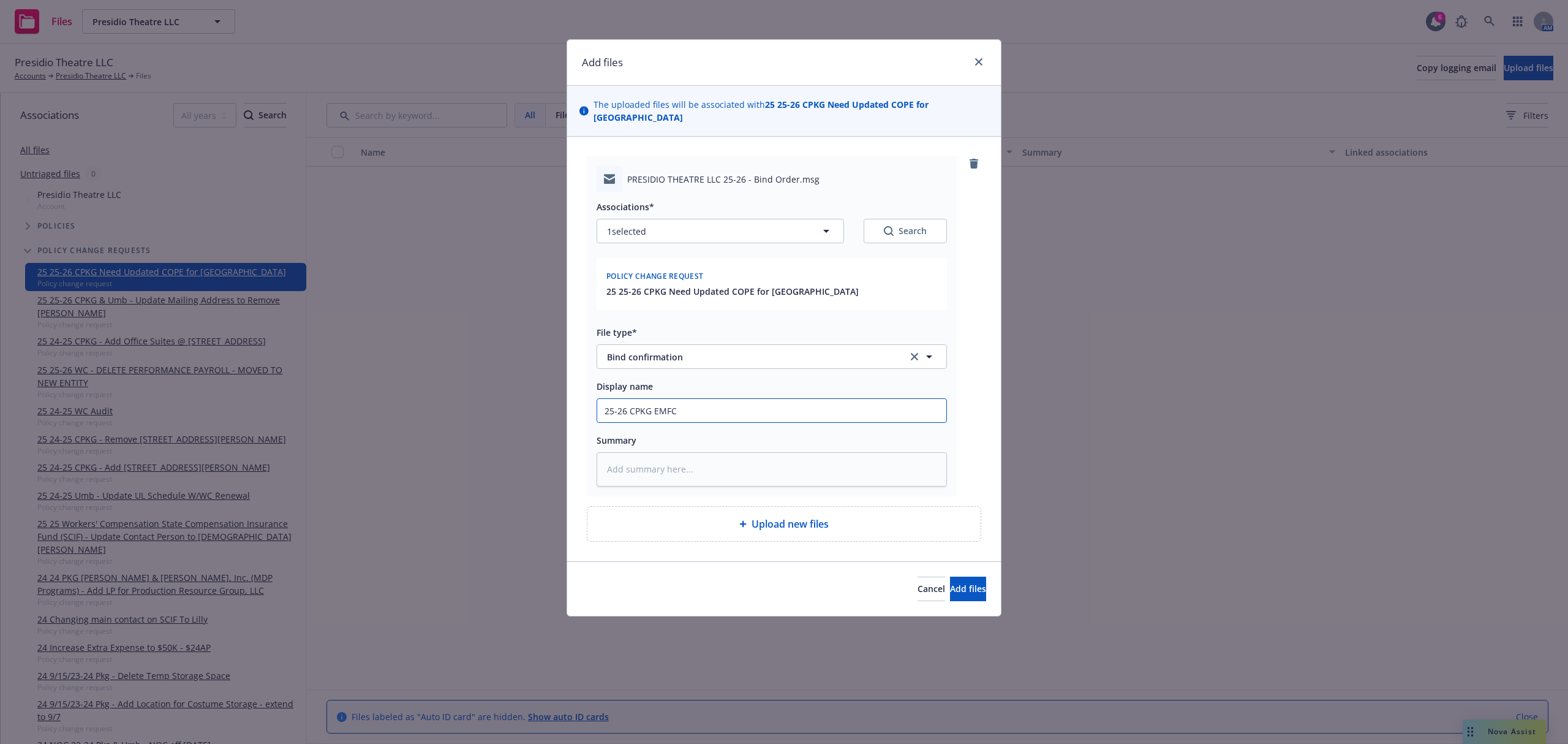
type textarea "x"
type input "25-26 CPKG EMFC"
type textarea "x"
type input "25-26 CPKG EMFC M"
type textarea "x"
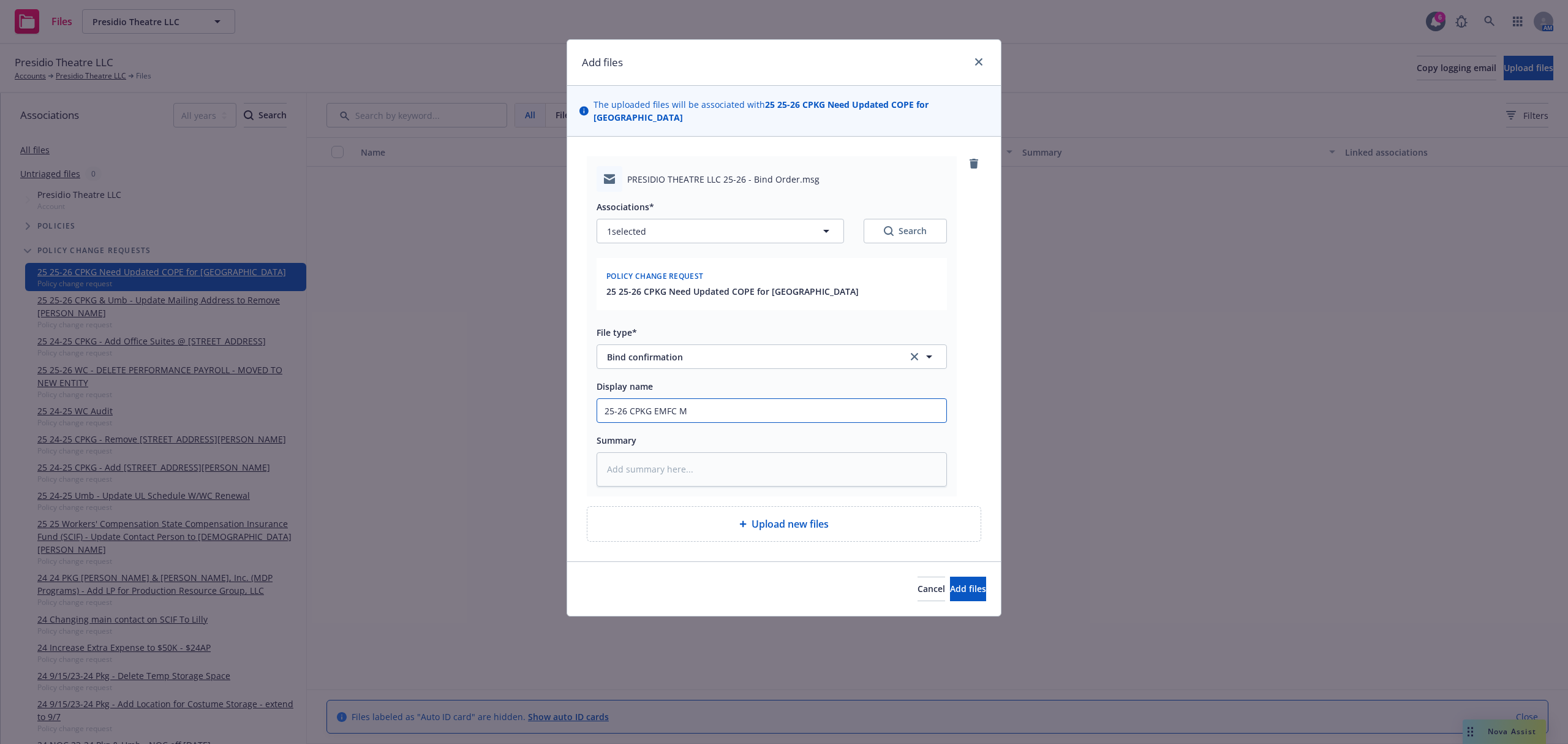
type input "25-26 CPKG EMFC Ma"
type textarea "x"
type input "25-26 CPKG EMFC Man"
type textarea "x"
type input "25-26 CPKG EMFC Mand"
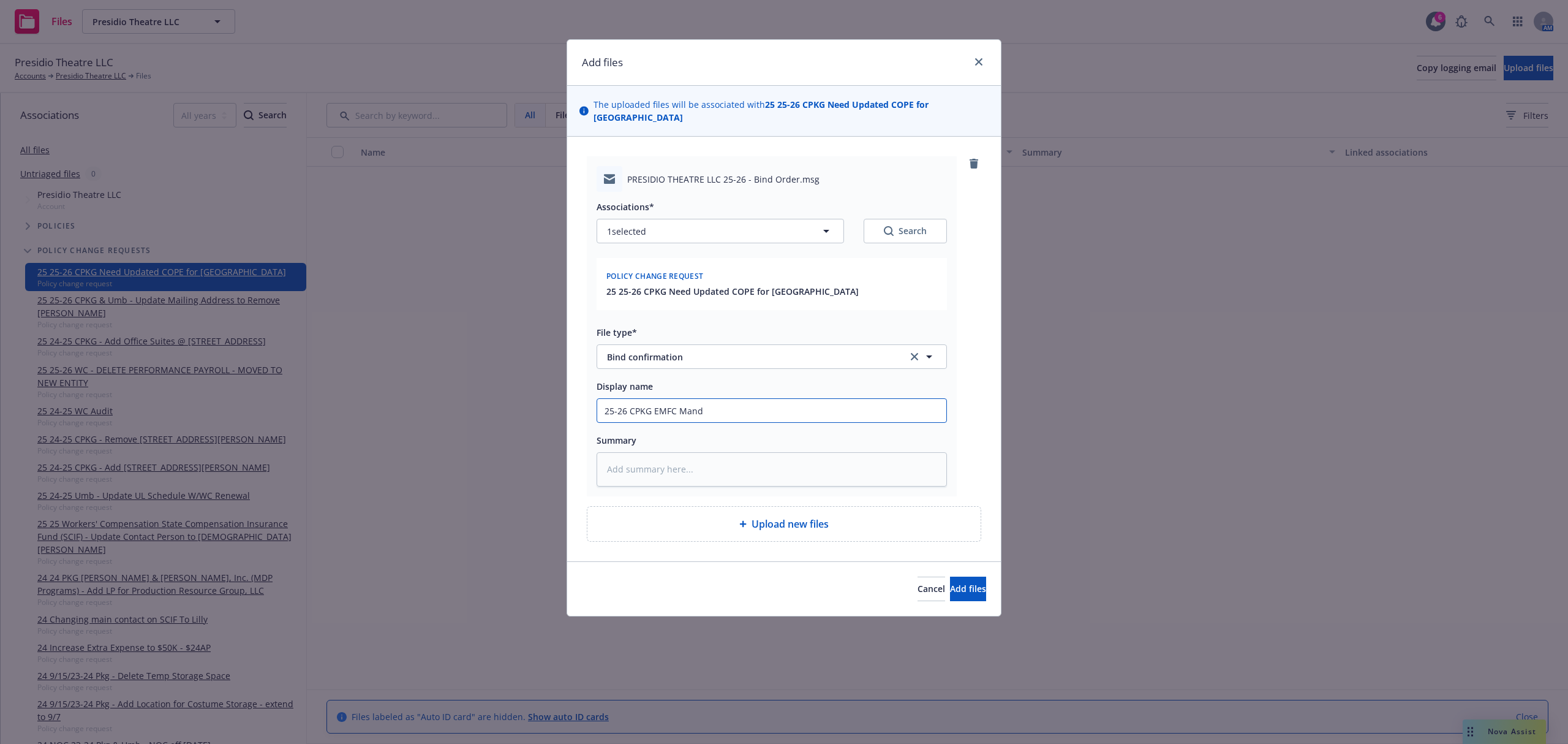
type textarea "x"
type input "25-26 CPKG EMFC Mandi"
type textarea "x"
type input "25-26 CPKG EMFC Mandi"
type textarea "x"
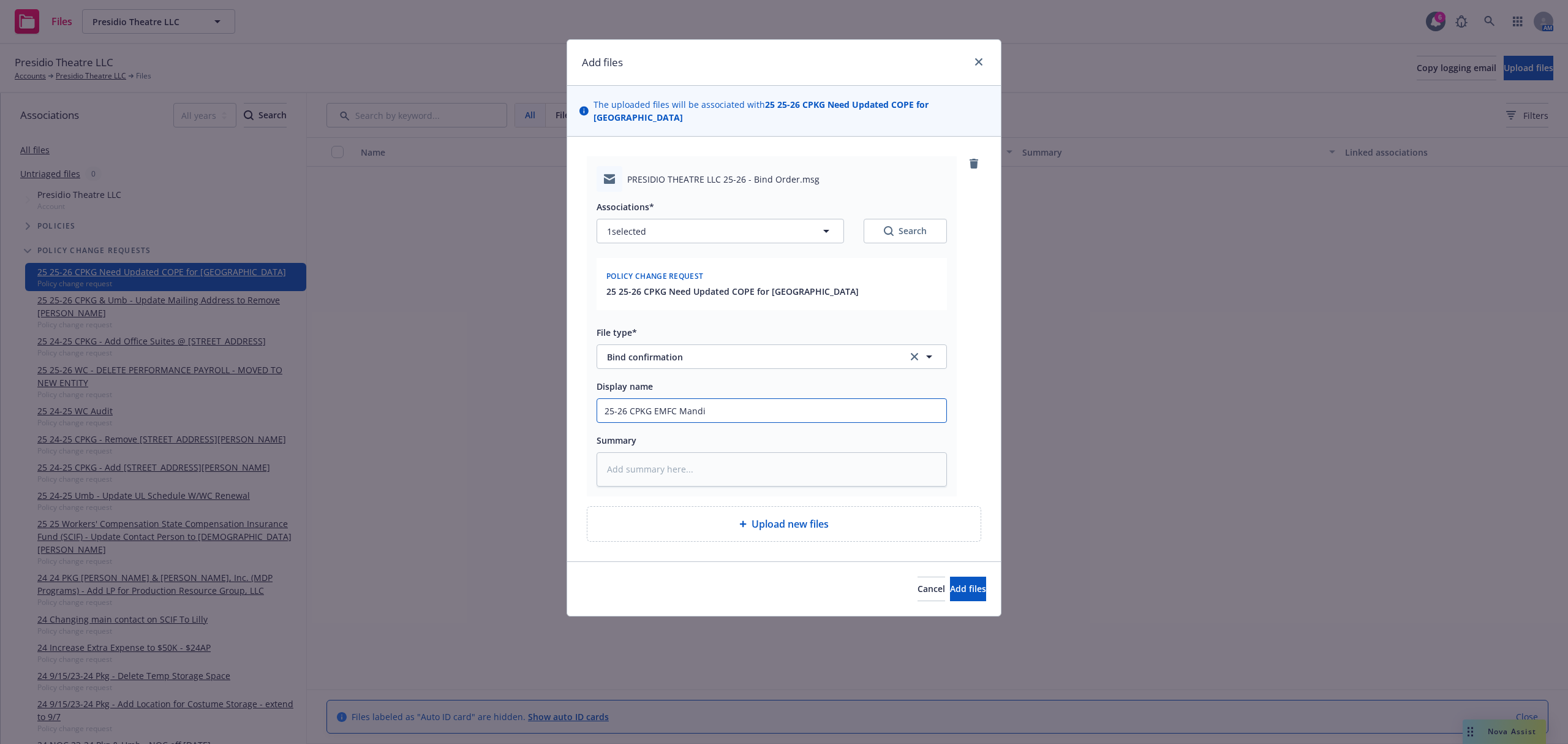
type input "25-26 CPKG EMFC Mandi N"
type textarea "x"
type input "25-26 CPKG EMFC Mandi"
type textarea "x"
type input "25-26 CPKG EMFC Mandi"
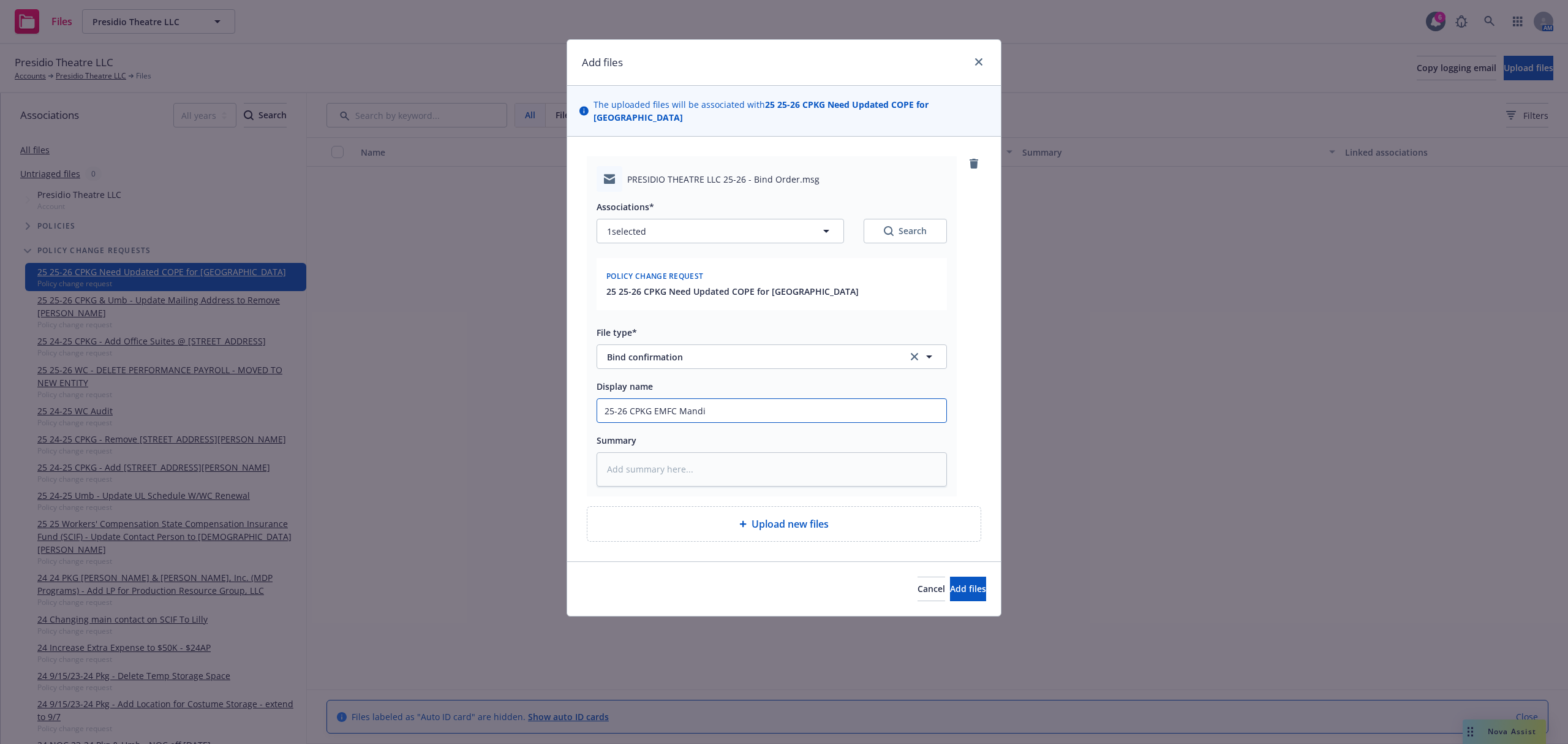
type textarea "x"
type input "25-26 CPKG EMFC Mandi@"
type textarea "x"
type input "25-26 CPKG EMFC Mandi@M"
click at [763, 404] on input "25-26 CPKG EMFC Mandi@M" at bounding box center [772, 410] width 349 height 24
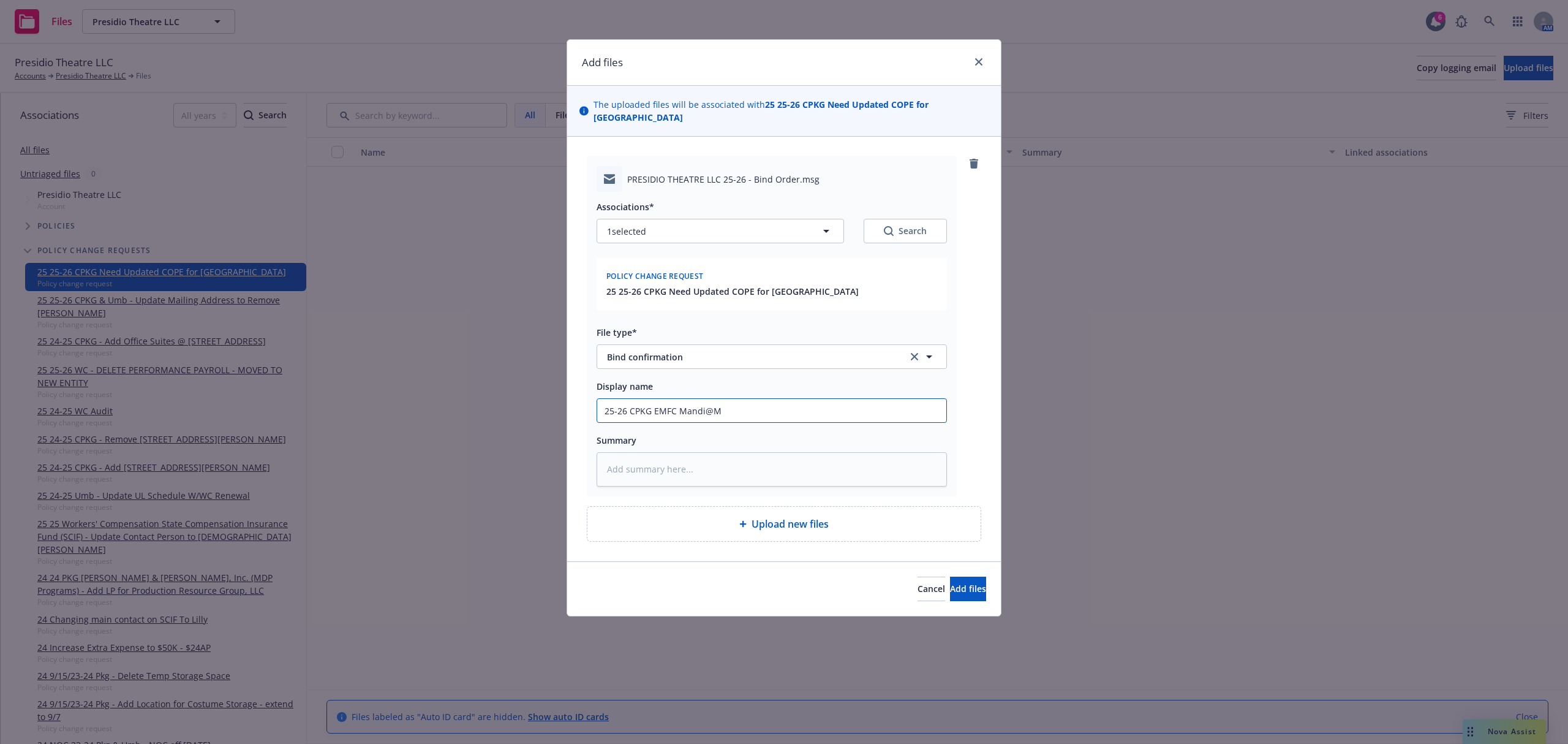
type textarea "x"
type input "25-26 CPKG EMFC Mandi@MD"
type textarea "x"
type input "25-26 CPKG EMFC Mandi@MDP"
type textarea "x"
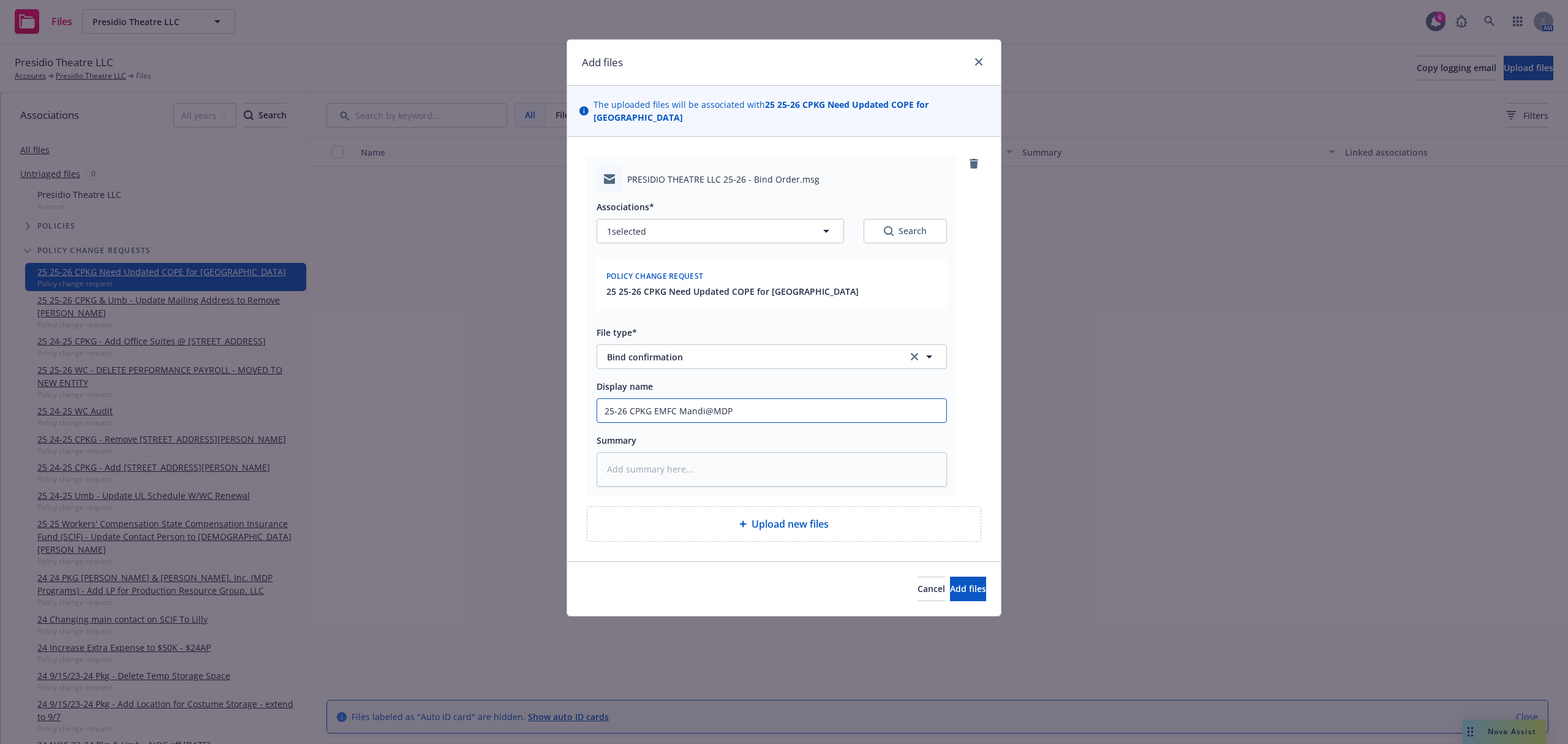
type input "25-26 CPKG EMFC Mandi@MDP N"
type textarea "x"
type input "25-26 CPKG EMFC Mandi@MDP Ne"
type textarea "x"
type input "25-26 CPKG EMFC Mandi@MDP Nee"
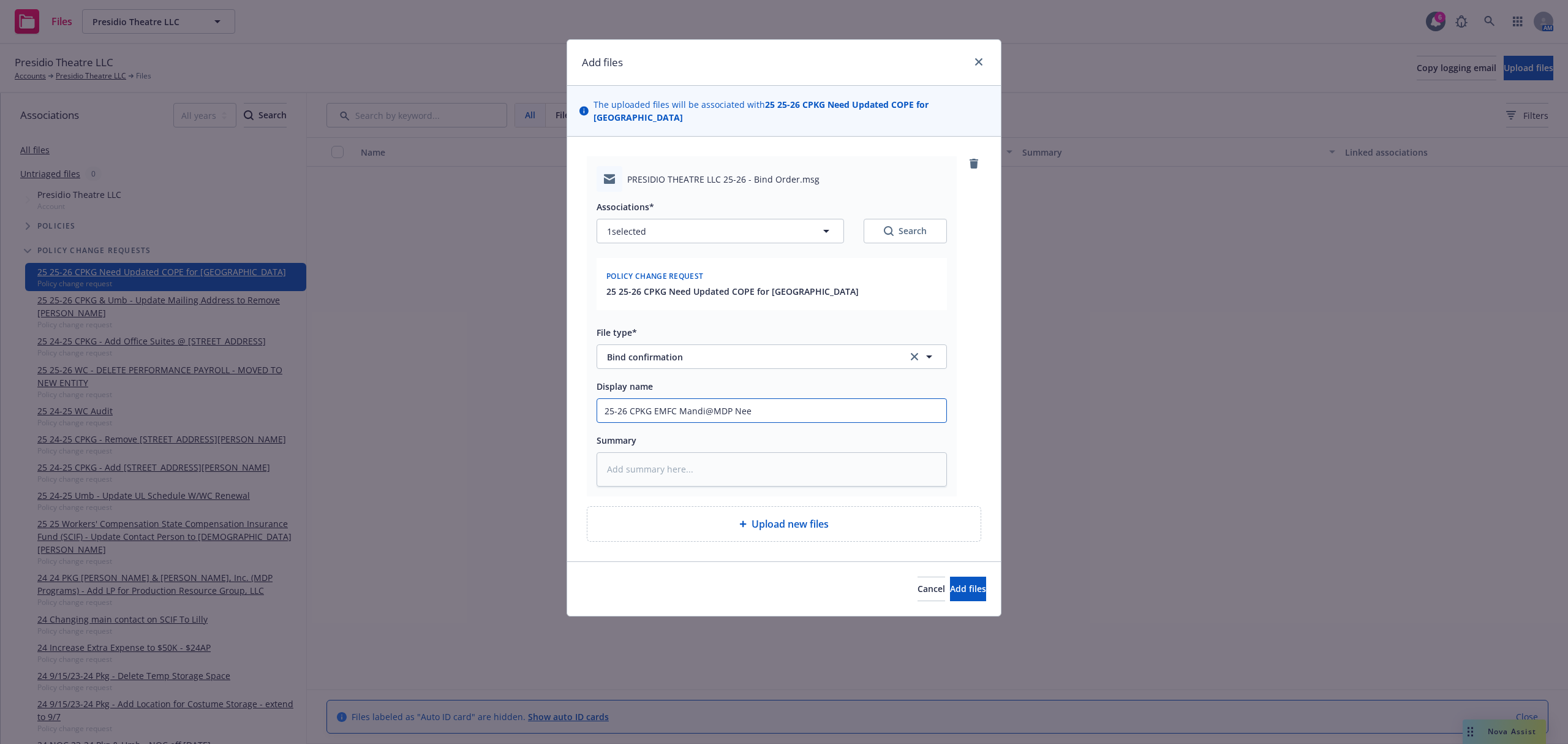
type textarea "x"
type input "25-26 CPKG EMFC Mandi@MDP Need"
type textarea "x"
type input "25-26 CPKG EMFC Mandi@MDP Need"
type textarea "x"
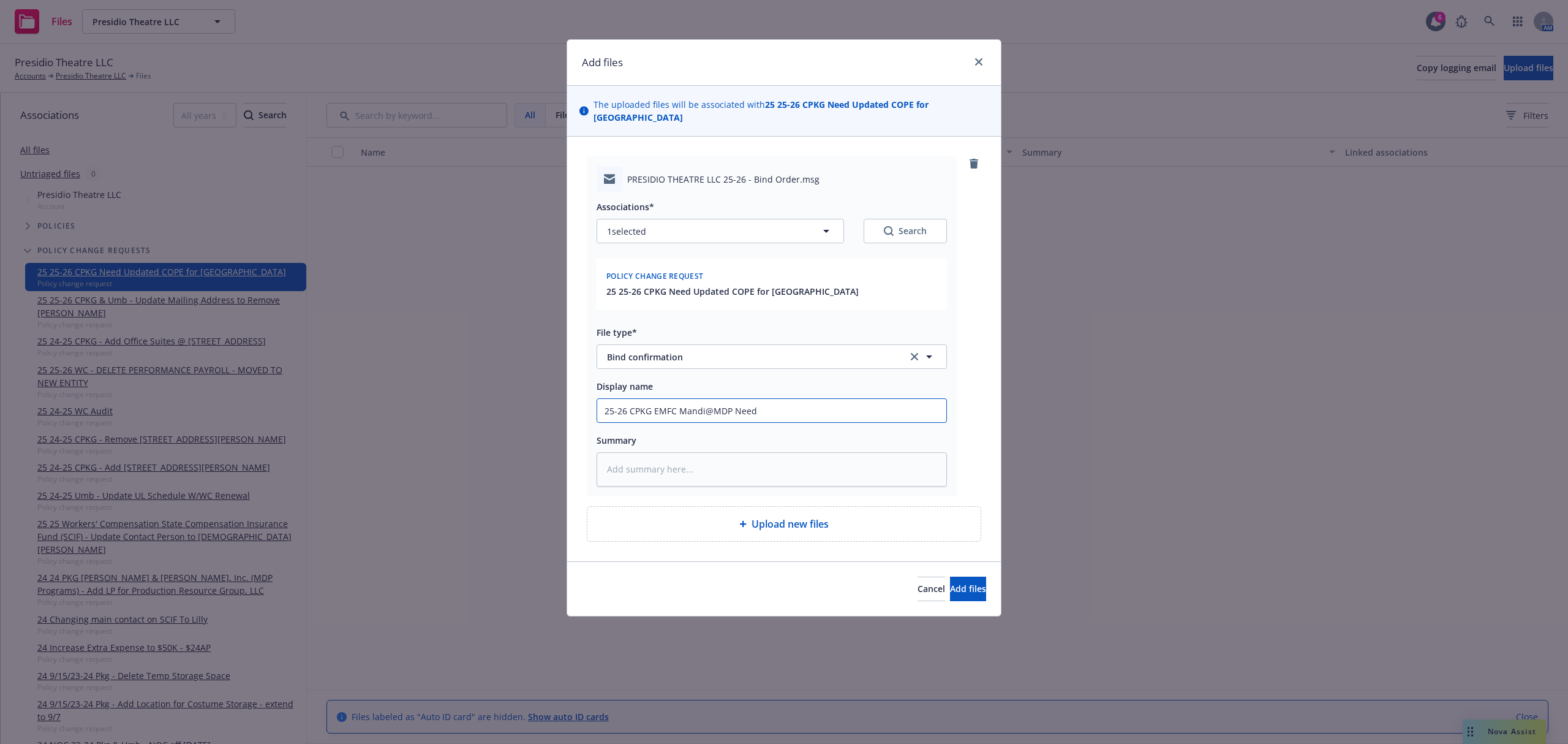
type input "25-26 CPKG EMFC Mandi@MDP Need C"
type textarea "x"
type input "25-26 CPKG EMFC Mandi@MDP Need CO"
type textarea "x"
type input "25-26 CPKG EMFC Mandi@MDP Need COP"
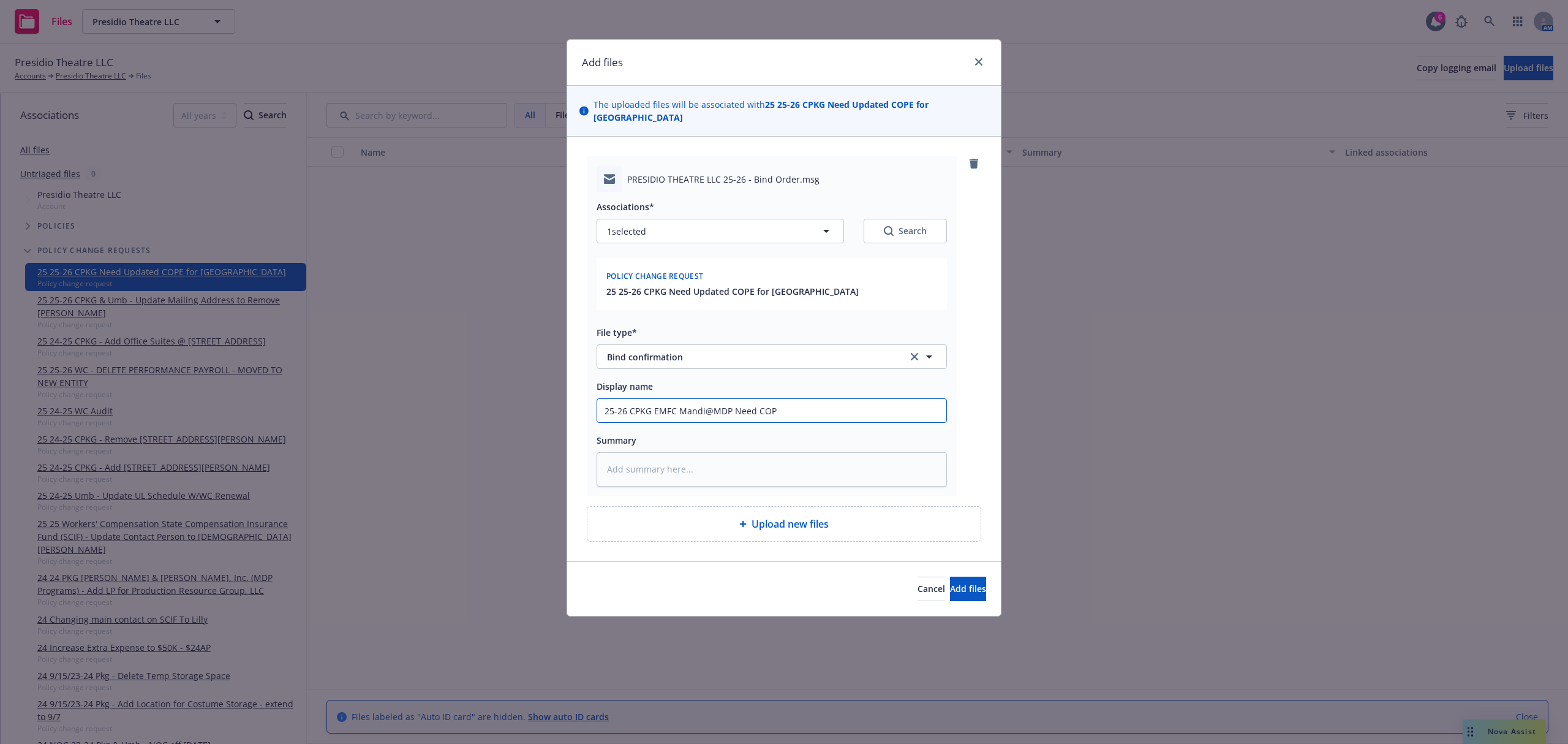
type textarea "x"
type input "25-26 CPKG EMFC Mandi@MDP Need COPE"
type textarea "x"
type input "25-26 CPKG EMFC Mandi@MDP Need COPE"
type textarea "x"
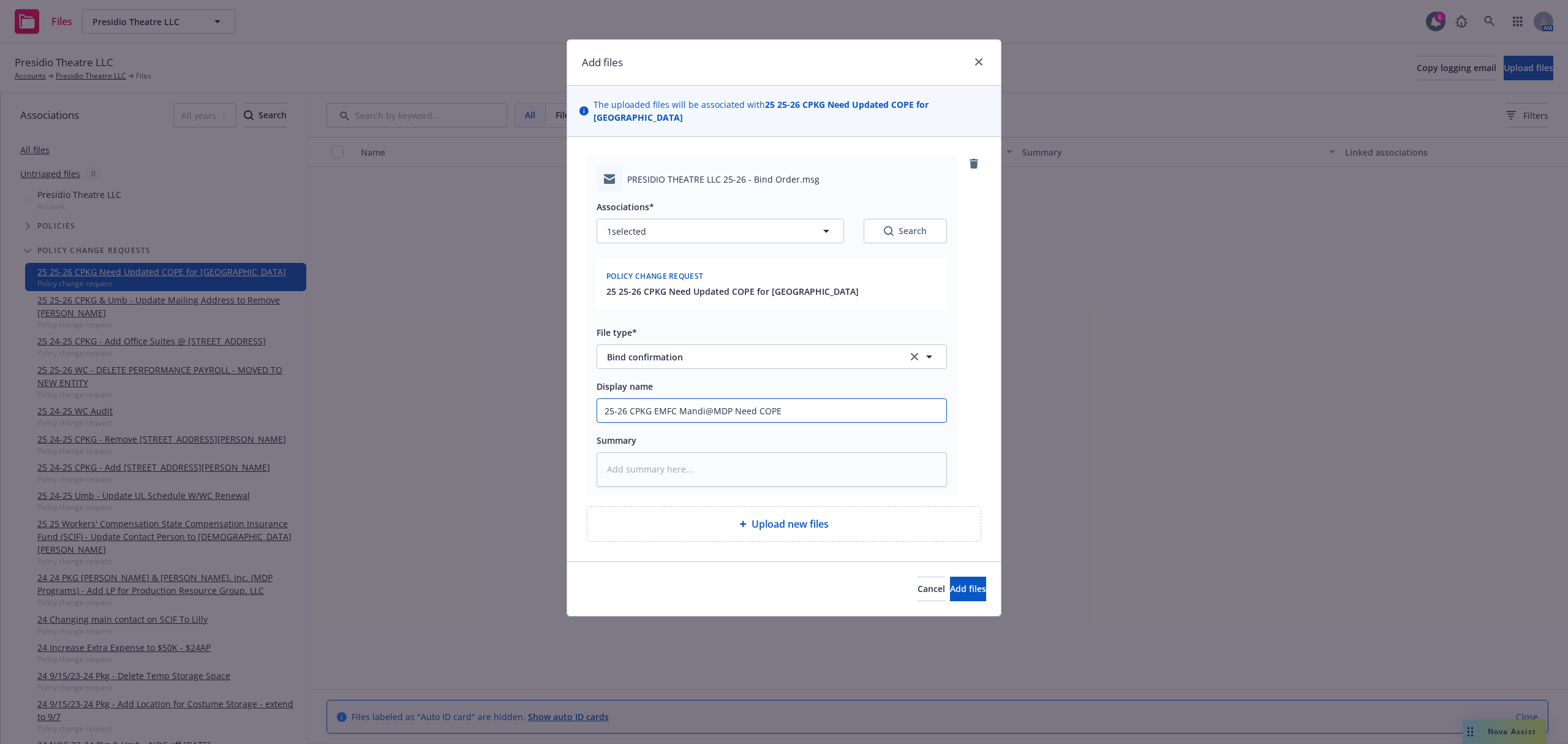
type input "25-26 CPKG EMFC Mandi@MDP Need COPE i"
type textarea "x"
type input "25-26 CPKG EMFC Mandi@MDP Need COPE in"
type textarea "x"
type input "25-26 CPKG EMFC Mandi@MDP Need COPE inf"
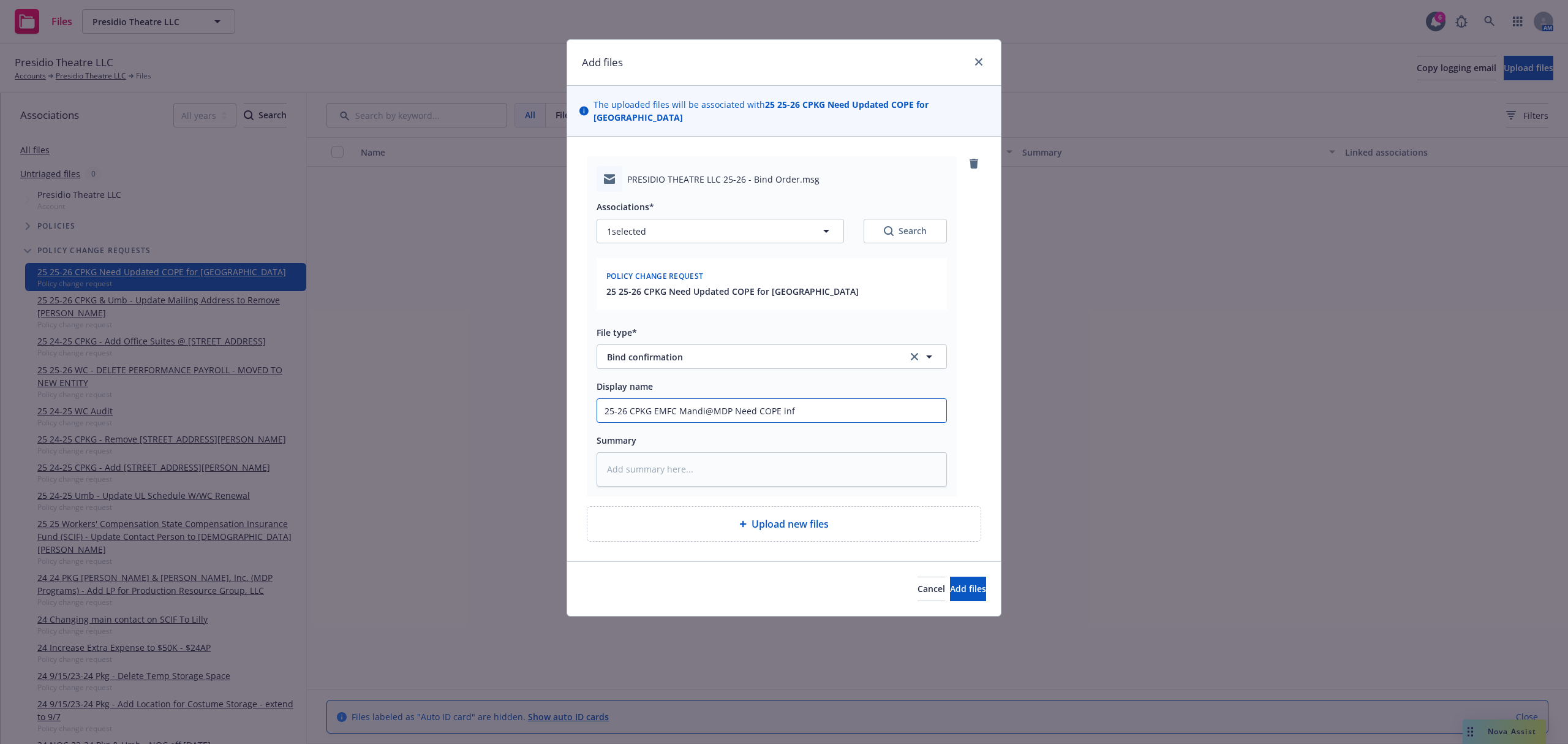
type textarea "x"
type input "25-26 CPKG EMFC Mandi@MDP Need COPE info"
type textarea "x"
type input "25-26 CPKG EMFC Mandi@MDP Need COPE infor"
type textarea "x"
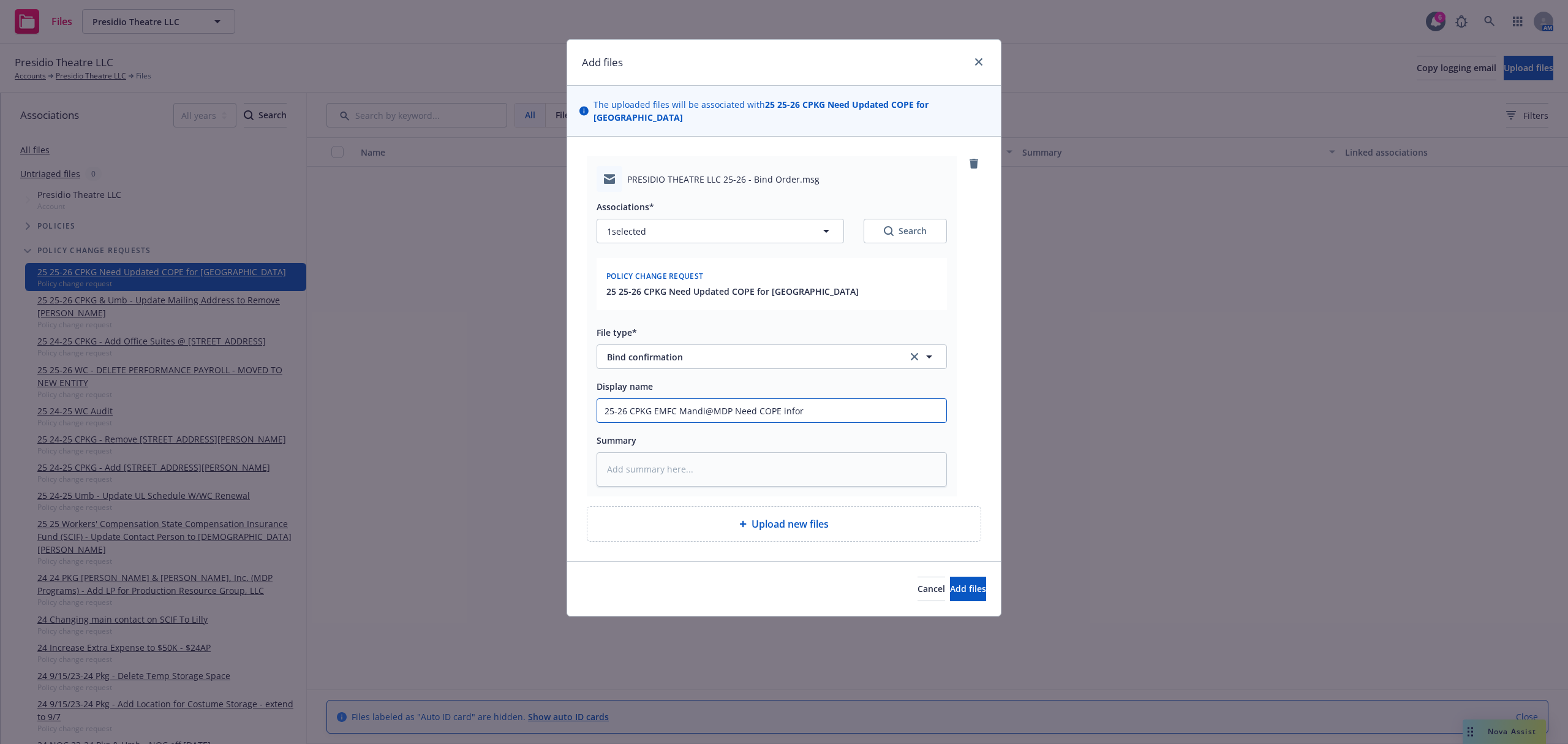
type input "25-26 CPKG EMFC Mandi@MDP Need COPE inform"
type textarea "x"
type input "25-26 CPKG EMFC Mandi@MDP Need COPE informa"
type textarea "x"
type input "25-26 CPKG EMFC Mandi@MDP Need COPE informati"
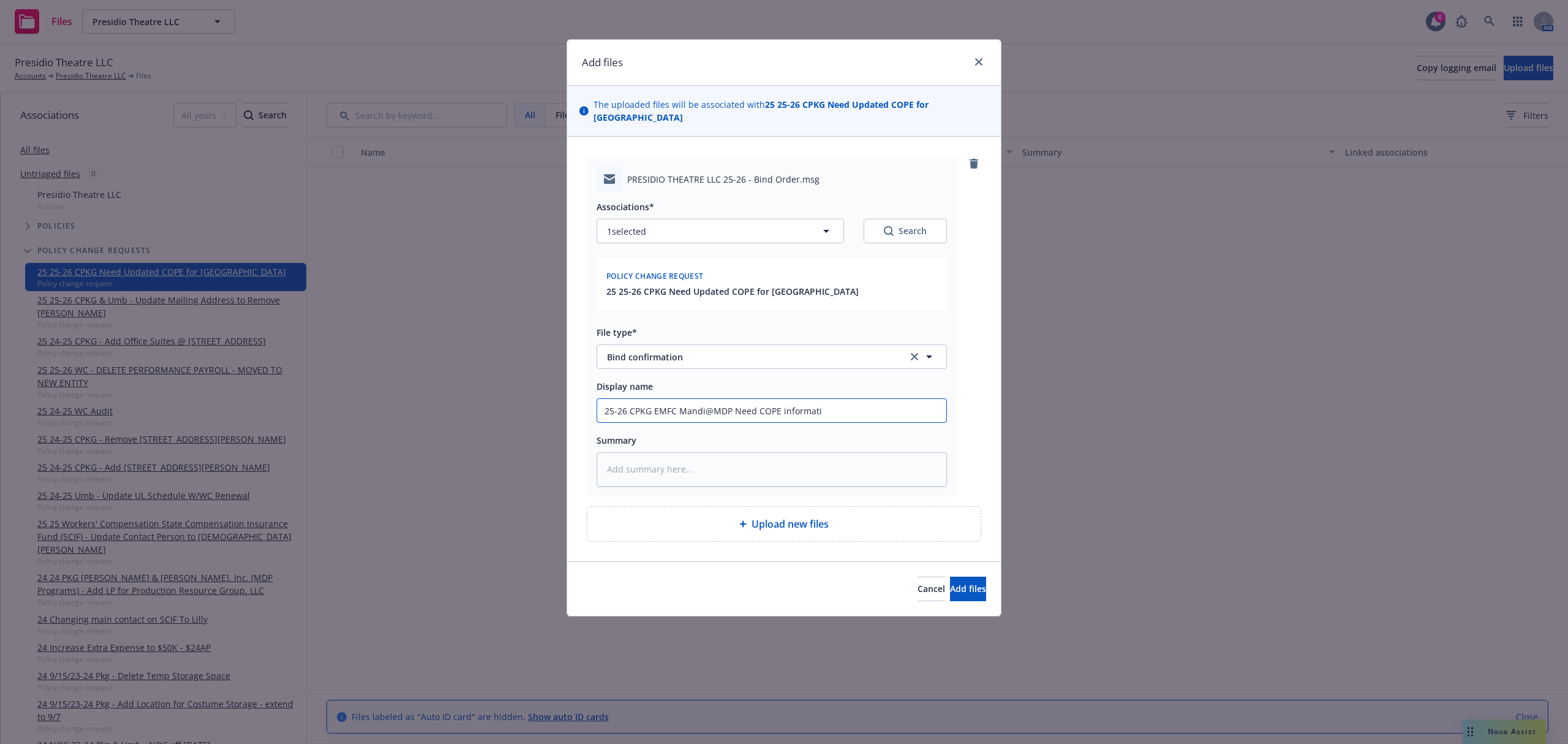
type textarea "x"
type input "25-26 CPKG EMFC Mandi@MDP Need COPE informatio"
type textarea "x"
type input "25-26 CPKG EMFC Mandi@MDP Need COPE information"
type textarea "x"
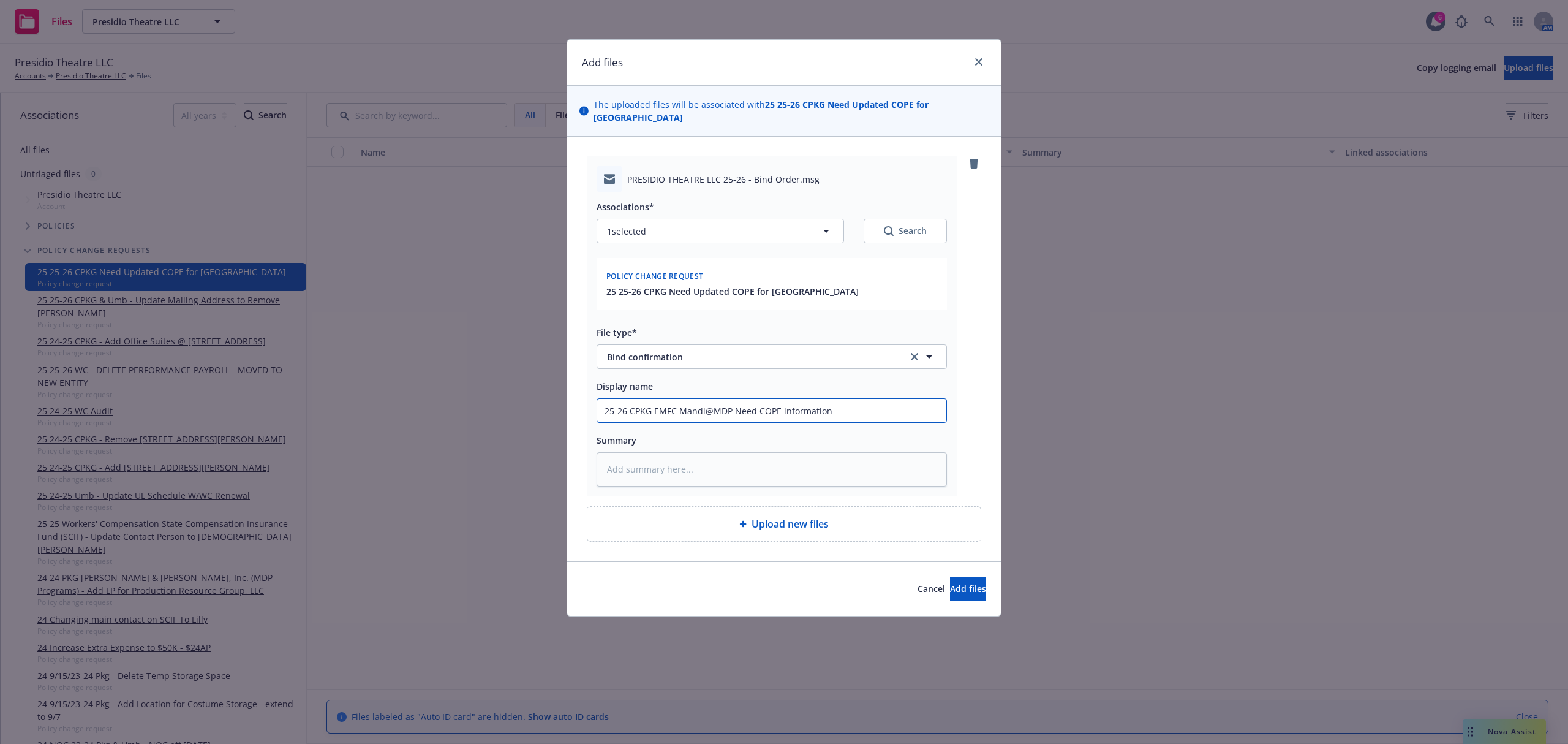
type input "25-26 CPKG EMFC Mandi@MDP Need COPE information"
type textarea "x"
type input "25-26 CPKG EMFC Mandi@MDP Need COPE information f"
type textarea "x"
type input "25-26 CPKG EMFC Mandi@MDP Need COPE information fo"
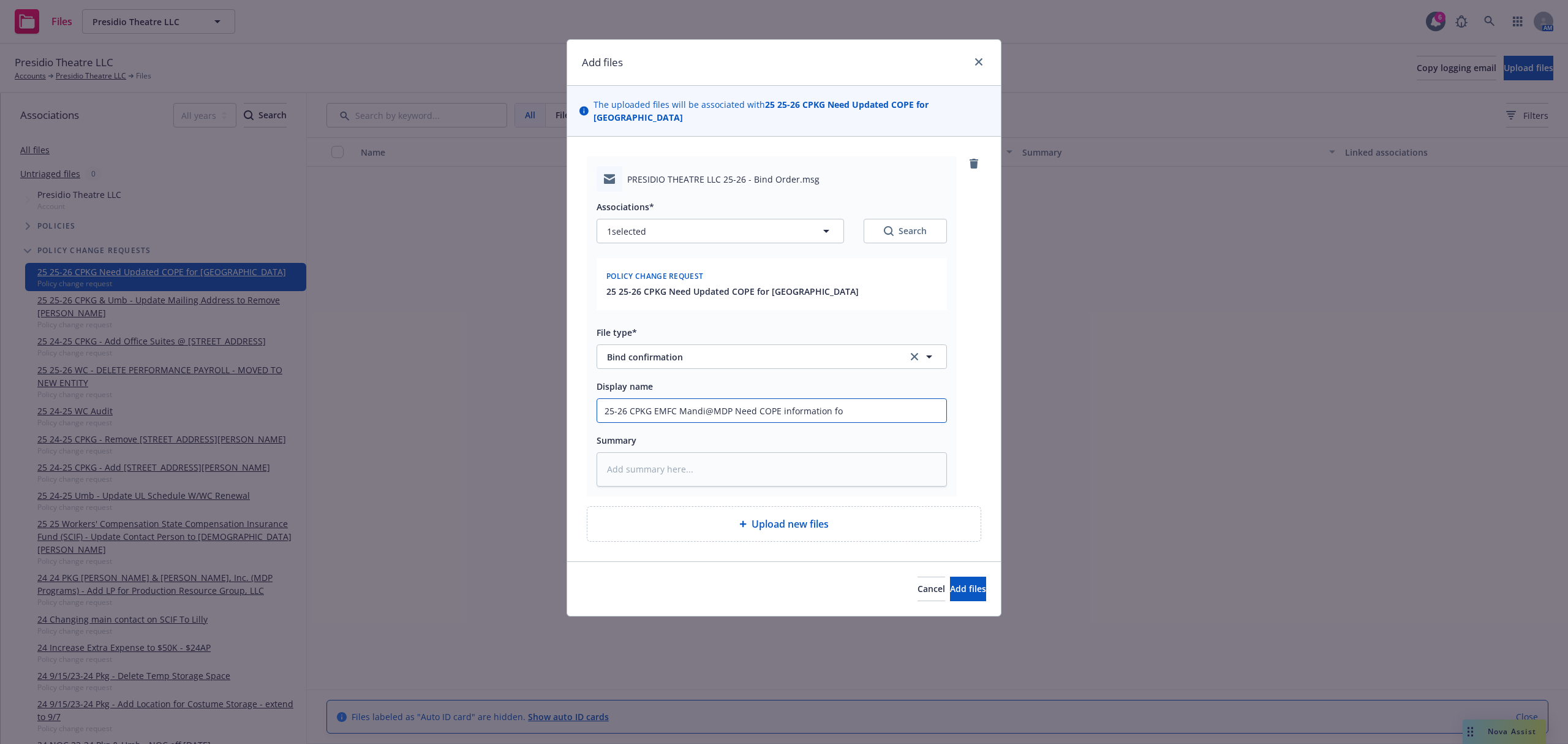
type textarea "x"
type input "25-26 CPKG EMFC Mandi@MDP Need COPE information for"
type textarea "x"
type input "25-26 CPKG EMFC Mandi@MDP Need COPE information for"
type textarea "x"
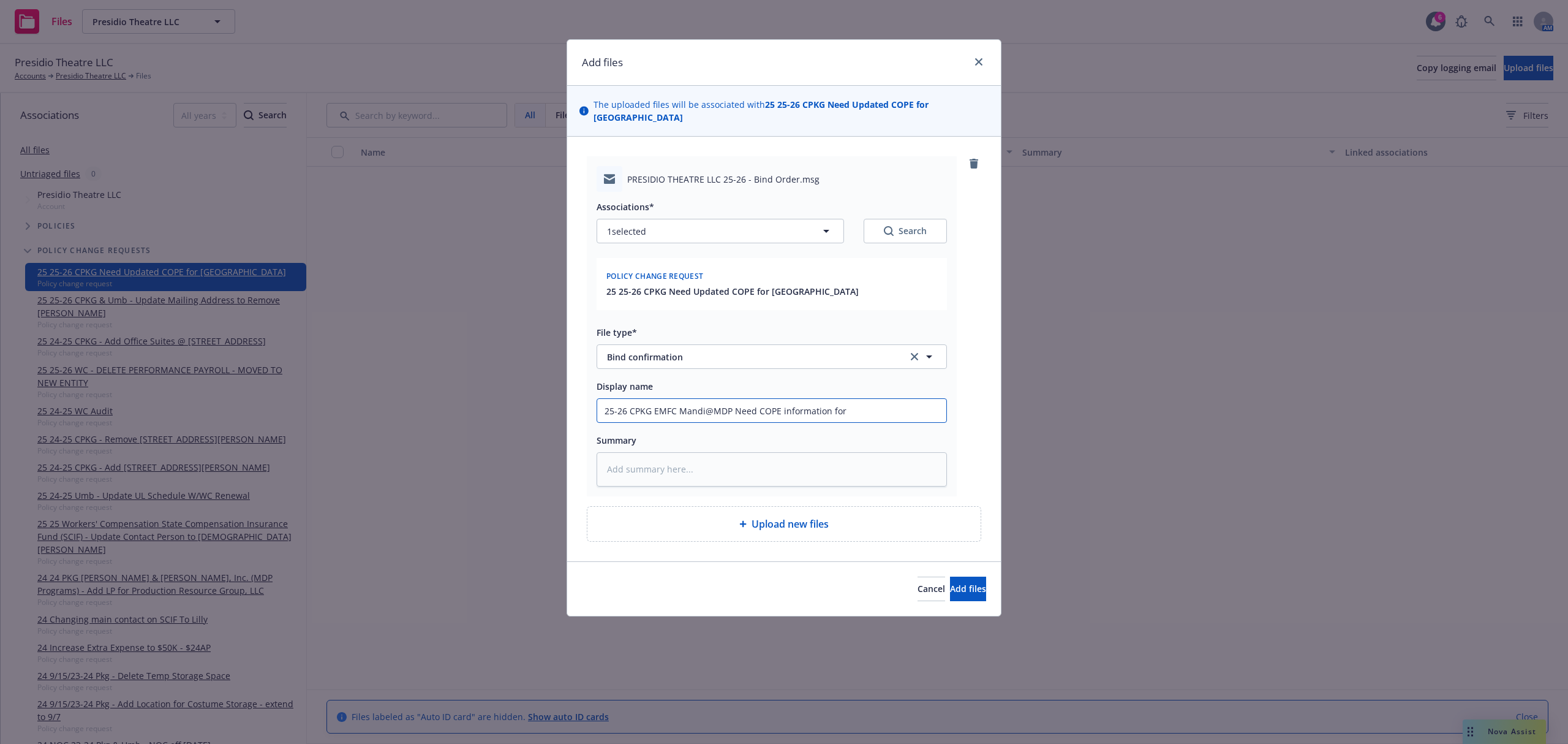
type input "25-26 CPKG EMFC Mandi@MDP Need COPE information for A"
type textarea "x"
type input "25-26 CPKG EMFC Mandi@MDP Need COPE information for Ac"
type textarea "x"
type input "25-26 CPKG EMFC Mandi@MDP Need COPE information for Aco"
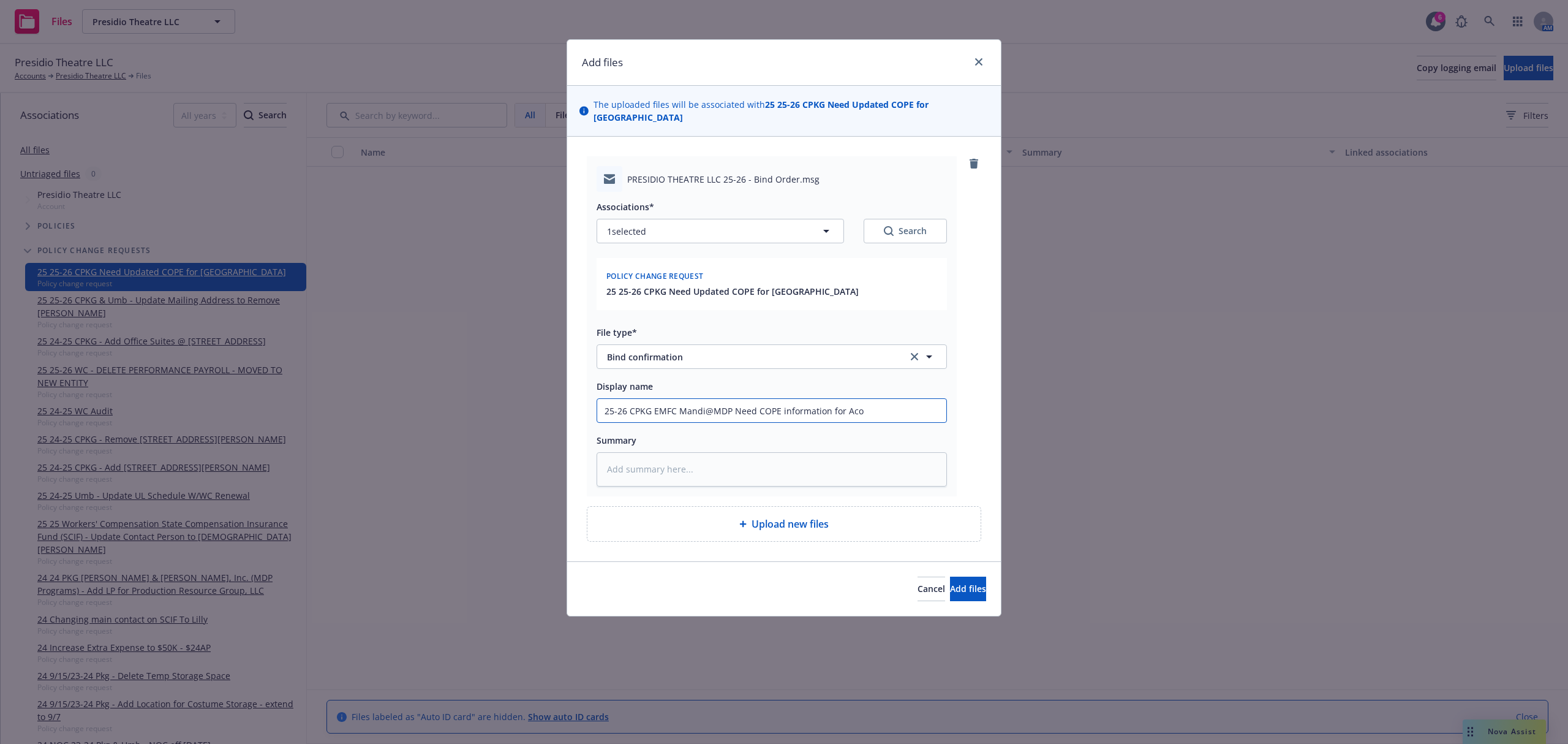
type textarea "x"
type input "25-26 CPKG EMFC Mandi@MDP Need COPE information for Acor"
type textarea "x"
type input "25-26 CPKG EMFC Mandi@MDP Need COPE information for [PERSON_NAME]"
type textarea "x"
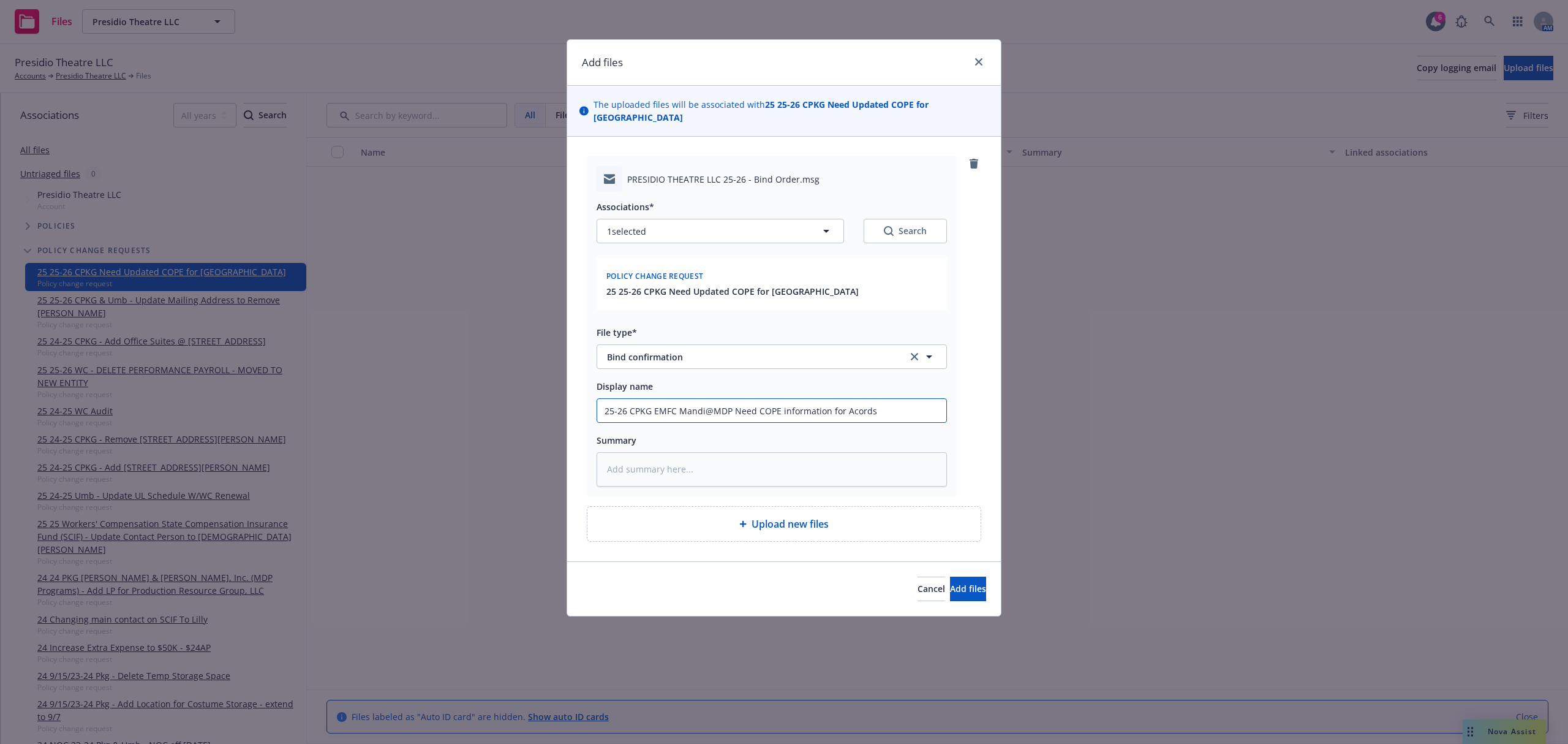
type input "25-26 CPKG EMFC Mandi@MDP Need COPE information for Acords"
paste textarea "Hi [PERSON_NAME], Thank you for the applications. After reviewing, please see n…"
type textarea "x"
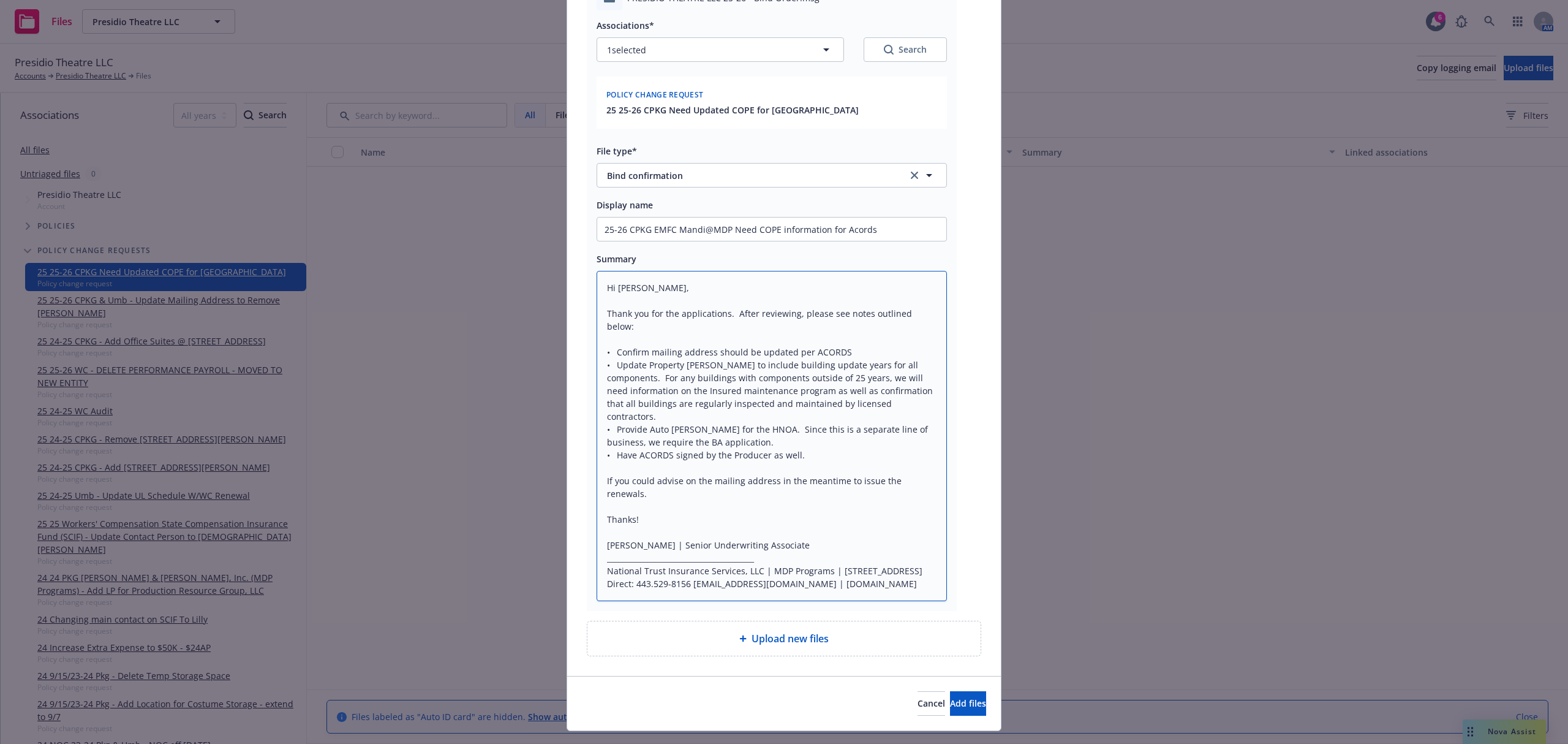
scroll to position [196, 0]
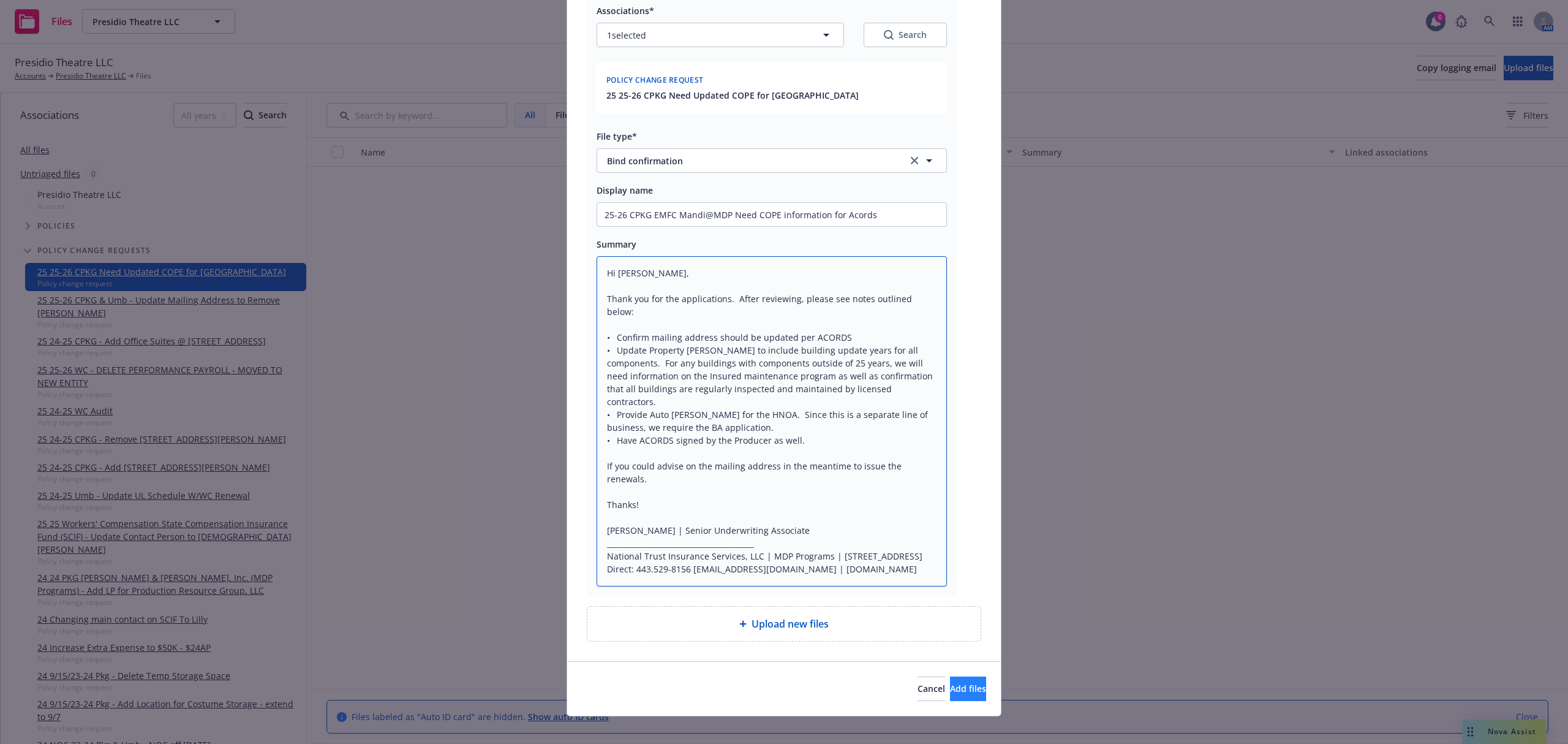
type textarea "Hi [PERSON_NAME], Thank you for the applications. After reviewing, please see n…"
click at [957, 684] on button "Add files" at bounding box center [968, 688] width 36 height 25
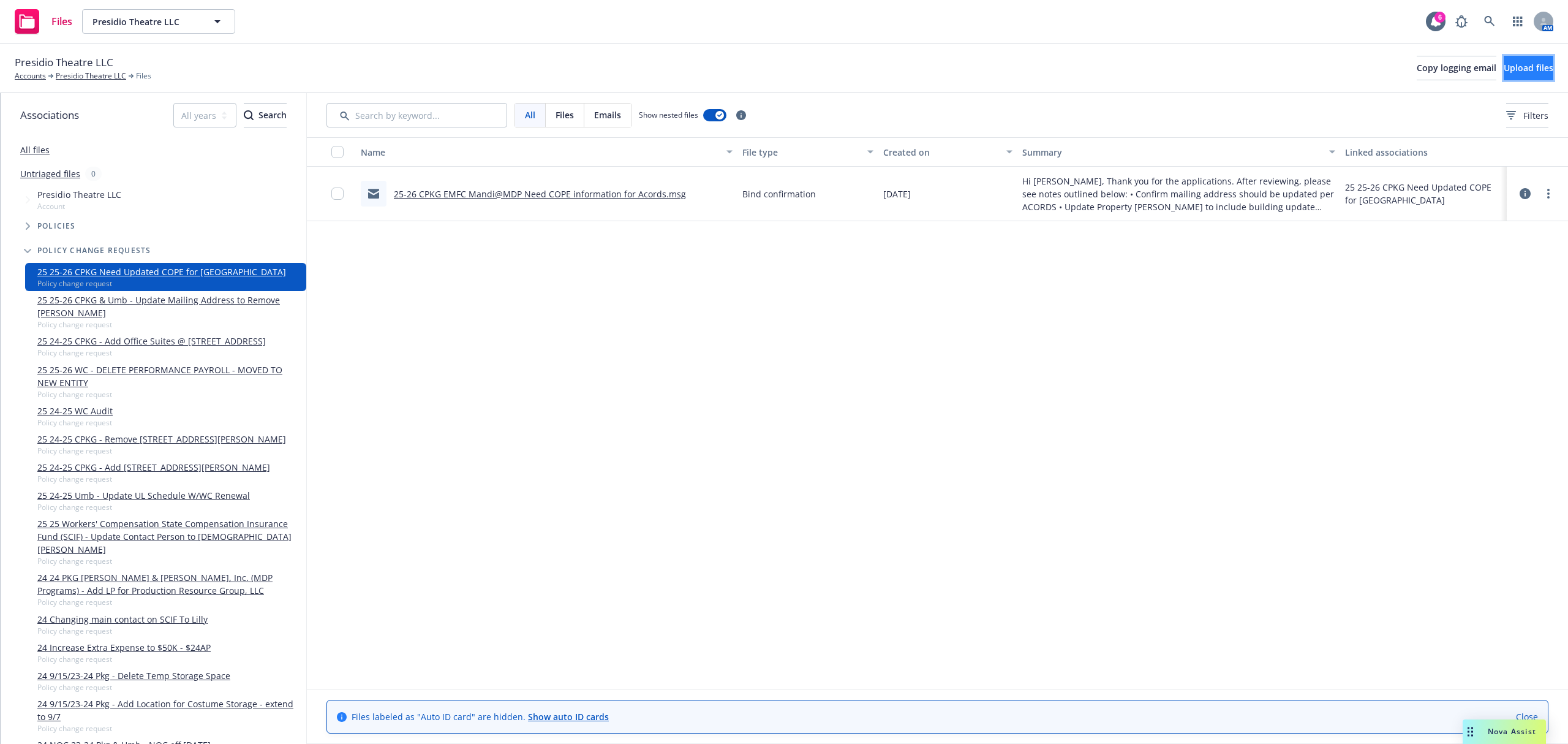
click at [1505, 67] on span "Upload files" at bounding box center [1529, 68] width 49 height 12
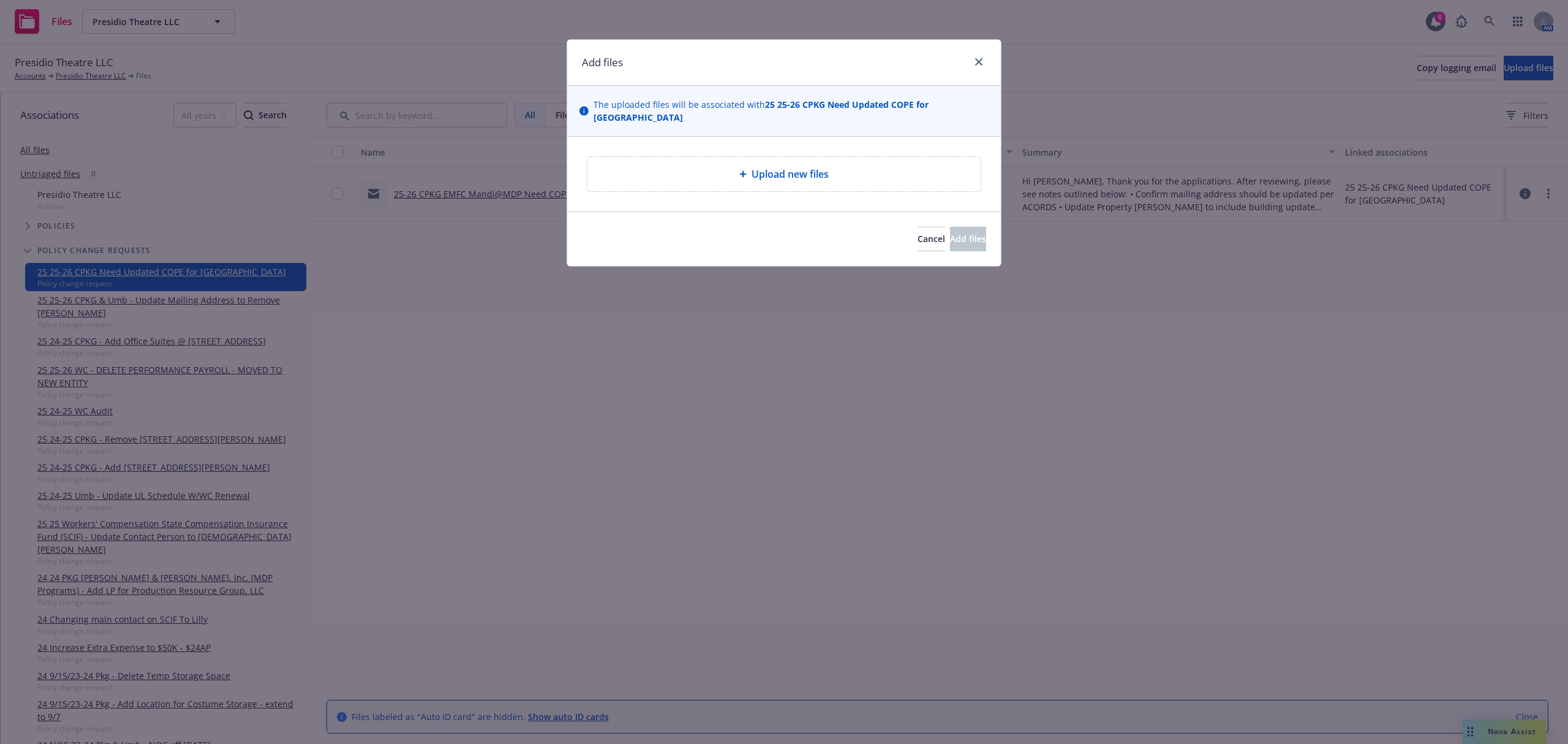
type textarea "x"
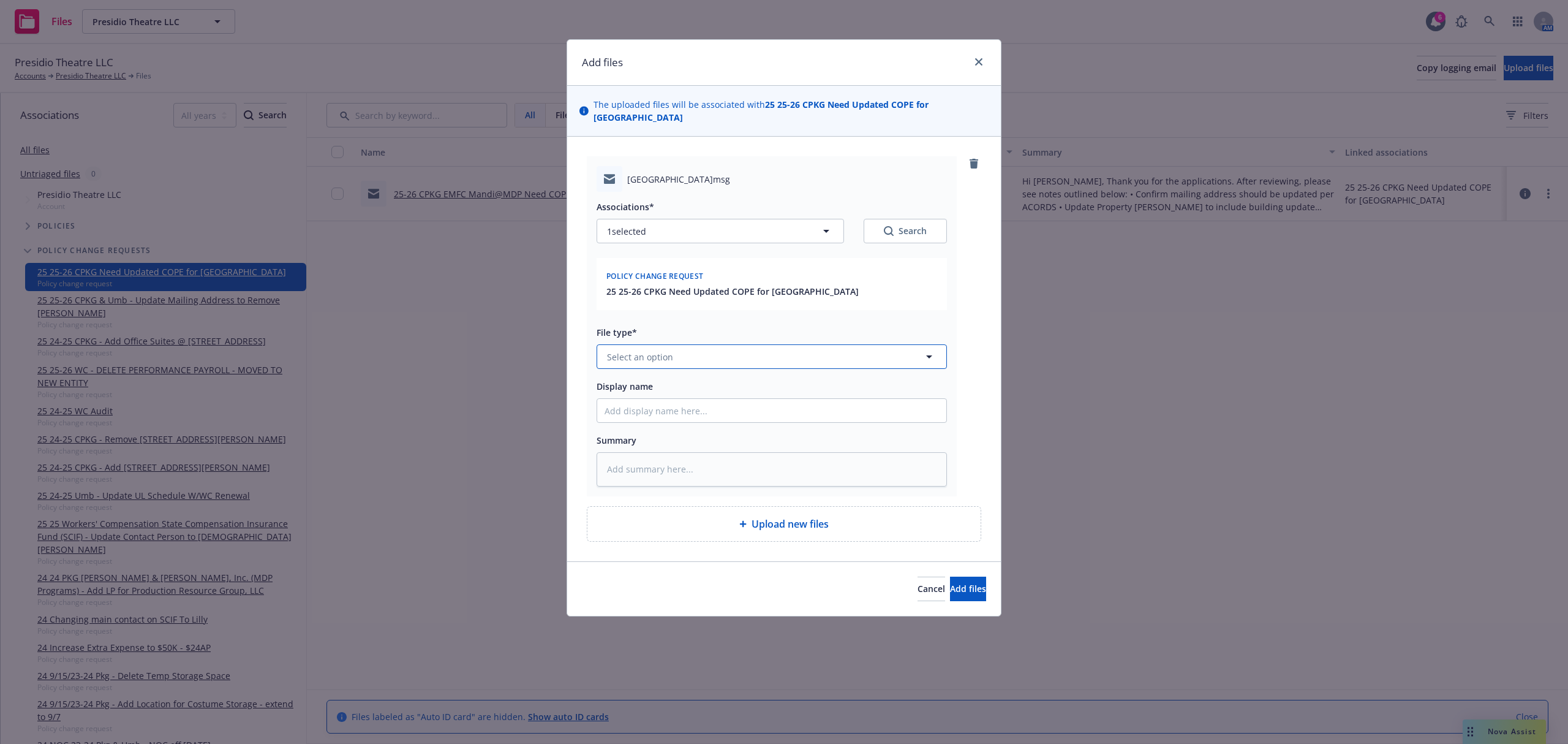
click at [645, 350] on span "Select an option" at bounding box center [640, 356] width 66 height 13
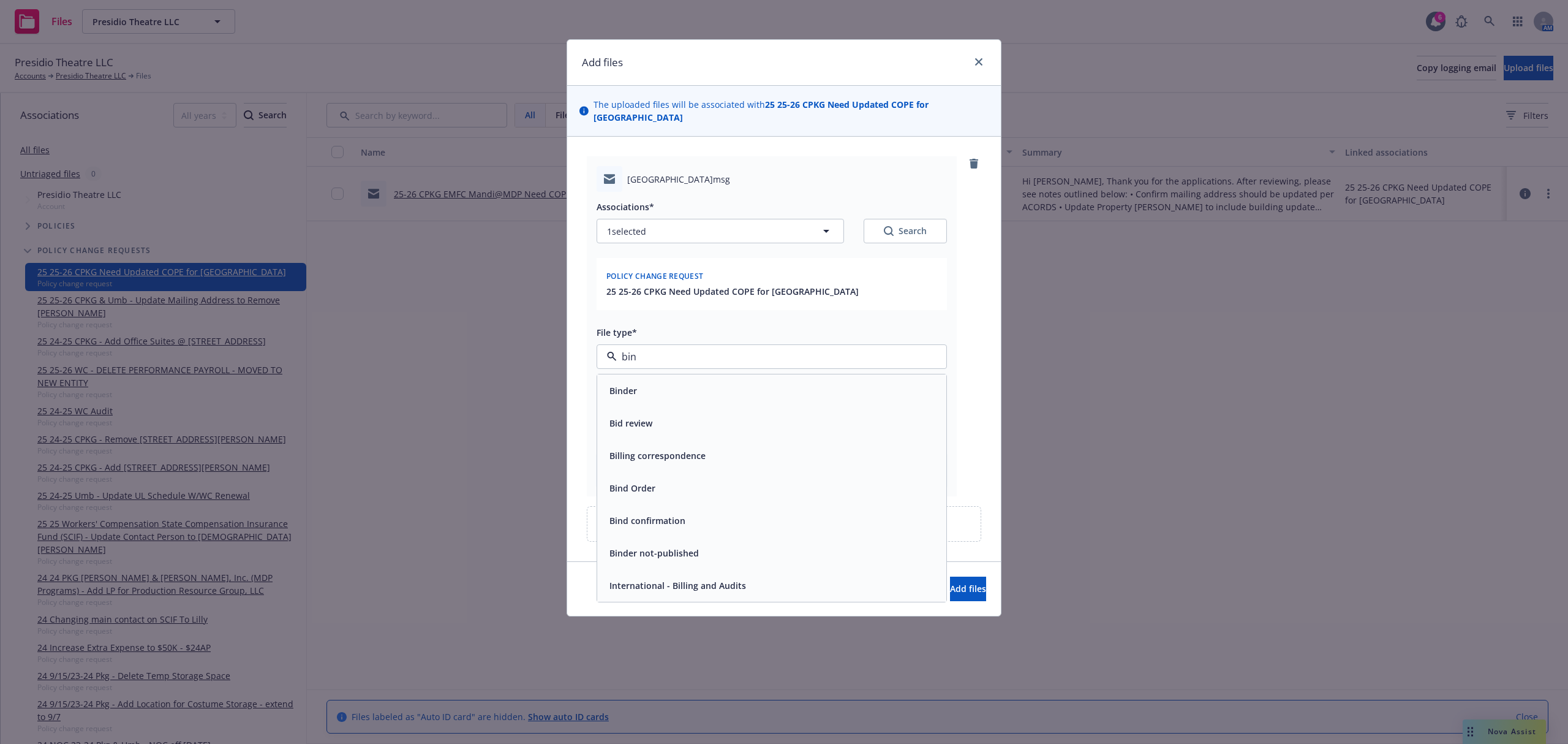
type input "bind"
type textarea "x"
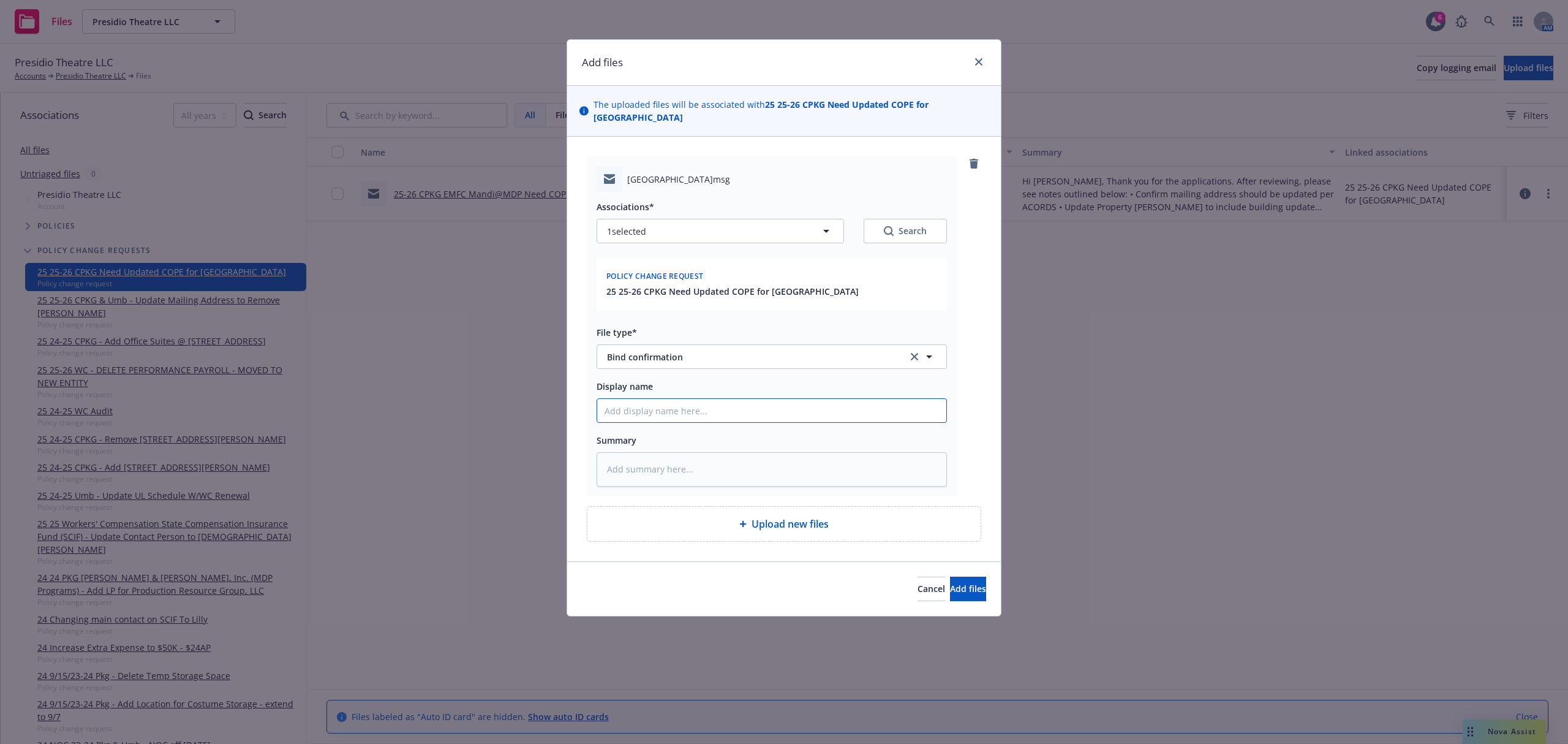
type textarea "x"
type input "2"
type textarea "x"
type input "25"
type textarea "x"
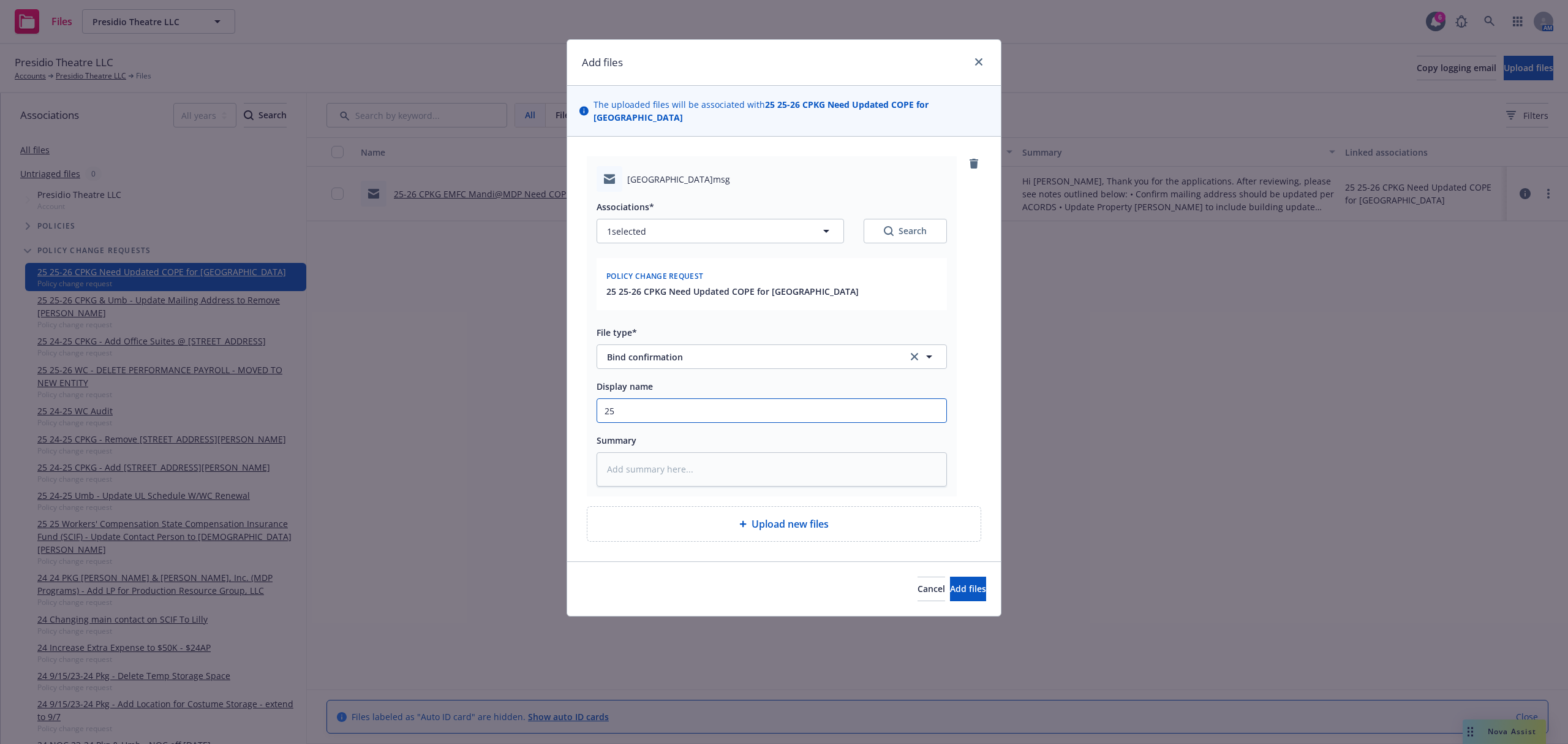
type input "25-"
type textarea "x"
type input "25-2"
type textarea "x"
type input "25-26"
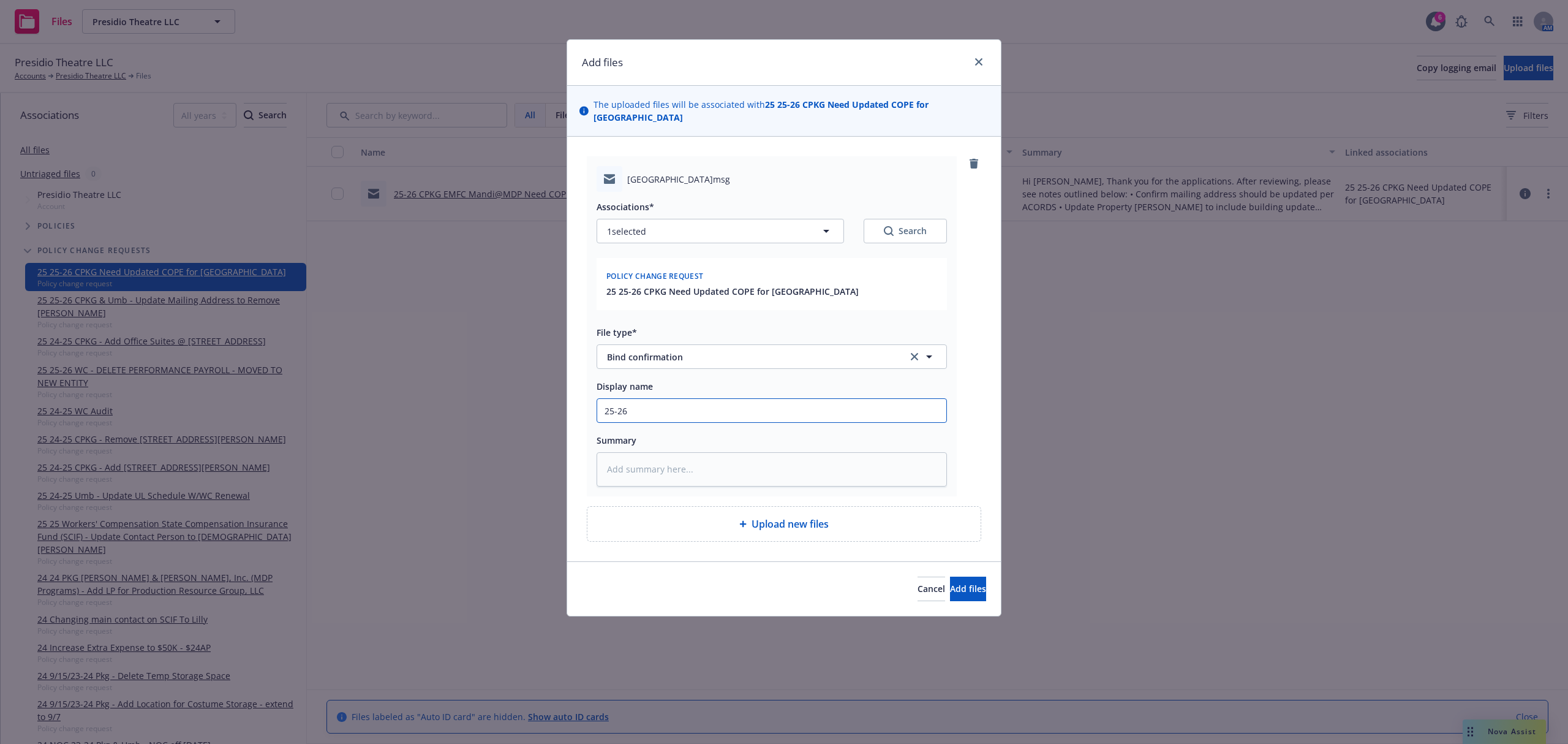
type textarea "x"
type input "25-26"
type textarea "x"
type input "25-26 C"
type textarea "x"
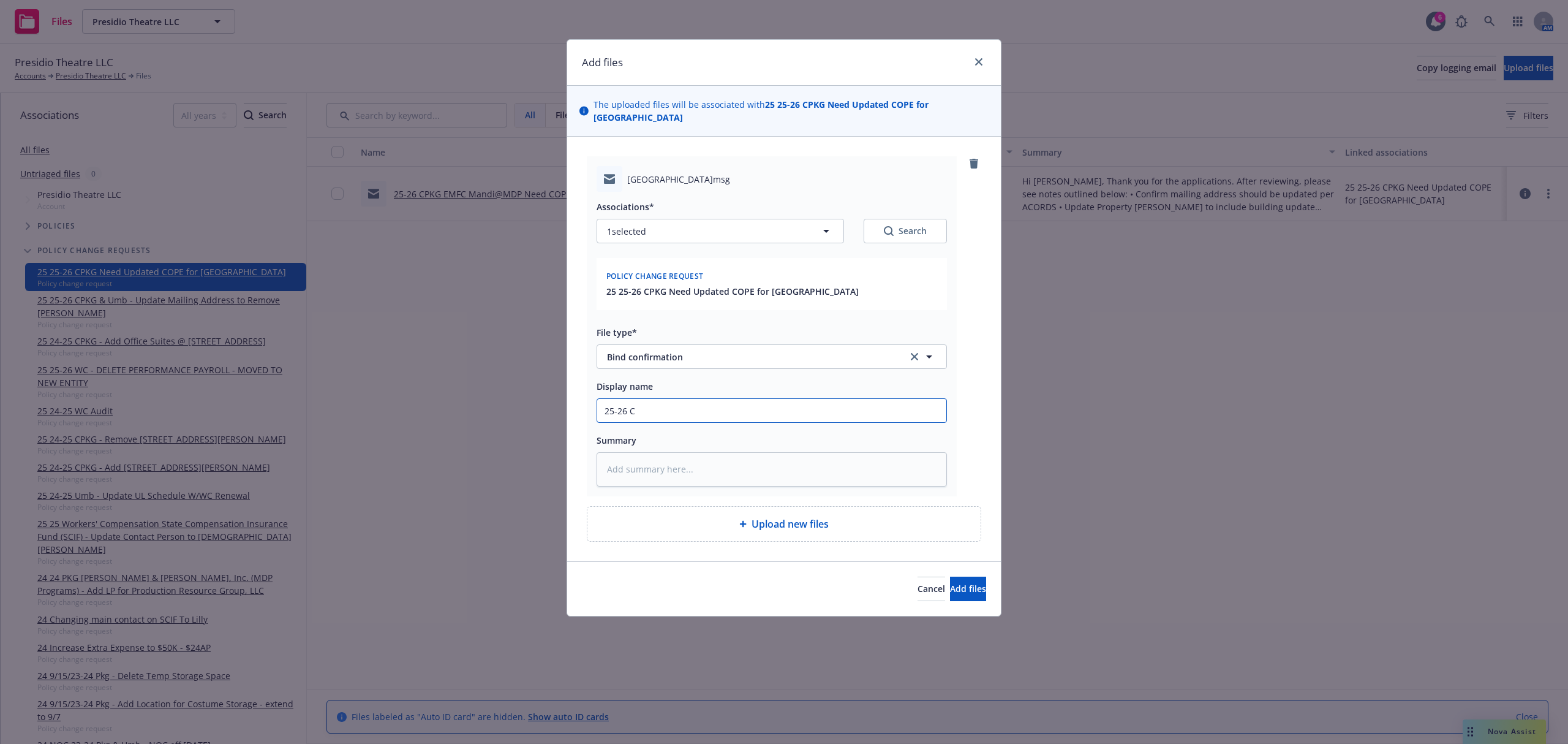
type input "25-26 CP"
type textarea "x"
type input "25-26 CPK"
type textarea "x"
type input "25-26 CPKG"
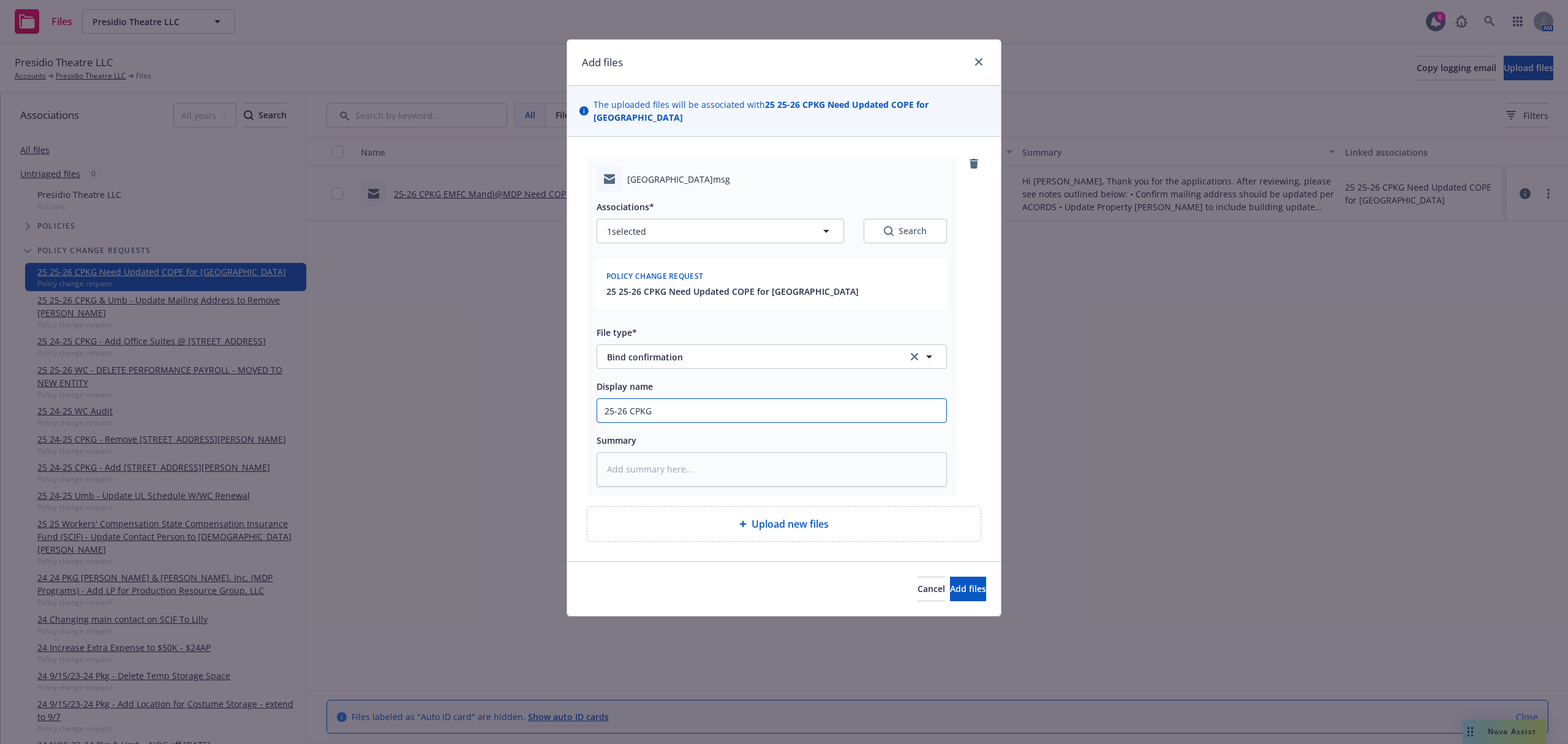
type textarea "x"
type input "25-26 CPKG"
type textarea "x"
type input "25-26 CPKG E"
type textarea "x"
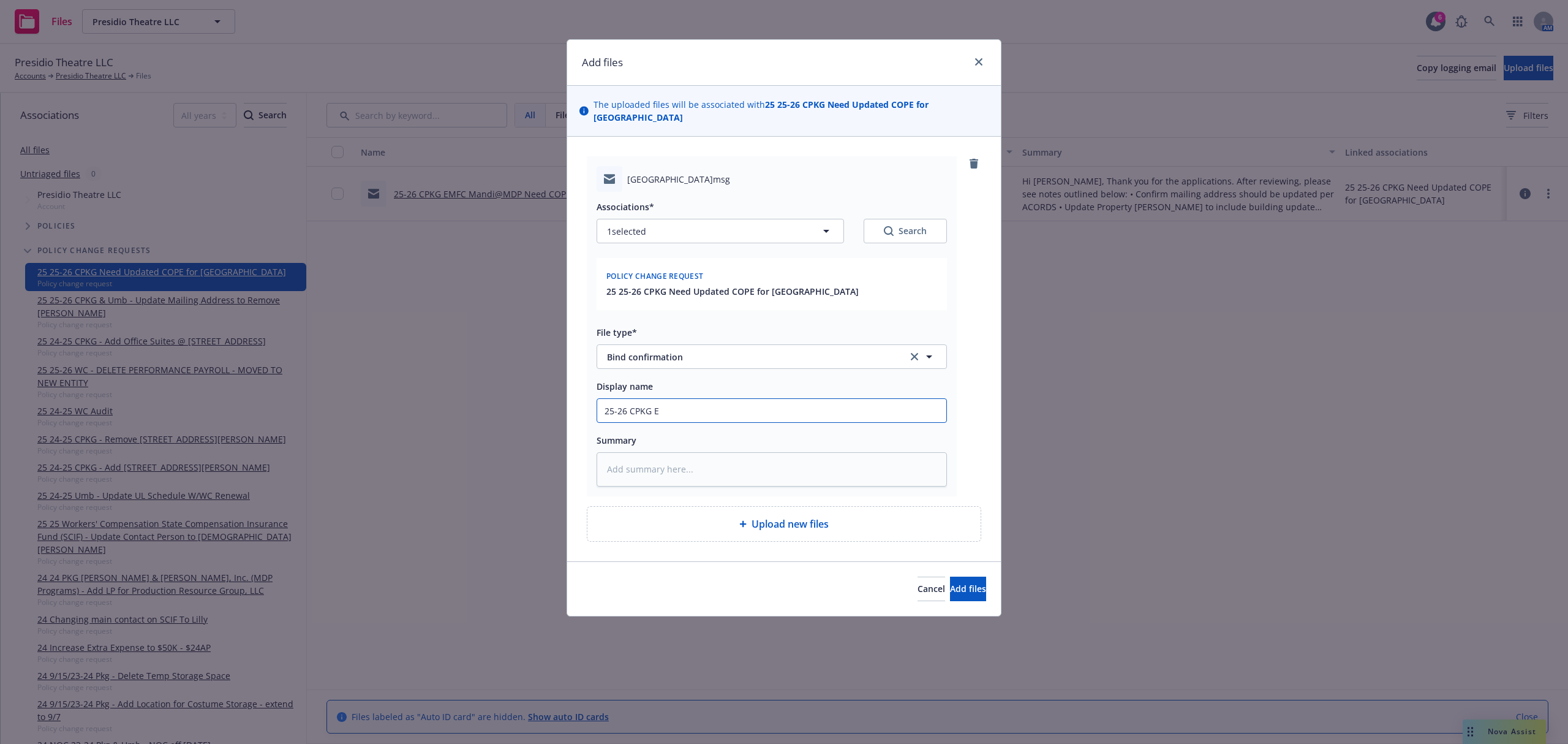
type input "25-26 CPKG EI"
type textarea "x"
type input "25-26 CPKG E"
type textarea "x"
type input "25-26 CPKG EM"
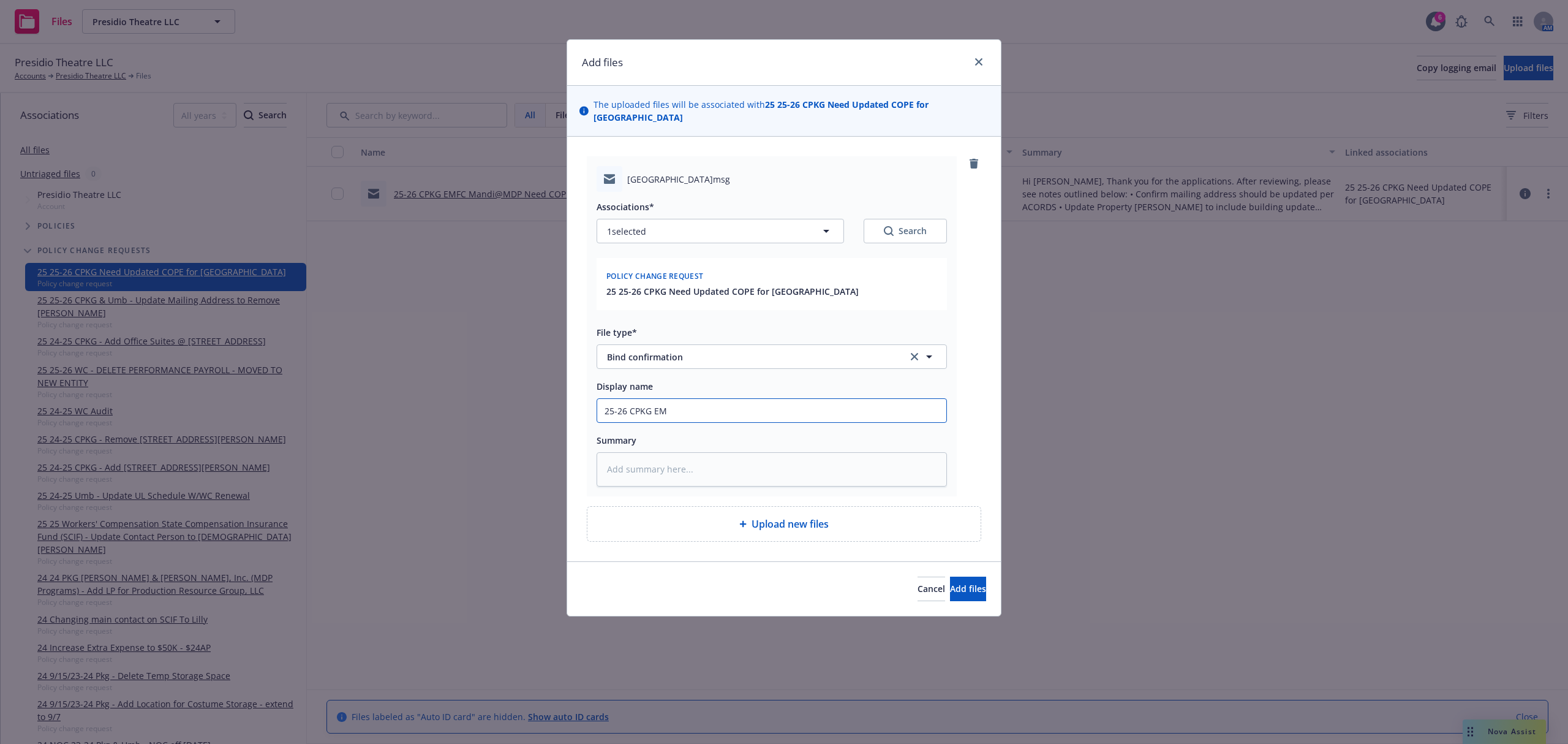
type textarea "x"
type input "25-26 CPKG EMT"
type textarea "x"
type input "25-26 CPKG EMTI"
type textarea "x"
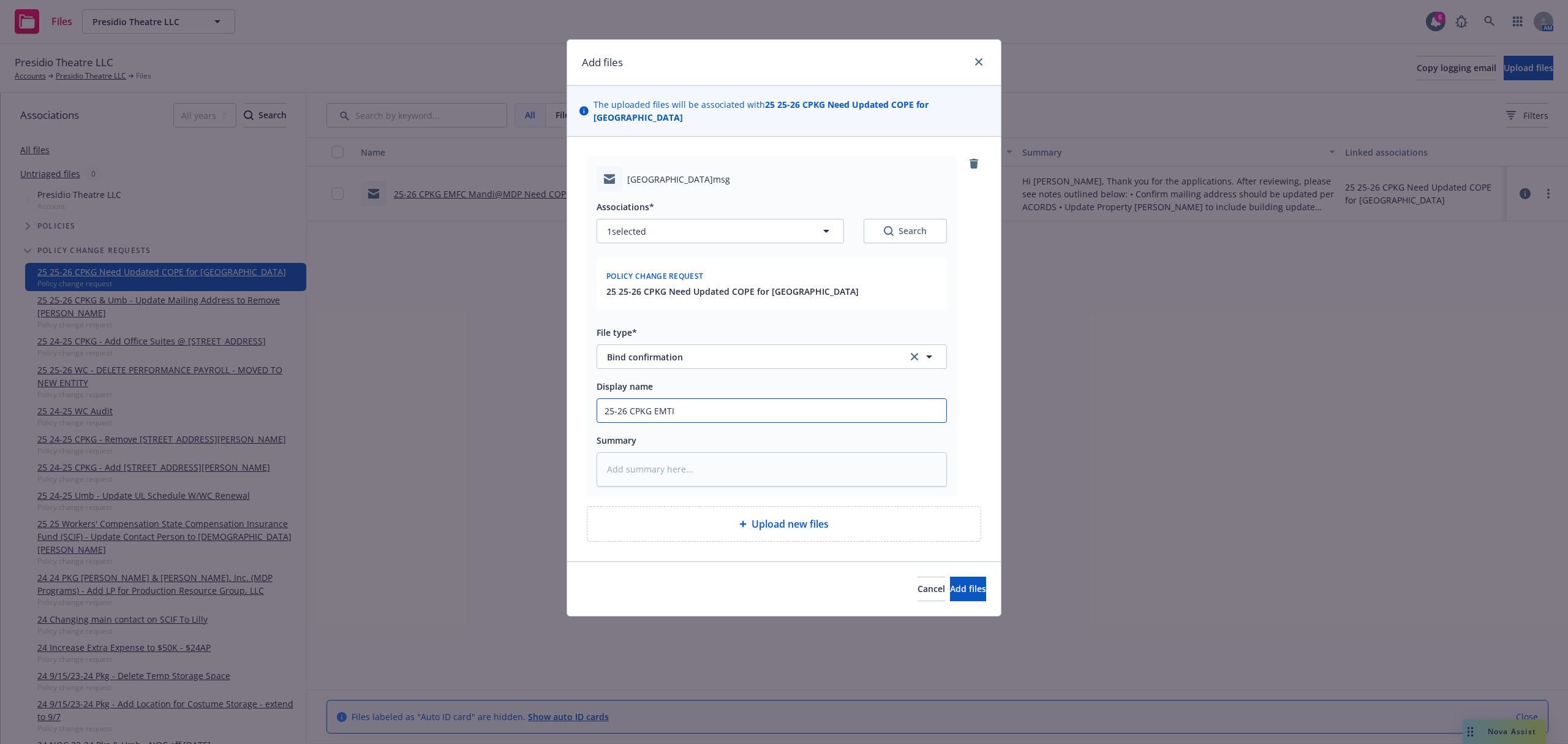
type input "25-26 CPKG EMTI"
type textarea "x"
type input "25-26 CPKG EMTI C"
type textarea "x"
type input "25-26 CPKG EMTI Ch"
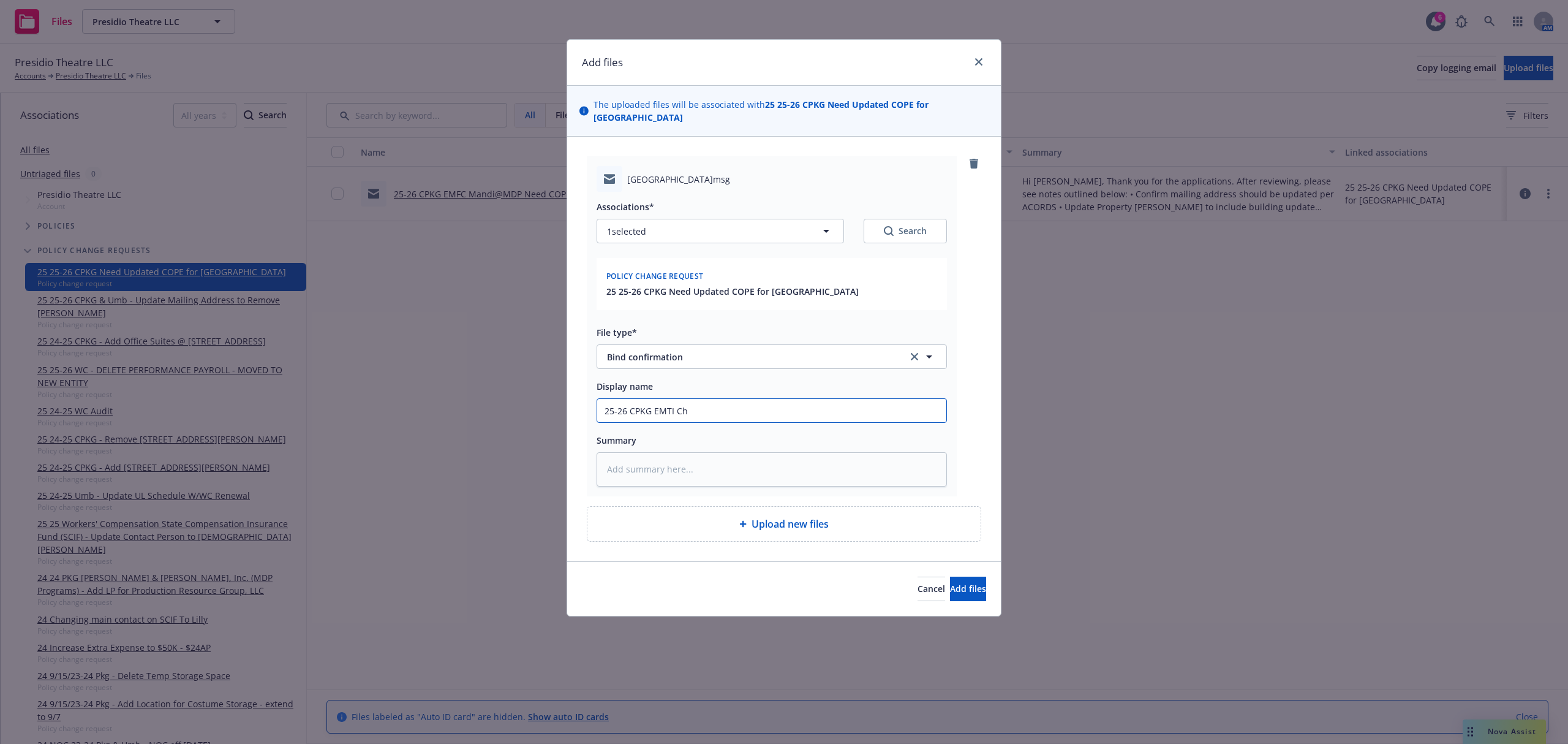
type textarea "x"
type input "25-26 CPKG EMTI Chr"
type textarea "x"
type input "25-26 CPKG EMTI Chri"
type textarea "x"
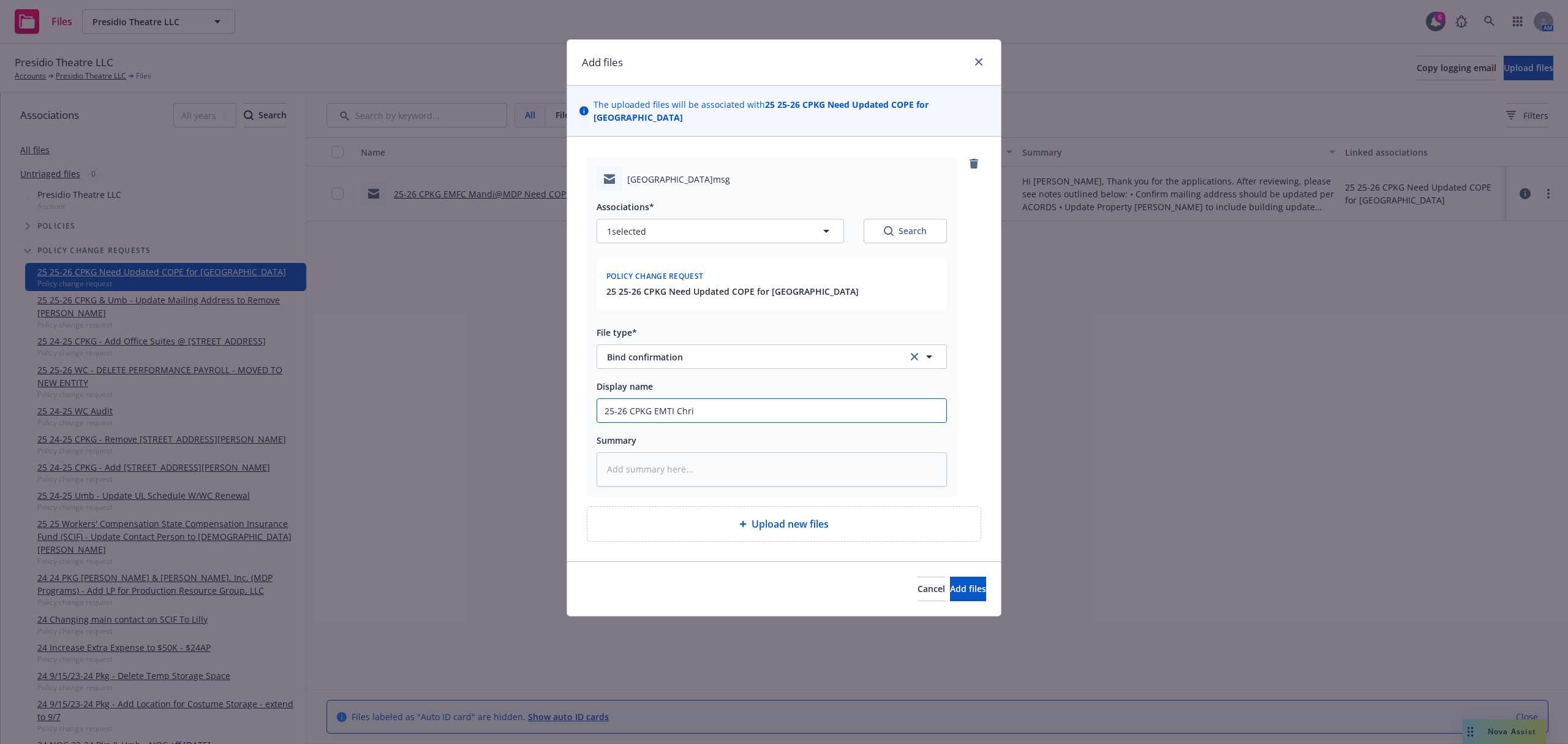
type input "25-26 CPKG [PERSON_NAME]"
type textarea "x"
type input "25-26 CPKG EMTI [PERSON_NAME]"
type textarea "x"
type input "25-26 CPKG EMTI Christi"
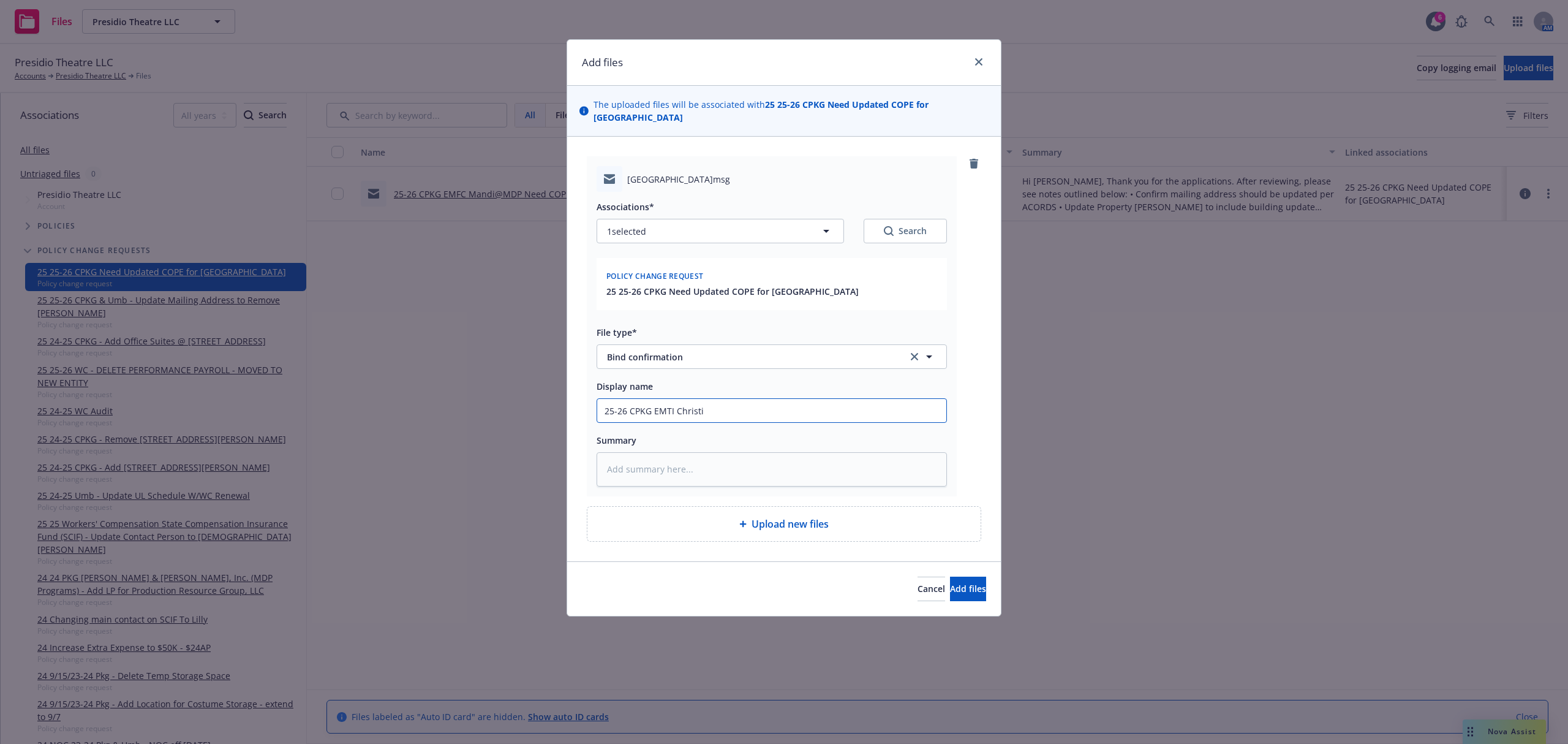
type textarea "x"
type input "25-26 CPKG EMTI [PERSON_NAME]"
type textarea "x"
type input "25-26 CPKG EMTI Christian"
type textarea "x"
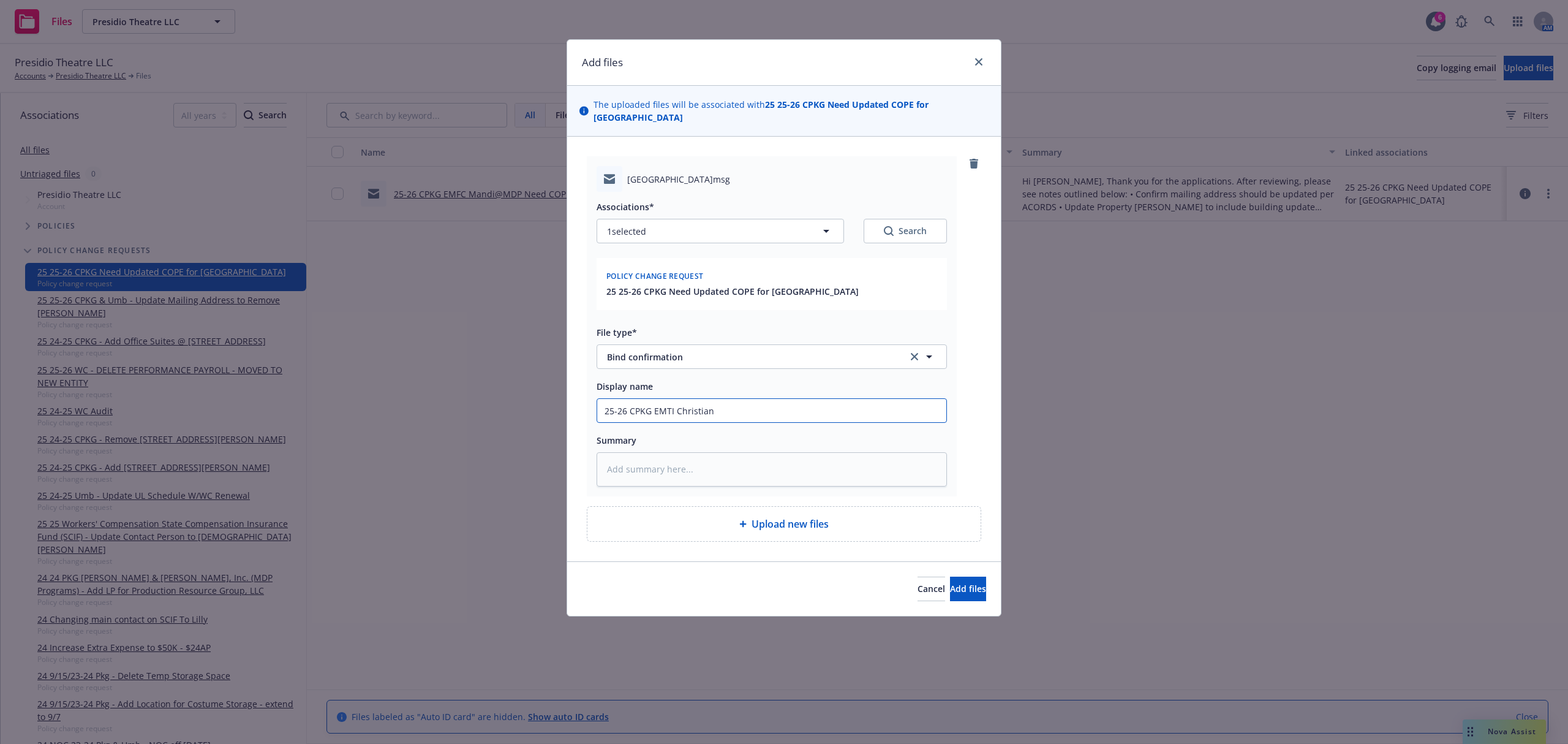
type input "25-26 CPKG EMTI Christian"
type textarea "x"
type input "25-26 CPKG [PERSON_NAME]"
type textarea "x"
type input "25-26 CPKG EMTI Christian Pl"
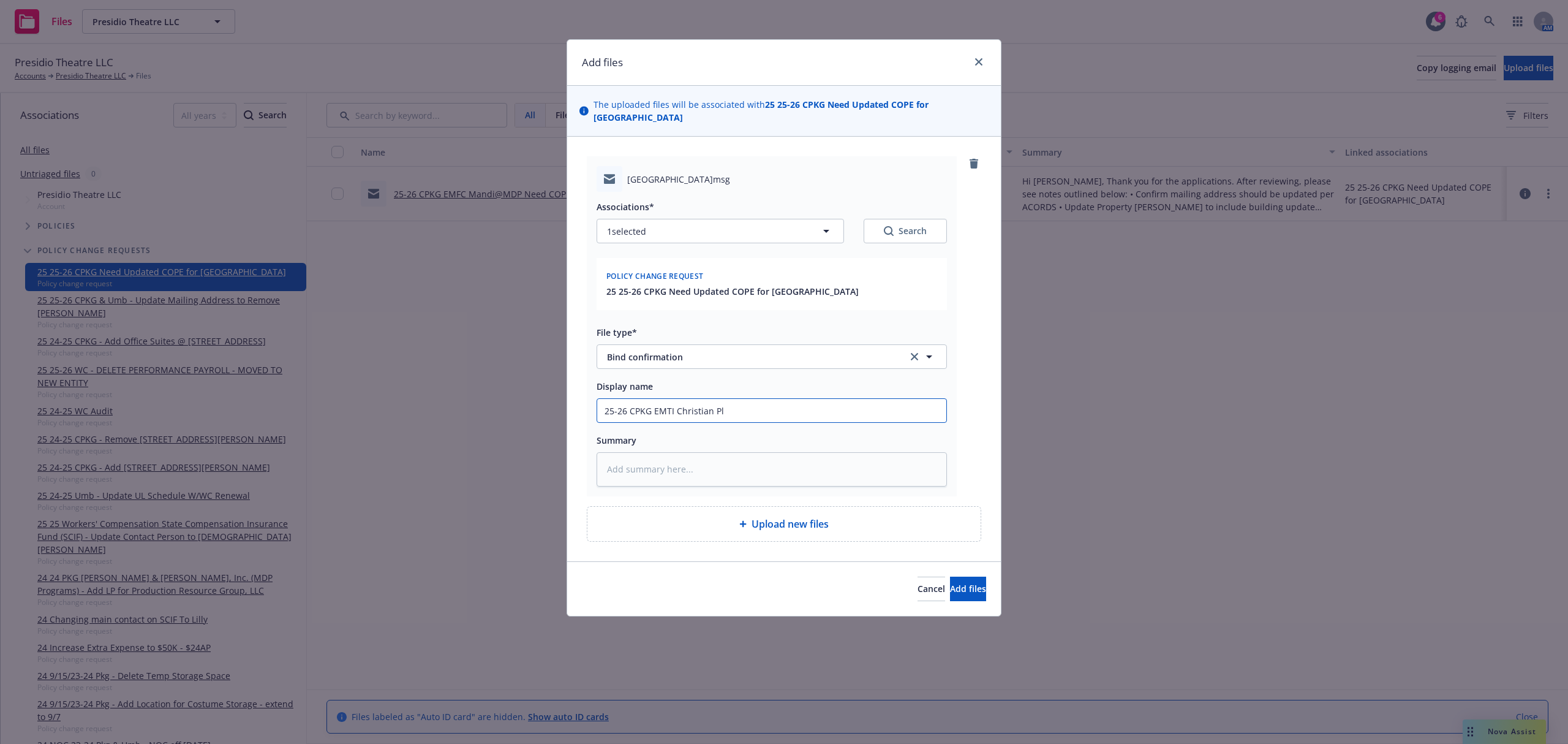
type textarea "x"
type input "25-26 CPKG EMTI [DEMOGRAPHIC_DATA] Pls"
type textarea "x"
type input "25-26 CPKG EMTI [DEMOGRAPHIC_DATA] Pls"
type textarea "x"
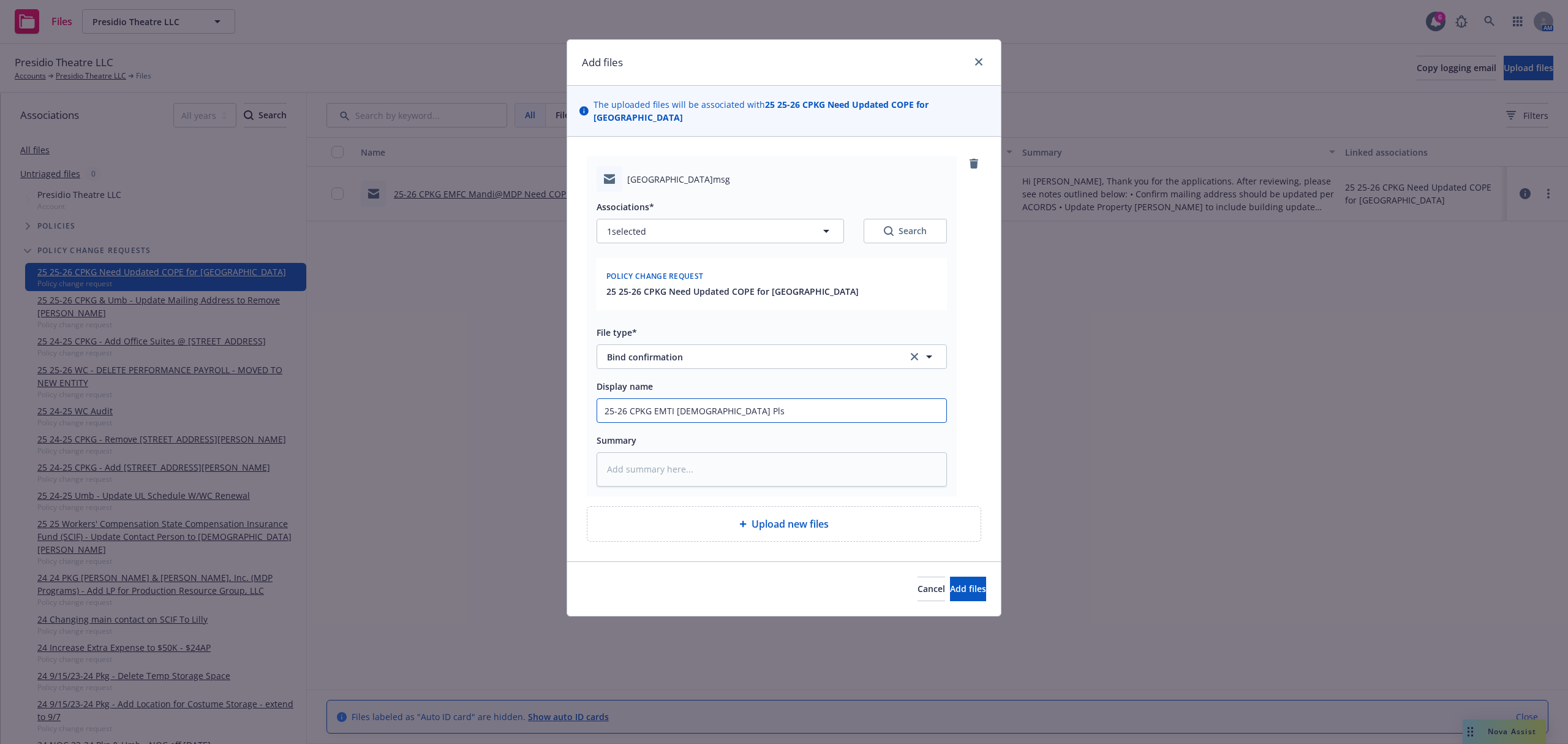
type input "25-26 CPKG EMTI Christian Pls p"
type textarea "x"
type input "25-26 CPKG EMTI Christian Pls pr"
type textarea "x"
type input "25-26 CPKG EMTI Christian Pls pro"
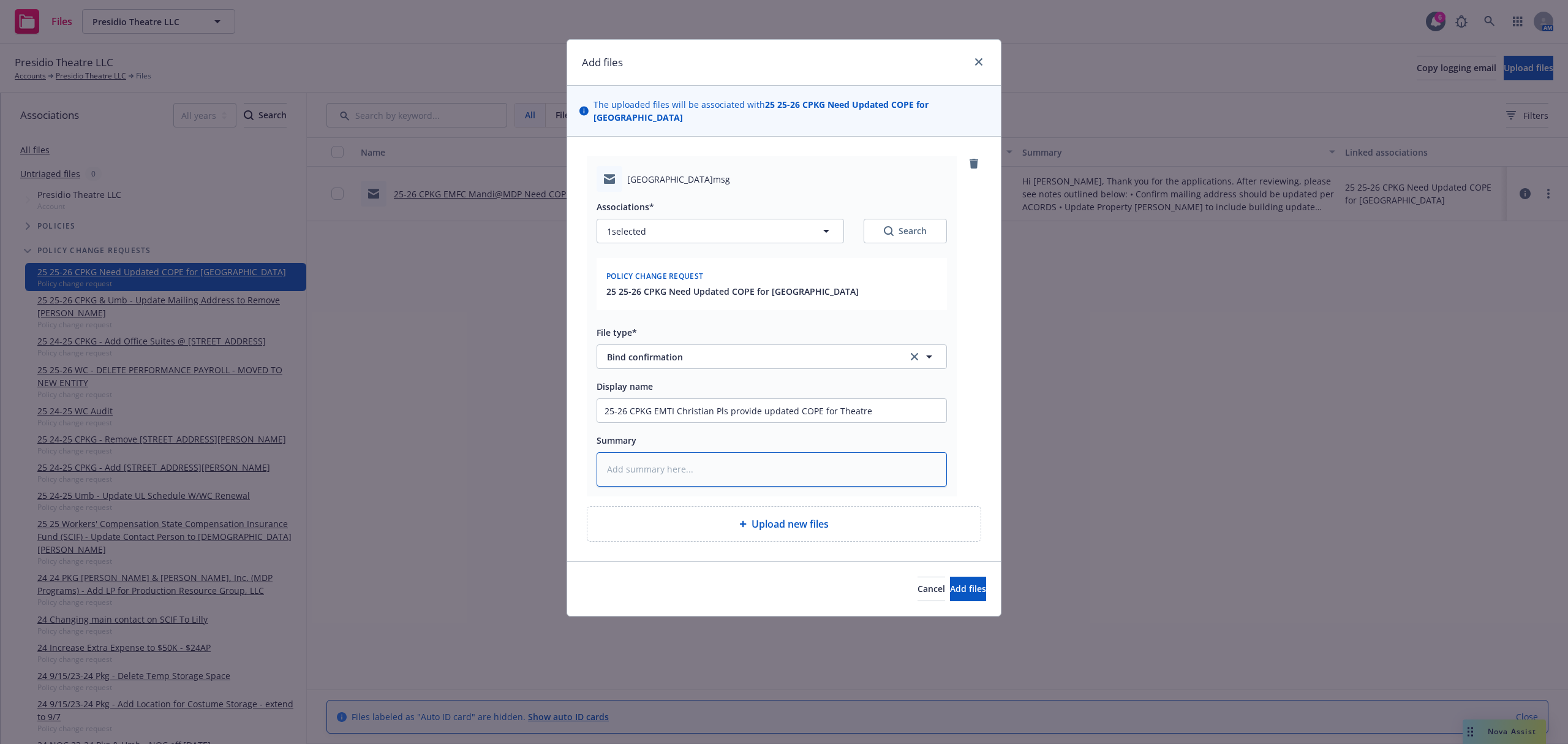
paste textarea "Hi [PERSON_NAME], We’re doing some file auditing with the carrier. They are ask…"
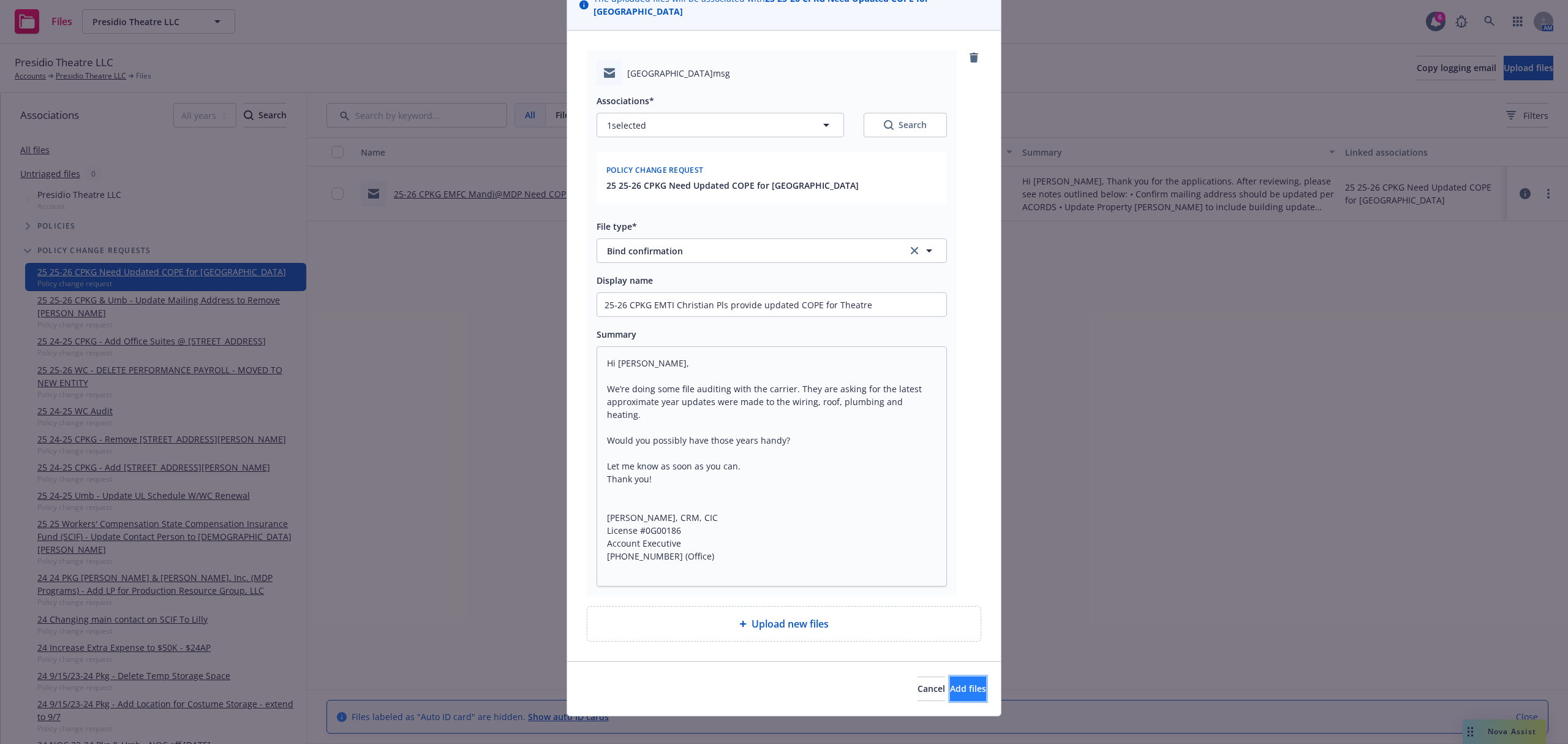
click at [957, 682] on span "Add files" at bounding box center [968, 688] width 36 height 12
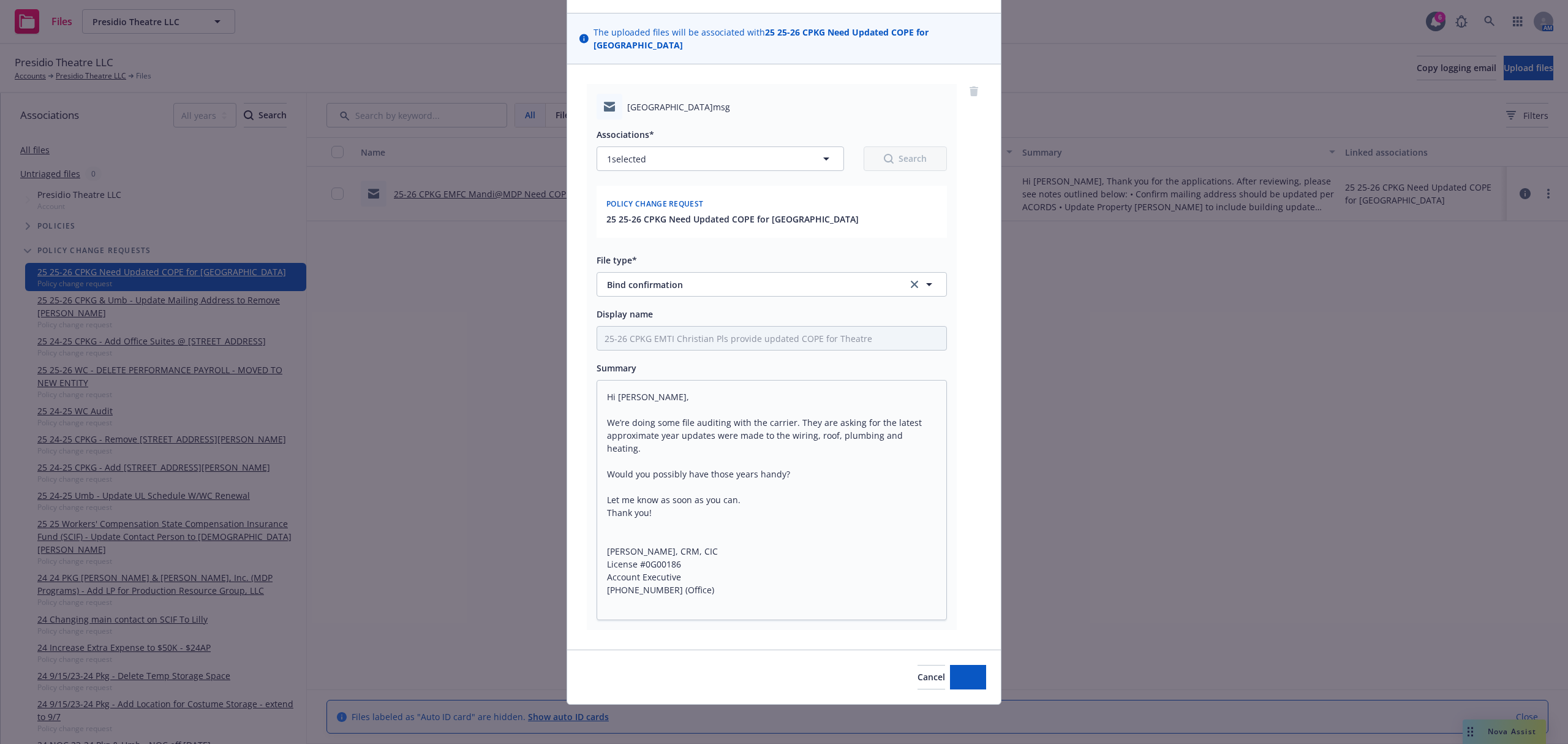
scroll to position [60, 0]
